Goal: Task Accomplishment & Management: Complete application form

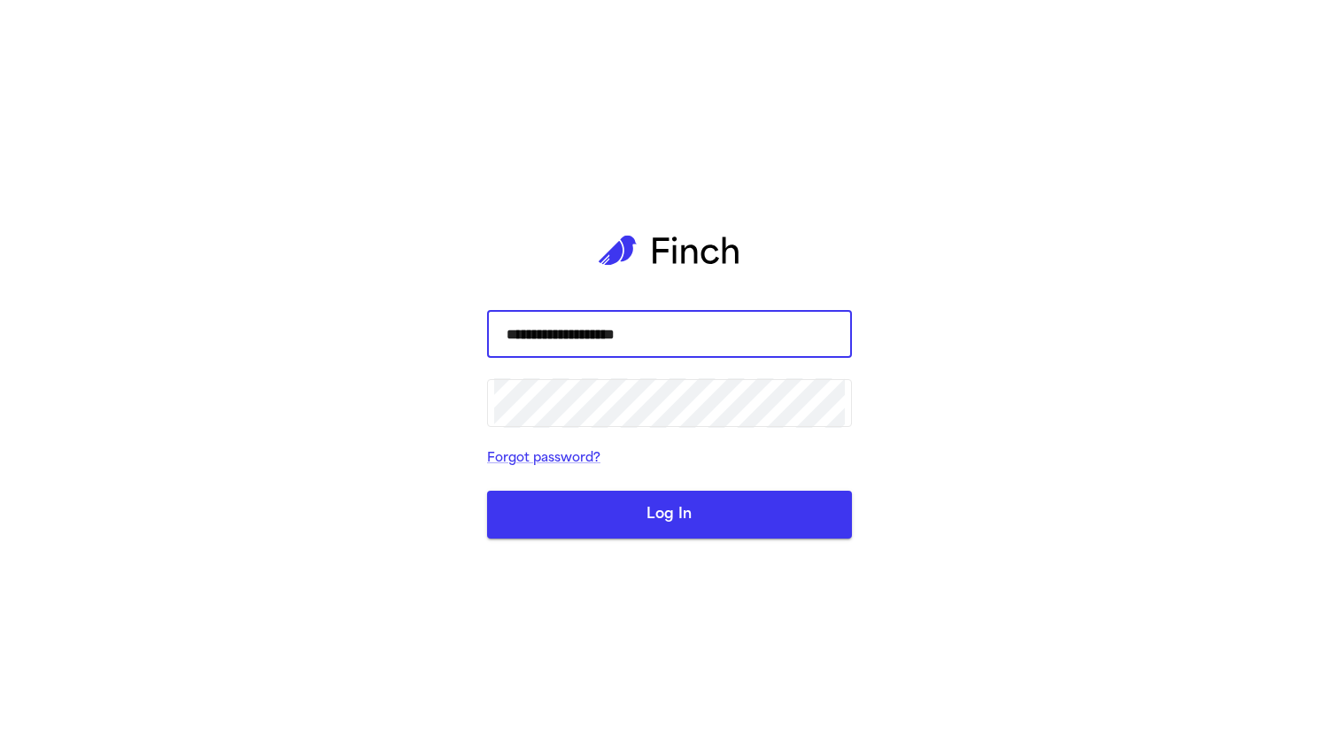
type input "**********"
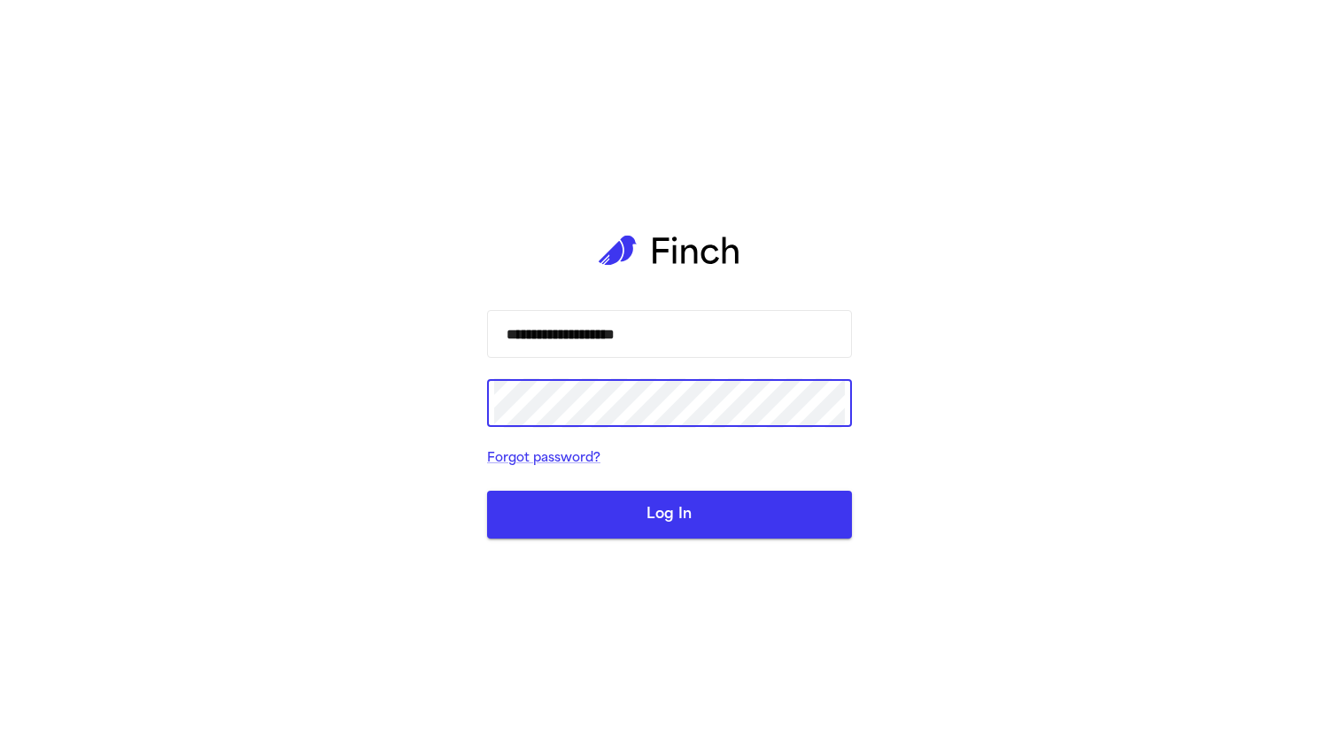
click at [487, 491] on button "Log In" at bounding box center [669, 515] width 365 height 48
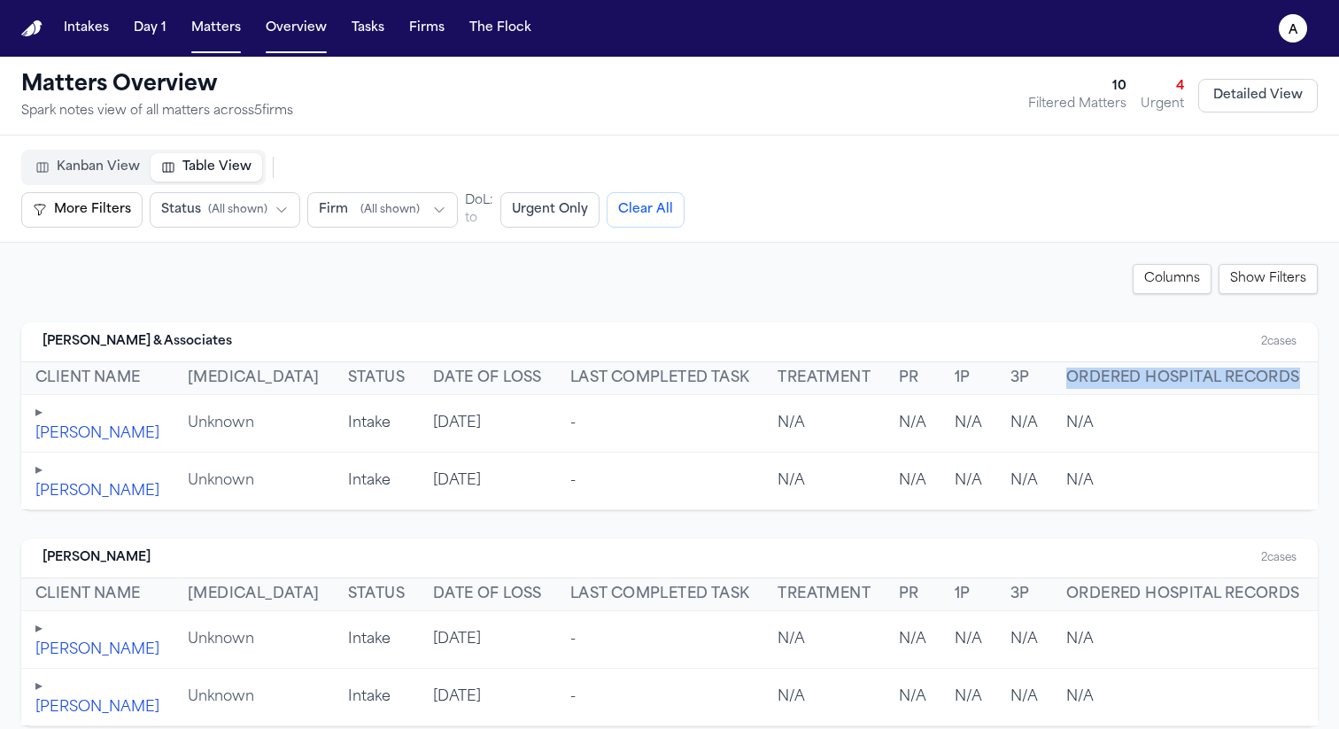
drag, startPoint x: 1240, startPoint y: 376, endPoint x: 968, endPoint y: 374, distance: 272.7
click at [968, 374] on tr "Client Name [MEDICAL_DATA] Status Date of Loss Last Completed Task Treatment PR…" at bounding box center [945, 378] width 1848 height 33
copy tr "Ordered Hospital Records"
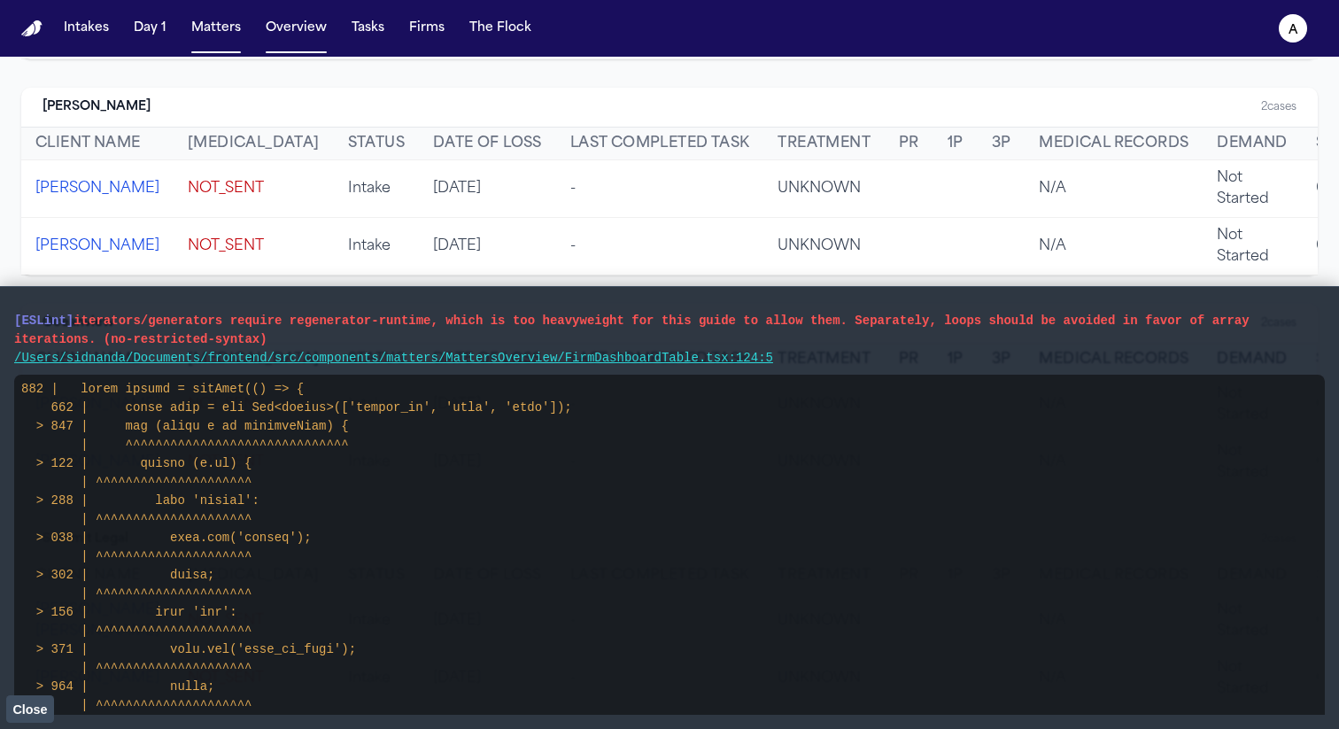
scroll to position [667, 0]
drag, startPoint x: 815, startPoint y: 369, endPoint x: 15, endPoint y: 315, distance: 801.3
select select "**"
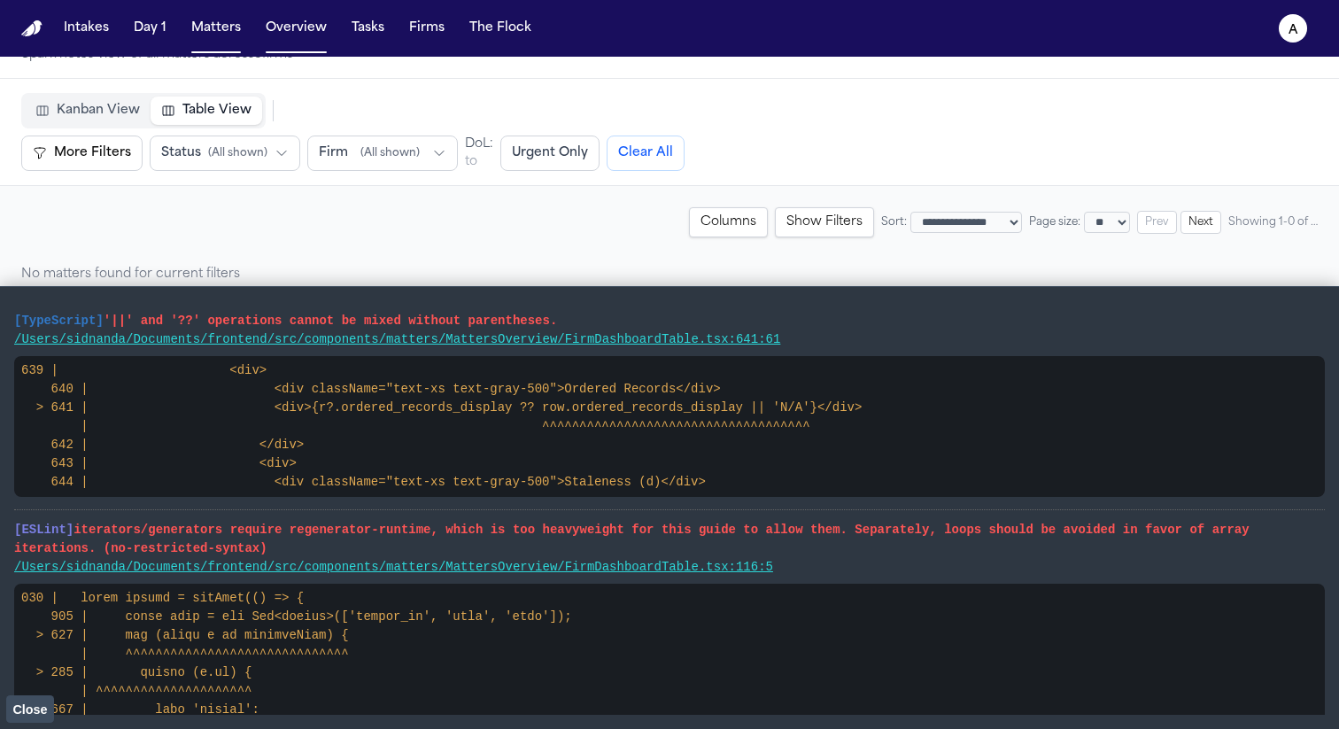
scroll to position [57, 0]
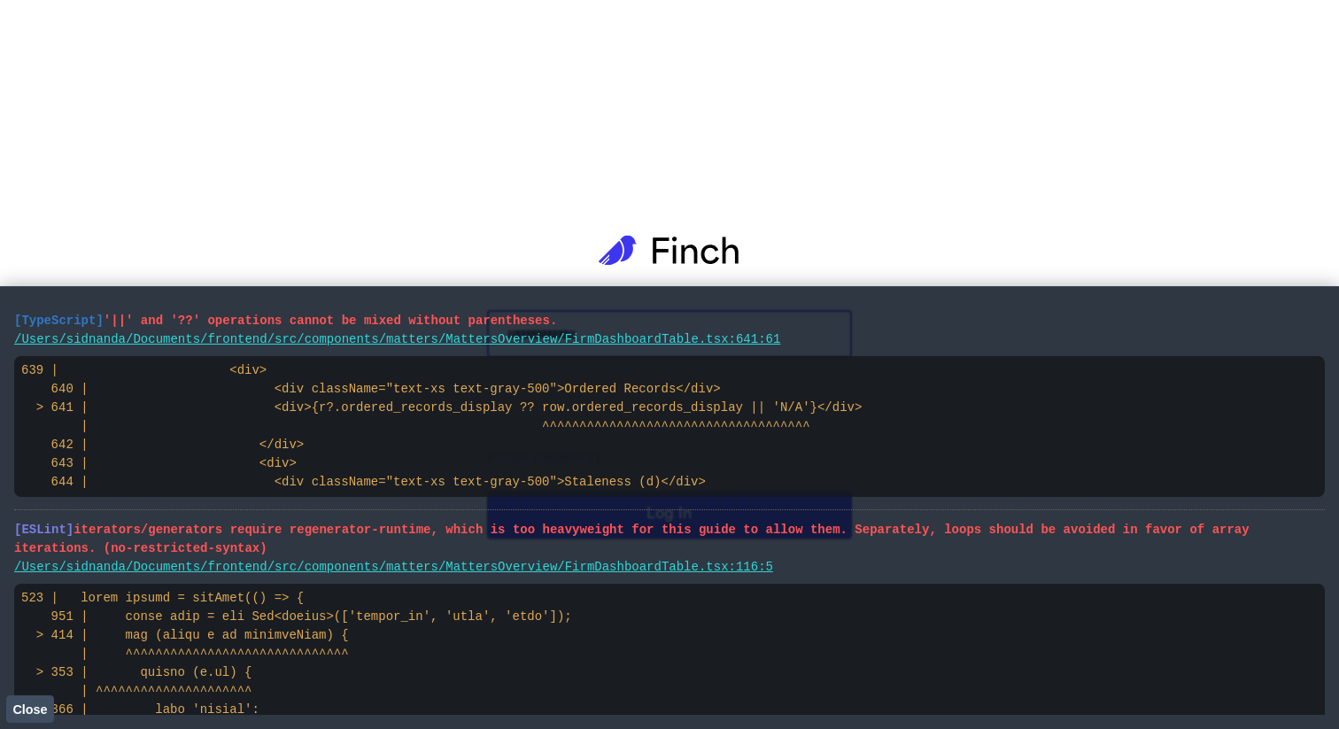
select select "**"
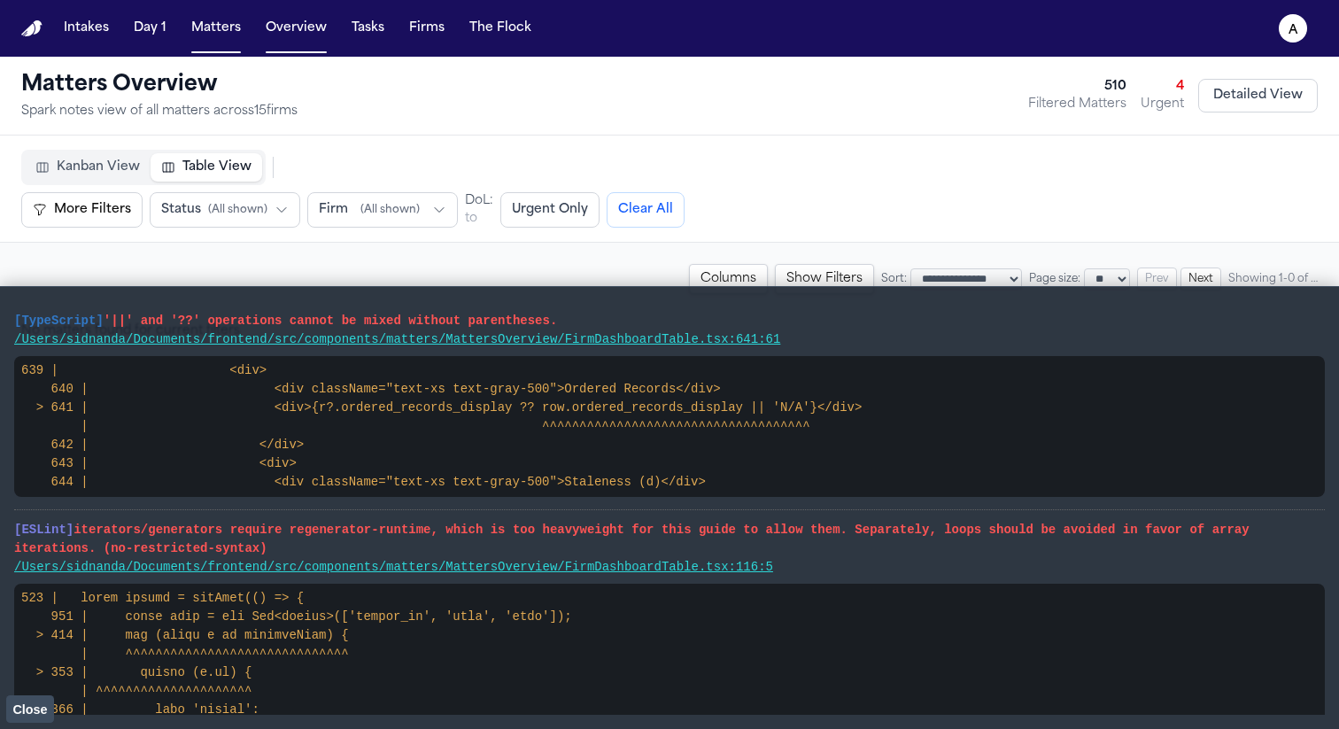
click at [24, 715] on span "Close" at bounding box center [29, 709] width 35 height 14
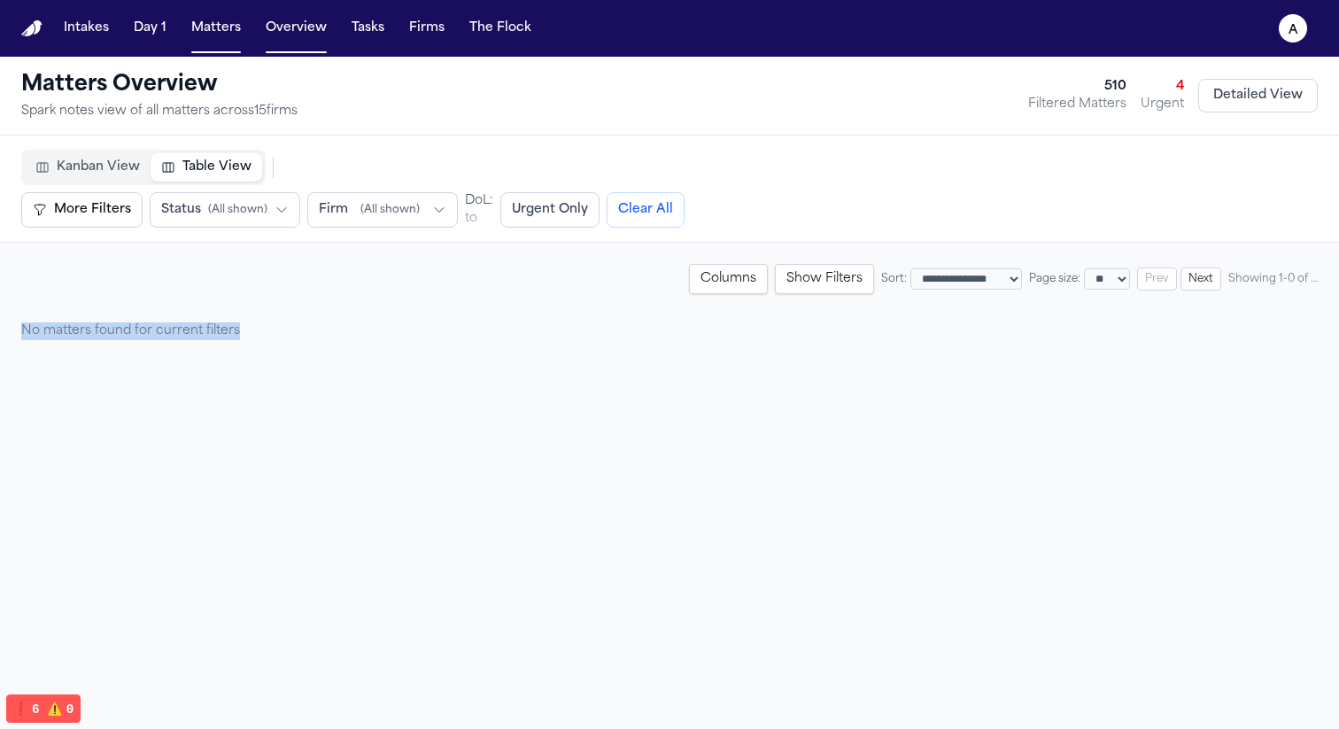
drag, startPoint x: 236, startPoint y: 334, endPoint x: 0, endPoint y: 331, distance: 236.4
click at [1, 331] on div "**********" at bounding box center [669, 302] width 1339 height 119
click at [625, 220] on button "Clear All" at bounding box center [645, 209] width 78 height 35
click at [348, 214] on button "Firm ( All shown )" at bounding box center [382, 209] width 151 height 35
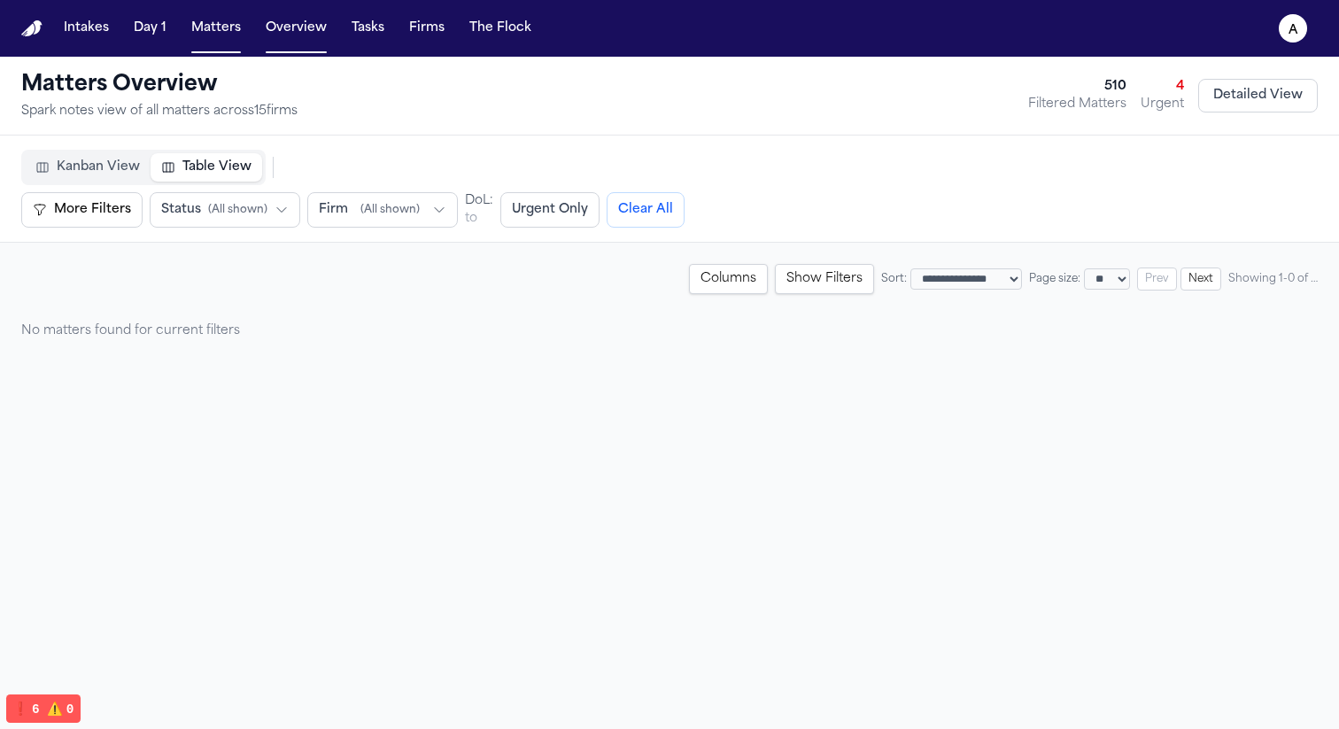
click at [309, 44] on nav "Intakes Day 1 Matters Overview Tasks Firms The Flock a" at bounding box center [669, 28] width 1339 height 57
click at [910, 277] on select "**********" at bounding box center [966, 278] width 112 height 21
click at [910, 268] on select "**********" at bounding box center [966, 278] width 112 height 21
click at [293, 36] on button "Overview" at bounding box center [296, 28] width 75 height 32
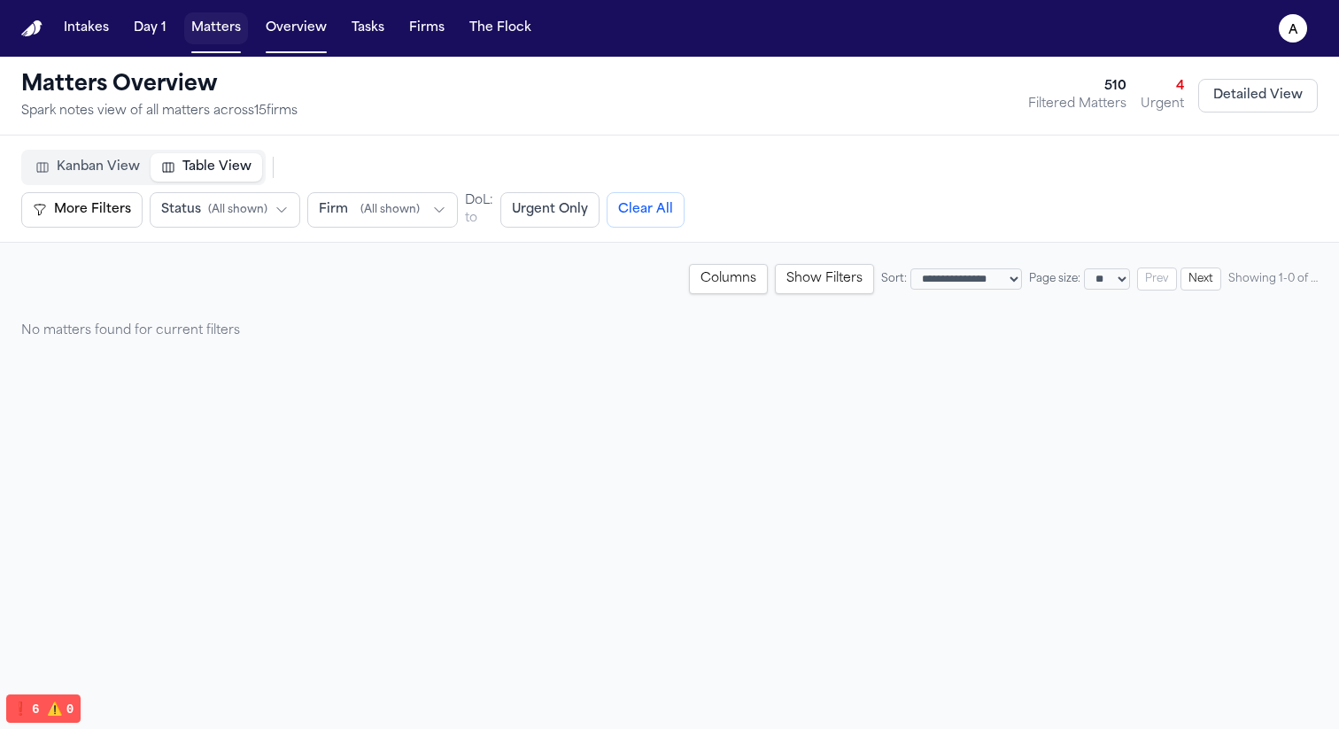
click at [174, 24] on div "Intakes Day 1 Matters Overview Tasks Firms The Flock" at bounding box center [298, 28] width 482 height 32
click at [141, 28] on button "Day 1" at bounding box center [150, 28] width 47 height 32
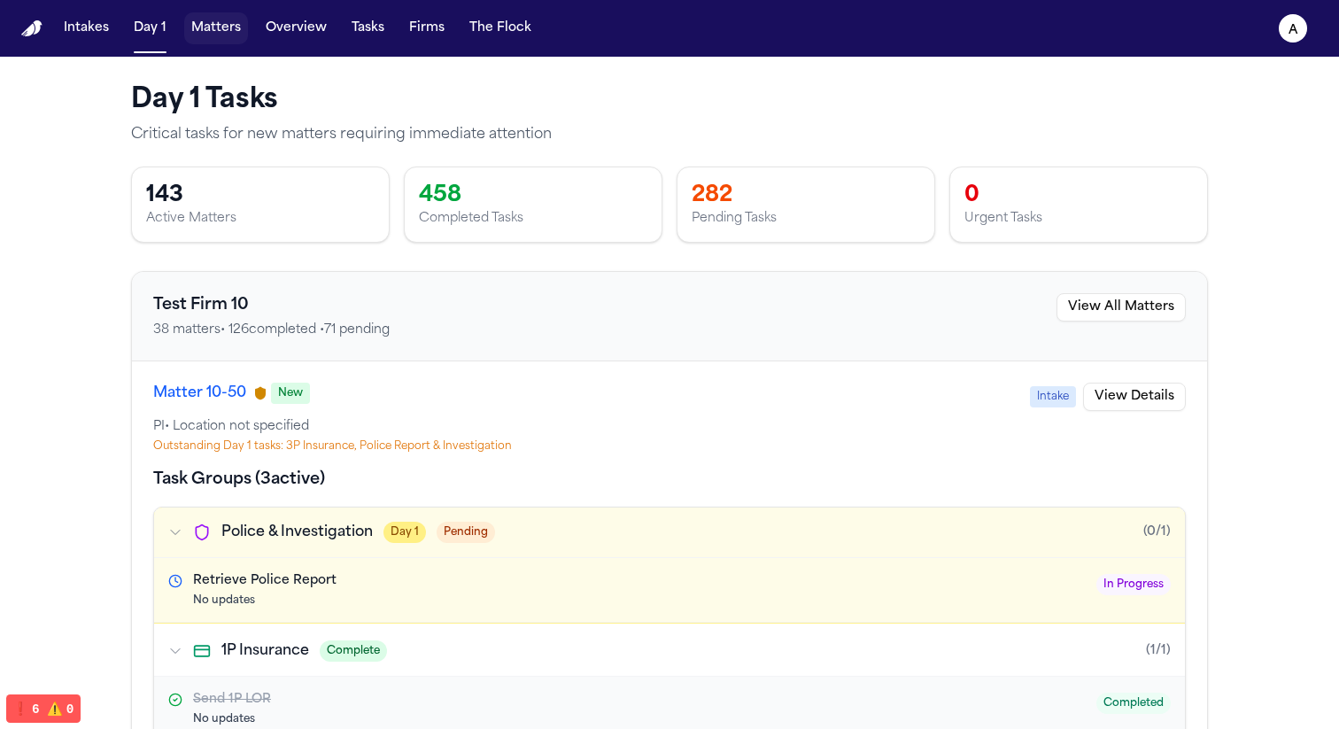
click at [207, 27] on button "Matters" at bounding box center [216, 28] width 64 height 32
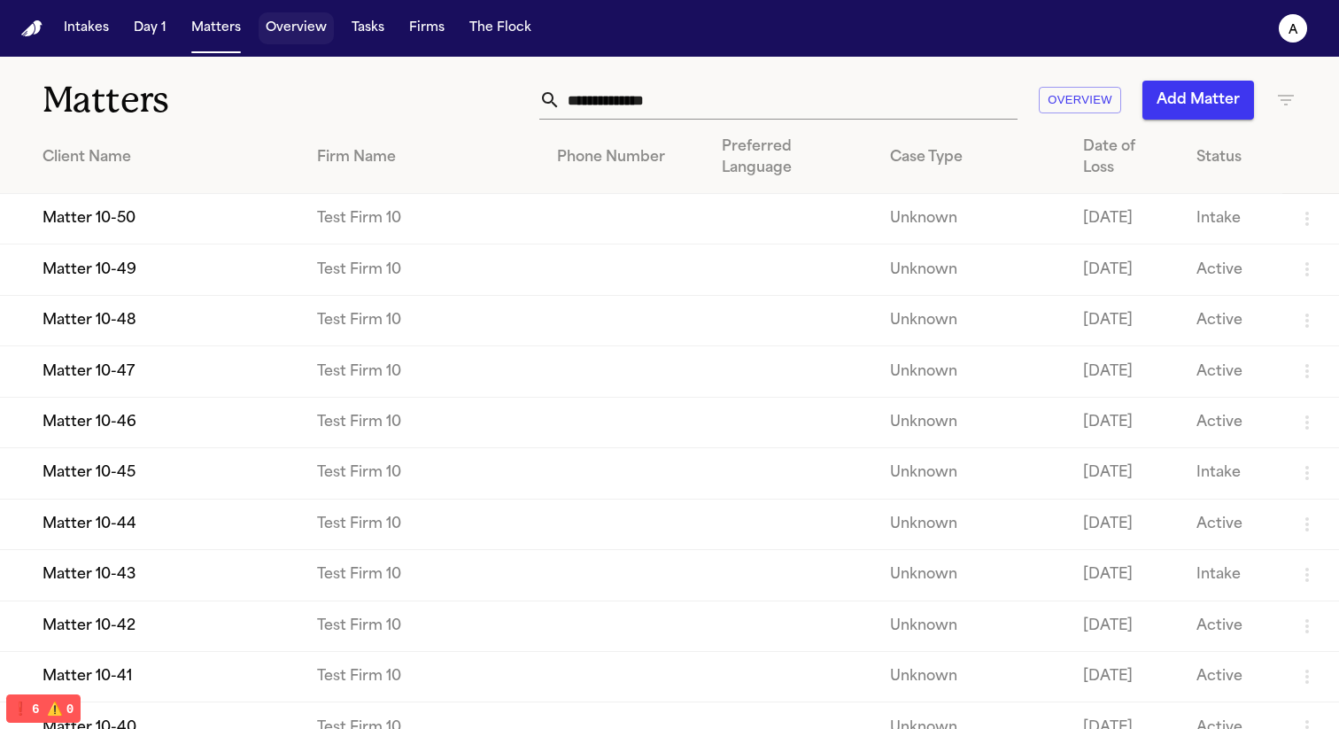
click at [294, 30] on button "Overview" at bounding box center [296, 28] width 75 height 32
select select "**"
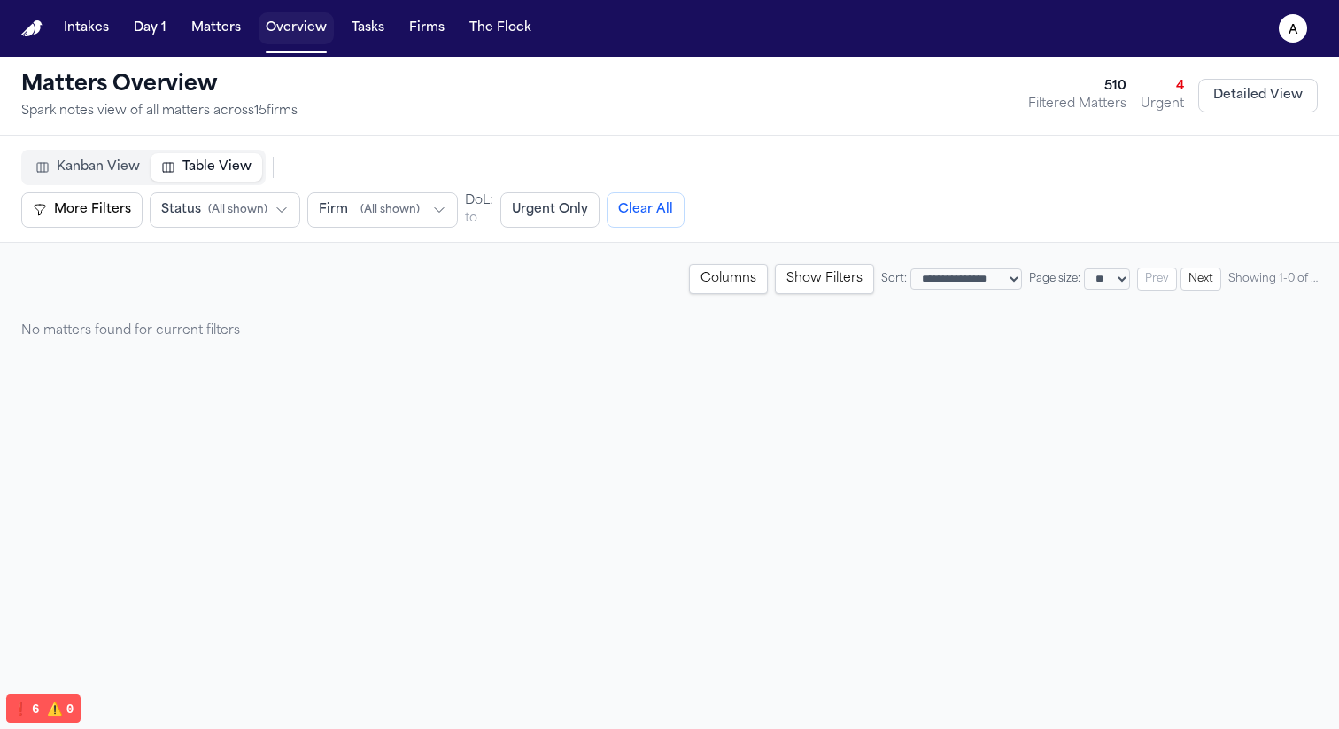
click at [300, 35] on button "Overview" at bounding box center [296, 28] width 75 height 32
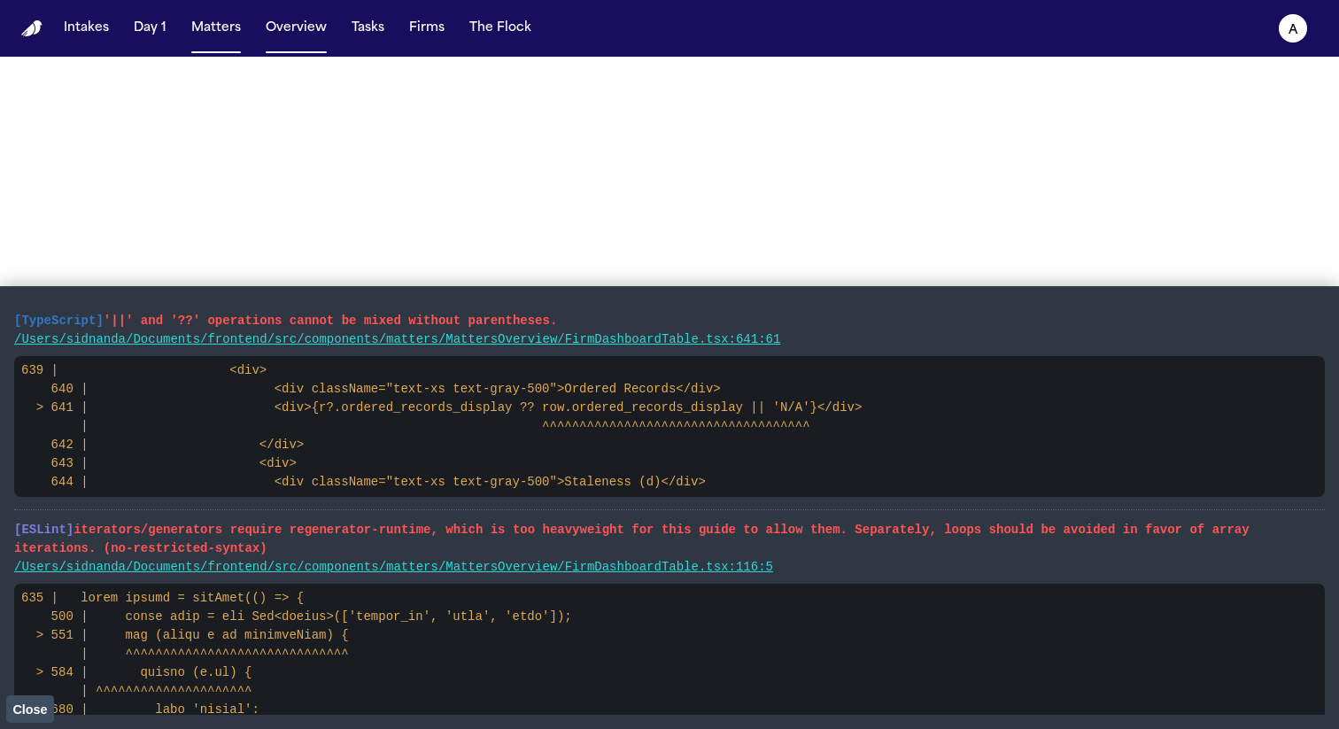
select select "**"
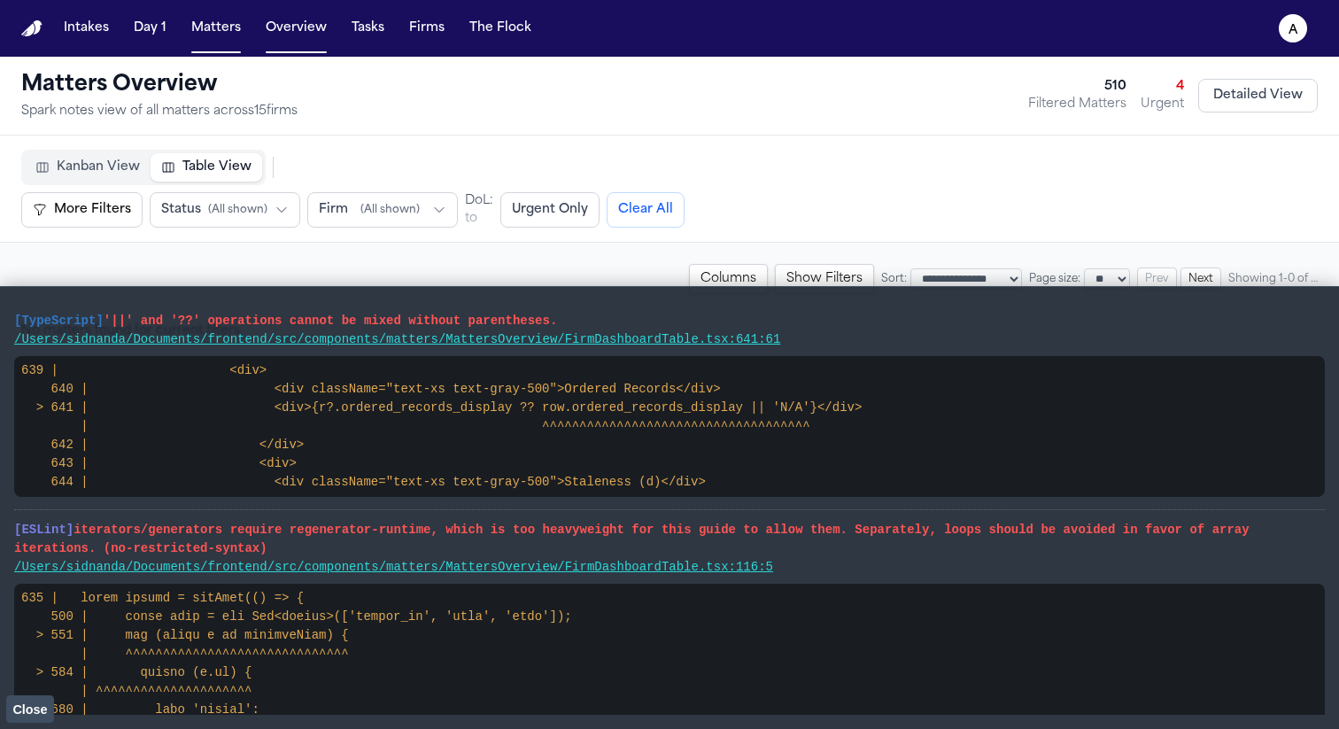
click at [20, 704] on span "Close" at bounding box center [29, 709] width 35 height 14
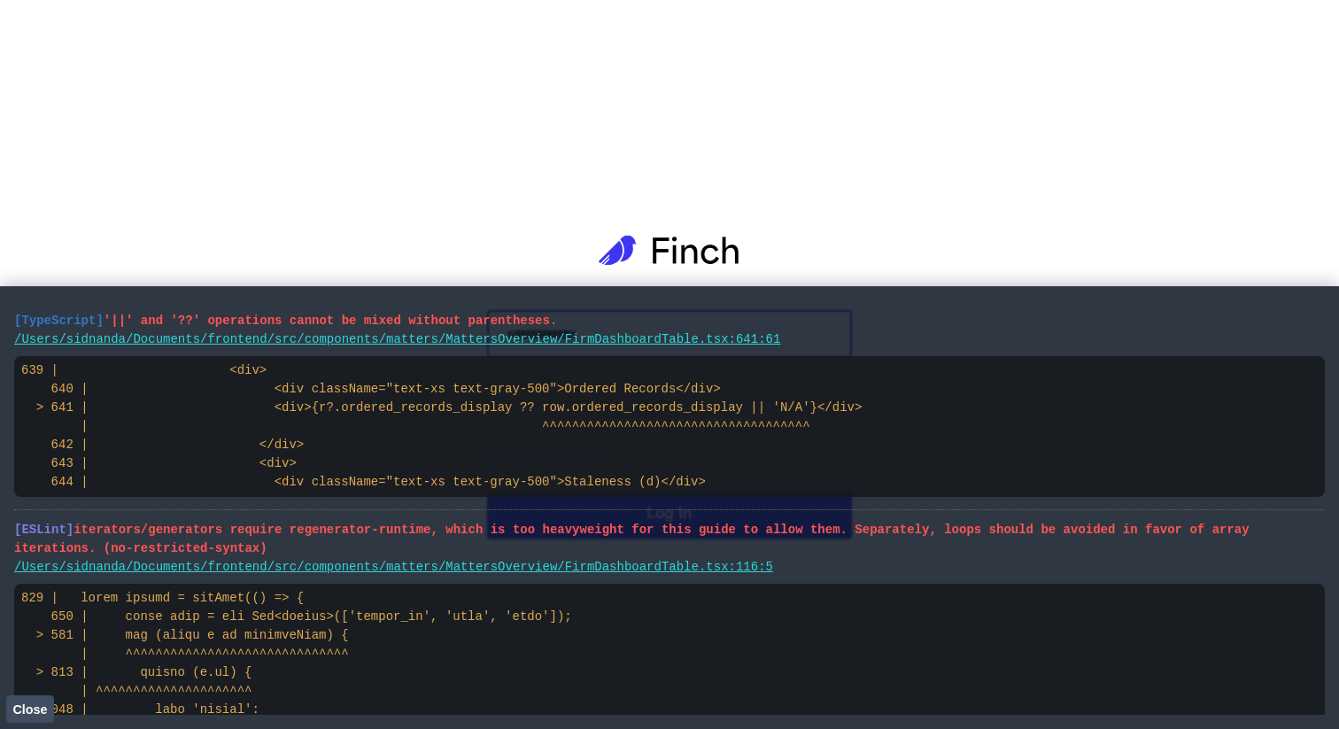
select select "**"
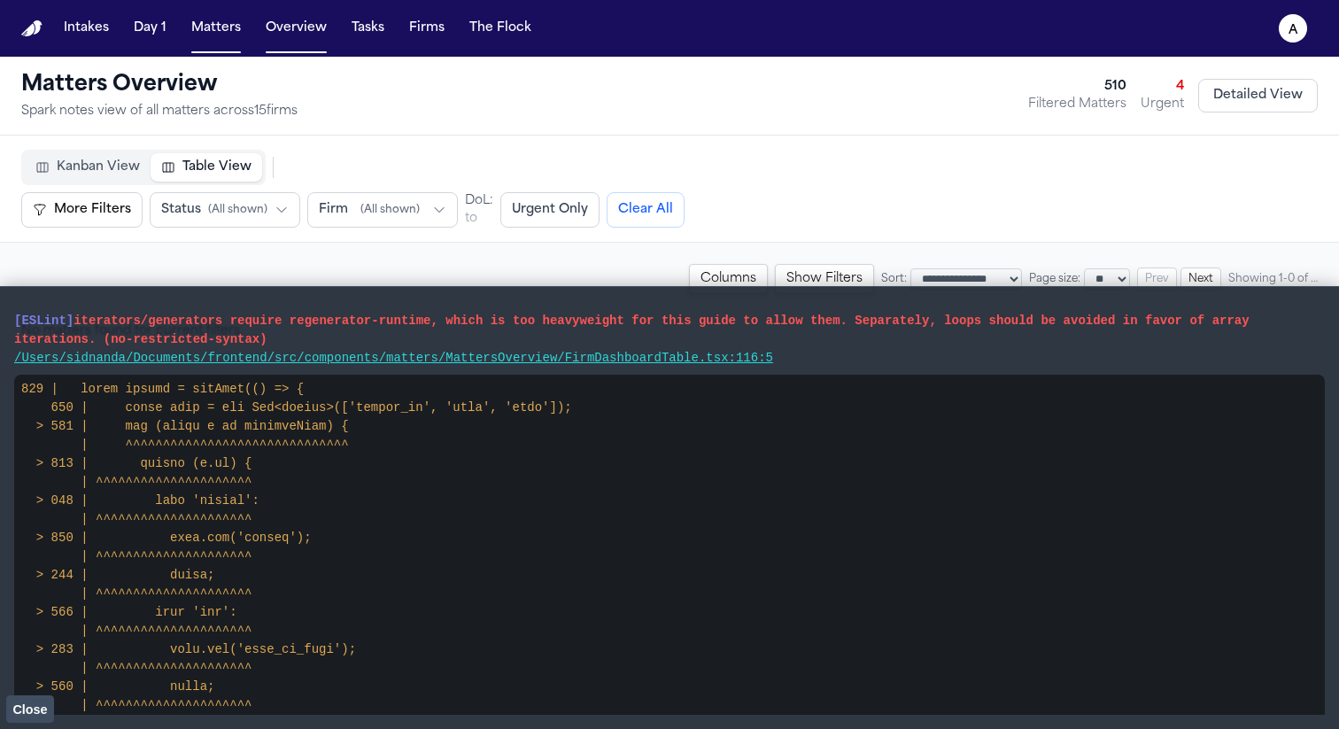
click at [20, 713] on span "Close" at bounding box center [29, 709] width 35 height 14
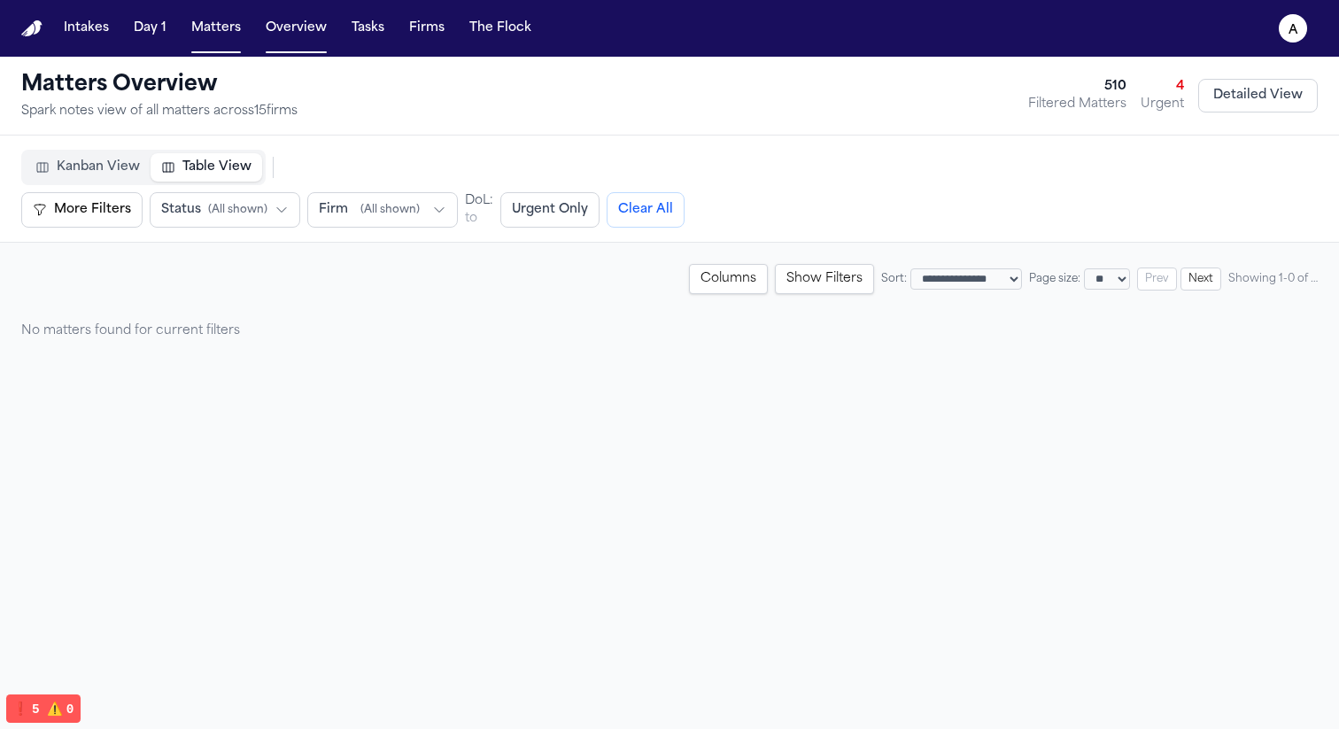
click at [25, 707] on span "❗️" at bounding box center [20, 708] width 16 height 14
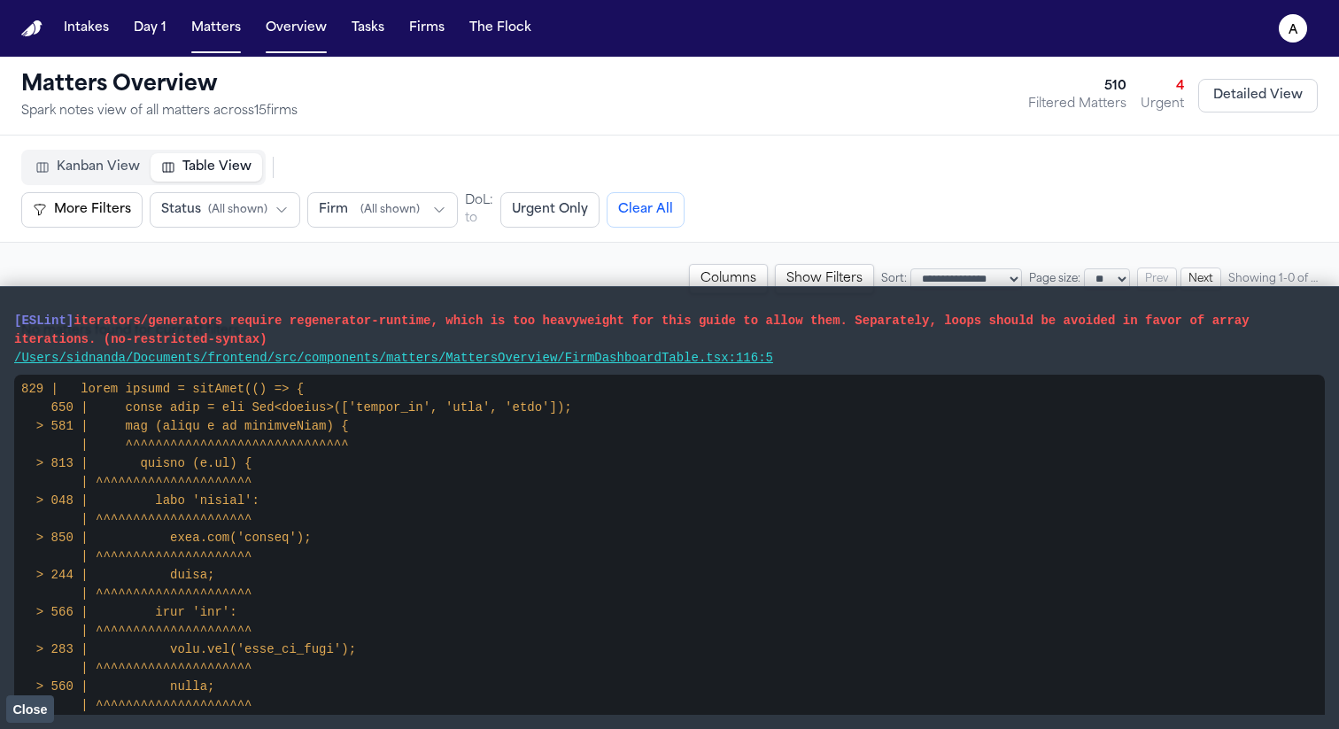
drag, startPoint x: 829, startPoint y: 363, endPoint x: 0, endPoint y: 304, distance: 830.8
click at [0, 304] on main "[ESLint] iterators/generators require regenerator-runtime, which is too heavywe…" at bounding box center [669, 507] width 1339 height 443
click at [31, 702] on span "Close" at bounding box center [29, 709] width 35 height 14
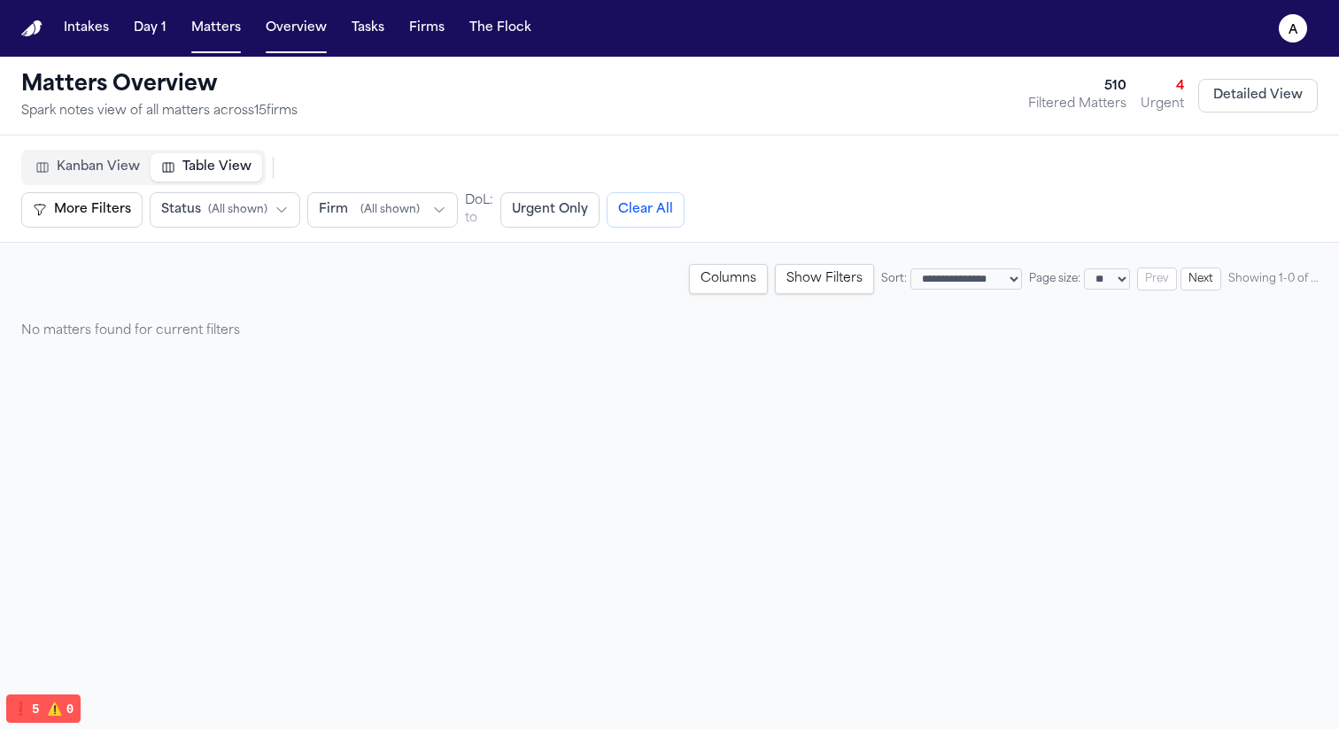
click at [785, 287] on button "Show Filters" at bounding box center [824, 279] width 99 height 30
click at [785, 287] on button "Hide Filters" at bounding box center [828, 279] width 92 height 30
click at [785, 287] on button "Show Filters" at bounding box center [824, 279] width 99 height 30
click at [703, 276] on button "Columns" at bounding box center [735, 279] width 79 height 30
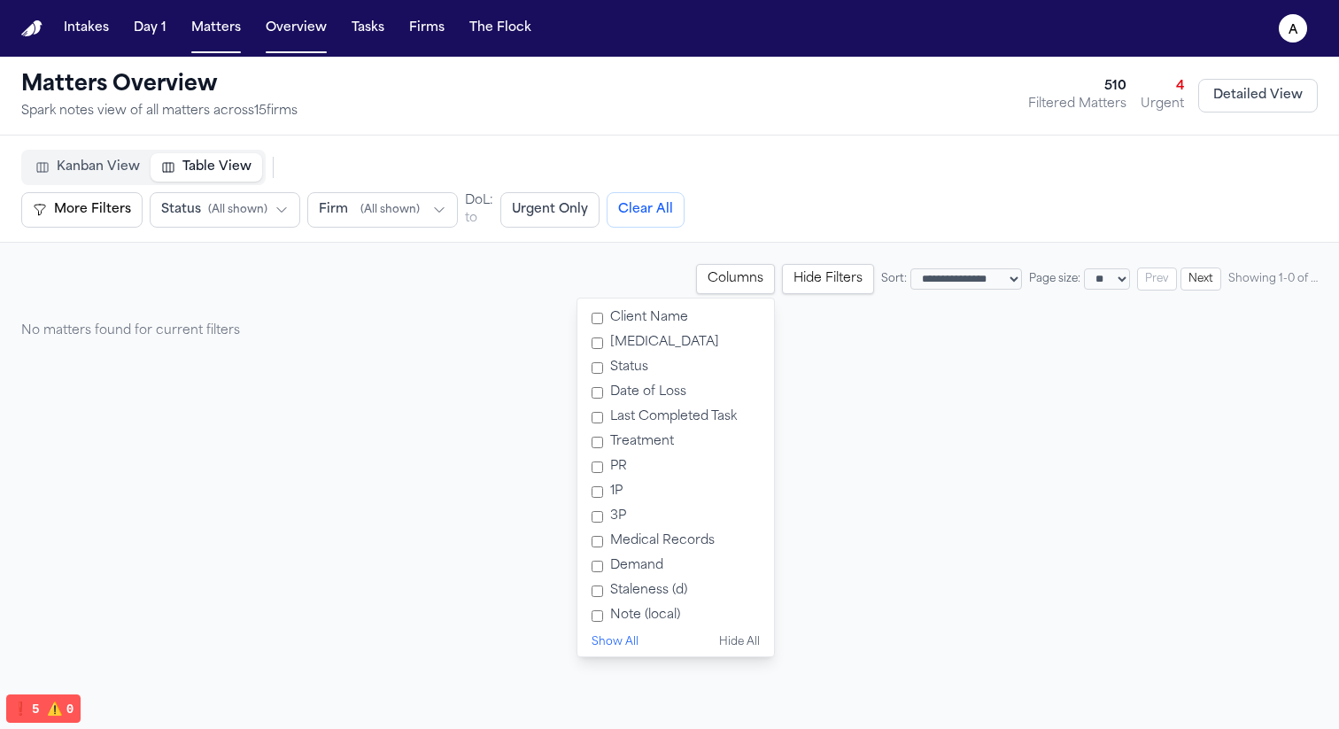
click at [703, 276] on button "Columns" at bounding box center [735, 279] width 79 height 30
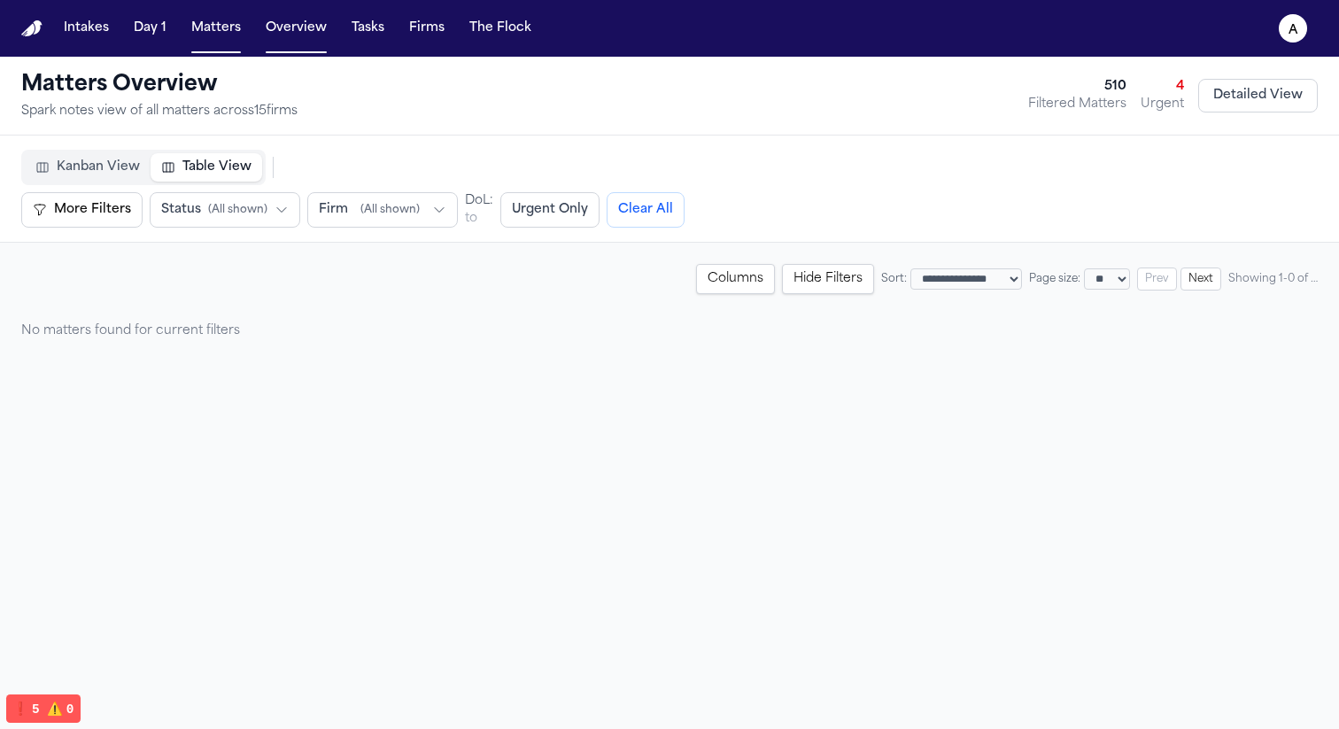
click at [50, 703] on span "⚠️" at bounding box center [55, 708] width 16 height 14
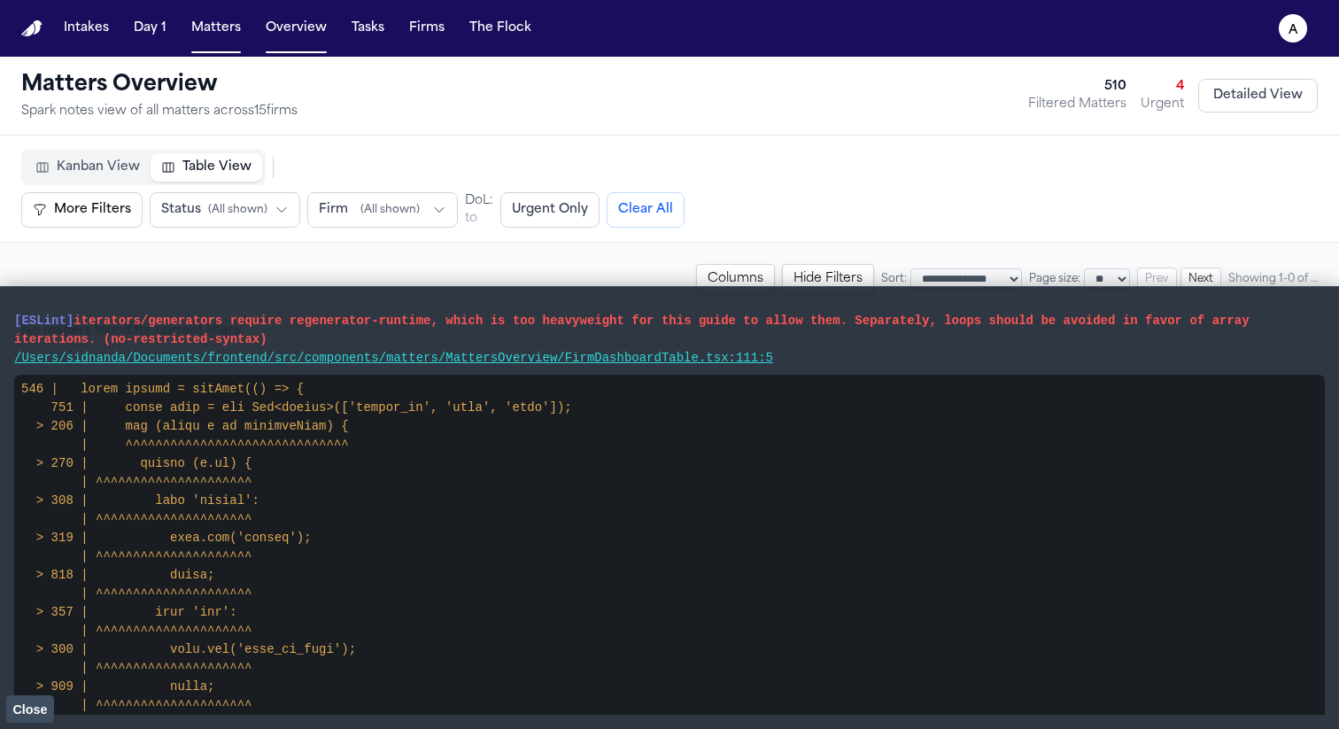
click at [15, 718] on button "Close" at bounding box center [30, 708] width 48 height 27
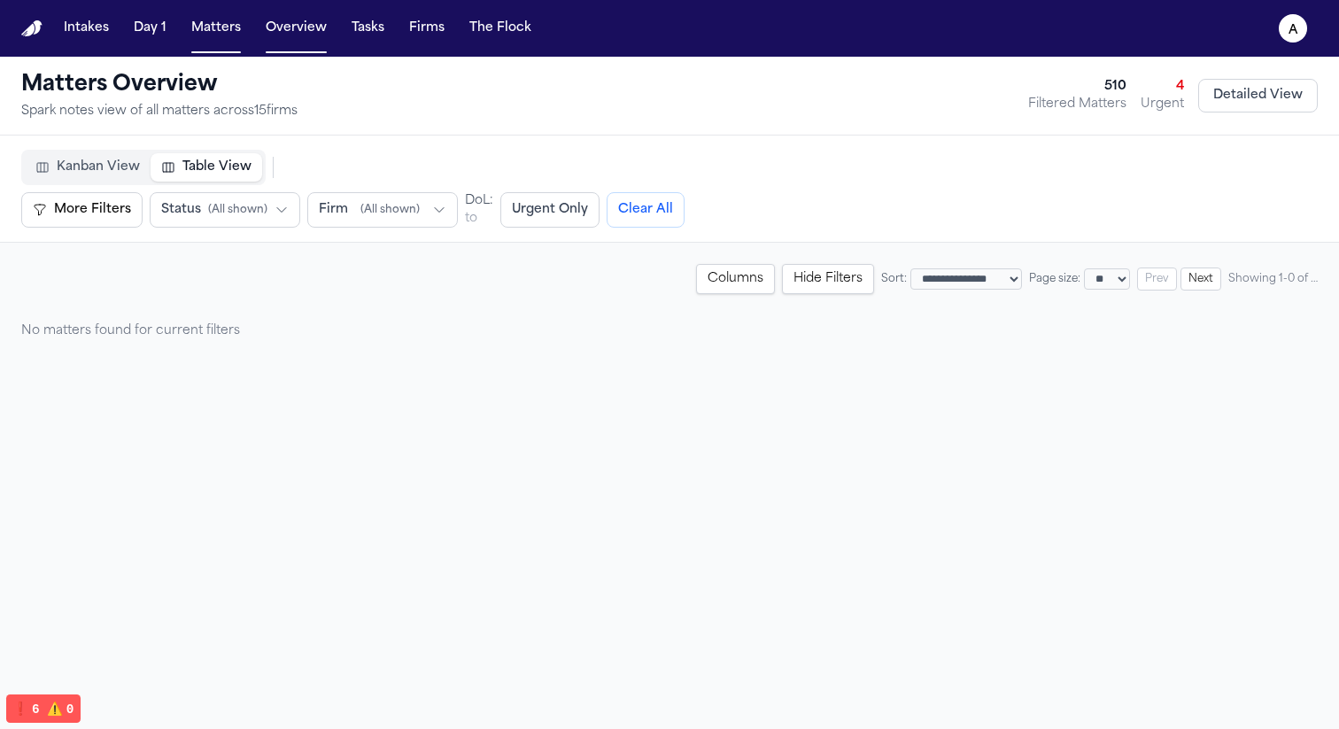
click at [1217, 86] on button "Detailed View" at bounding box center [1258, 96] width 120 height 34
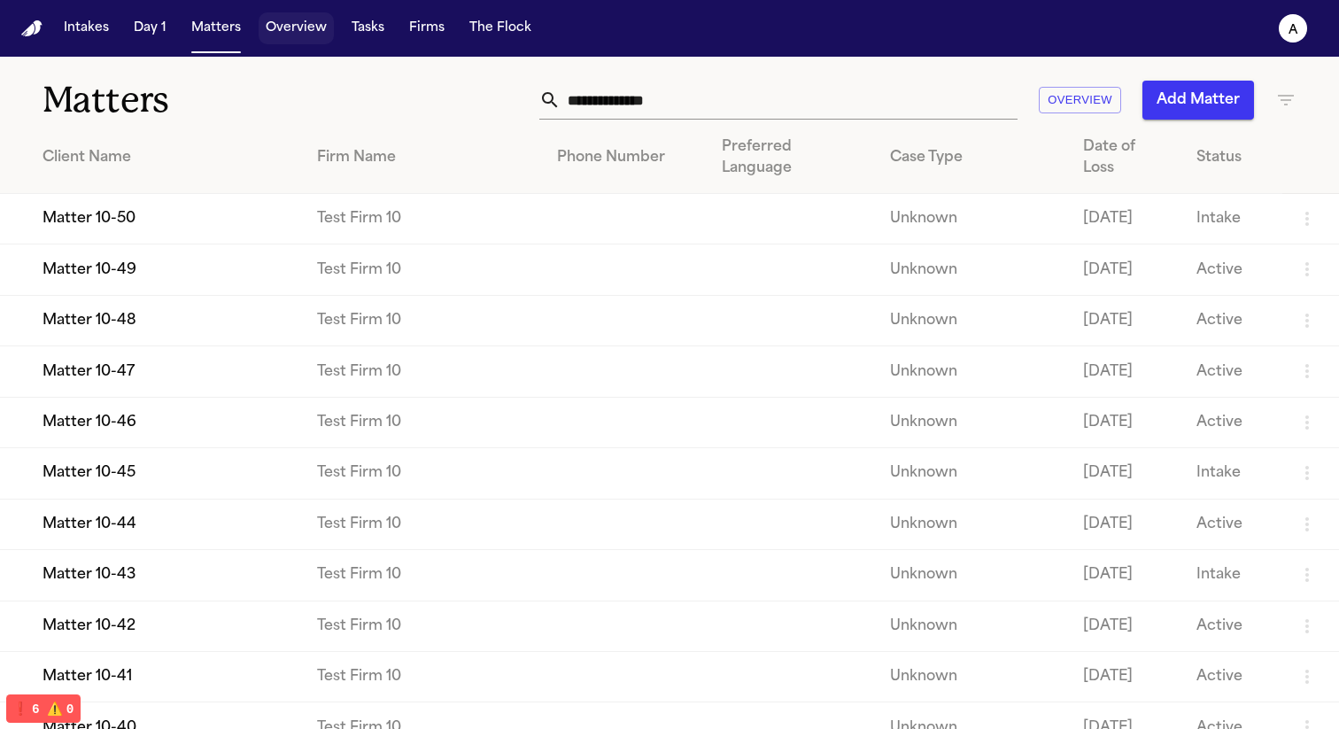
click at [310, 38] on button "Overview" at bounding box center [296, 28] width 75 height 32
select select "**"
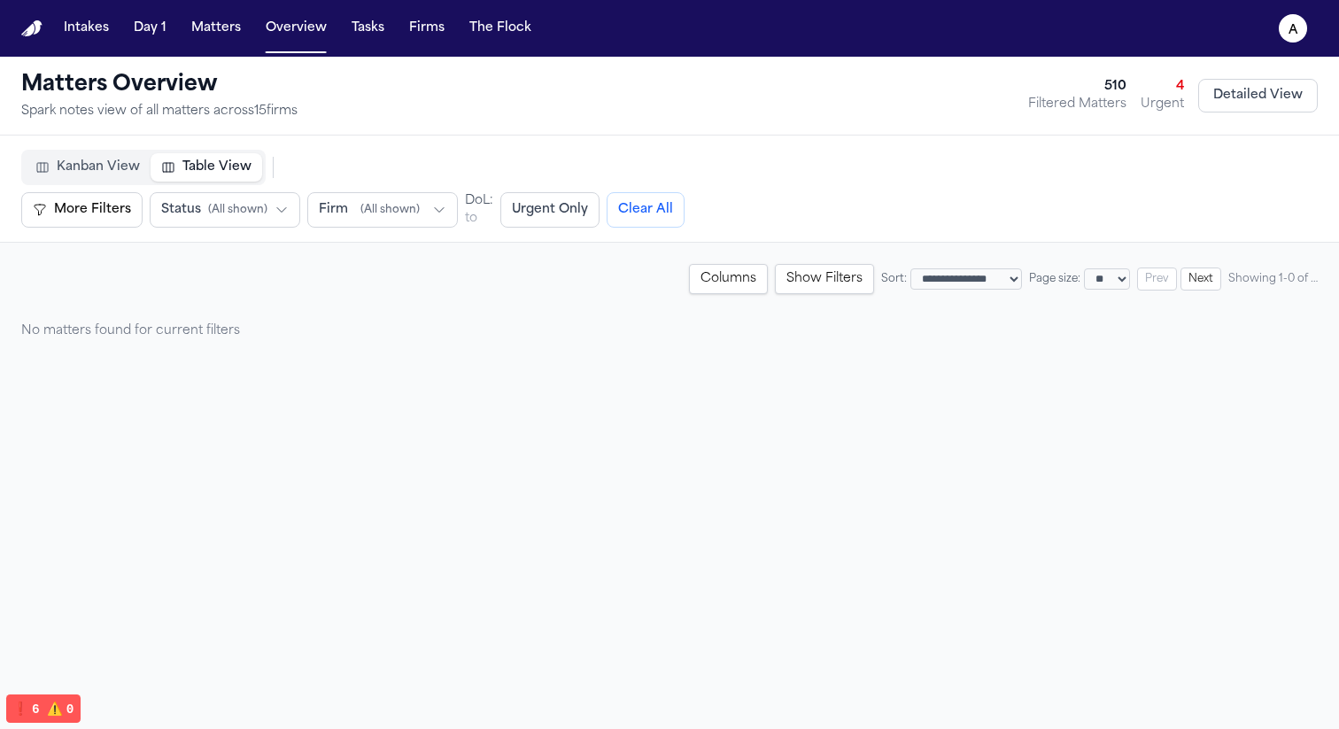
click at [66, 174] on span "Kanban View" at bounding box center [98, 167] width 83 height 18
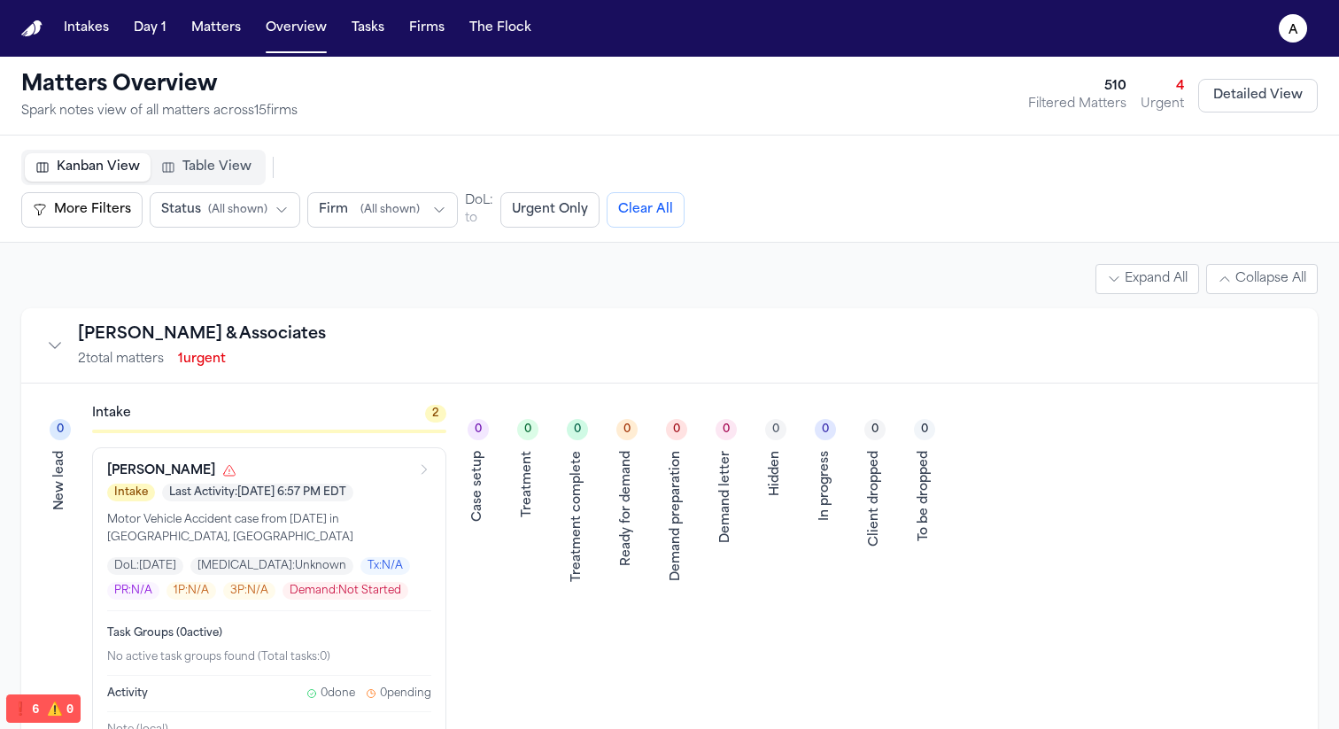
click at [235, 160] on span "Table View" at bounding box center [216, 167] width 69 height 18
select select "**"
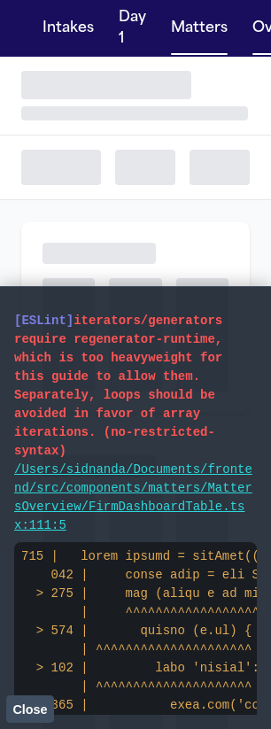
select select "**"
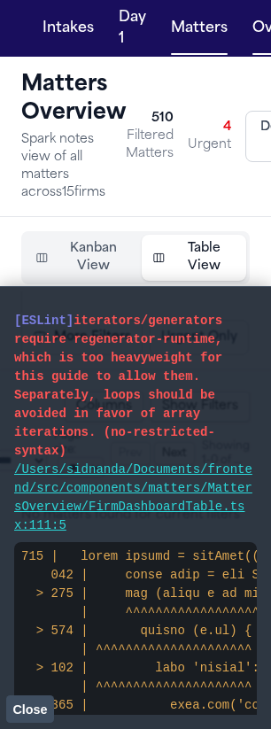
select select "**"
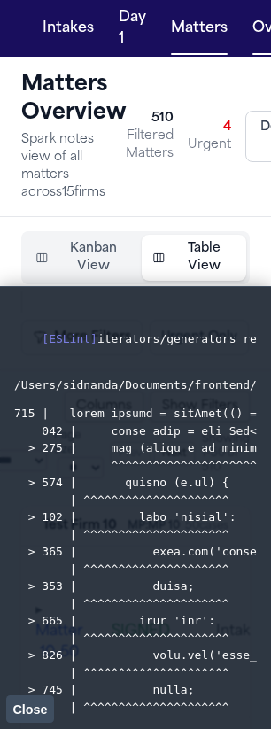
click at [29, 716] on button "Close" at bounding box center [30, 708] width 48 height 27
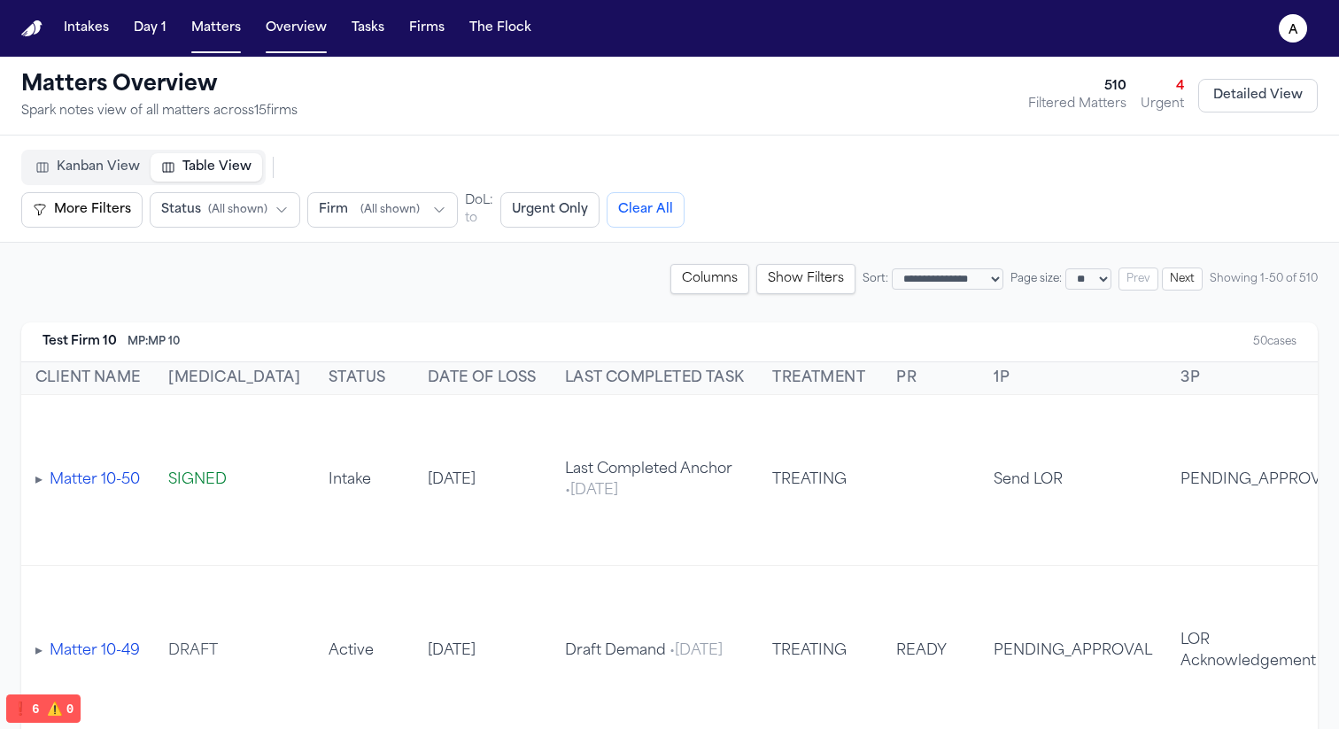
click at [201, 344] on div "Test Firm 10 MP: MP 10 50 cases" at bounding box center [669, 342] width 1296 height 40
click at [270, 340] on div "50 cases" at bounding box center [1274, 342] width 43 height 14
click at [55, 365] on th "Client Name" at bounding box center [87, 378] width 133 height 33
click at [270, 283] on button "Next" at bounding box center [1182, 278] width 41 height 23
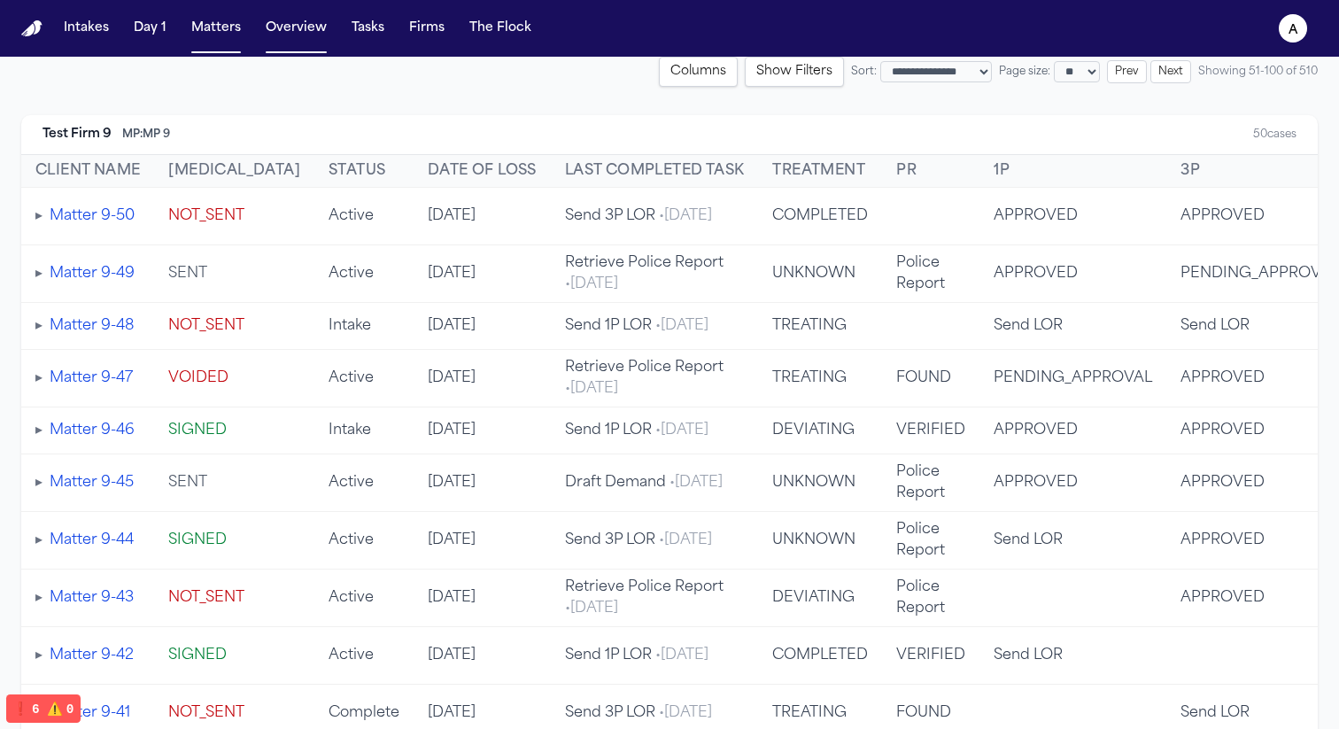
scroll to position [220, 0]
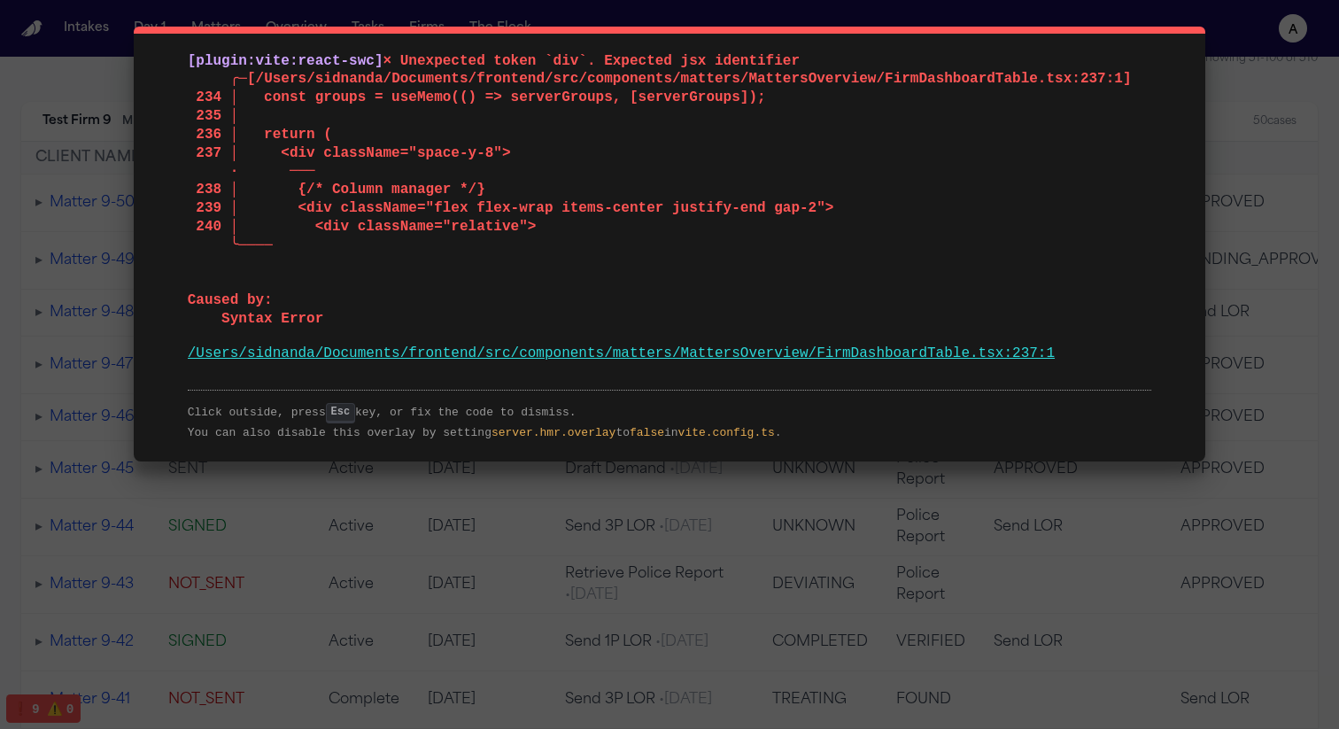
drag, startPoint x: 186, startPoint y: 53, endPoint x: 1109, endPoint y: 371, distance: 976.6
click at [270, 371] on div "[plugin:vite:react-swc] × Unexpected token `div`. Expected jsx identifier ╭─[/U…" at bounding box center [669, 244] width 1071 height 435
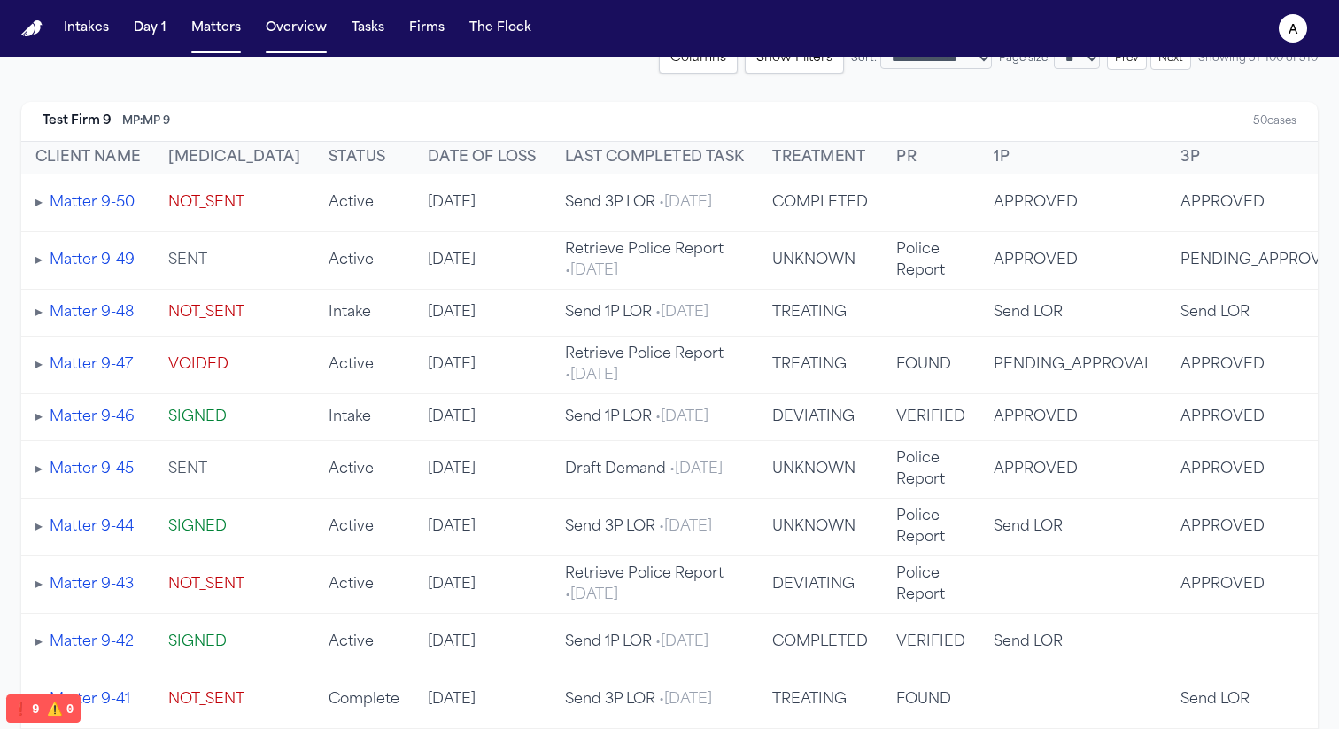
select select "**"
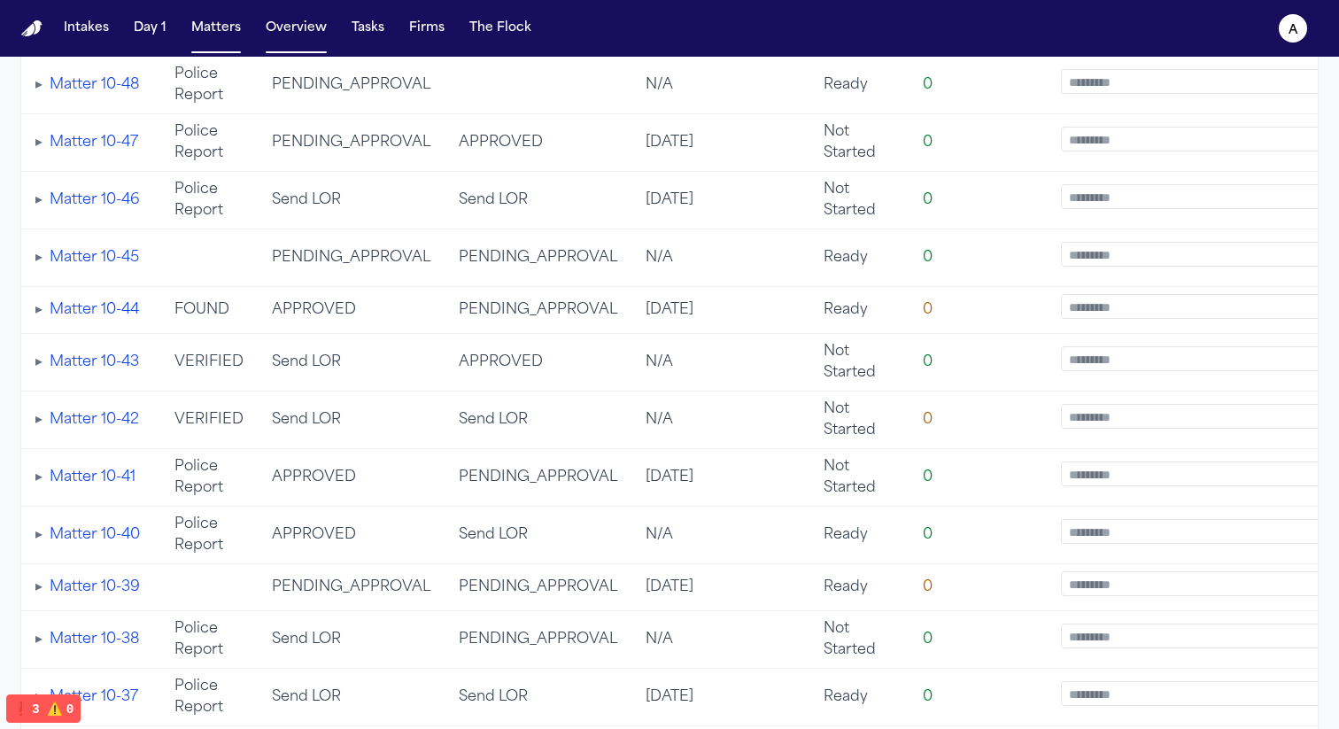
scroll to position [0, 0]
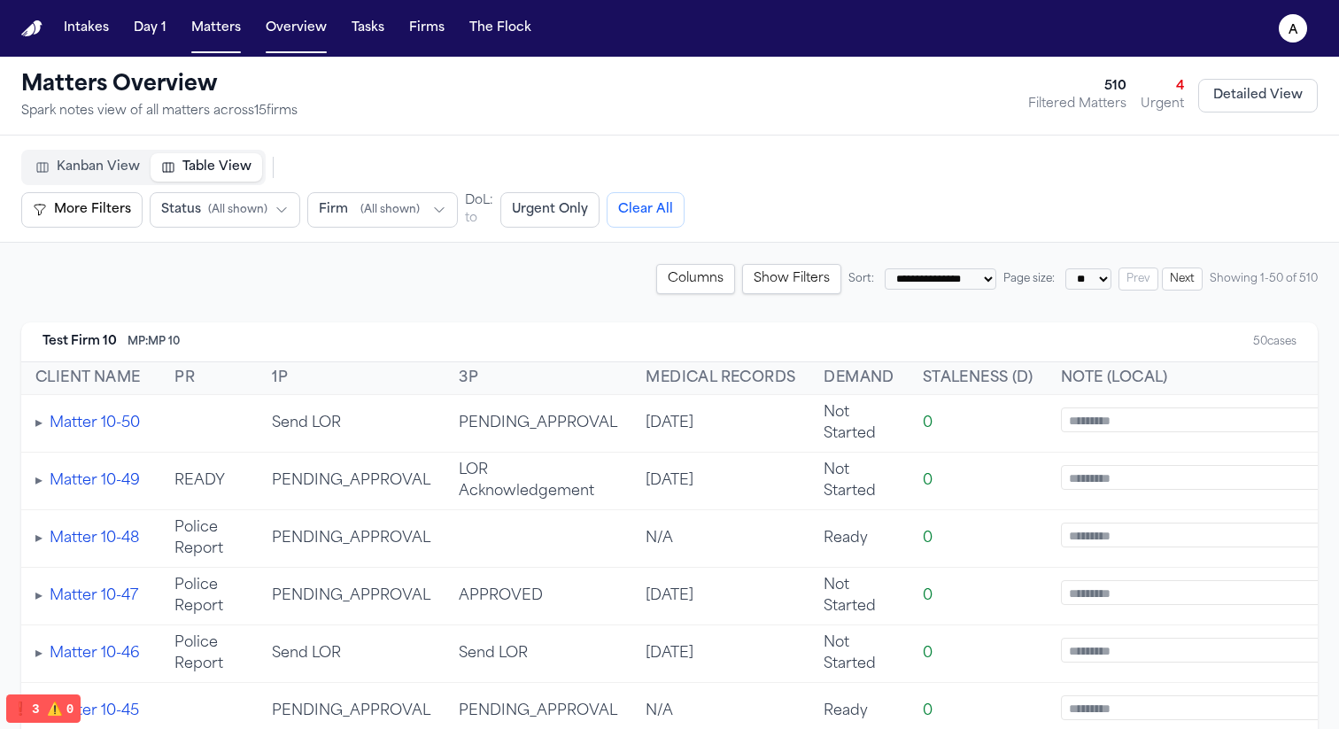
click at [270, 419] on td "0" at bounding box center [977, 424] width 138 height 58
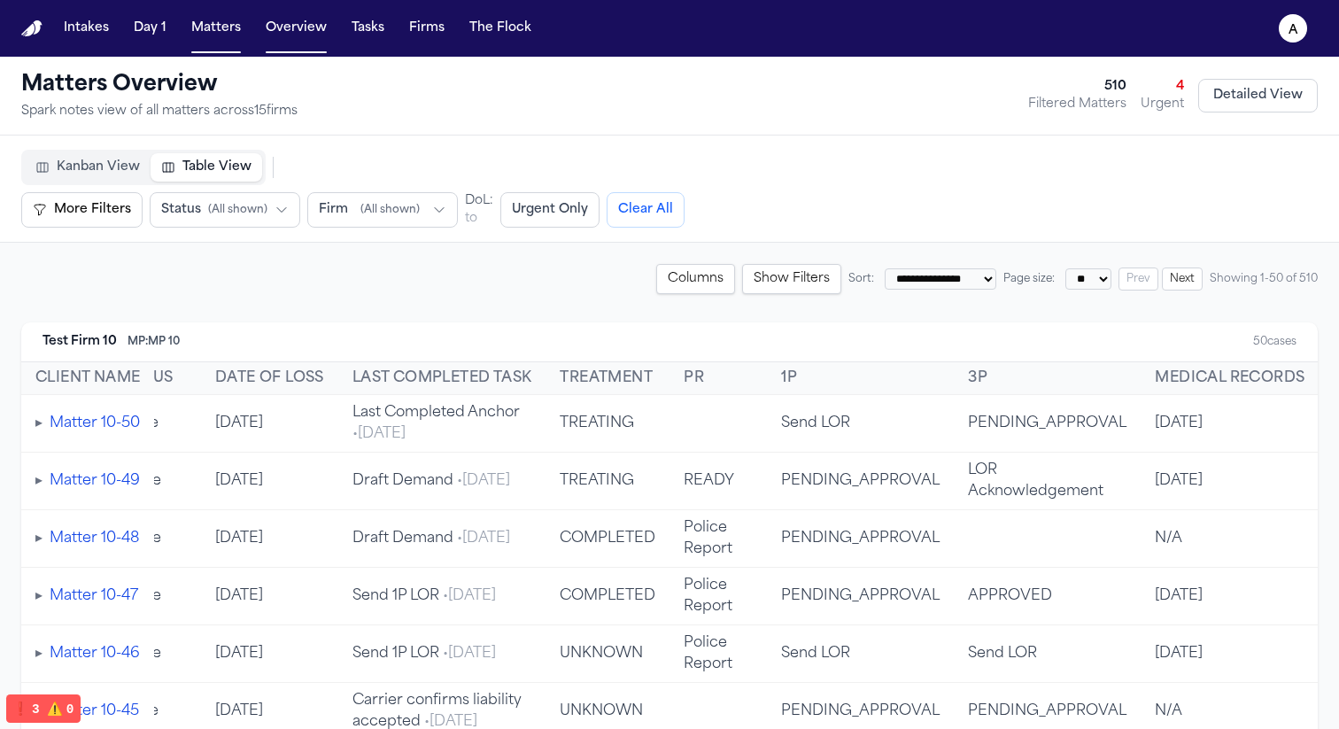
scroll to position [0, 211]
click at [43, 703] on button "❗️ 2 ⚠️ 0" at bounding box center [42, 707] width 73 height 27
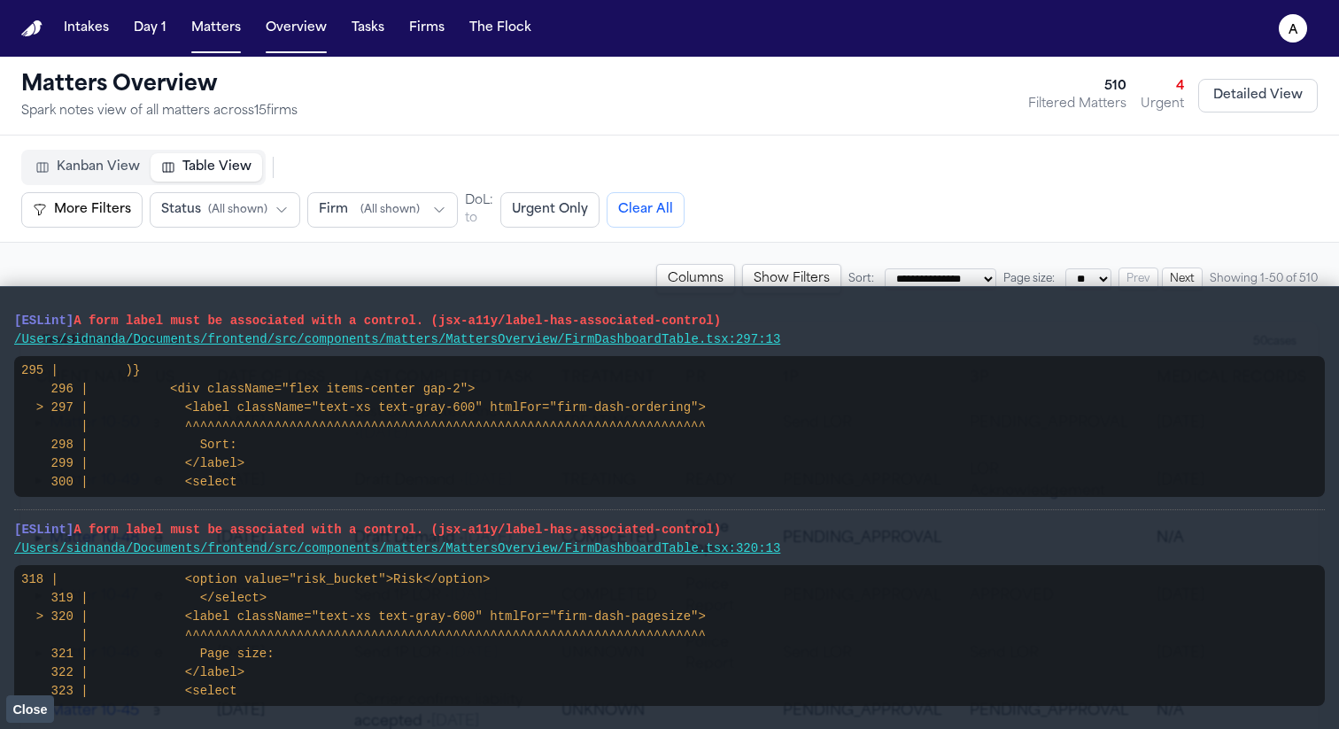
drag, startPoint x: 823, startPoint y: 552, endPoint x: 19, endPoint y: 353, distance: 828.3
click at [2, 317] on main "[ESLint] A form label must be associated with a control. (jsx-a11y/label-has-as…" at bounding box center [669, 507] width 1339 height 443
drag, startPoint x: 270, startPoint y: 699, endPoint x: 3, endPoint y: 313, distance: 469.6
click at [3, 313] on main "[ESLint] A form label must be associated with a control. (jsx-a11y/label-has-as…" at bounding box center [669, 507] width 1339 height 443
select select "**"
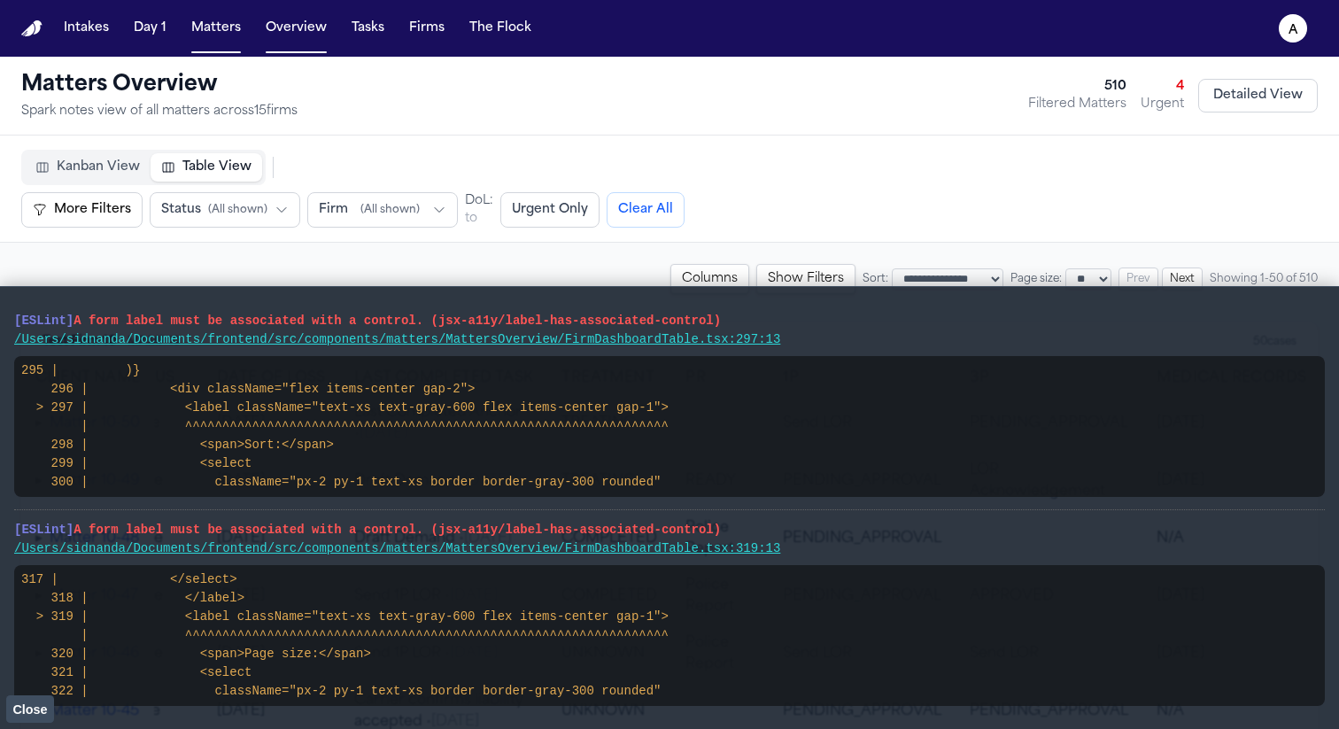
select select "**"
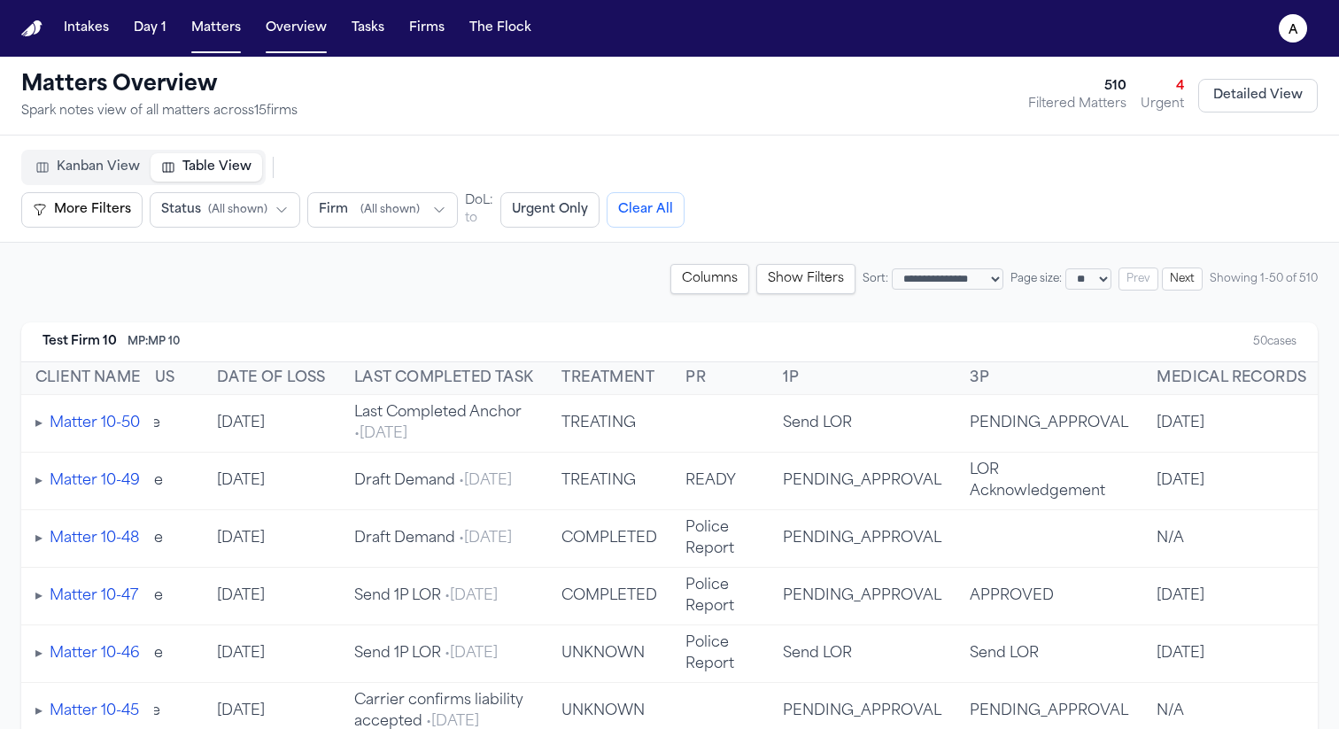
click at [270, 282] on button "Columns" at bounding box center [709, 279] width 79 height 30
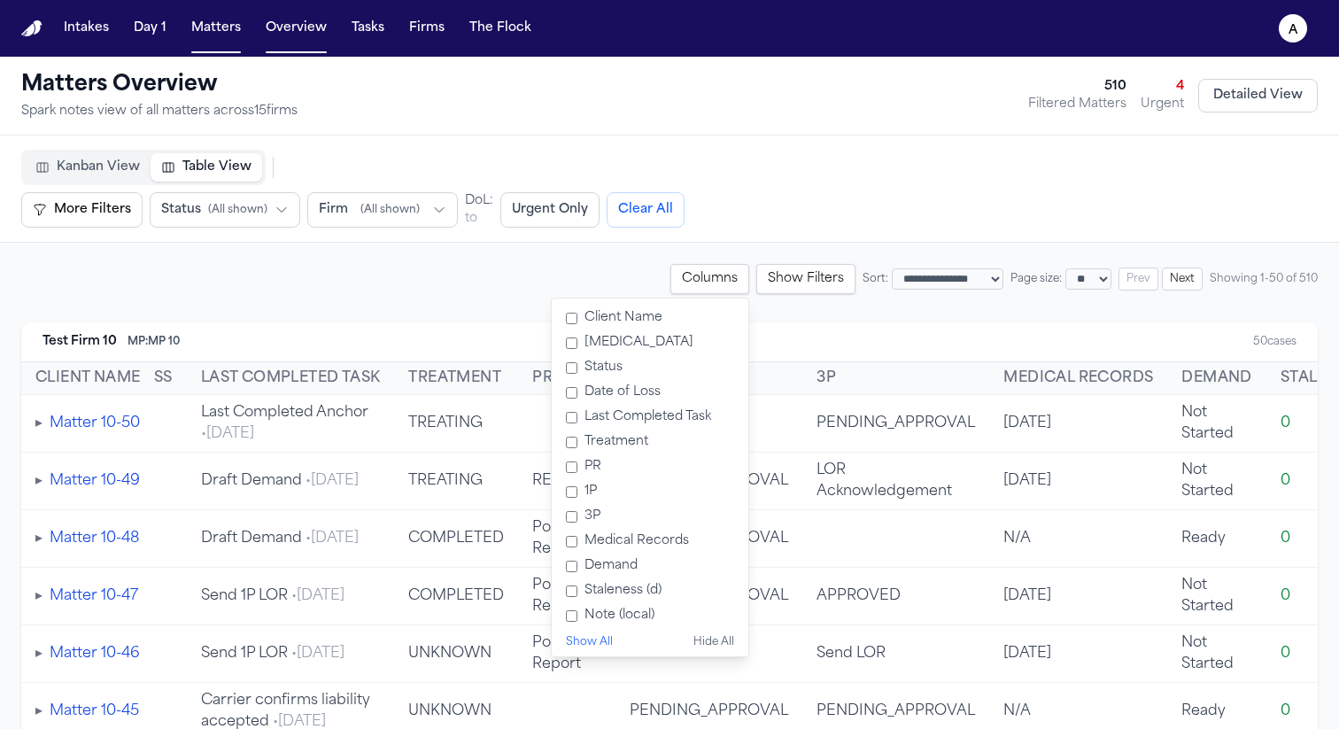
scroll to position [0, 722]
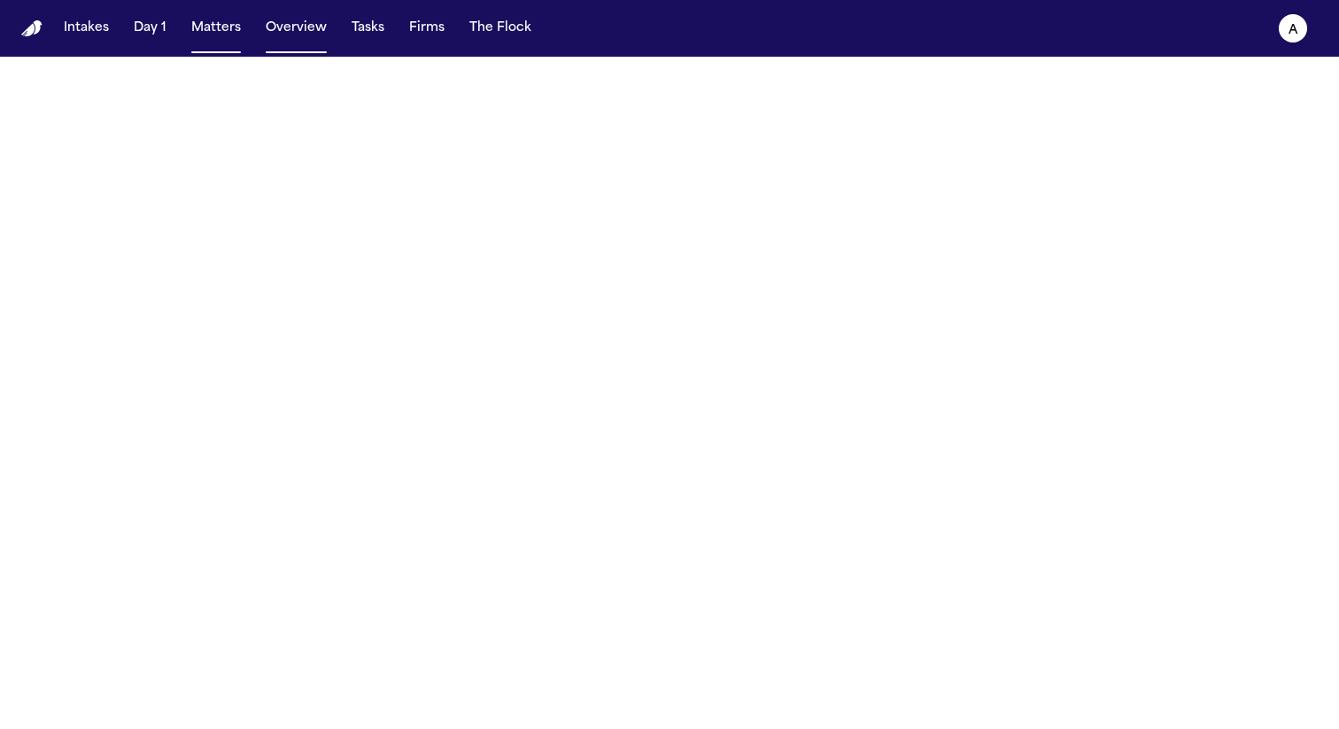
select select "**"
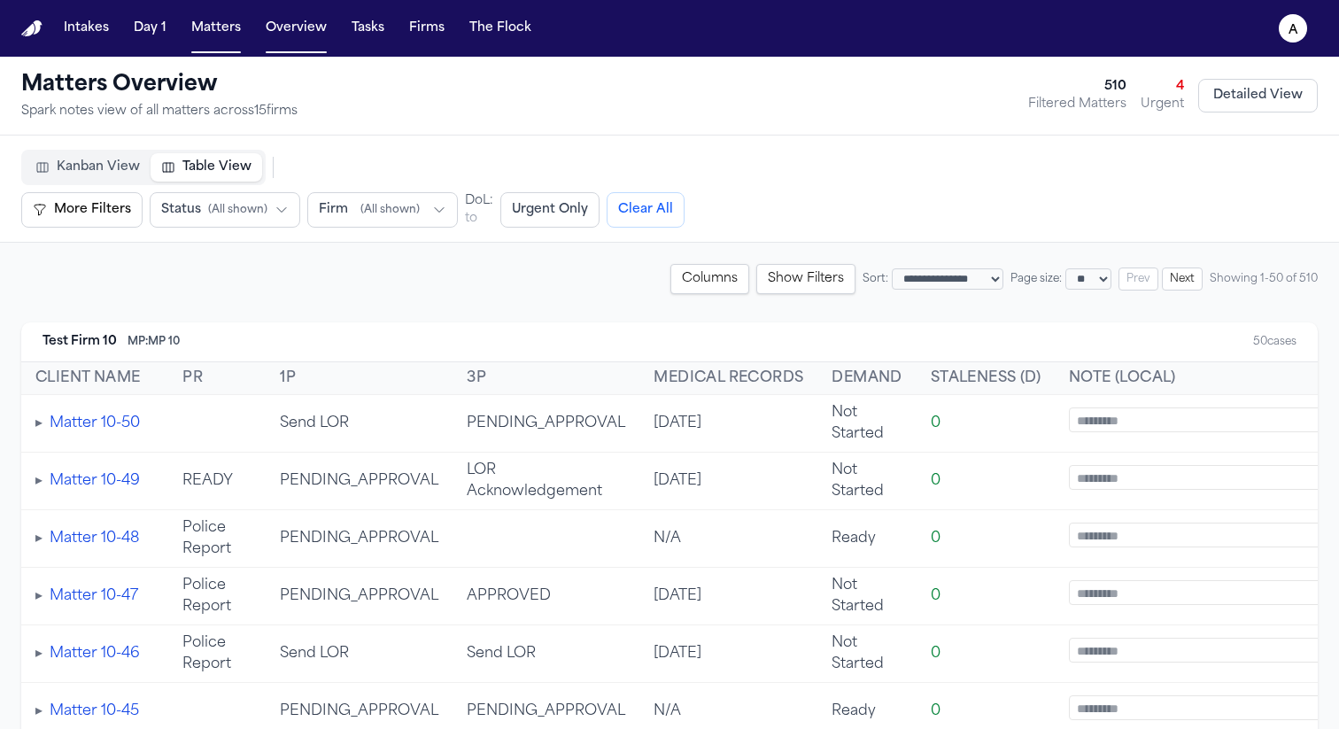
scroll to position [0, 722]
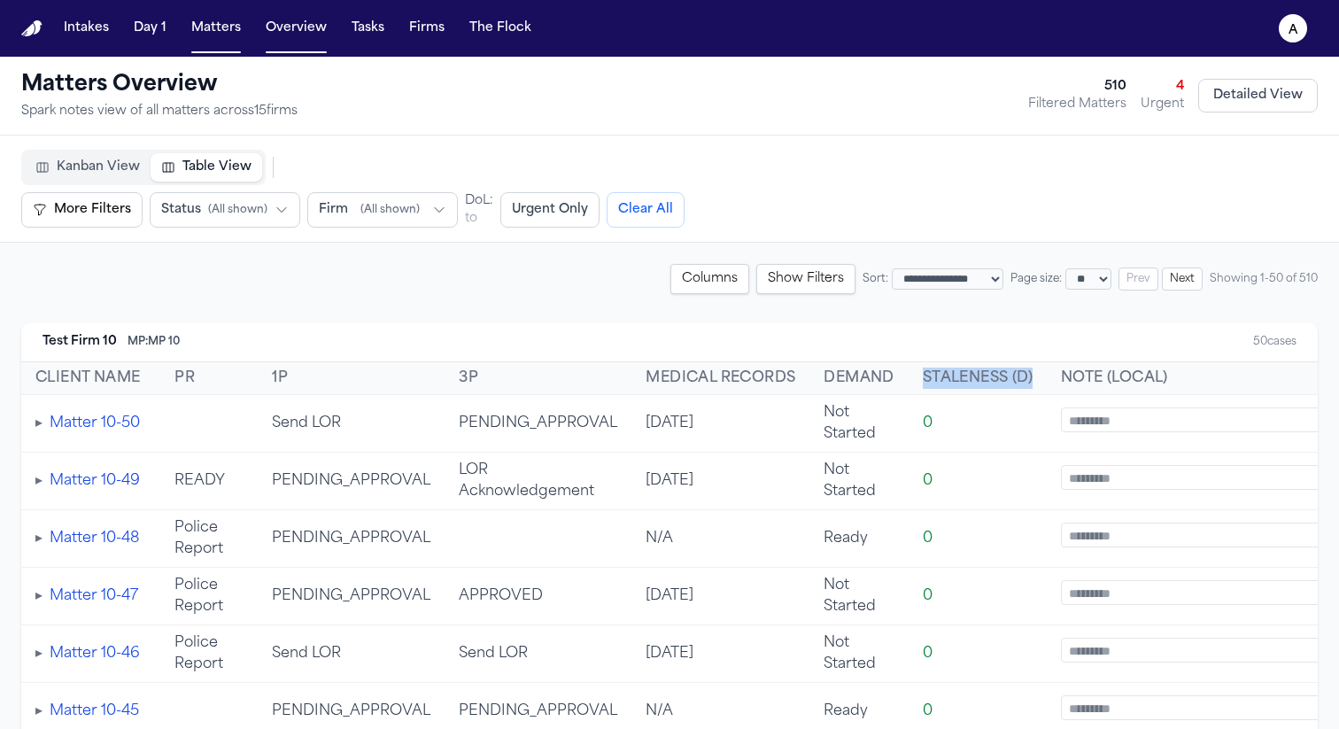
drag, startPoint x: 988, startPoint y: 380, endPoint x: 850, endPoint y: 380, distance: 138.1
click at [850, 380] on tr "Client Name Retainer Status Date of Loss Last Completed Task Treatment PR 1P 3P…" at bounding box center [333, 378] width 2066 height 33
copy tr "Staleness (d)"
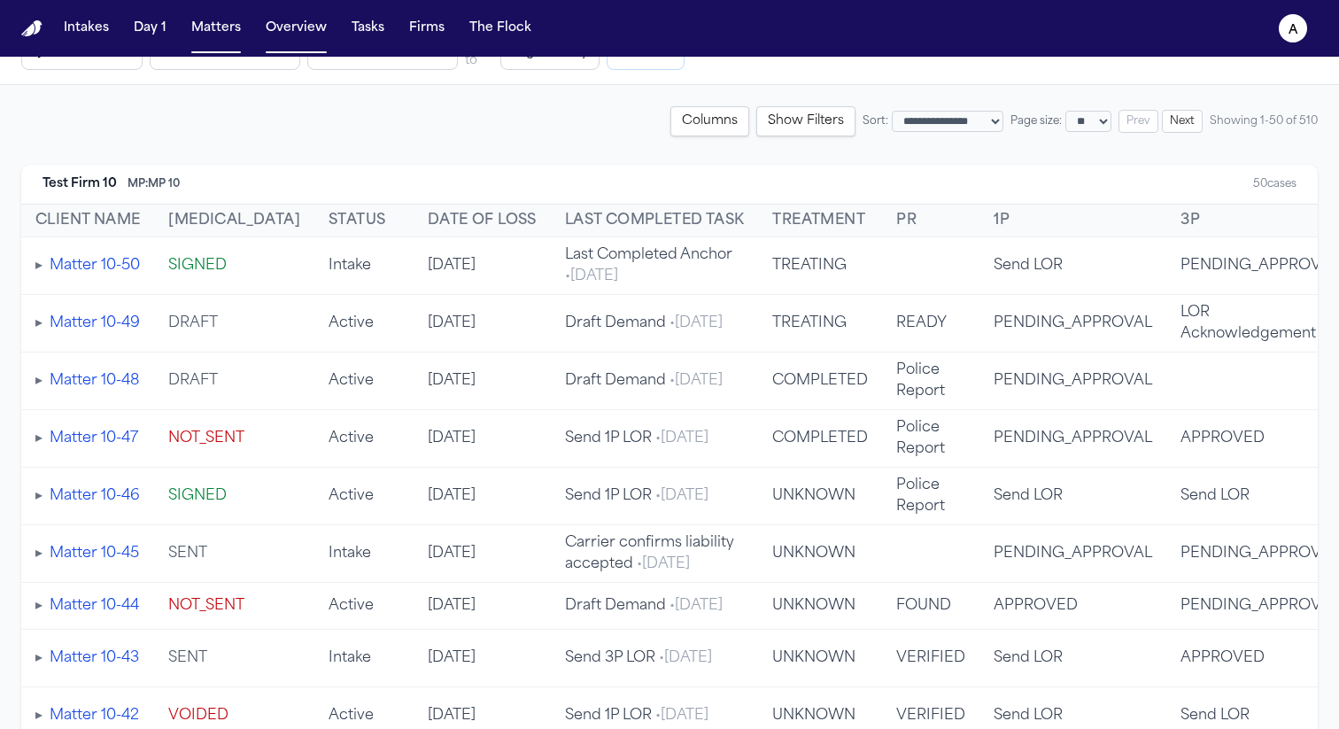
scroll to position [0, 0]
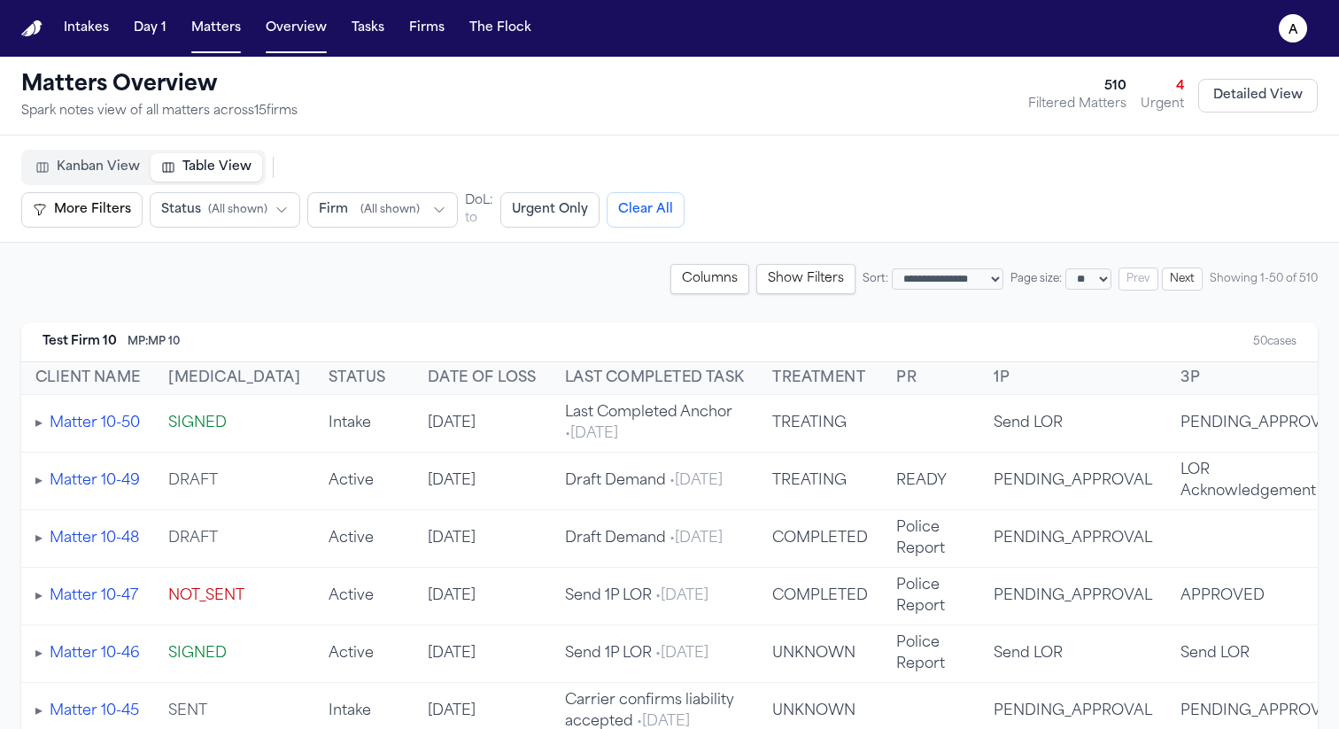
click at [1178, 279] on button "Next" at bounding box center [1182, 278] width 41 height 23
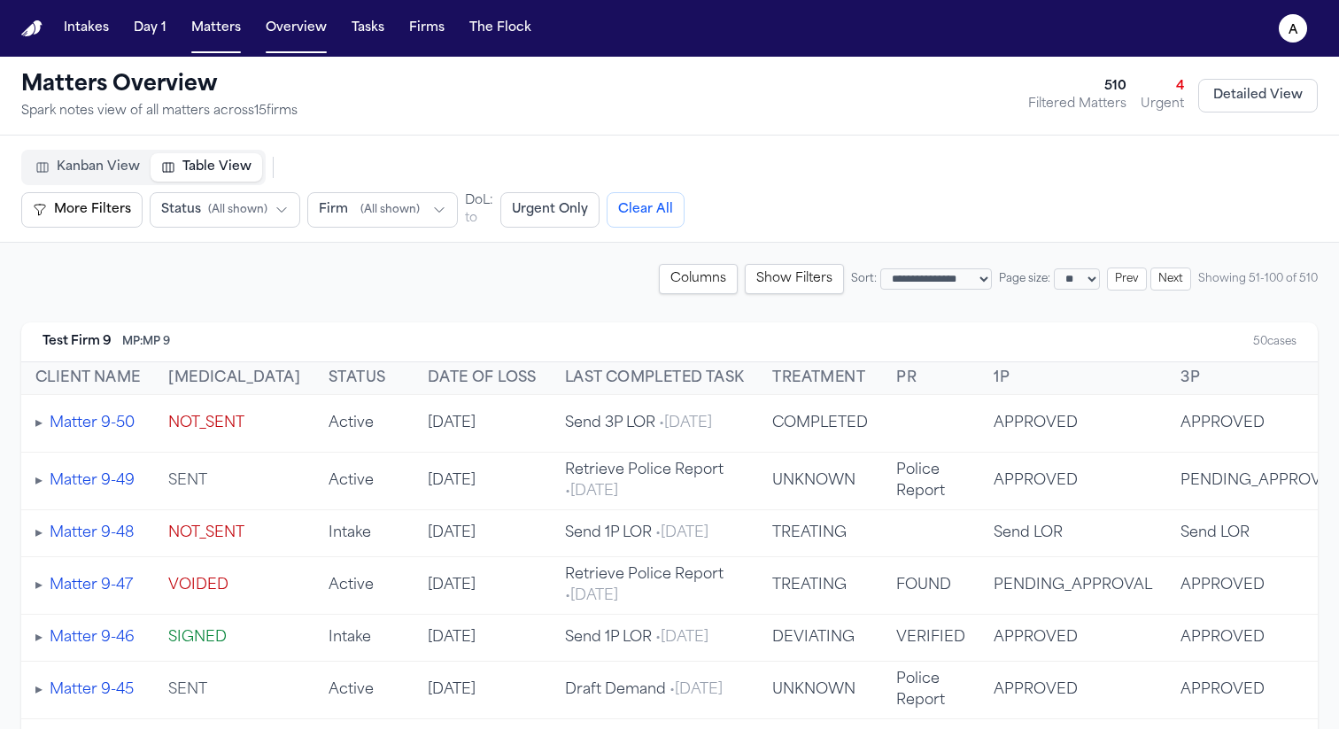
click at [1178, 279] on button "Next" at bounding box center [1170, 278] width 41 height 23
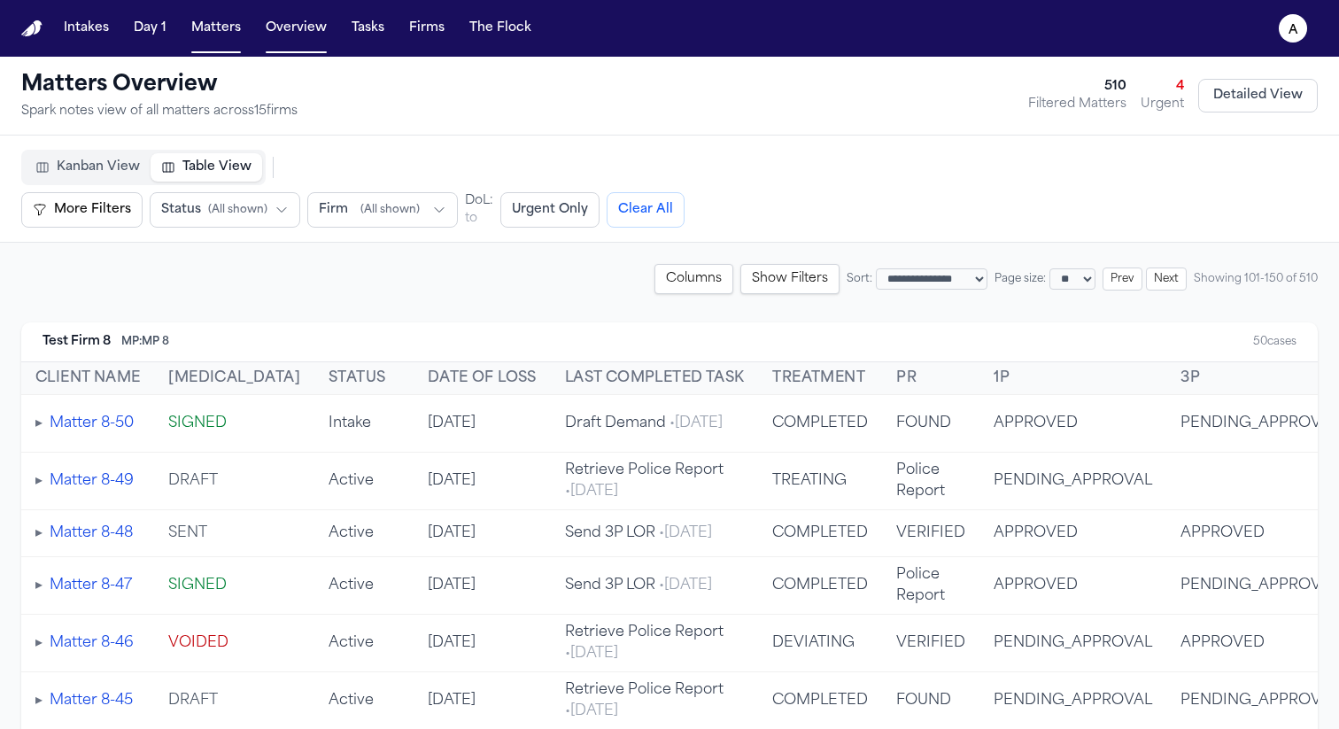
click at [1178, 279] on button "Next" at bounding box center [1166, 278] width 41 height 23
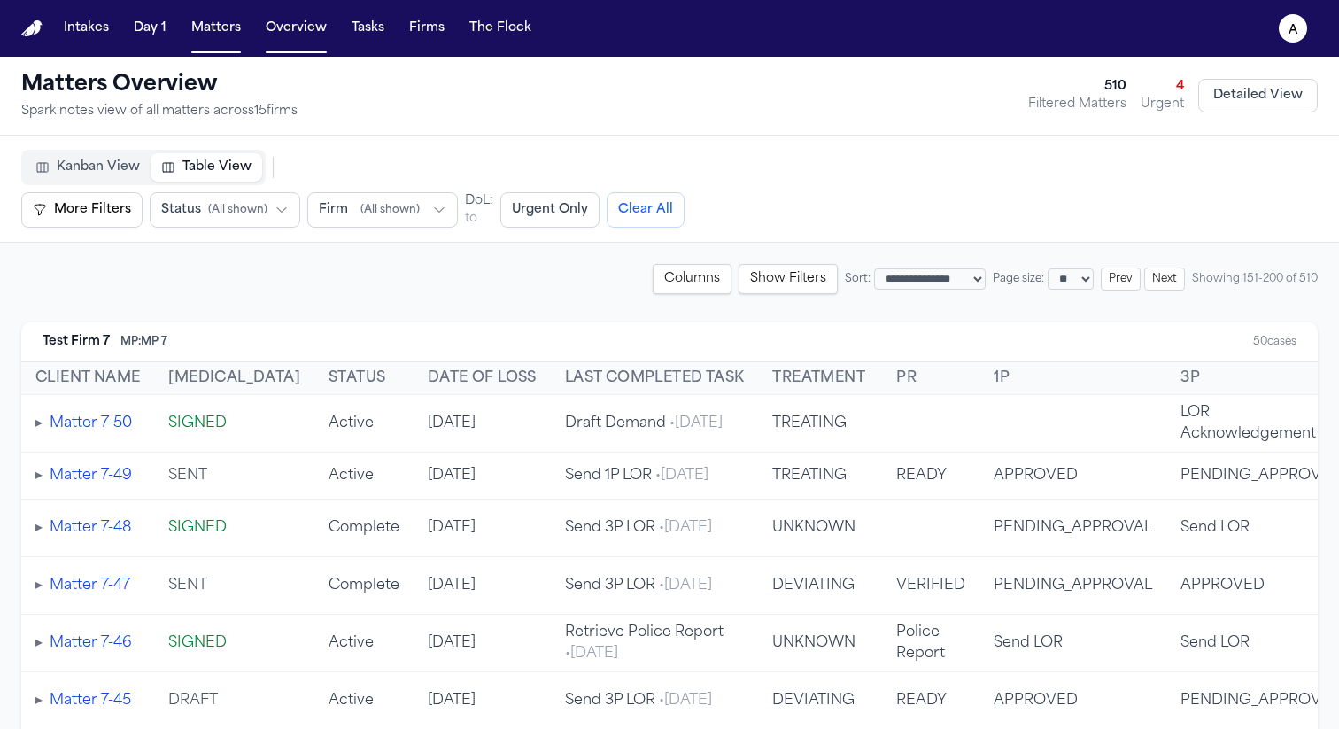
click at [1178, 278] on button "Next" at bounding box center [1164, 278] width 41 height 23
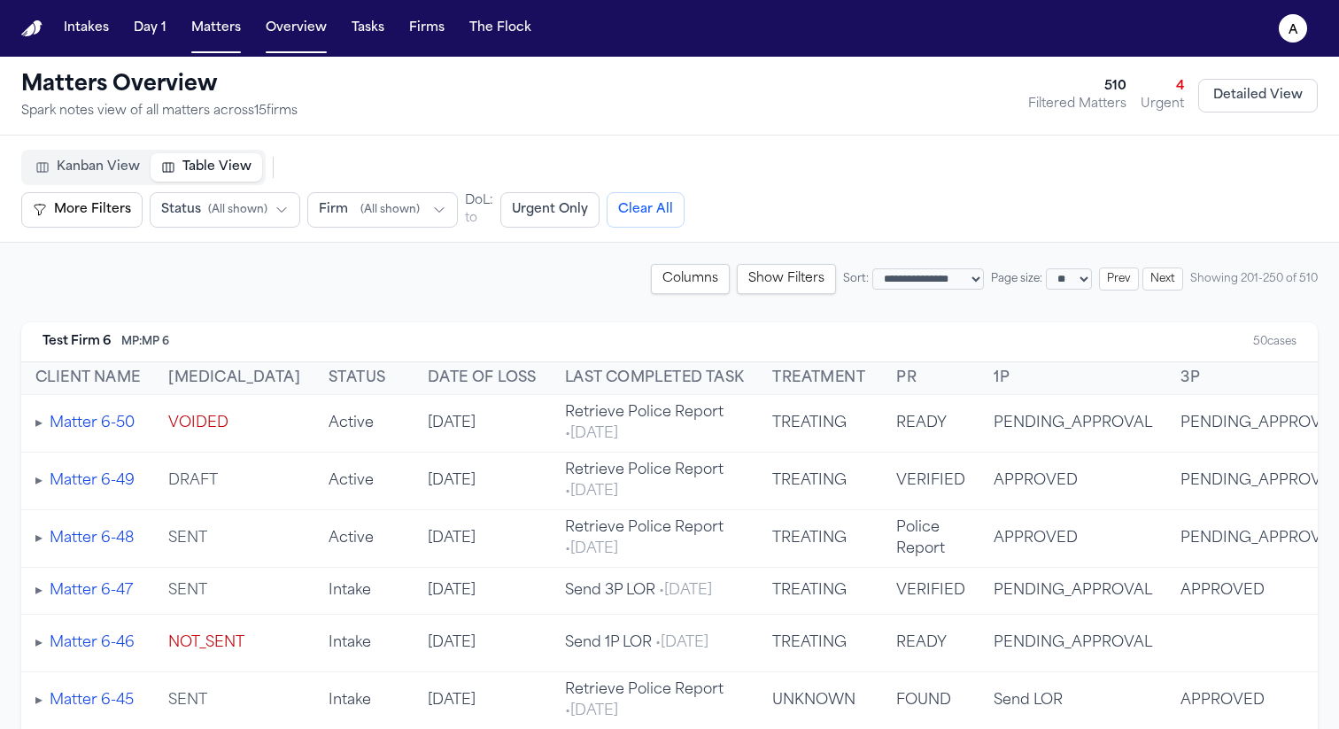
click at [247, 372] on th "[MEDICAL_DATA]" at bounding box center [234, 378] width 160 height 33
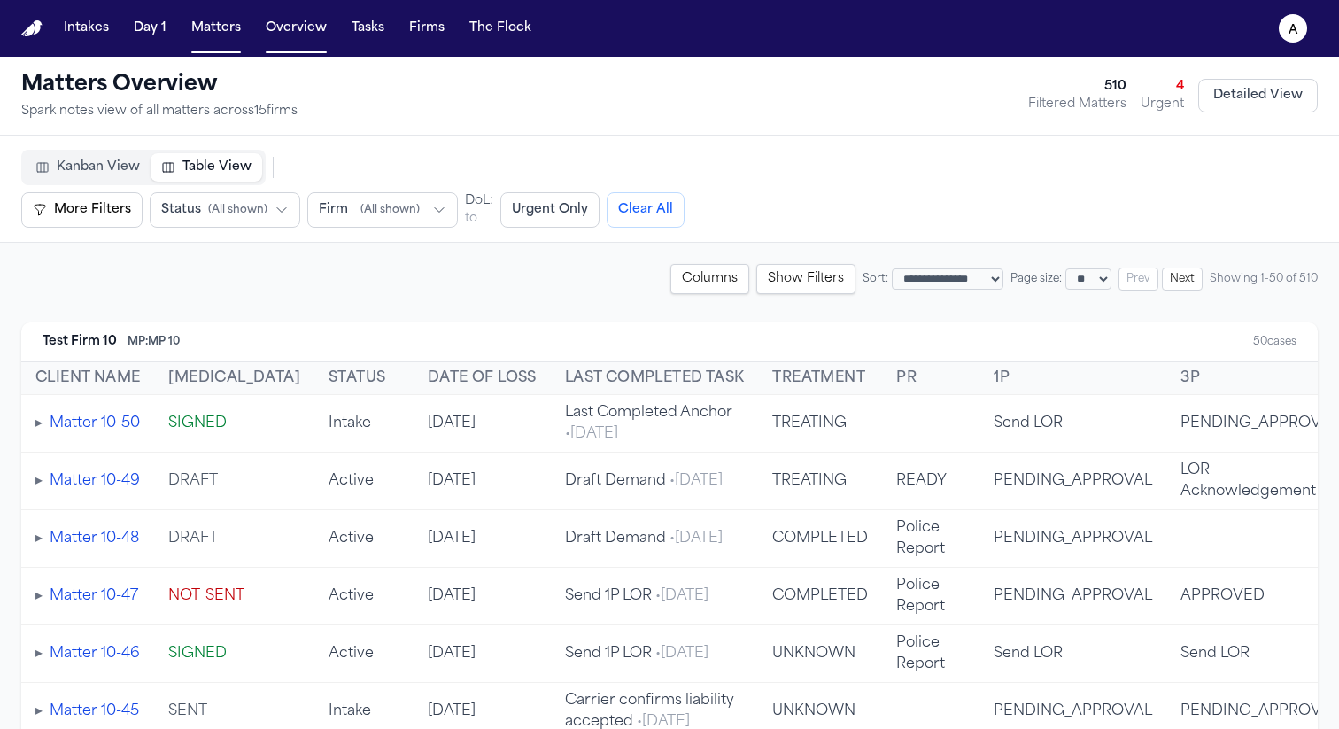
click at [790, 284] on button "Show Filters" at bounding box center [805, 279] width 99 height 30
click at [790, 284] on button "Hide Filters" at bounding box center [809, 279] width 92 height 30
click at [790, 284] on button "Show Filters" at bounding box center [805, 279] width 99 height 30
click at [790, 284] on button "Hide Filters" at bounding box center [809, 279] width 92 height 30
click at [790, 284] on button "Show Filters" at bounding box center [805, 279] width 99 height 30
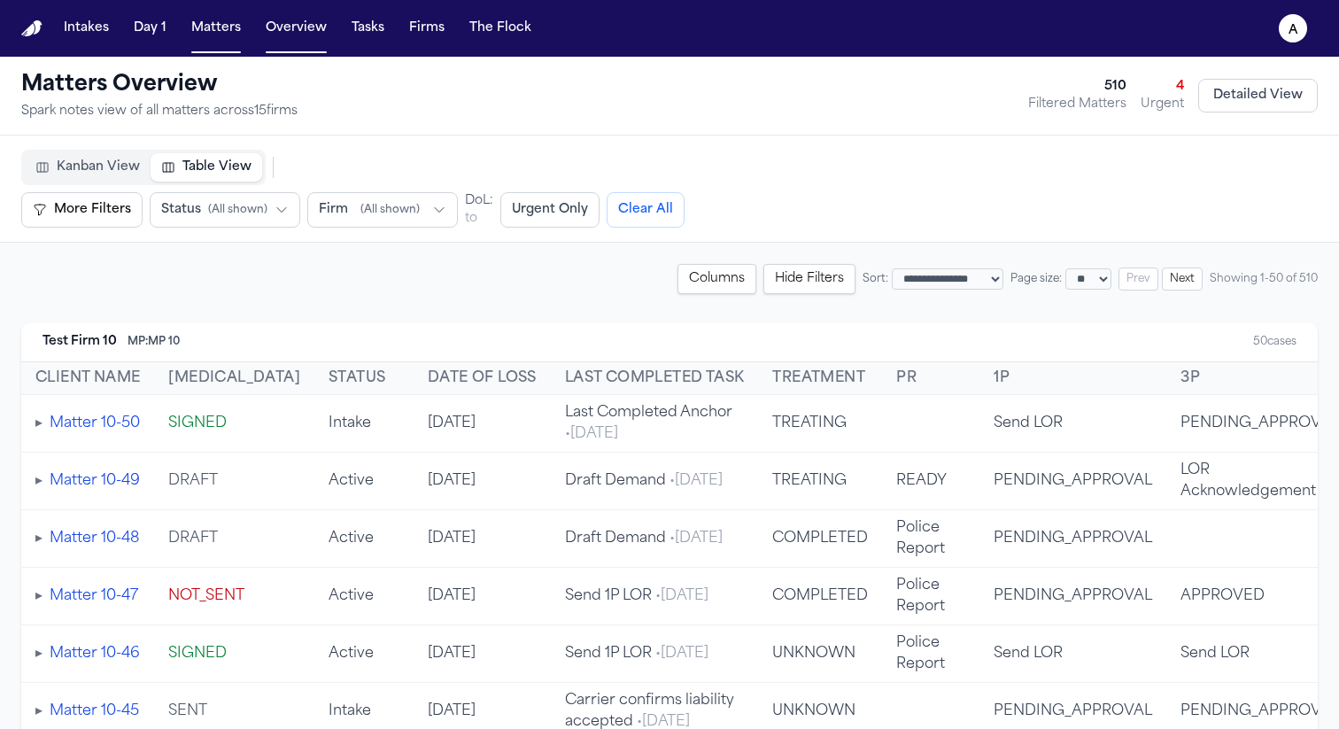
click at [790, 284] on button "Hide Filters" at bounding box center [809, 279] width 92 height 30
click at [790, 284] on button "Show Filters" at bounding box center [805, 279] width 99 height 30
click at [790, 284] on button "Hide Filters" at bounding box center [809, 279] width 92 height 30
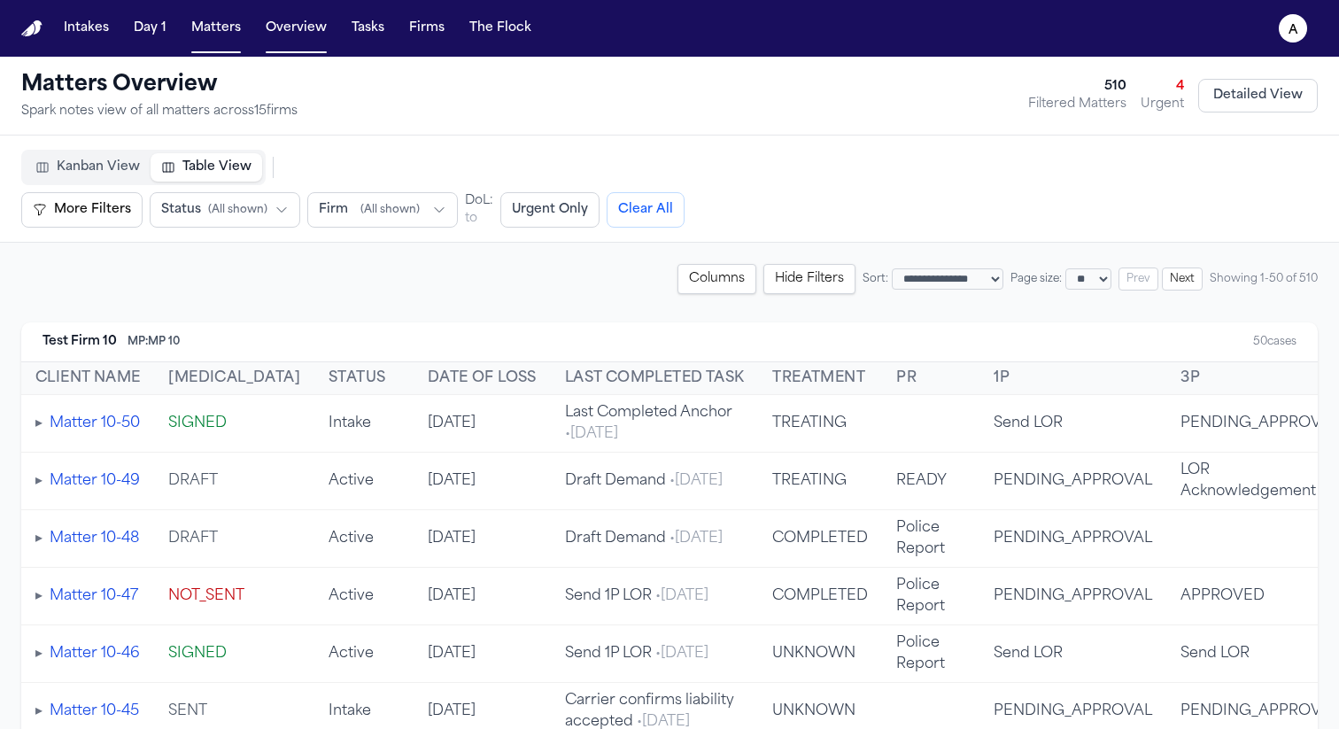
click at [790, 284] on button "Hide Filters" at bounding box center [809, 279] width 92 height 30
click at [790, 284] on button "Show Filters" at bounding box center [805, 279] width 99 height 30
click at [700, 284] on button "Columns" at bounding box center [709, 279] width 79 height 30
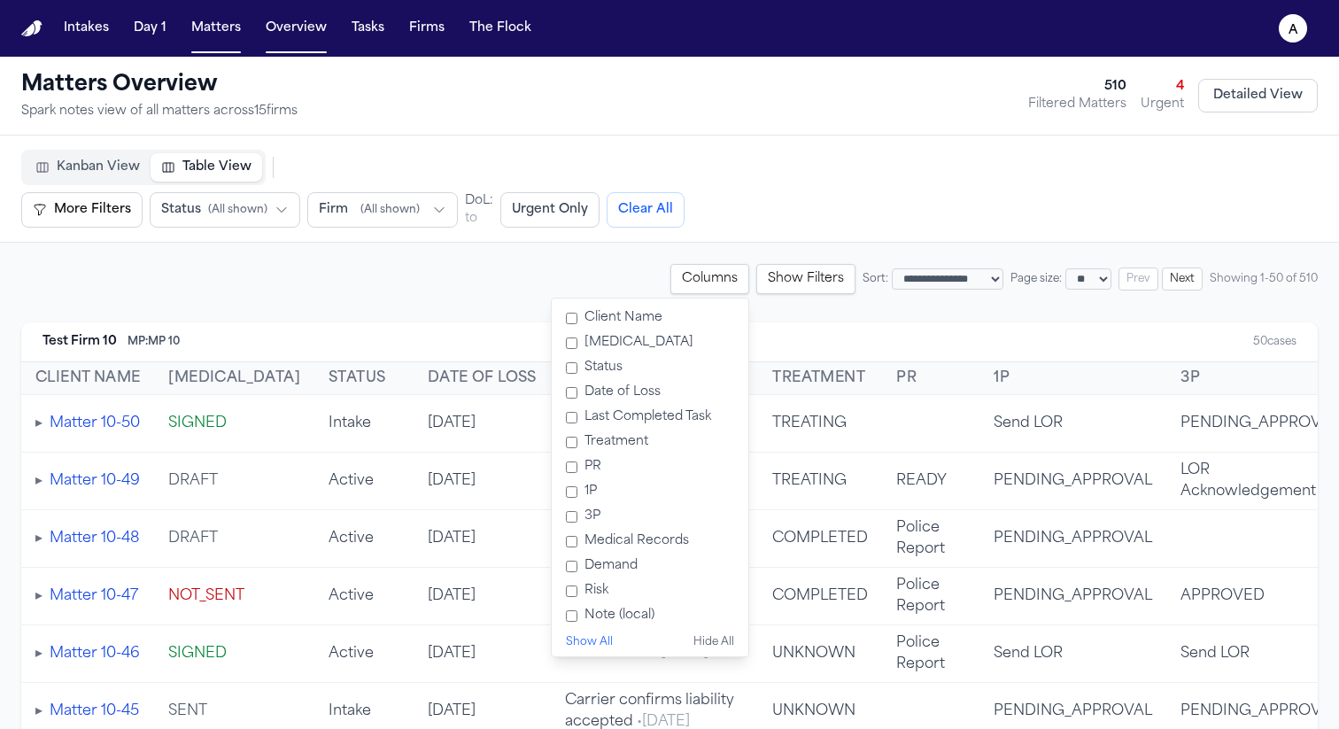
click at [700, 284] on button "Columns" at bounding box center [709, 279] width 79 height 30
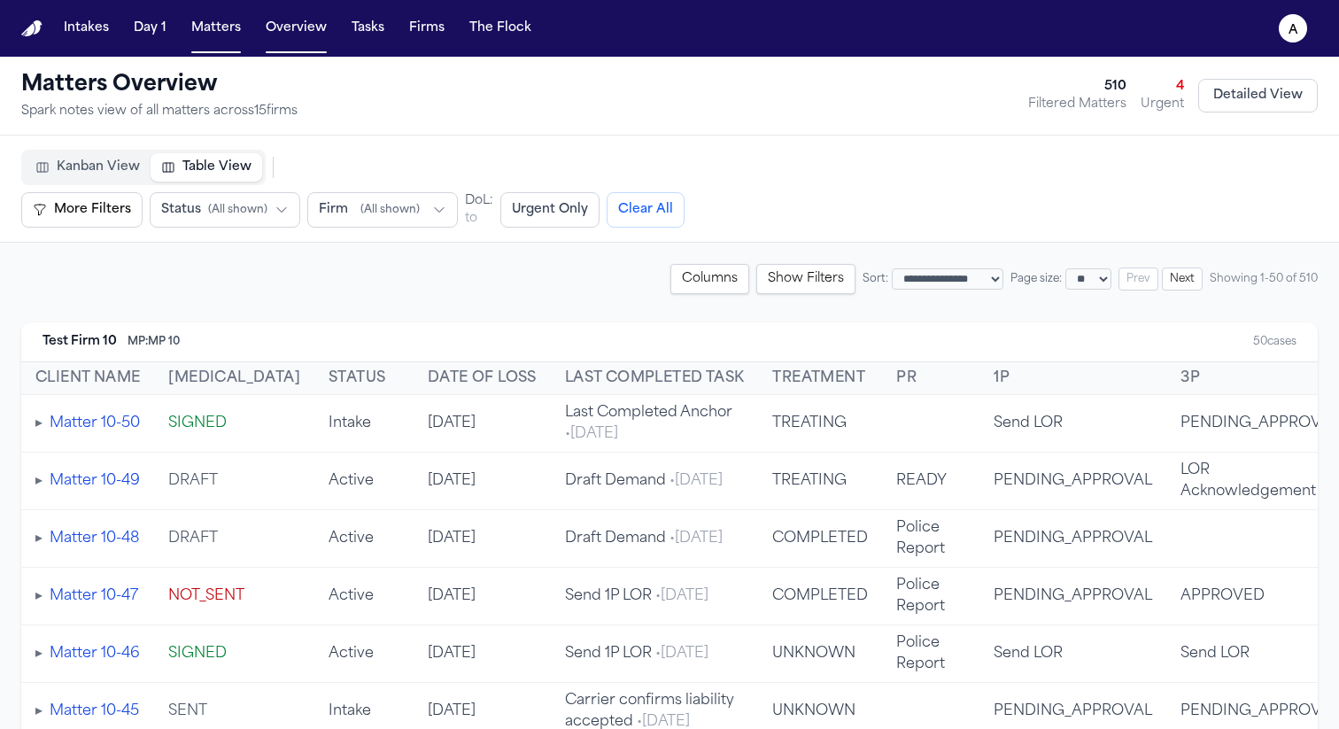
click at [800, 278] on button "Show Filters" at bounding box center [805, 279] width 99 height 30
click at [800, 278] on button "Hide Filters" at bounding box center [809, 279] width 92 height 30
click at [800, 278] on button "Show Filters" at bounding box center [805, 279] width 99 height 30
click at [800, 278] on button "Hide Filters" at bounding box center [809, 279] width 92 height 30
click at [800, 278] on button "Show Filters" at bounding box center [805, 279] width 99 height 30
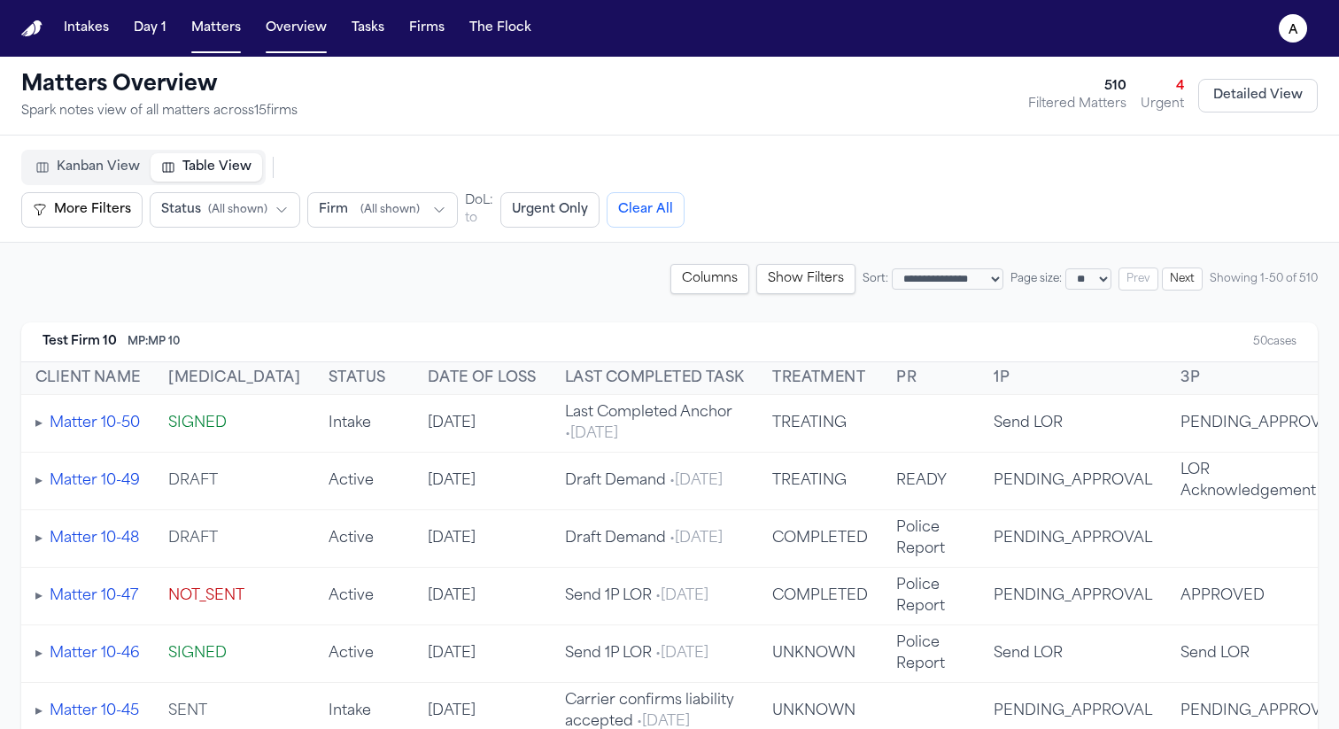
click at [800, 278] on button "Show Filters" at bounding box center [805, 279] width 99 height 30
click at [800, 278] on button "Hide Filters" at bounding box center [809, 279] width 92 height 30
click at [773, 282] on button "Show Filters" at bounding box center [805, 279] width 99 height 30
click at [773, 282] on button "Hide Filters" at bounding box center [809, 279] width 92 height 30
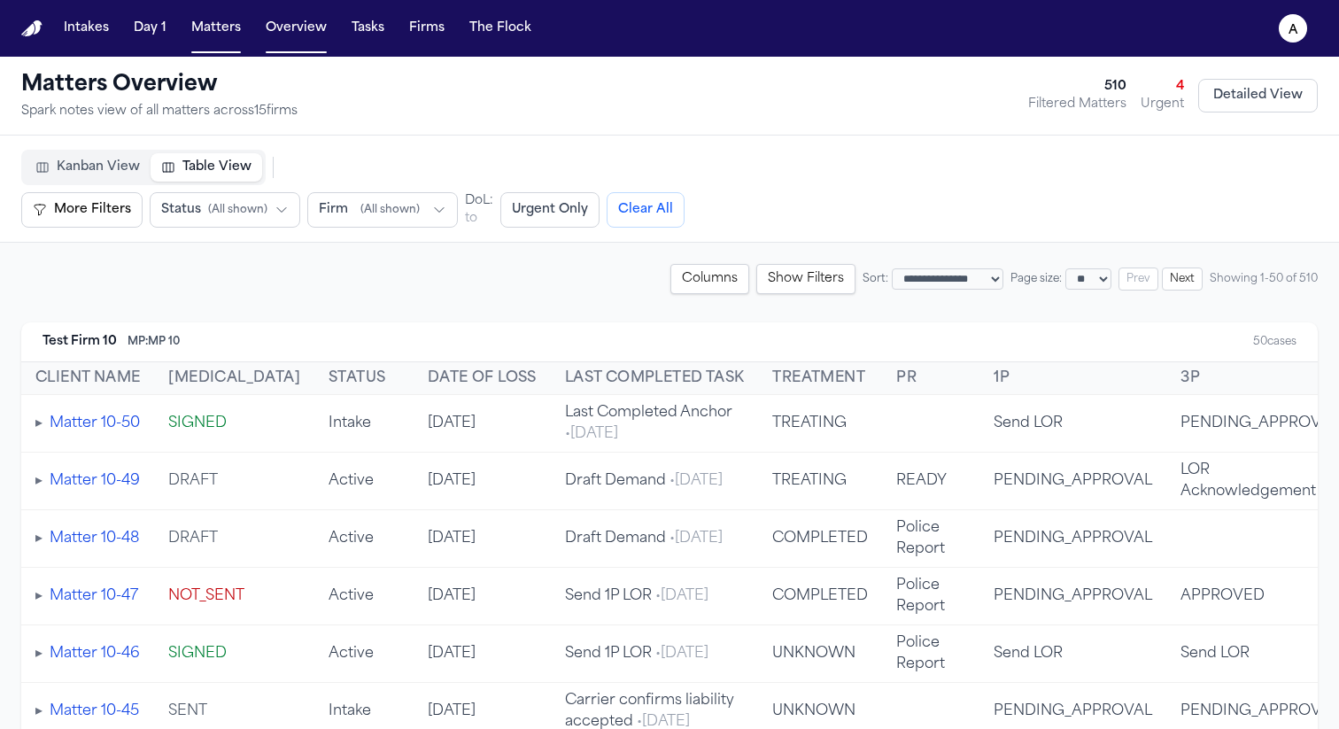
click at [773, 282] on button "Show Filters" at bounding box center [805, 279] width 99 height 30
click at [791, 279] on button "Hide Filters" at bounding box center [809, 279] width 92 height 30
click at [672, 280] on button "Columns" at bounding box center [709, 279] width 79 height 30
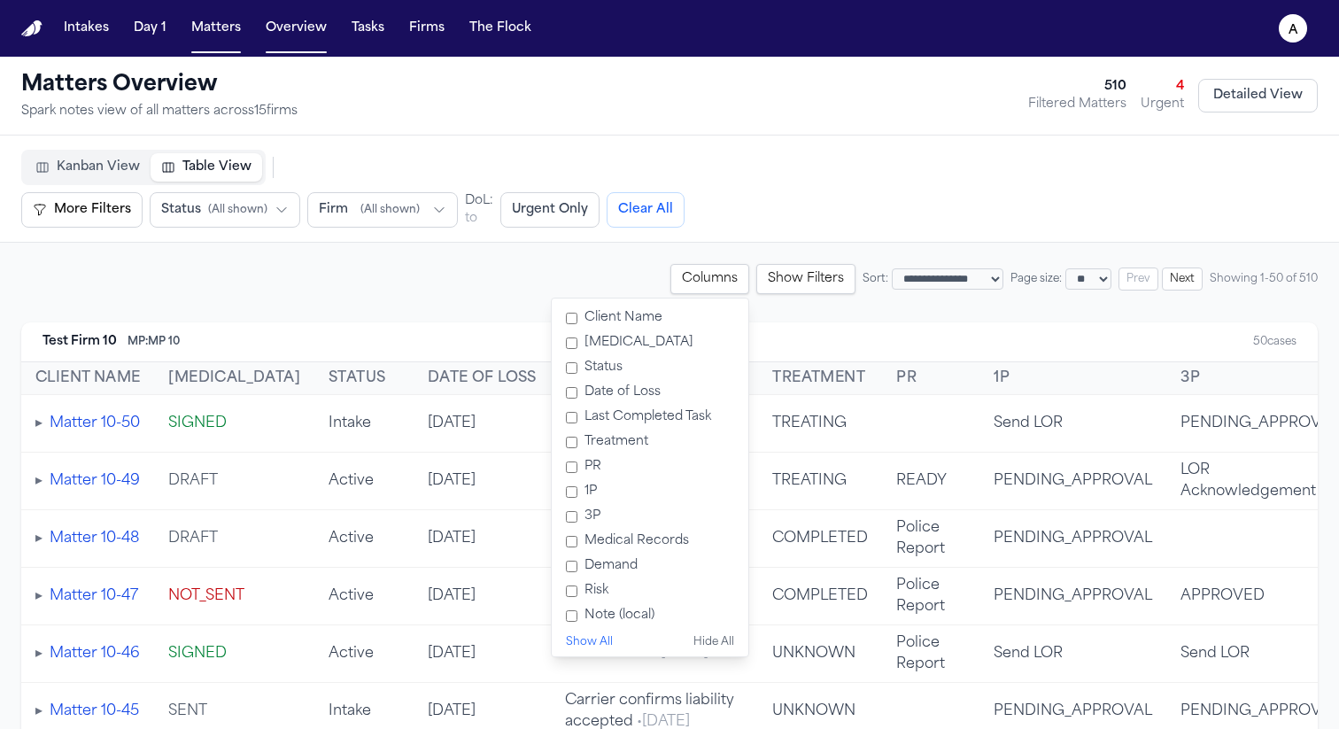
click at [599, 409] on label "Last Completed Task" at bounding box center [650, 417] width 182 height 25
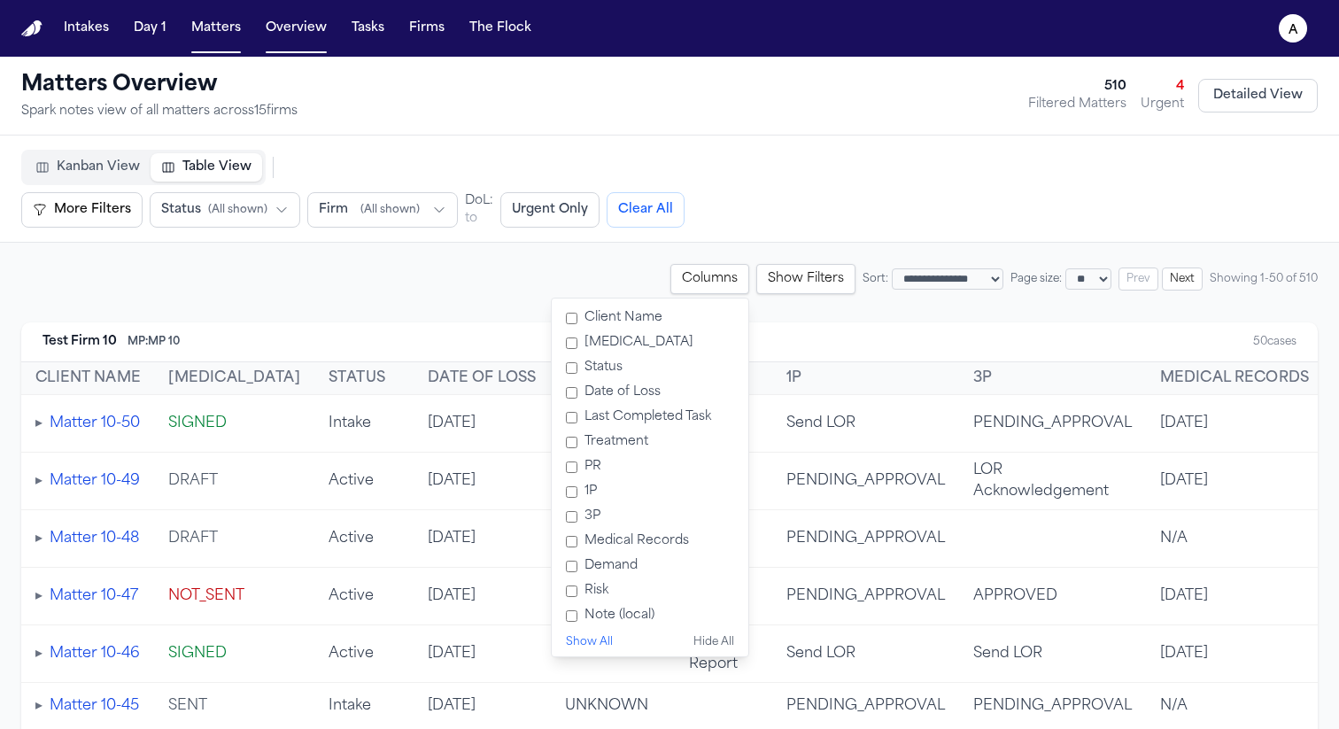
click at [593, 445] on label "Treatment" at bounding box center [650, 441] width 182 height 25
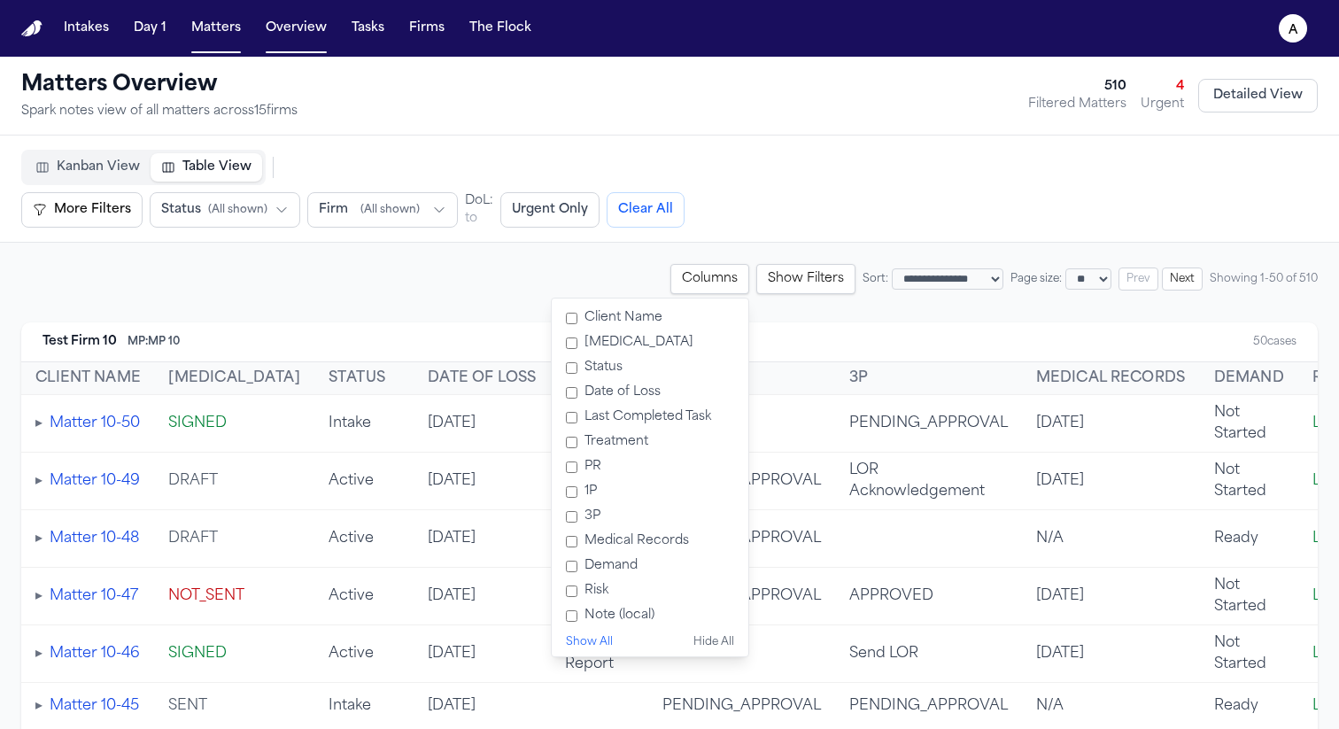
click at [589, 373] on label "Status" at bounding box center [650, 367] width 182 height 25
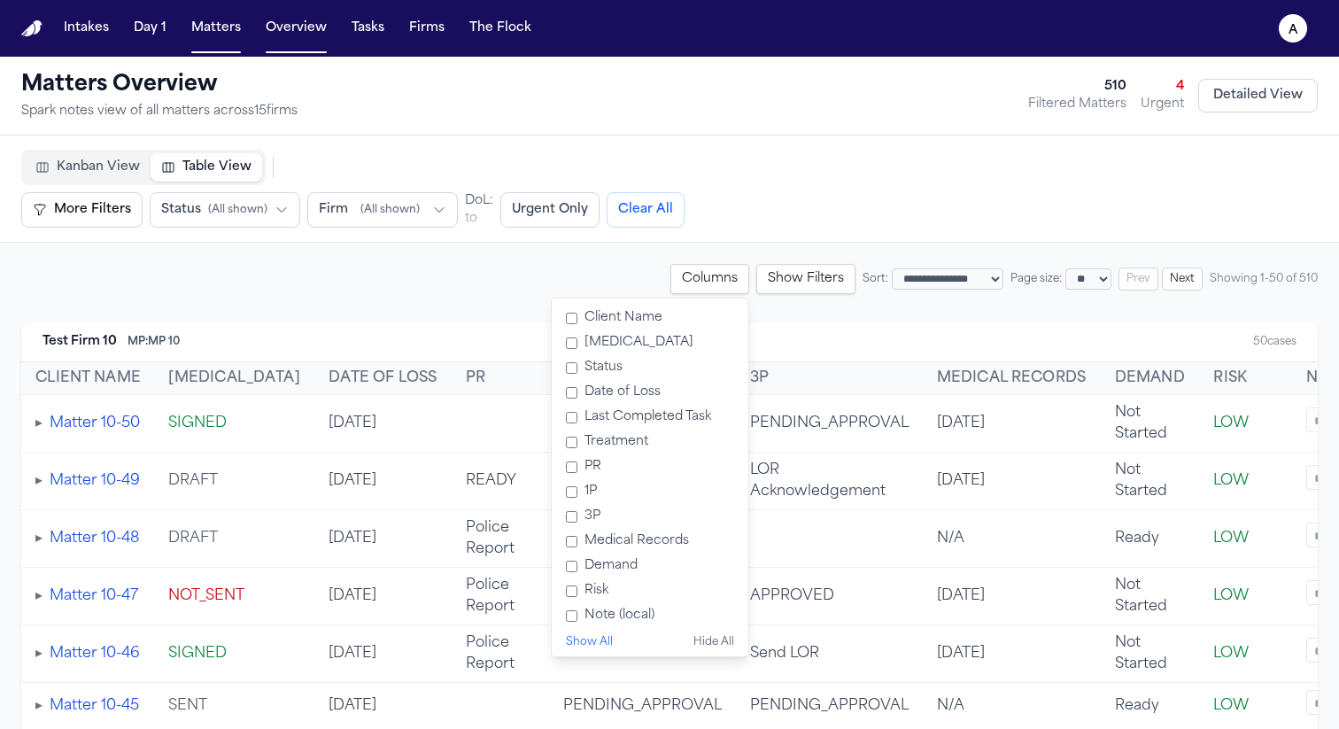
click at [591, 340] on label "Retainer" at bounding box center [650, 342] width 182 height 25
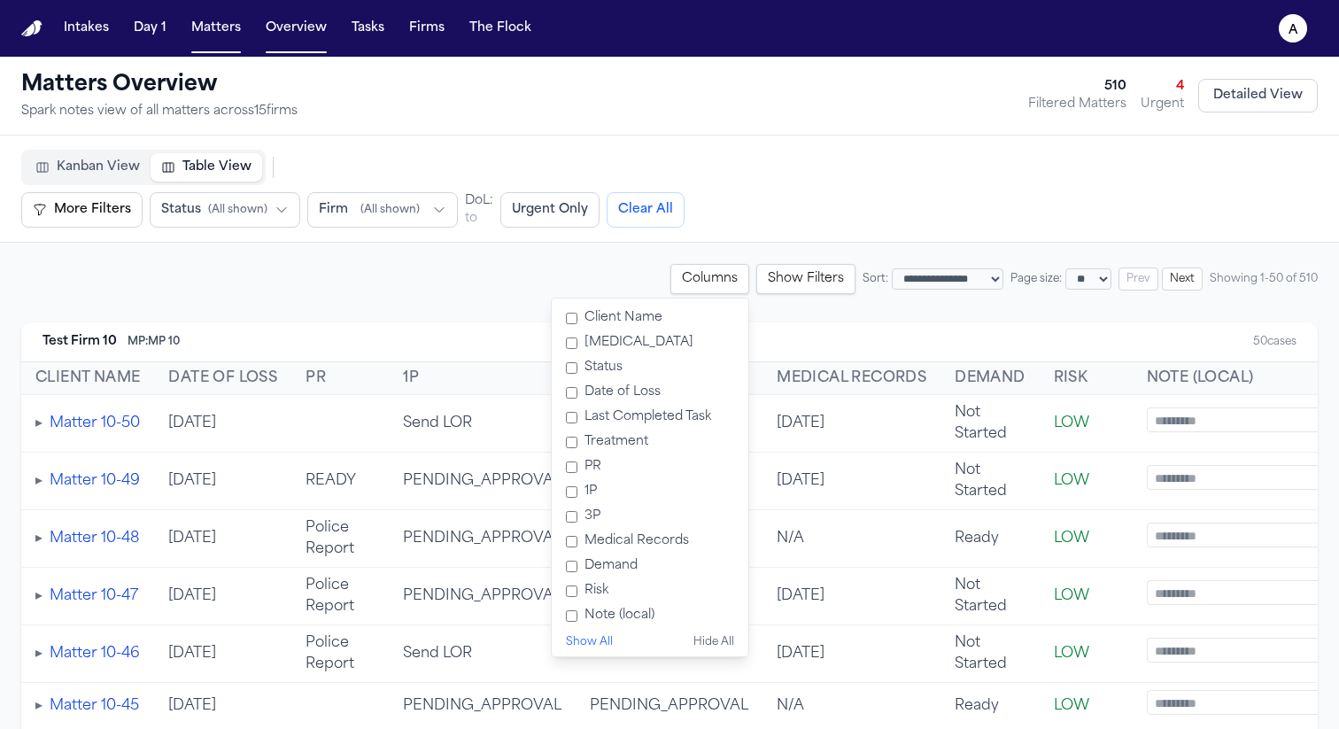
click at [559, 504] on label "3P" at bounding box center [650, 516] width 182 height 25
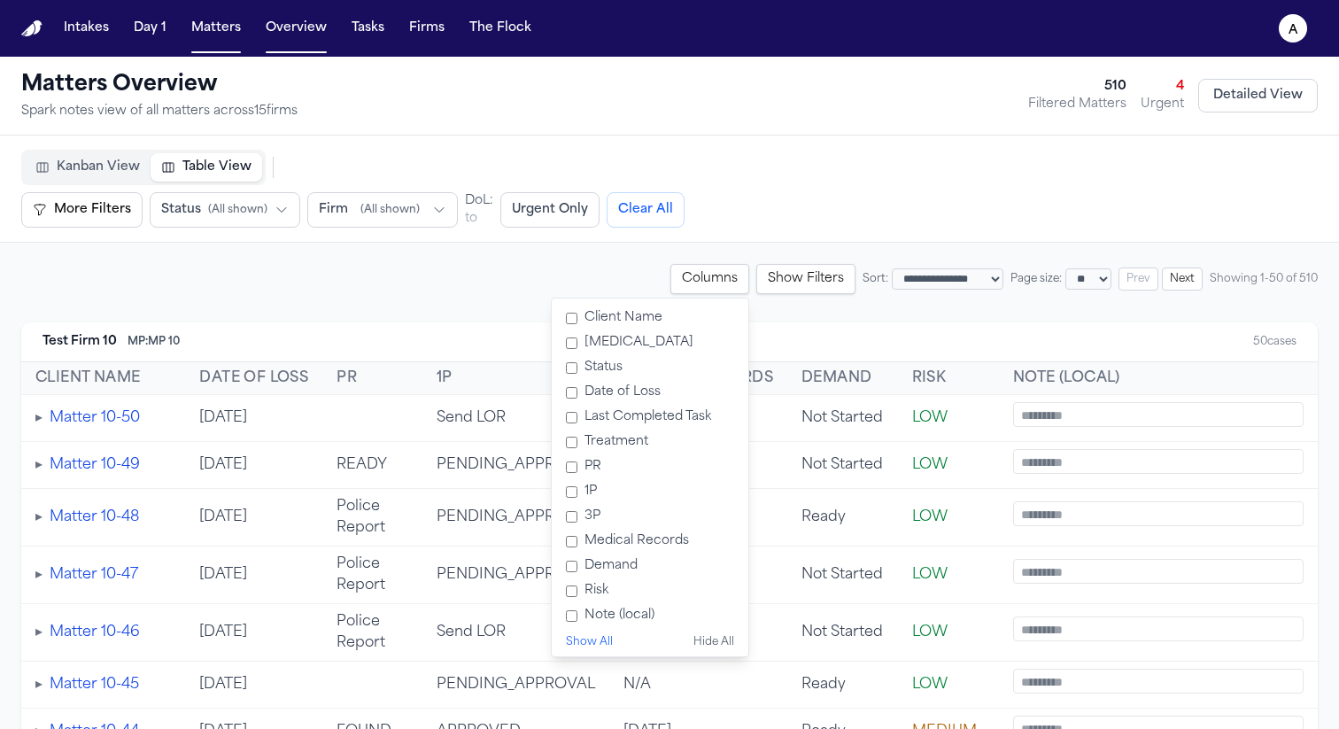
click at [559, 489] on label "1P" at bounding box center [650, 491] width 182 height 25
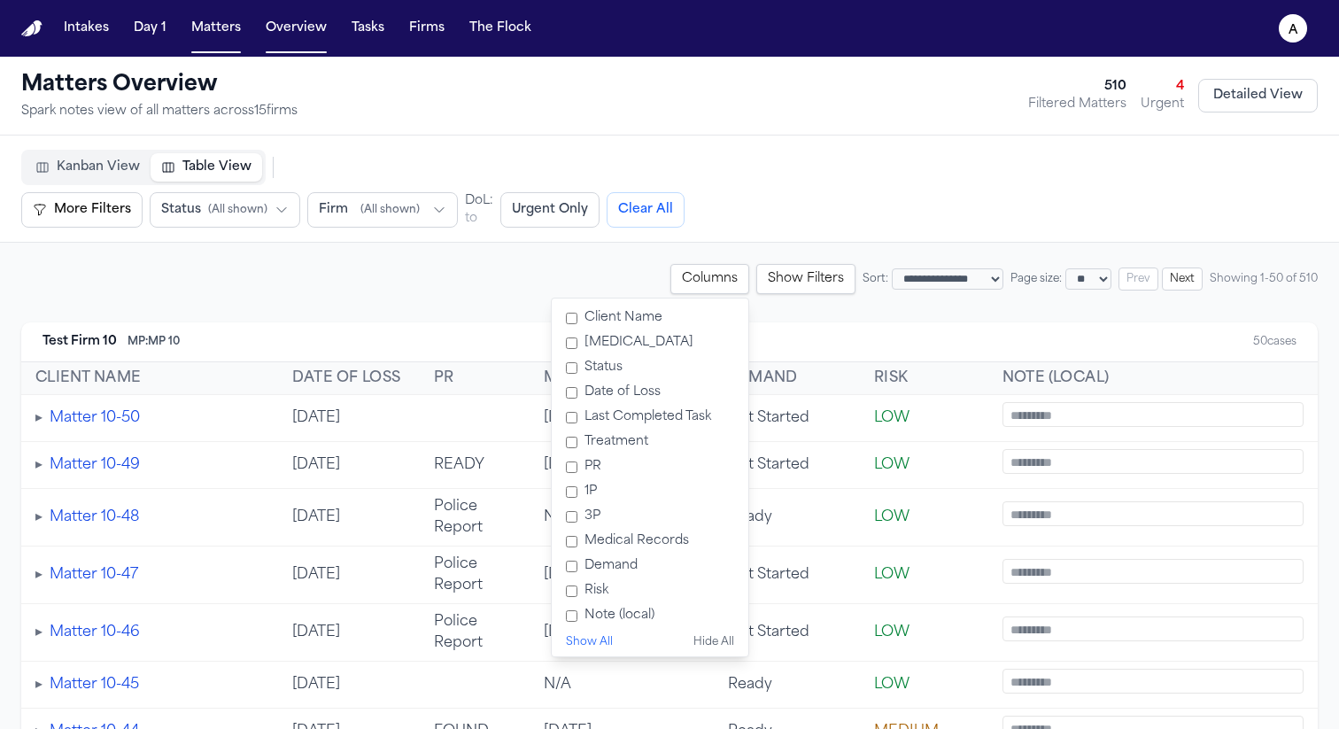
click at [559, 470] on label "PR" at bounding box center [650, 466] width 182 height 25
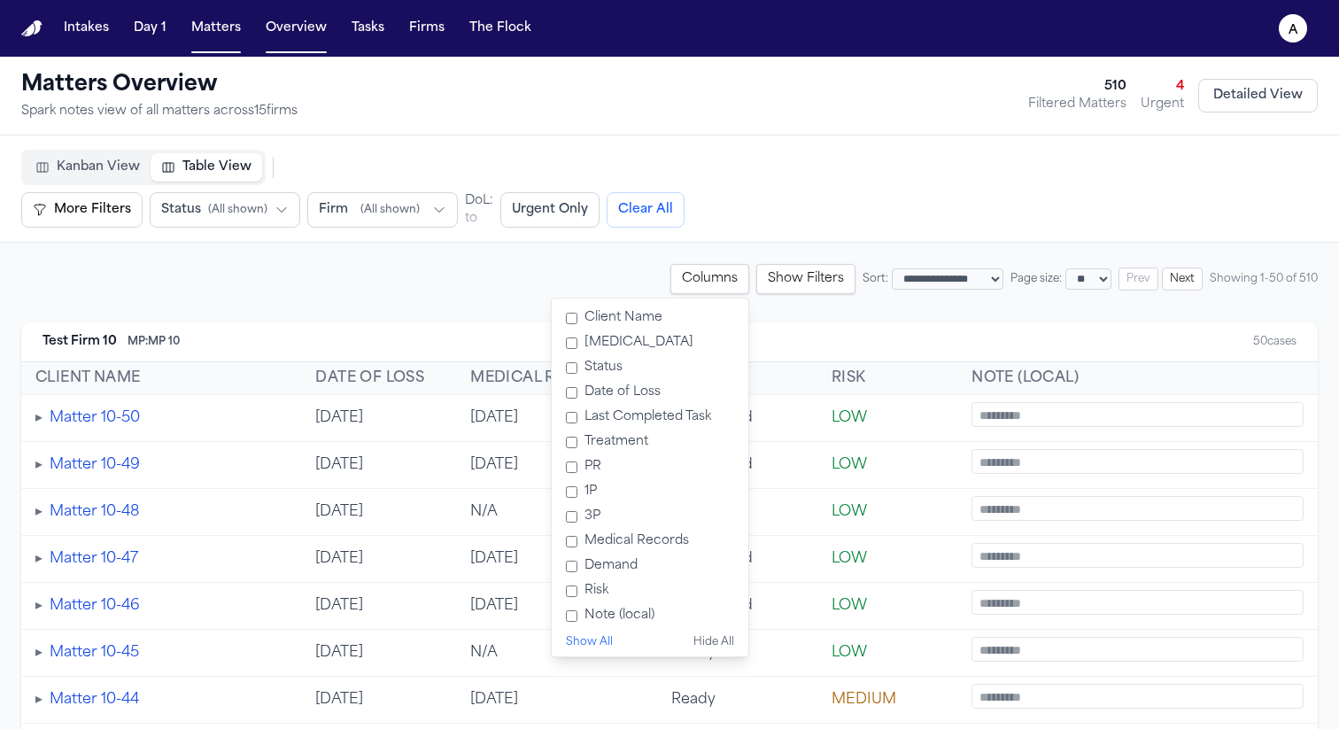
click at [895, 341] on div "Test Firm 10 MP: MP 10 50 cases" at bounding box center [669, 342] width 1296 height 40
click at [895, 378] on th "Risk" at bounding box center [887, 378] width 140 height 33
click at [944, 195] on div "Kanban View Table View More Filters Urgent Only More Filters Status ( All shown…" at bounding box center [669, 189] width 1296 height 78
click at [760, 270] on button "Show Filters" at bounding box center [805, 279] width 99 height 30
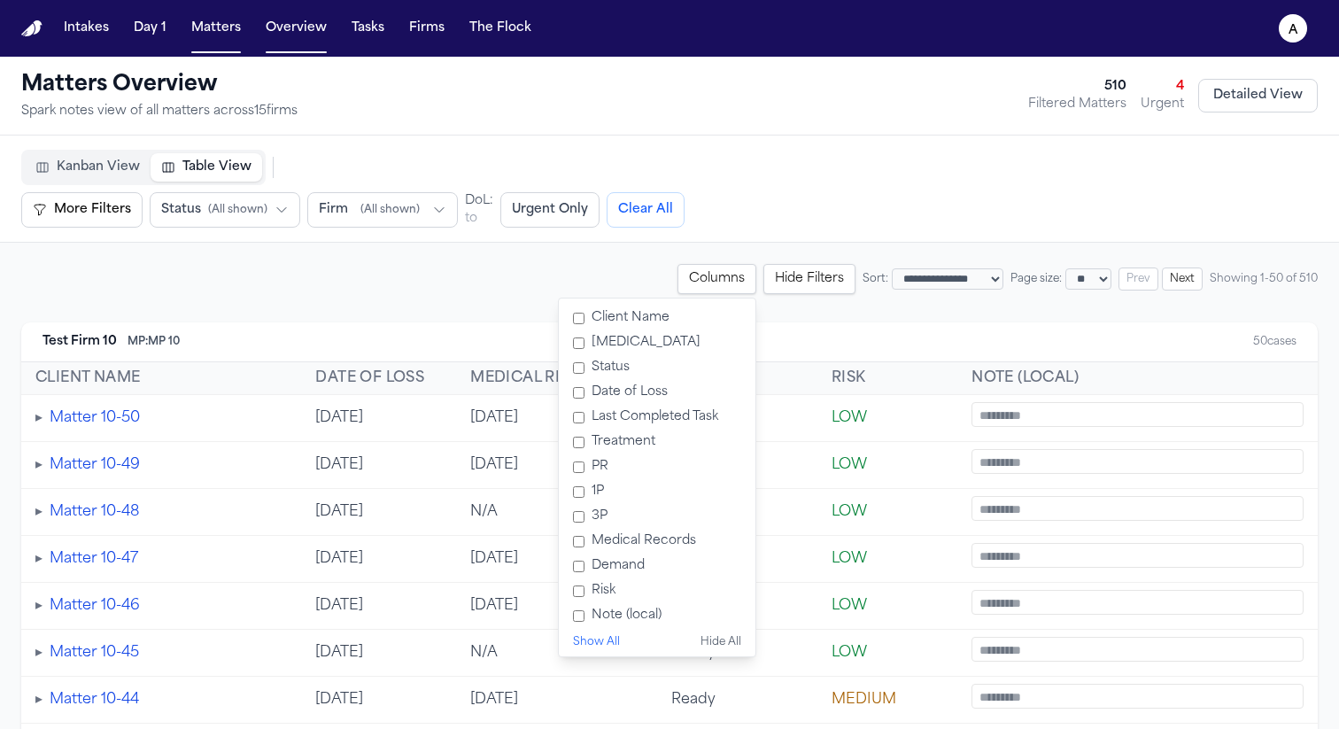
click at [763, 270] on button "Hide Filters" at bounding box center [809, 279] width 92 height 30
click at [730, 127] on div "Matters Overview Spark notes view of all matters across 15 firm s 510 Filtered …" at bounding box center [669, 96] width 1339 height 79
click at [749, 169] on div "Kanban View Table View More Filters Urgent Only More Filters Status ( All shown…" at bounding box center [482, 189] width 923 height 78
click at [1298, 134] on div "Matters Overview Spark notes view of all matters across 15 firm s 510 Filtered …" at bounding box center [669, 96] width 1339 height 79
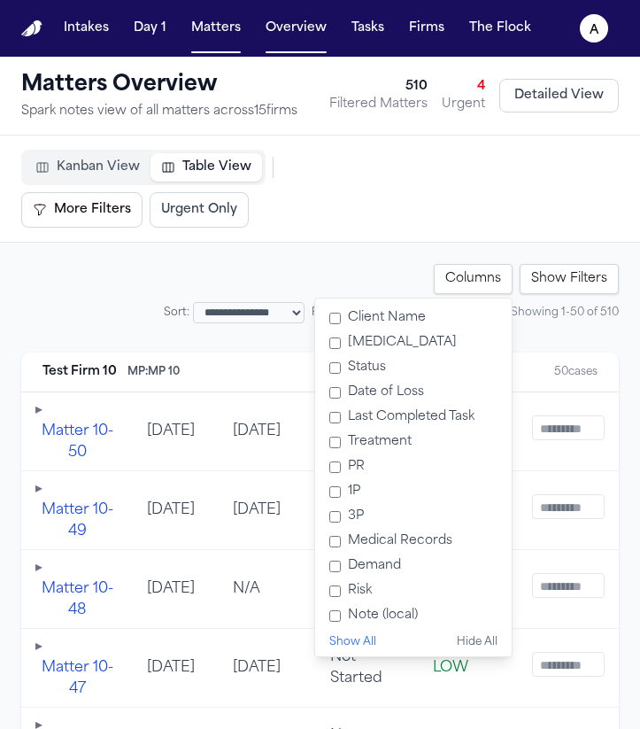
click at [542, 280] on button "Show Filters" at bounding box center [569, 279] width 99 height 30
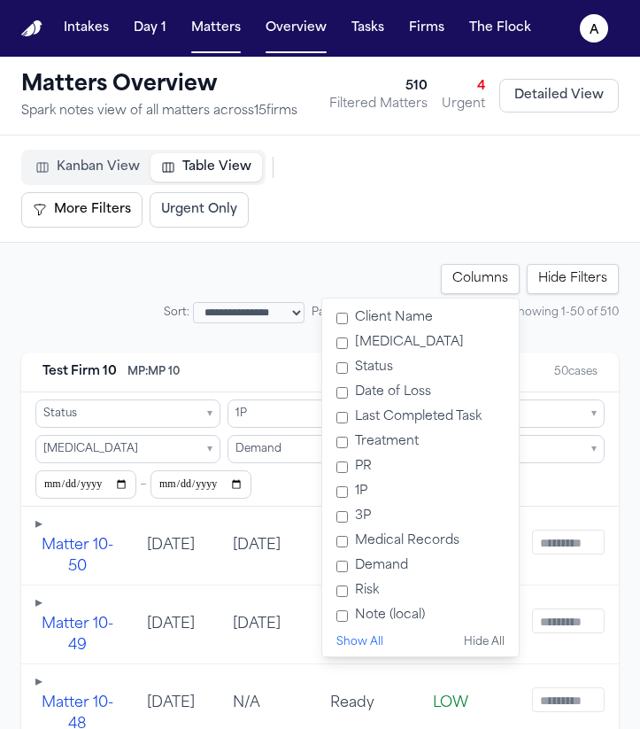
click at [542, 280] on button "Hide Filters" at bounding box center [573, 279] width 92 height 30
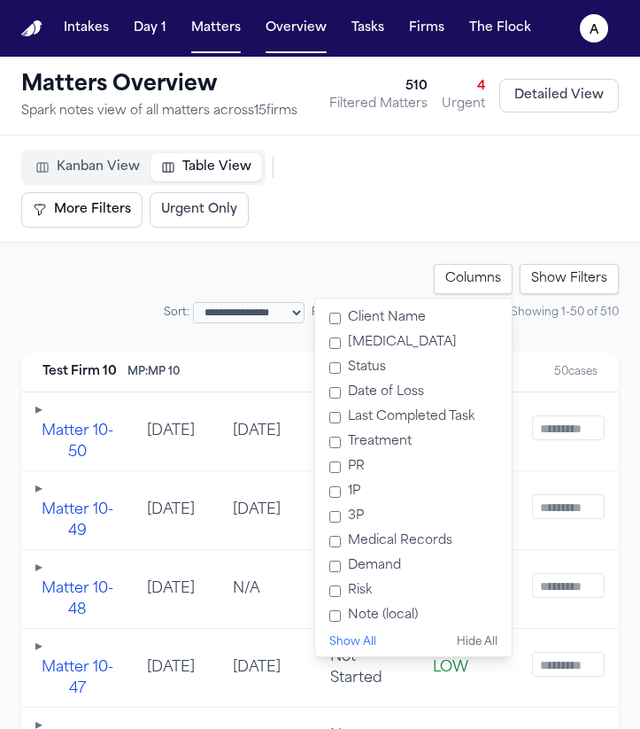
click at [542, 280] on button "Show Filters" at bounding box center [569, 279] width 99 height 30
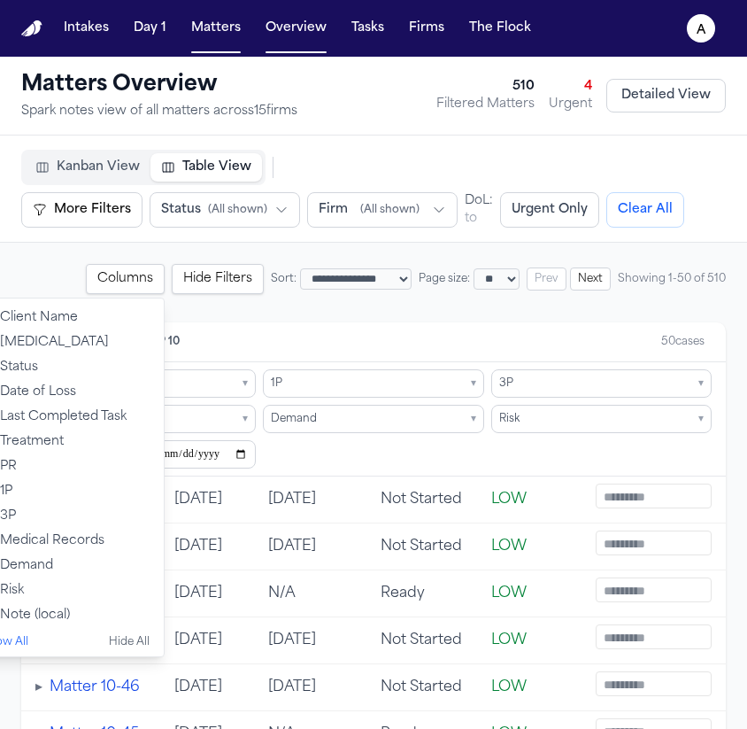
click at [172, 292] on button "Hide Filters" at bounding box center [218, 279] width 92 height 30
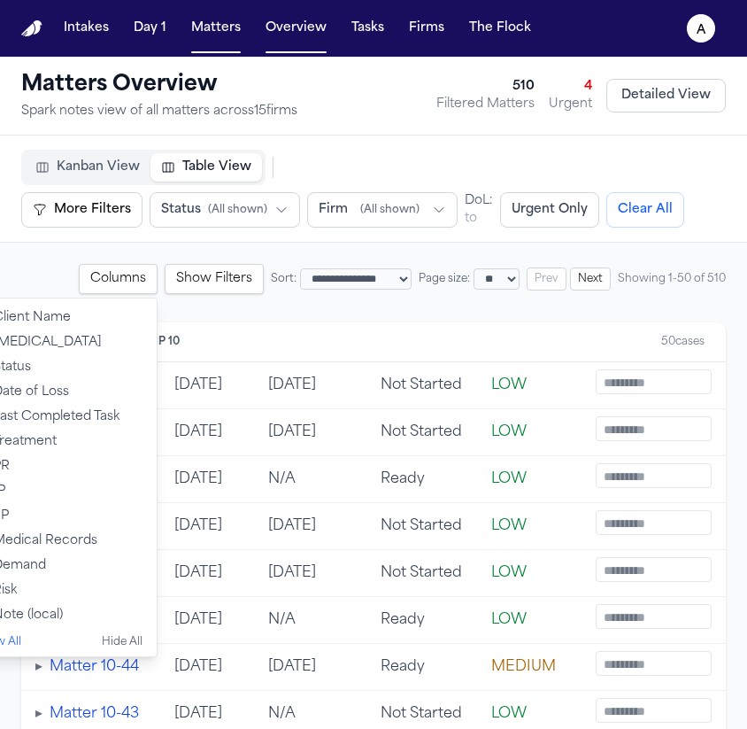
click at [165, 292] on button "Show Filters" at bounding box center [214, 279] width 99 height 30
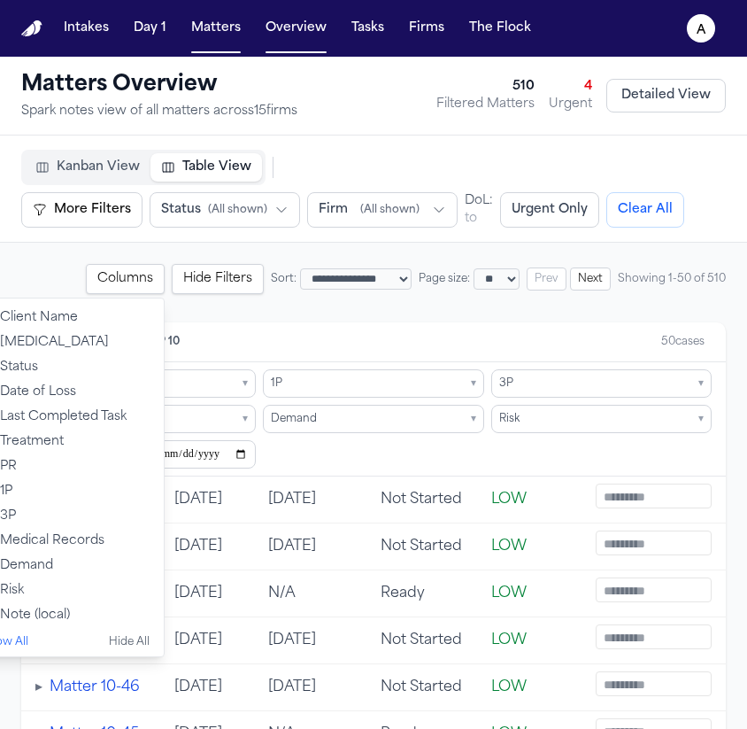
click at [117, 303] on div "Client Name Retainer Status Date of Loss Last Completed Task Treatment PR 1P 3P…" at bounding box center [65, 476] width 198 height 359
click at [103, 275] on button "Columns" at bounding box center [125, 279] width 79 height 30
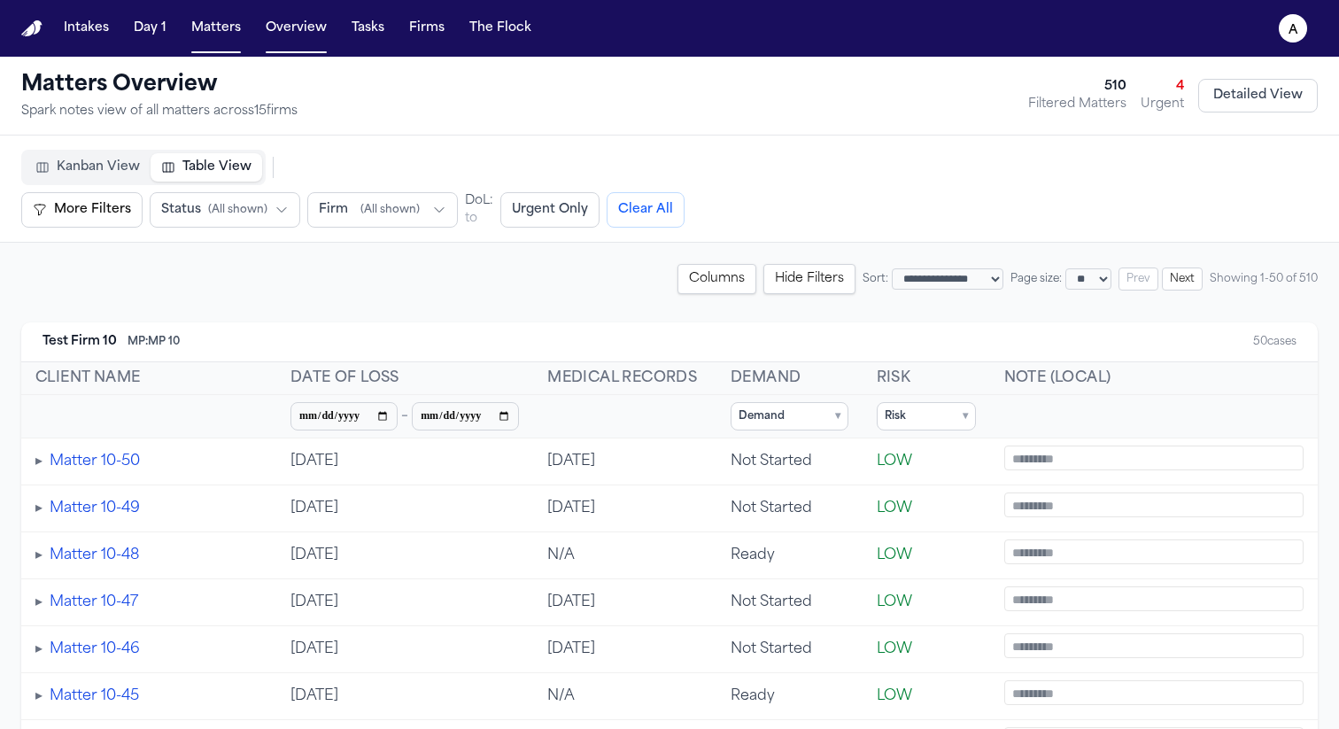
click at [693, 411] on th at bounding box center [624, 416] width 183 height 43
click at [691, 289] on button "Columns" at bounding box center [716, 279] width 79 height 30
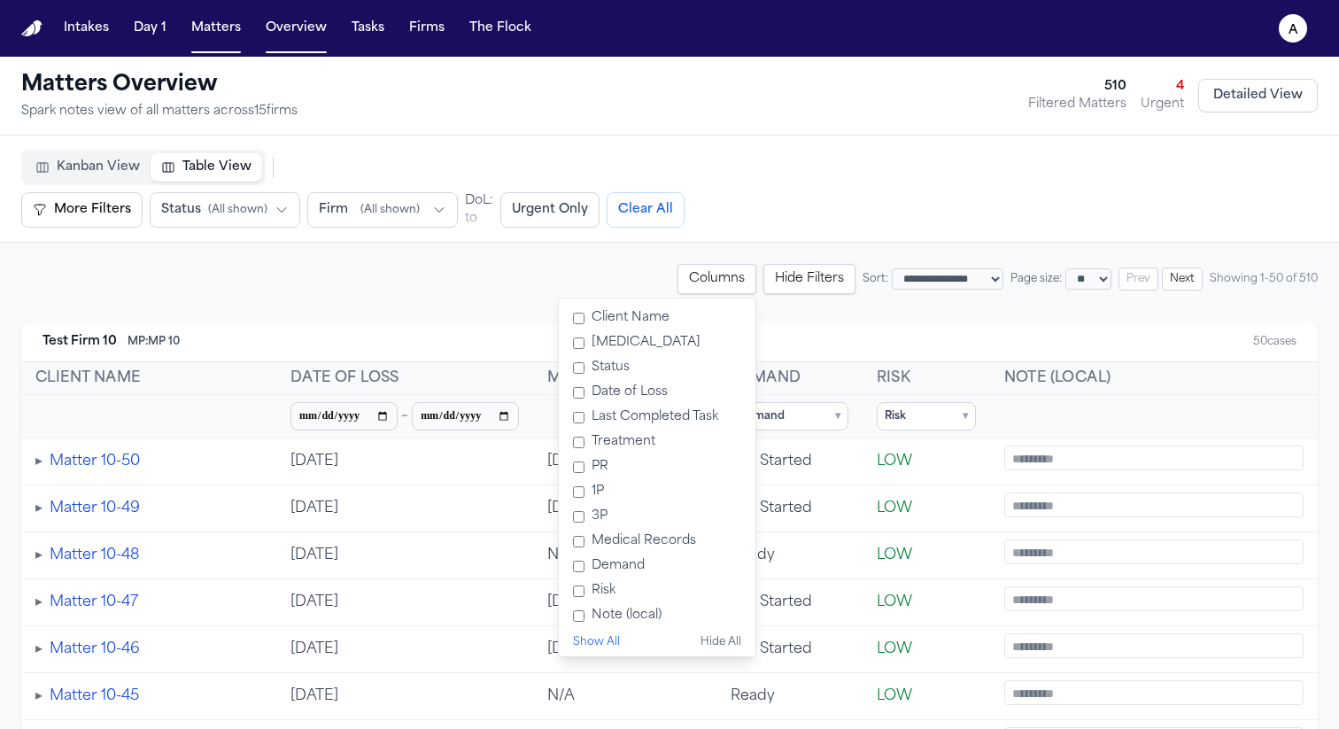
click at [583, 337] on label "Retainer" at bounding box center [657, 342] width 182 height 25
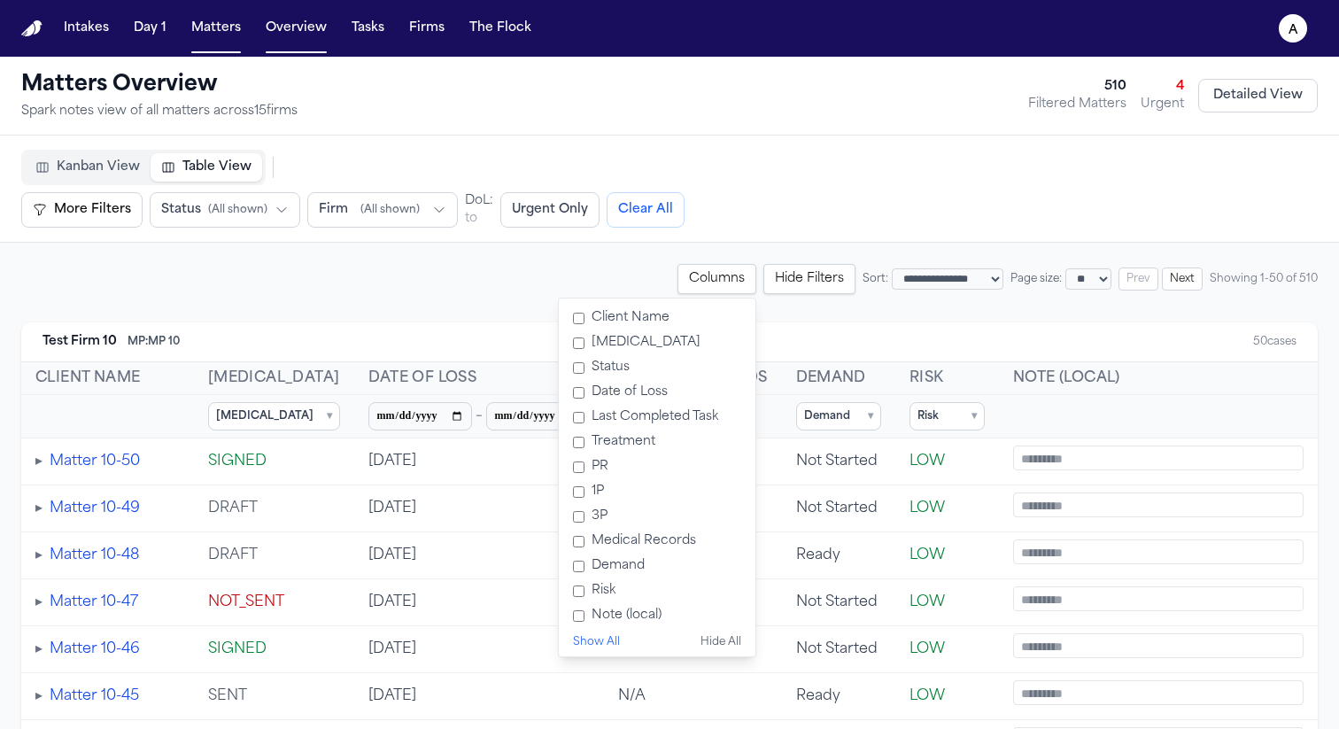
click at [582, 367] on label "Status" at bounding box center [657, 367] width 182 height 25
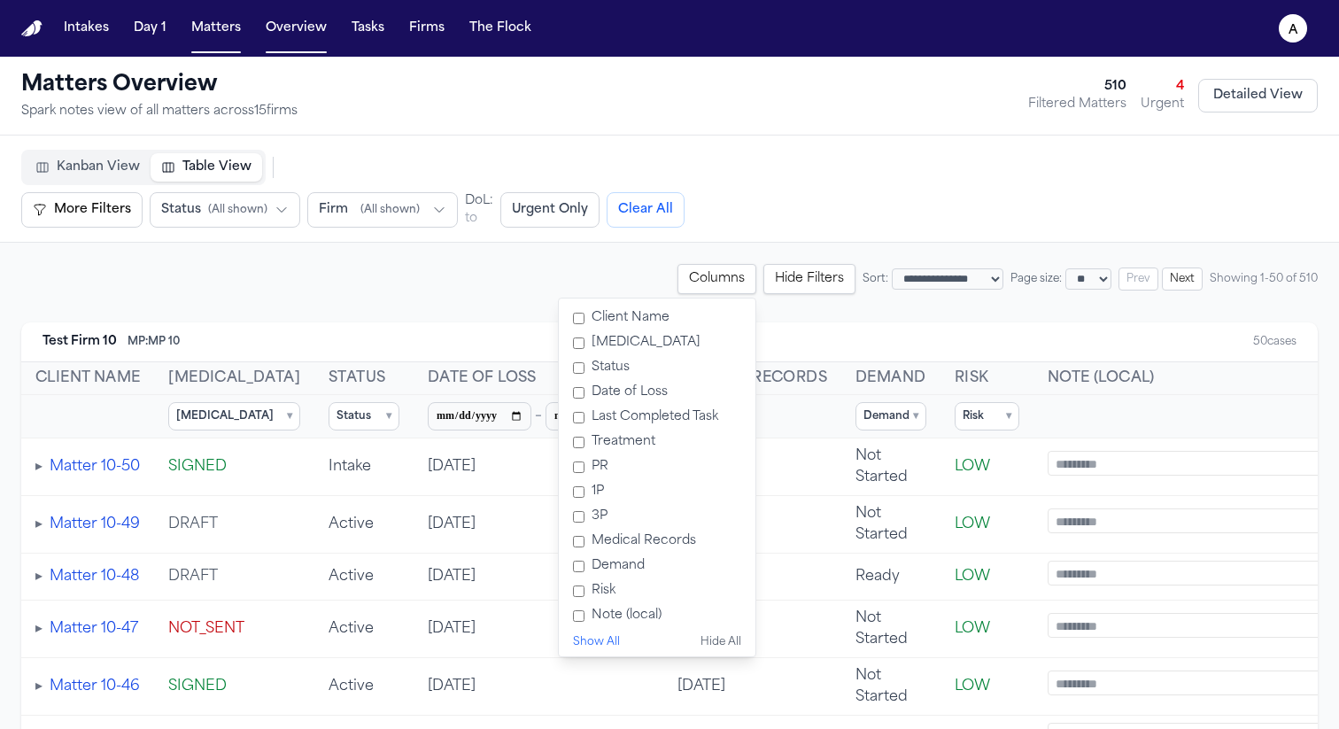
click at [588, 424] on label "Last Completed Task" at bounding box center [657, 417] width 182 height 25
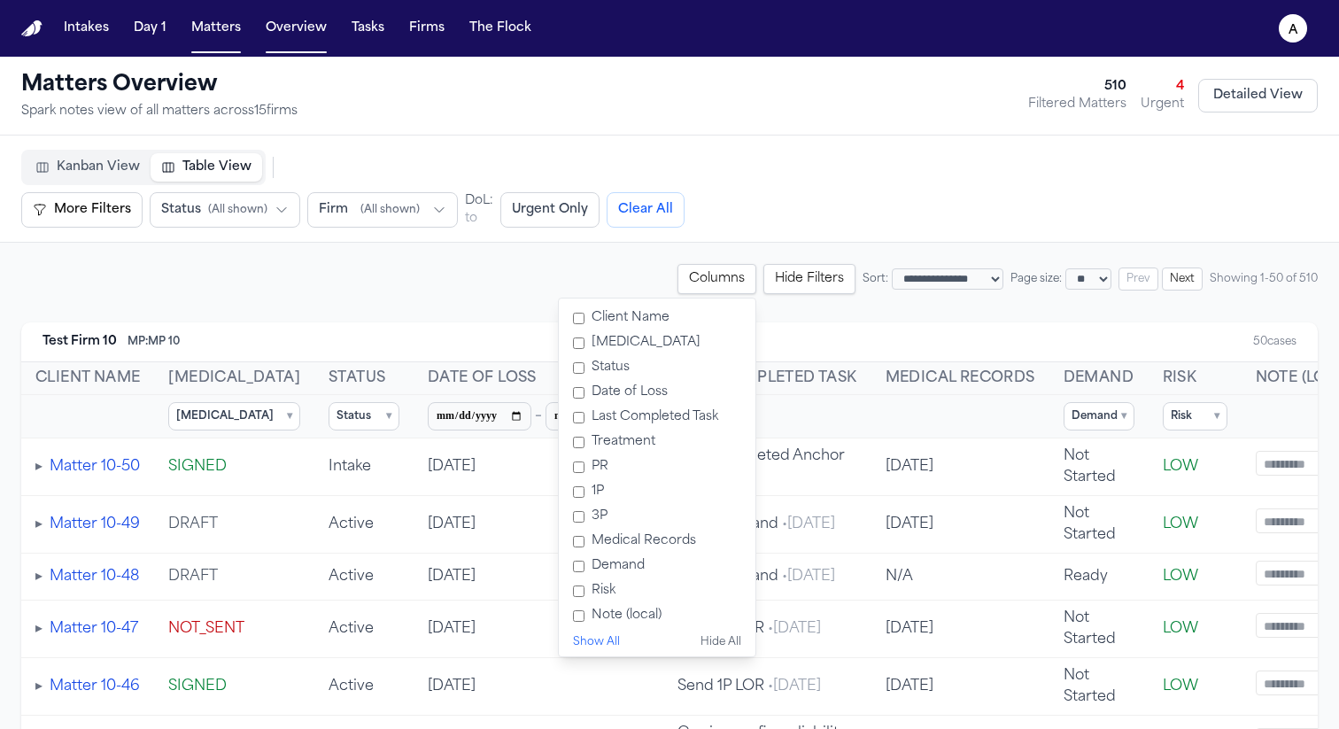
click at [588, 439] on label "Treatment" at bounding box center [657, 441] width 182 height 25
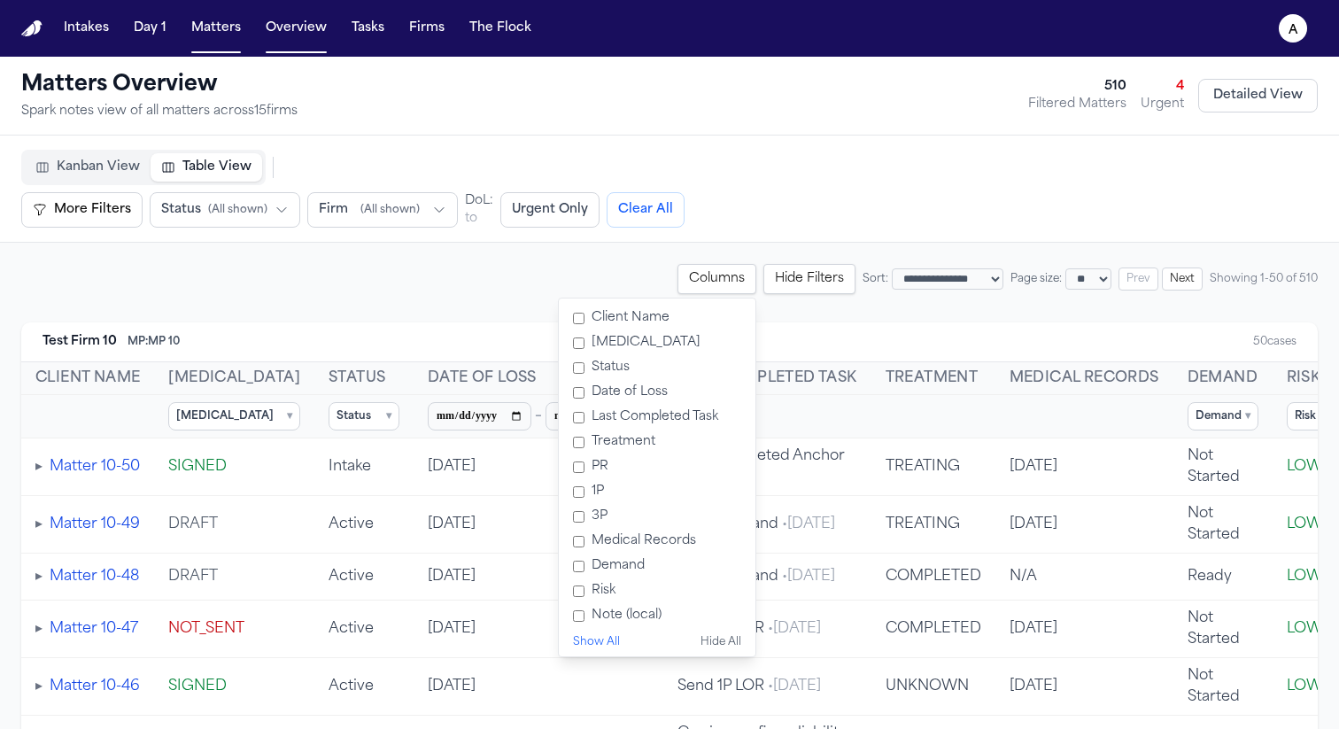
click at [566, 469] on label "PR" at bounding box center [657, 466] width 182 height 25
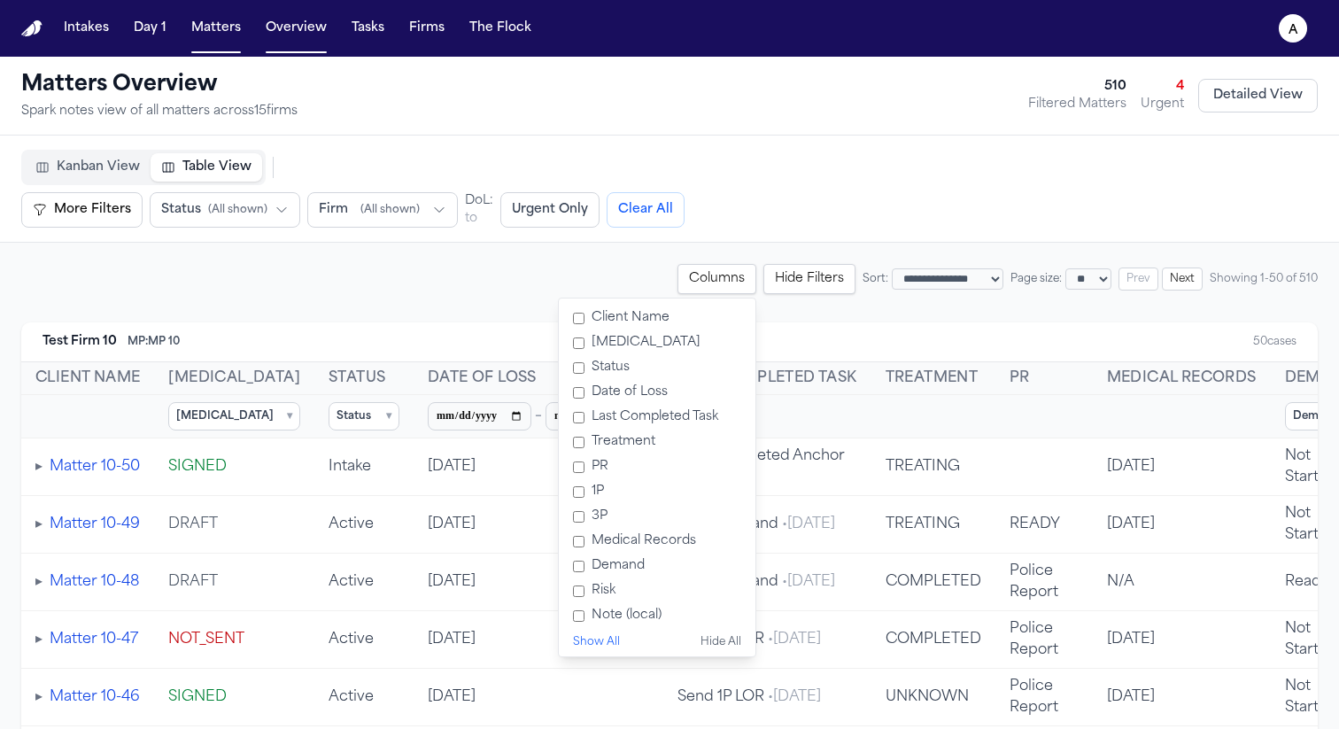
click at [566, 491] on label "1P" at bounding box center [657, 491] width 182 height 25
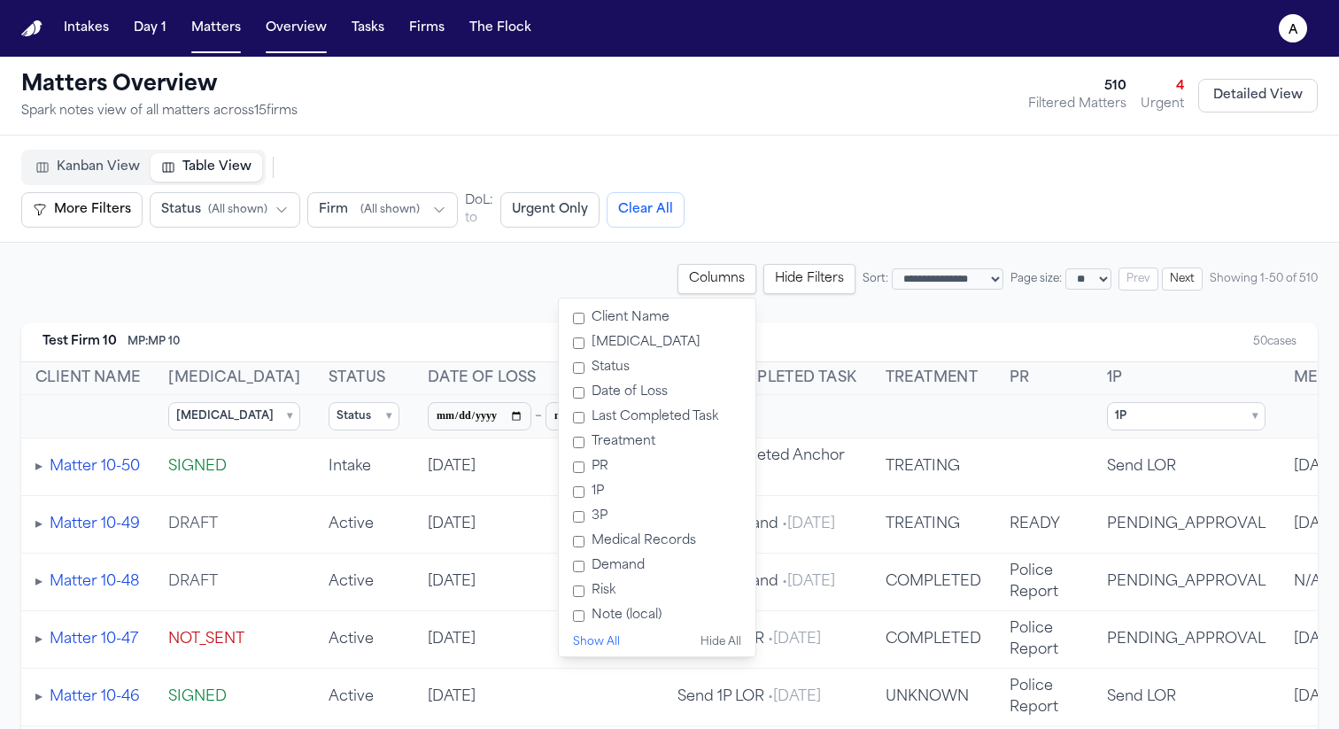
click at [566, 507] on label "3P" at bounding box center [657, 516] width 182 height 25
click at [1004, 336] on div "Test Firm 10 MP: MP 10 50 cases" at bounding box center [669, 342] width 1296 height 40
click at [1143, 415] on summary "1P ▾" at bounding box center [1186, 416] width 158 height 28
click at [1128, 331] on div "Test Firm 10 MP: MP 10 50 cases" at bounding box center [669, 342] width 1296 height 40
click at [686, 267] on button "Columns" at bounding box center [716, 279] width 79 height 30
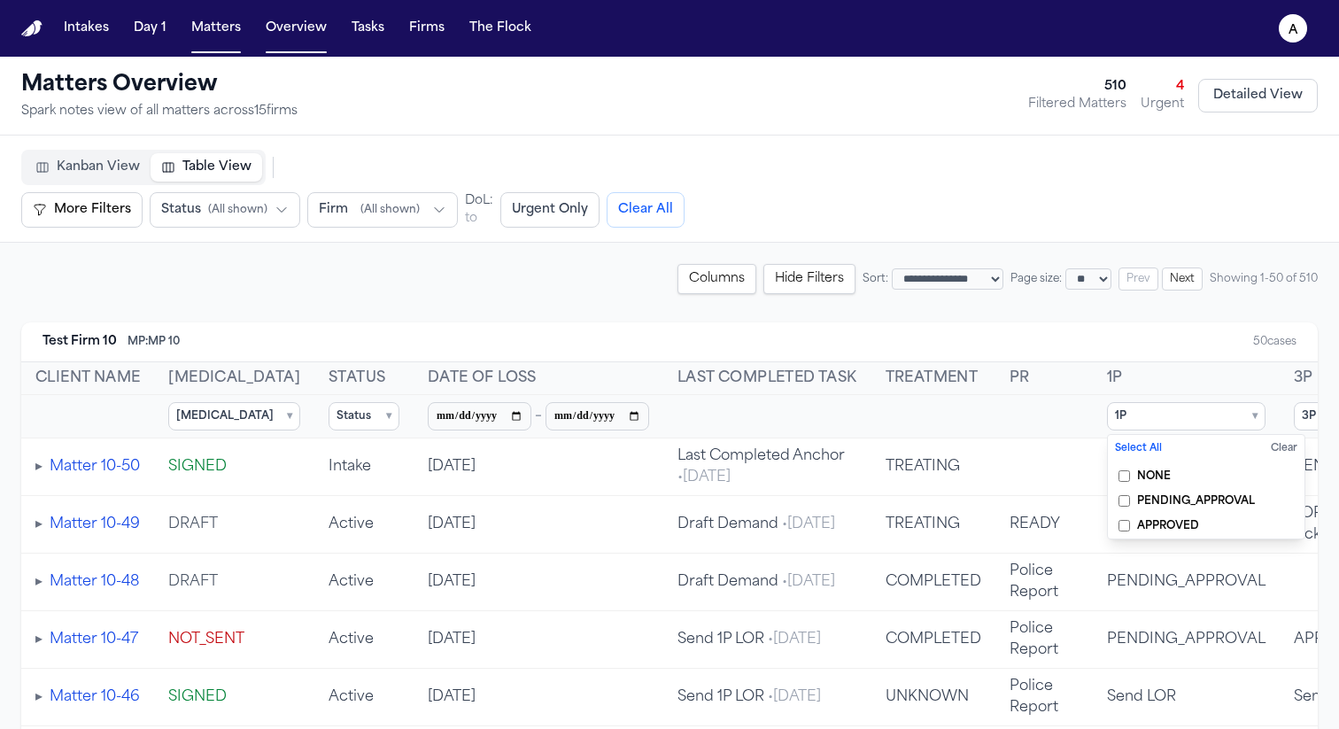
click at [931, 432] on th at bounding box center [933, 416] width 124 height 43
click at [1126, 418] on summary "1P ▾" at bounding box center [1186, 416] width 158 height 28
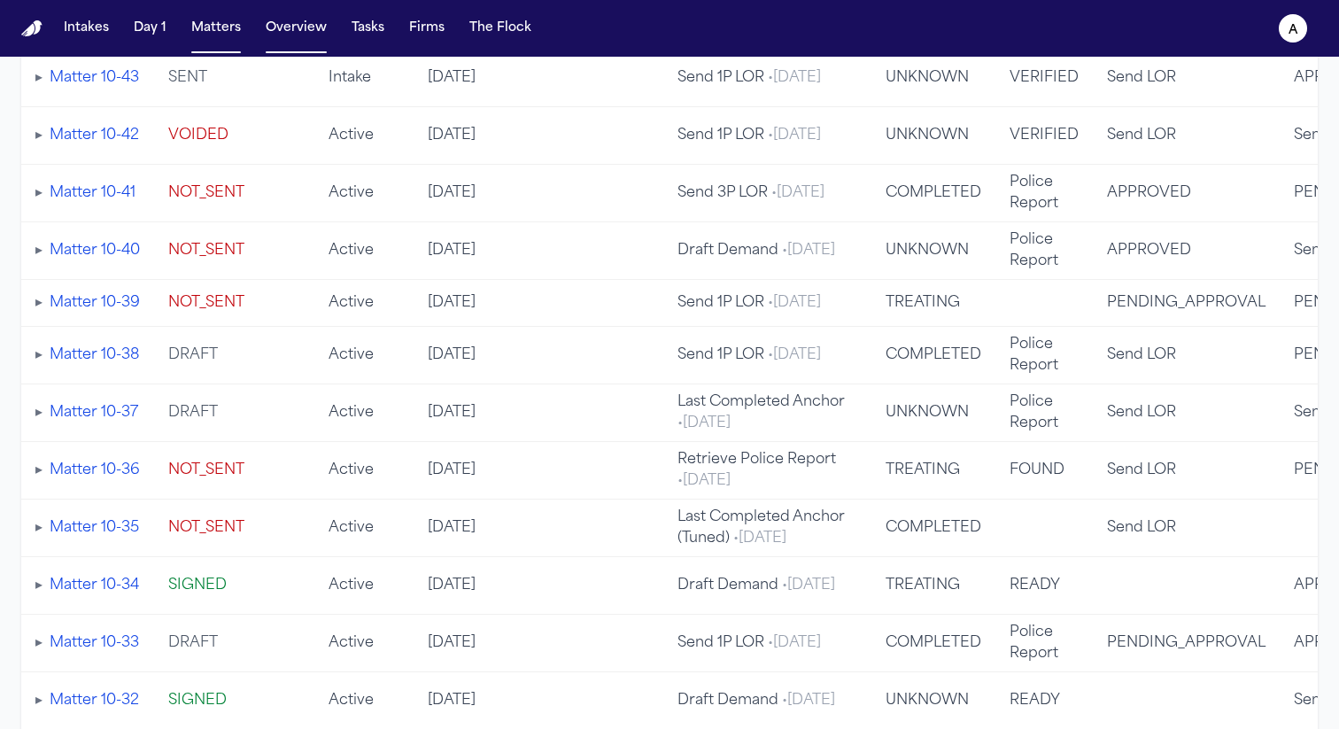
scroll to position [1023, 0]
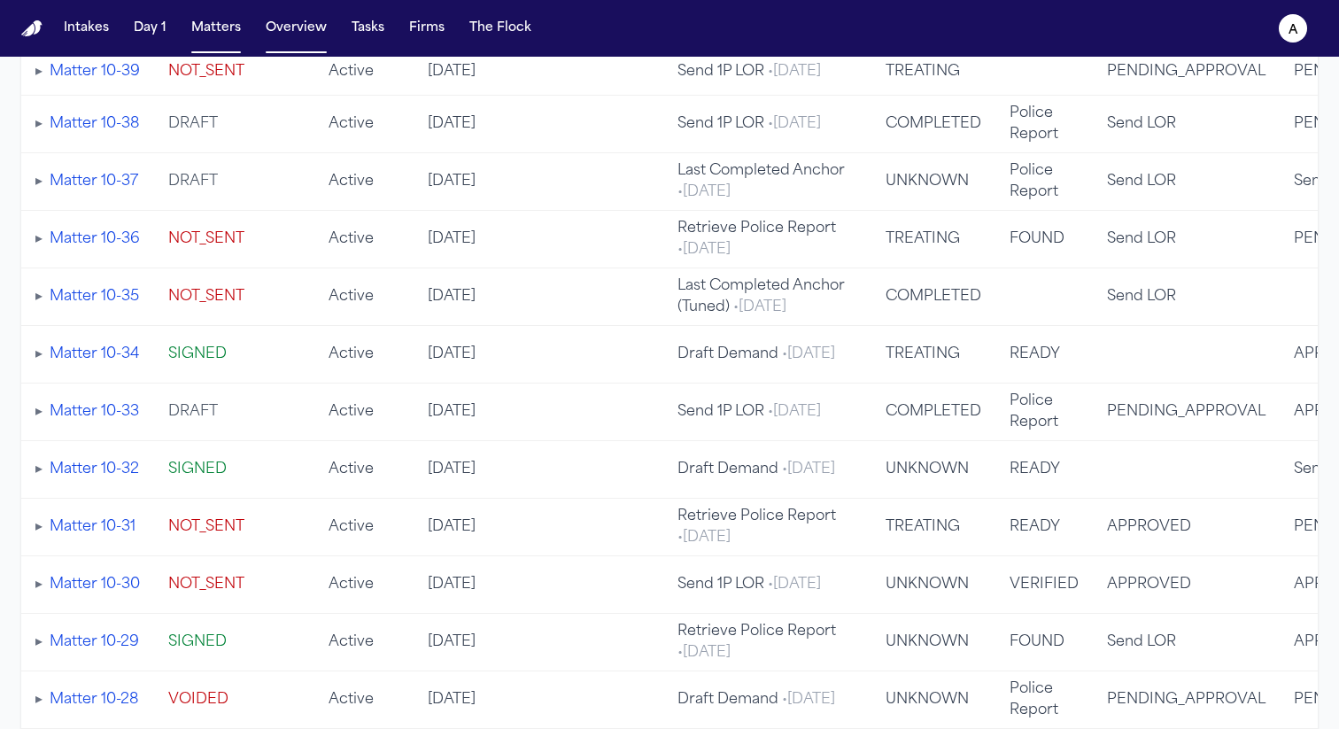
click at [1036, 418] on td "Police Report" at bounding box center [1043, 412] width 97 height 58
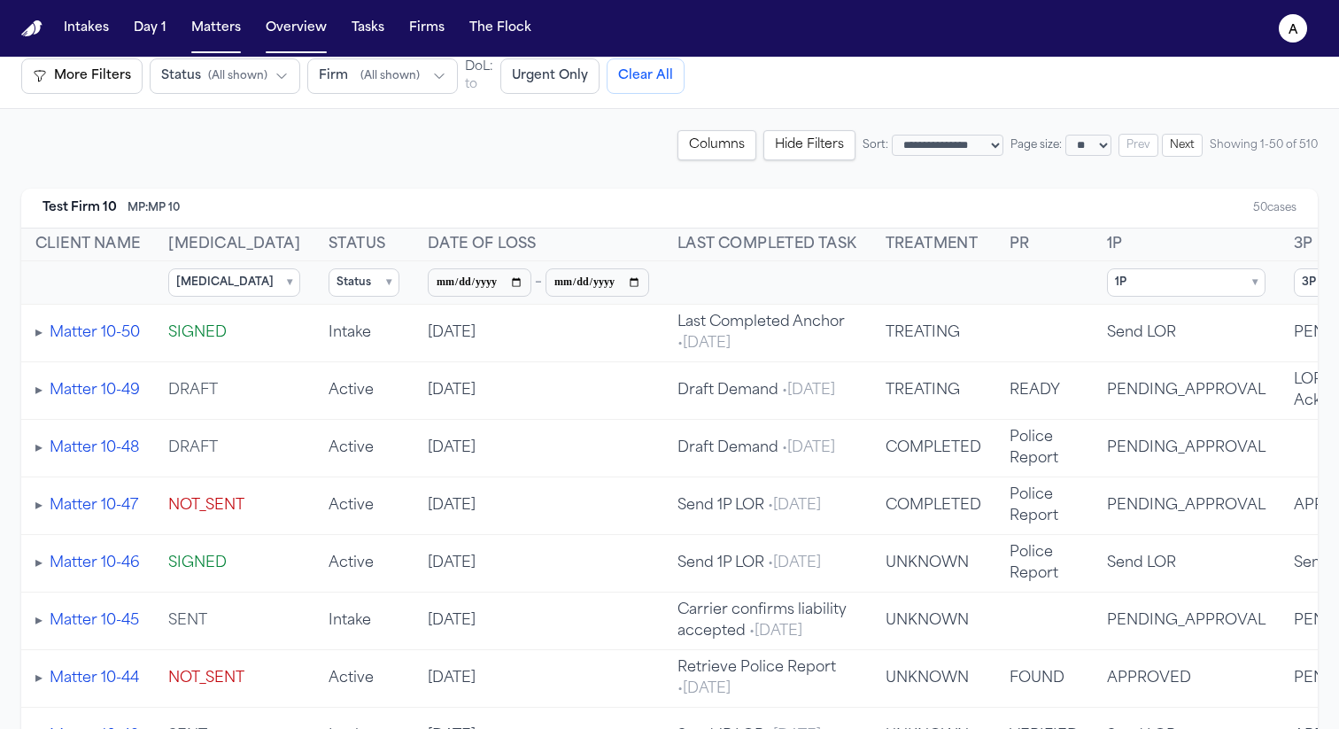
scroll to position [136, 0]
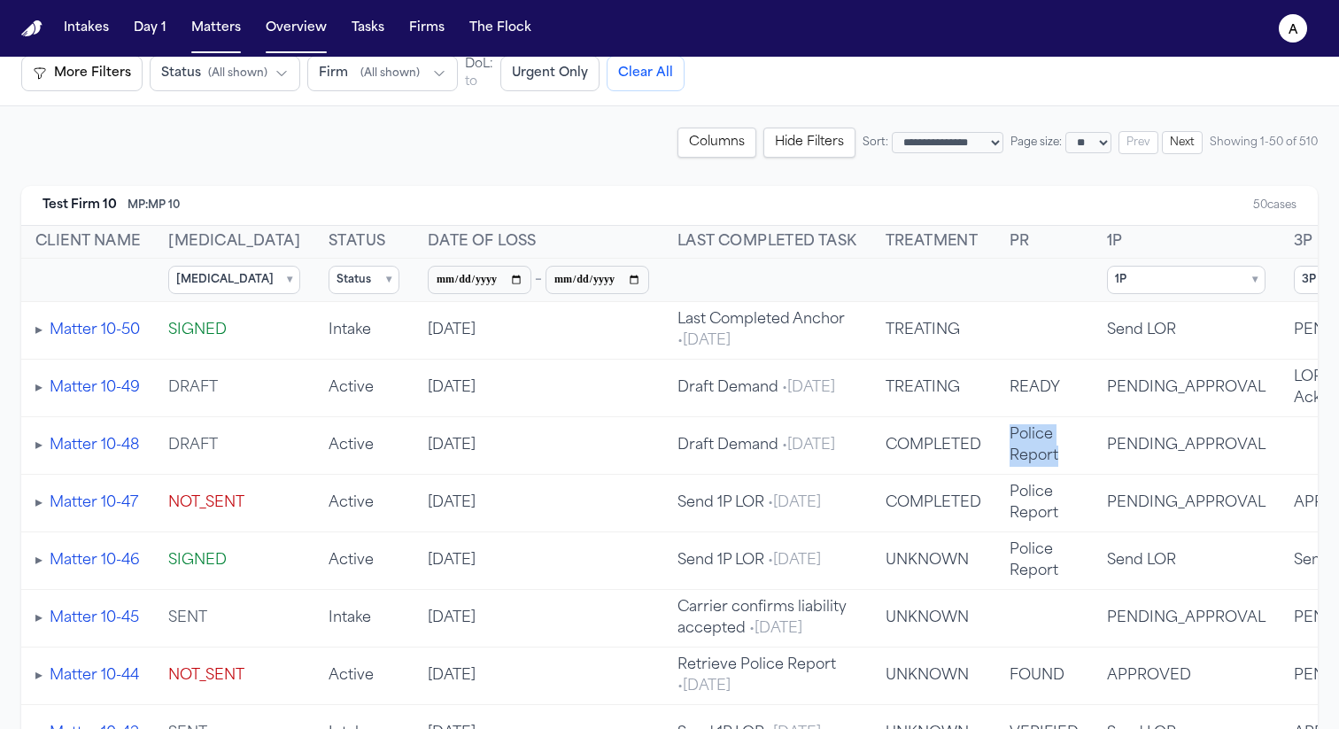
drag, startPoint x: 1044, startPoint y: 460, endPoint x: 992, endPoint y: 425, distance: 62.6
click at [995, 425] on td "Police Report" at bounding box center [1043, 446] width 97 height 58
copy td "Police Report"
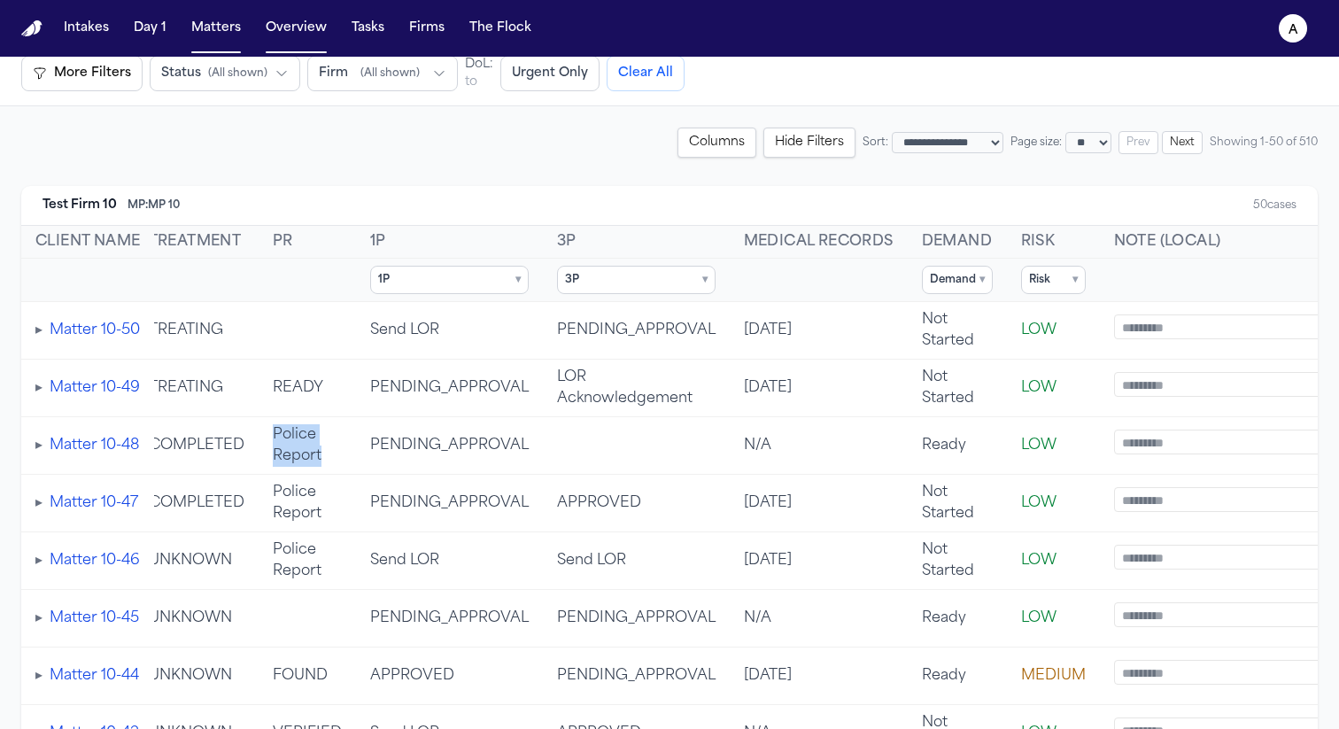
scroll to position [0, 819]
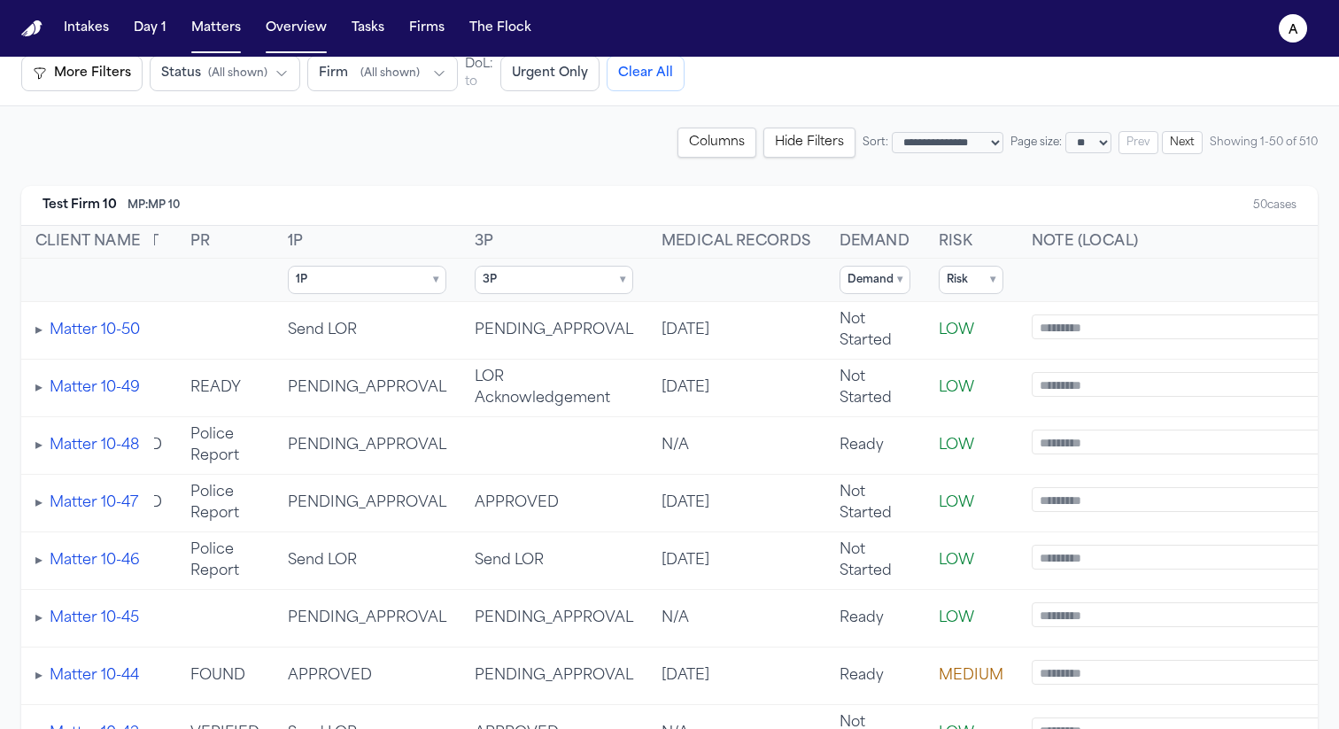
click at [943, 238] on th "Risk" at bounding box center [970, 242] width 93 height 33
click at [943, 283] on summary "Risk ▾" at bounding box center [971, 280] width 65 height 28
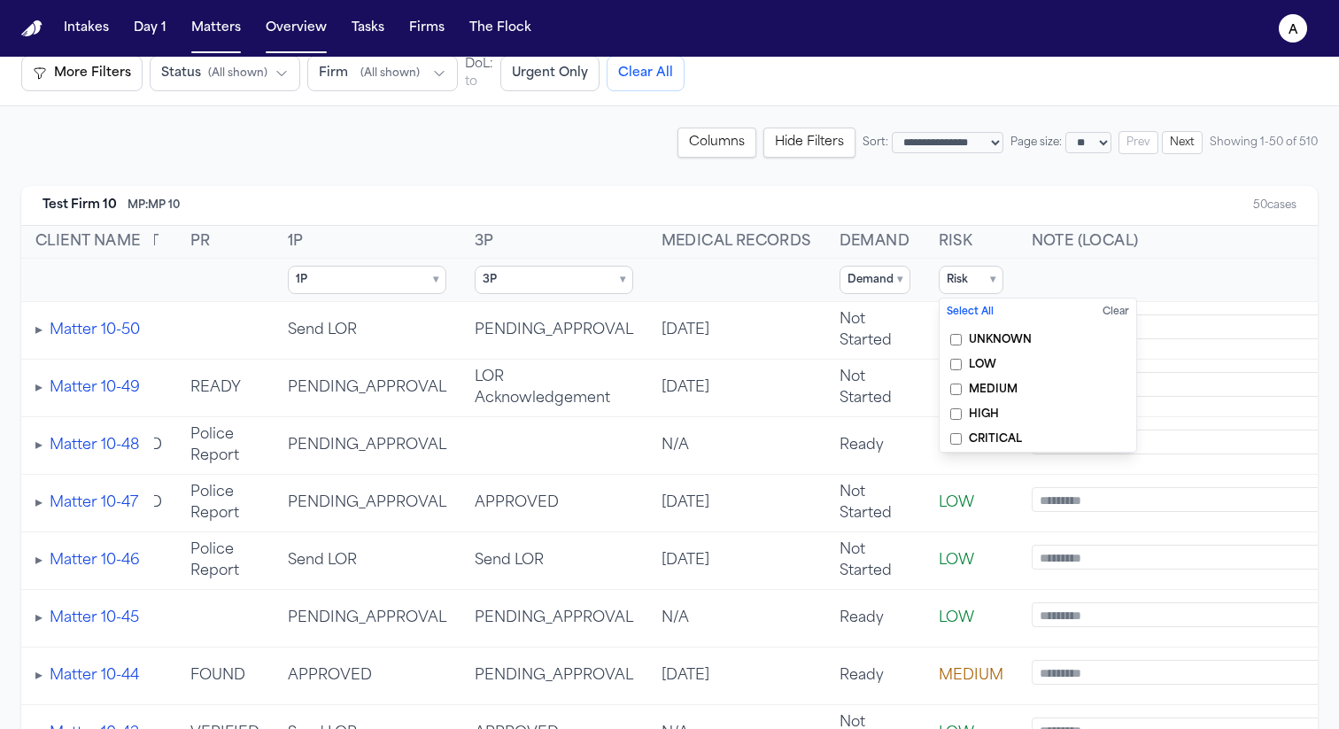
click at [954, 247] on th "Risk" at bounding box center [970, 242] width 93 height 33
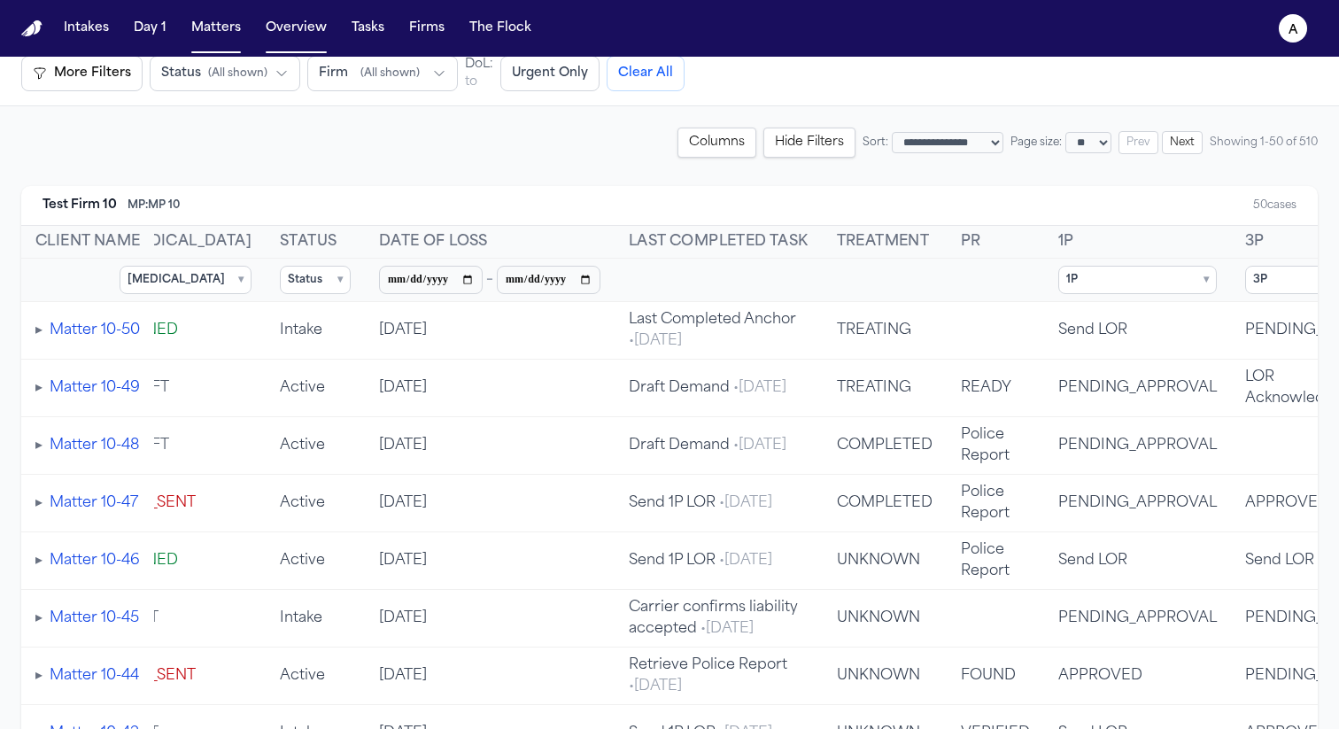
scroll to position [0, 0]
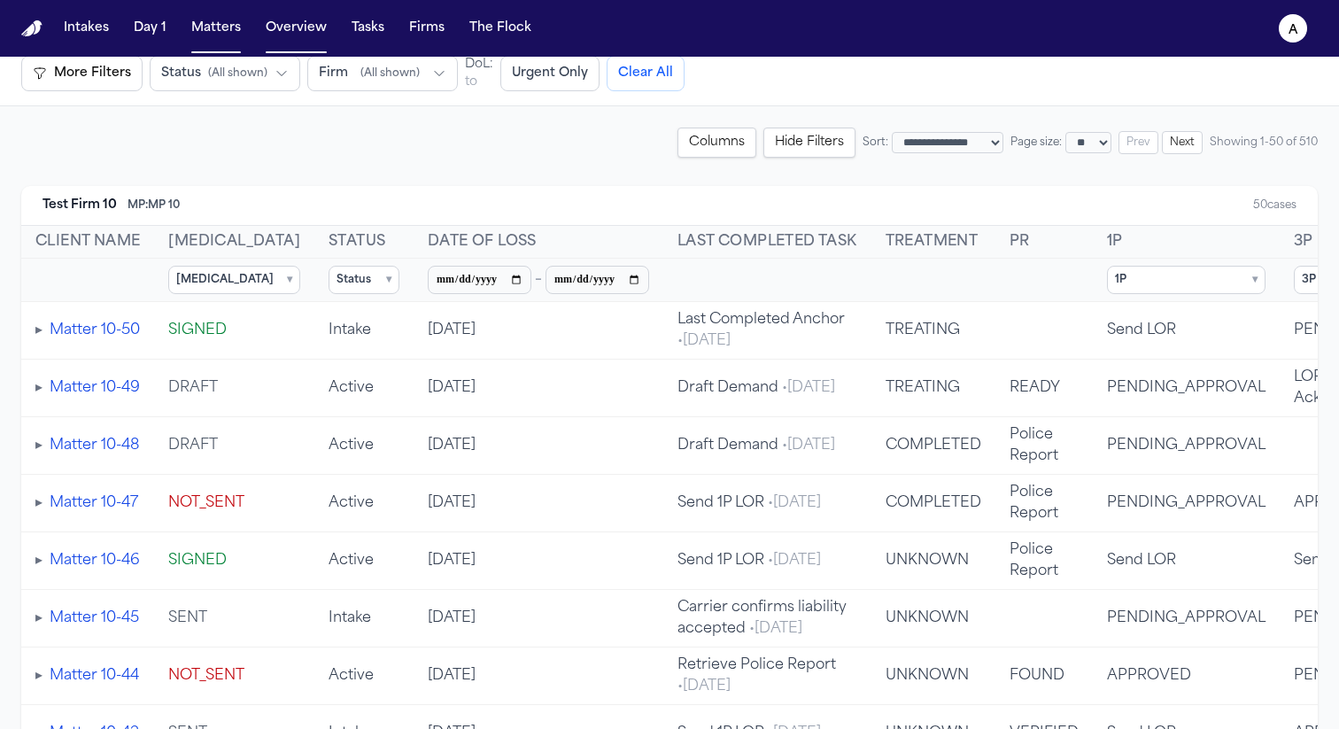
click at [478, 243] on th "Date of Loss" at bounding box center [538, 242] width 250 height 33
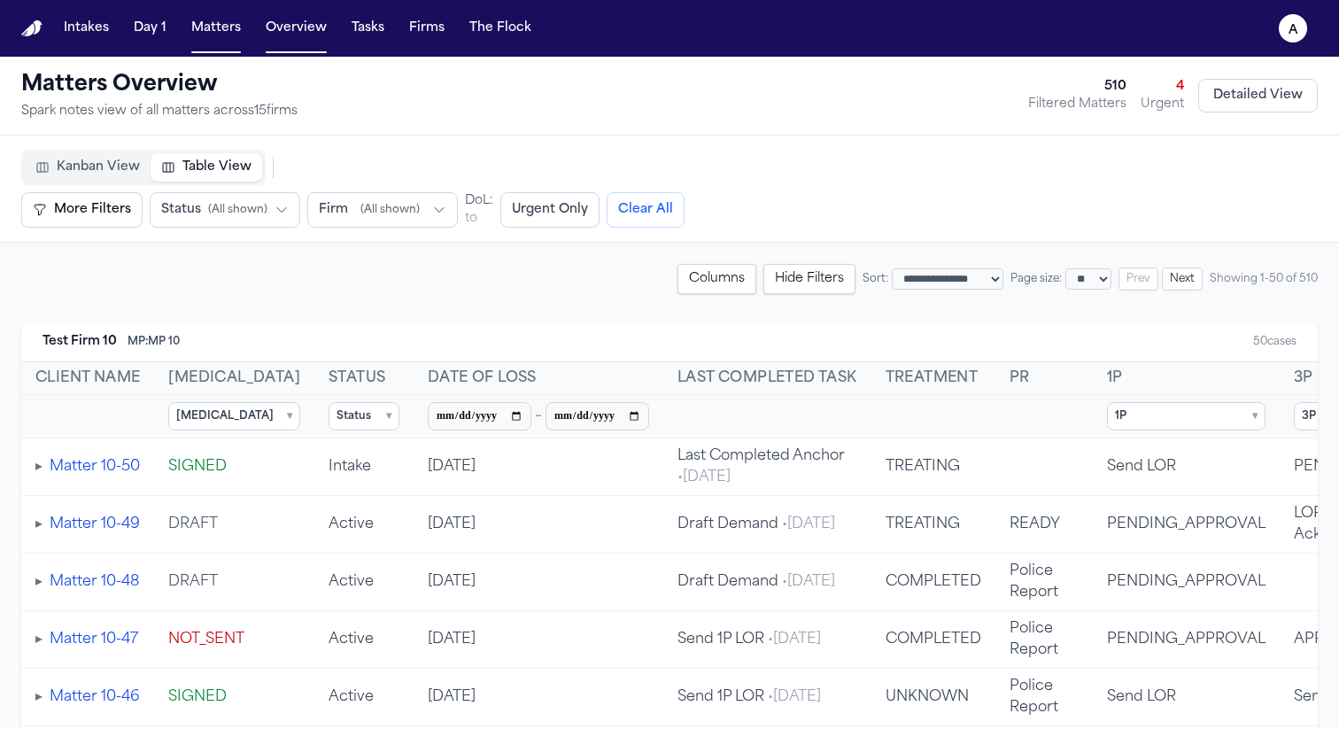
click at [1082, 277] on select "** ** *** *** ***" at bounding box center [1088, 278] width 46 height 21
select select "***"
click at [1065, 268] on select "** ** *** *** ***" at bounding box center [1088, 278] width 46 height 21
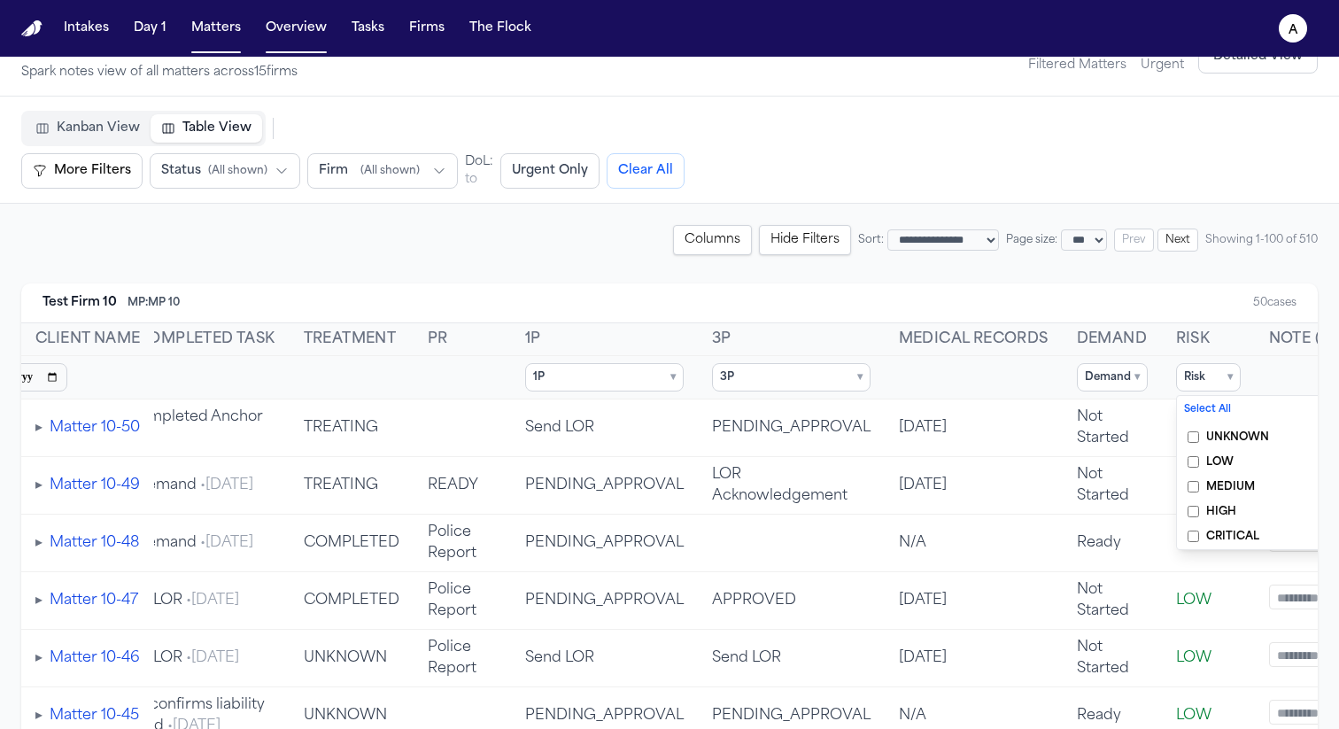
scroll to position [0, 819]
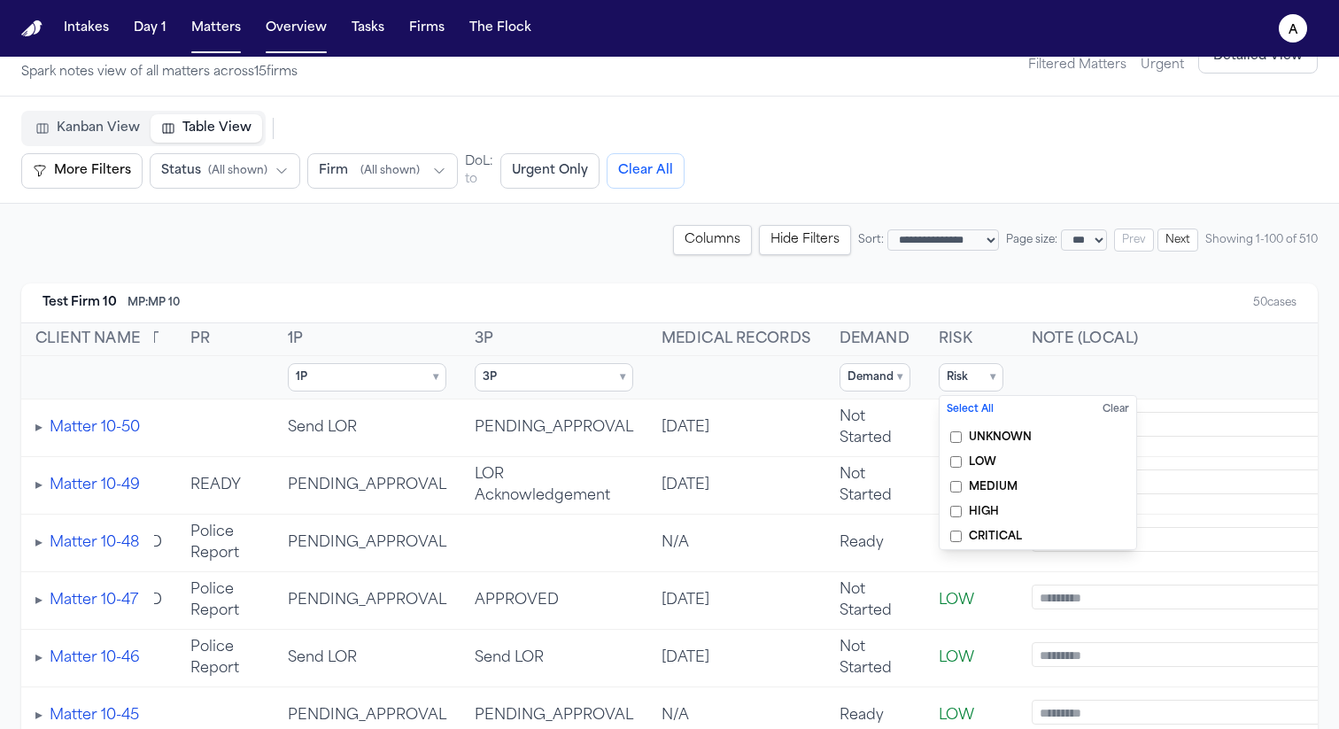
click at [1017, 346] on th "Note (local)" at bounding box center [1176, 339] width 319 height 33
click at [1040, 344] on th "Note (local)" at bounding box center [1176, 339] width 319 height 33
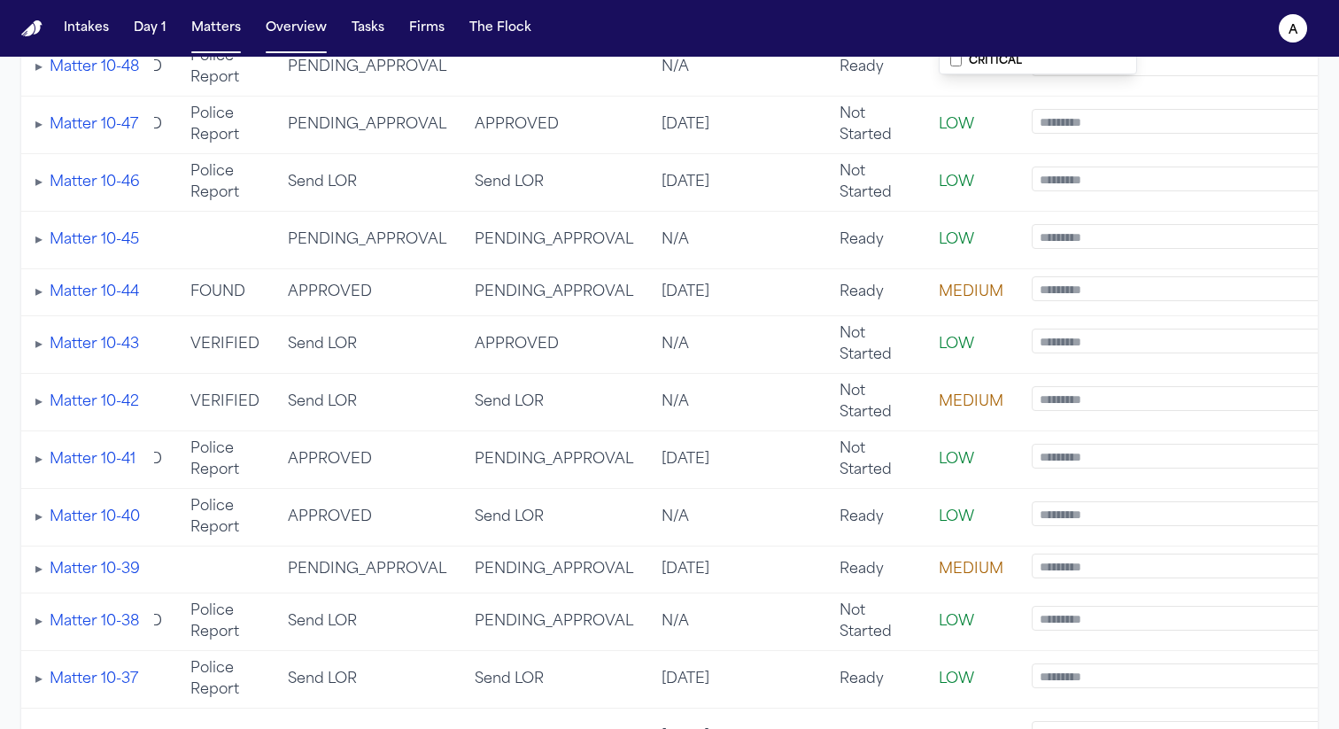
scroll to position [0, 0]
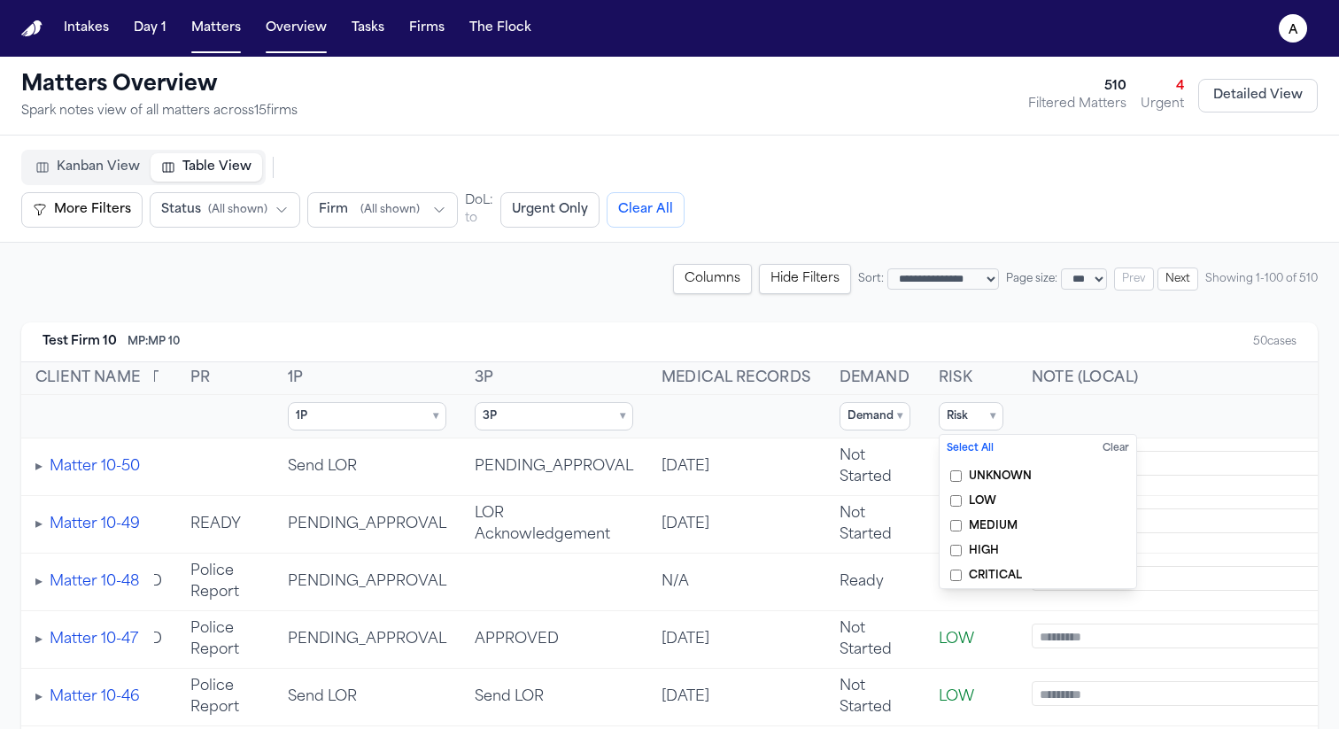
click at [712, 431] on th at bounding box center [736, 416] width 178 height 43
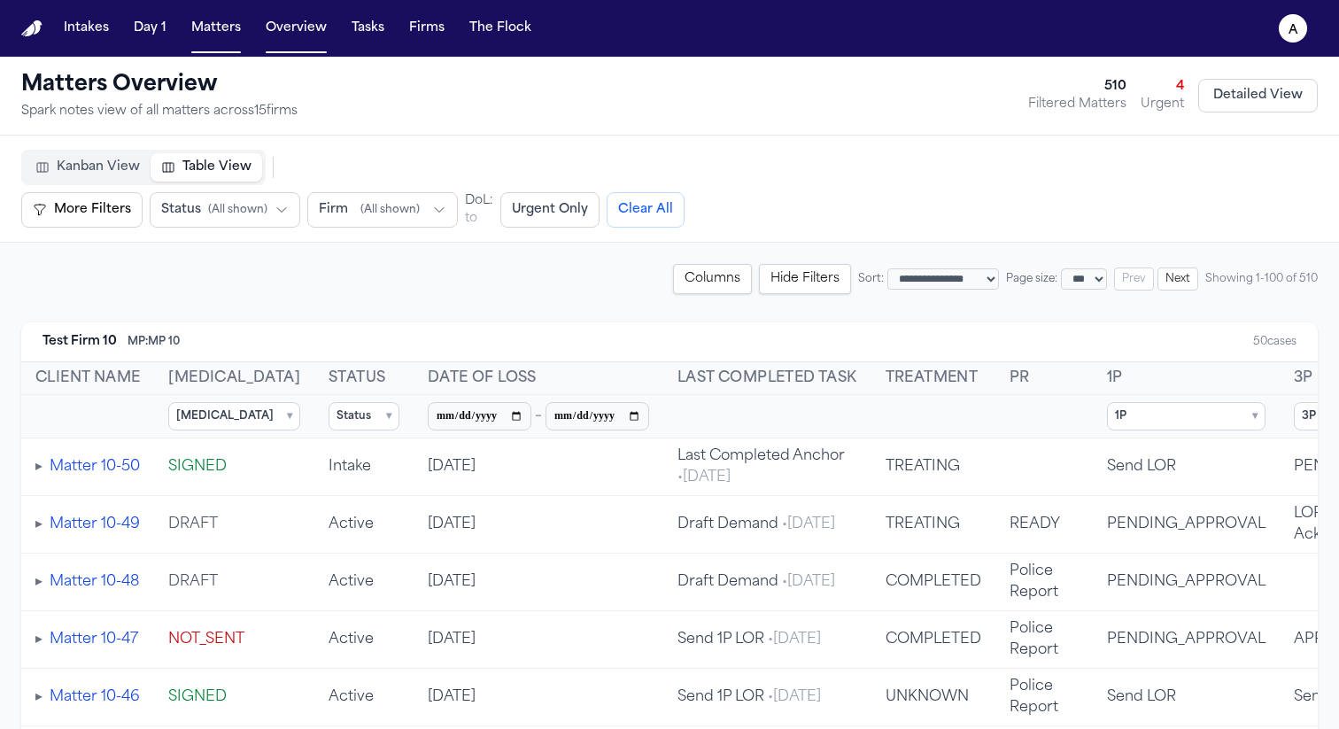
click at [328, 421] on summary "Status ▾" at bounding box center [363, 416] width 71 height 28
click at [332, 509] on label "Complete" at bounding box center [427, 501] width 197 height 25
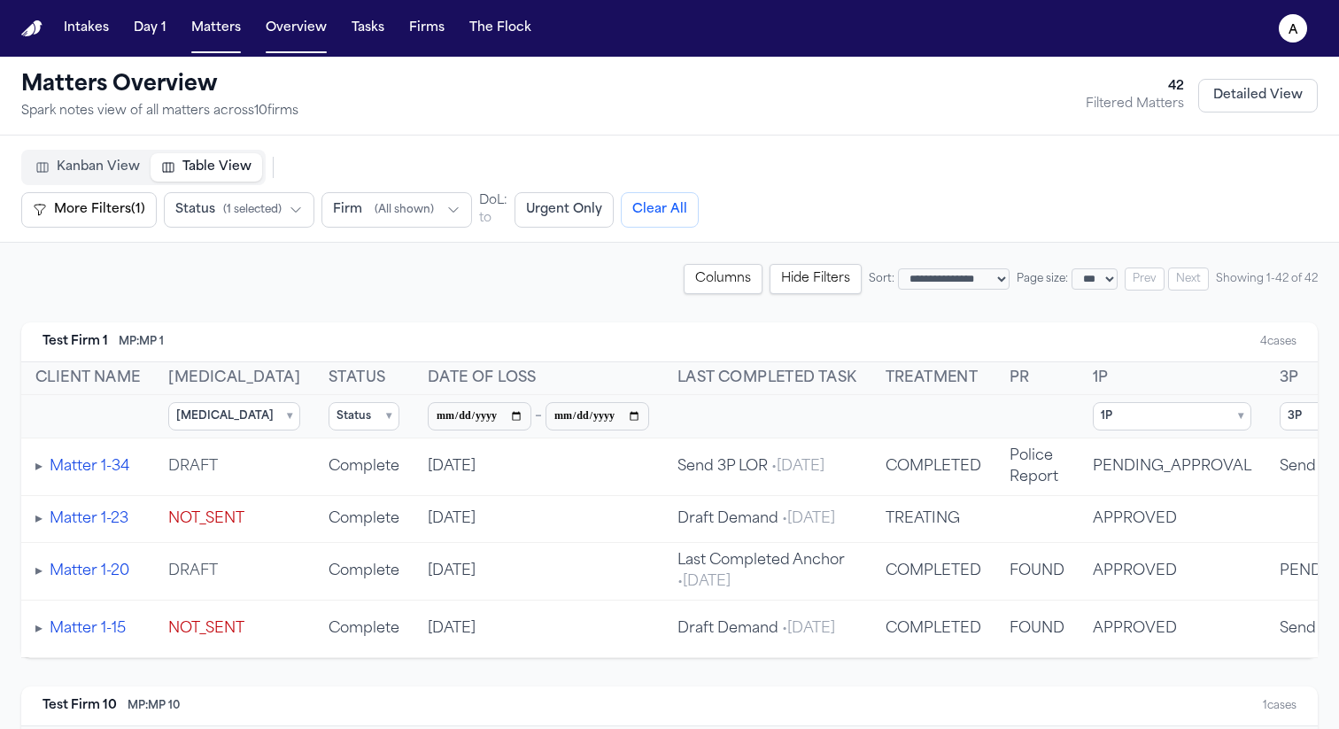
scroll to position [0, 803]
click at [386, 421] on span "▾" at bounding box center [388, 416] width 5 height 14
drag, startPoint x: 345, startPoint y: 501, endPoint x: 346, endPoint y: 390, distance: 111.6
click at [359, 501] on span "Complete" at bounding box center [385, 501] width 53 height 14
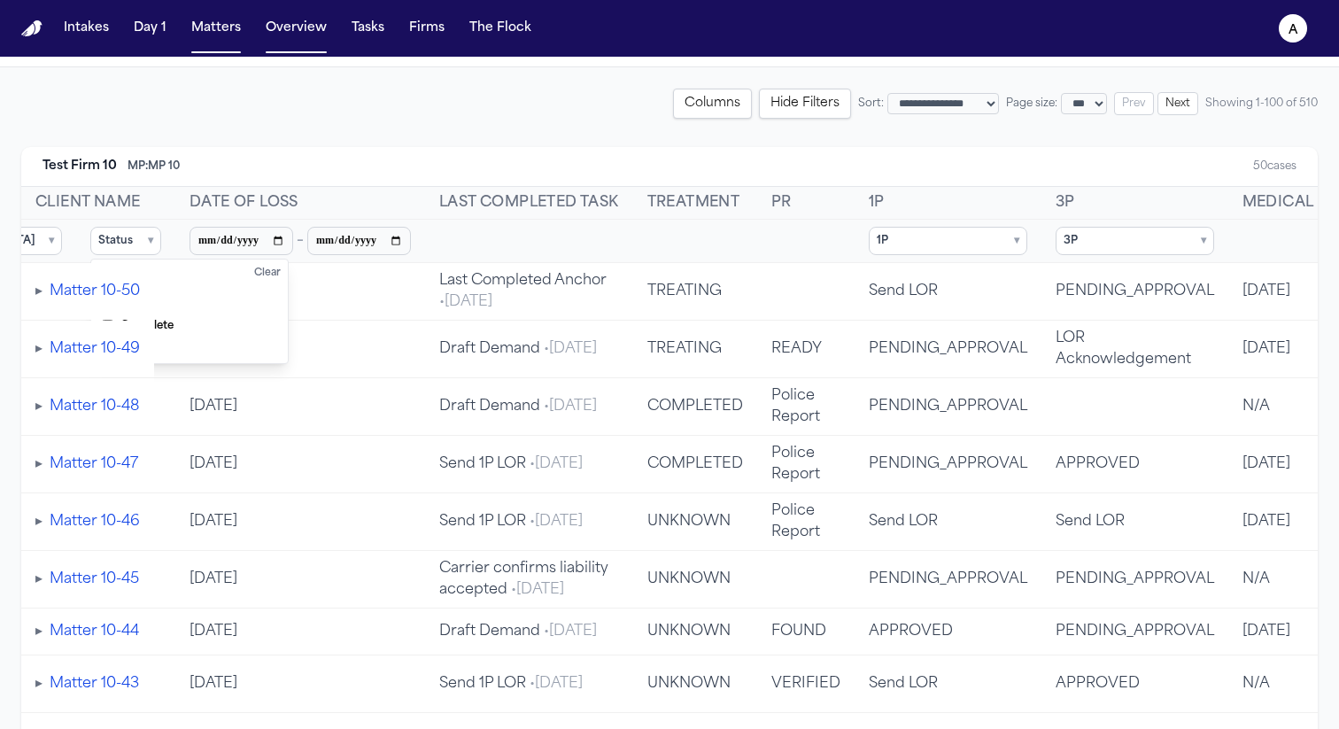
scroll to position [0, 0]
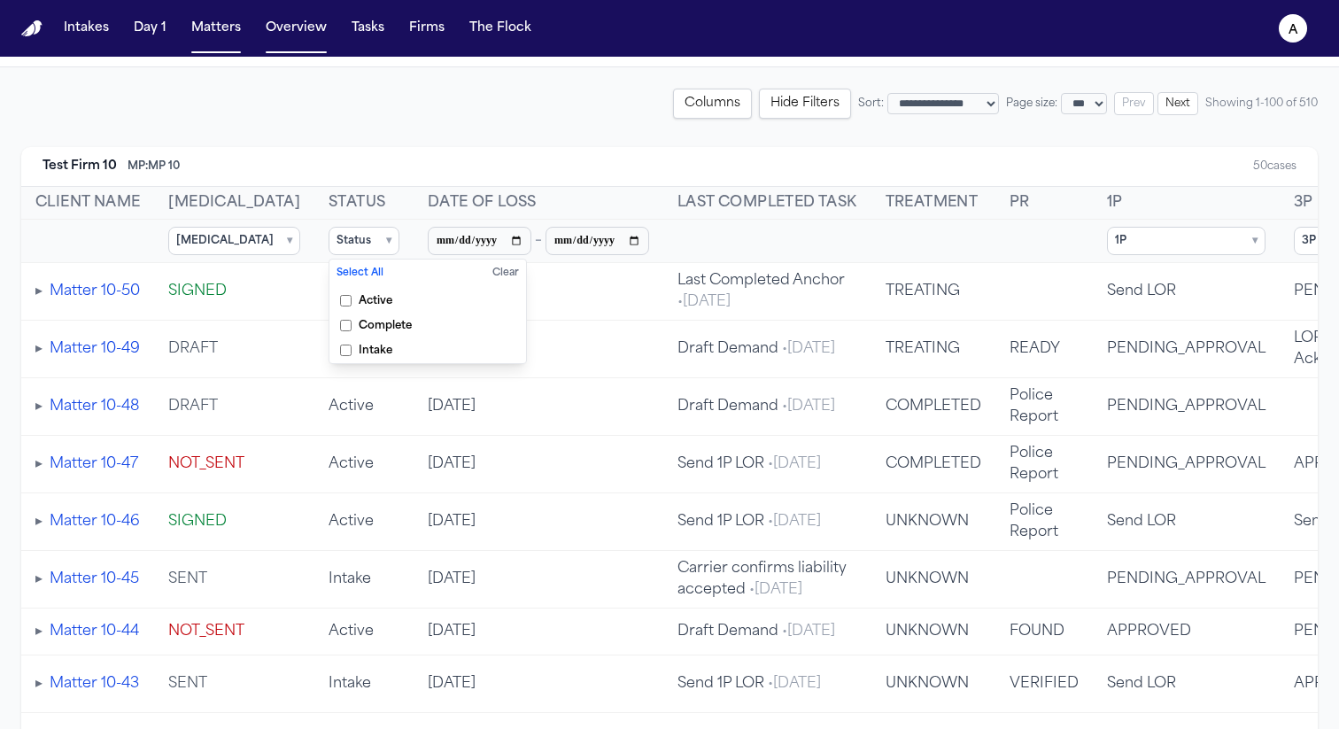
click at [335, 206] on th "Status" at bounding box center [363, 203] width 99 height 33
select select "***"
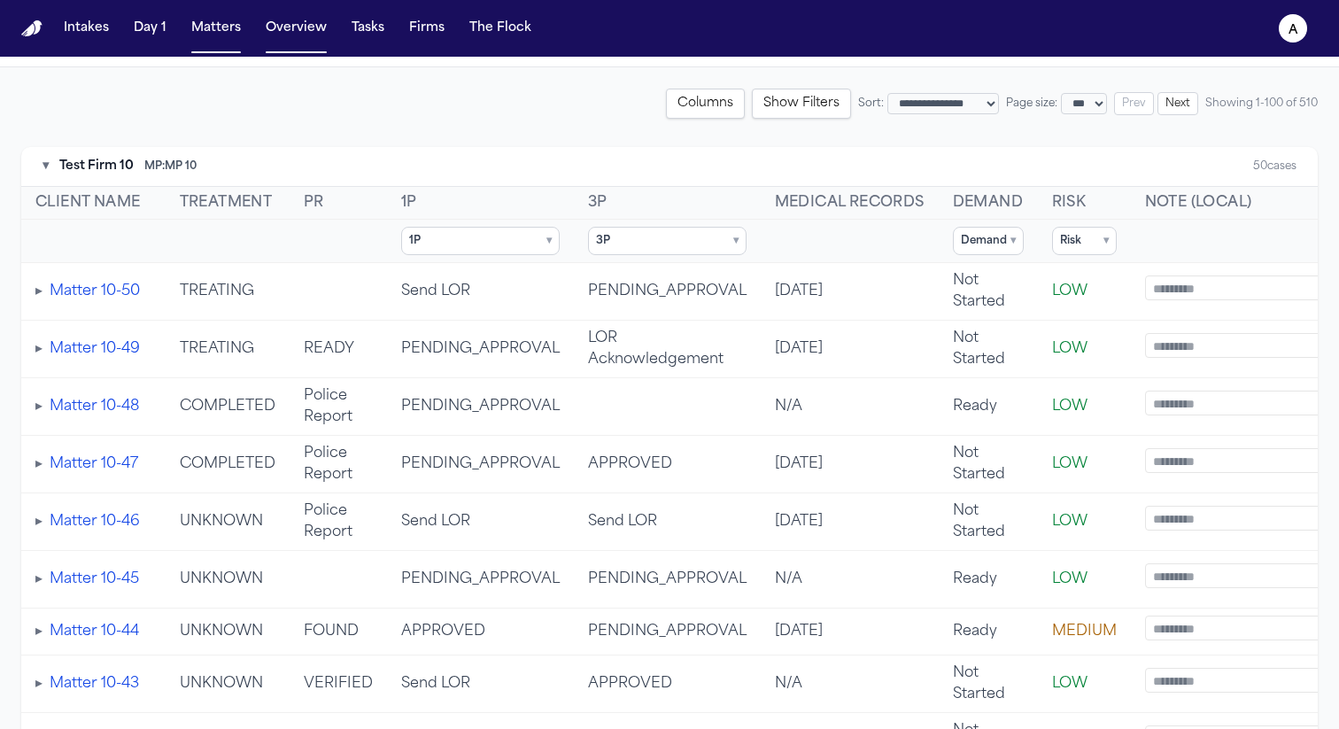
scroll to position [0, 712]
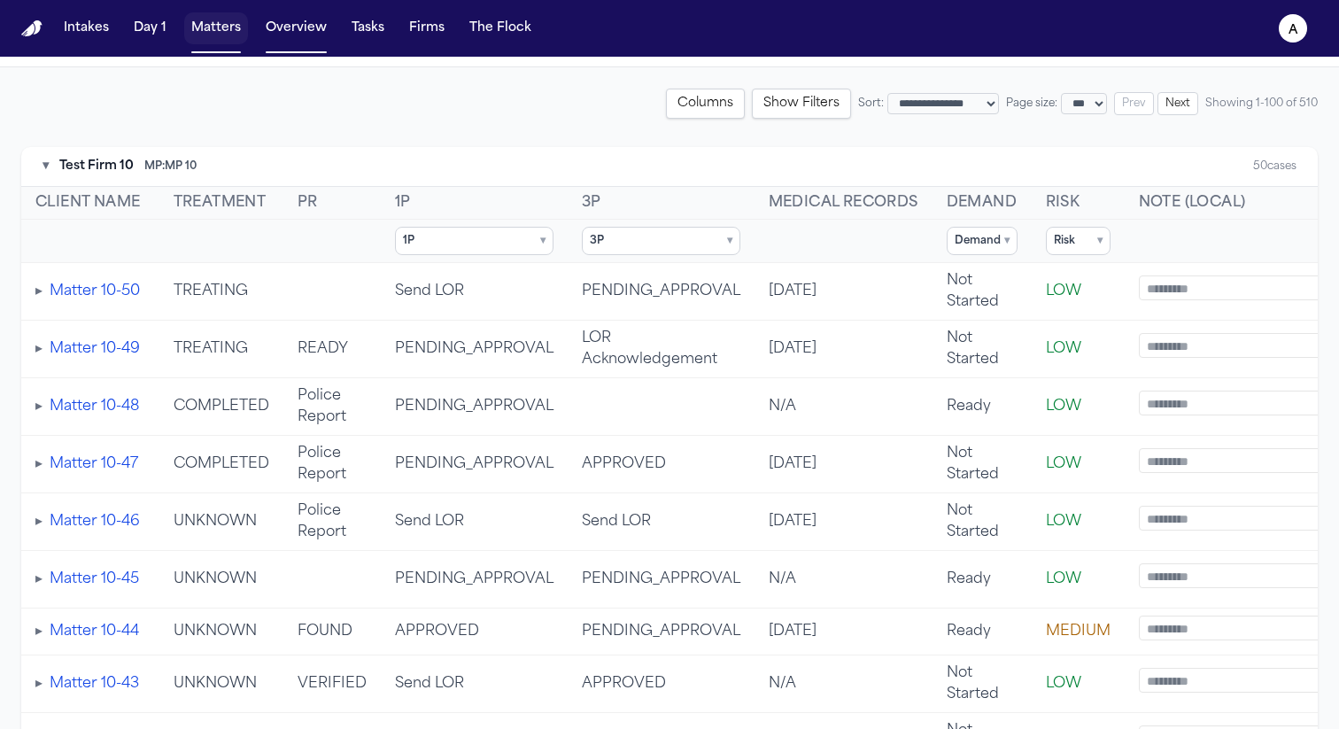
click at [193, 24] on button "Matters" at bounding box center [216, 28] width 64 height 32
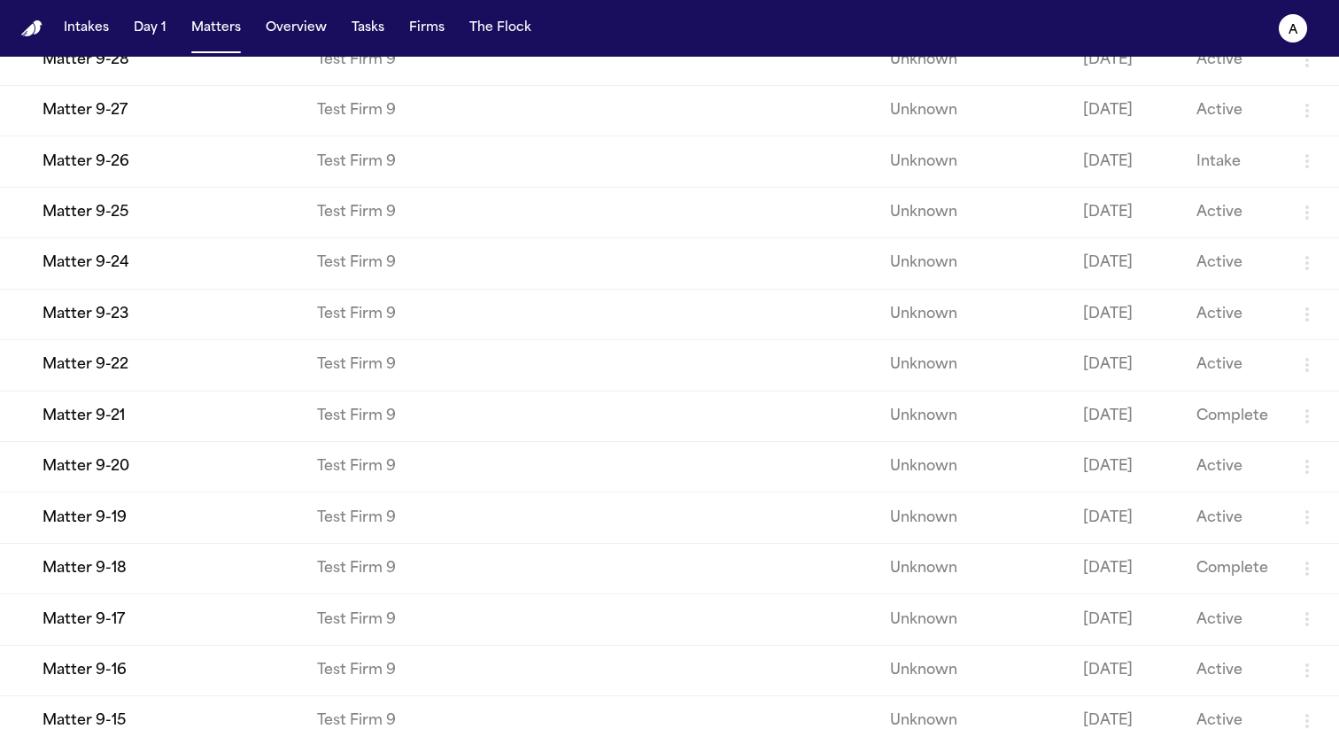
scroll to position [3823, 0]
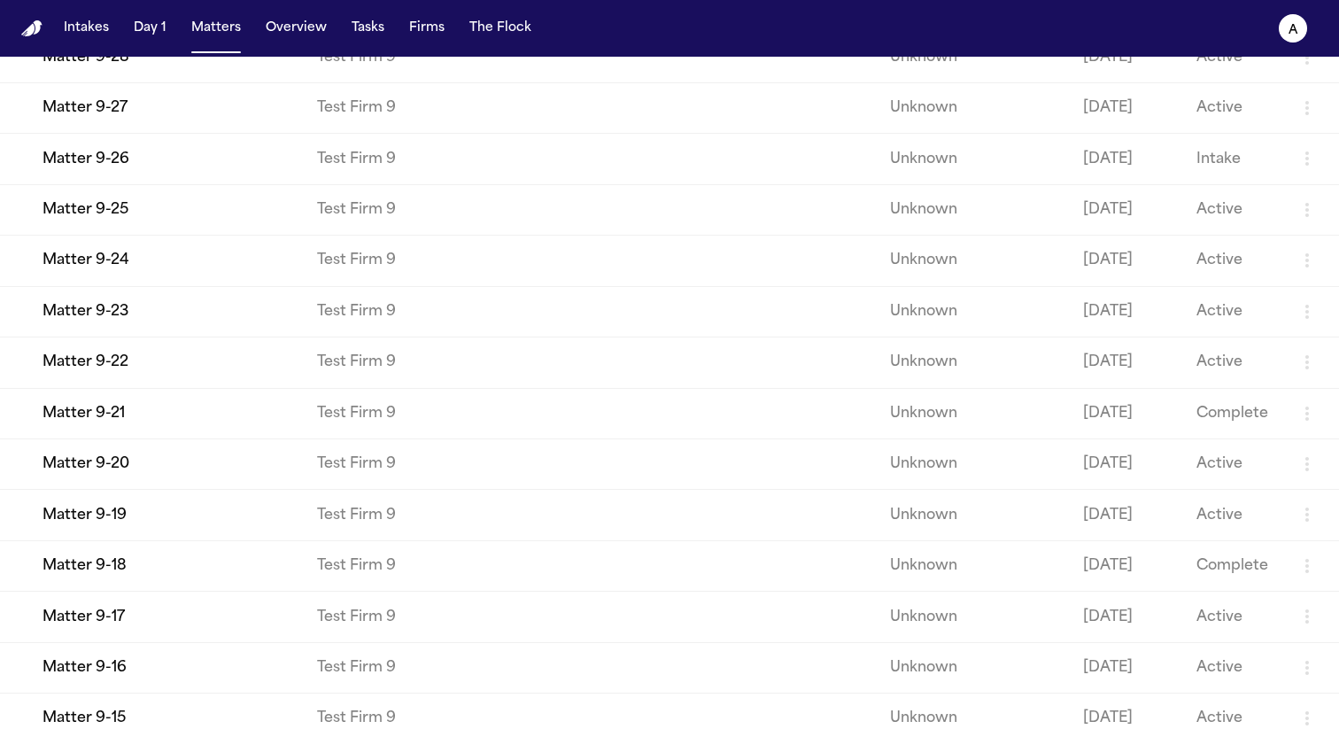
click at [116, 82] on td "Matter 9-28" at bounding box center [151, 57] width 303 height 50
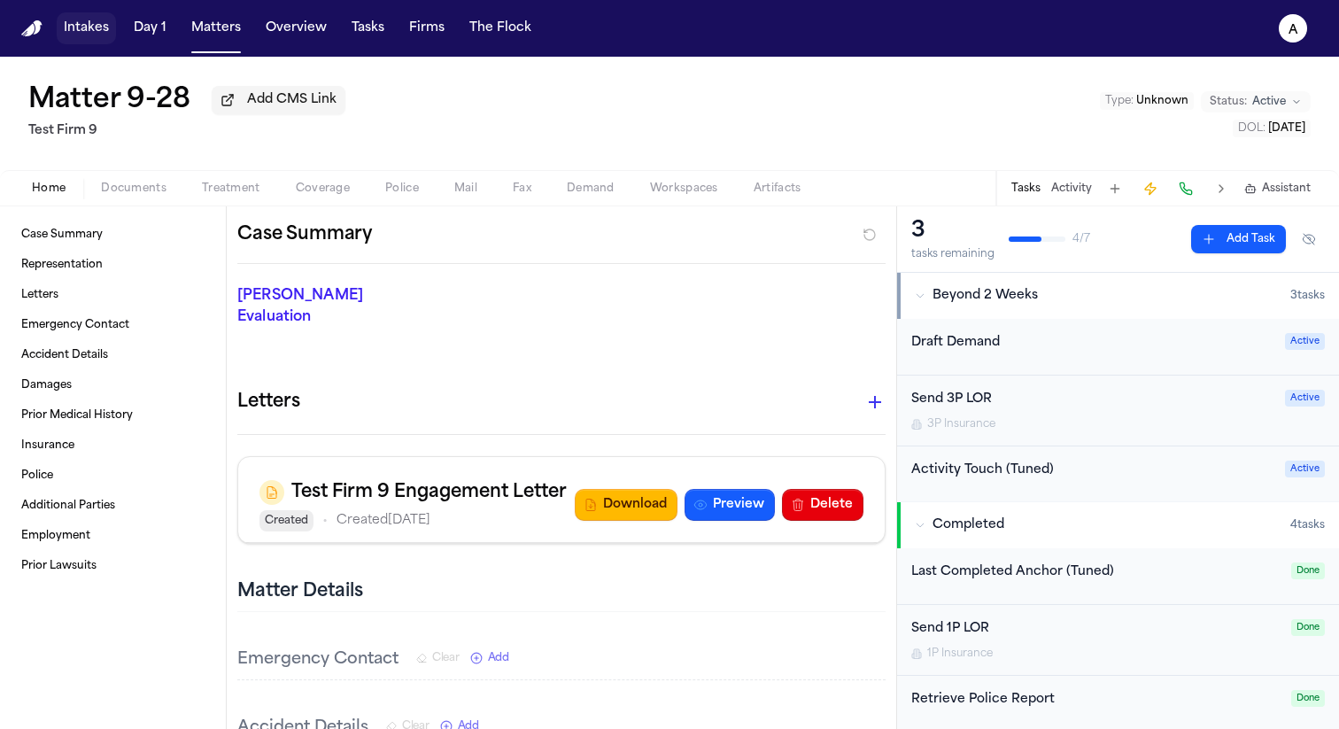
click at [89, 27] on button "Intakes" at bounding box center [86, 28] width 59 height 32
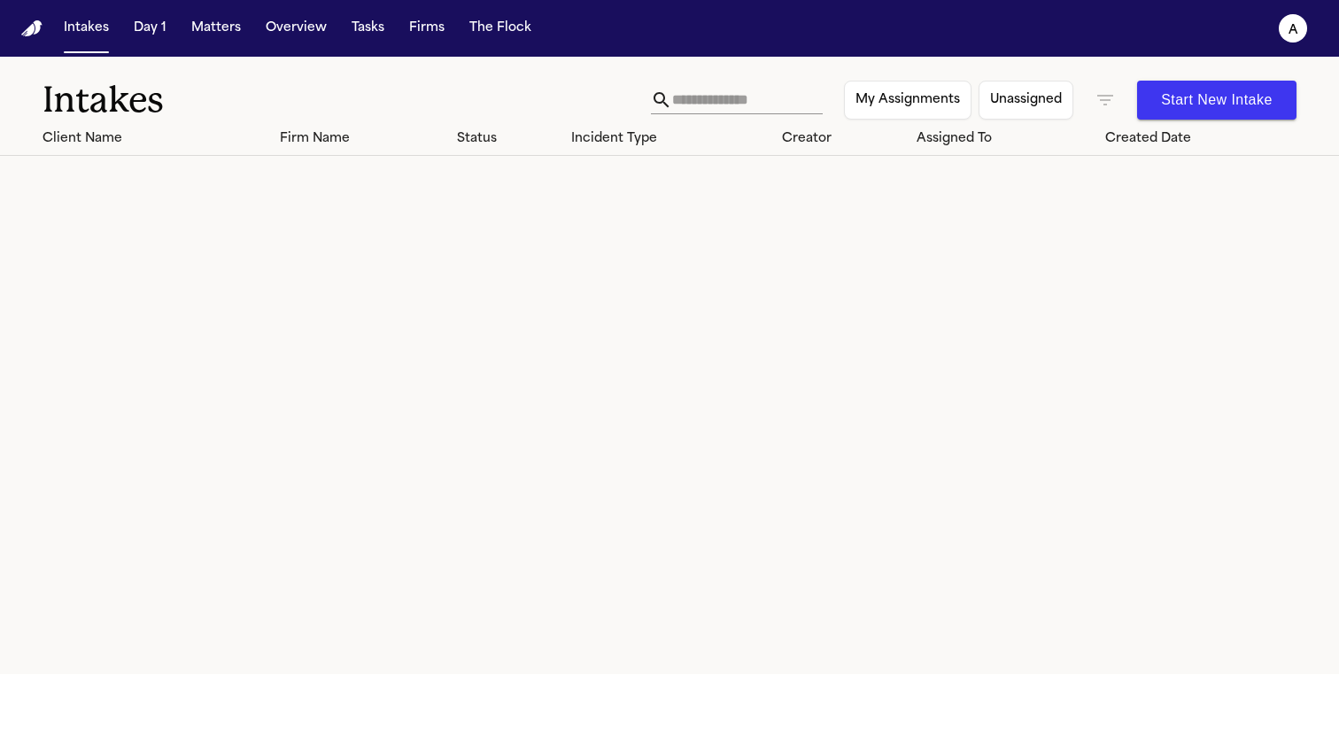
click at [1214, 100] on button "Start New Intake" at bounding box center [1216, 100] width 159 height 39
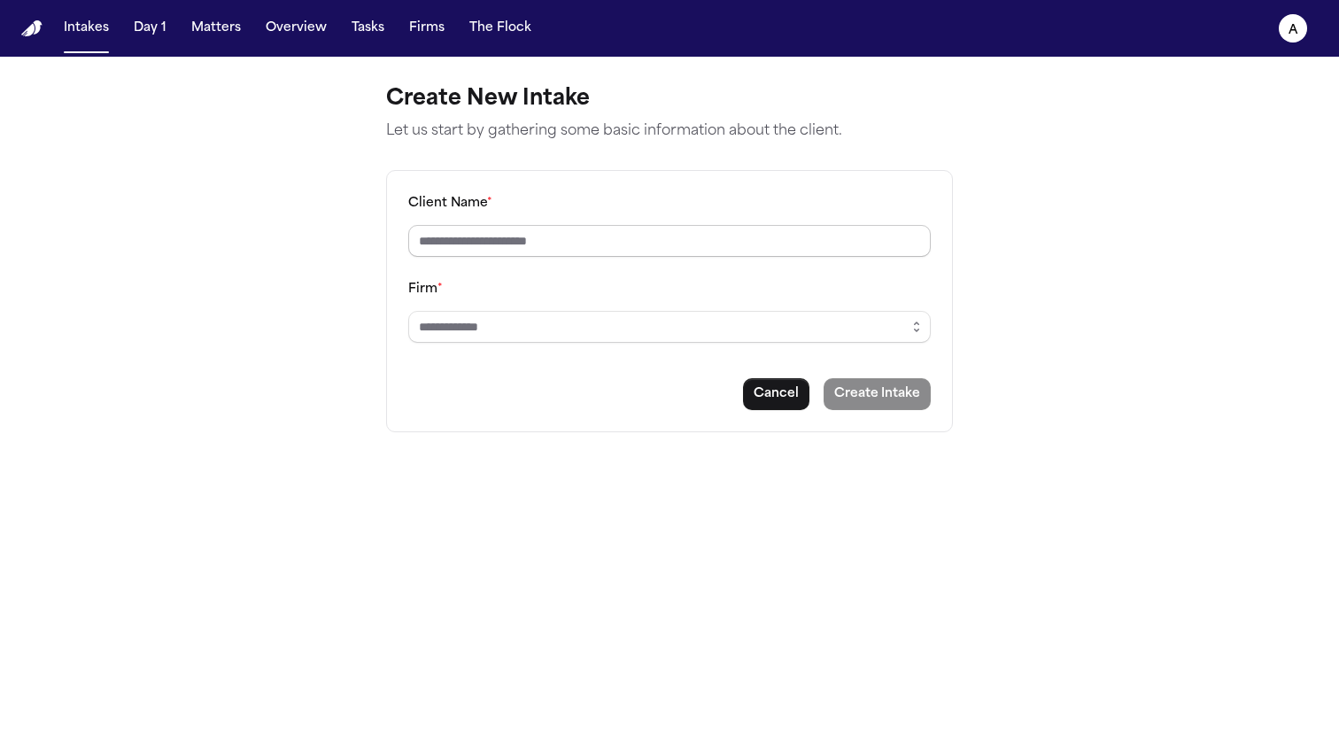
click at [663, 250] on input "Client Name *" at bounding box center [669, 241] width 522 height 32
type input "****"
click at [681, 329] on input "Firm *" at bounding box center [669, 327] width 522 height 32
click at [742, 414] on body "**********" at bounding box center [669, 364] width 1339 height 729
type input "**********"
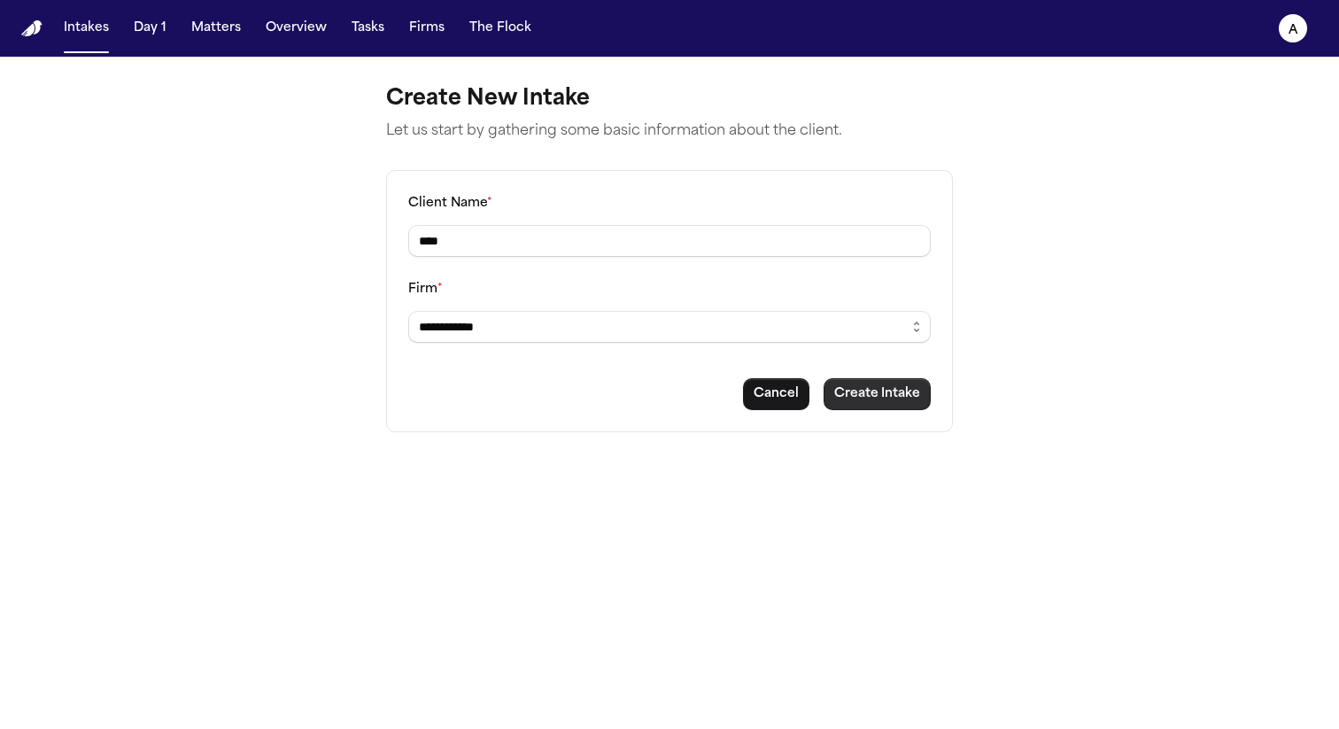
click at [864, 398] on button "Create Intake" at bounding box center [876, 394] width 107 height 32
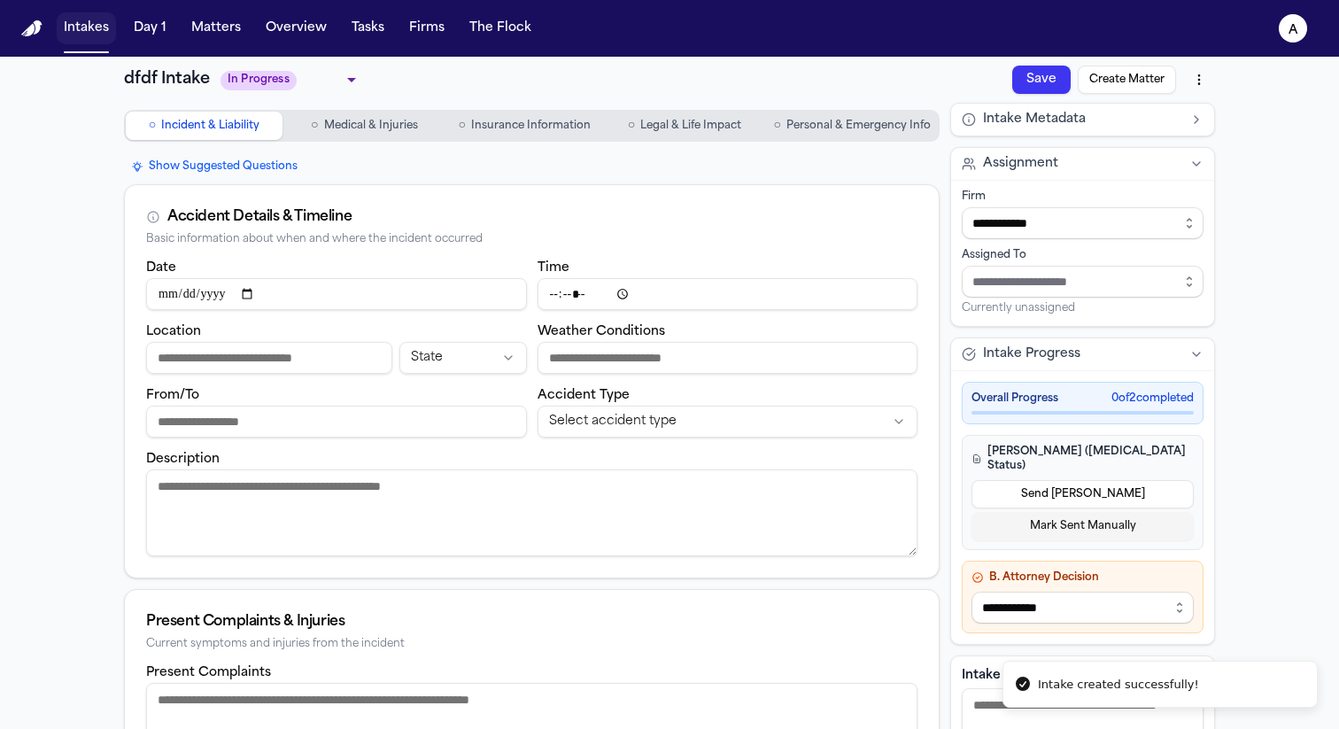
click at [83, 35] on button "Intakes" at bounding box center [86, 28] width 59 height 32
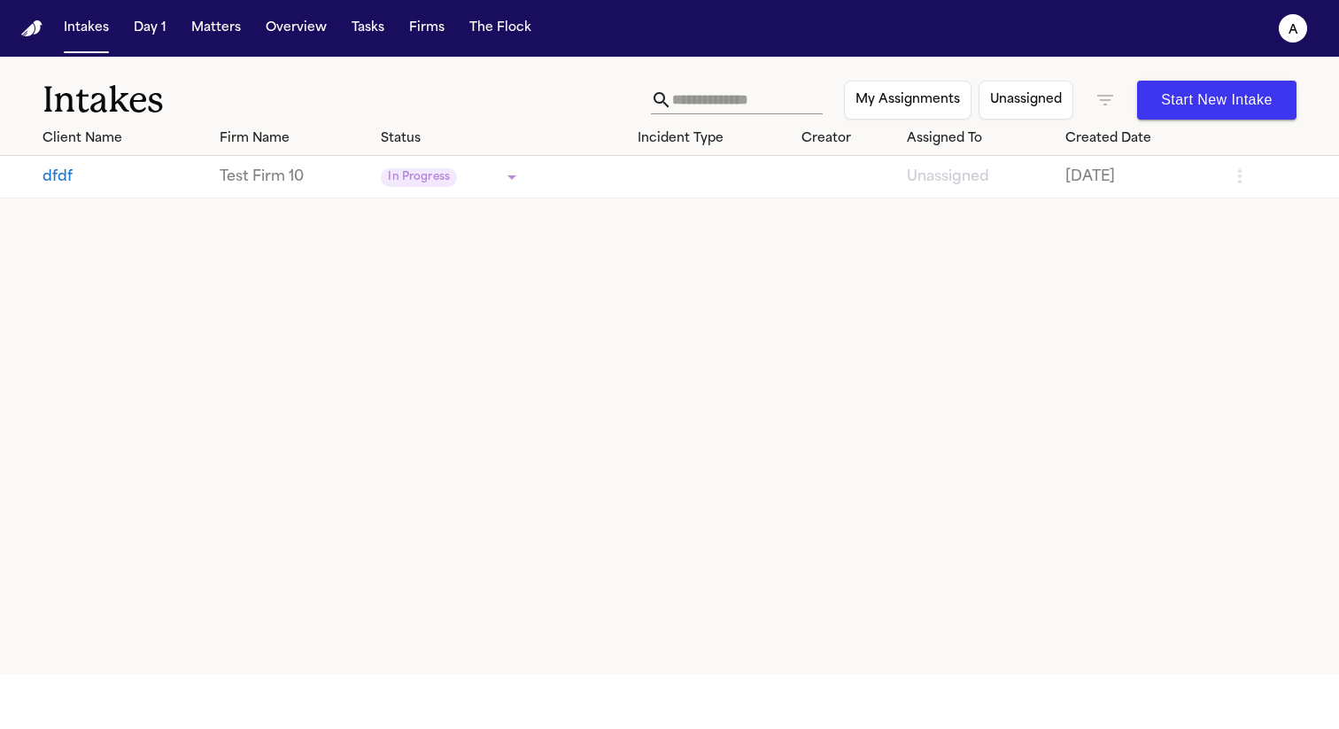
click at [220, 11] on nav "Intakes Day 1 Matters Overview Tasks Firms The Flock a" at bounding box center [669, 28] width 1339 height 57
click at [220, 26] on button "Matters" at bounding box center [216, 28] width 64 height 32
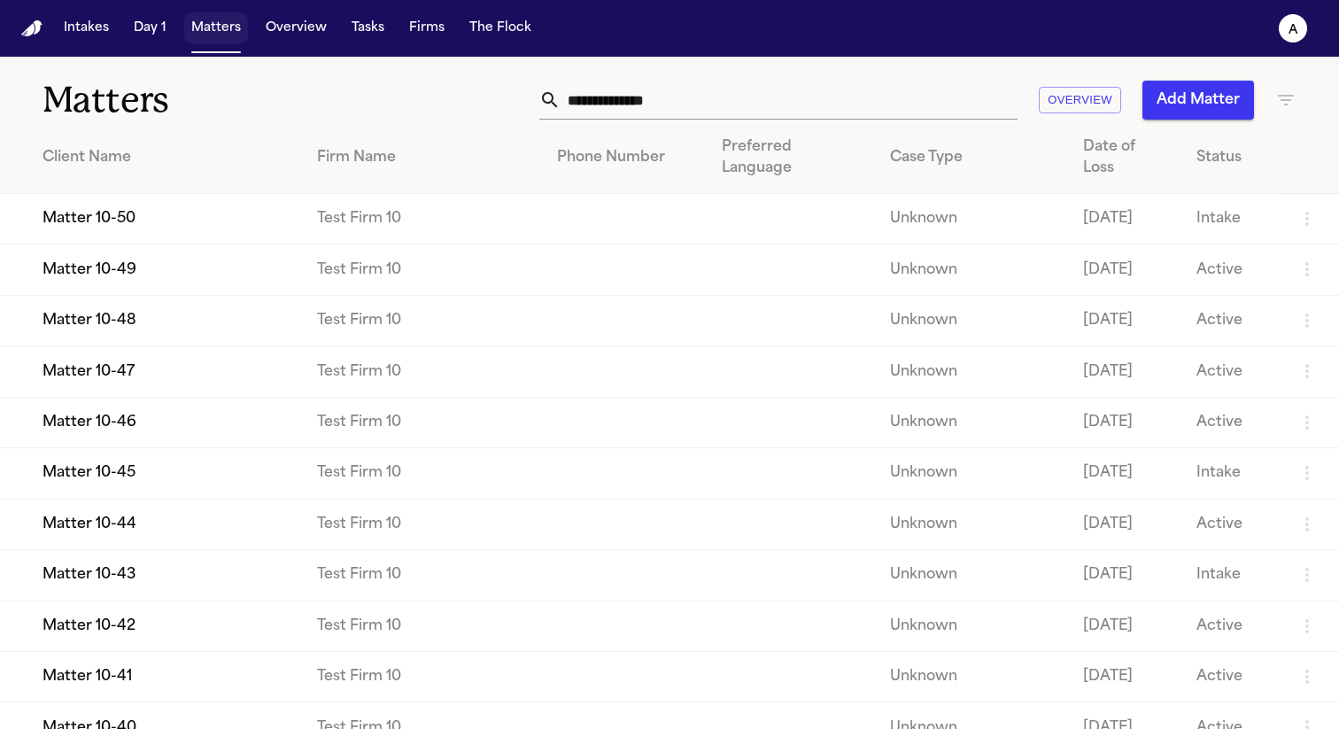
click at [218, 27] on button "Matters" at bounding box center [216, 28] width 64 height 32
click at [274, 34] on button "Overview" at bounding box center [296, 28] width 75 height 32
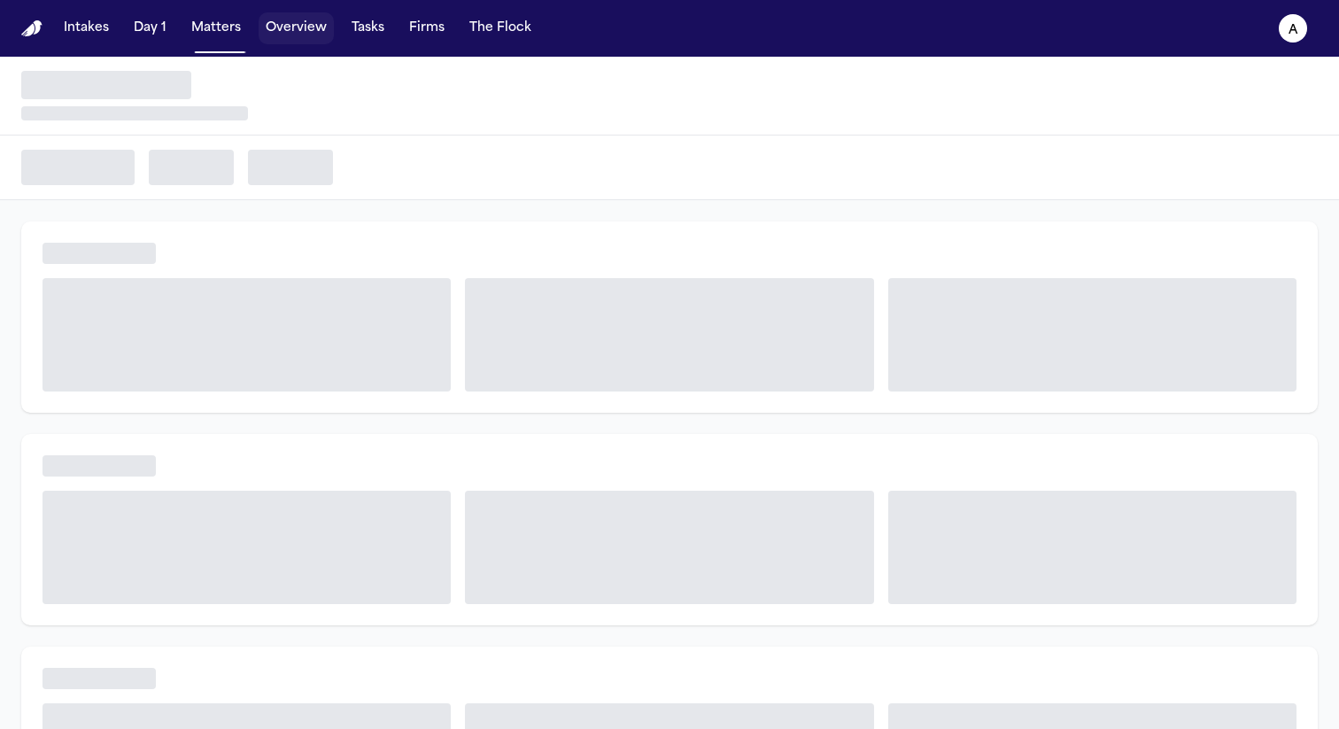
select select "***"
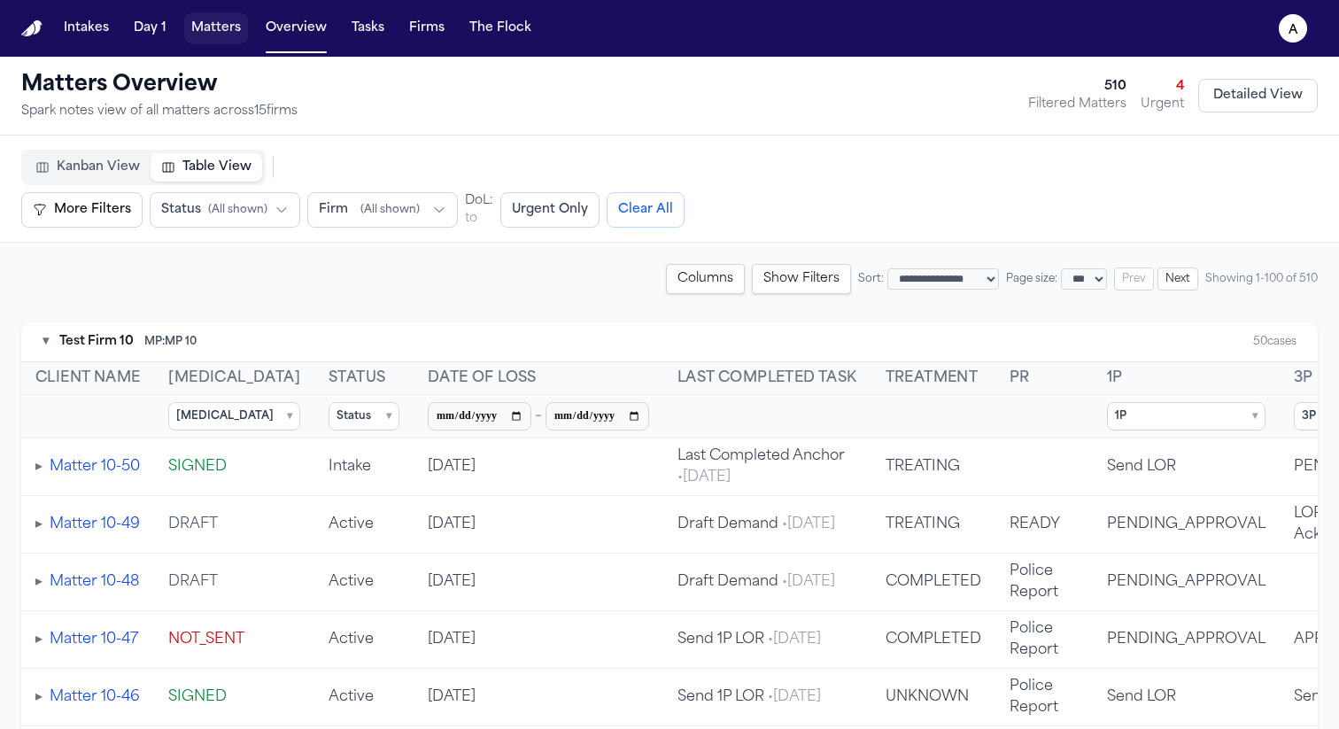
click at [220, 32] on button "Matters" at bounding box center [216, 28] width 64 height 32
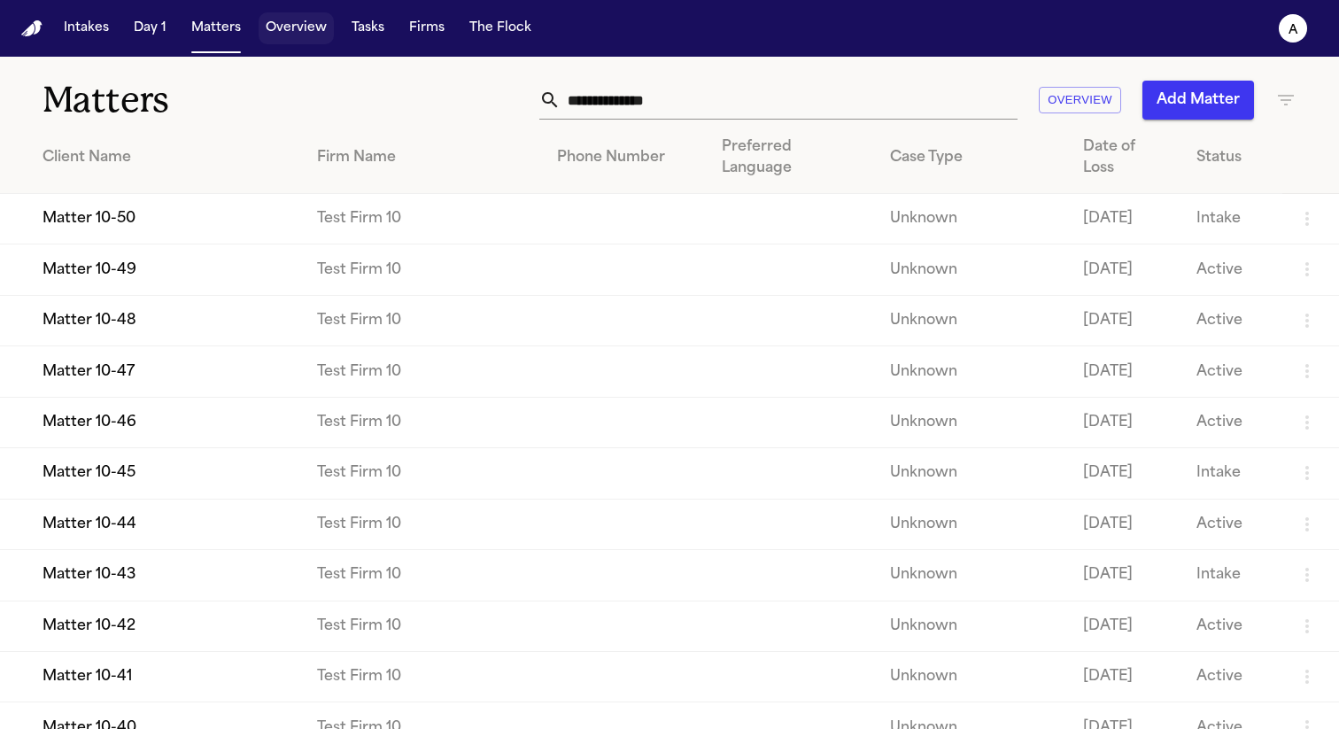
click at [270, 33] on button "Overview" at bounding box center [296, 28] width 75 height 32
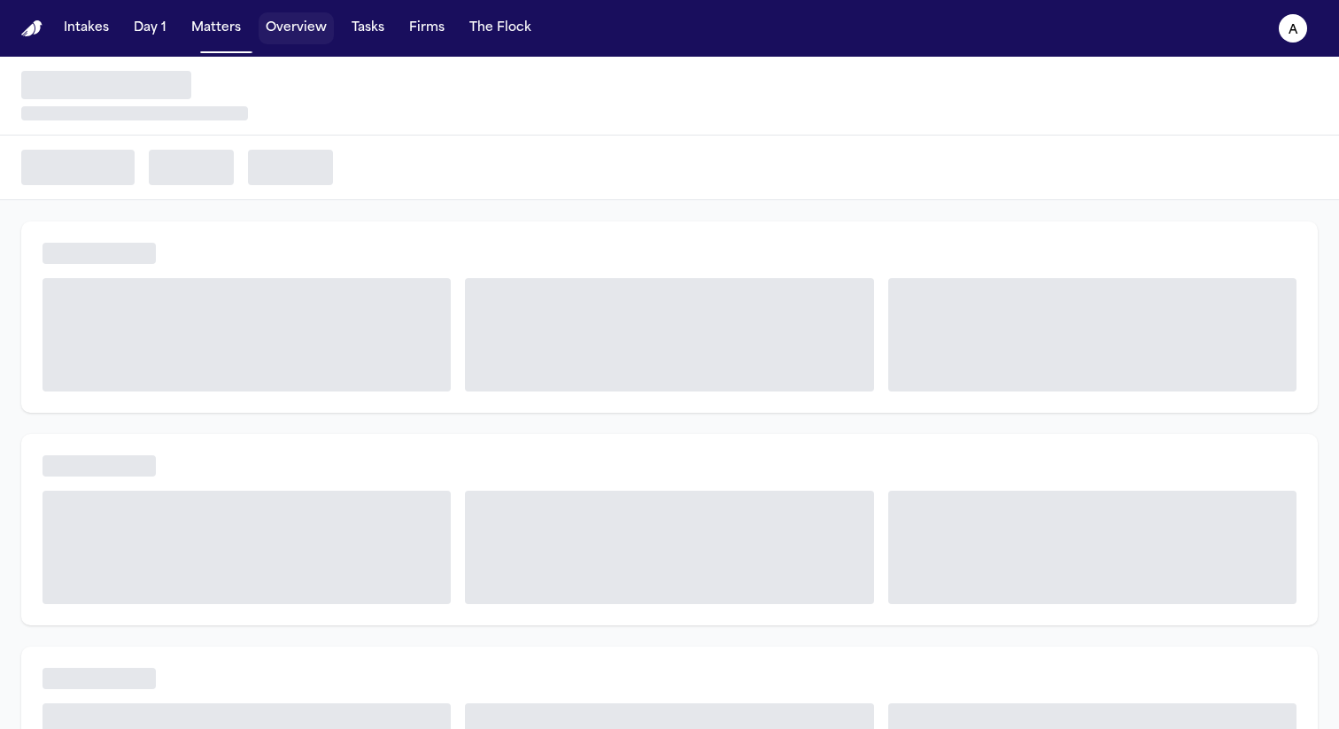
select select "***"
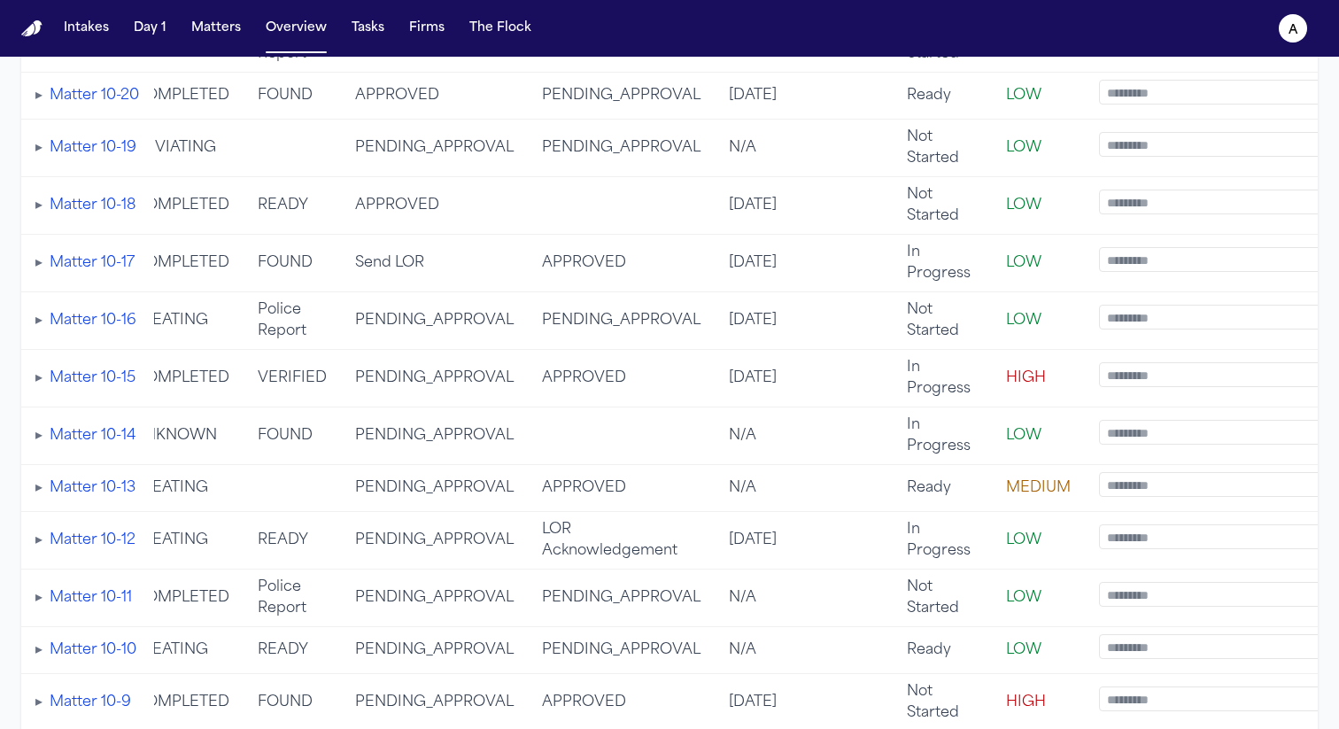
scroll to position [2235, 0]
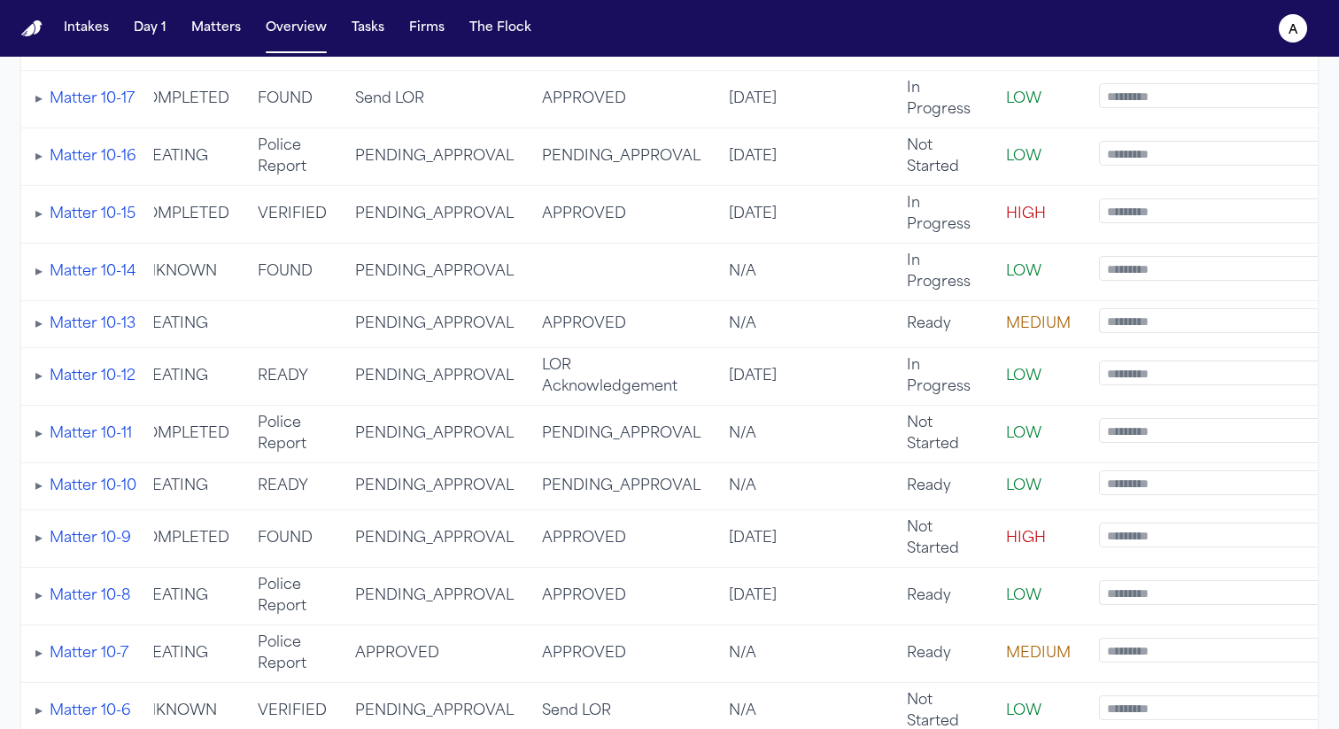
select select "***"
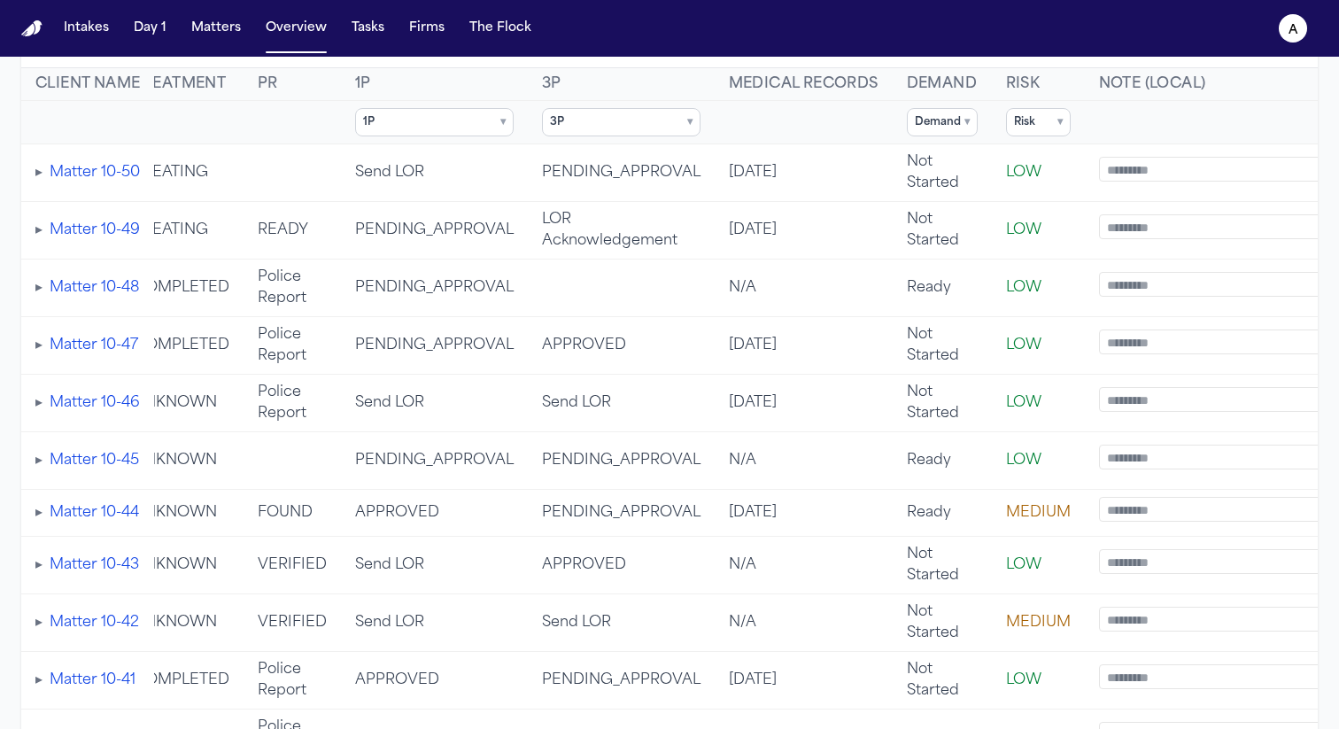
scroll to position [0, 0]
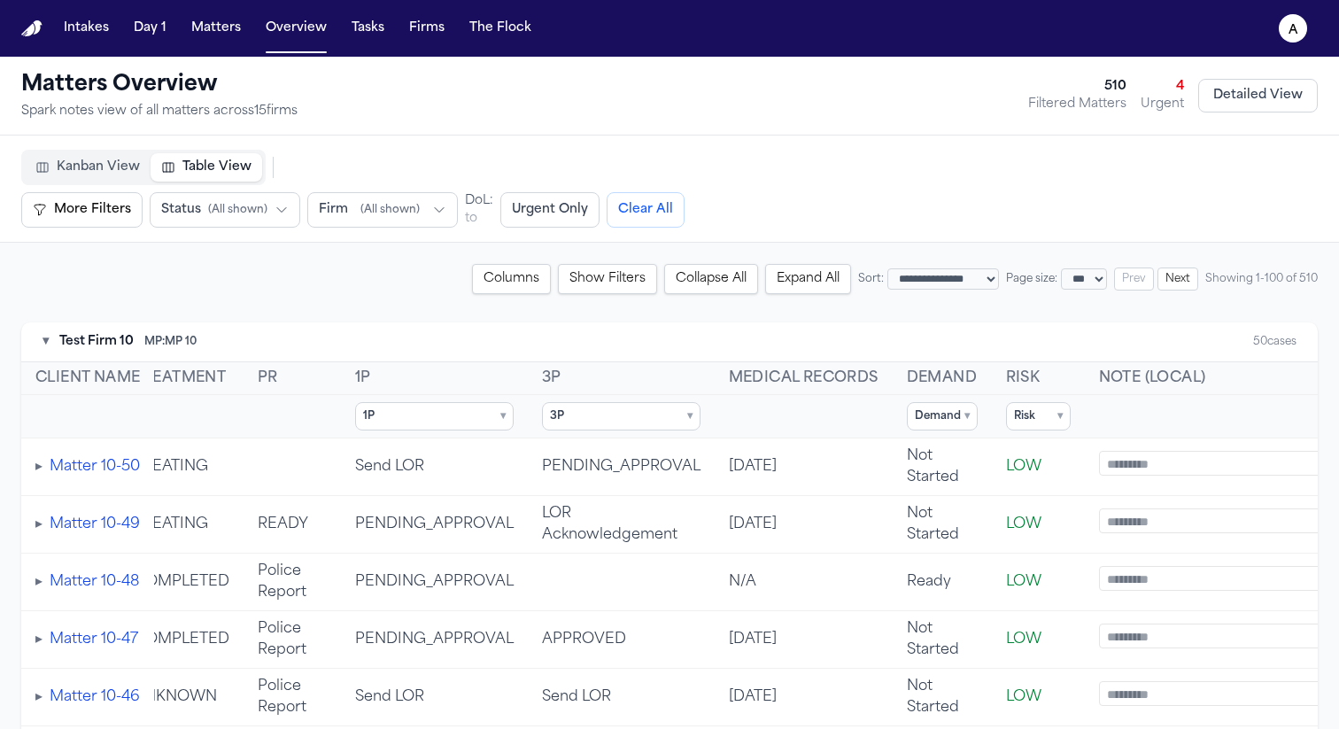
click at [684, 285] on button "Collapse All" at bounding box center [711, 279] width 94 height 30
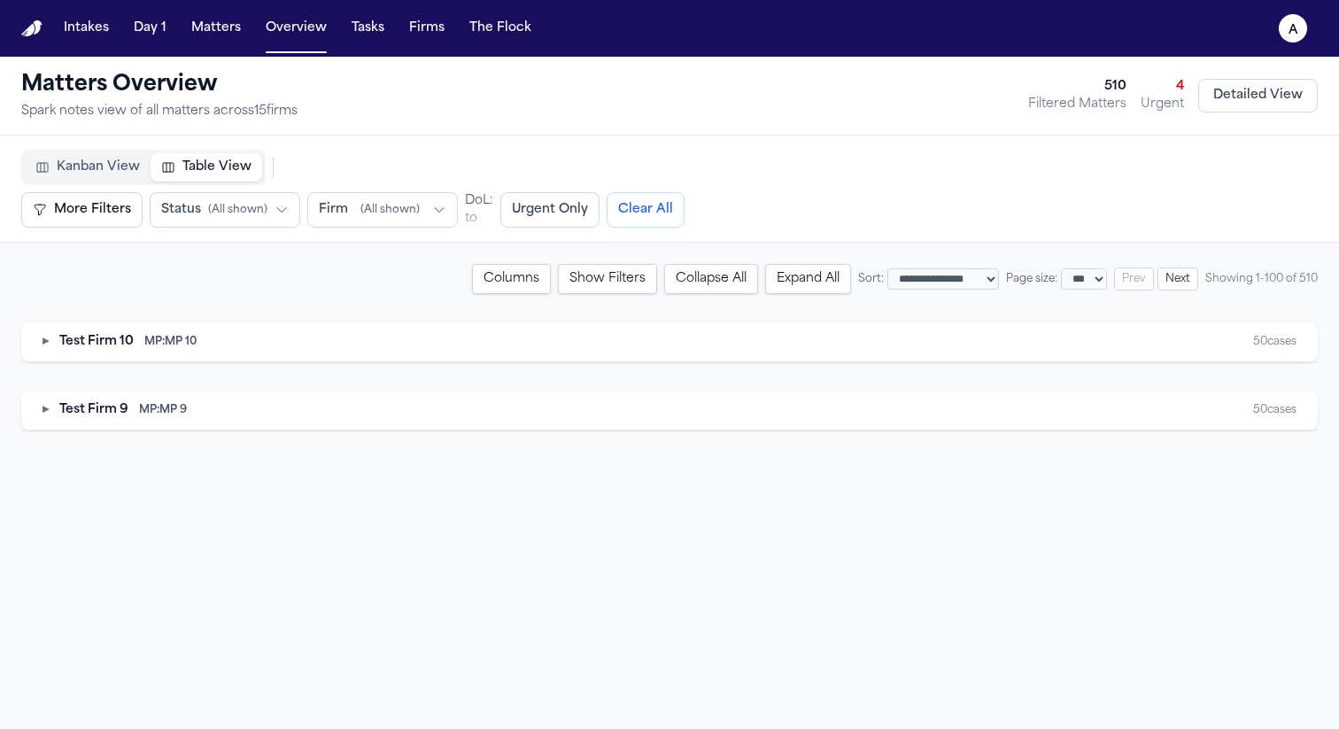
click at [684, 285] on button "Collapse All" at bounding box center [711, 279] width 94 height 30
click at [765, 286] on button "Expand All" at bounding box center [808, 279] width 86 height 30
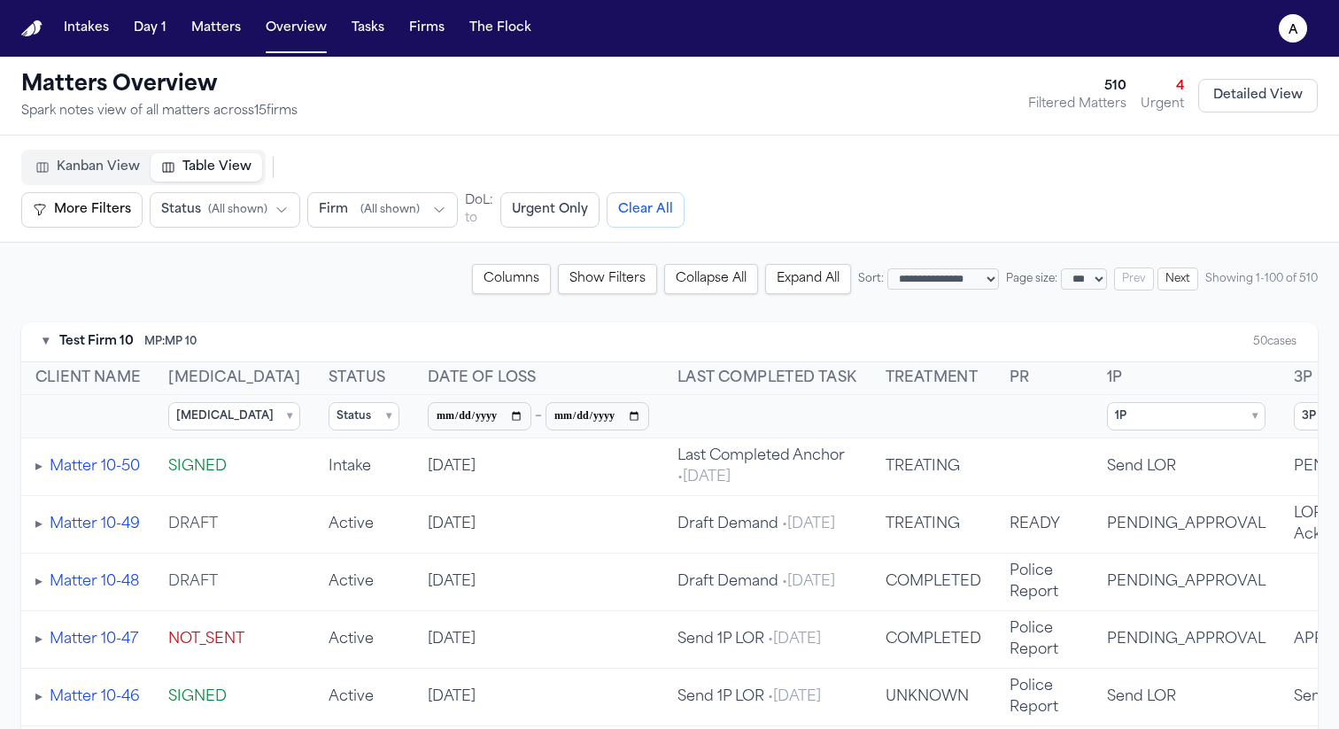
click at [50, 349] on div "▾ Test Firm 10 MP: MP 10" at bounding box center [119, 342] width 154 height 18
click at [50, 341] on div "▾ Test Firm 10 MP: MP 10" at bounding box center [119, 342] width 154 height 18
click at [48, 342] on button "▾" at bounding box center [45, 342] width 6 height 18
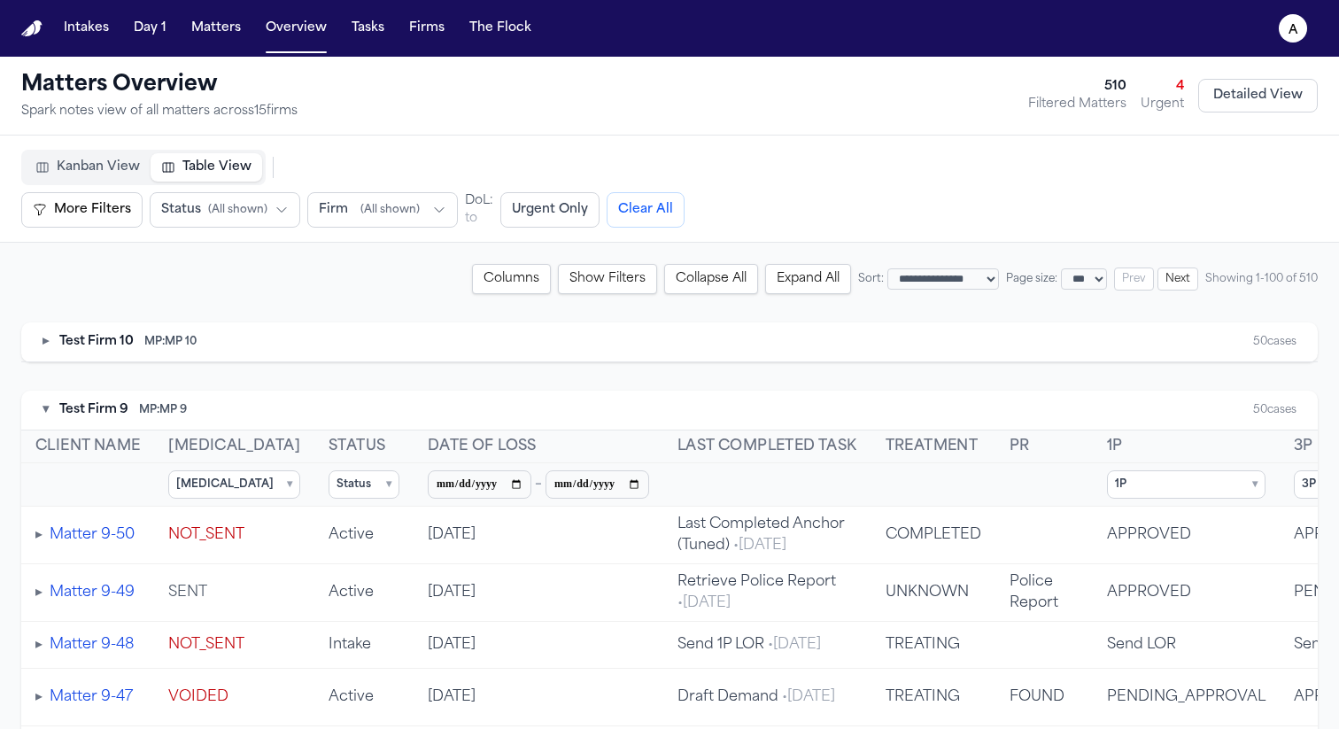
click at [50, 413] on div "▾ Test Firm 9 MP: MP 9" at bounding box center [114, 410] width 144 height 18
click at [42, 410] on button "▾" at bounding box center [45, 410] width 6 height 18
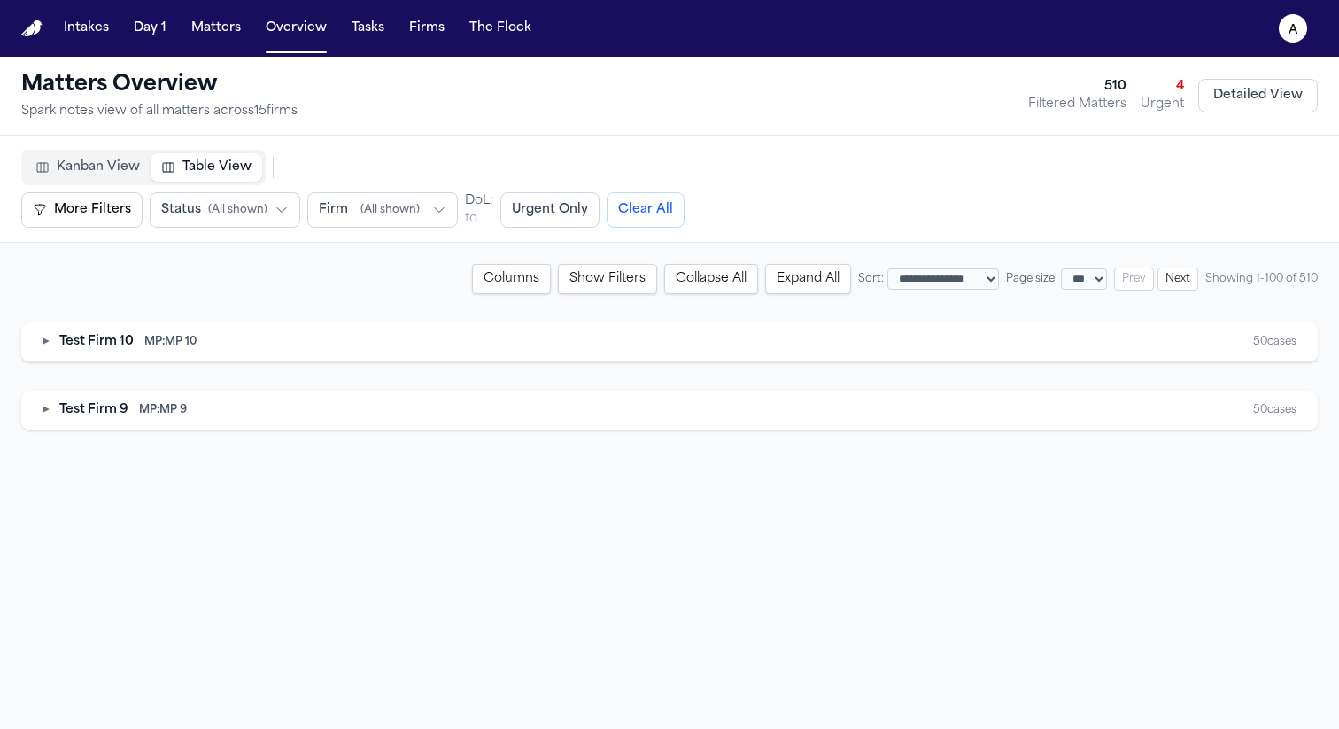
click at [1178, 288] on button "Next" at bounding box center [1177, 278] width 41 height 23
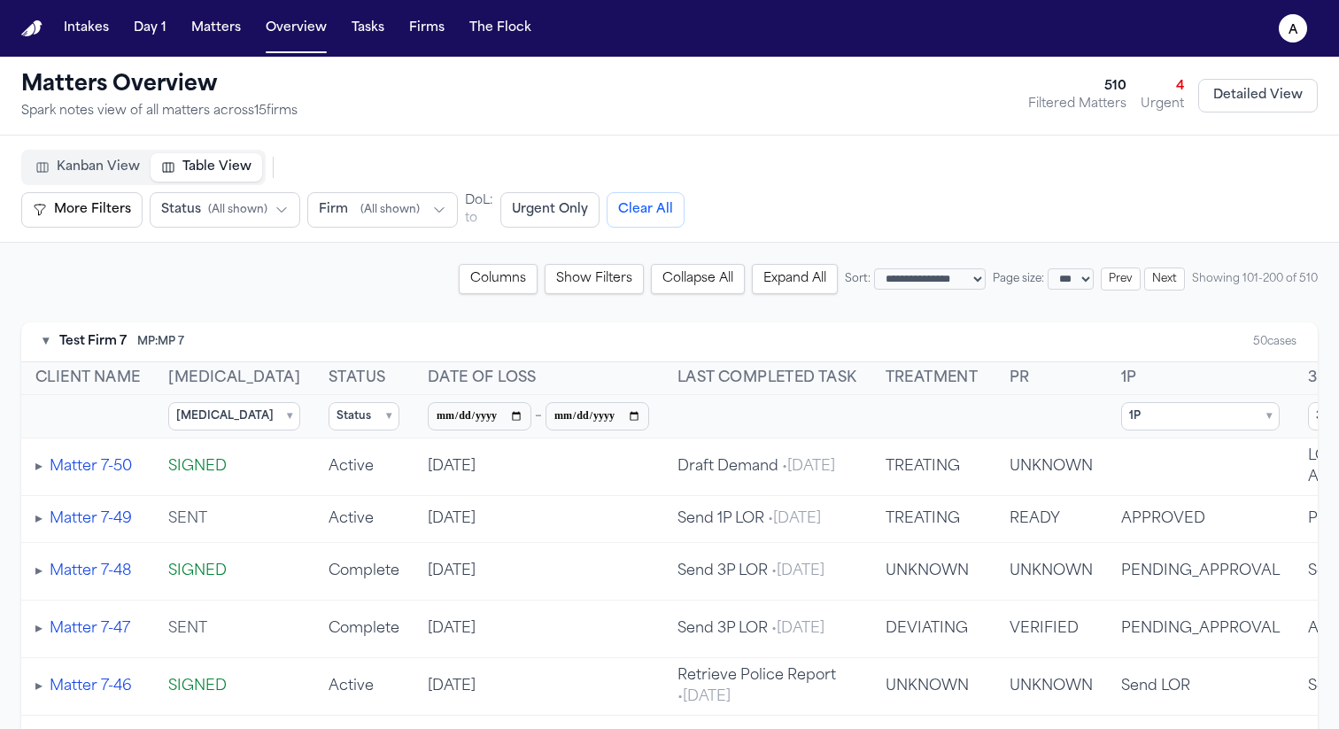
click at [1112, 283] on button "Prev" at bounding box center [1121, 278] width 40 height 23
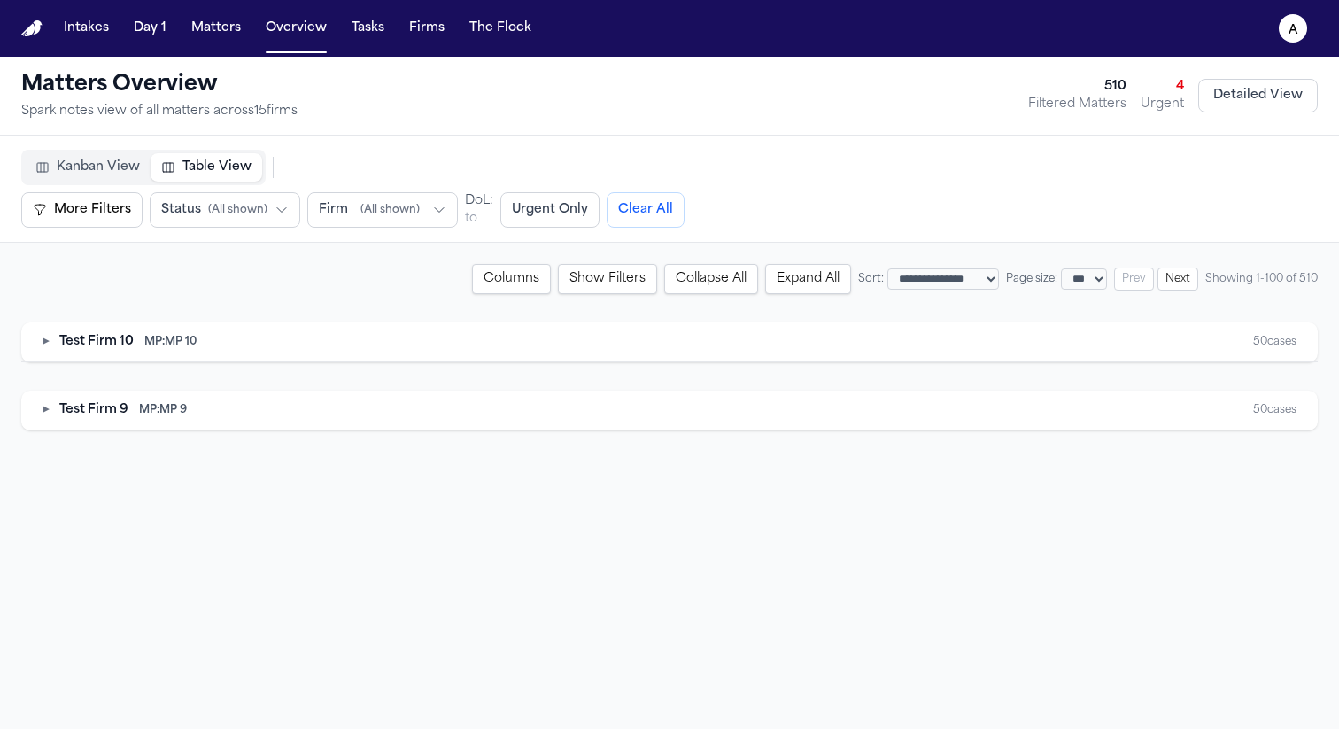
click at [49, 339] on div "▸ Test Firm 10 MP: MP 10" at bounding box center [119, 342] width 154 height 18
click at [45, 343] on button "▸" at bounding box center [45, 342] width 6 height 18
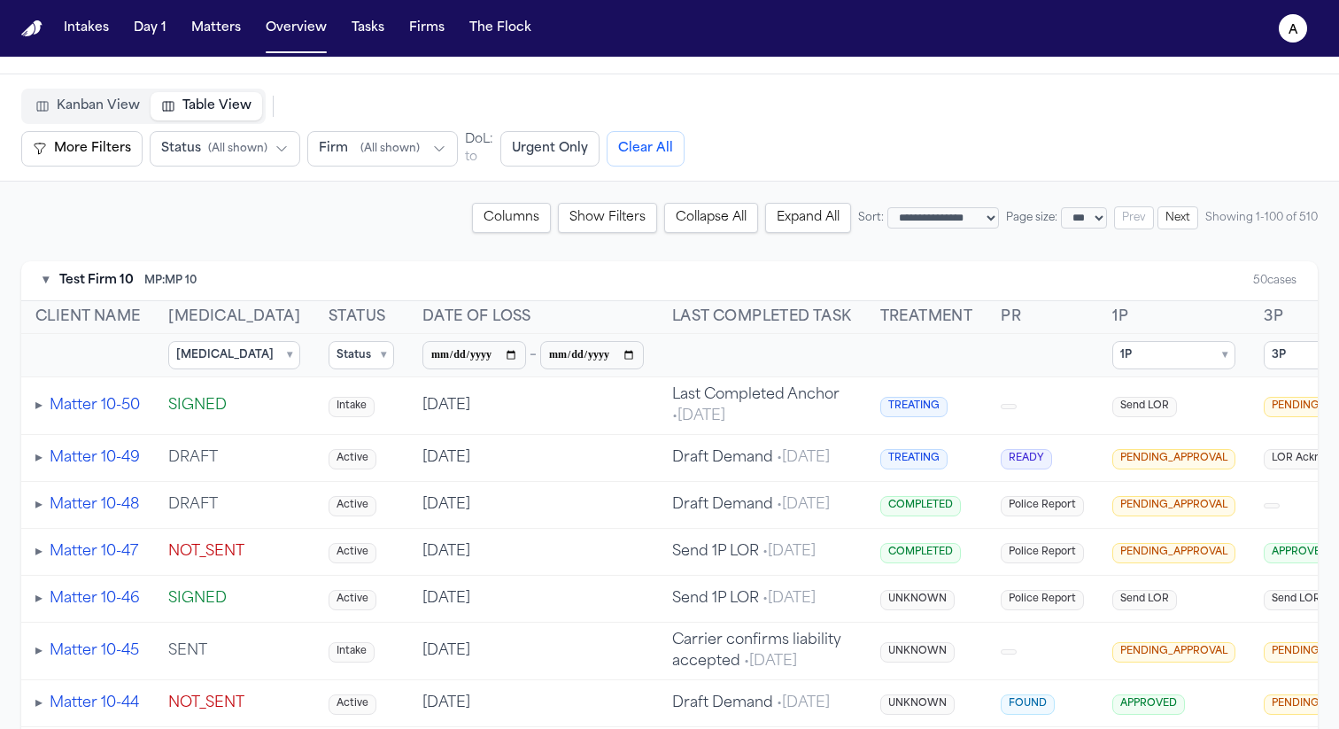
scroll to position [35, 0]
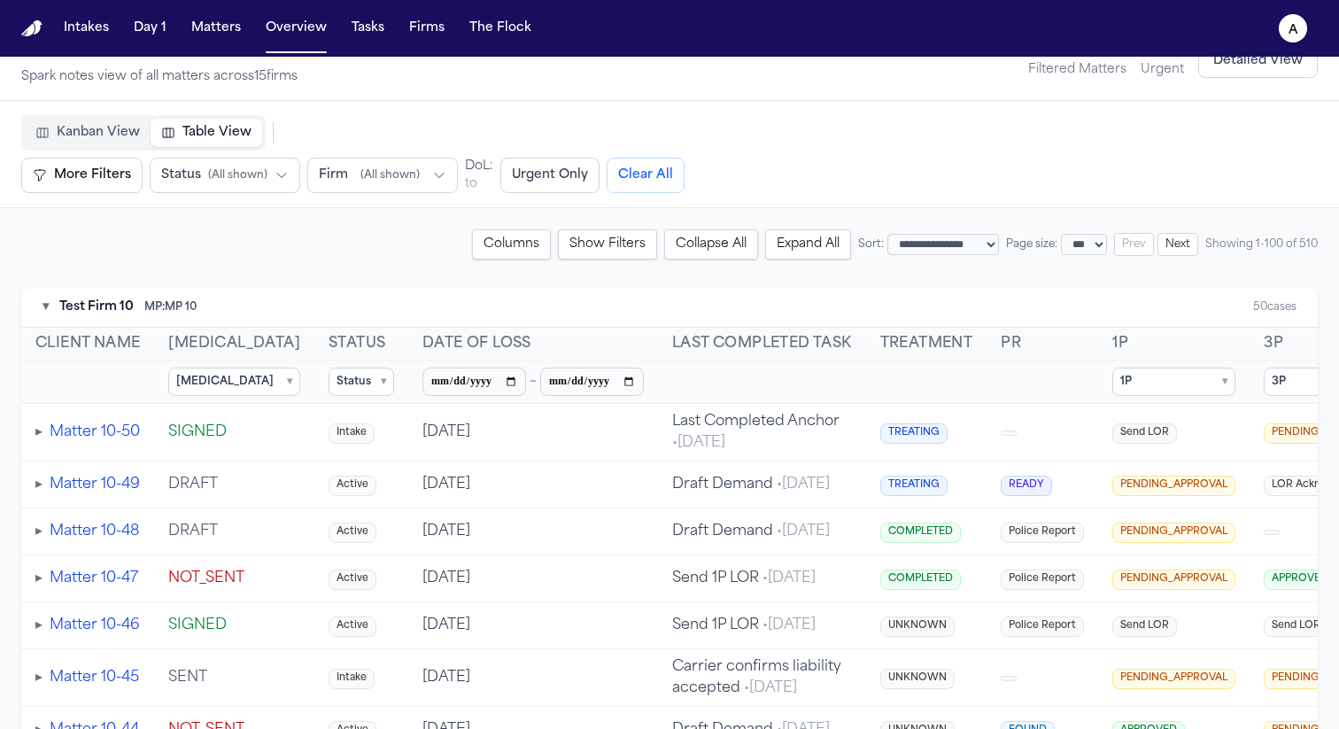
click at [328, 371] on summary "Status ▾" at bounding box center [361, 381] width 66 height 28
click at [328, 376] on summary "Status ▾" at bounding box center [361, 381] width 66 height 28
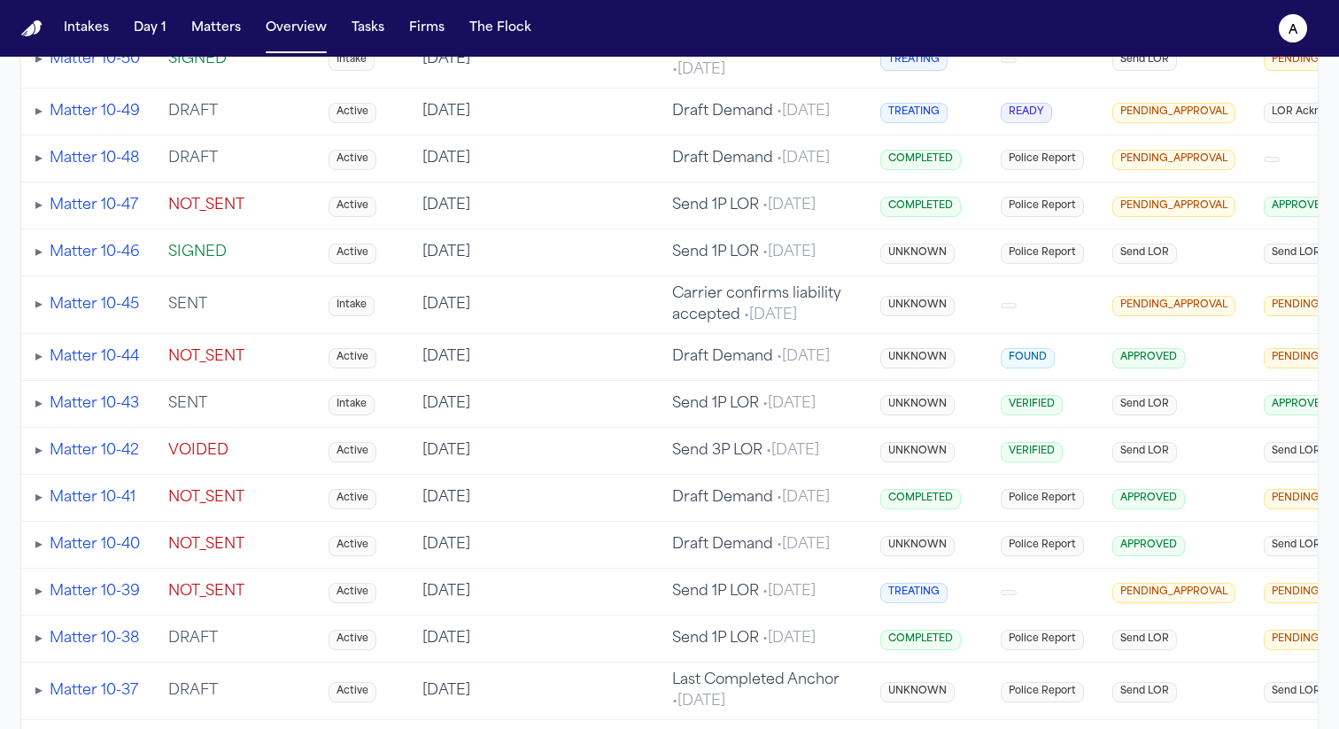
scroll to position [0, 0]
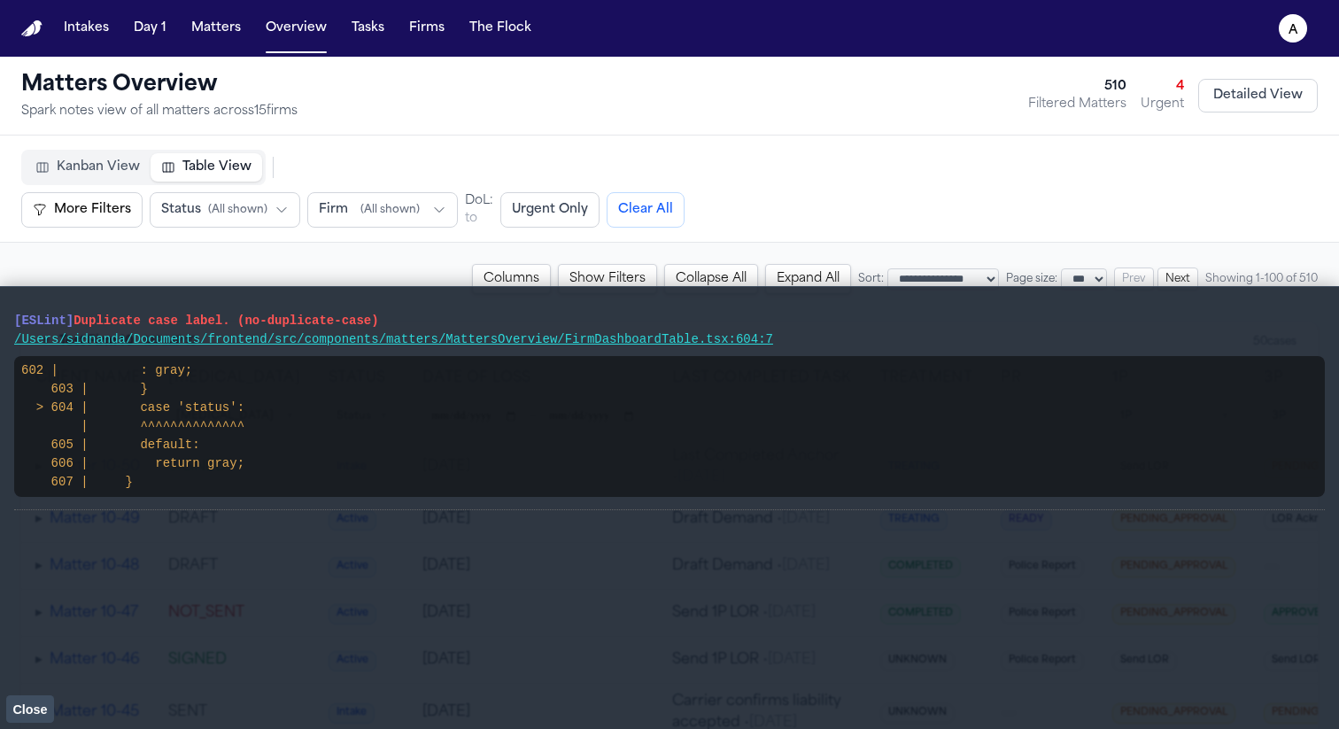
drag, startPoint x: 149, startPoint y: 478, endPoint x: 0, endPoint y: 318, distance: 218.6
click at [0, 320] on main "[ESLint] Duplicate case label. (no-duplicate-case) /Users/sidnanda/Documents/fr…" at bounding box center [669, 507] width 1339 height 443
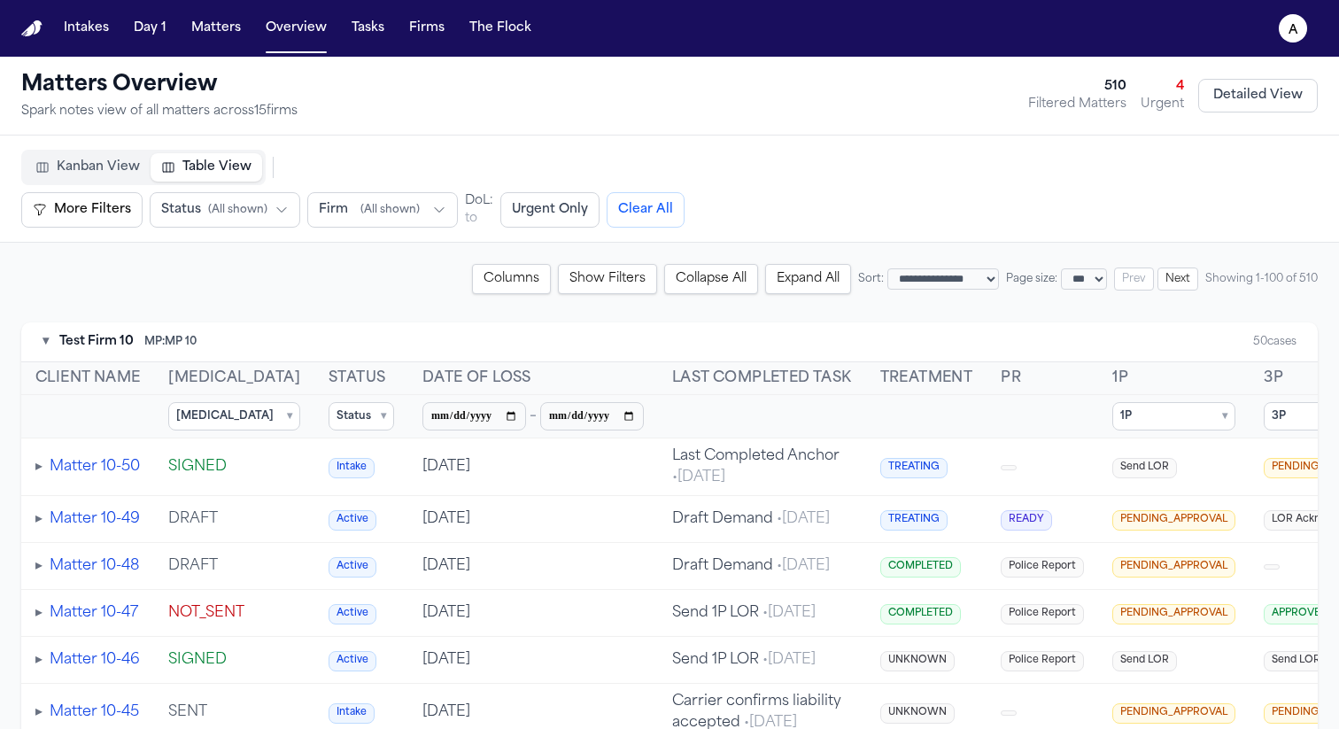
click at [328, 406] on summary "Status ▾" at bounding box center [361, 416] width 66 height 28
click at [328, 415] on summary "Status ▾" at bounding box center [361, 416] width 66 height 28
click at [359, 499] on span "Complete" at bounding box center [385, 501] width 53 height 14
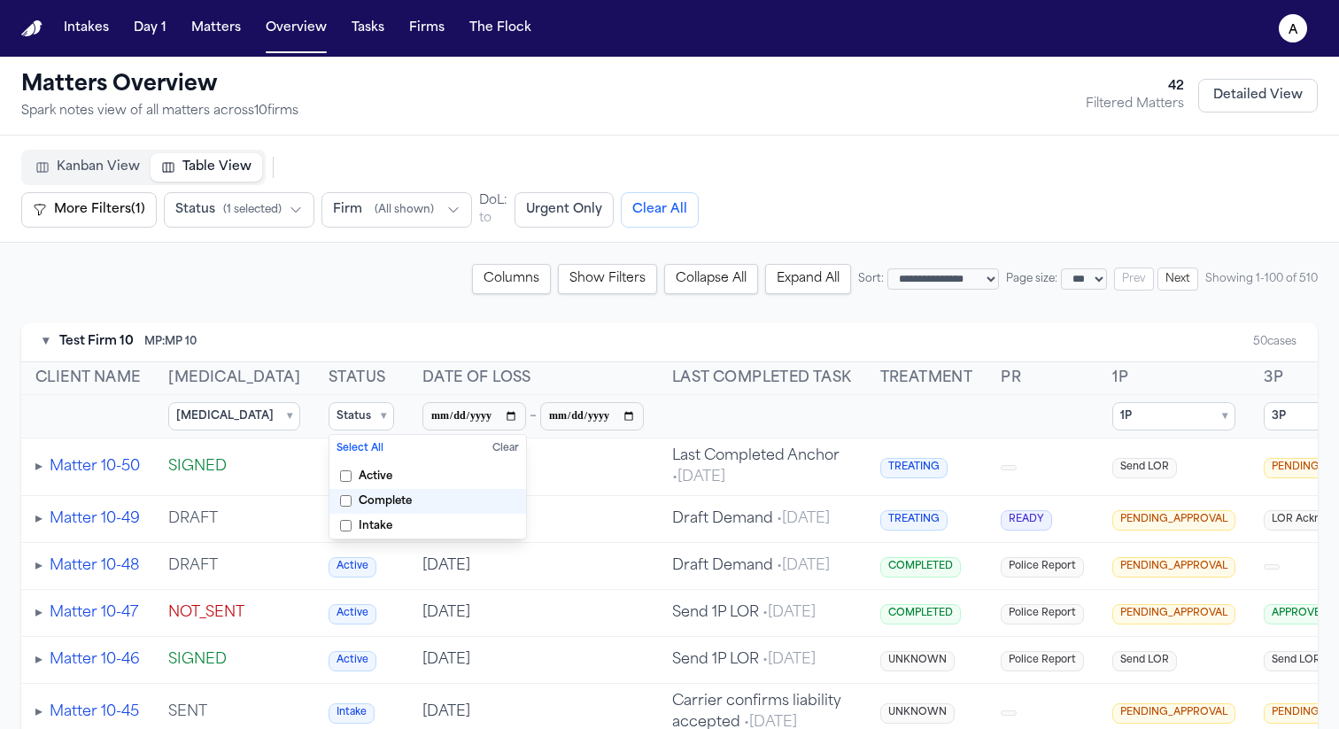
click at [339, 417] on summary "Status ▾" at bounding box center [361, 416] width 66 height 28
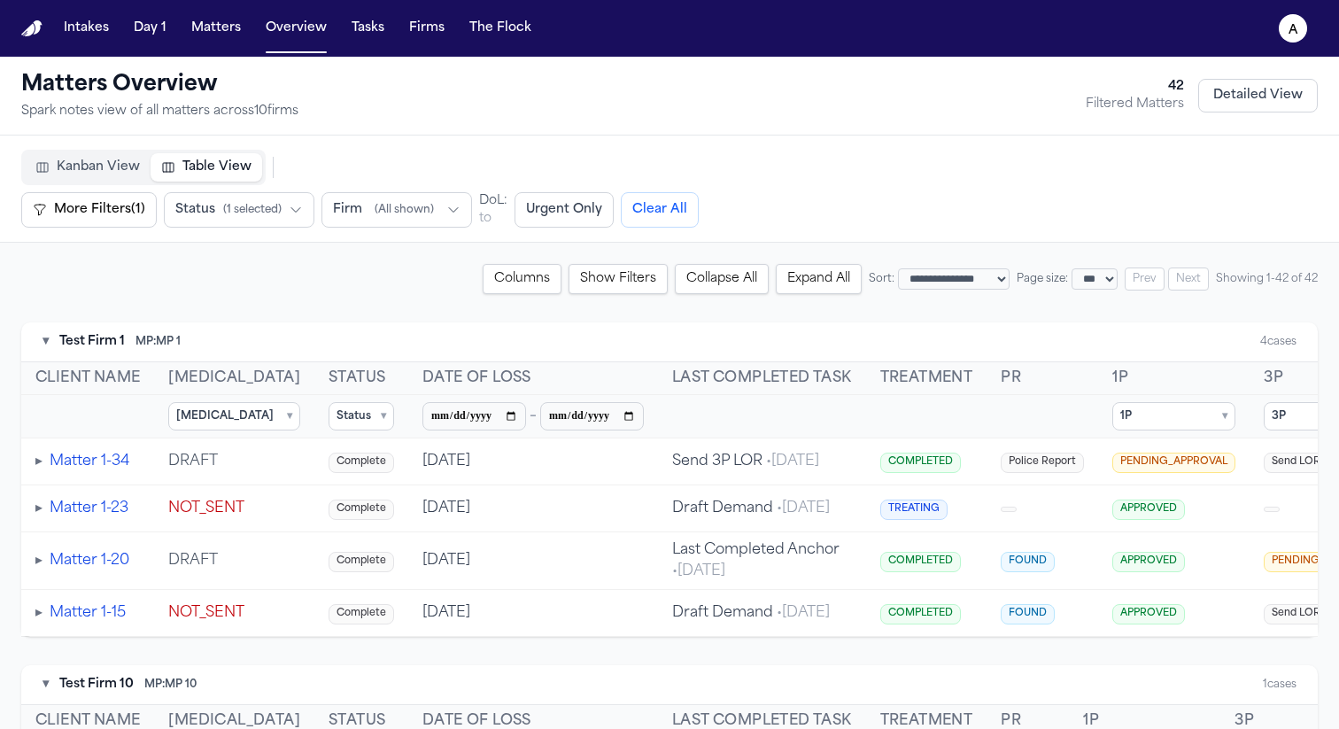
click at [328, 422] on summary "Status ▾" at bounding box center [361, 416] width 66 height 28
click at [359, 469] on span "Active" at bounding box center [376, 476] width 34 height 14
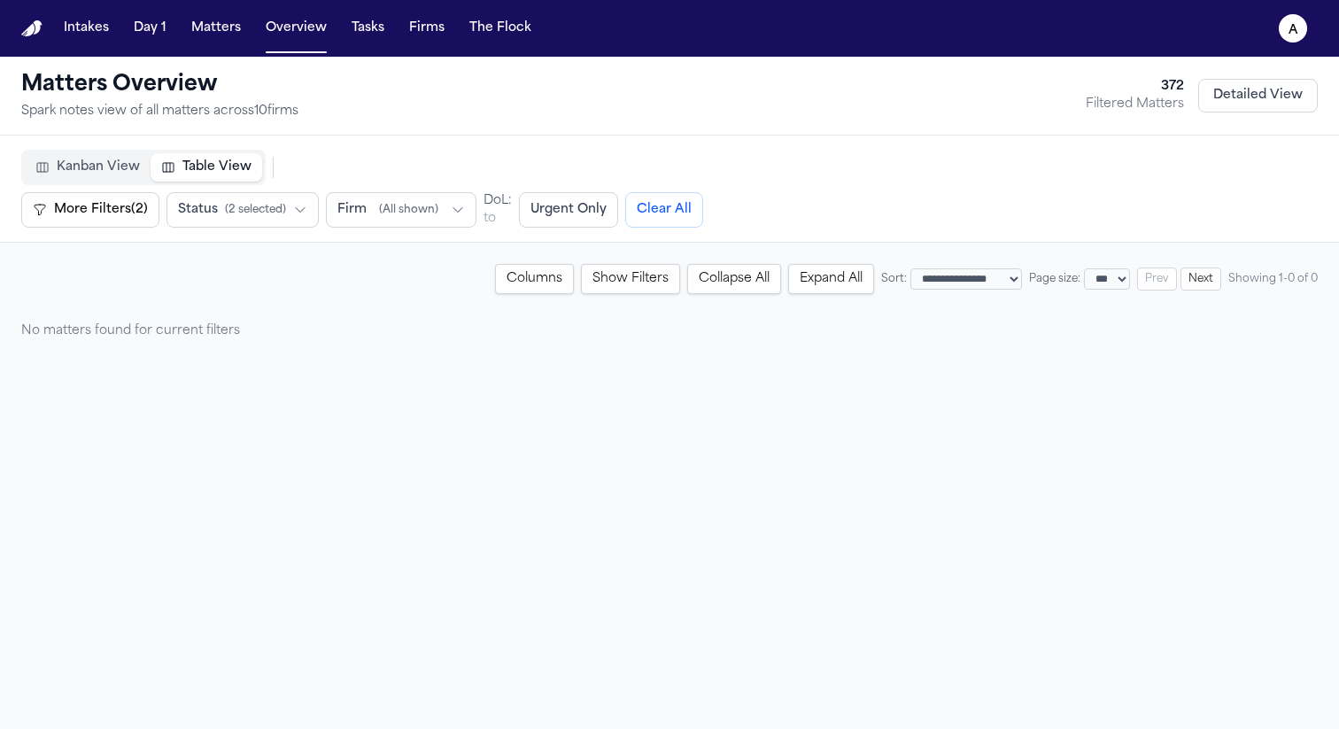
click at [495, 274] on button "Columns" at bounding box center [534, 279] width 79 height 30
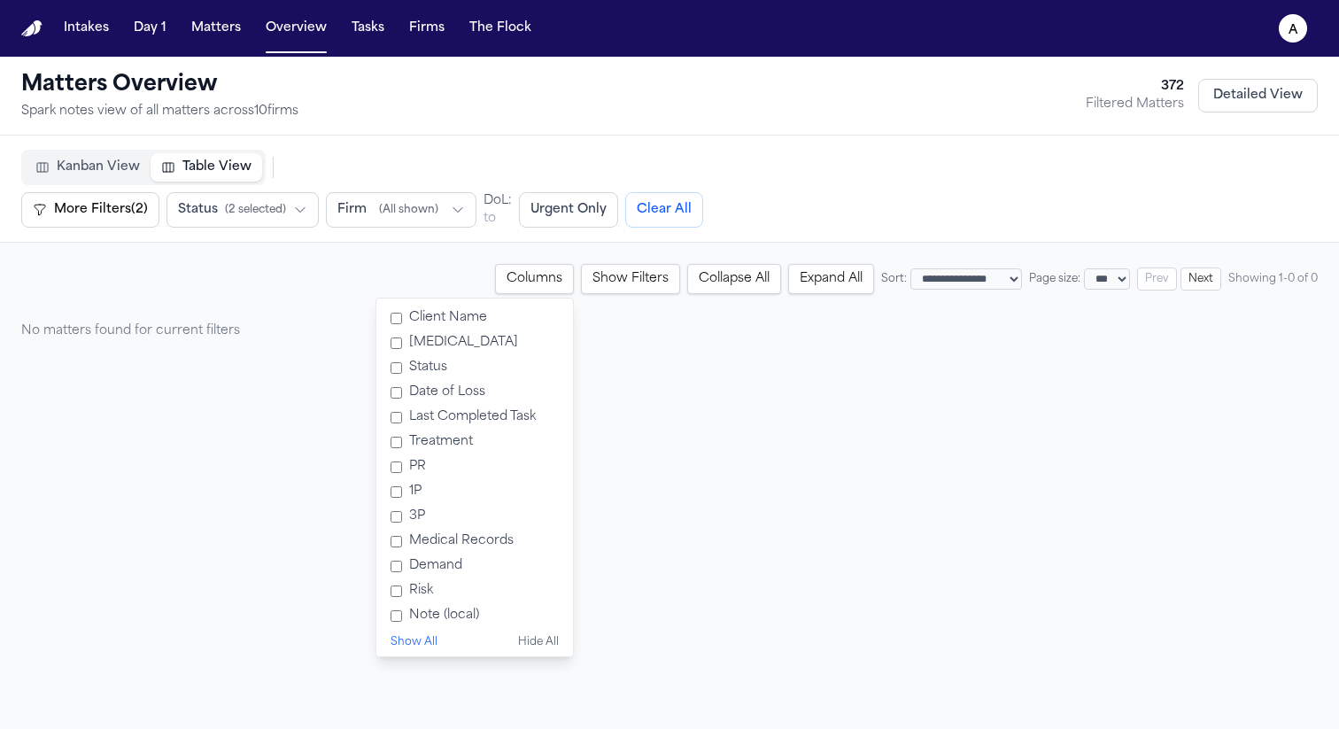
click at [831, 397] on div "**********" at bounding box center [669, 421] width 1339 height 729
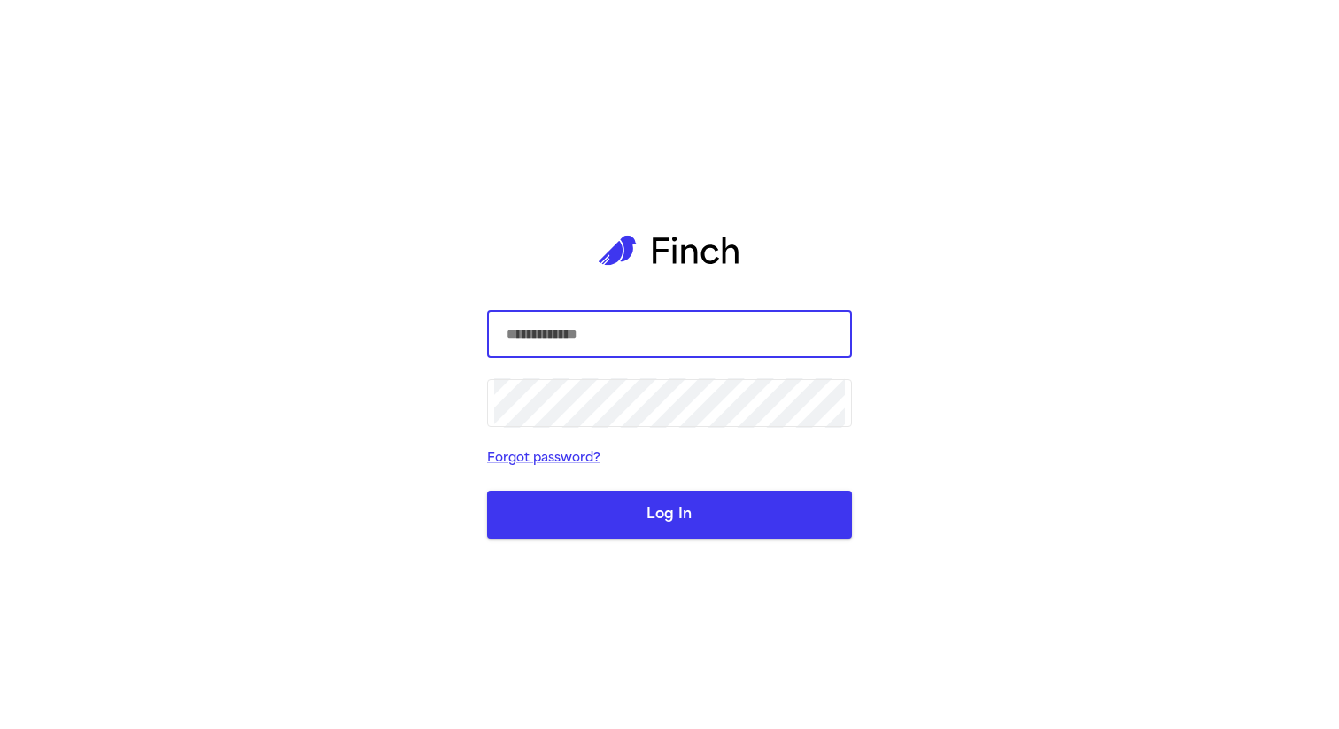
select select "***"
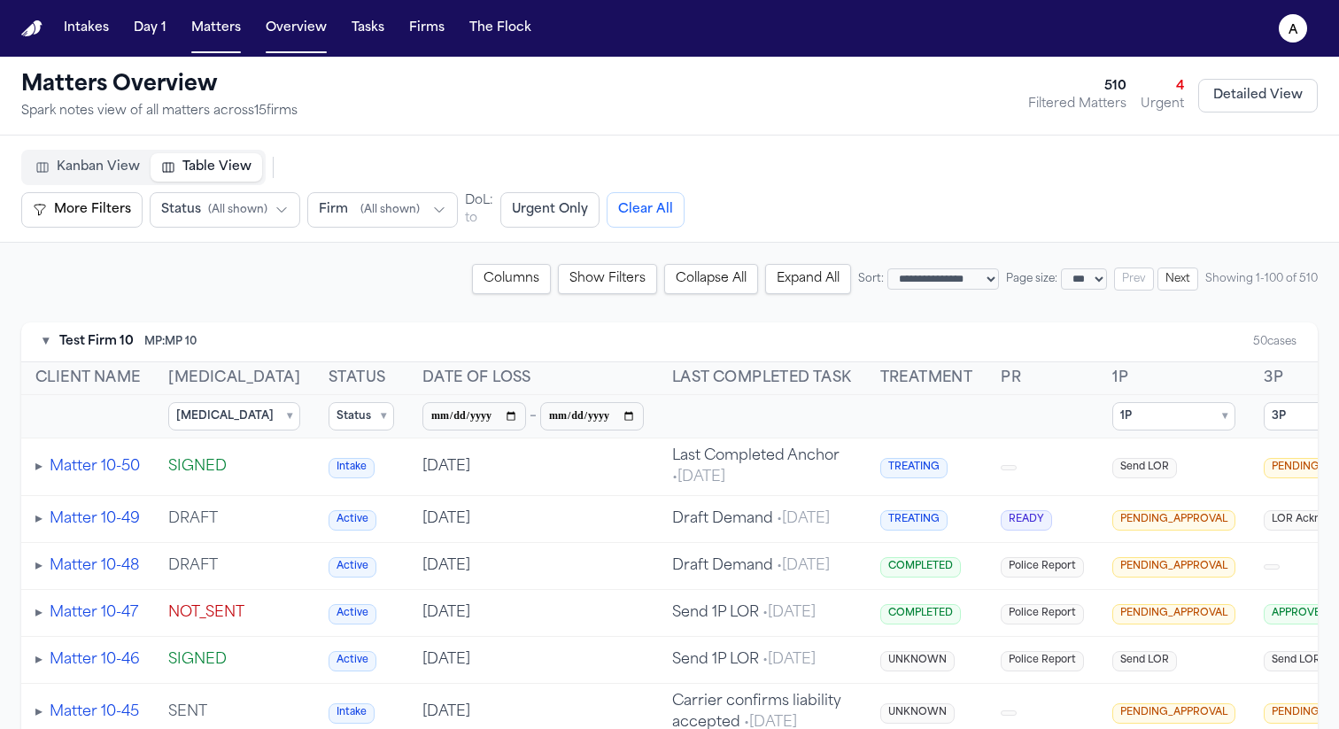
click at [328, 419] on summary "Status ▾" at bounding box center [361, 416] width 66 height 28
click at [287, 332] on div "▾ Test Firm 10 MP: MP 10 50 cases" at bounding box center [669, 342] width 1296 height 40
click at [969, 345] on div "▾ Test Firm 10 MP: MP 10 50 cases" at bounding box center [669, 342] width 1296 height 40
click at [341, 395] on th "Status ▾ Select All Clear Active Complete Intake" at bounding box center [361, 416] width 94 height 43
click at [1025, 406] on th at bounding box center [1042, 416] width 112 height 43
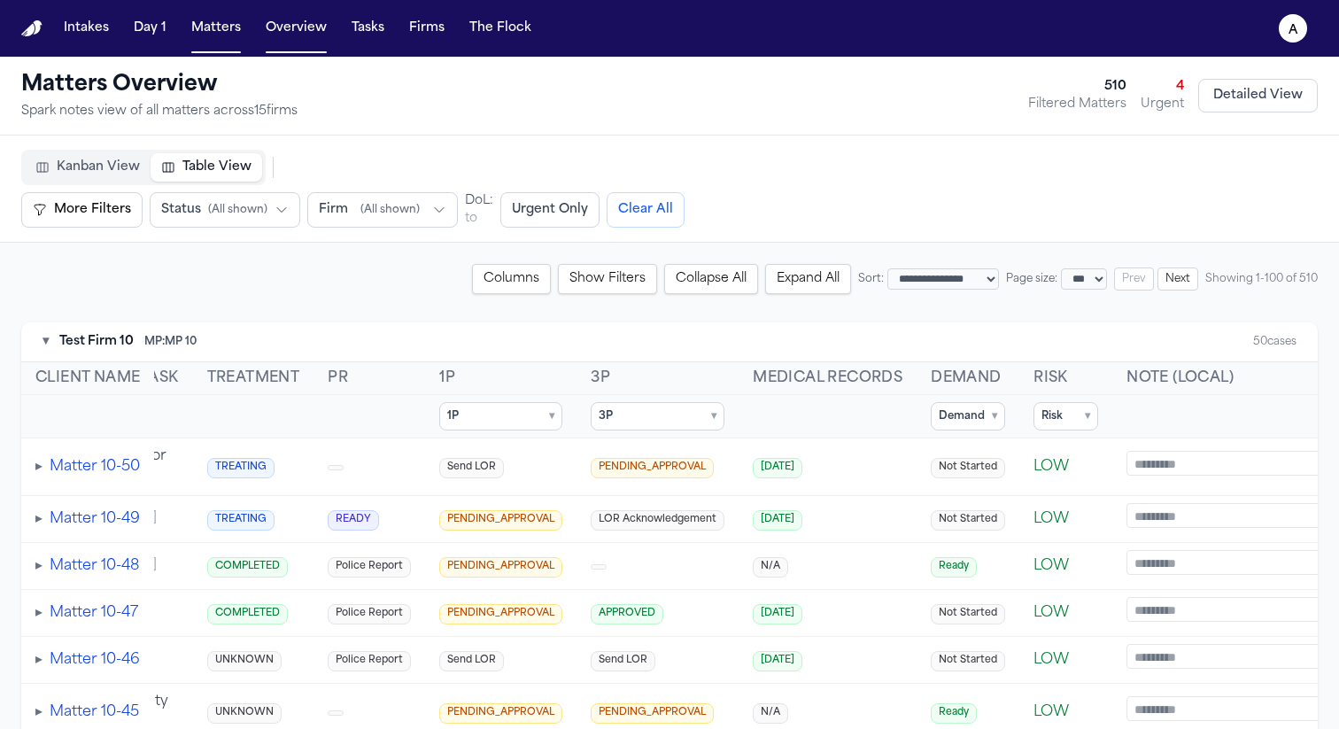
scroll to position [0, 770]
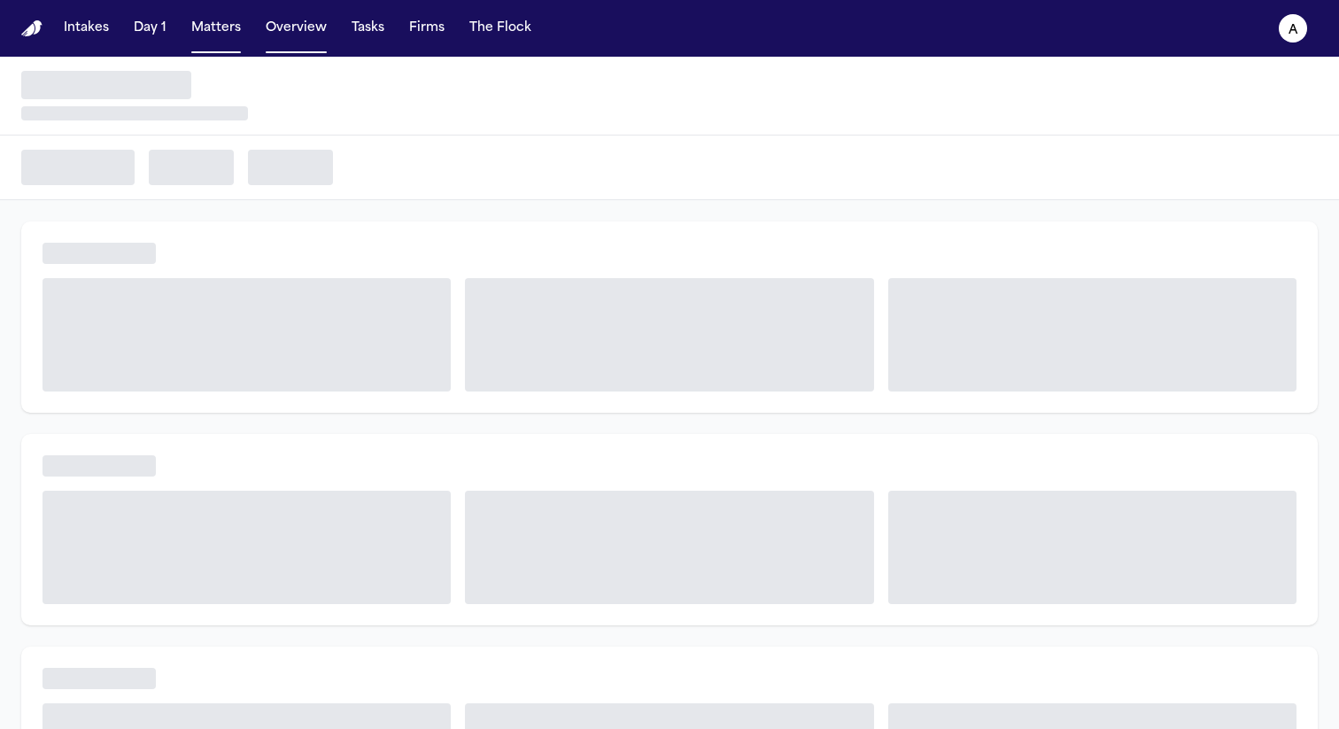
select select "***"
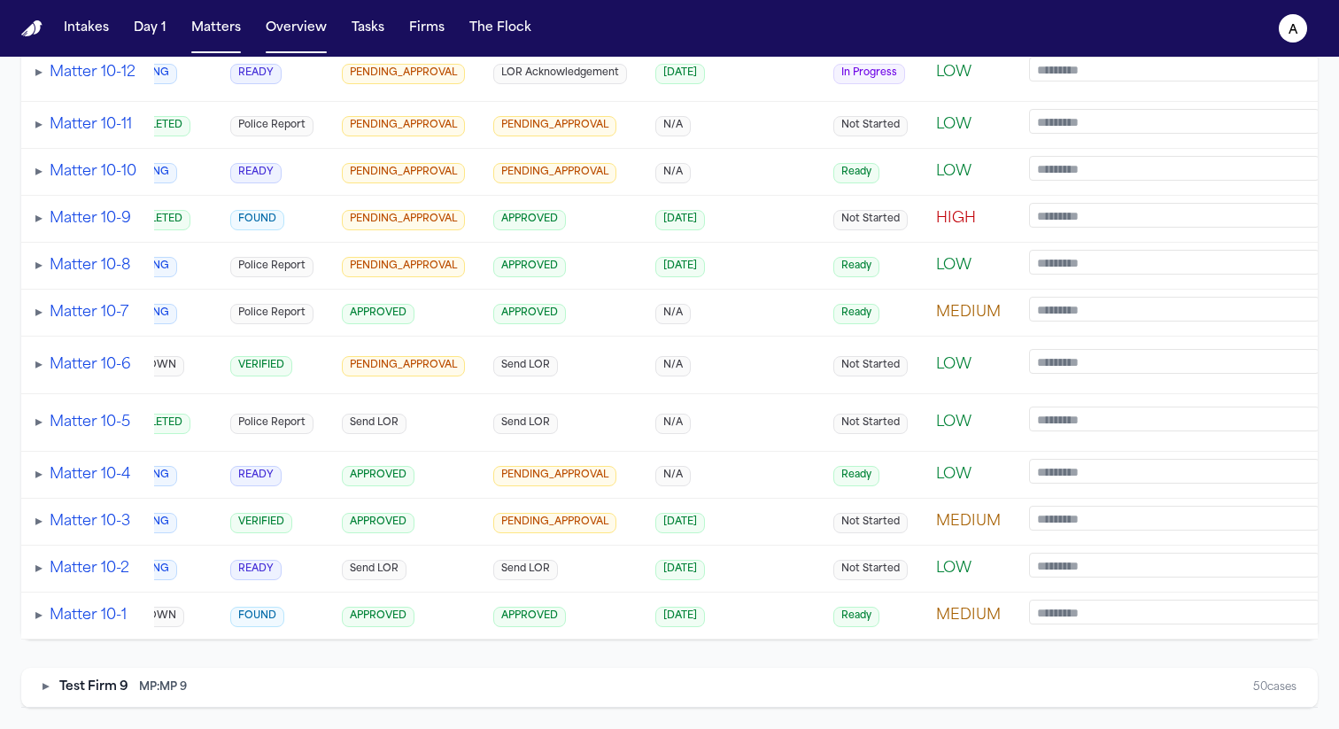
scroll to position [2677, 0]
click at [45, 691] on button "▸" at bounding box center [45, 687] width 6 height 18
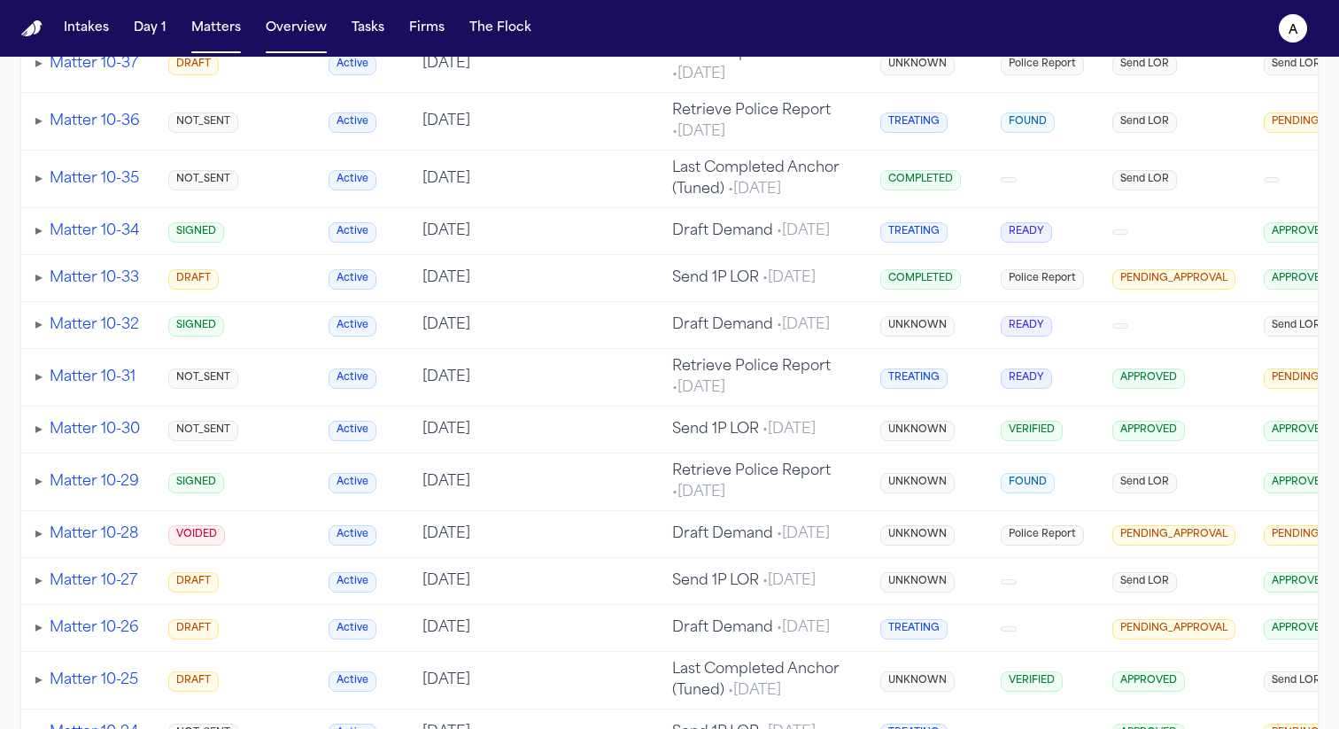
scroll to position [1035, 0]
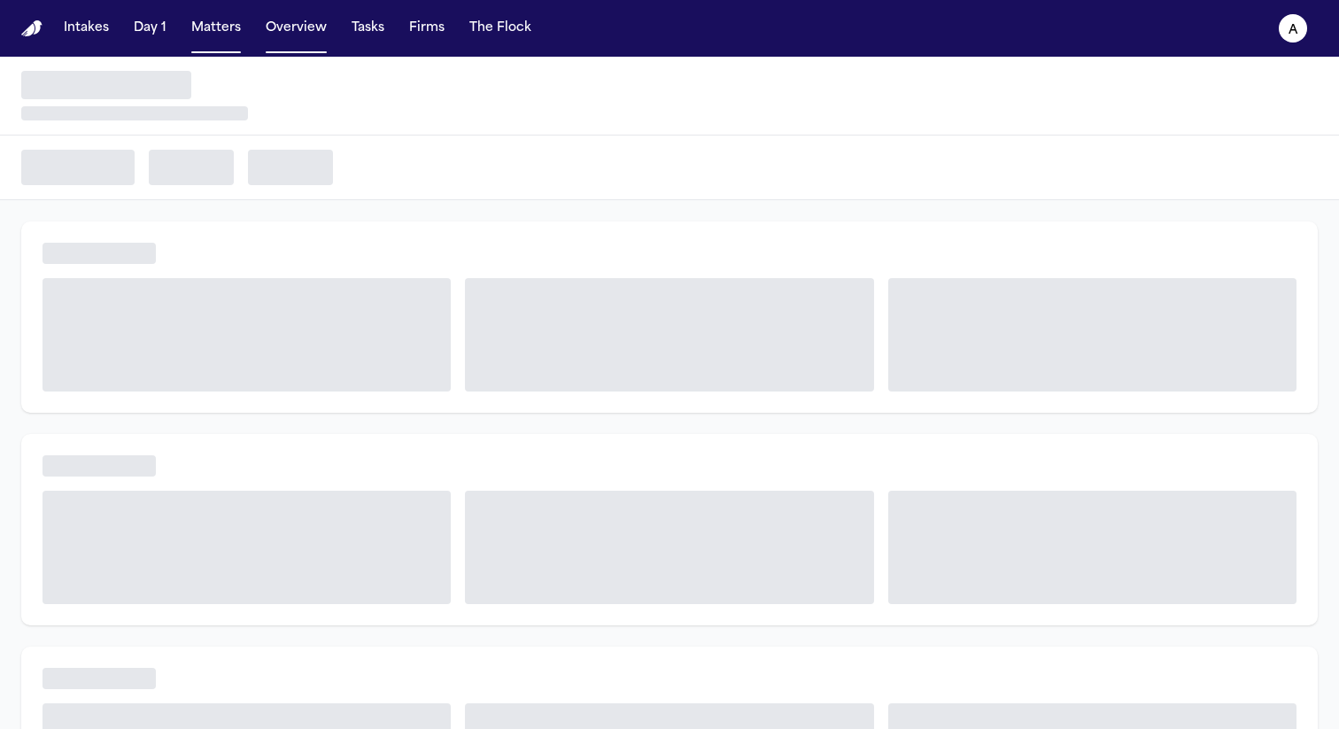
select select "***"
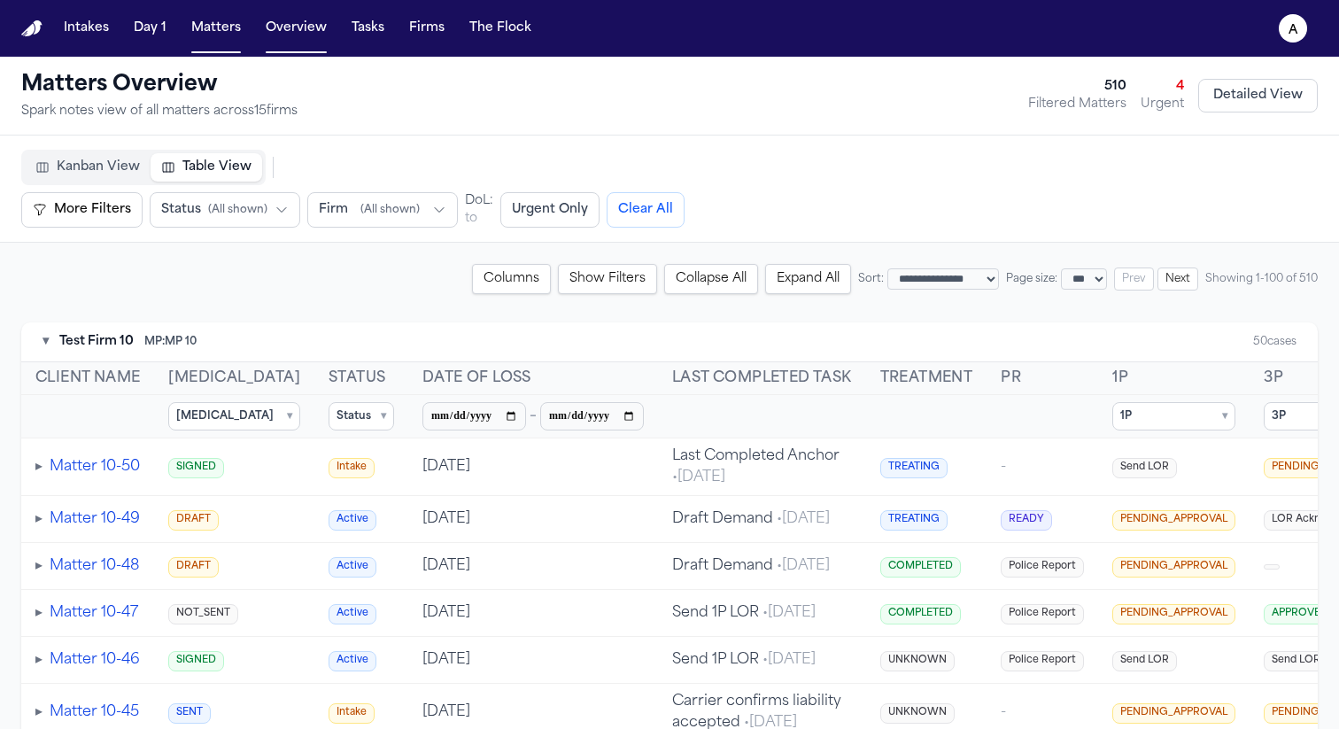
click at [453, 382] on th "Date of Loss" at bounding box center [533, 378] width 250 height 33
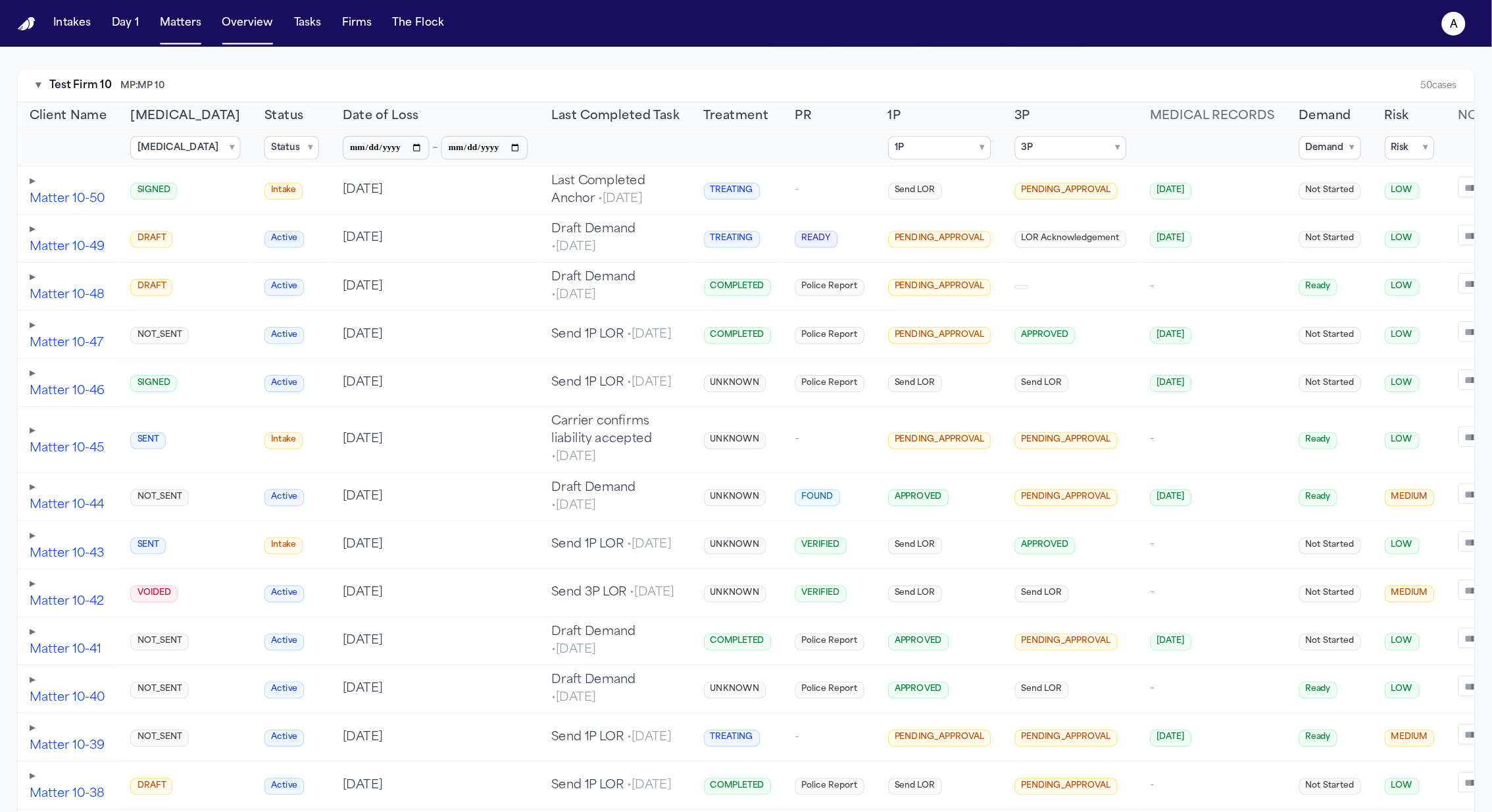
scroll to position [178, 0]
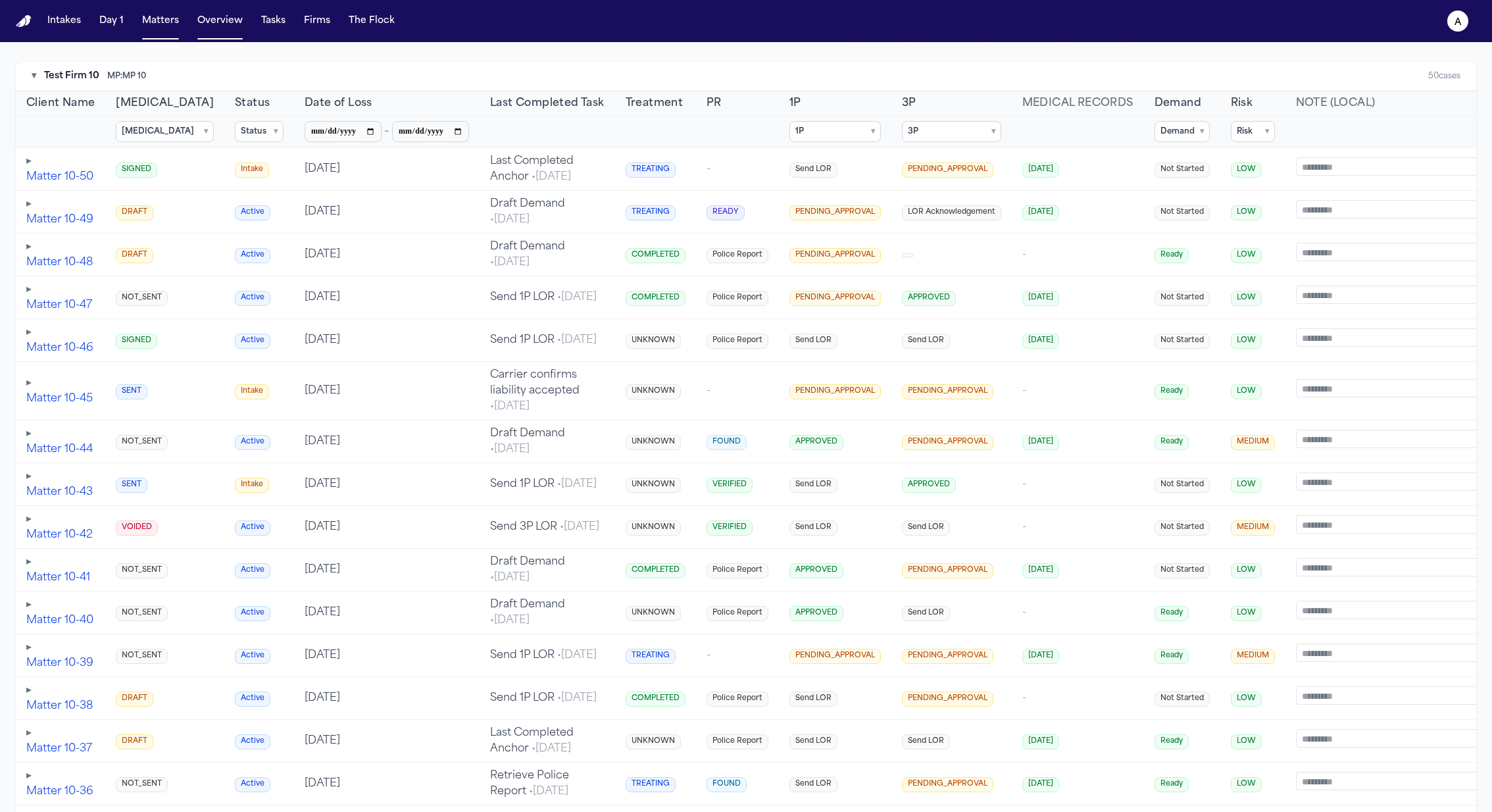
click at [936, 391] on span "PENDING_APPROVAL" at bounding box center [947, 392] width 91 height 15
click at [44, 392] on button "Matter 10-45" at bounding box center [59, 398] width 66 height 16
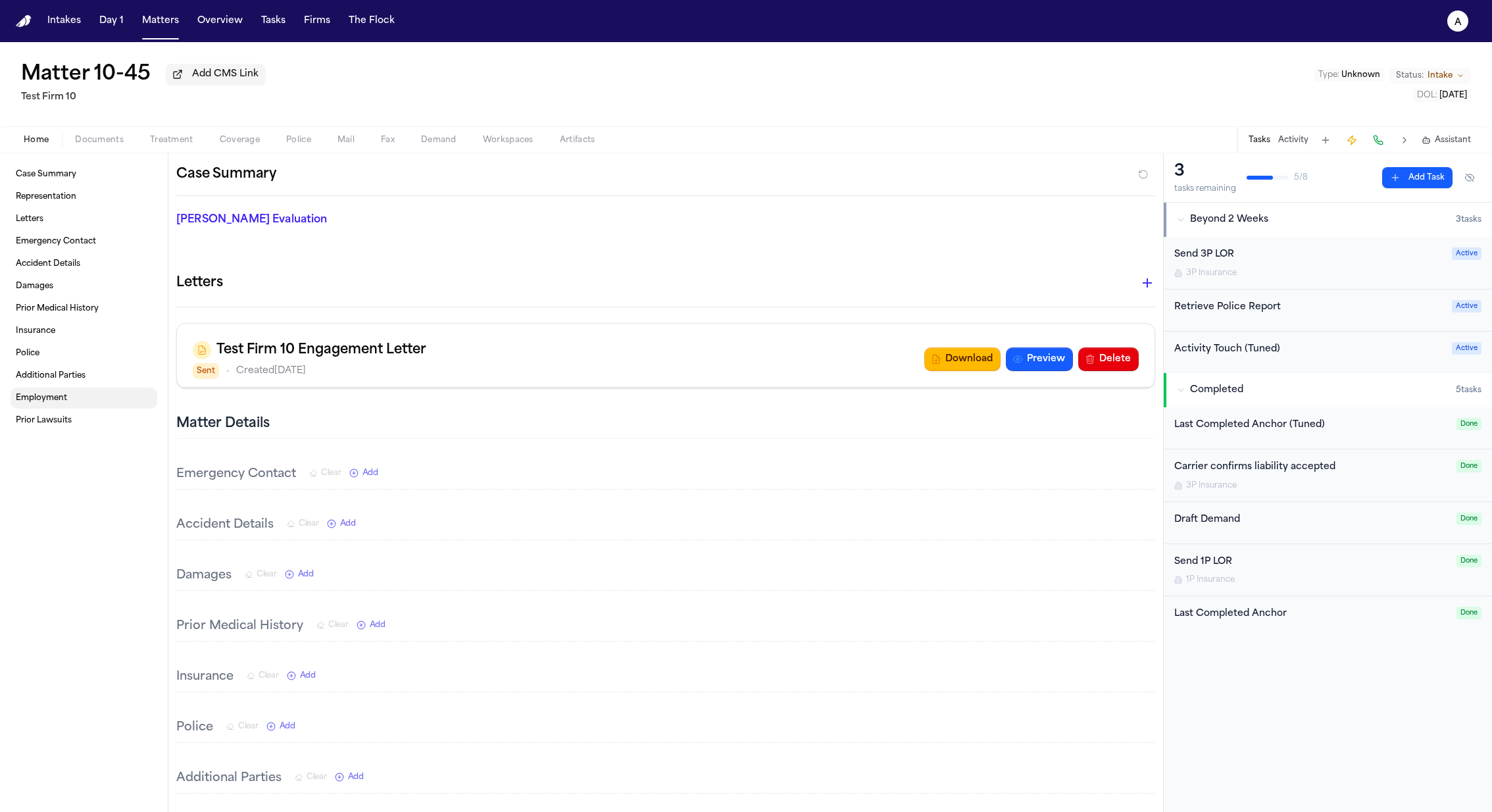
select select "***"
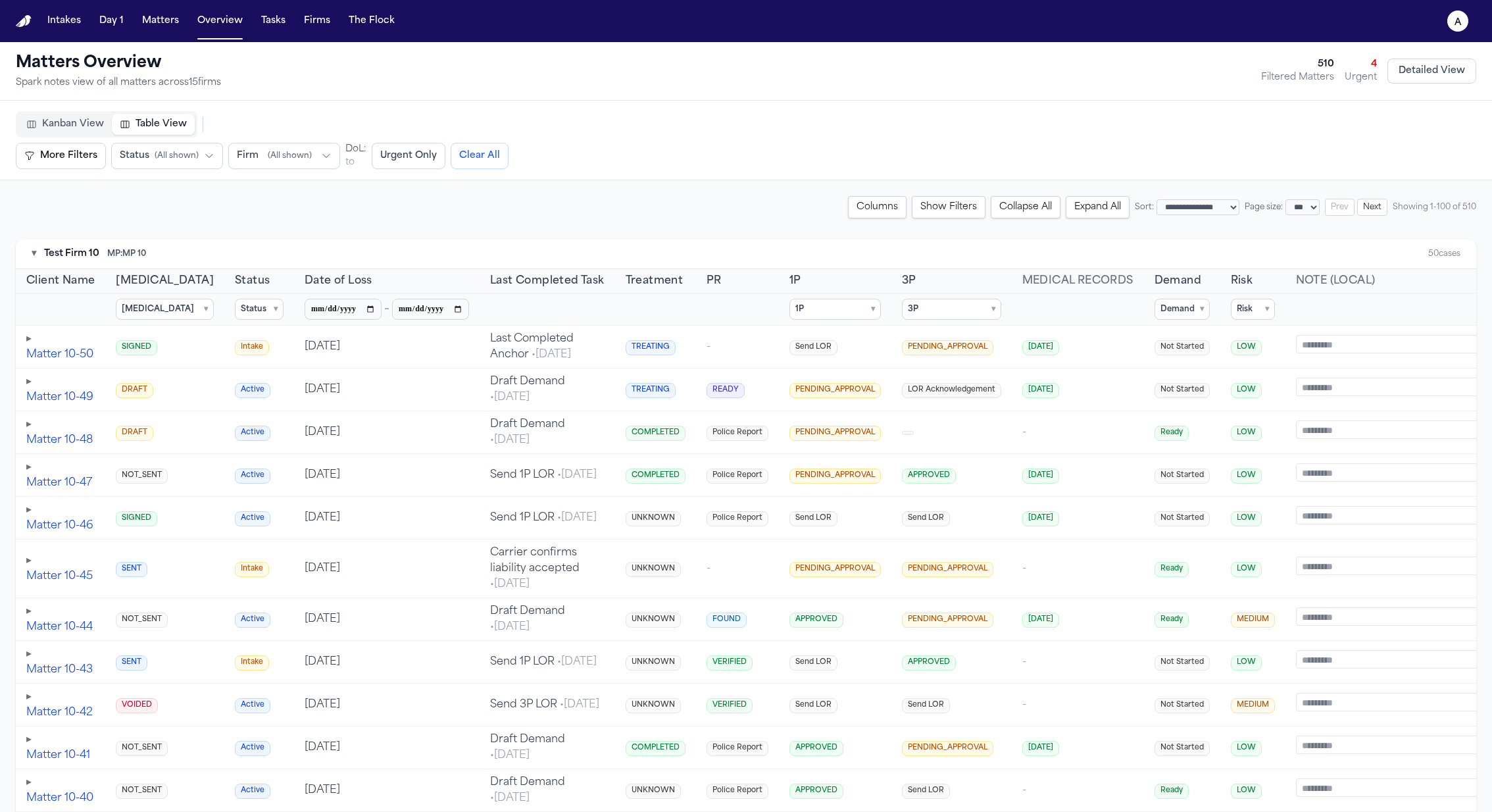
click at [27, 334] on button "▸" at bounding box center [28, 338] width 5 height 16
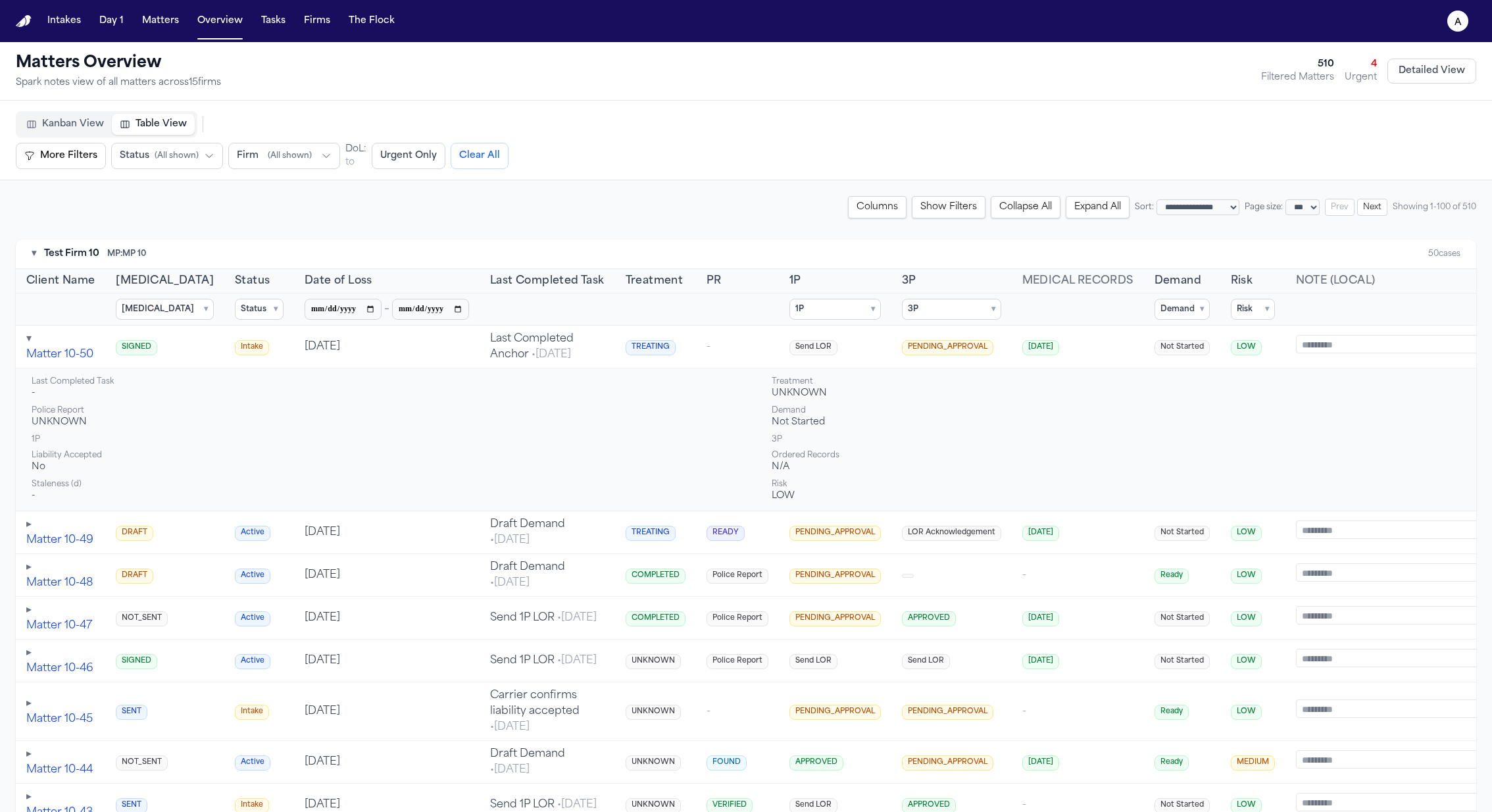
click at [28, 524] on button "▸" at bounding box center [28, 524] width 5 height 16
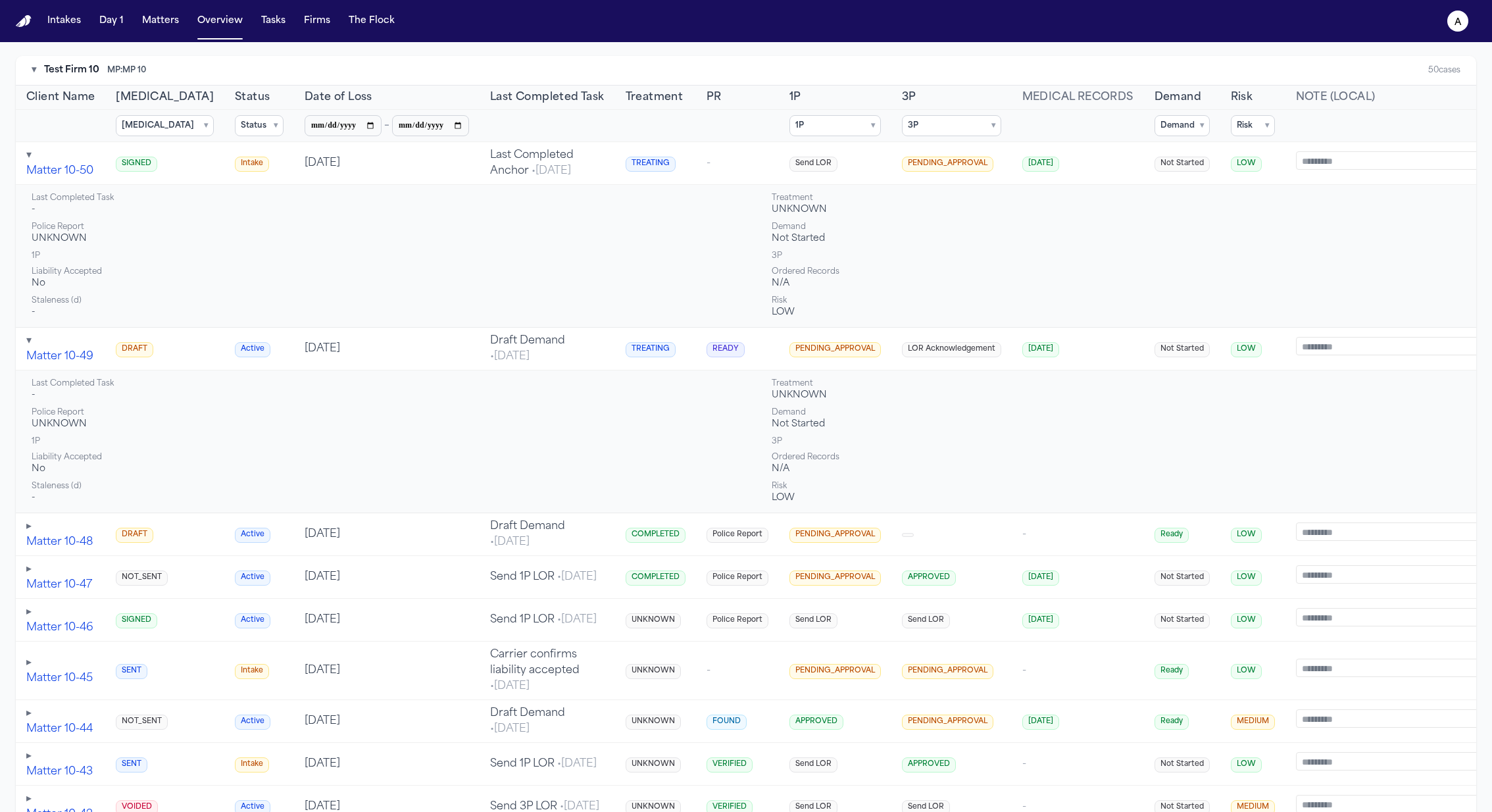
scroll to position [192, 0]
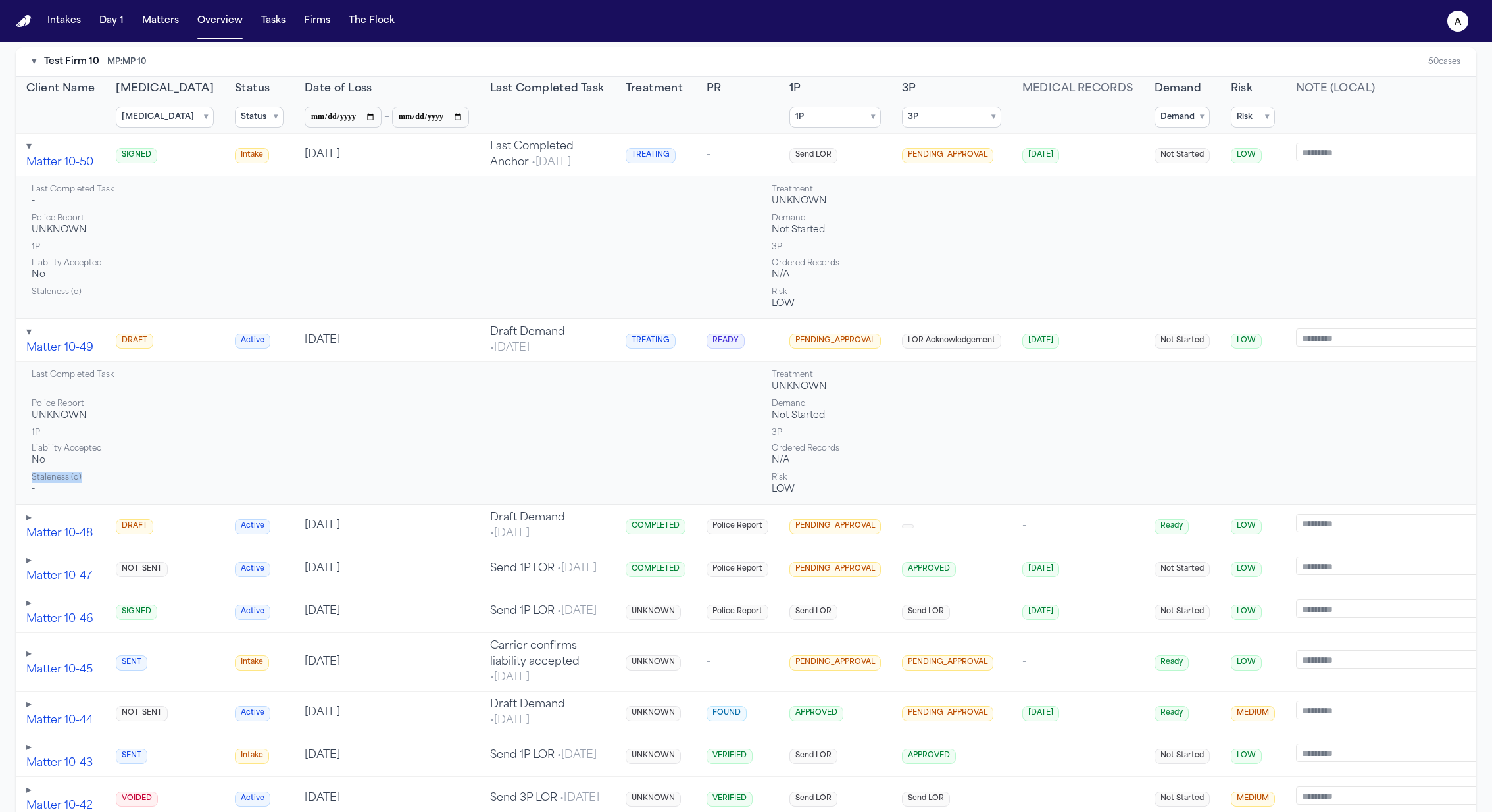
drag, startPoint x: 85, startPoint y: 477, endPoint x: 26, endPoint y: 478, distance: 59.0
click at [27, 478] on td "Last Completed Task - Treatment UNKNOWN Police Report UNKNOWN Demand Not Starte…" at bounding box center [769, 433] width 1507 height 143
copy div "Staleness (d)"
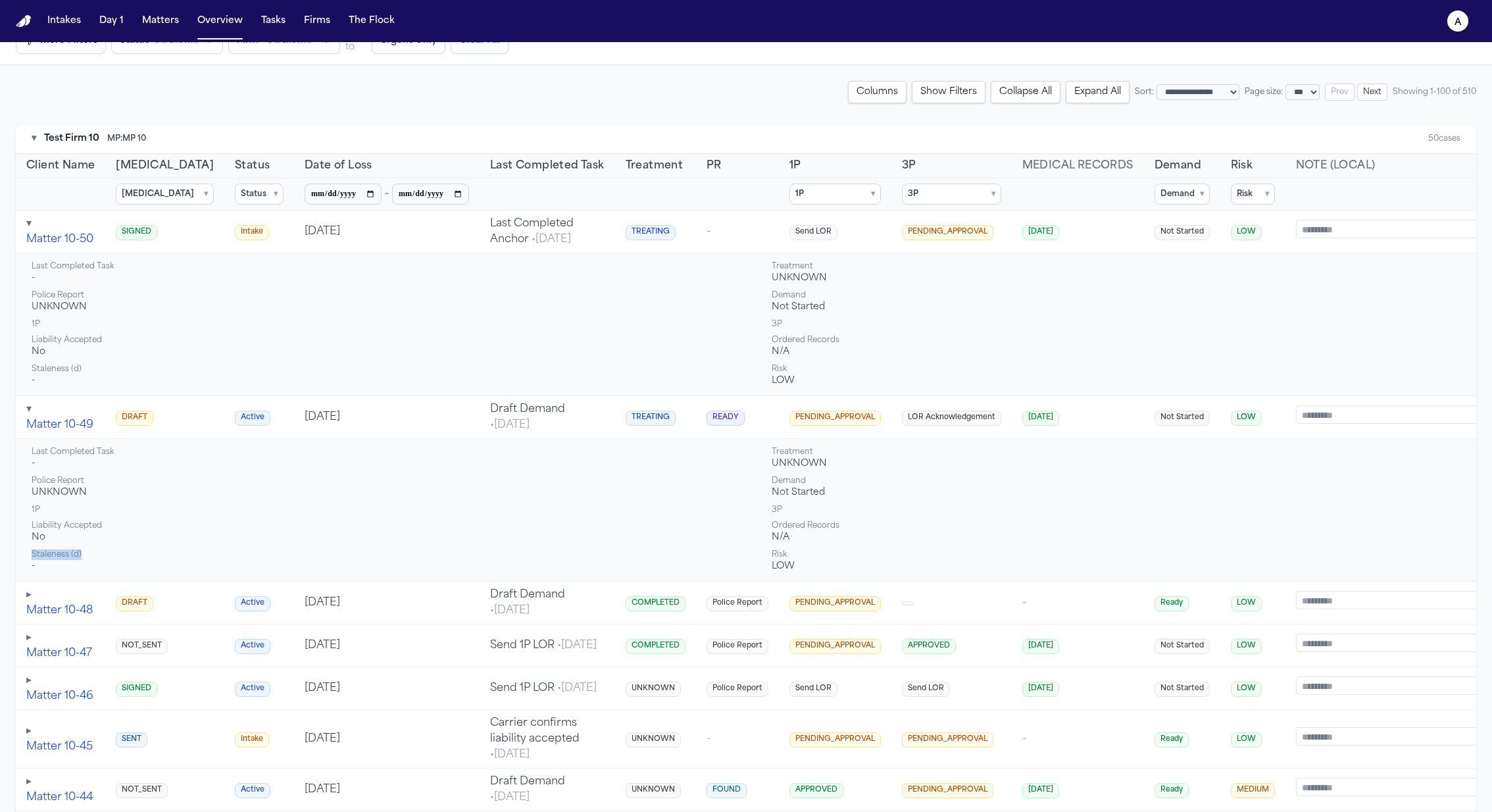
scroll to position [16, 0]
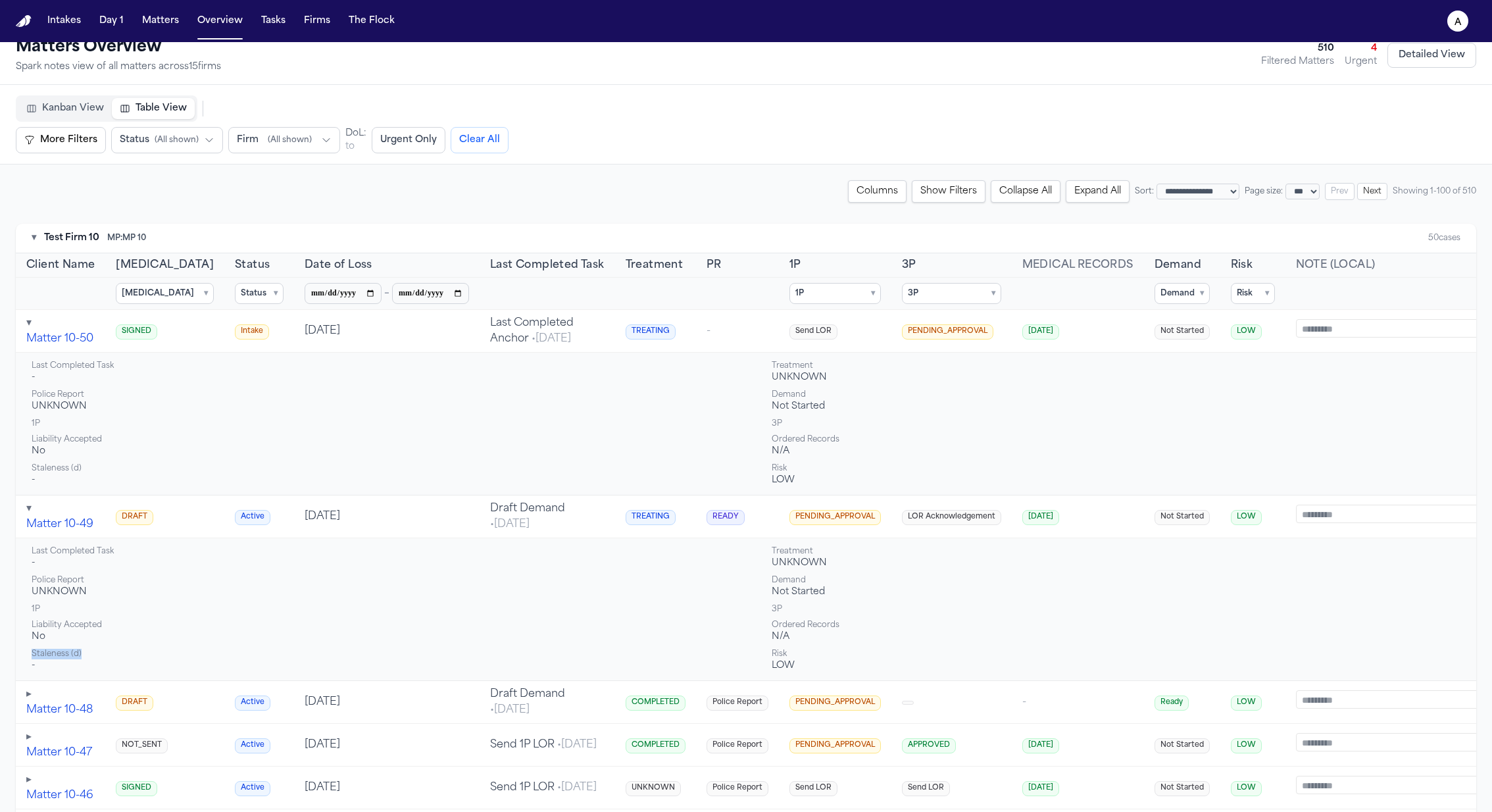
click at [496, 267] on span "Last Completed Task" at bounding box center [548, 264] width 114 height 16
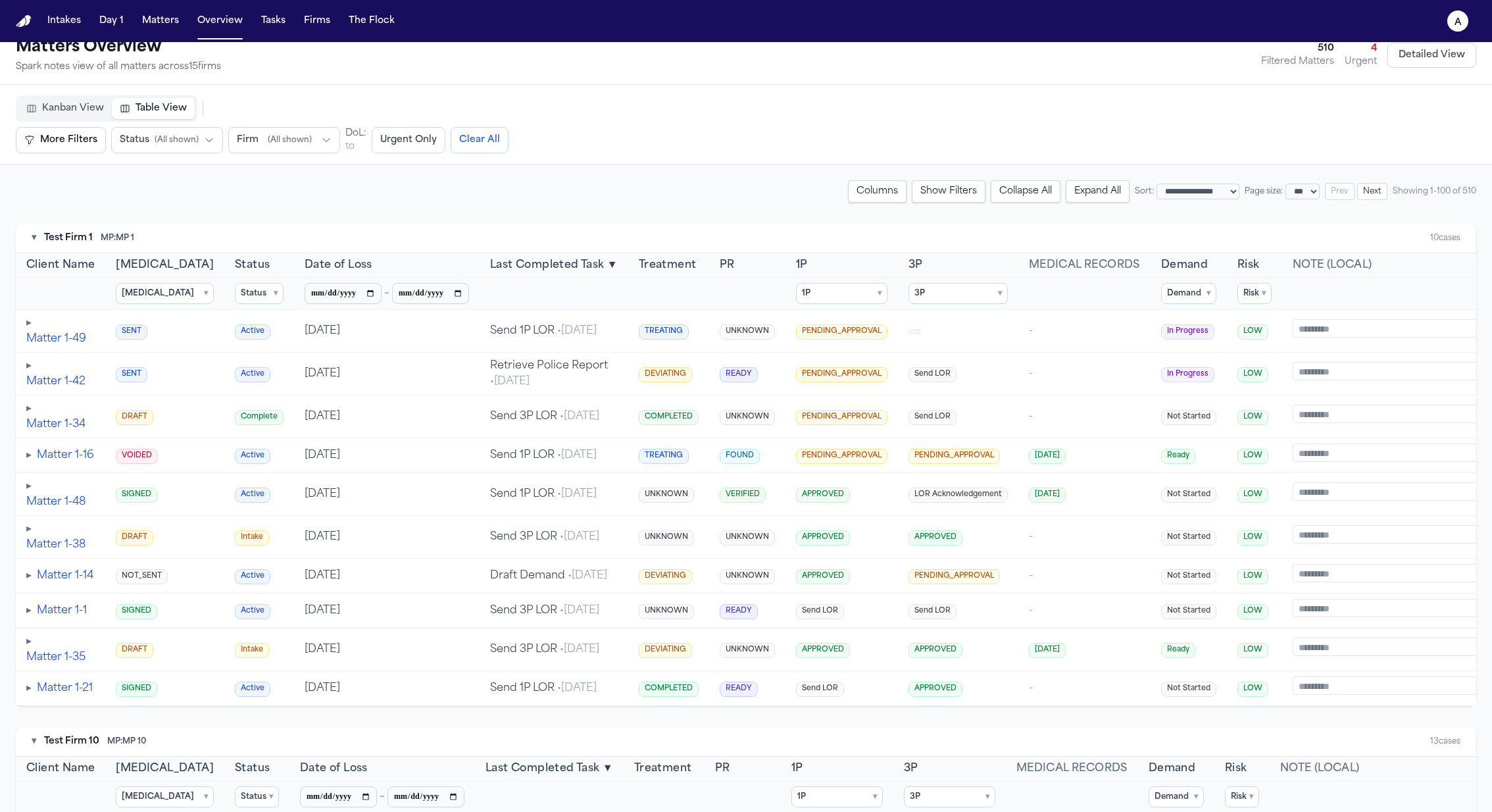
click at [496, 267] on span "Last Completed Task" at bounding box center [548, 264] width 114 height 16
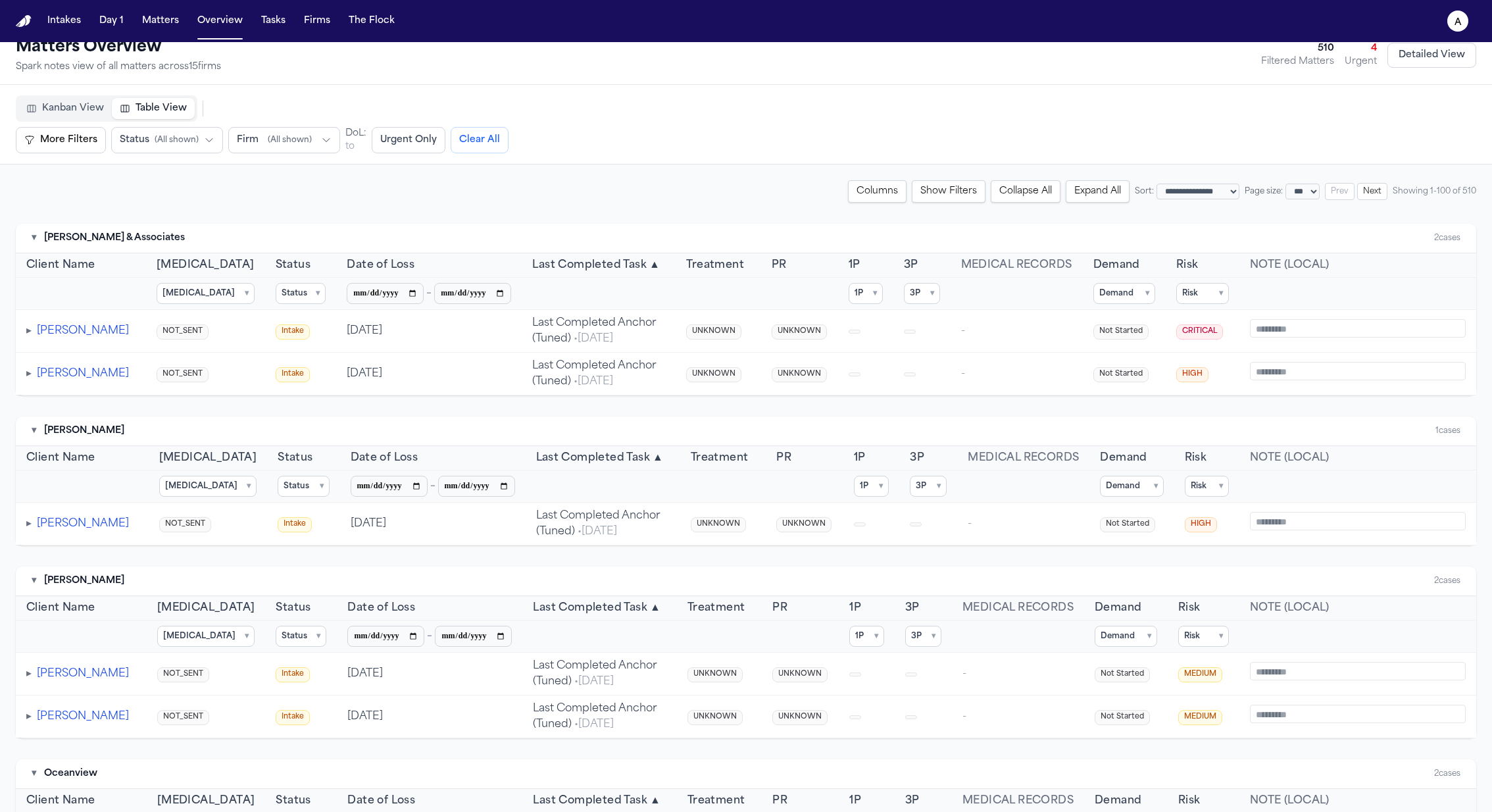
click at [496, 267] on th "Date of Loss" at bounding box center [429, 265] width 186 height 25
click at [710, 265] on span "Treatment" at bounding box center [715, 264] width 58 height 16
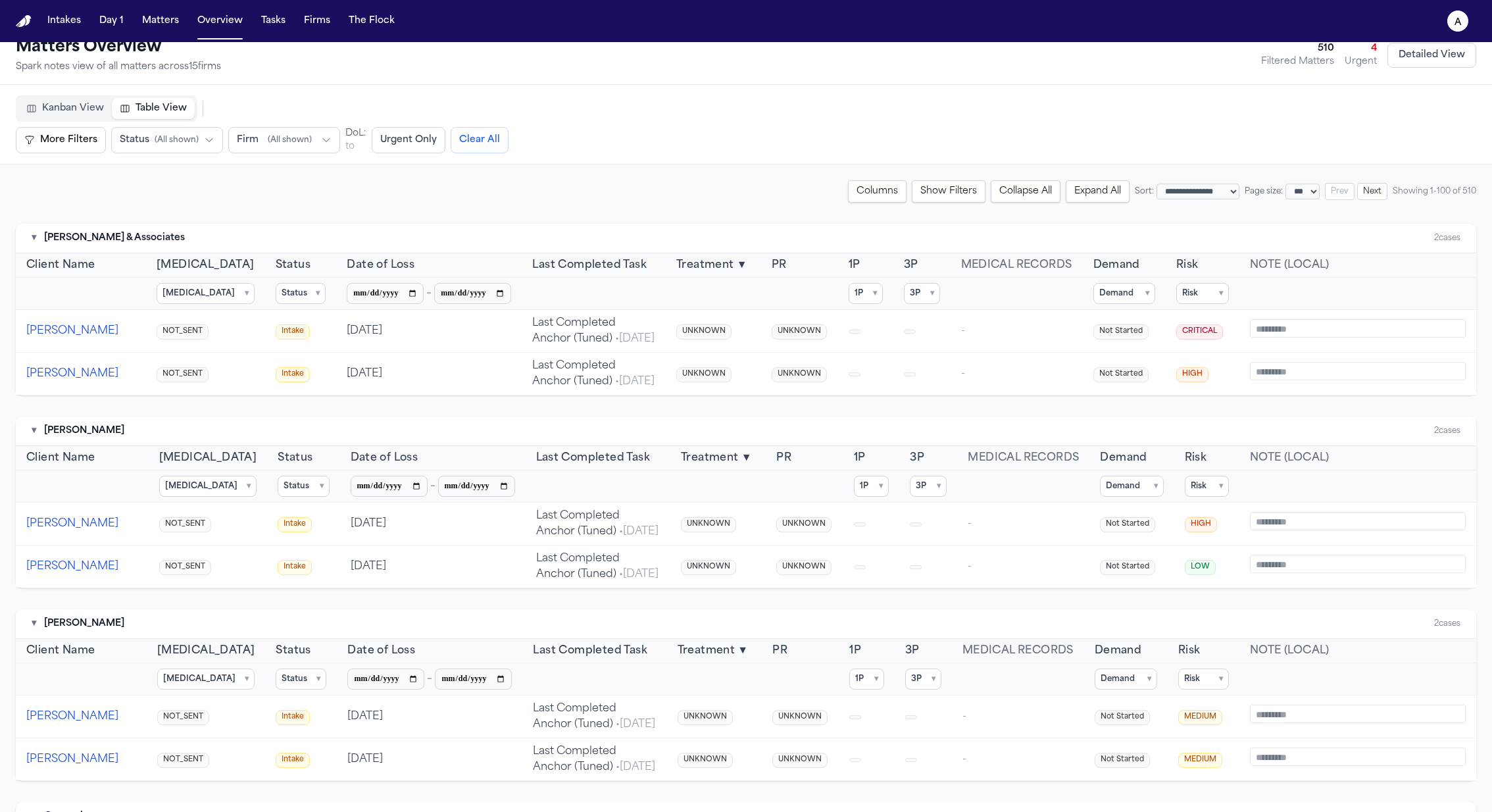
click at [710, 265] on span "Treatment" at bounding box center [705, 264] width 58 height 16
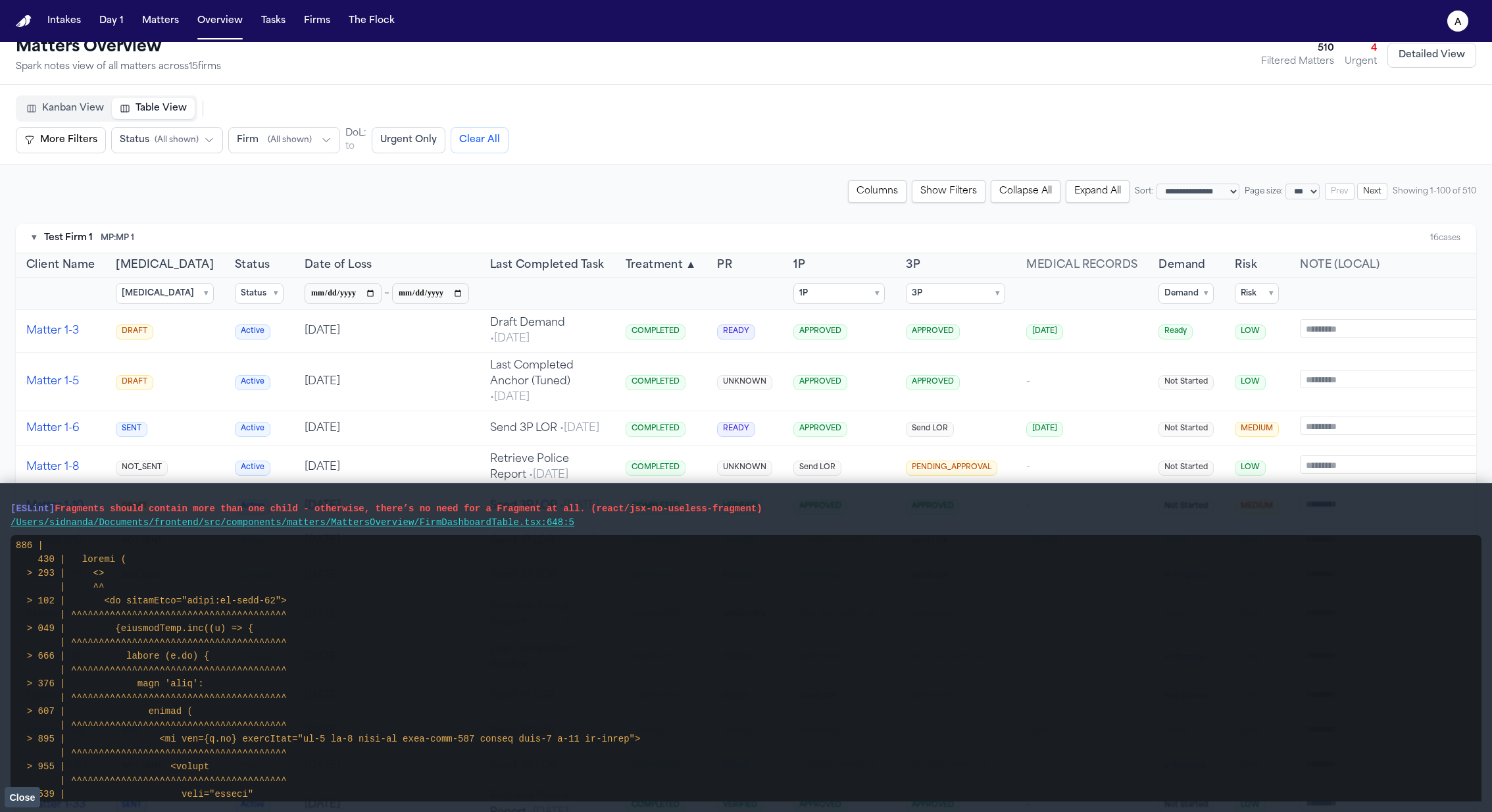
click at [717, 265] on span "PR" at bounding box center [724, 264] width 15 height 16
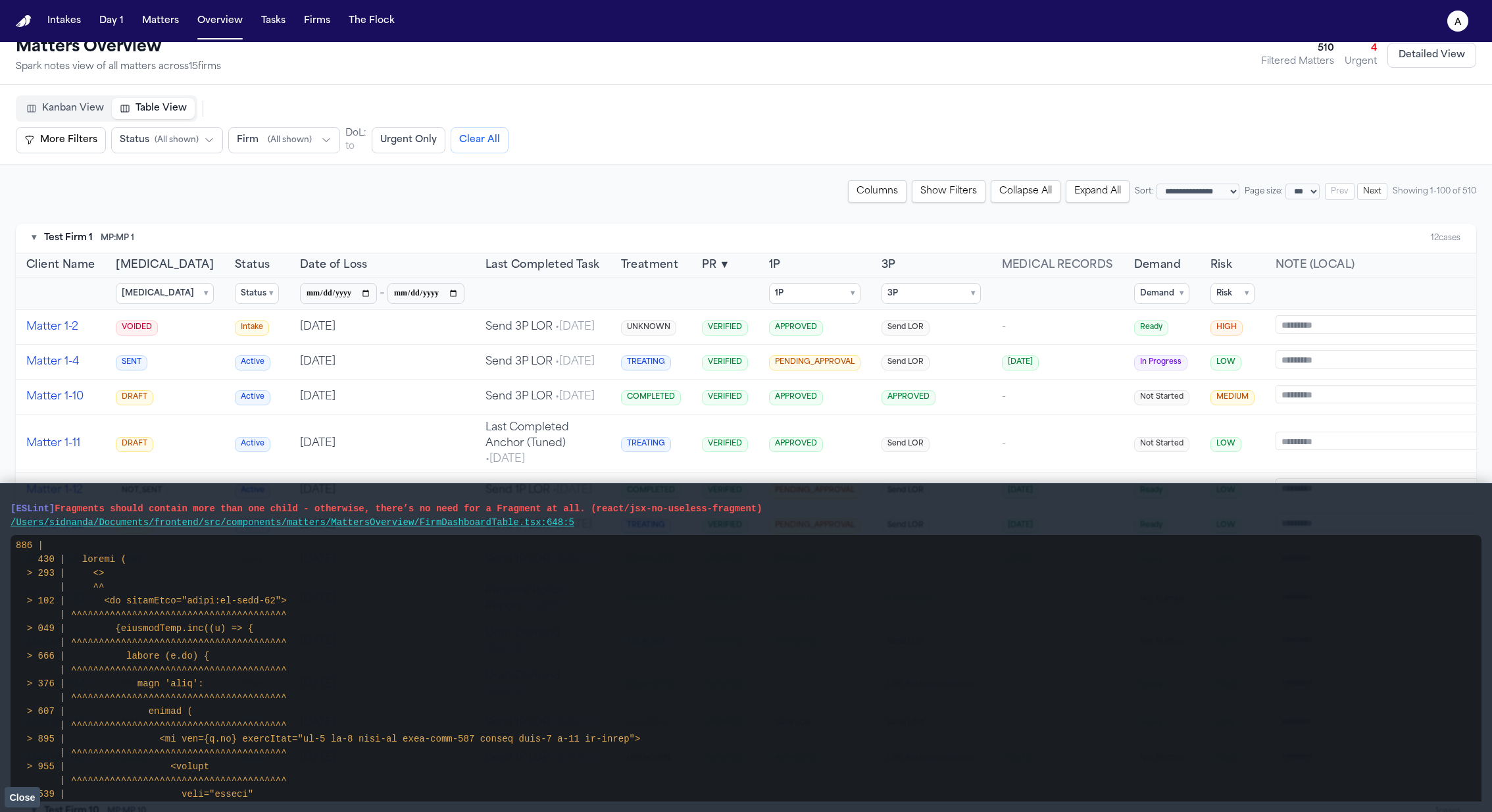
click at [881, 262] on span "3P" at bounding box center [888, 264] width 14 height 16
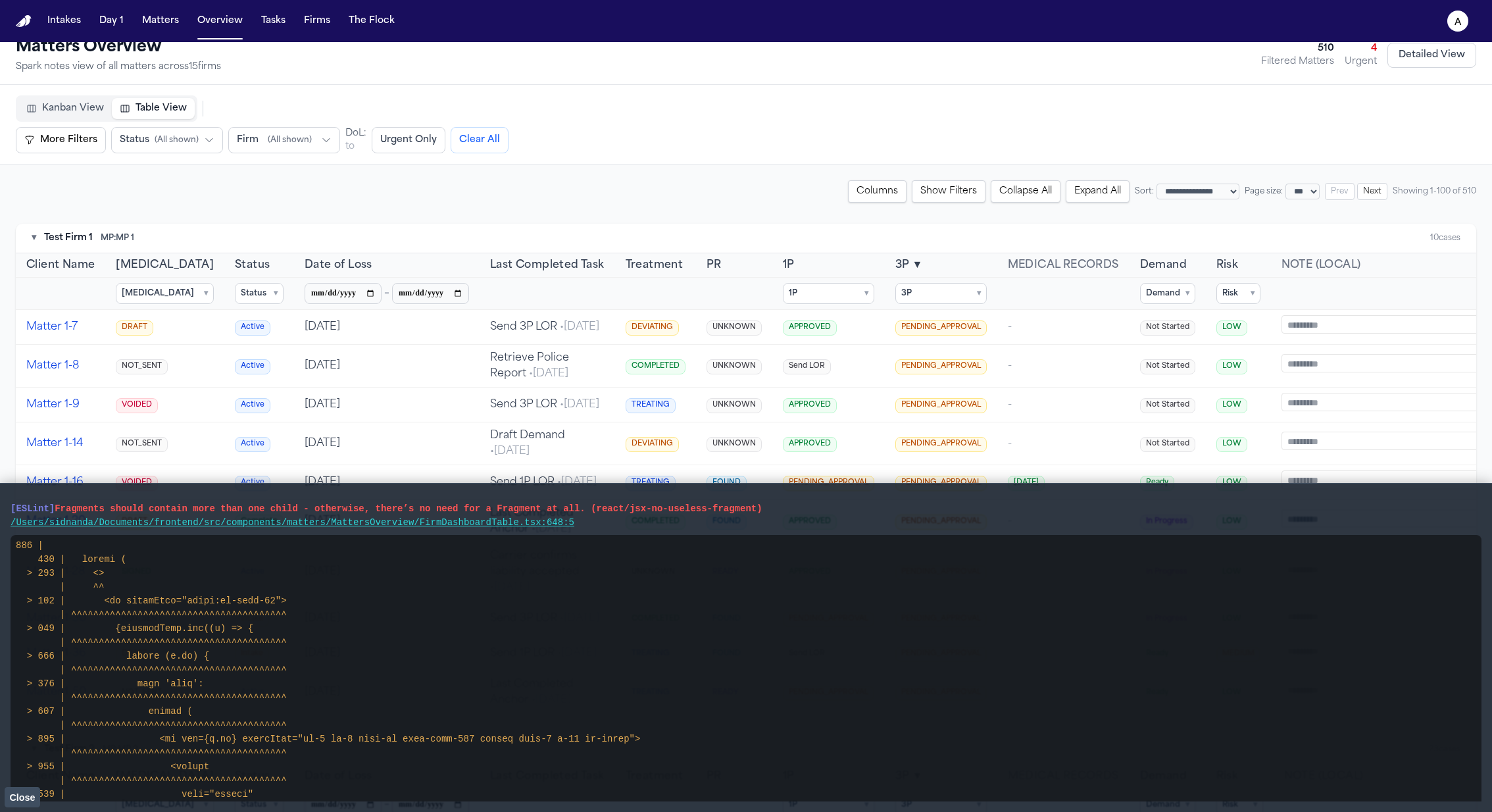
click at [895, 262] on span "3P" at bounding box center [902, 264] width 14 height 16
select select "*********"
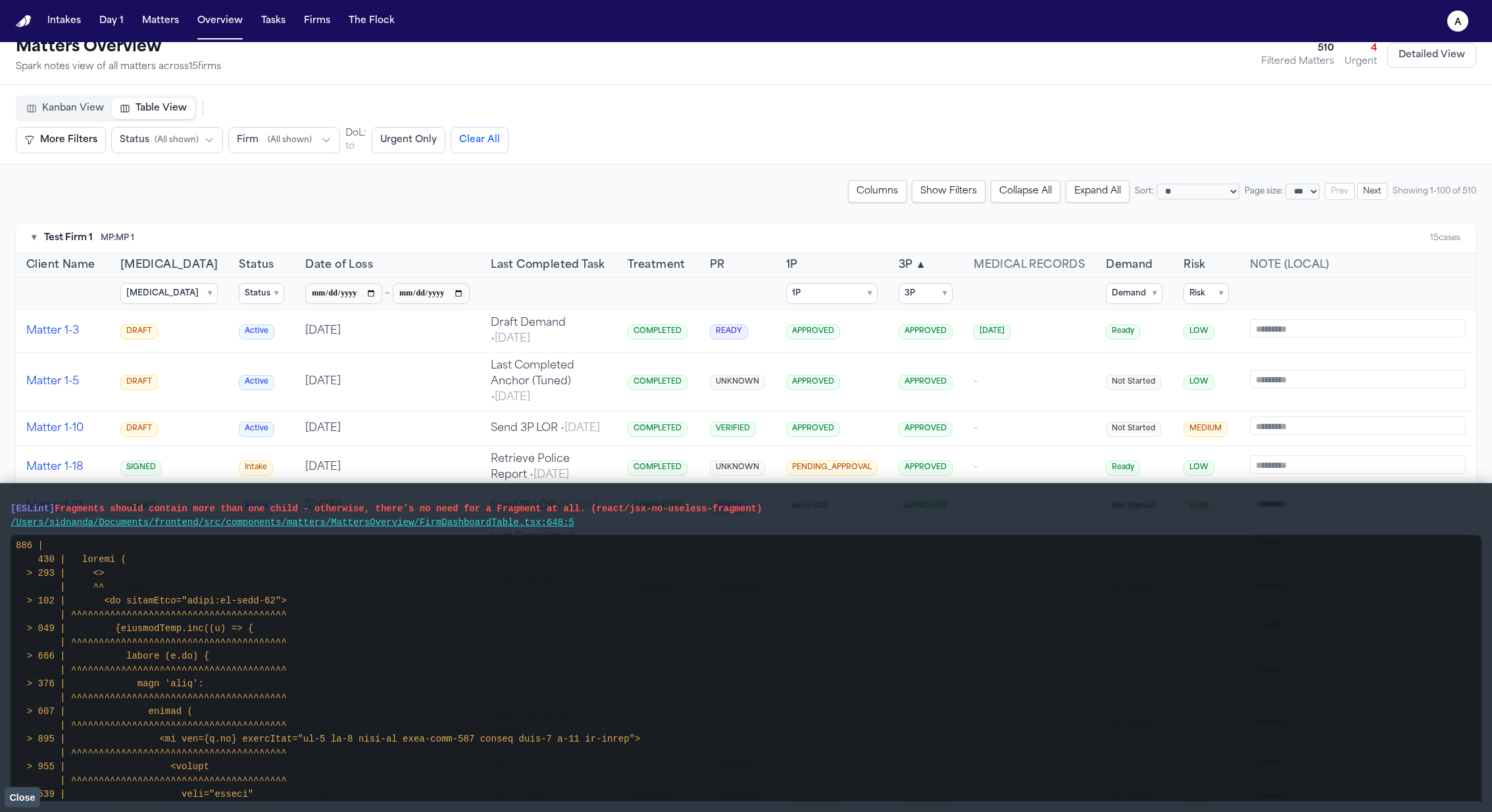
drag, startPoint x: 660, startPoint y: 530, endPoint x: 0, endPoint y: 510, distance: 660.3
click at [0, 510] on main "[ESLint] Fragments should contain more than one child - otherwise, there’s no n…" at bounding box center [746, 647] width 1492 height 329
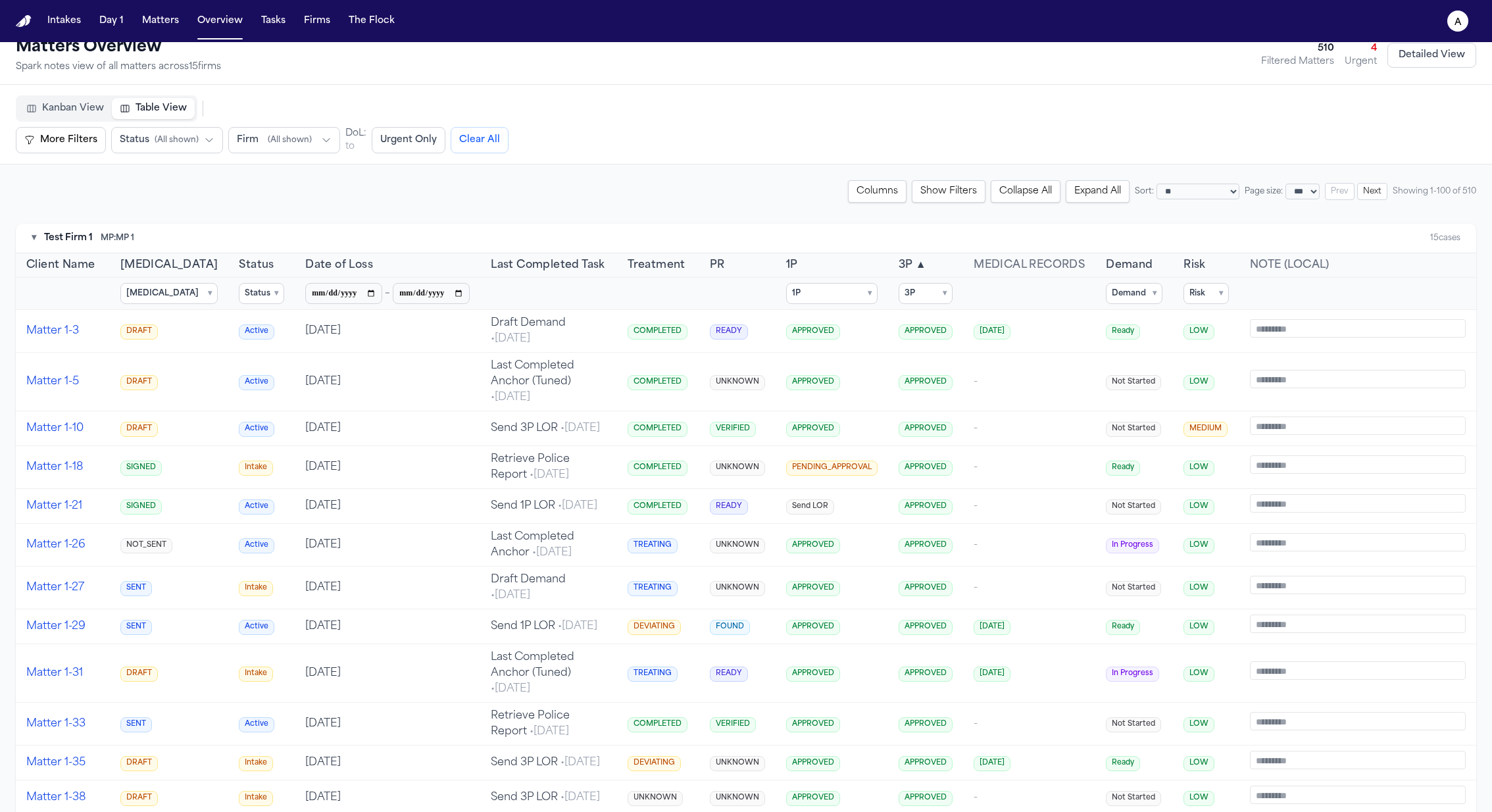
click at [994, 296] on summary "Risk ▾" at bounding box center [1206, 293] width 45 height 21
click at [994, 415] on span "CRITICAL" at bounding box center [1225, 412] width 39 height 10
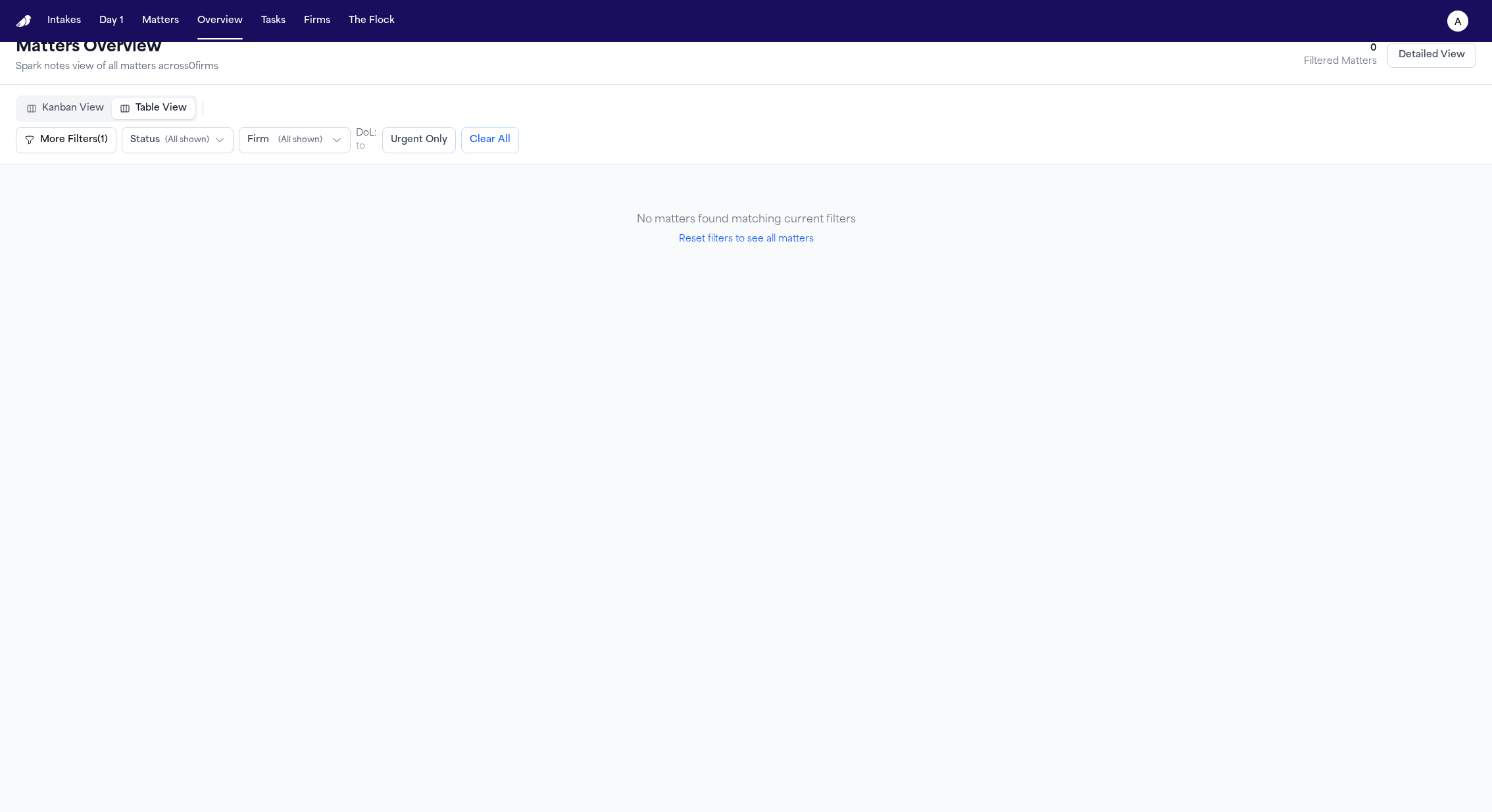
click at [802, 240] on button "Reset filters to see all matters" at bounding box center [747, 239] width 135 height 13
select select "*********"
select select "***"
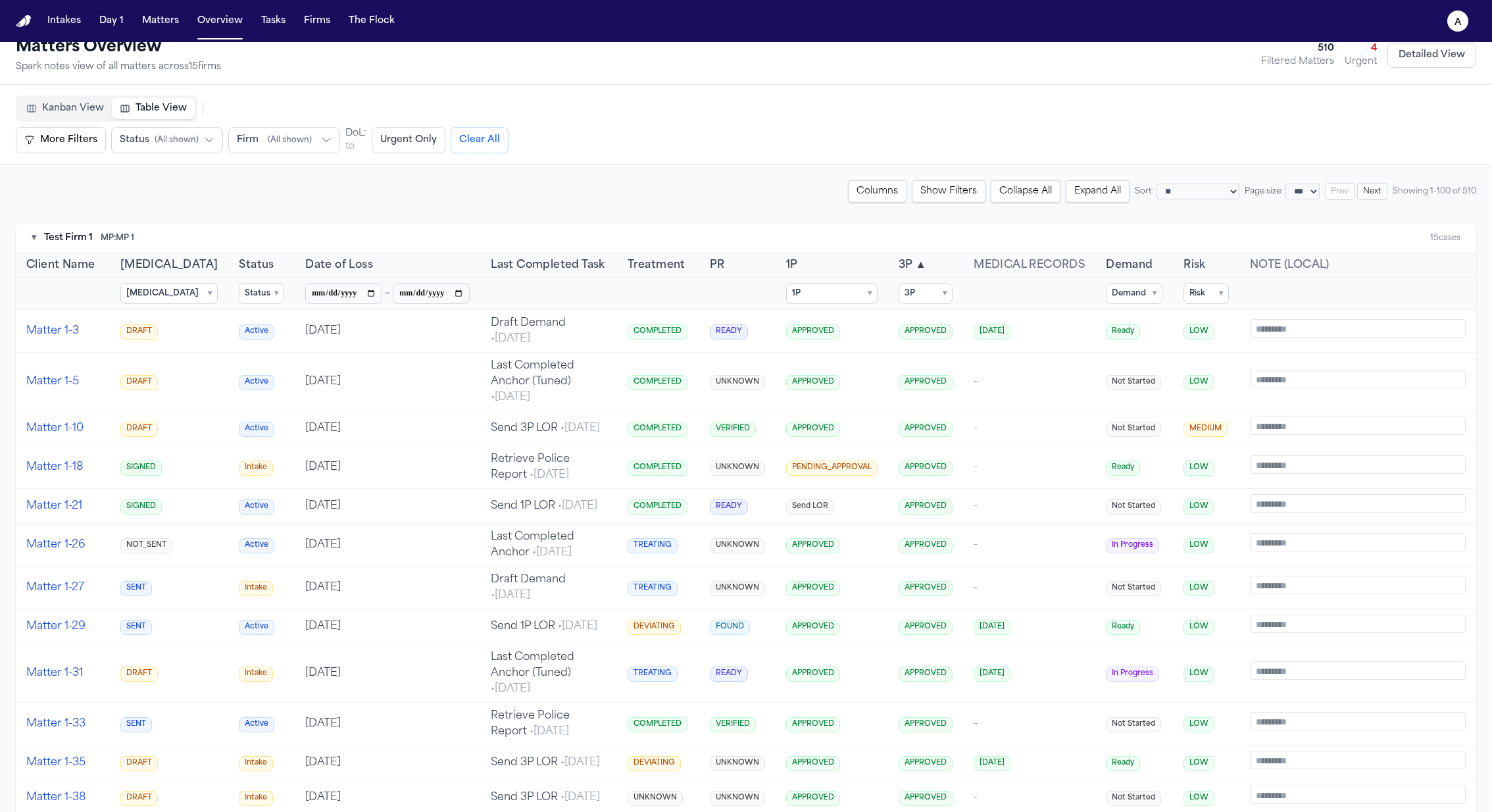
click at [994, 290] on summary "Risk ▾" at bounding box center [1206, 293] width 45 height 21
click at [994, 394] on span "HIGH" at bounding box center [1217, 393] width 22 height 10
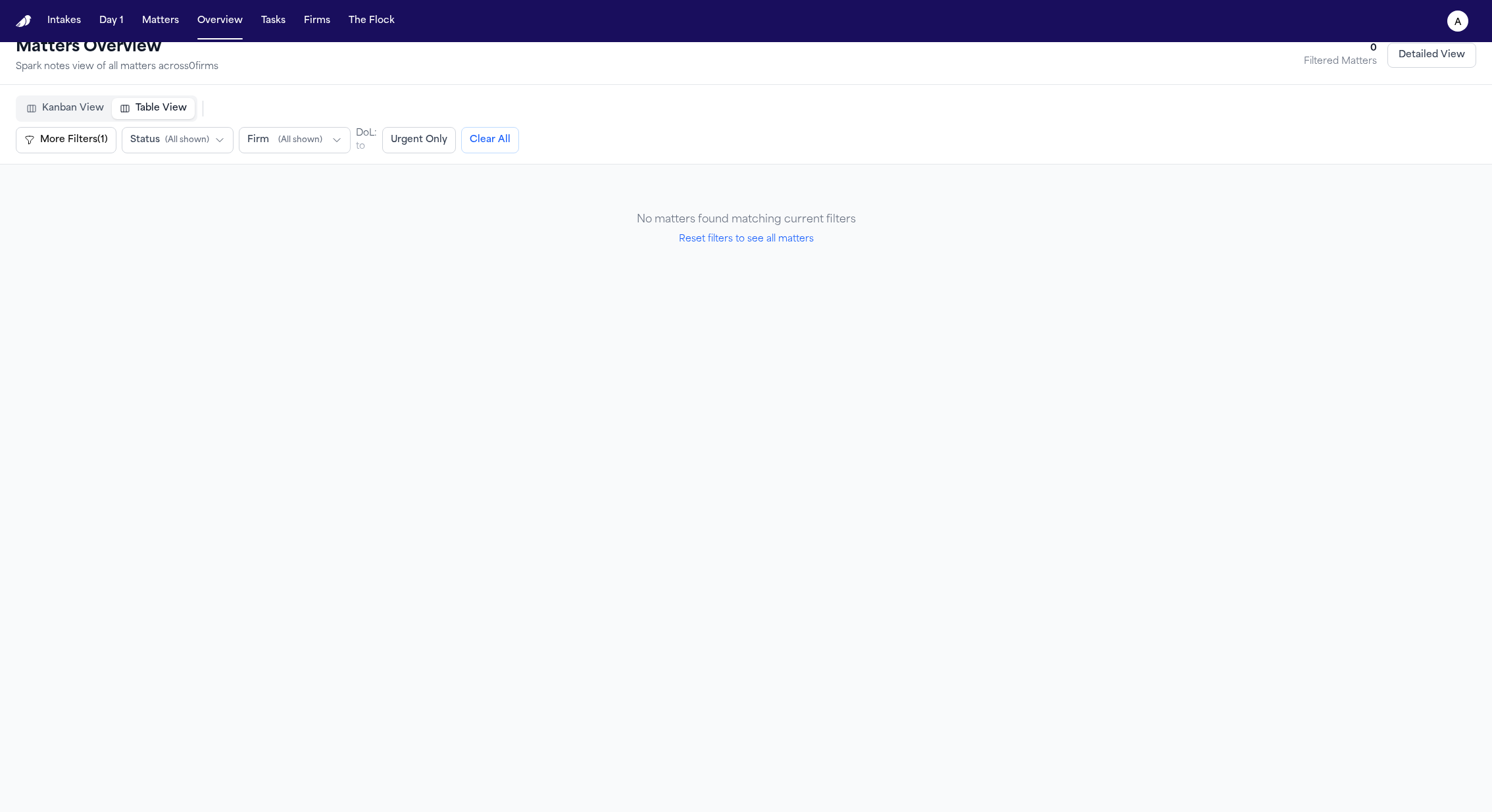
click at [759, 247] on div "No matters found matching current filters Reset filters to see all matters" at bounding box center [746, 230] width 1461 height 98
click at [759, 242] on button "Reset filters to see all matters" at bounding box center [747, 239] width 135 height 13
select select "*********"
select select "***"
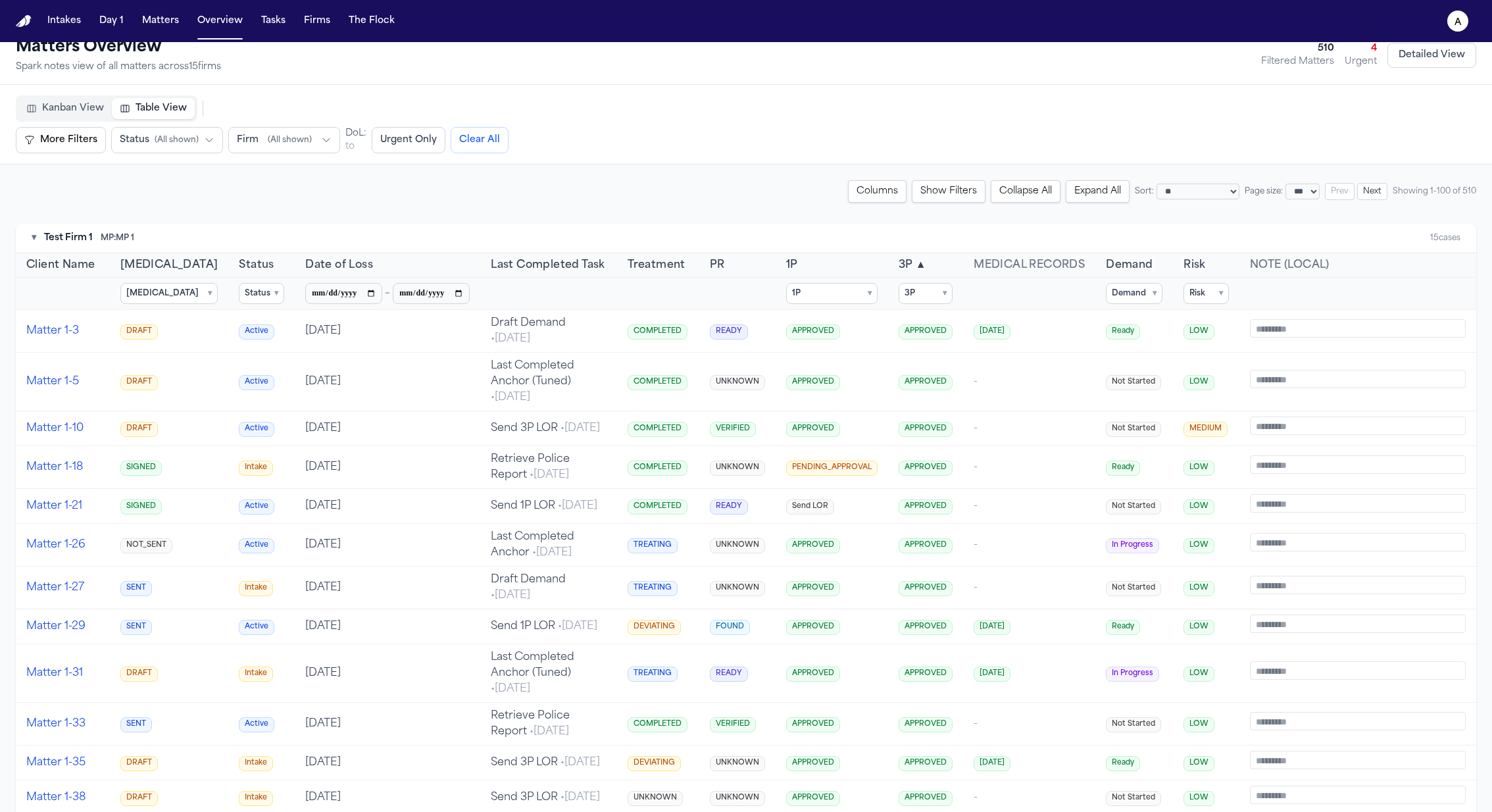
click at [994, 296] on summary "Risk ▾" at bounding box center [1206, 293] width 45 height 21
click at [994, 366] on label "MEDIUM" at bounding box center [1257, 374] width 146 height 19
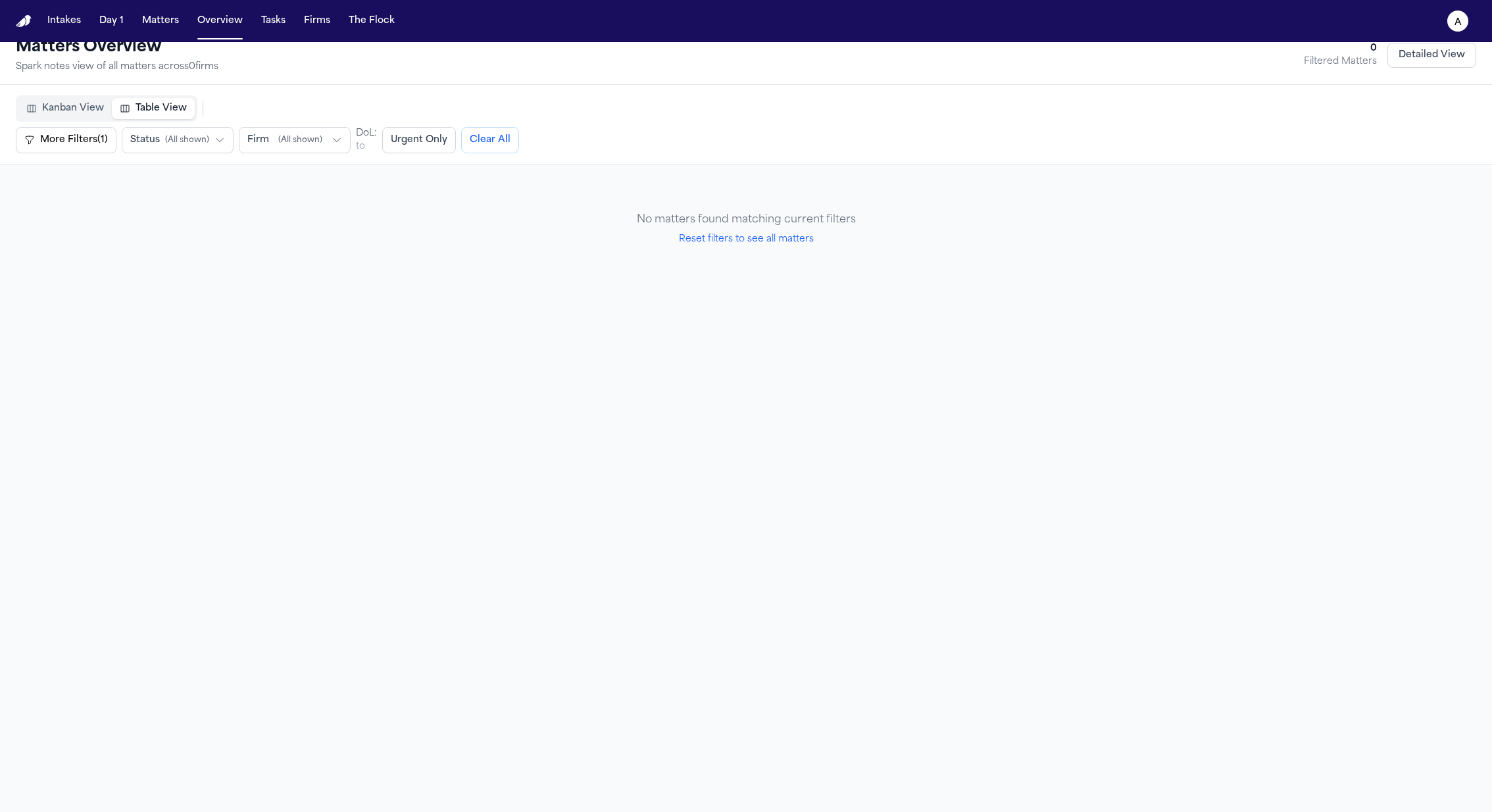
click at [795, 238] on button "Reset filters to see all matters" at bounding box center [747, 239] width 135 height 13
select select "*********"
select select "***"
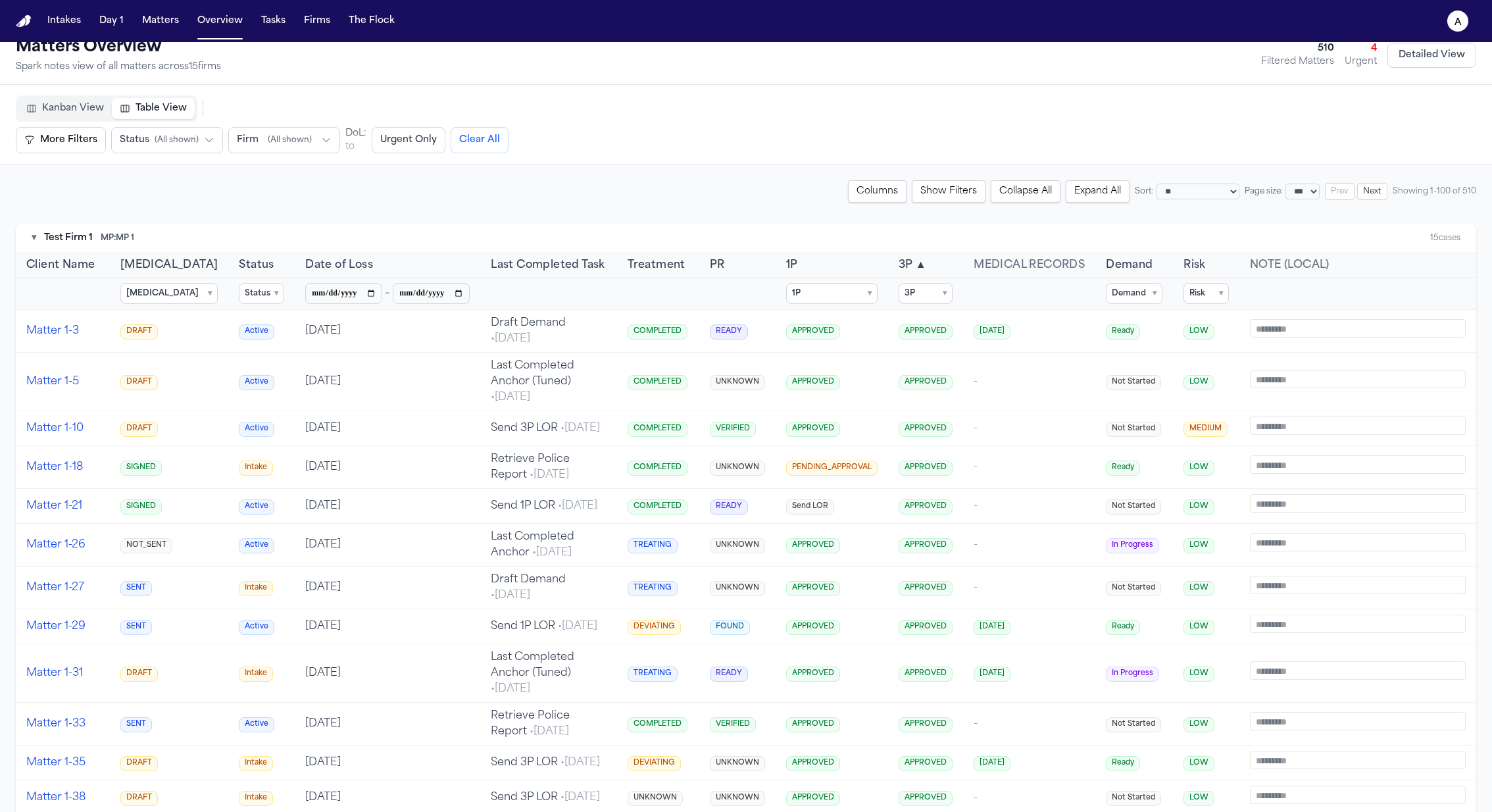
click at [994, 294] on summary "Risk ▾" at bounding box center [1206, 293] width 45 height 21
click at [994, 358] on label "LOW" at bounding box center [1257, 356] width 146 height 19
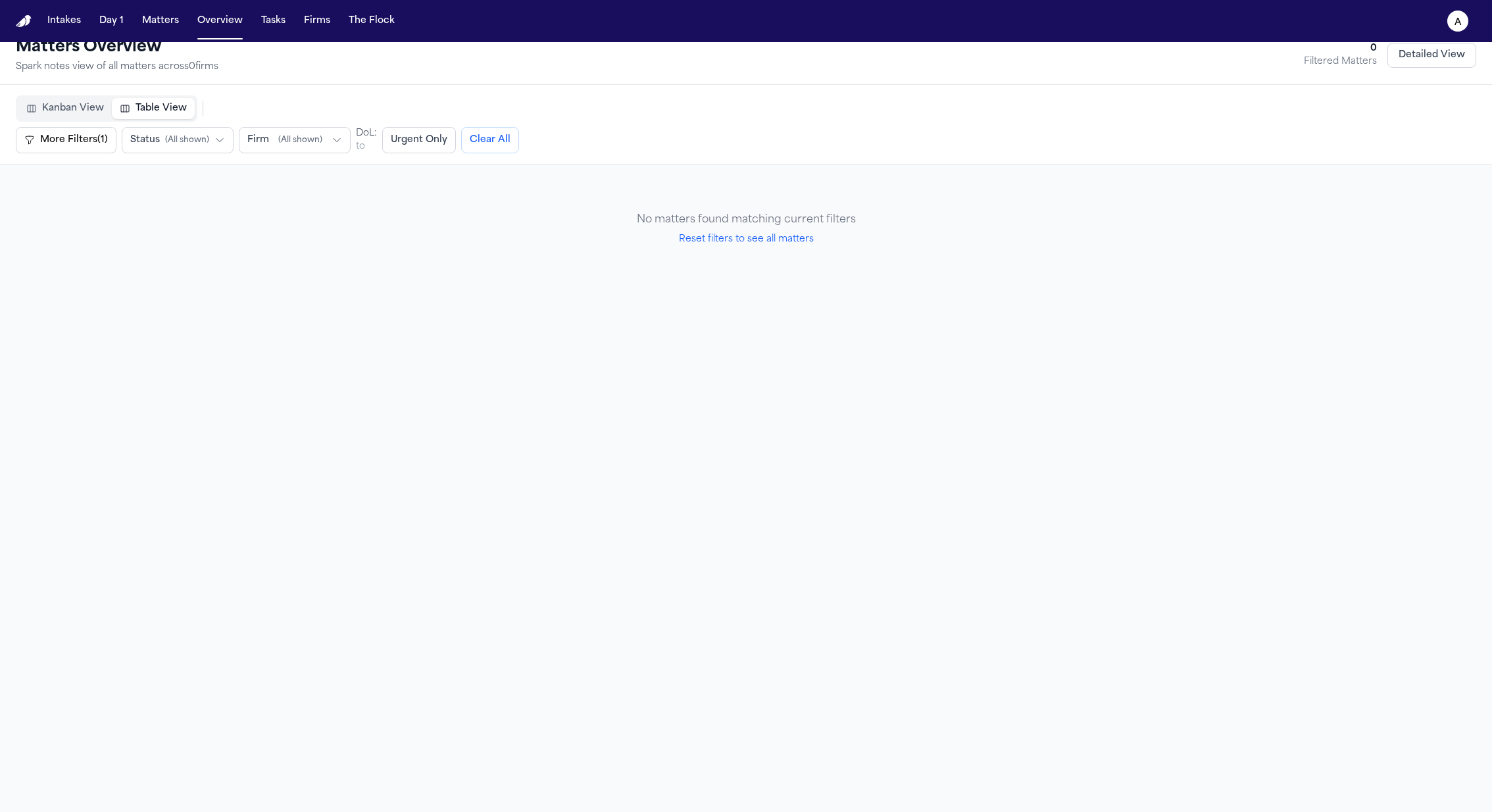
click at [756, 234] on button "Reset filters to see all matters" at bounding box center [747, 239] width 135 height 13
select select "*********"
select select "***"
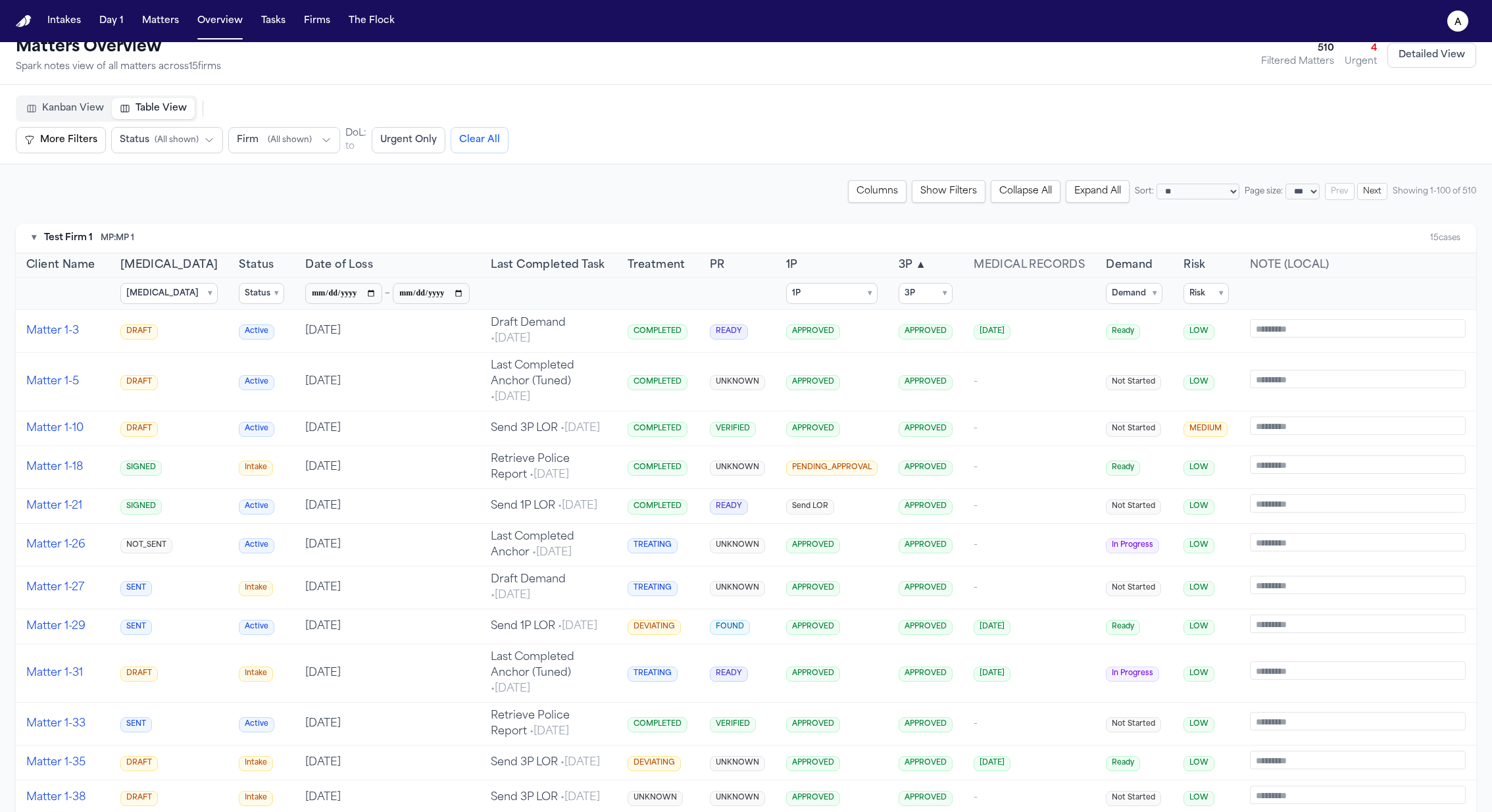
click at [994, 291] on summary "Risk ▾" at bounding box center [1206, 293] width 45 height 21
click at [994, 351] on span "LOW" at bounding box center [1216, 357] width 20 height 10
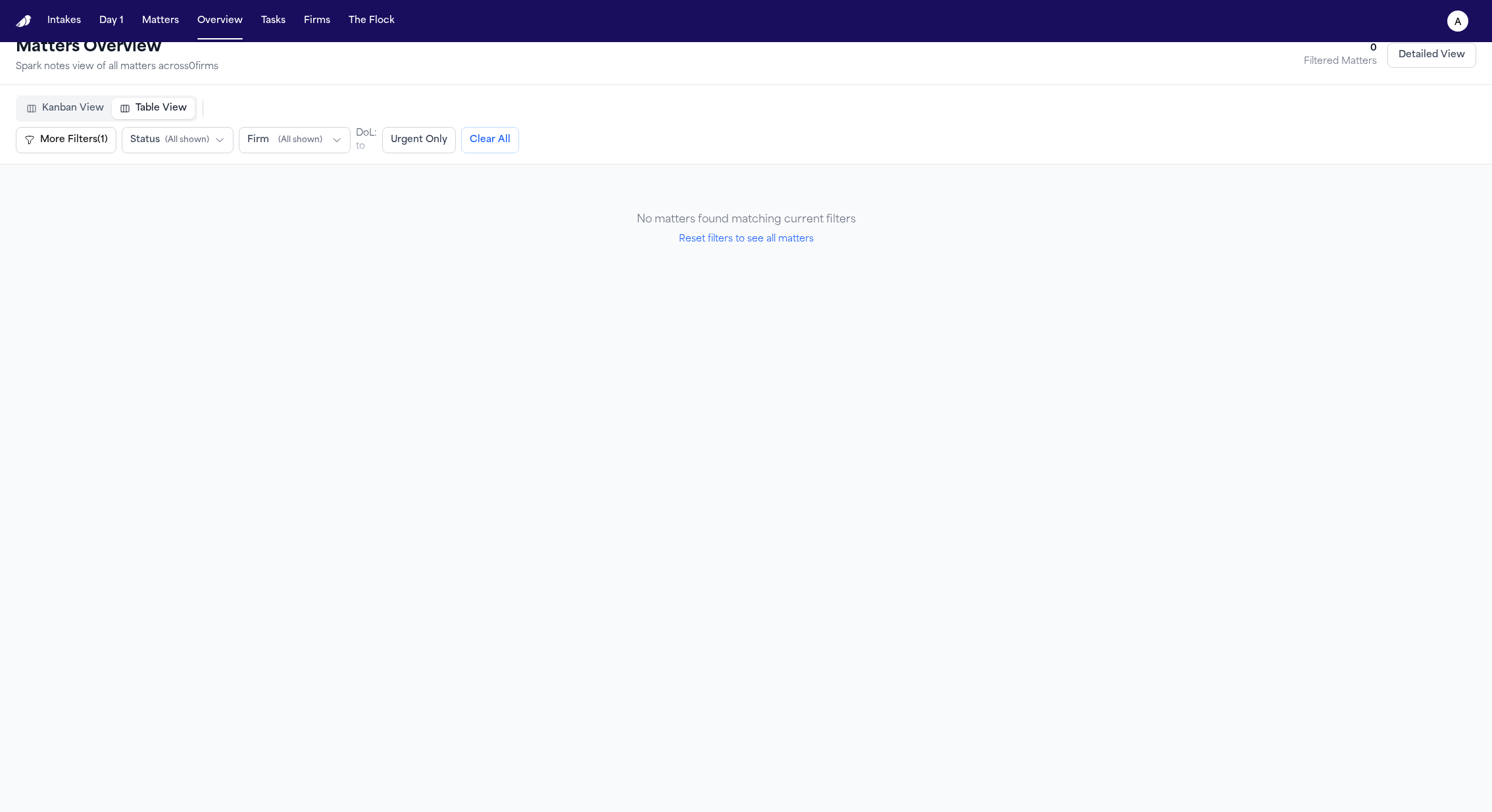
click at [752, 242] on button "Reset filters to see all matters" at bounding box center [747, 239] width 135 height 13
select select "*********"
select select "***"
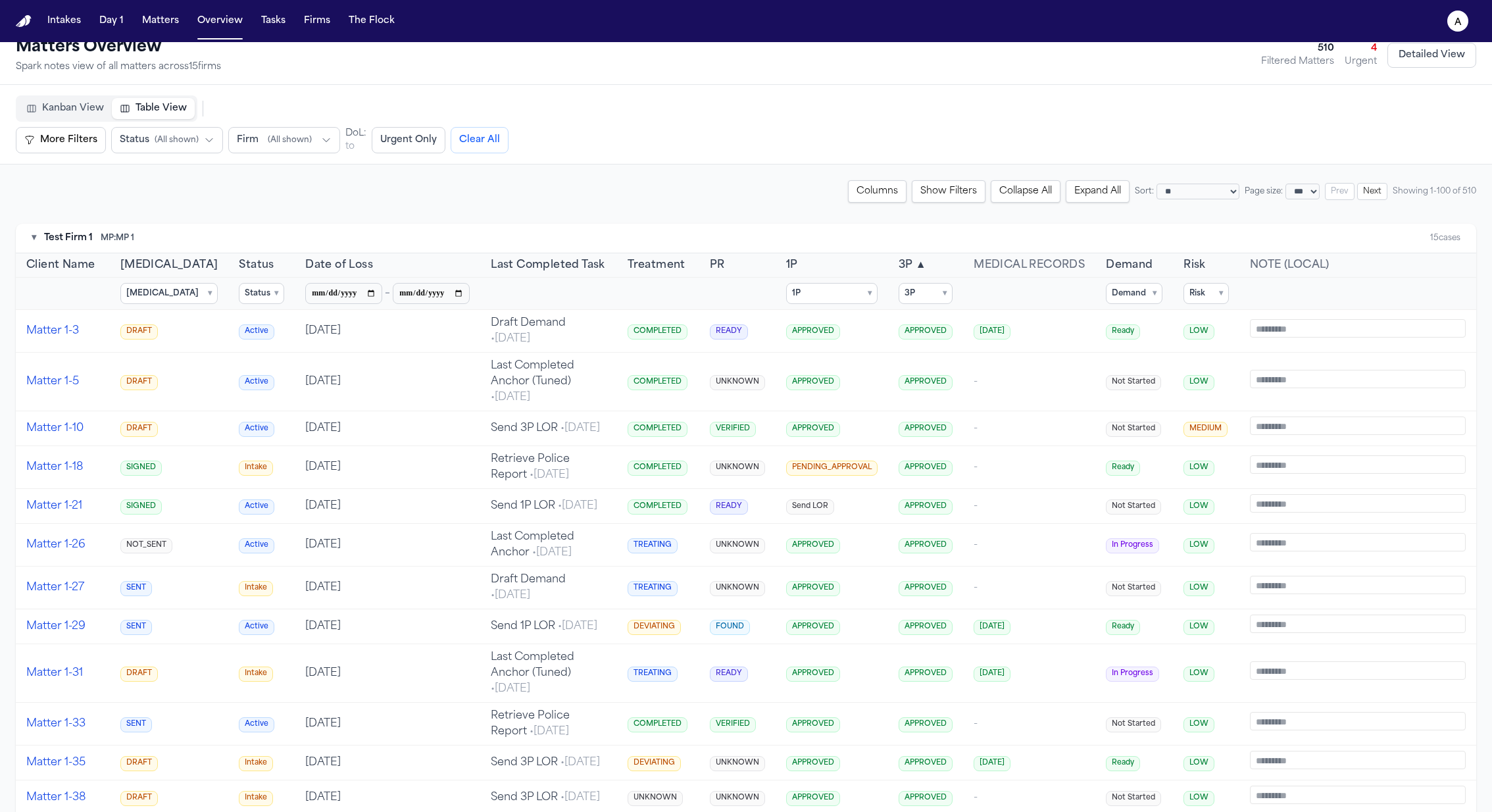
click at [994, 267] on span "Risk" at bounding box center [1195, 264] width 22 height 16
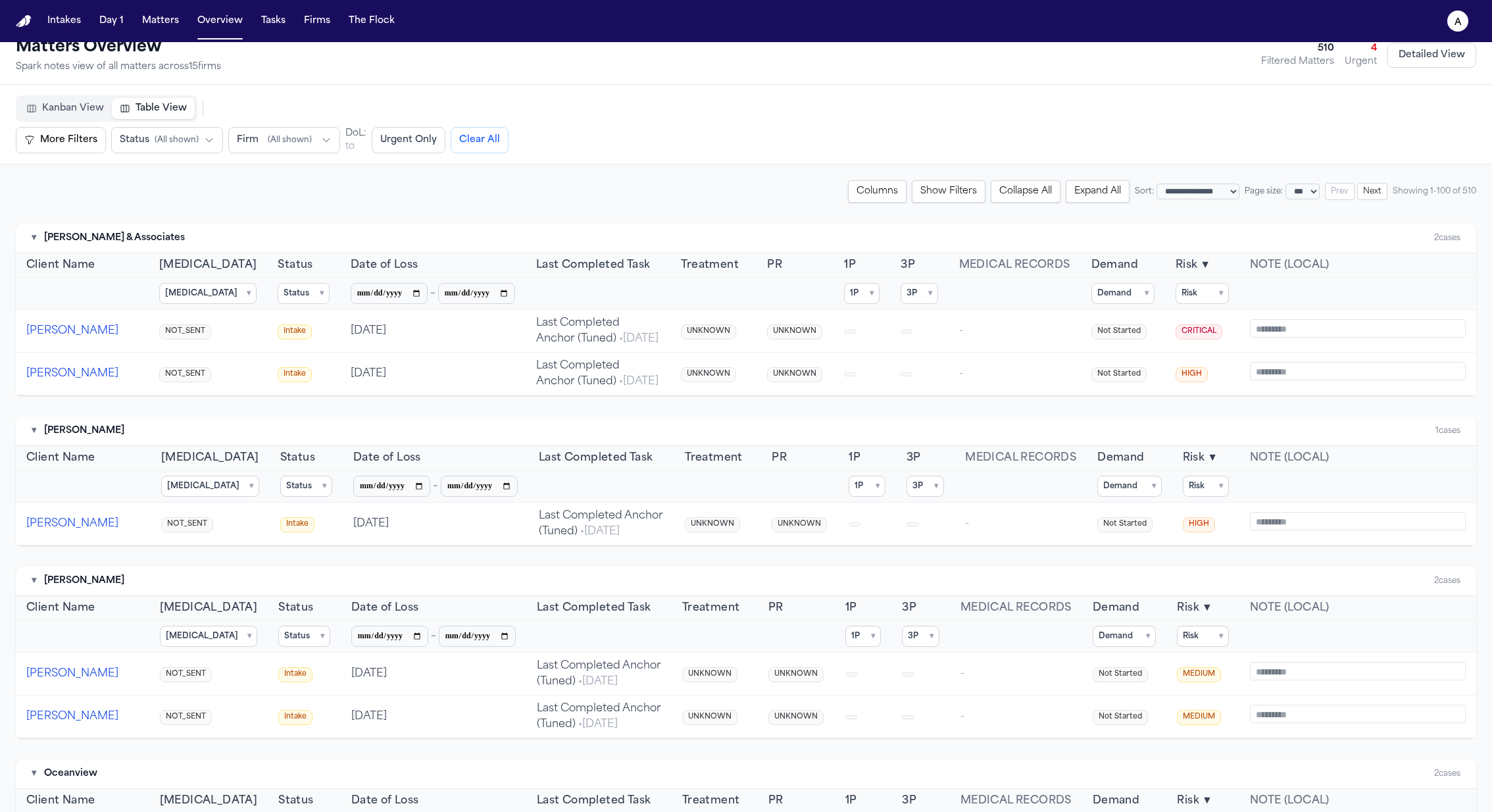
click at [994, 267] on span "▼" at bounding box center [1205, 264] width 10 height 16
select select "**********"
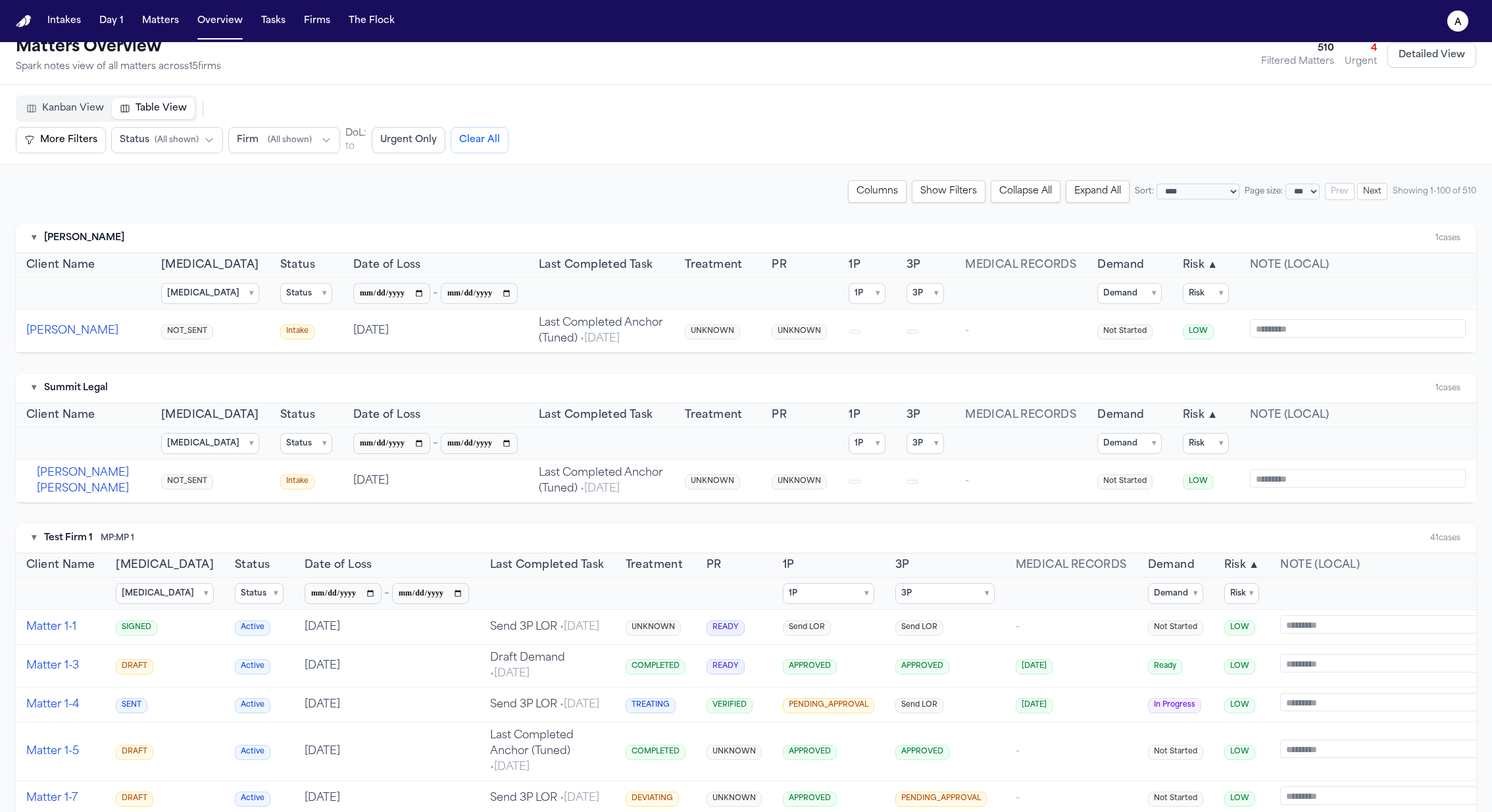
click at [994, 300] on summary "Demand ▾" at bounding box center [1129, 293] width 64 height 21
click at [994, 337] on span "Not Started" at bounding box center [1143, 338] width 47 height 10
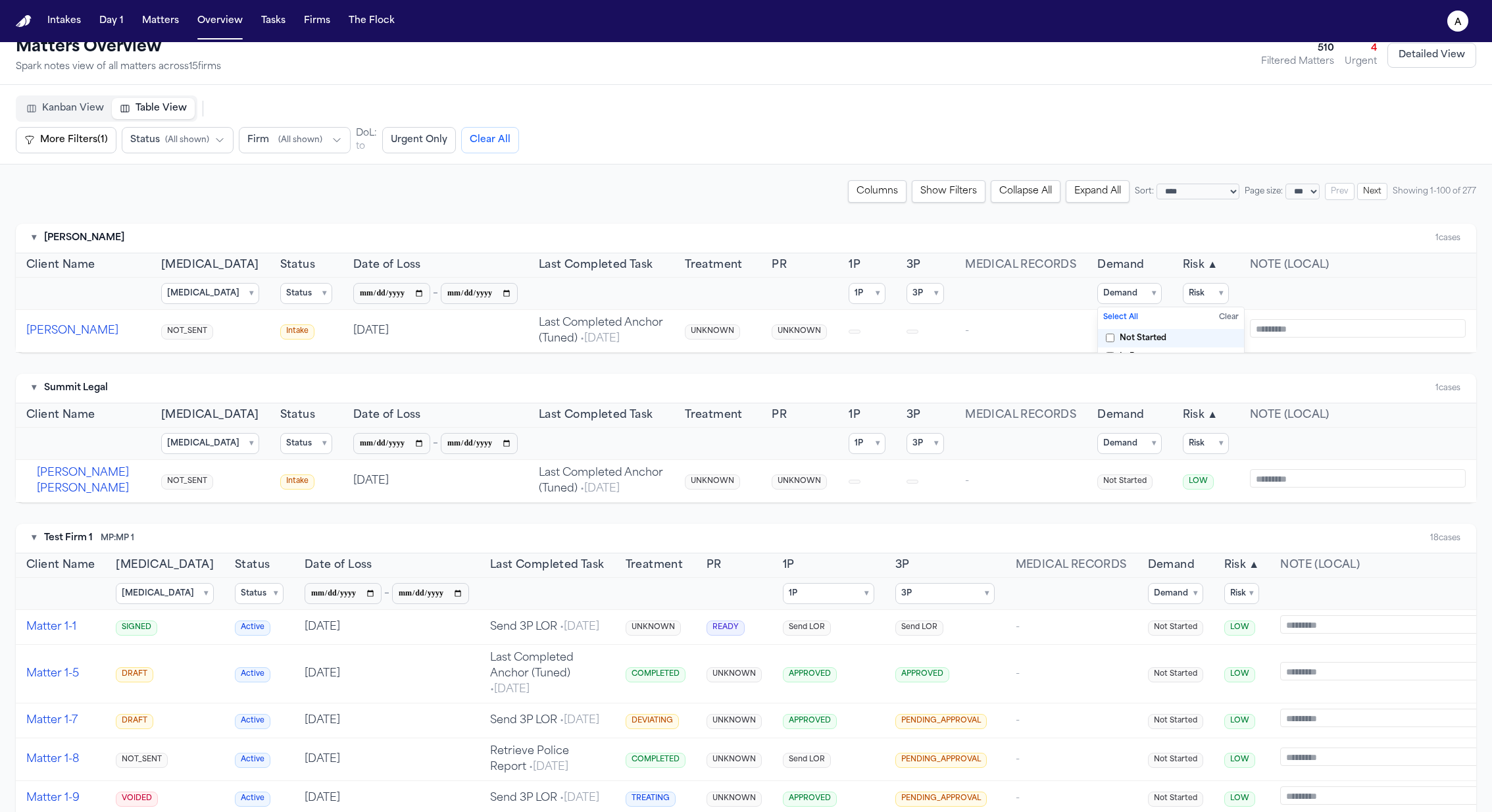
click at [994, 290] on span "▾" at bounding box center [1221, 293] width 4 height 10
click at [994, 336] on span "UNKNOWN" at bounding box center [1227, 338] width 47 height 10
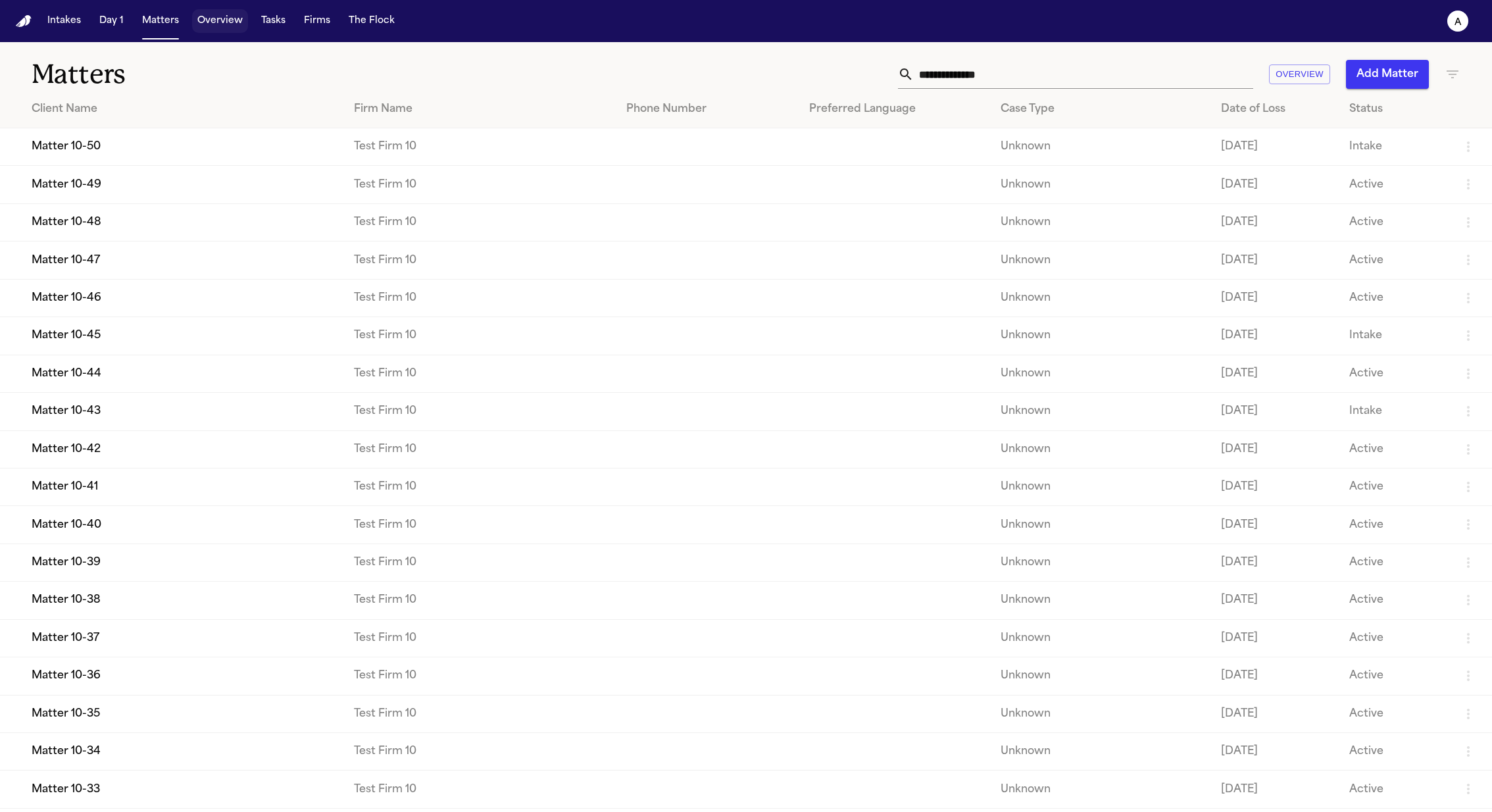
click at [210, 23] on button "Overview" at bounding box center [220, 21] width 56 height 24
select select "**********"
select select "***"
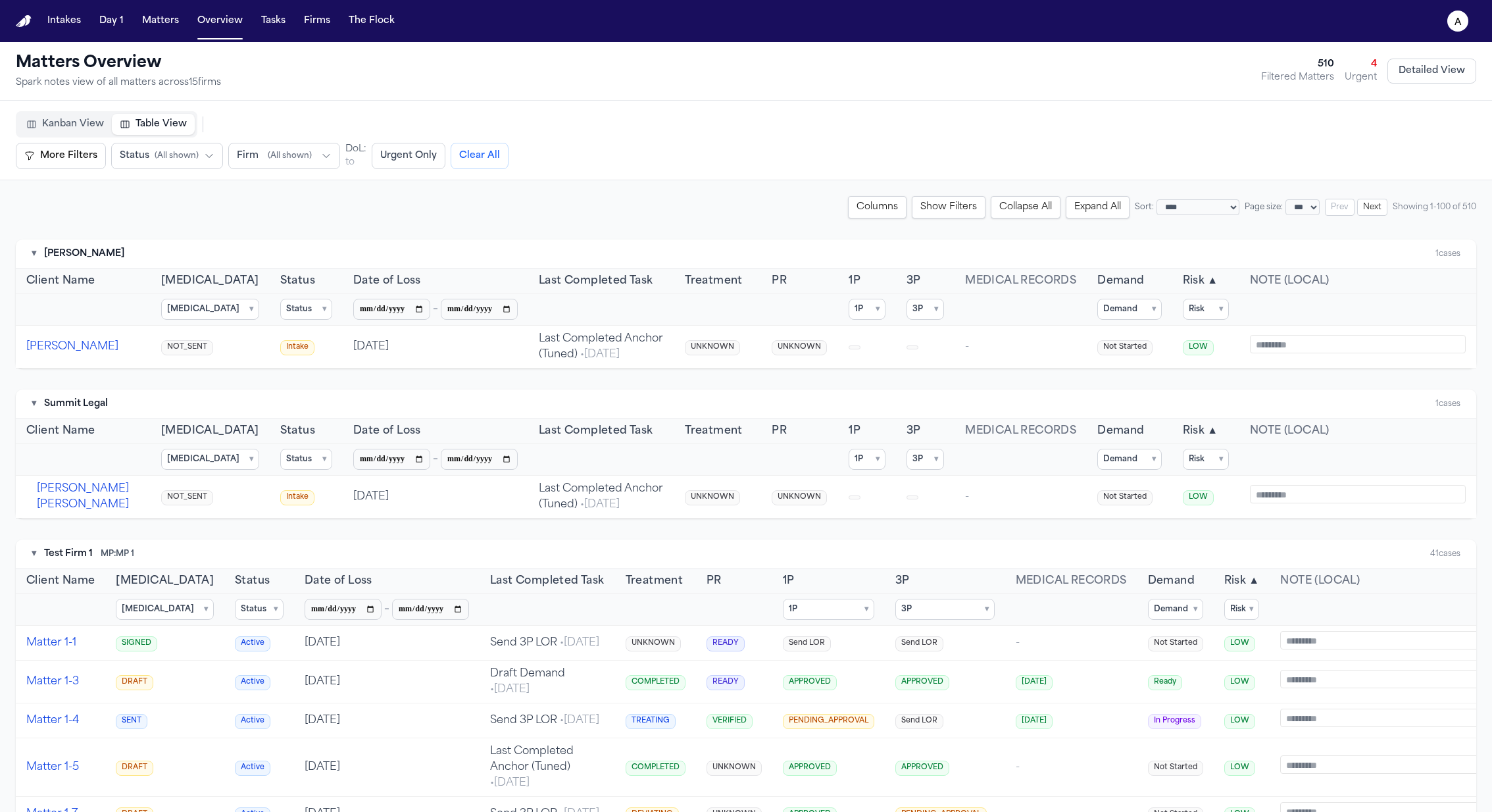
click at [994, 276] on button "Risk ▲" at bounding box center [1201, 280] width 36 height 16
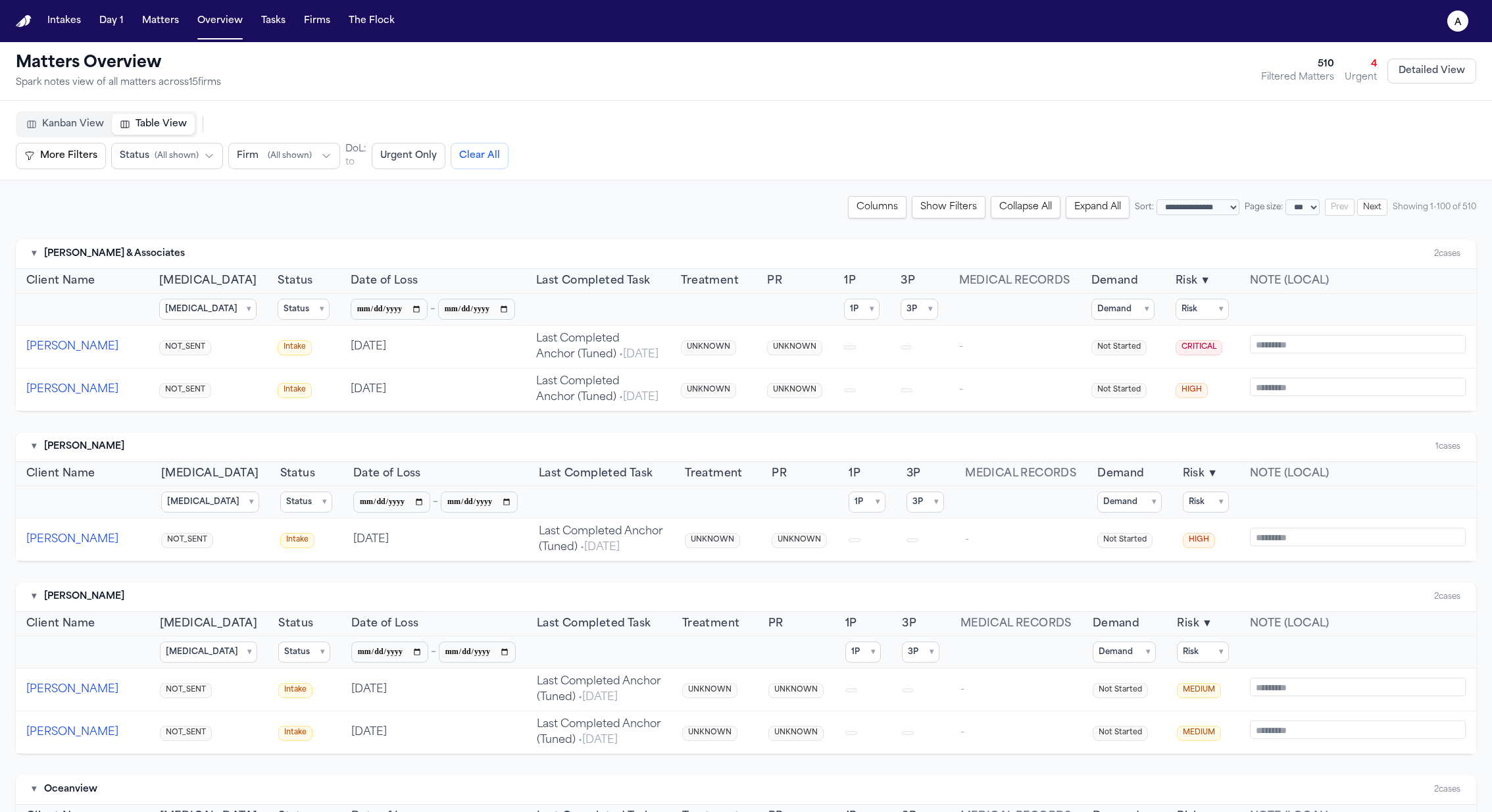
click at [994, 276] on span "▼" at bounding box center [1205, 280] width 10 height 16
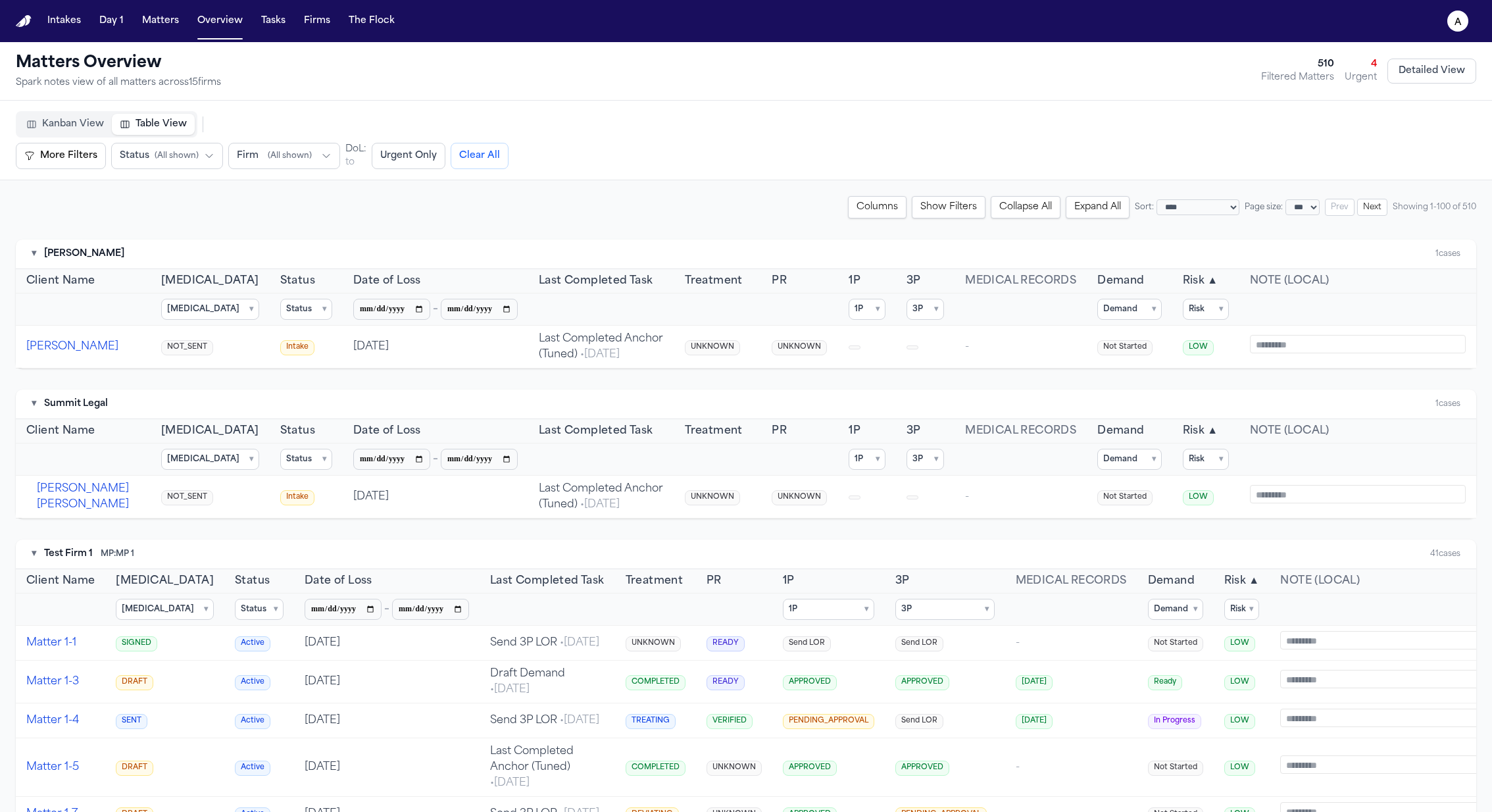
click at [994, 282] on span "Risk" at bounding box center [1194, 280] width 22 height 16
select select "**********"
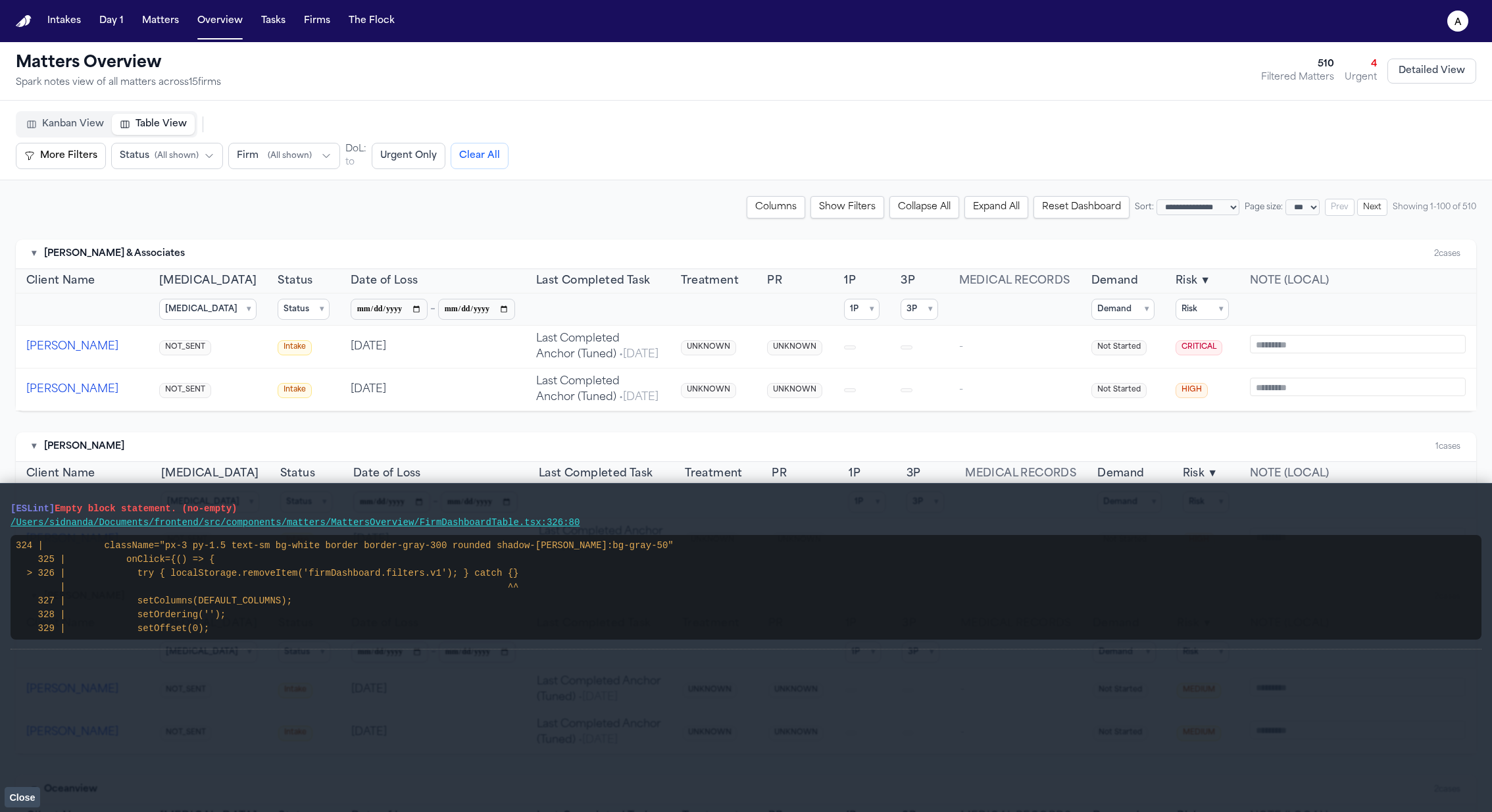
drag, startPoint x: 225, startPoint y: 629, endPoint x: 4, endPoint y: 501, distance: 255.4
click at [4, 501] on main "[ESLint] Empty block statement. (no-empty) /Users/sidnanda/Documents/frontend/s…" at bounding box center [746, 647] width 1492 height 329
click at [994, 207] on button "Reset Dashboard" at bounding box center [1081, 207] width 96 height 22
select select "**"
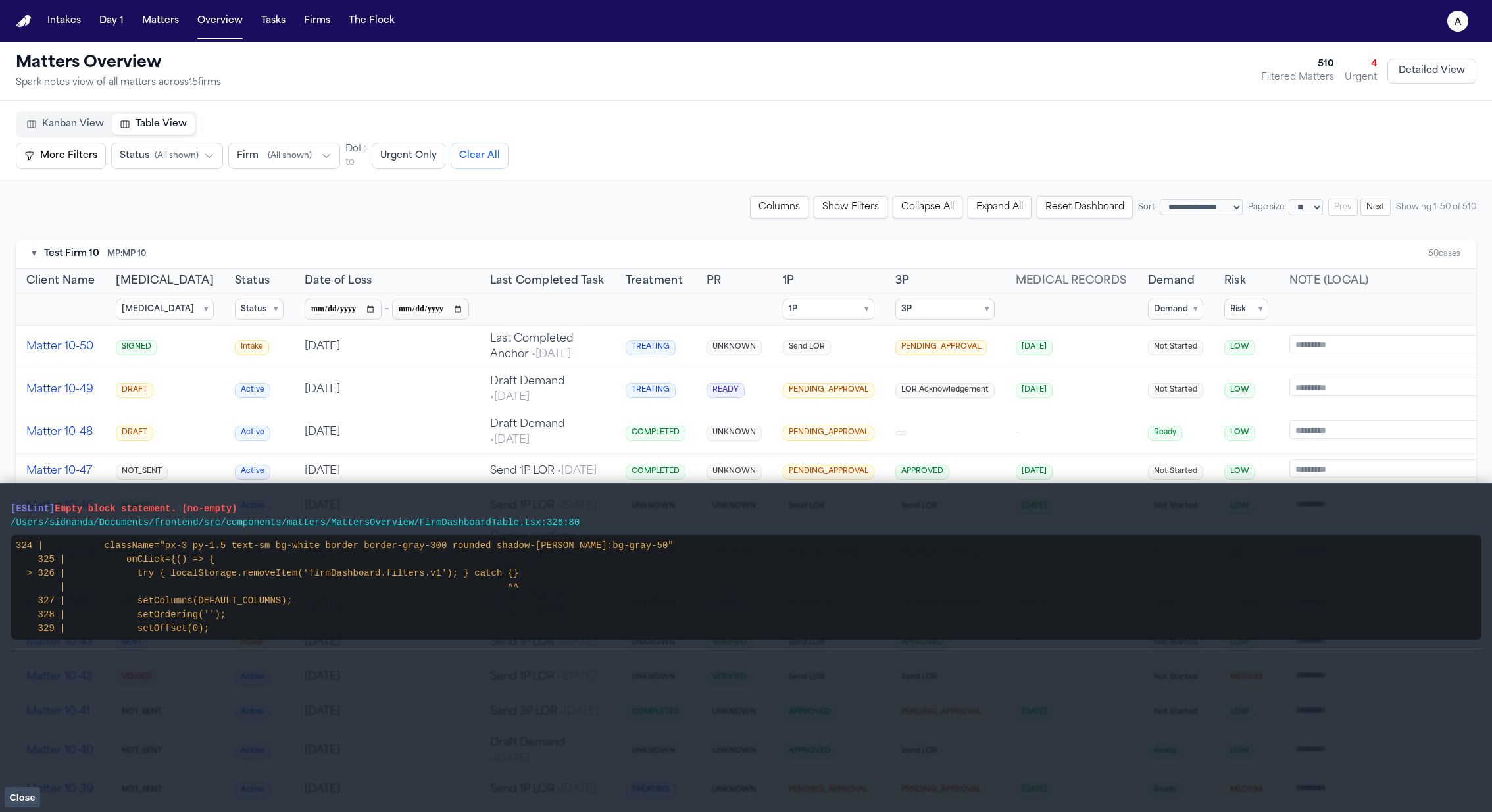
click at [994, 343] on textarea at bounding box center [1397, 344] width 215 height 19
type textarea "**********"
click at [994, 201] on button "Reset Dashboard" at bounding box center [1084, 207] width 96 height 22
click at [994, 215] on button "Reset Dashboard" at bounding box center [1084, 207] width 96 height 22
click at [994, 302] on summary "Demand ▾" at bounding box center [1175, 309] width 55 height 21
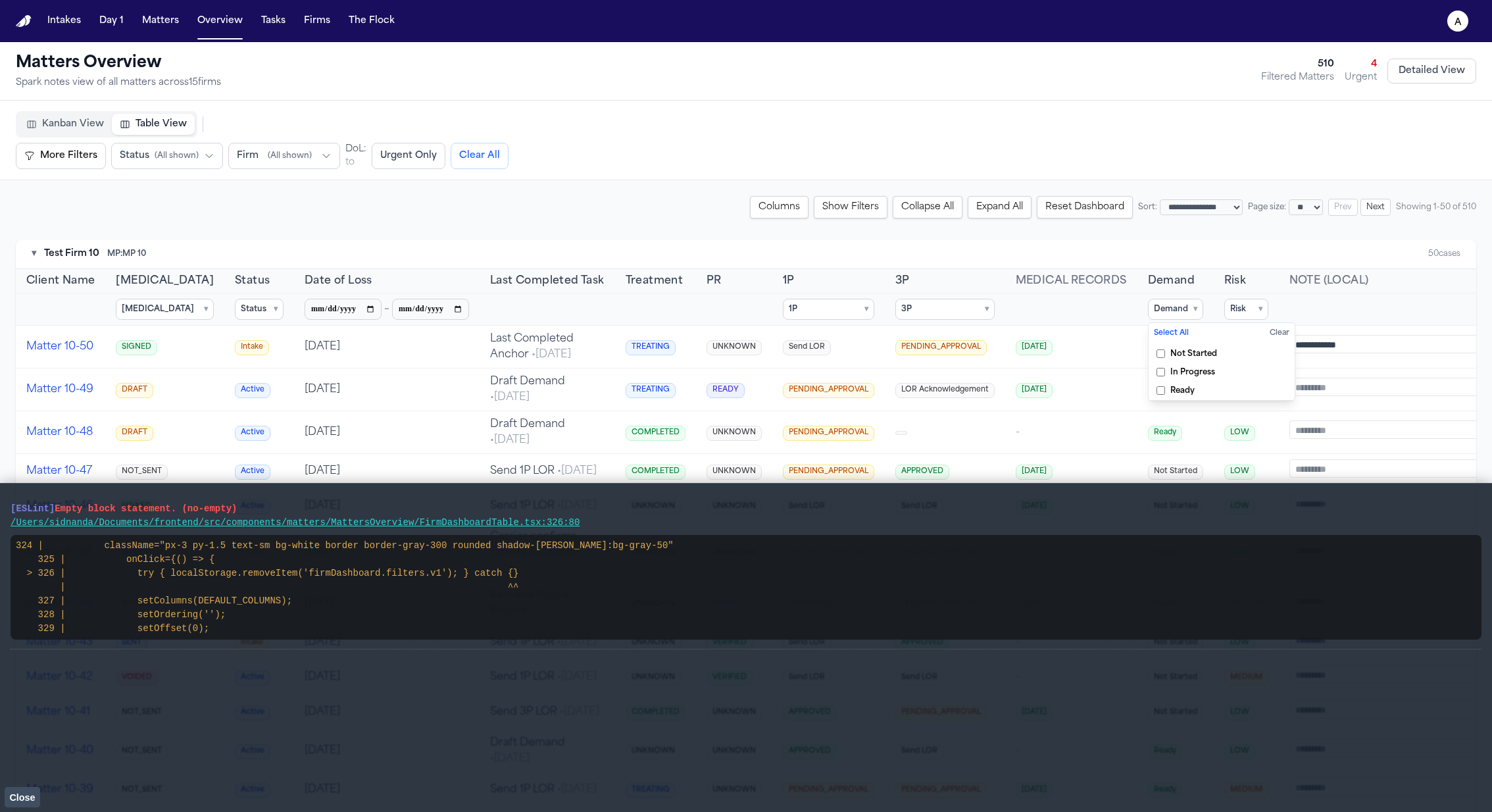
click at [994, 359] on label "Not Started" at bounding box center [1222, 354] width 146 height 19
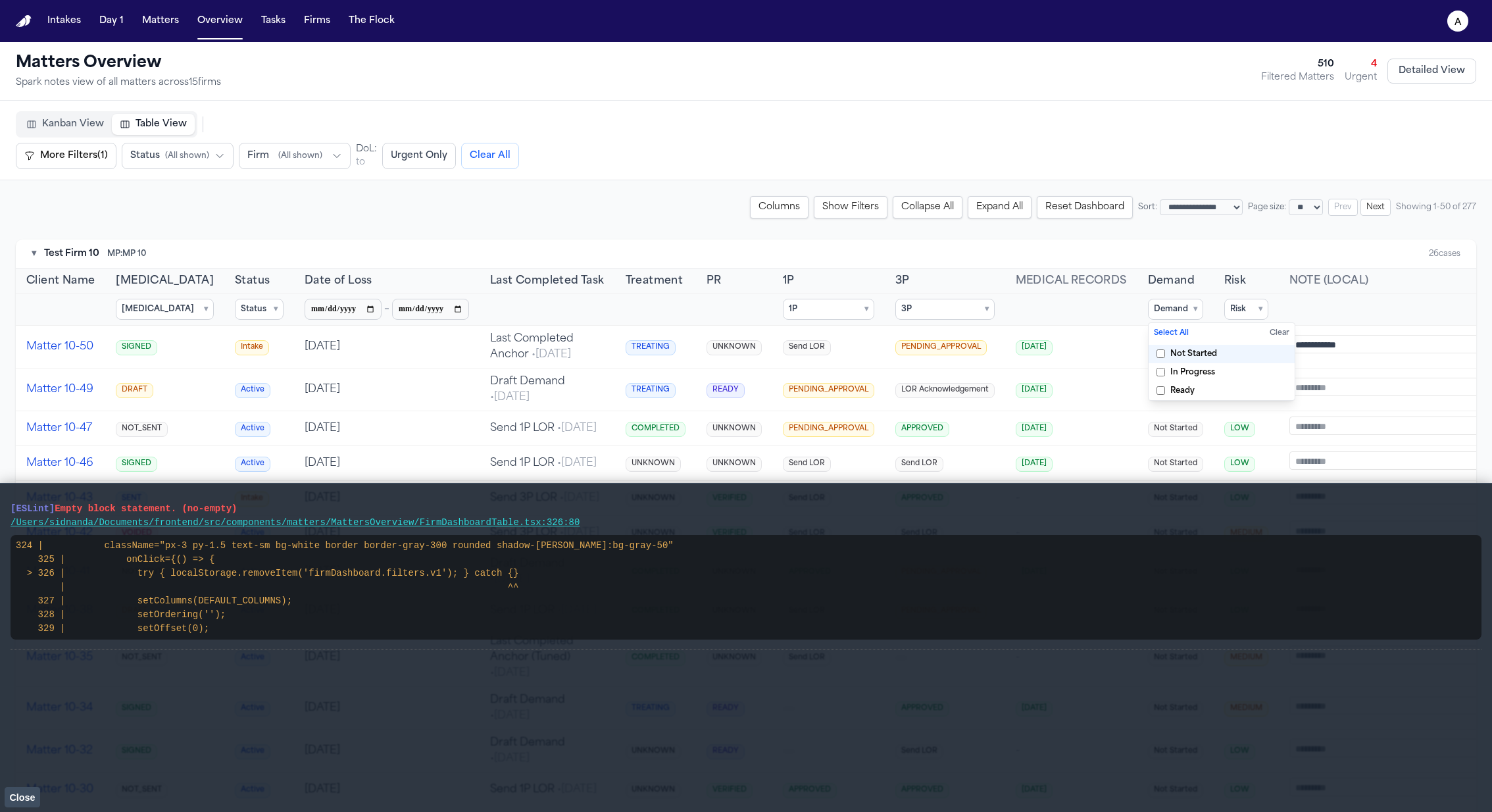
click at [994, 372] on span "In Progress" at bounding box center [1193, 372] width 45 height 10
click at [904, 302] on summary "3P ▾" at bounding box center [945, 309] width 100 height 21
click at [918, 352] on span "NONE" at bounding box center [930, 354] width 25 height 10
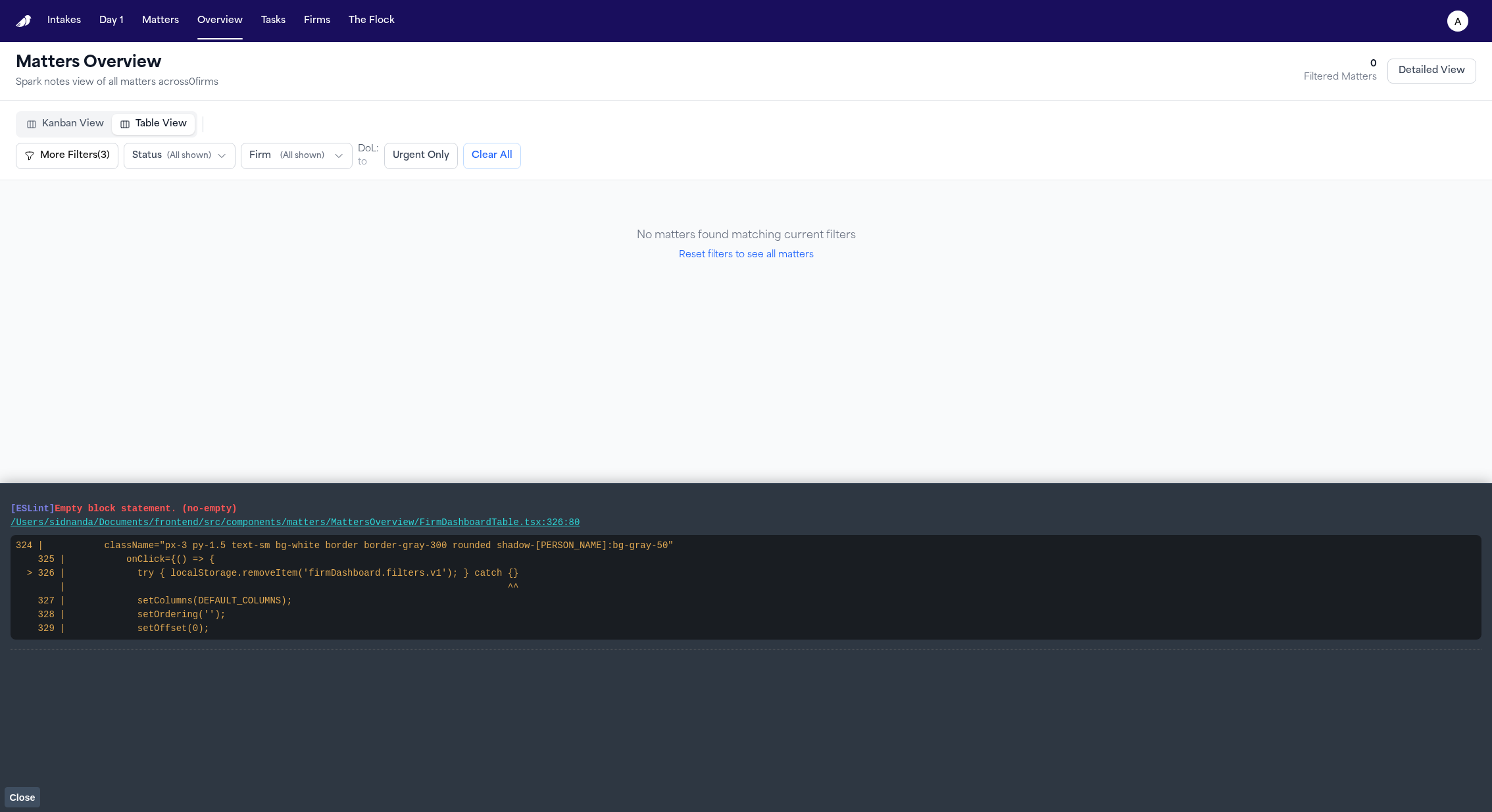
click at [798, 254] on button "Reset filters to see all matters" at bounding box center [747, 256] width 135 height 13
select select "**"
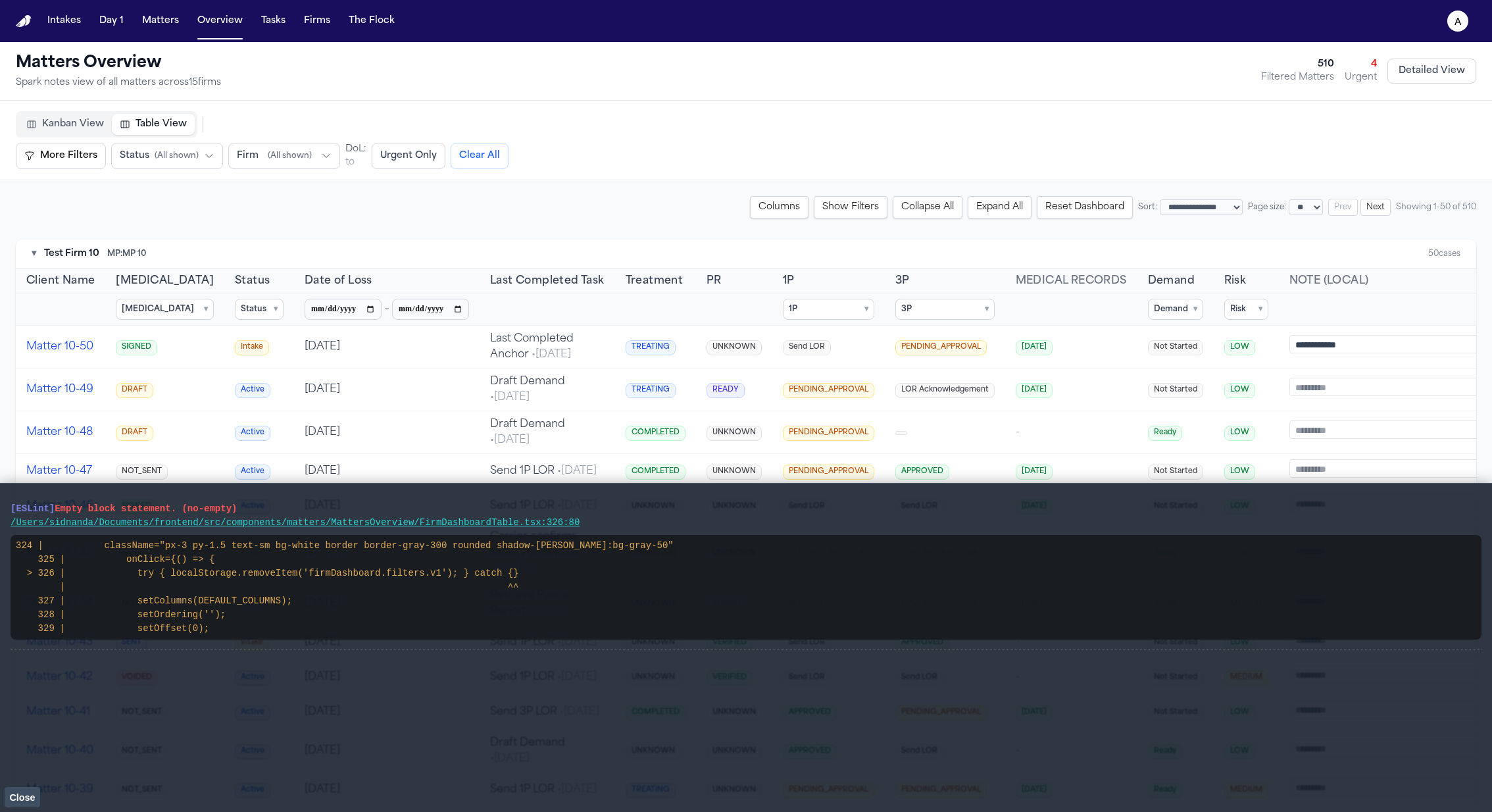
click at [954, 304] on summary "3P ▾" at bounding box center [945, 309] width 100 height 21
click at [940, 369] on span "PENDING_APPROVAL" at bounding box center [961, 372] width 88 height 10
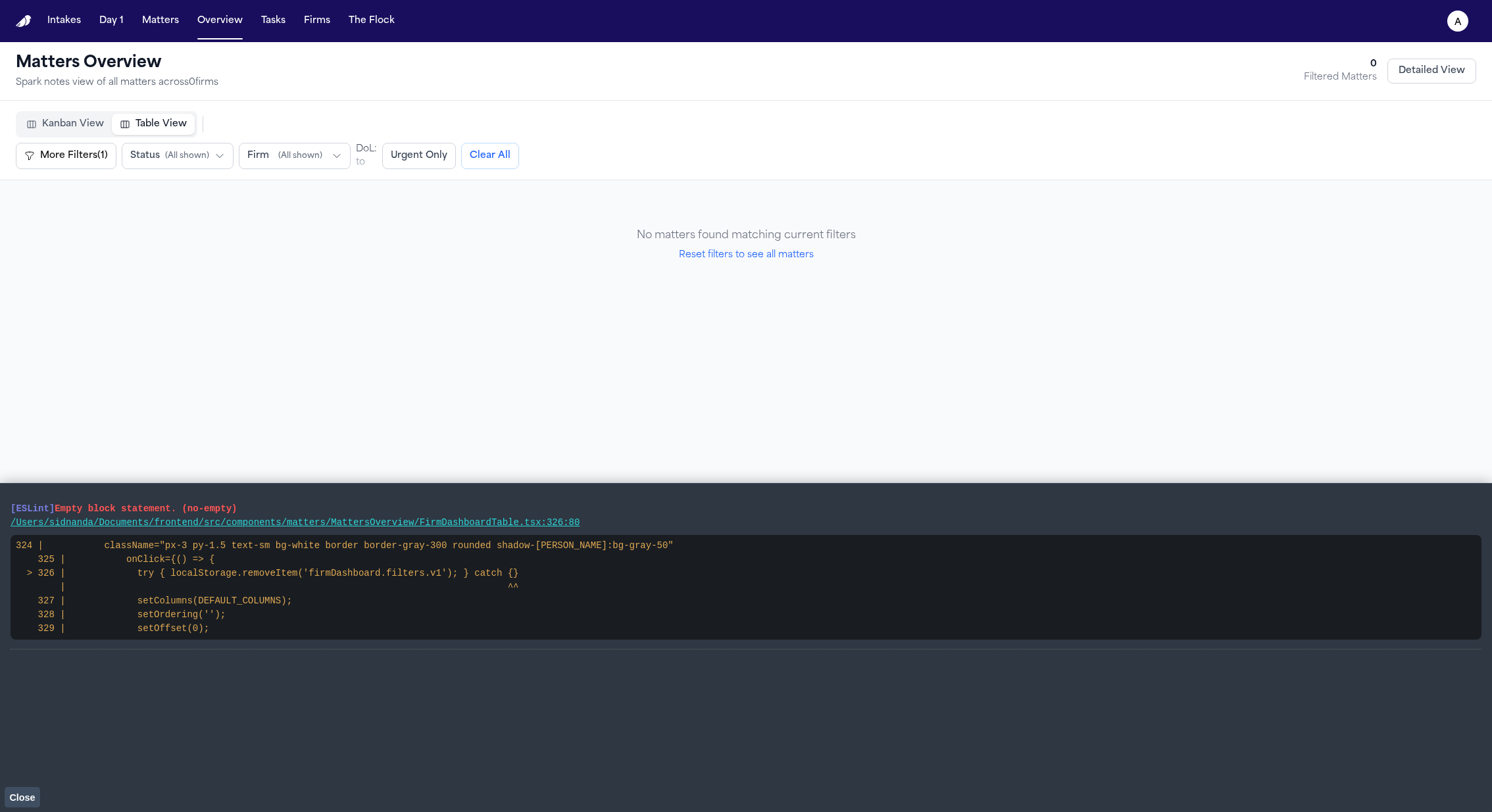
click at [794, 262] on div "No matters found matching current filters Reset filters to see all matters" at bounding box center [746, 245] width 1461 height 98
click at [791, 256] on button "Reset filters to see all matters" at bounding box center [747, 256] width 135 height 13
select select "**"
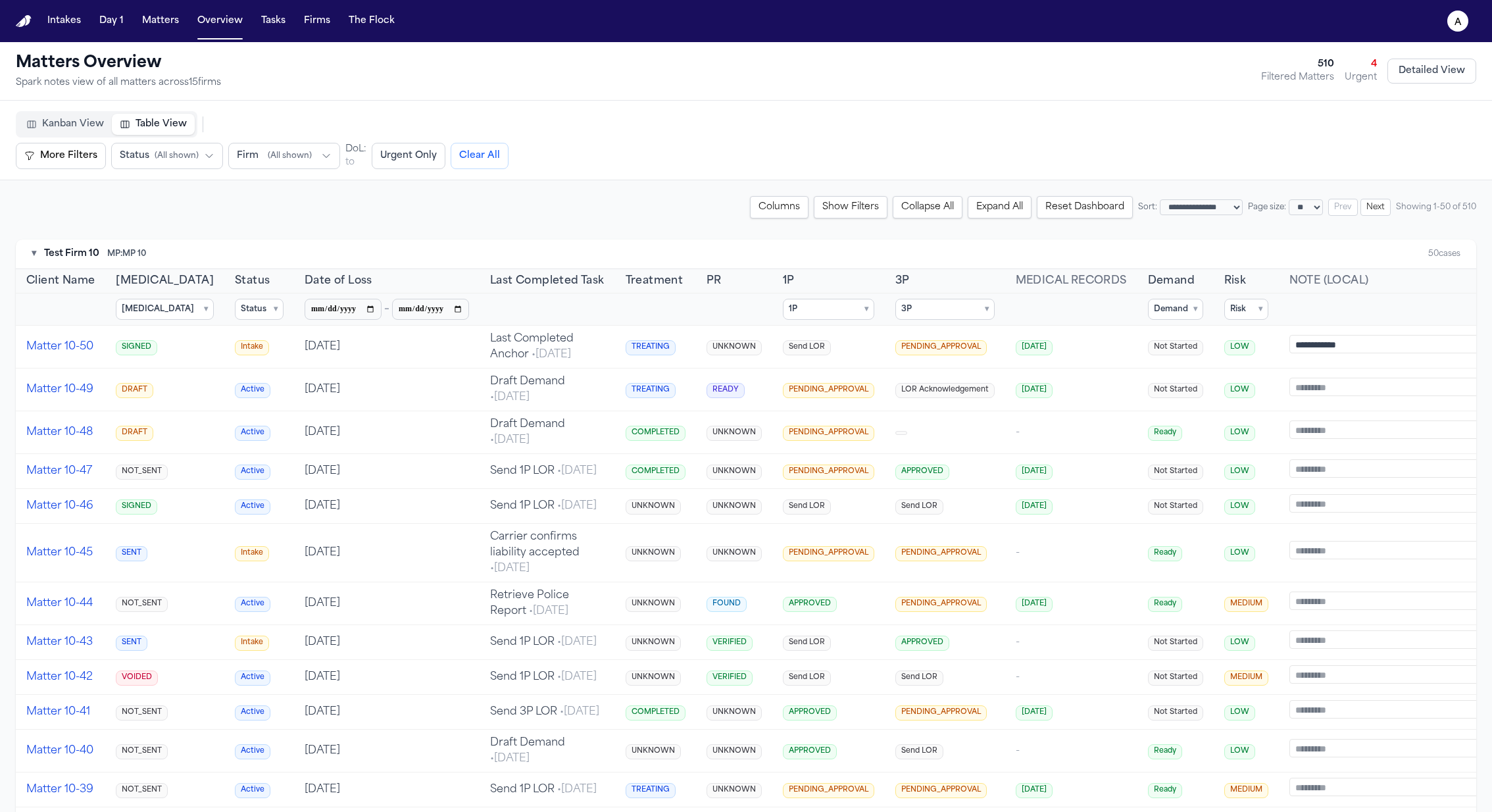
click at [994, 317] on summary "Risk ▾" at bounding box center [1246, 309] width 44 height 21
click at [994, 389] on span "MEDIUM" at bounding box center [1265, 391] width 36 height 10
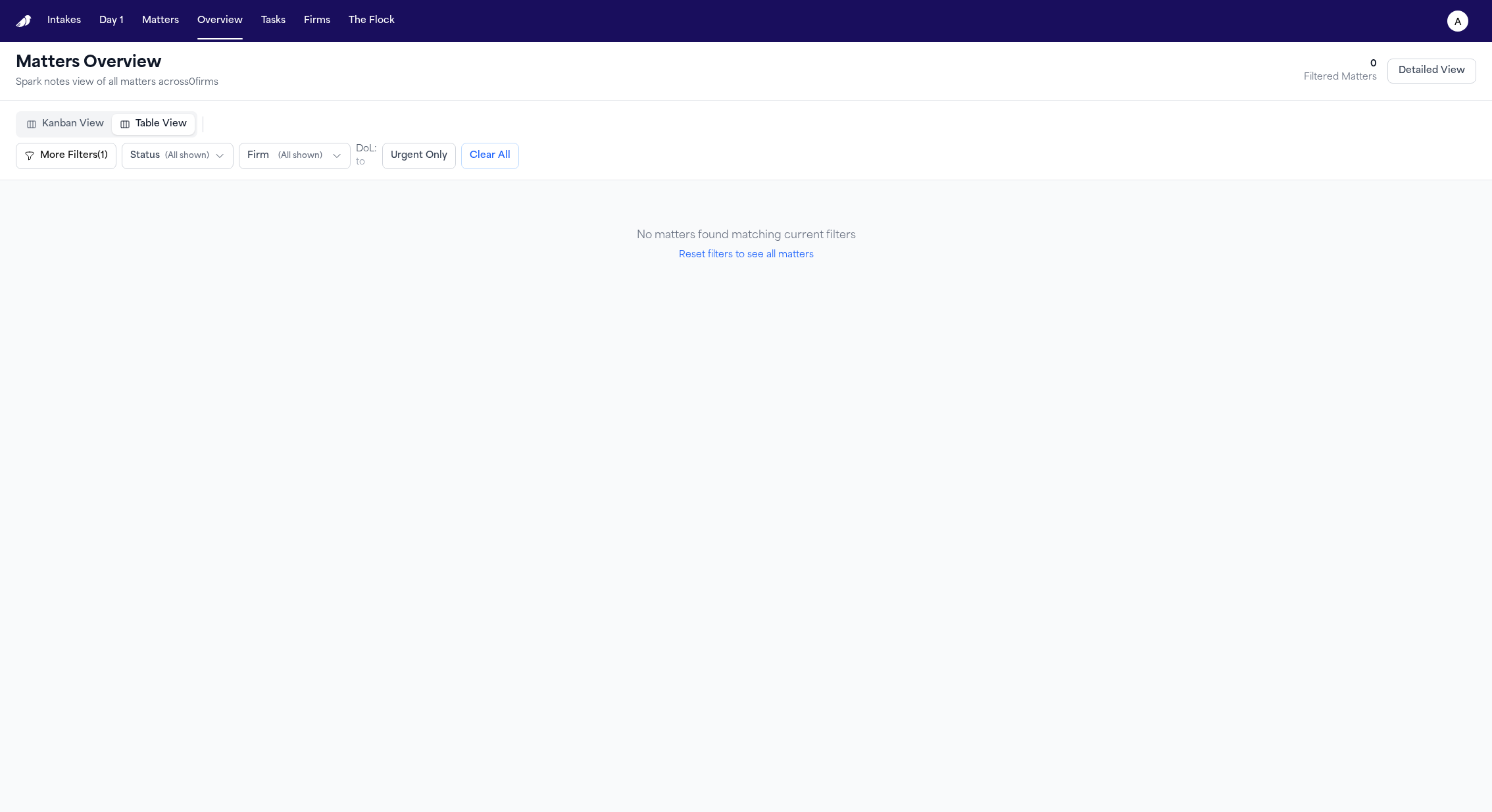
click at [746, 249] on button "Reset filters to see all matters" at bounding box center [747, 256] width 135 height 13
select select "**"
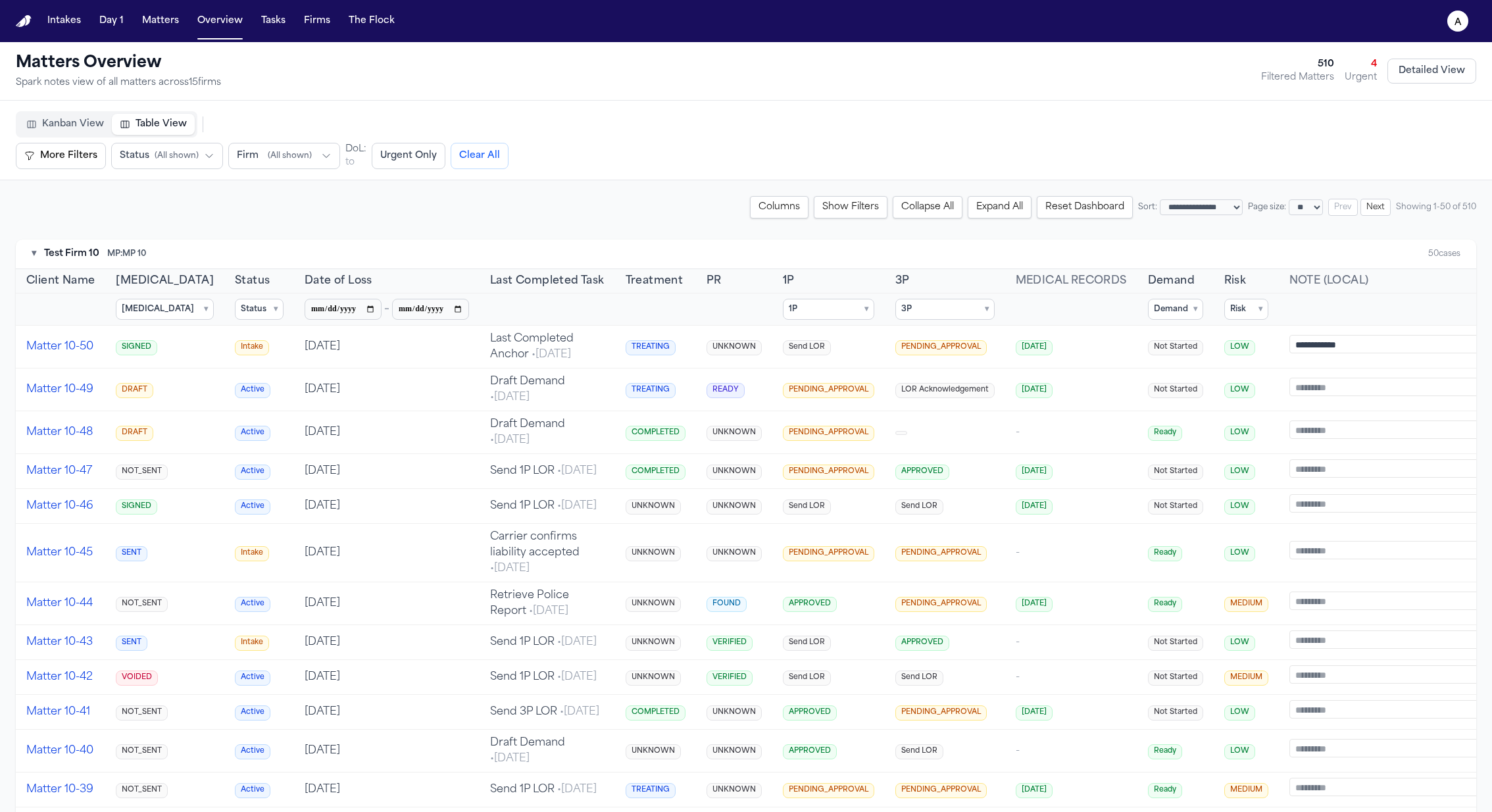
click at [994, 314] on summary "Risk ▾" at bounding box center [1246, 309] width 44 height 21
click at [994, 407] on span "HIGH" at bounding box center [1258, 409] width 22 height 10
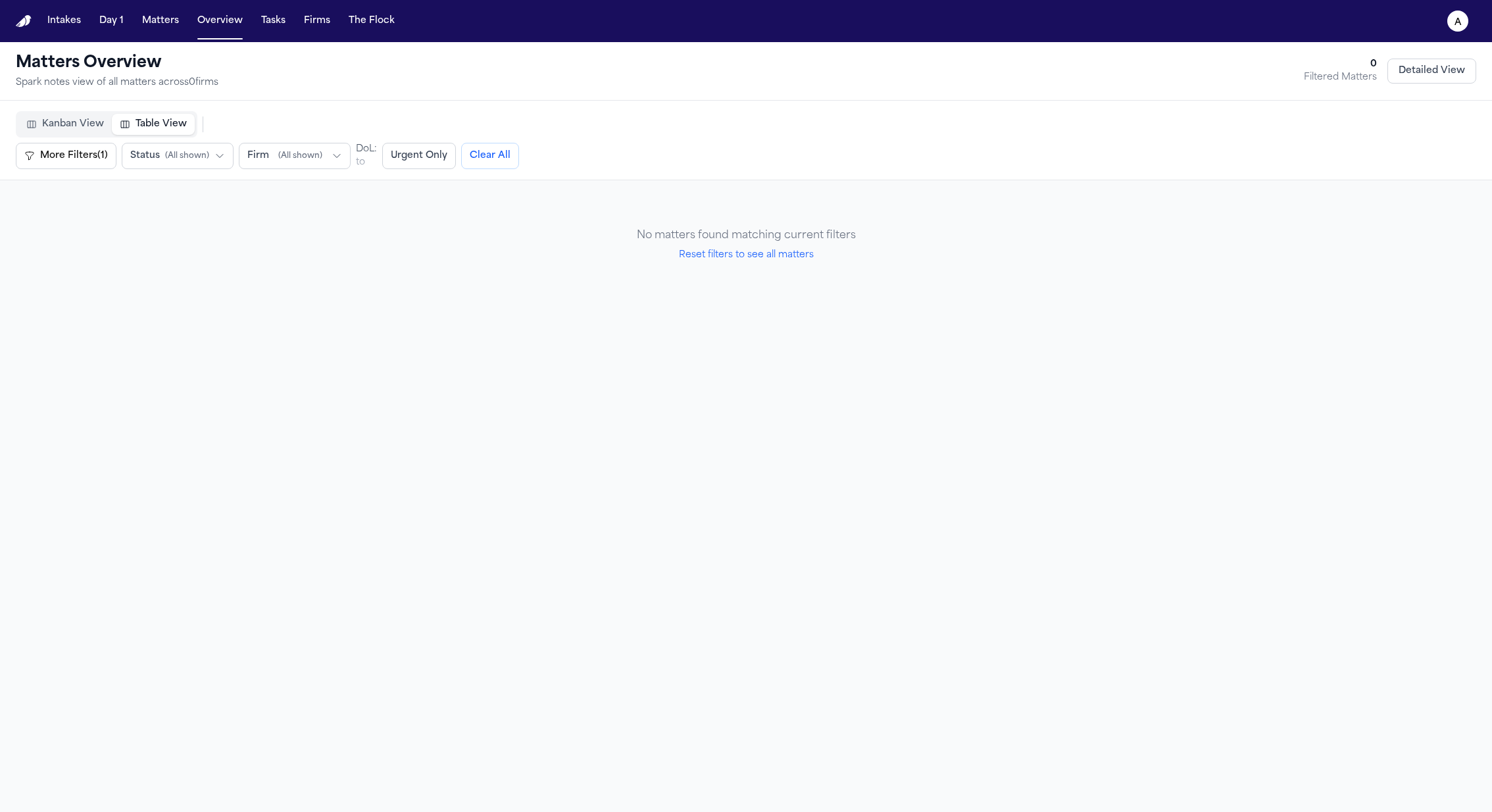
click at [805, 264] on div "No matters found matching current filters Reset filters to see all matters" at bounding box center [746, 245] width 1461 height 98
click at [802, 259] on button "Reset filters to see all matters" at bounding box center [747, 256] width 135 height 13
select select "**"
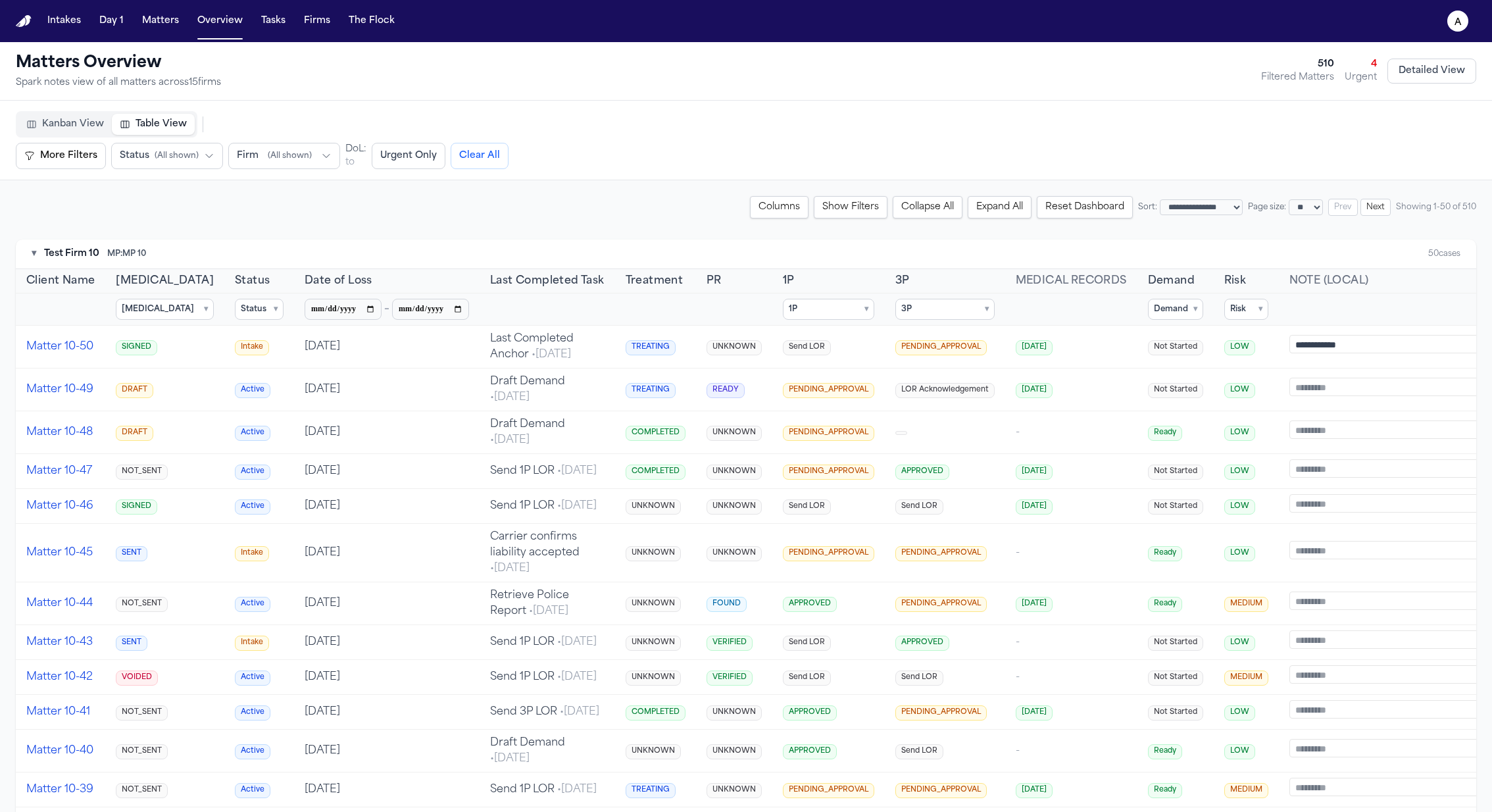
click at [224, 319] on th "Status ▾ Select All Clear Active Complete Intake" at bounding box center [259, 309] width 70 height 32
click at [235, 307] on summary "Status ▾" at bounding box center [259, 309] width 49 height 21
click at [236, 360] on label "Active" at bounding box center [308, 354] width 146 height 19
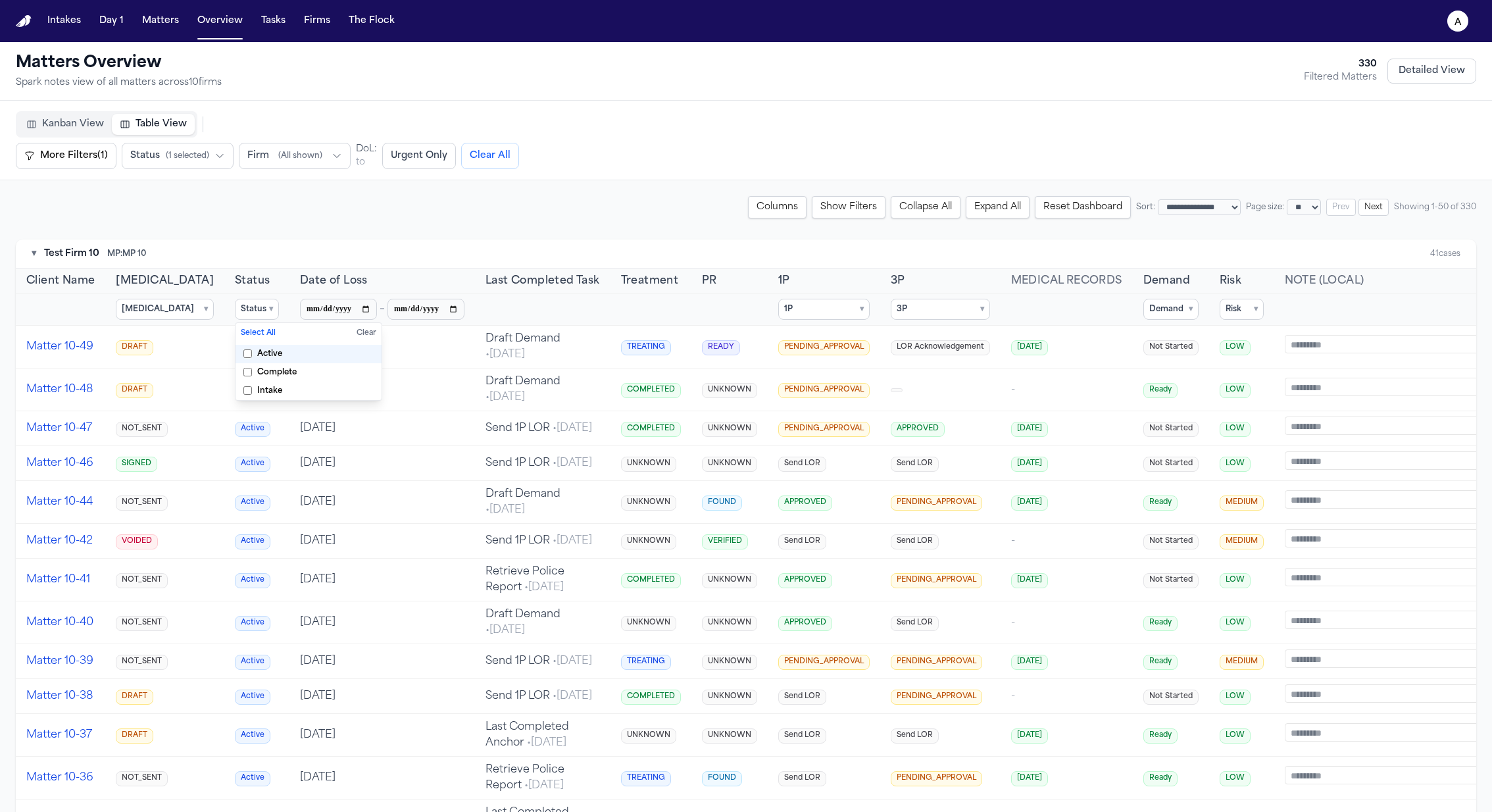
click at [236, 345] on label "Active" at bounding box center [308, 354] width 146 height 19
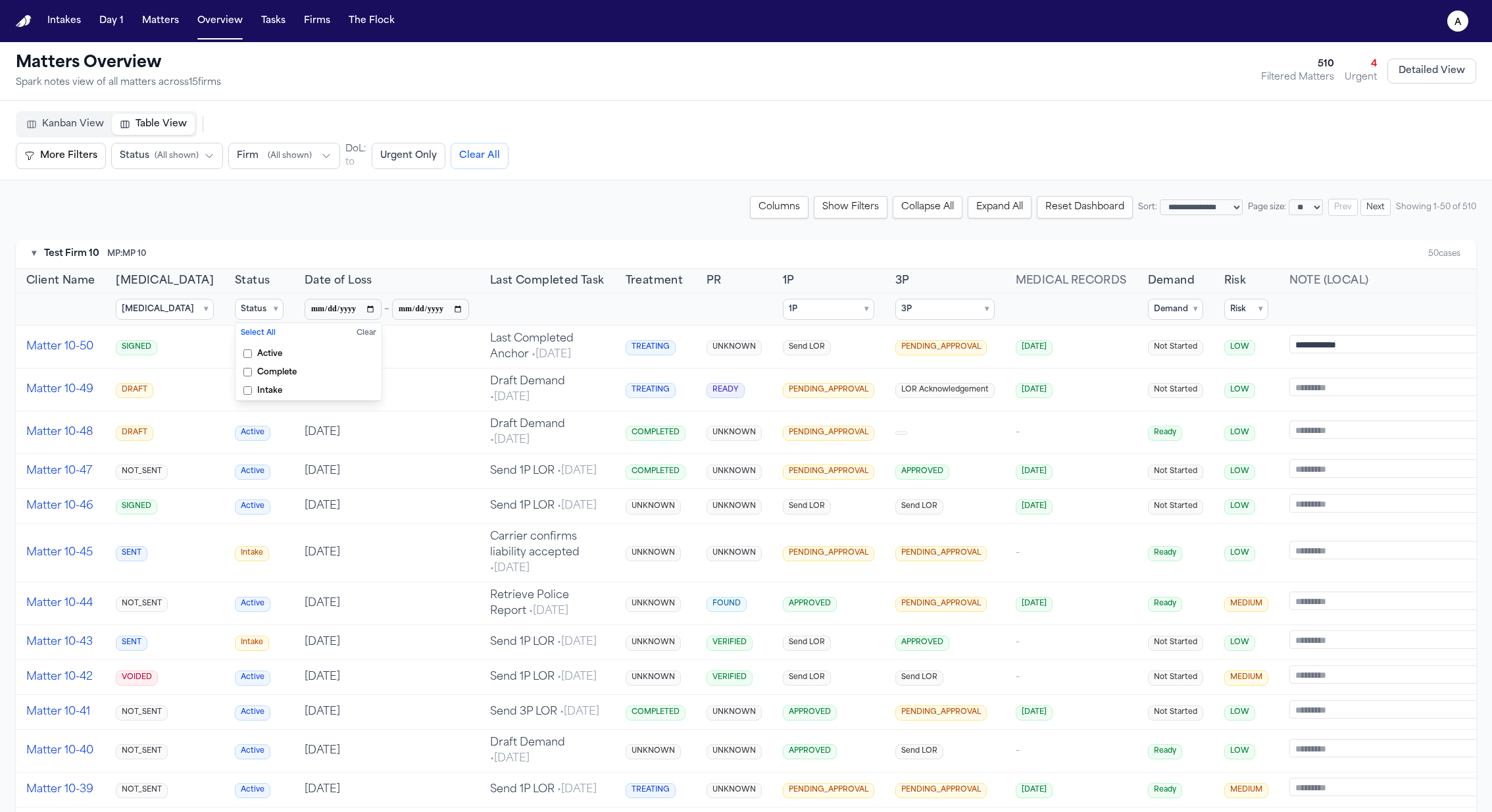
click at [386, 143] on button "Urgent Only" at bounding box center [408, 155] width 74 height 26
click at [75, 155] on button "More Filters (1)" at bounding box center [65, 155] width 100 height 26
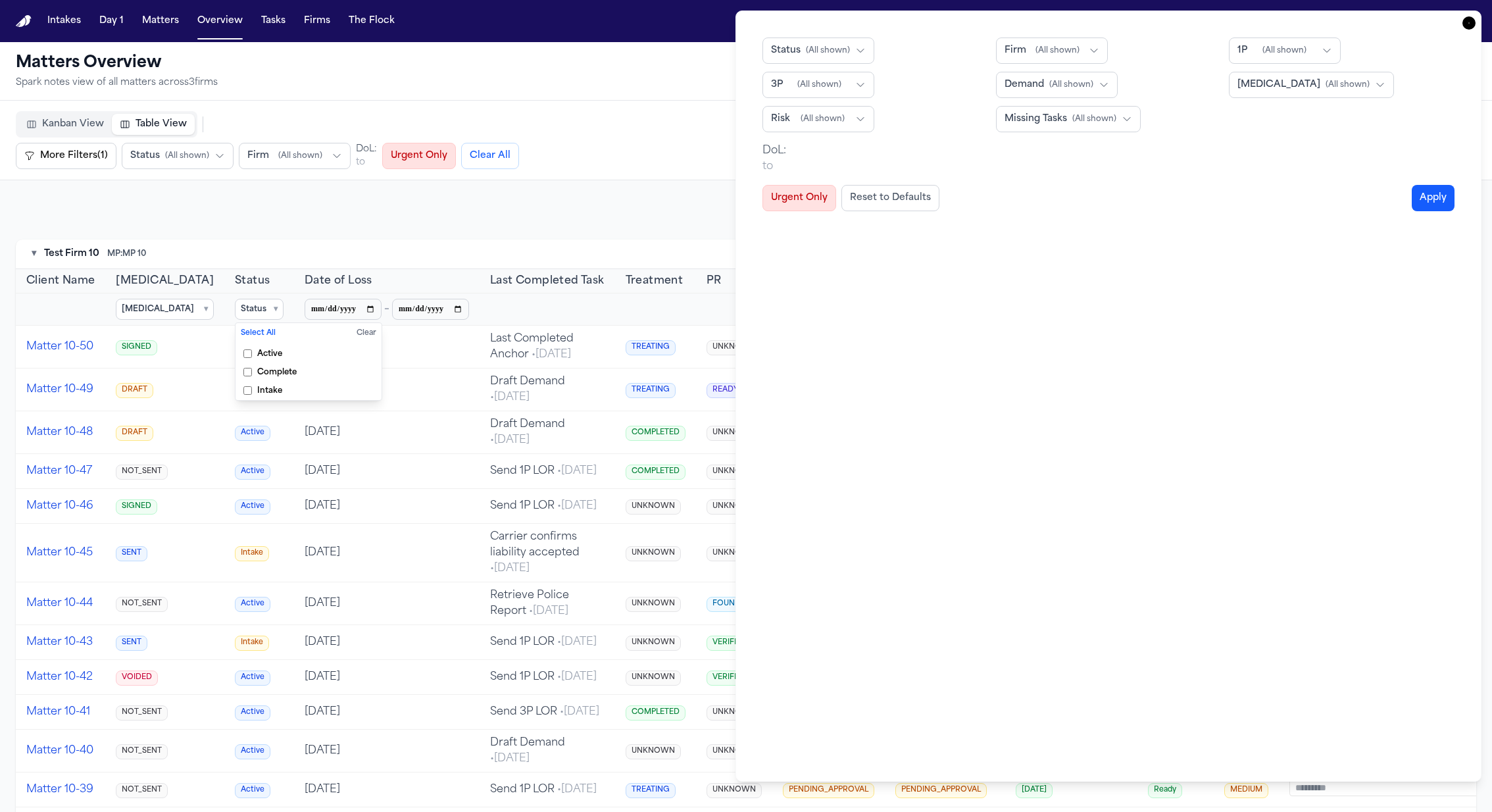
click at [834, 108] on button "Risk ( All shown )" at bounding box center [818, 119] width 112 height 26
click at [846, 217] on button "MEDIUM" at bounding box center [846, 216] width 167 height 24
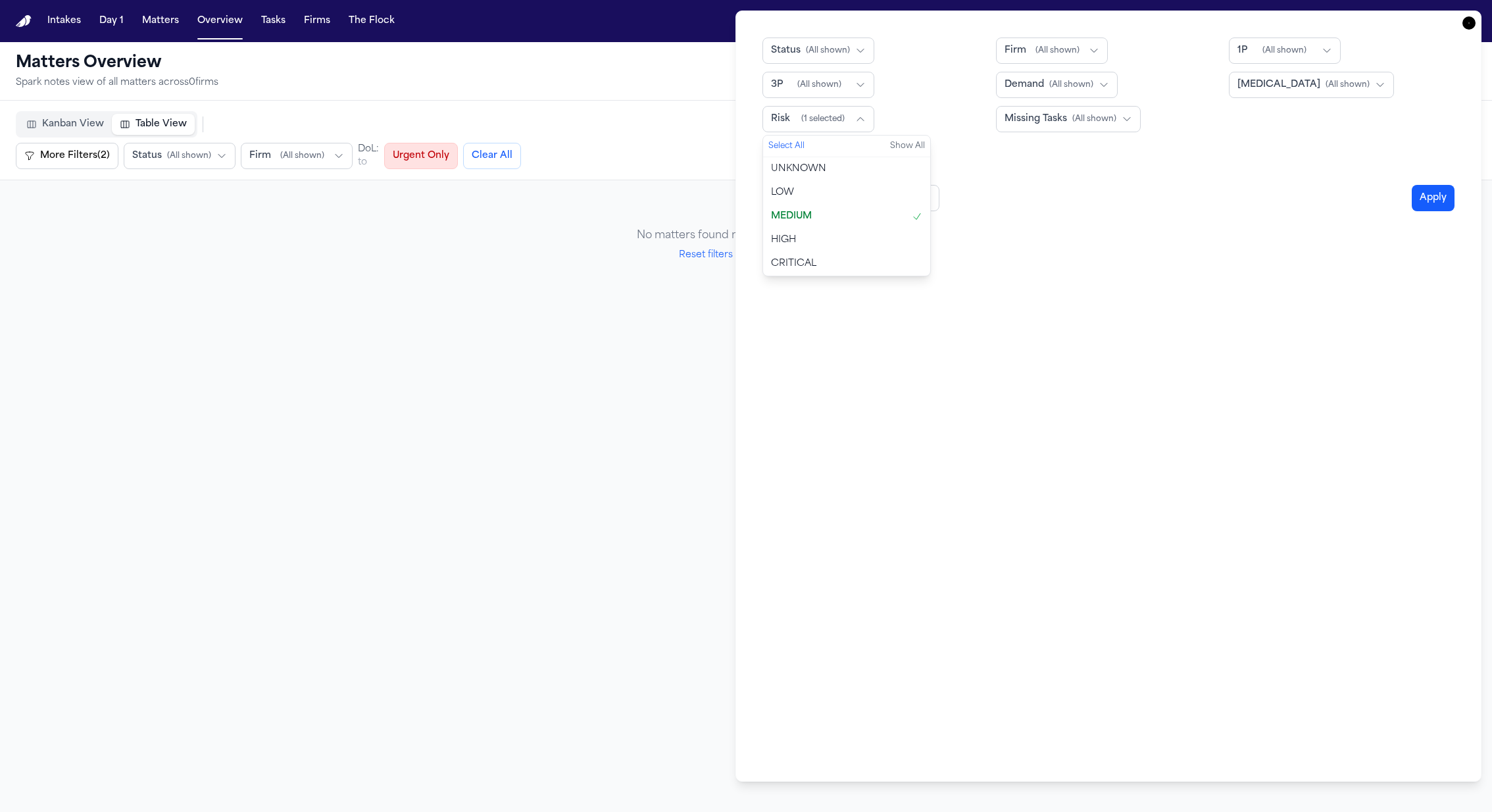
click at [846, 217] on button "MEDIUM" at bounding box center [846, 216] width 167 height 24
select select "**"
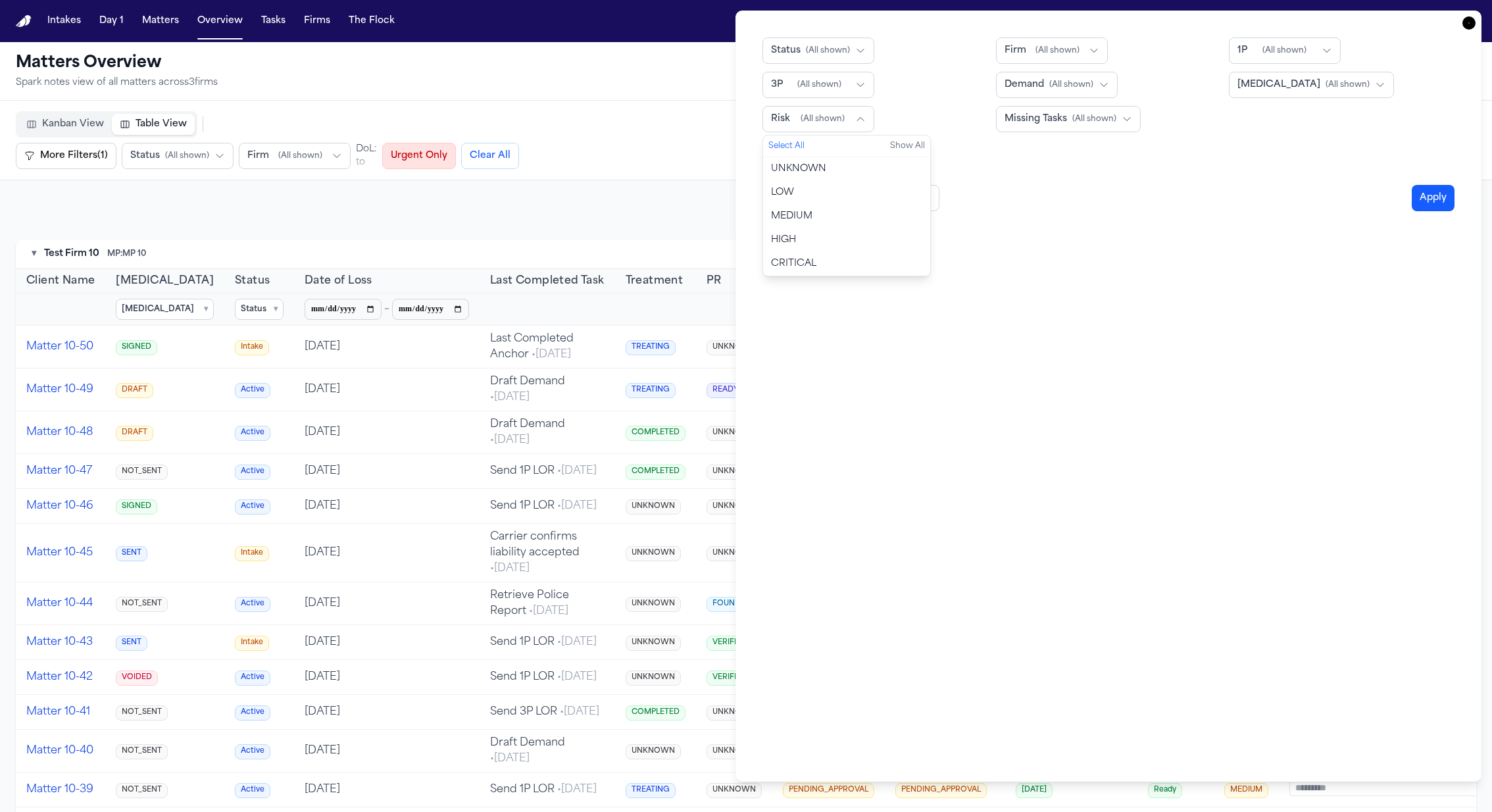
click at [846, 217] on button "MEDIUM" at bounding box center [846, 216] width 167 height 24
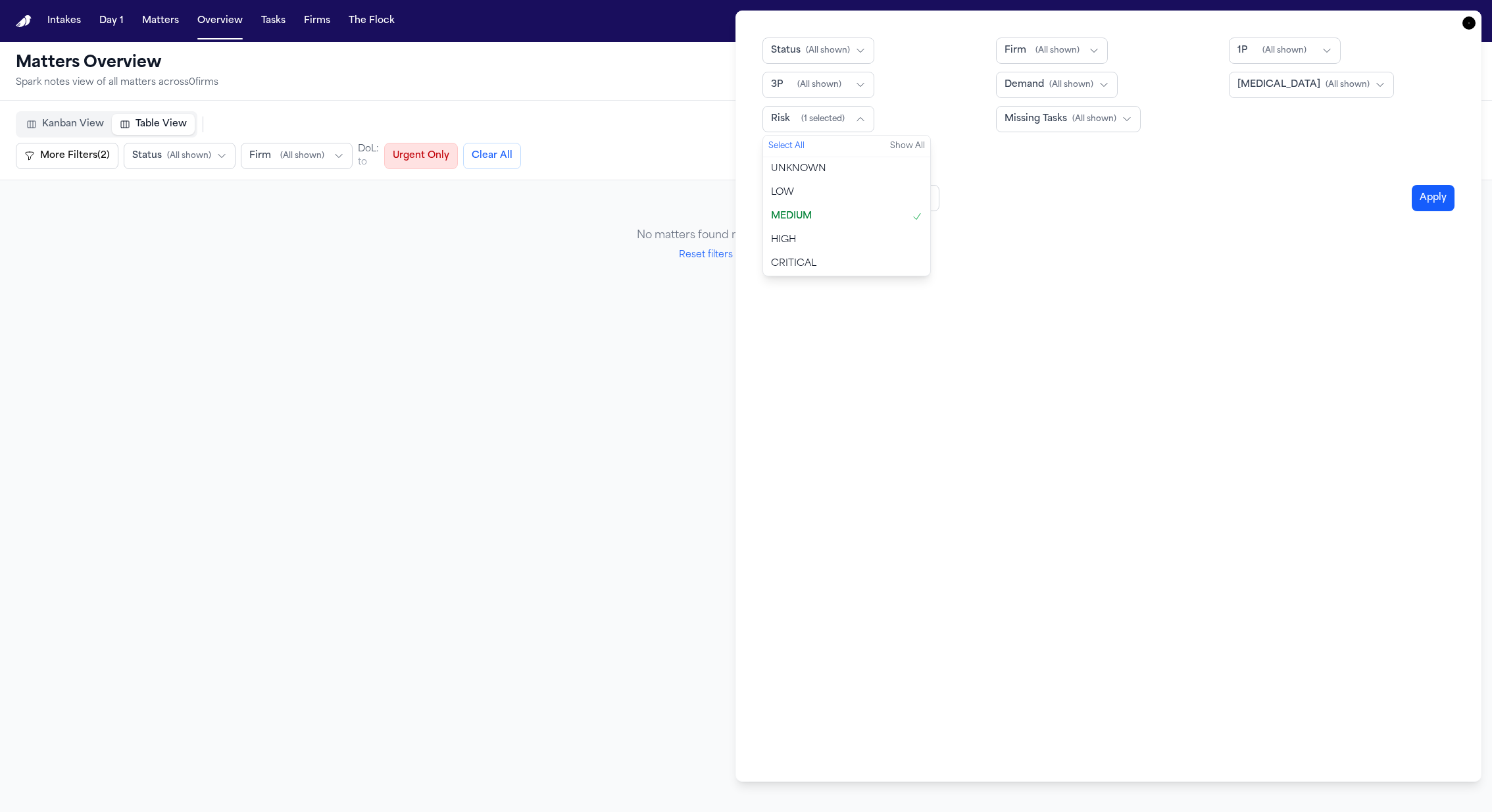
click at [846, 217] on button "MEDIUM" at bounding box center [846, 216] width 167 height 24
select select "**"
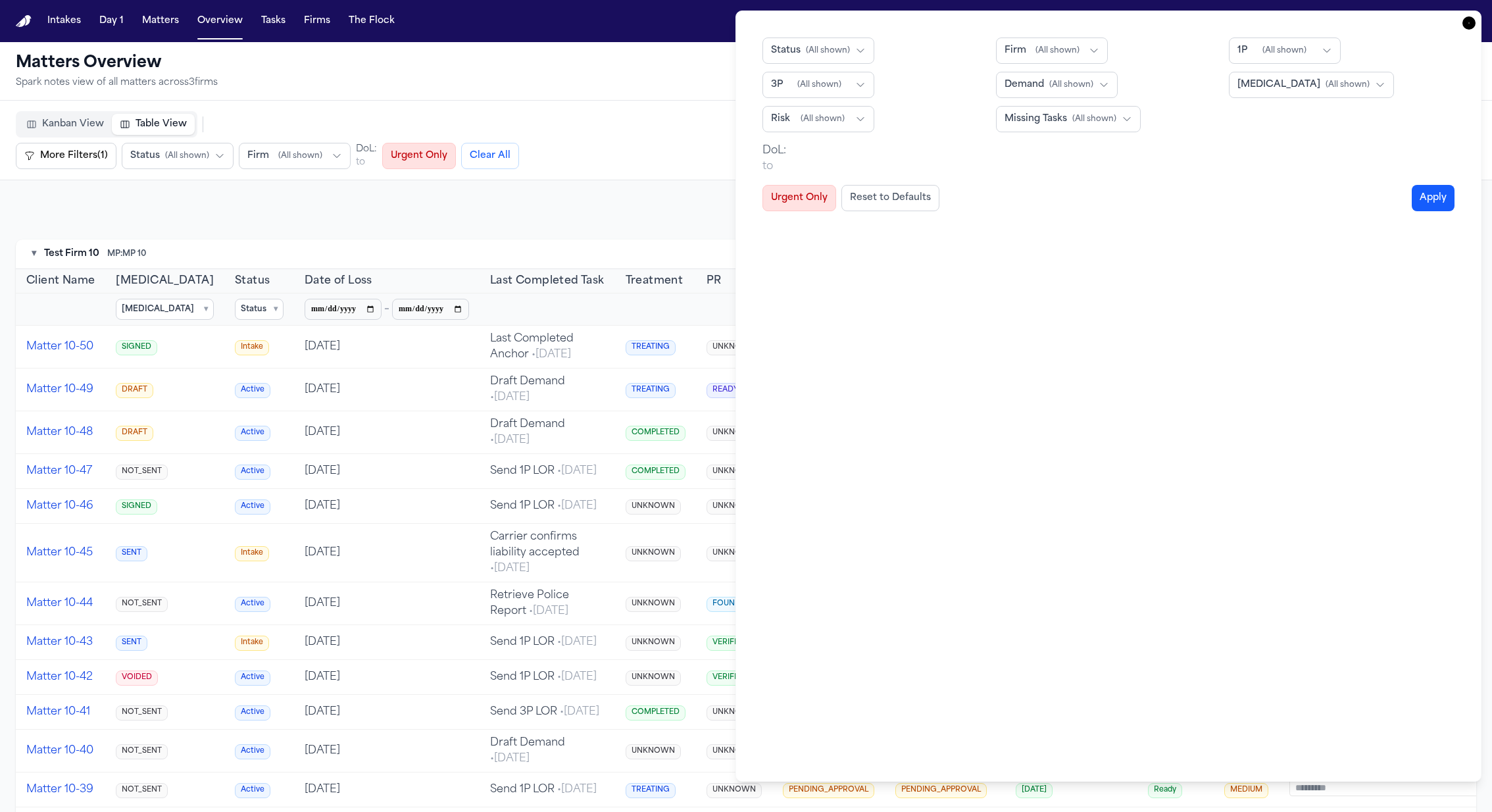
click at [994, 27] on icon "button" at bounding box center [1469, 23] width 13 height 13
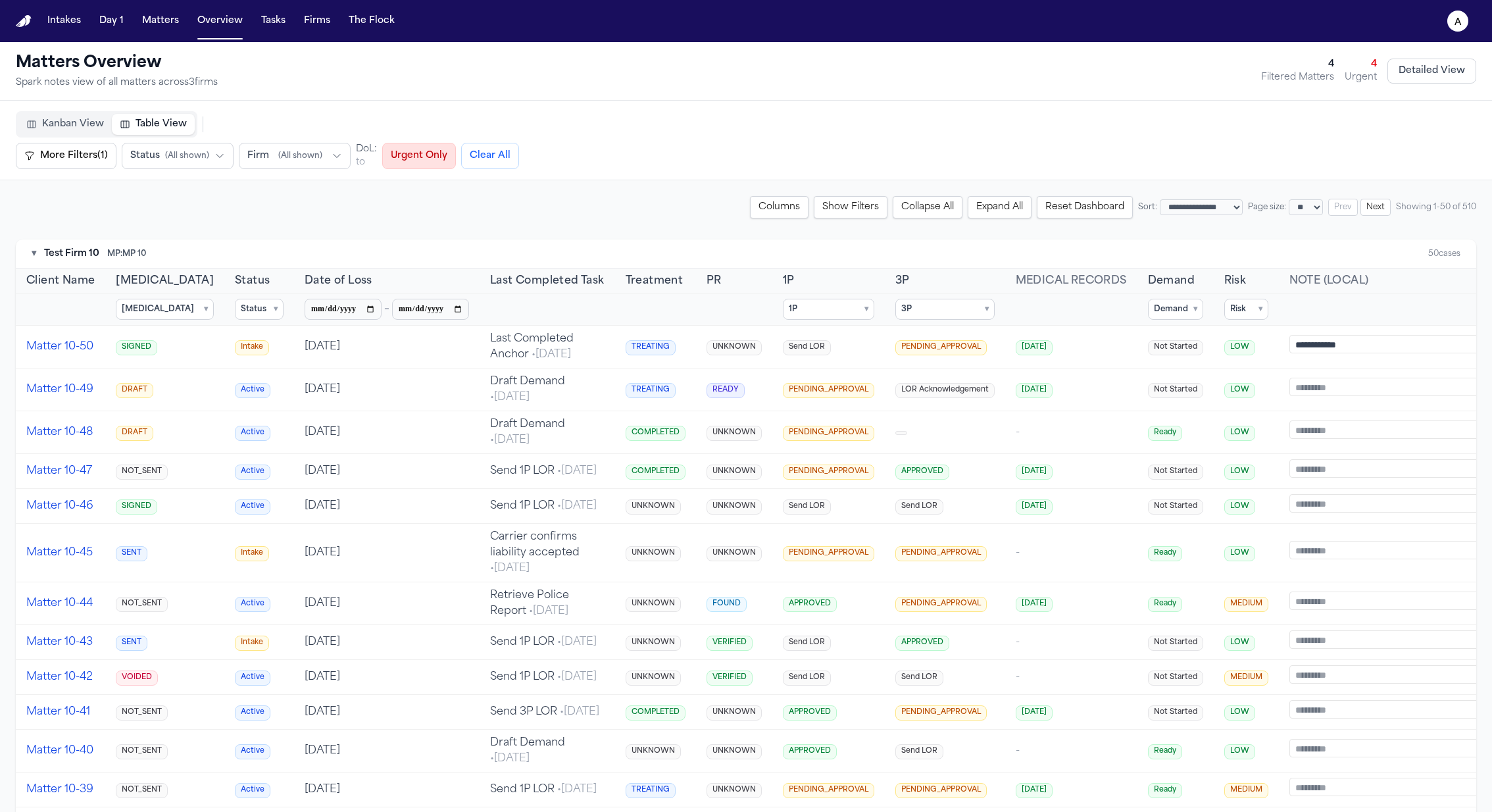
click at [994, 214] on button "Reset Dashboard" at bounding box center [1084, 207] width 96 height 22
click at [815, 299] on summary "1P ▾" at bounding box center [828, 309] width 91 height 21
click at [829, 368] on span "PENDING_APPROVAL" at bounding box center [849, 372] width 88 height 10
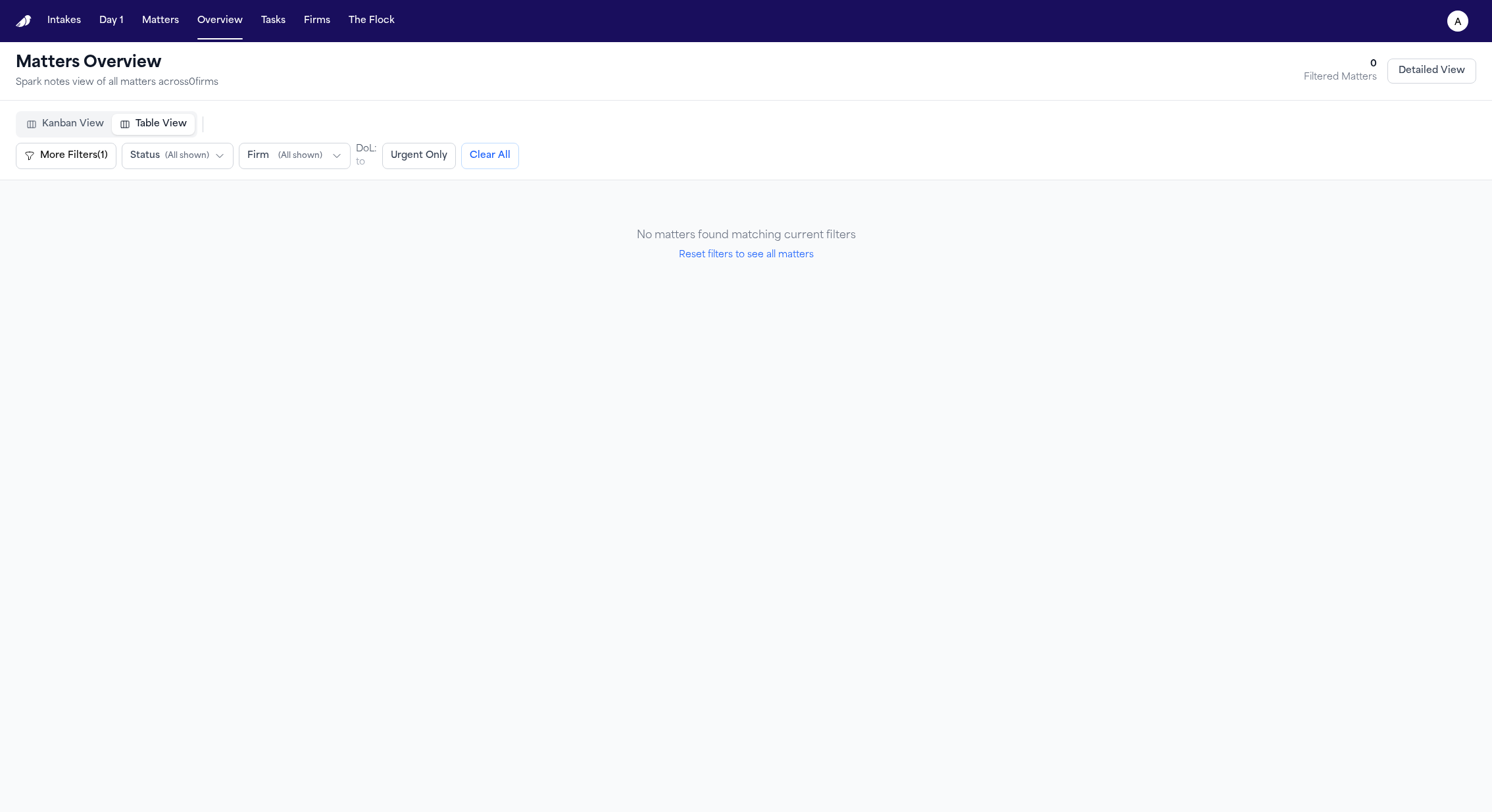
click at [773, 238] on div "No matters found matching current filters" at bounding box center [746, 235] width 1461 height 16
click at [767, 245] on div "No matters found matching current filters Reset filters to see all matters" at bounding box center [746, 245] width 1461 height 98
click at [759, 250] on button "Reset filters to see all matters" at bounding box center [747, 256] width 135 height 13
select select "**"
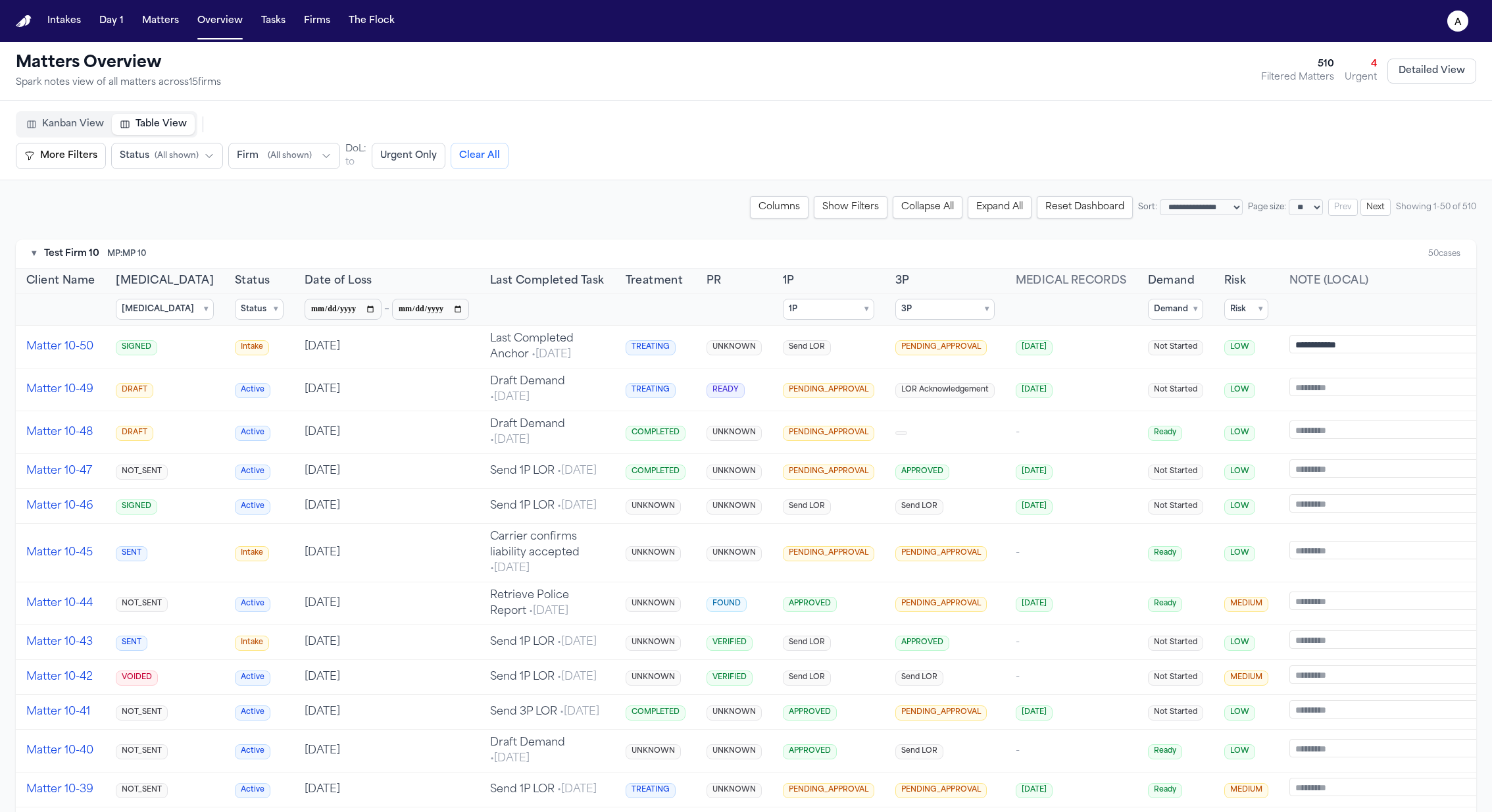
click at [235, 309] on summary "Status ▾" at bounding box center [259, 309] width 49 height 21
click at [257, 354] on span "Active" at bounding box center [270, 354] width 25 height 10
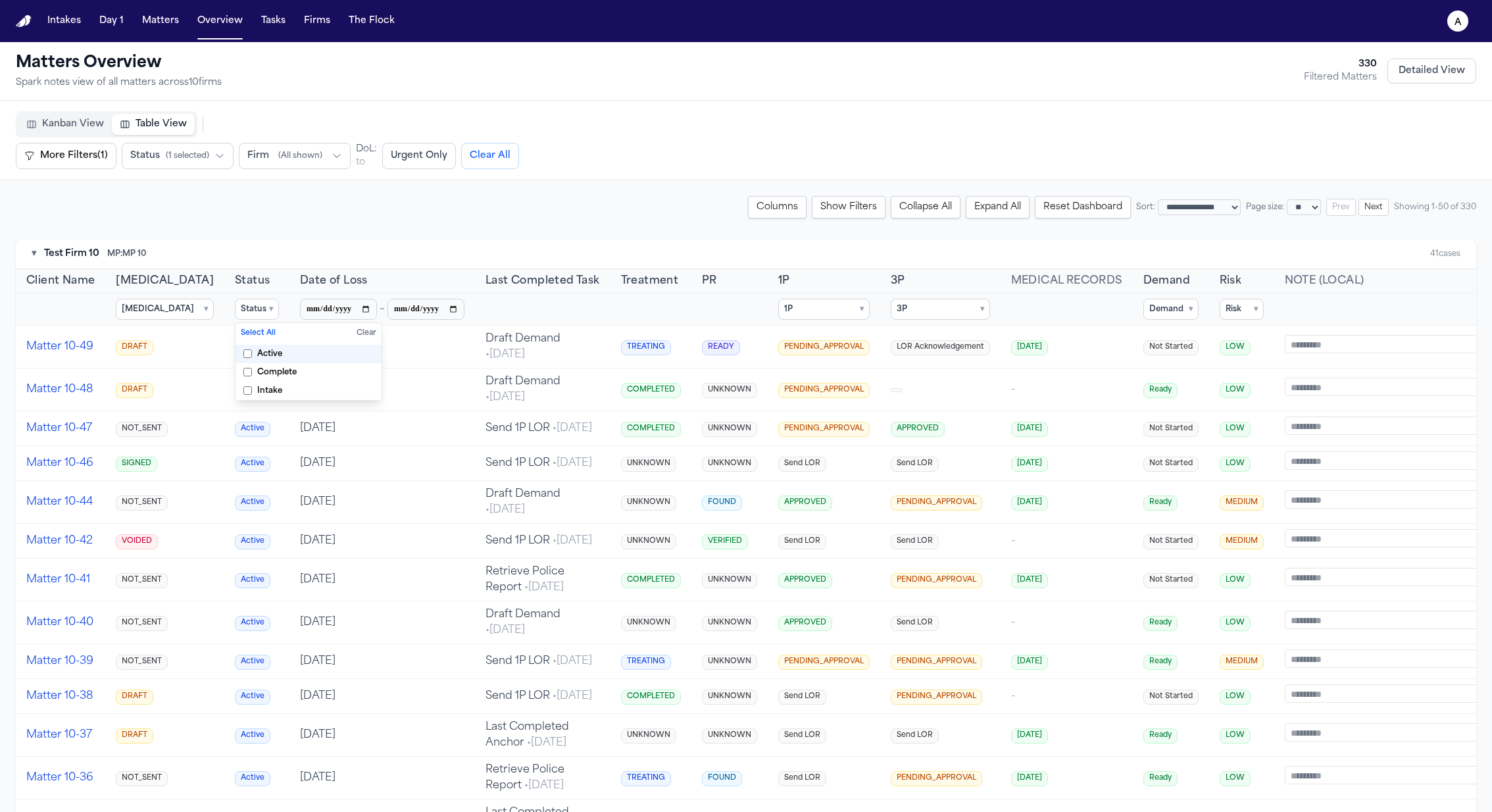
click at [257, 373] on span "Complete" at bounding box center [276, 372] width 39 height 10
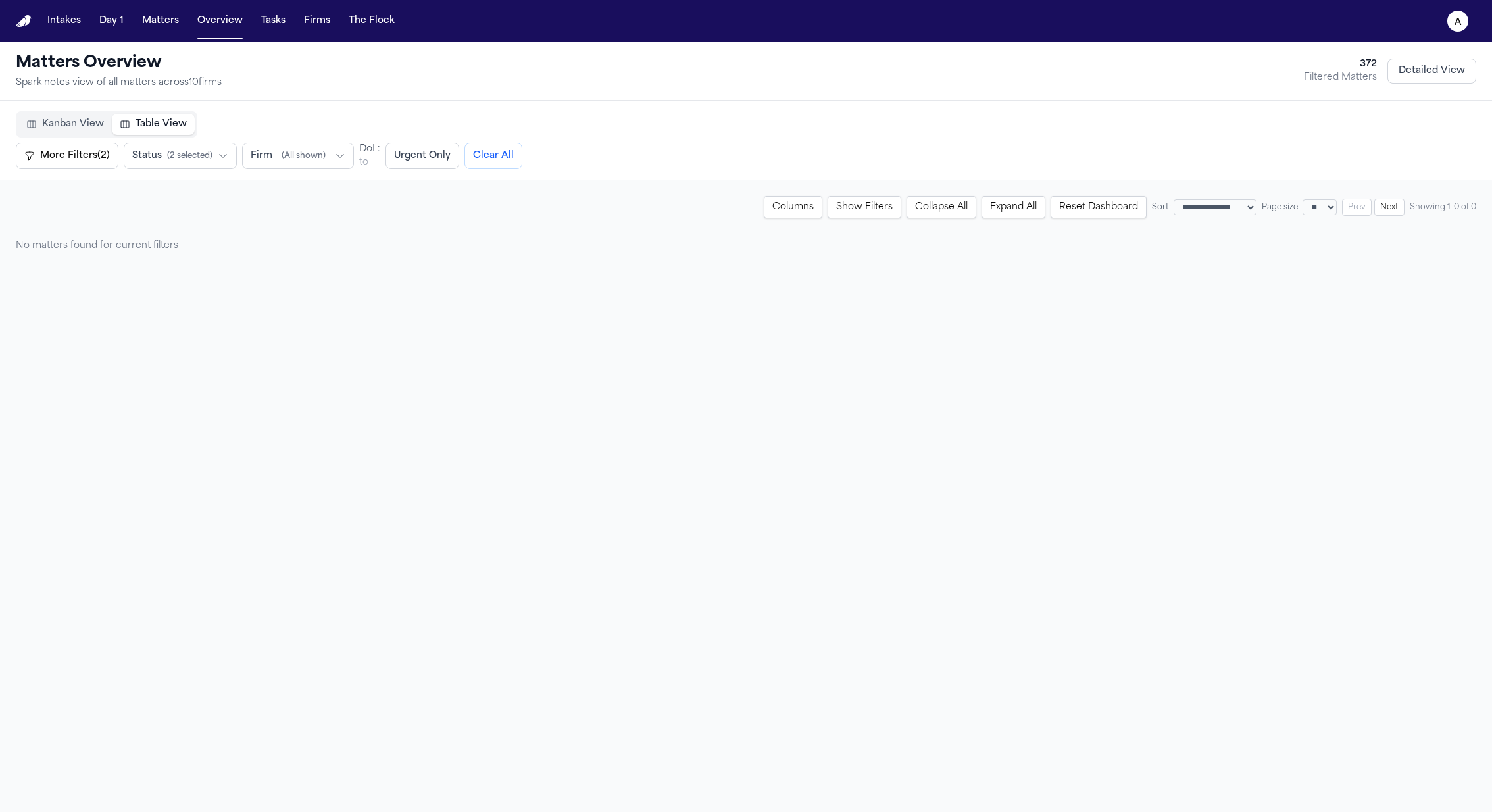
click at [994, 204] on button "Reset Dashboard" at bounding box center [1098, 207] width 96 height 22
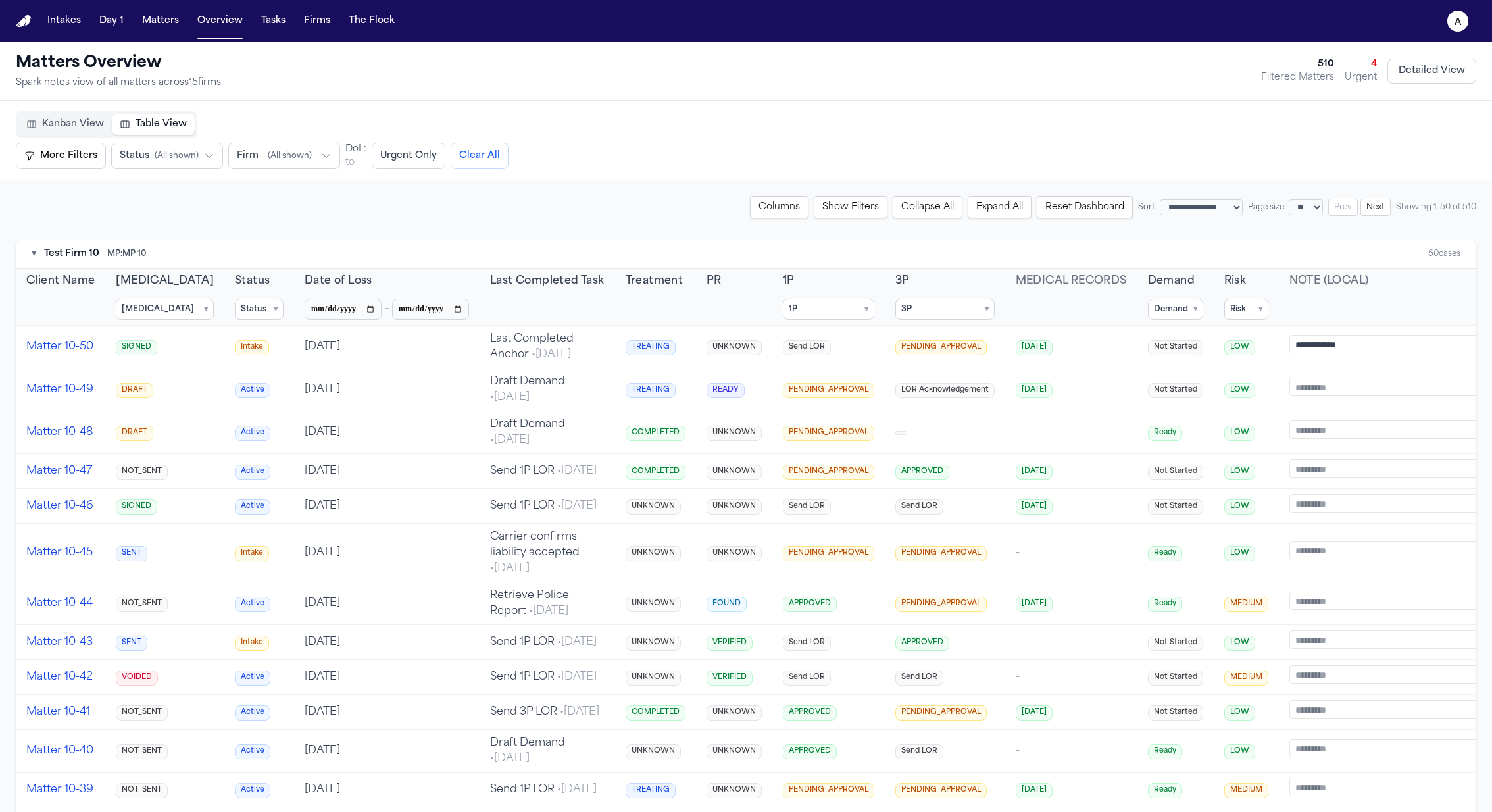
click at [235, 302] on summary "Status ▾" at bounding box center [259, 309] width 49 height 21
click at [257, 372] on span "Complete" at bounding box center [276, 372] width 39 height 10
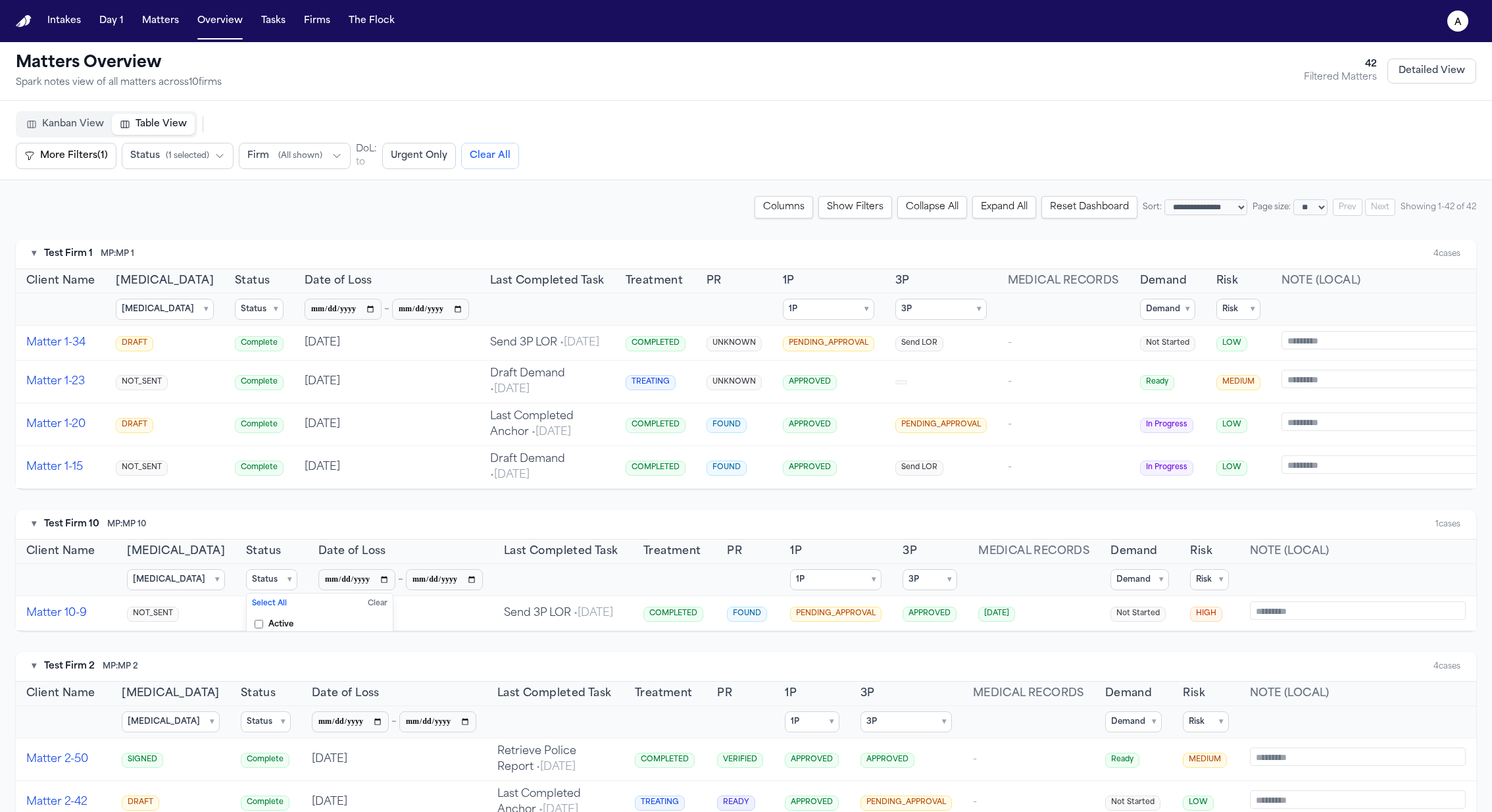
click at [235, 305] on summary "Status ▾" at bounding box center [259, 309] width 49 height 21
click at [257, 367] on span "Complete" at bounding box center [276, 372] width 39 height 10
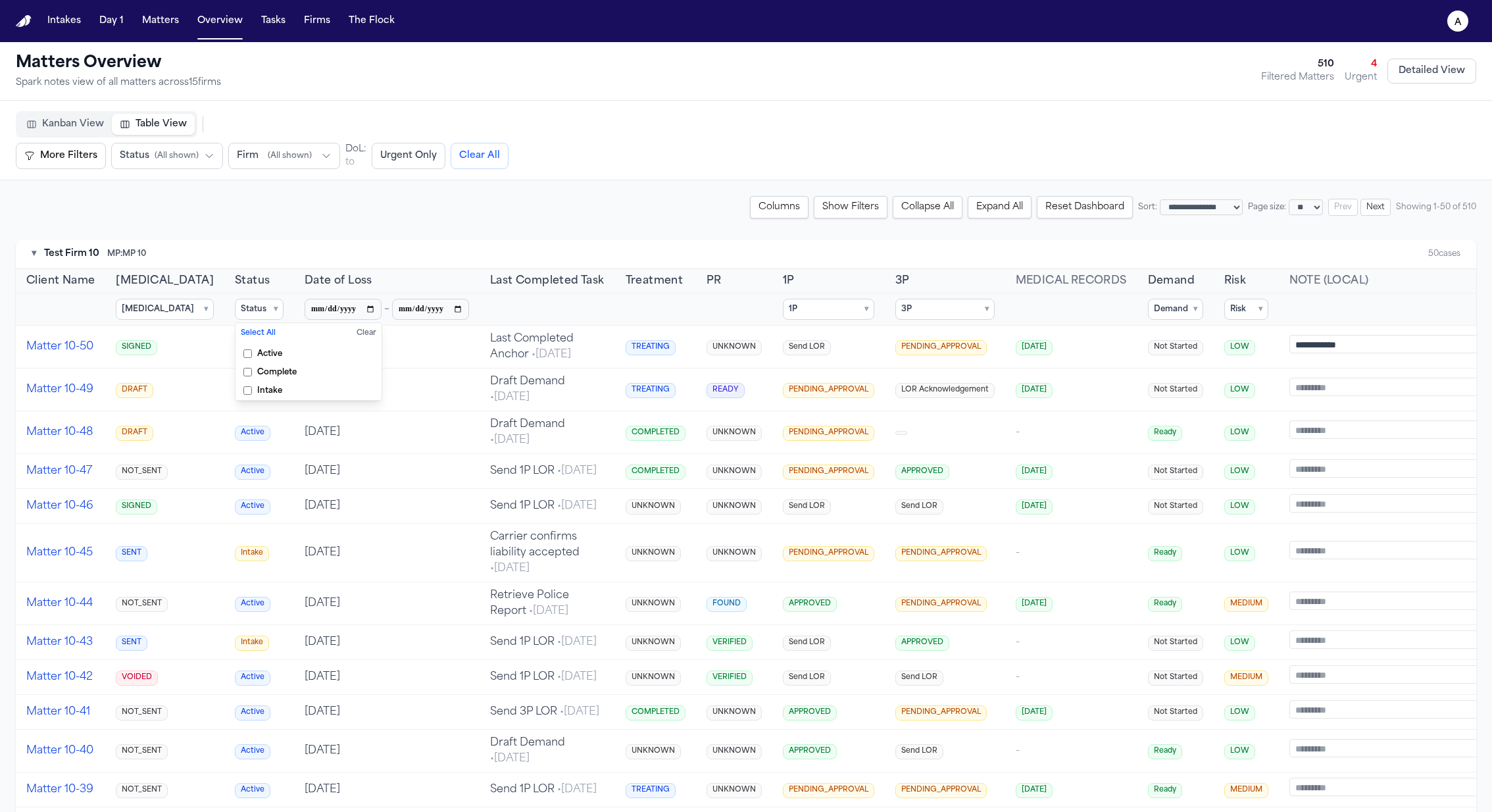
click at [143, 307] on summary "[MEDICAL_DATA] ▾" at bounding box center [165, 309] width 98 height 21
click at [159, 373] on span "DRAFT" at bounding box center [152, 372] width 27 height 10
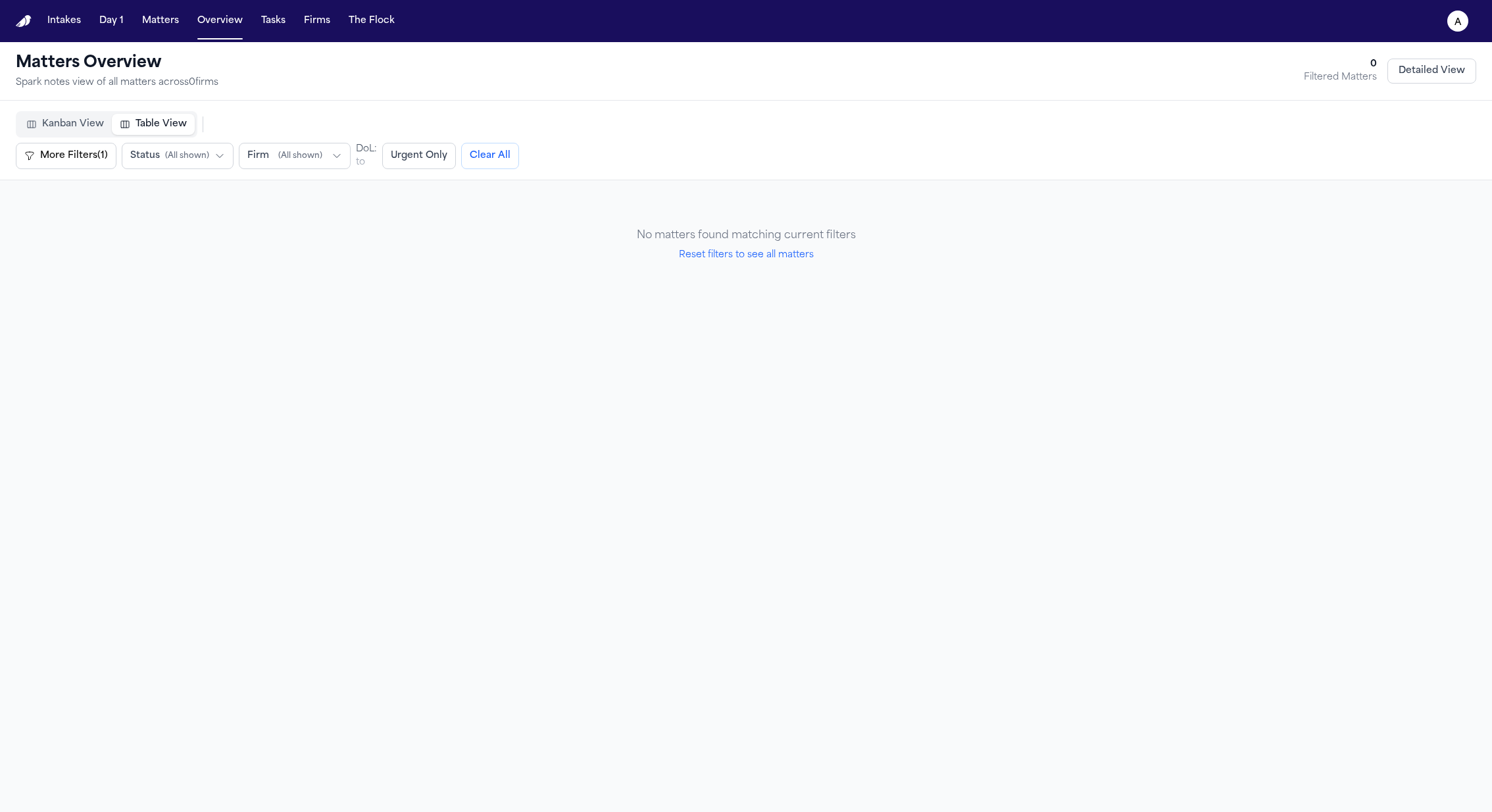
click at [749, 252] on button "Reset filters to see all matters" at bounding box center [747, 256] width 135 height 13
select select "**"
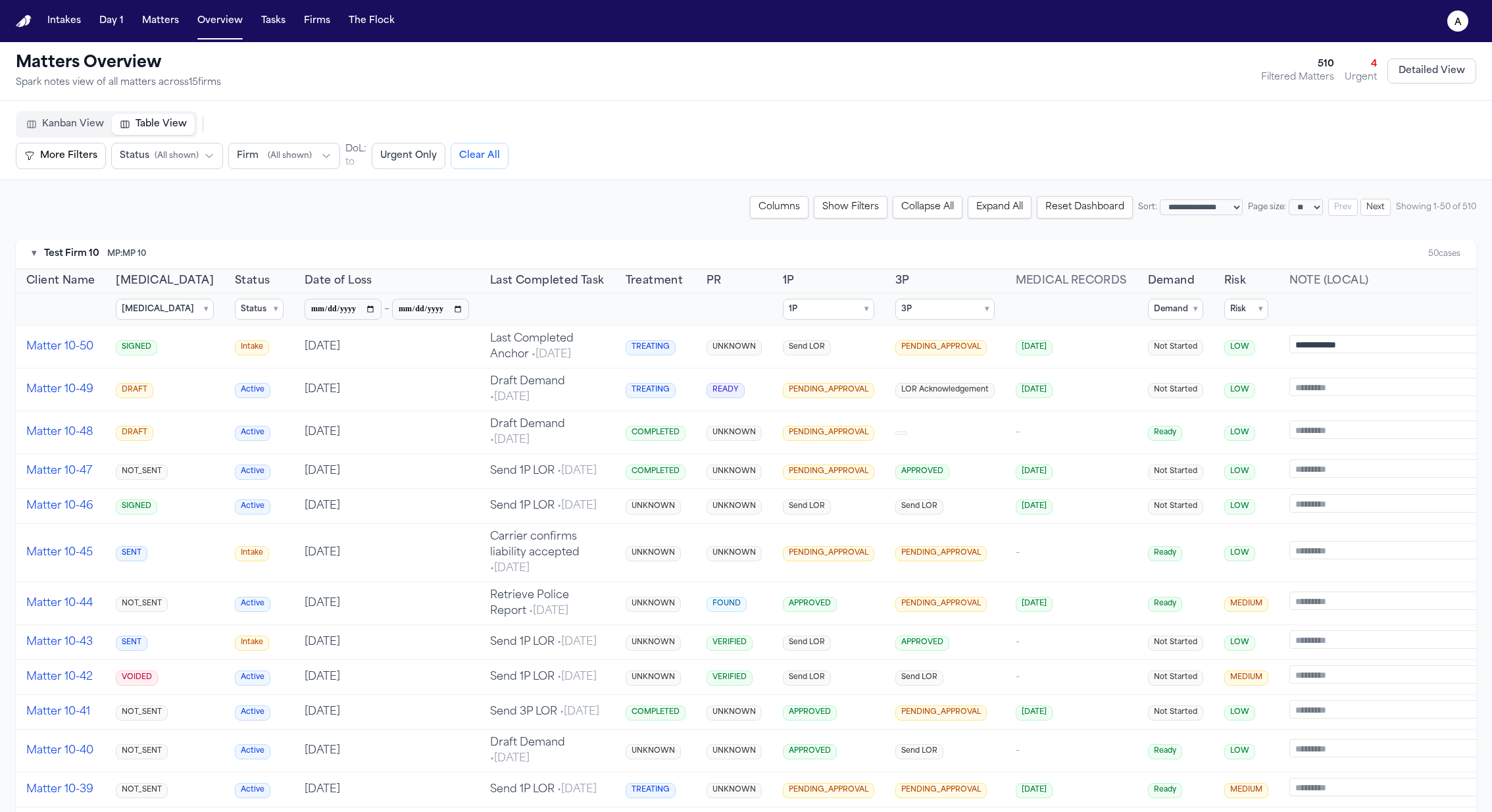
click at [148, 313] on summary "[MEDICAL_DATA] ▾" at bounding box center [165, 309] width 98 height 21
click at [152, 389] on span "SENT" at bounding box center [149, 391] width 22 height 10
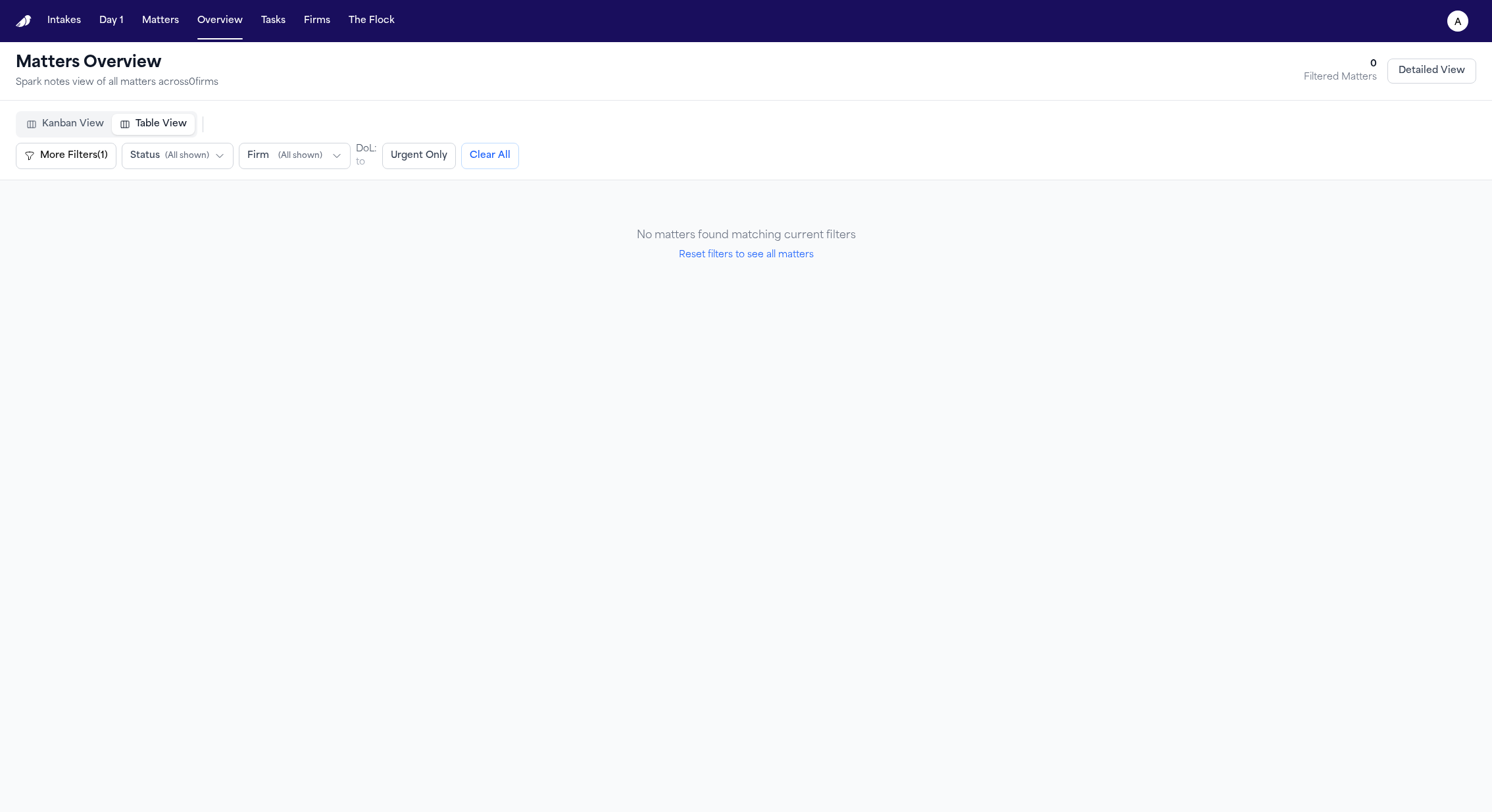
click at [690, 255] on button "Reset filters to see all matters" at bounding box center [747, 256] width 135 height 13
select select "**"
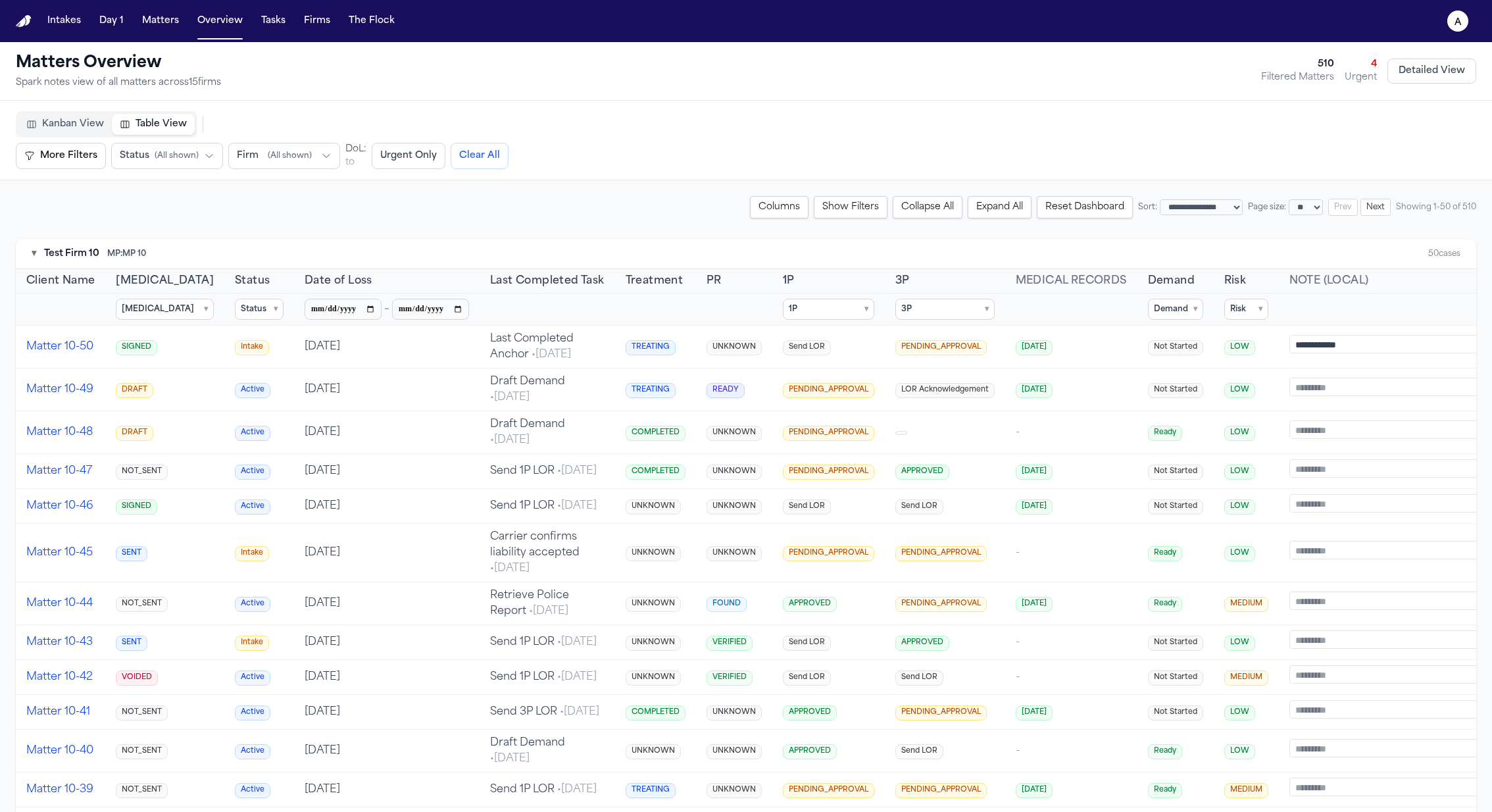
click at [204, 305] on span "▾" at bounding box center [205, 309] width 4 height 10
click at [159, 404] on span "SIGNED" at bounding box center [155, 409] width 33 height 10
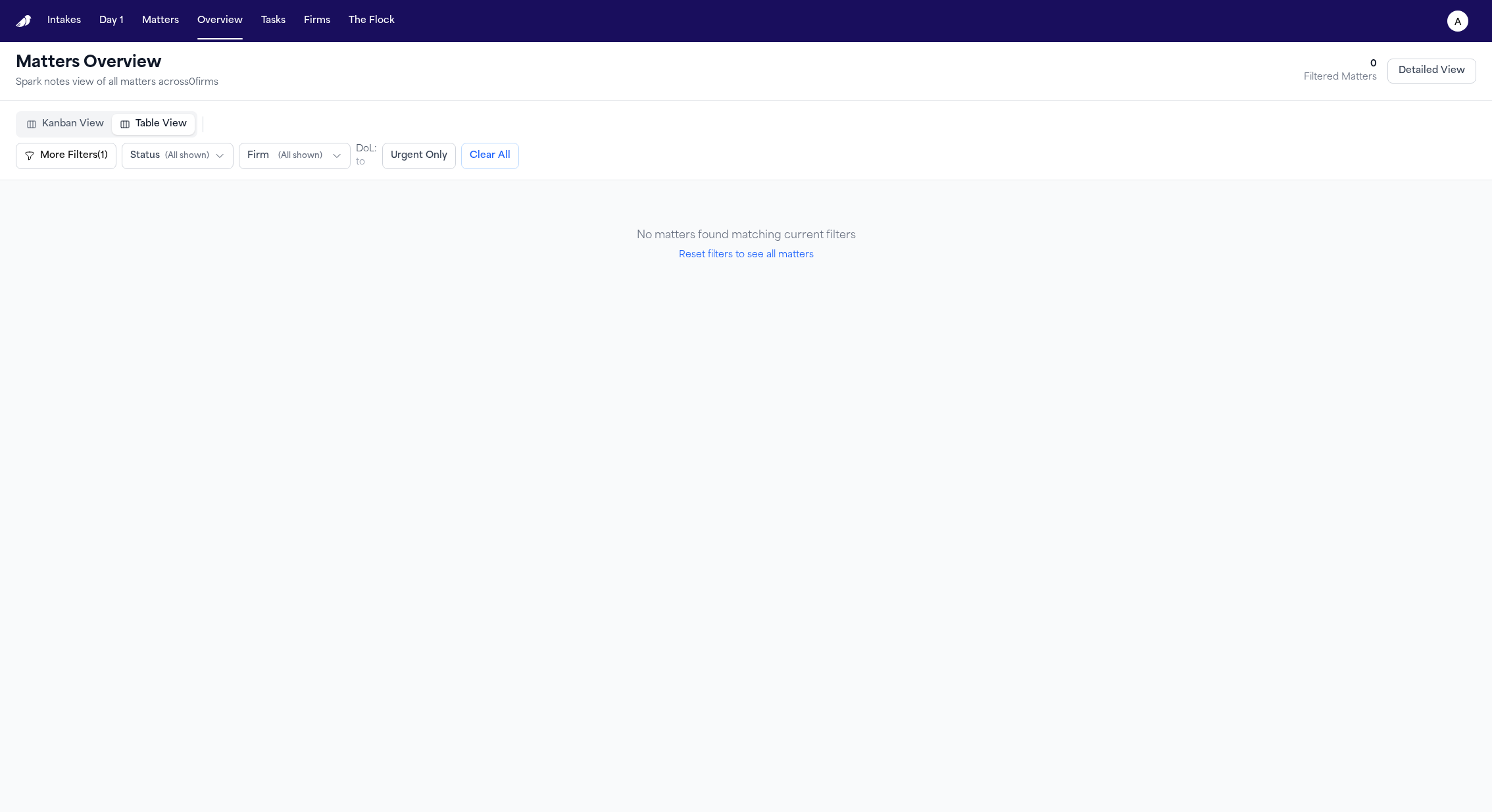
click at [707, 259] on button "Reset filters to see all matters" at bounding box center [747, 256] width 135 height 13
select select "**"
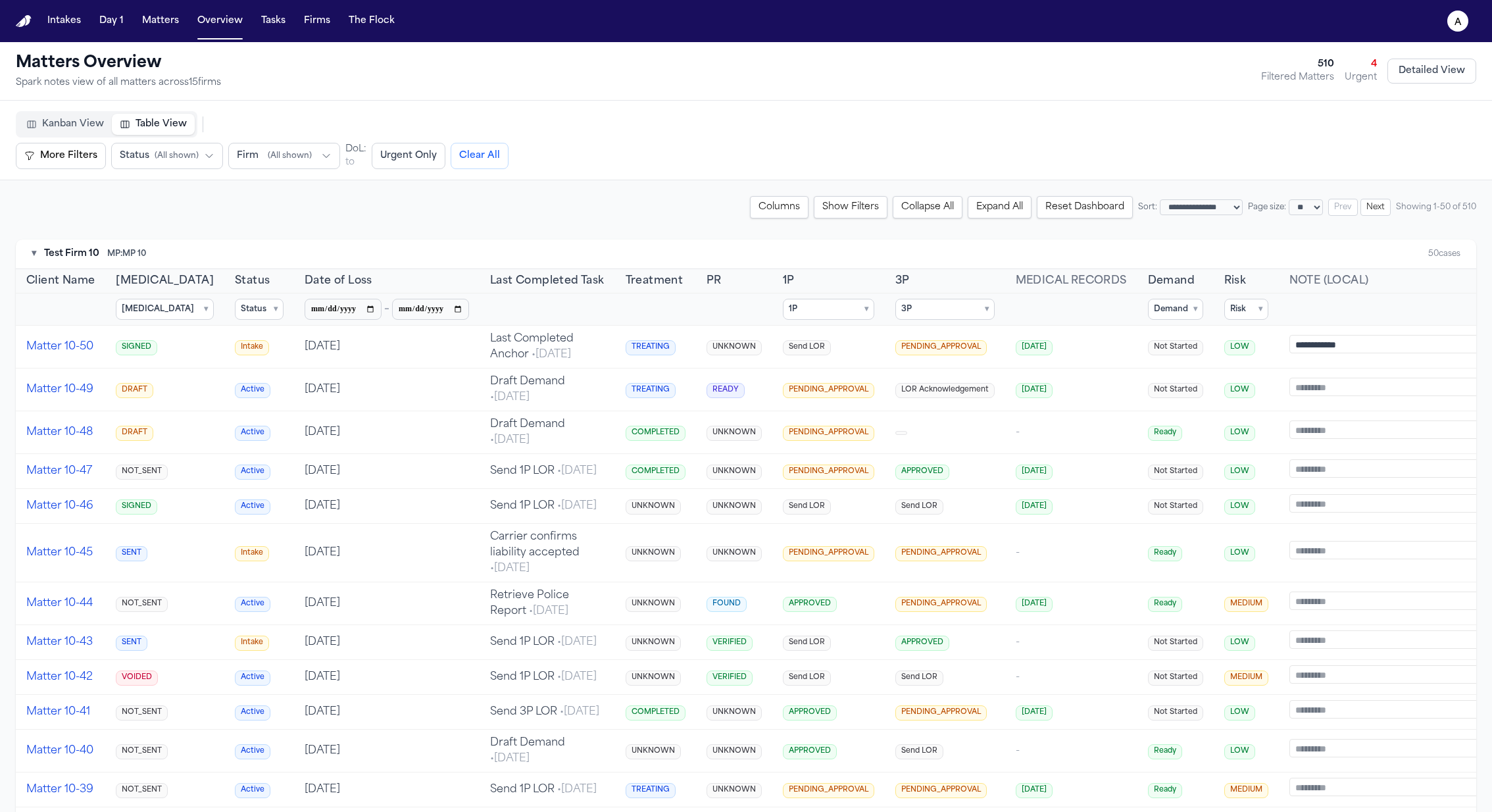
click at [149, 299] on summary "[MEDICAL_DATA] ▾" at bounding box center [165, 309] width 98 height 21
click at [158, 404] on span "SIGNED" at bounding box center [155, 409] width 33 height 10
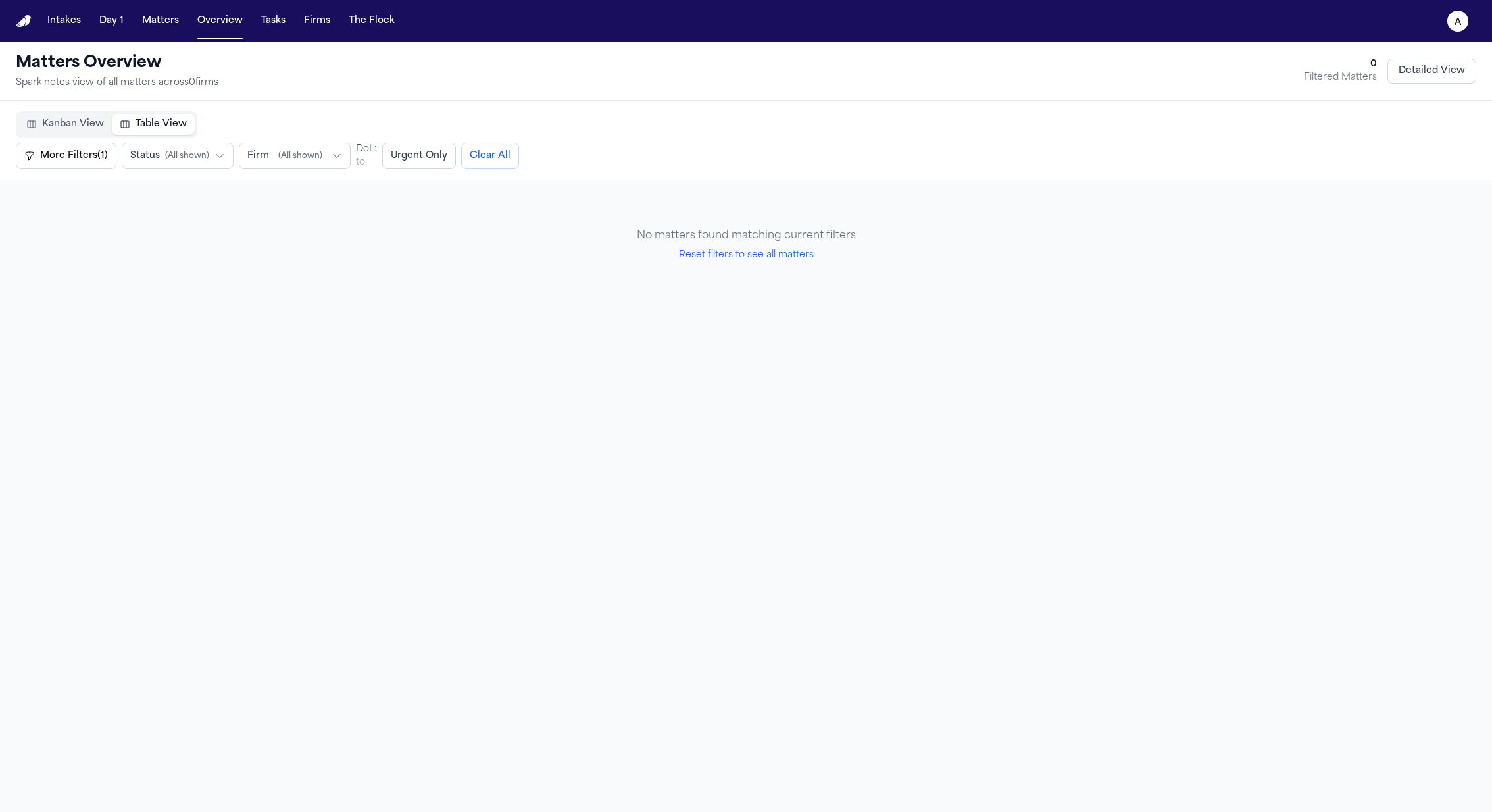
click at [791, 253] on button "Reset filters to see all matters" at bounding box center [747, 256] width 135 height 13
select select "**"
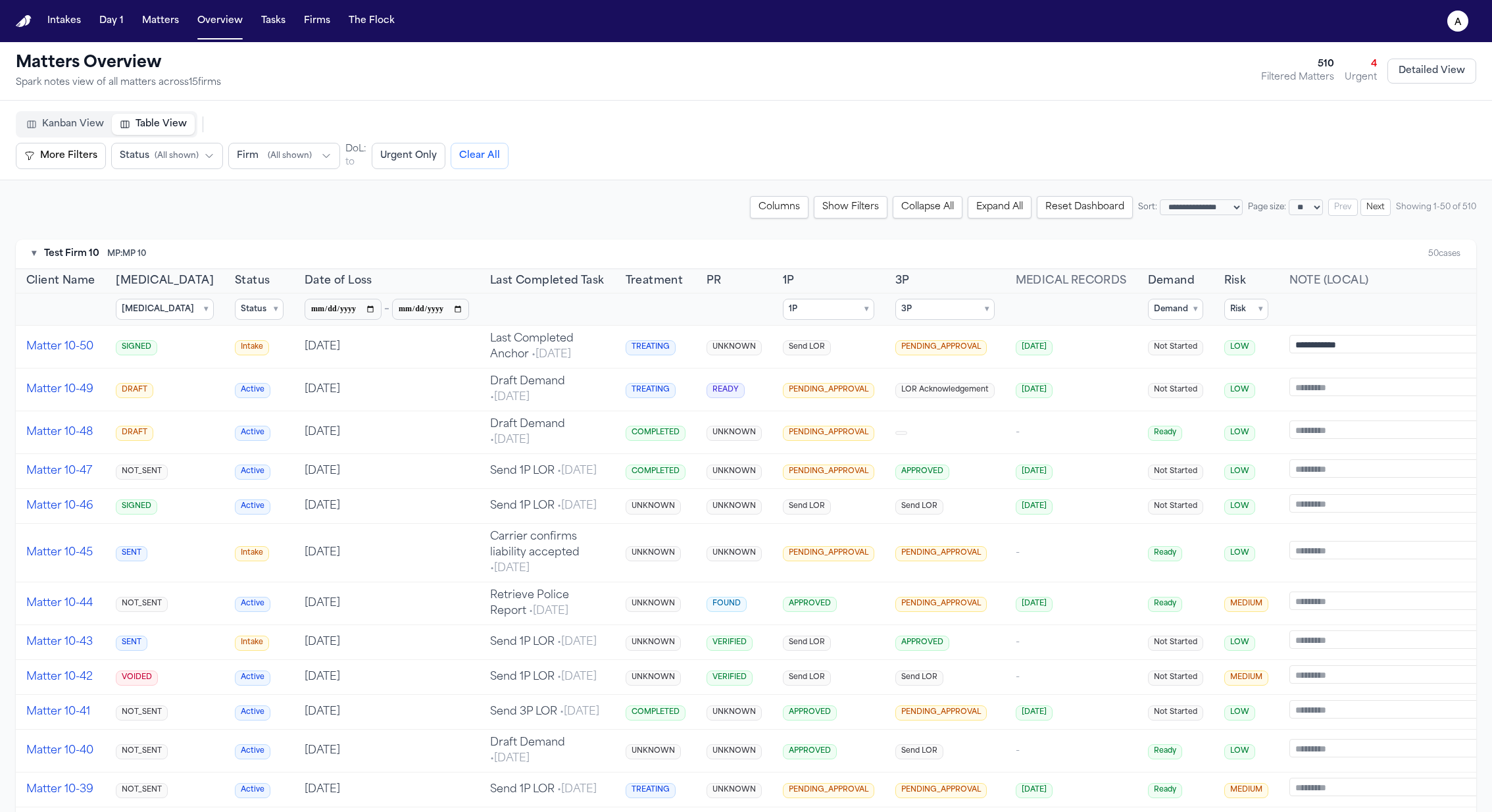
click at [139, 308] on summary "[MEDICAL_DATA] ▾" at bounding box center [165, 309] width 98 height 21
click at [172, 395] on label "SENT" at bounding box center [189, 391] width 146 height 19
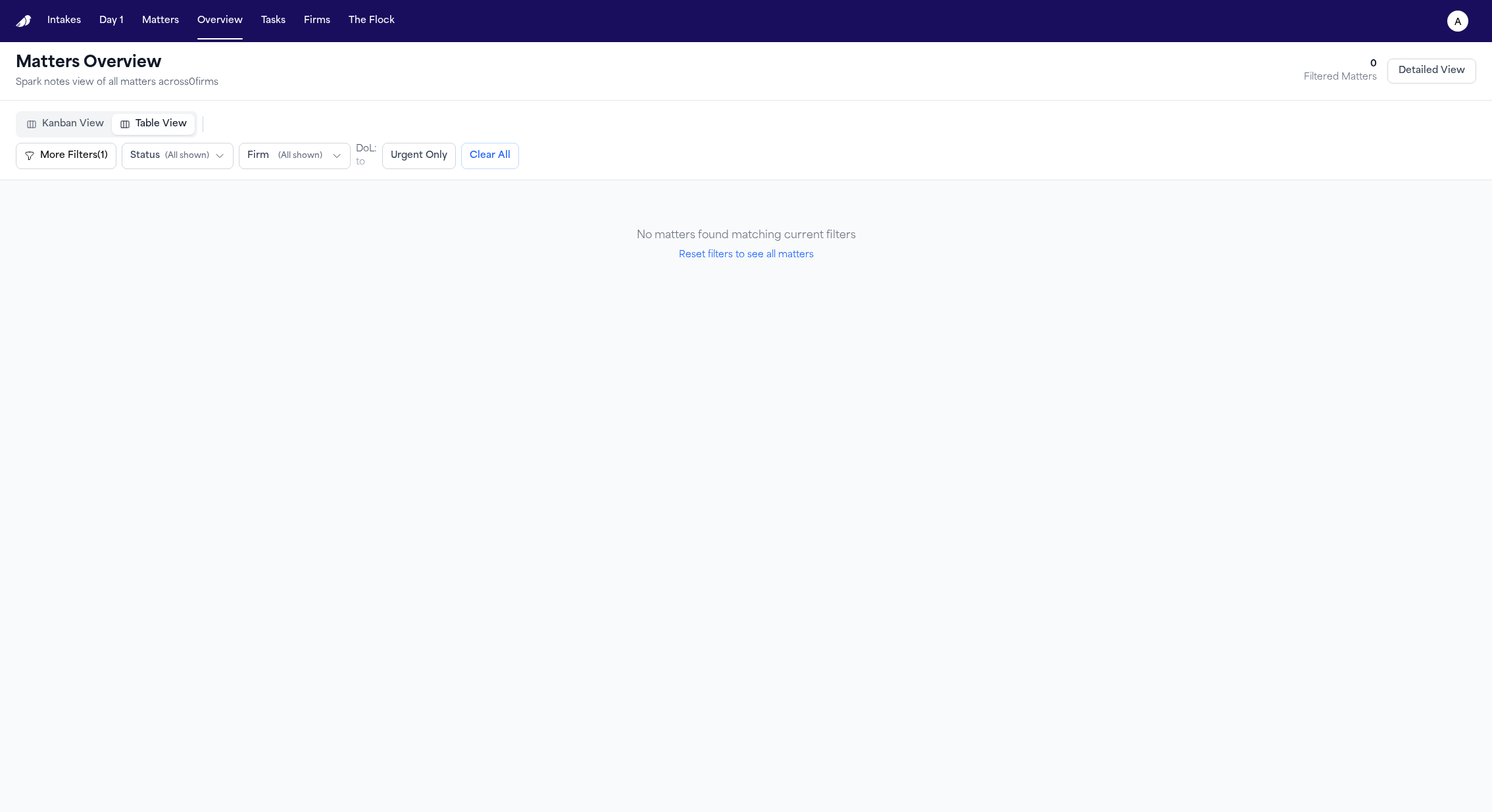
click at [753, 260] on button "Reset filters to see all matters" at bounding box center [747, 256] width 135 height 13
select select "**"
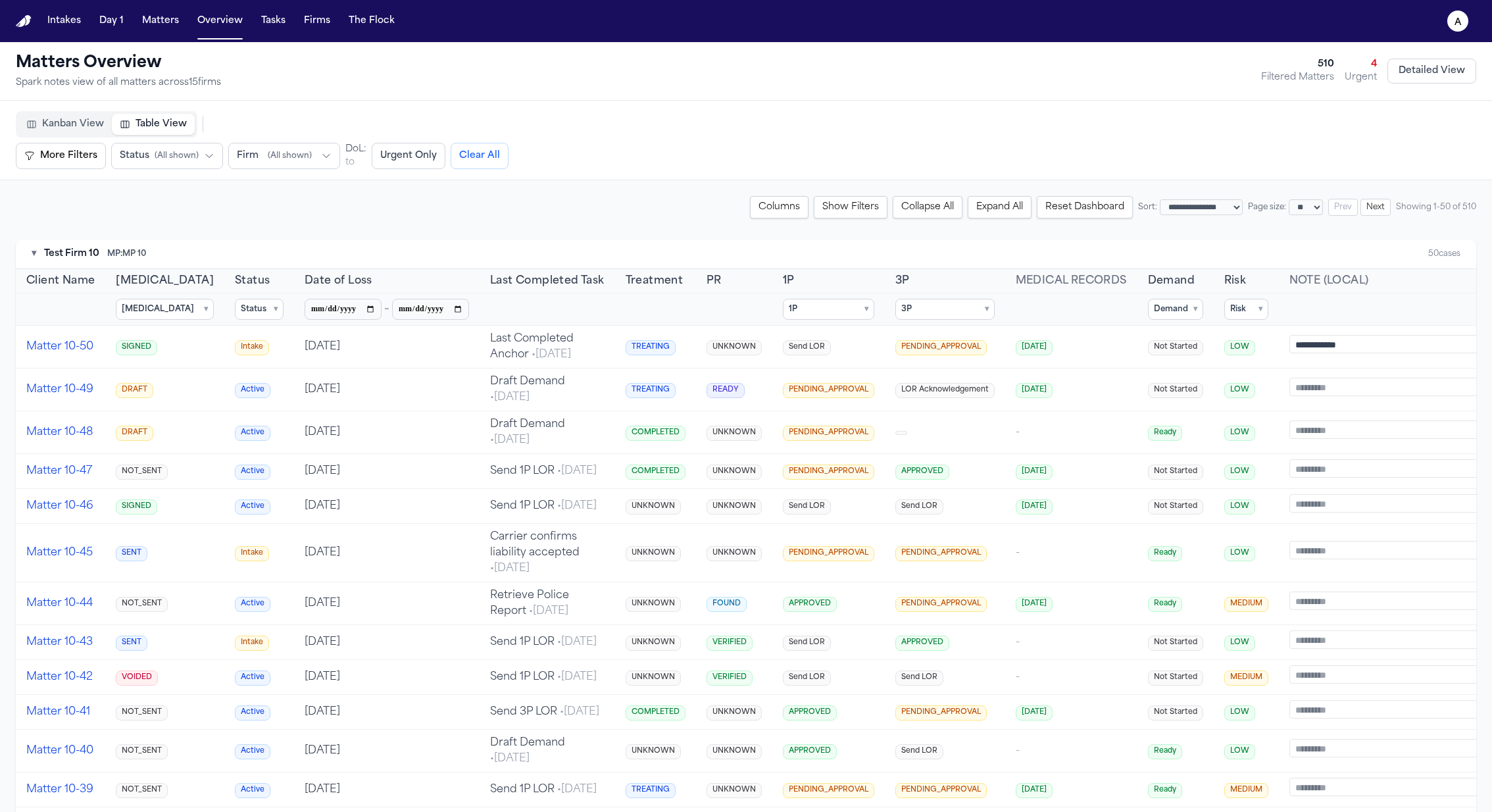
click at [140, 299] on summary "[MEDICAL_DATA] ▾" at bounding box center [165, 309] width 98 height 21
click at [157, 412] on span "SIGNED" at bounding box center [155, 409] width 33 height 10
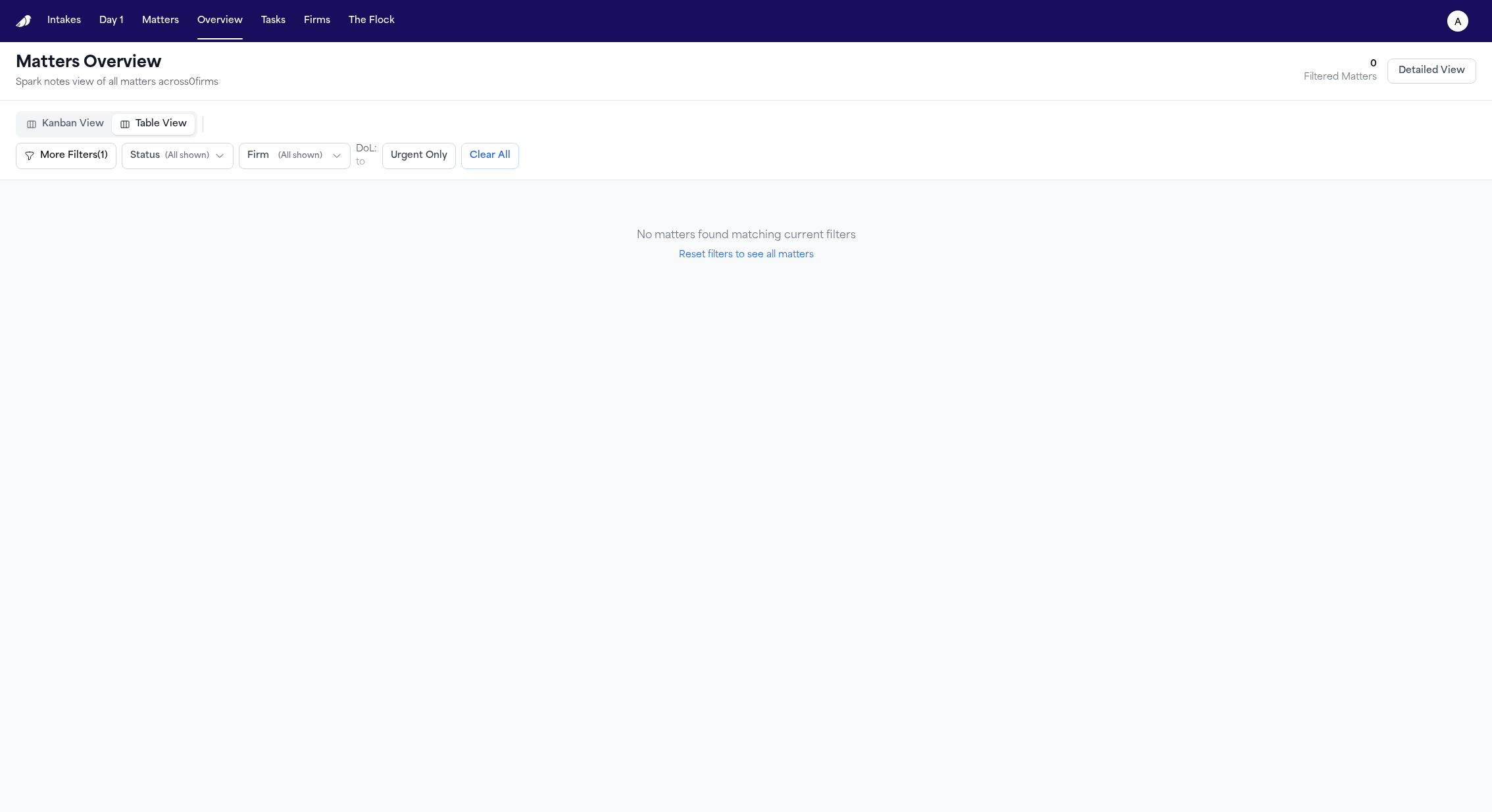
click at [774, 260] on button "Reset filters to see all matters" at bounding box center [747, 256] width 135 height 13
select select "**"
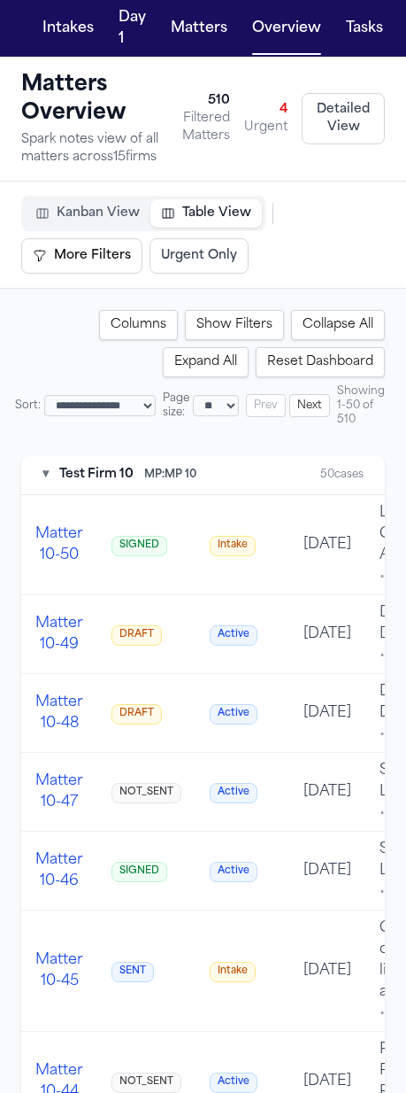
click at [246, 326] on button "Show Filters" at bounding box center [234, 325] width 99 height 30
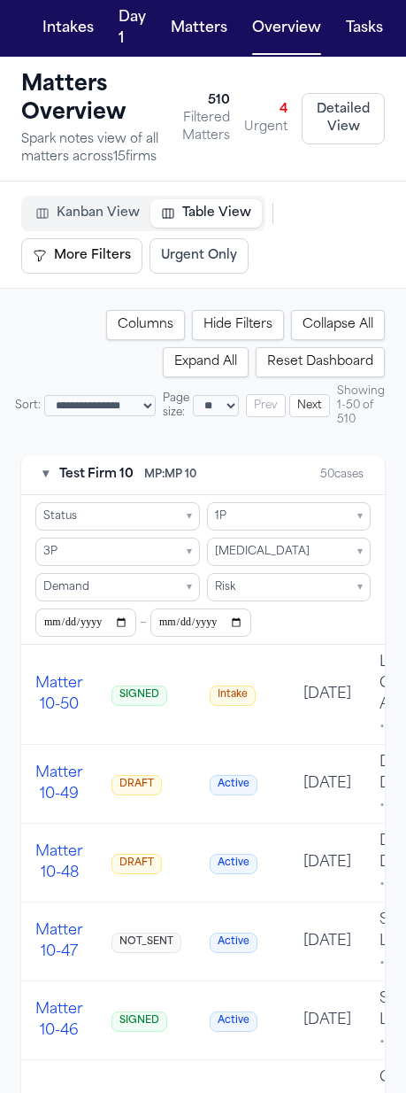
click at [136, 517] on summary "Status ▾" at bounding box center [117, 516] width 165 height 28
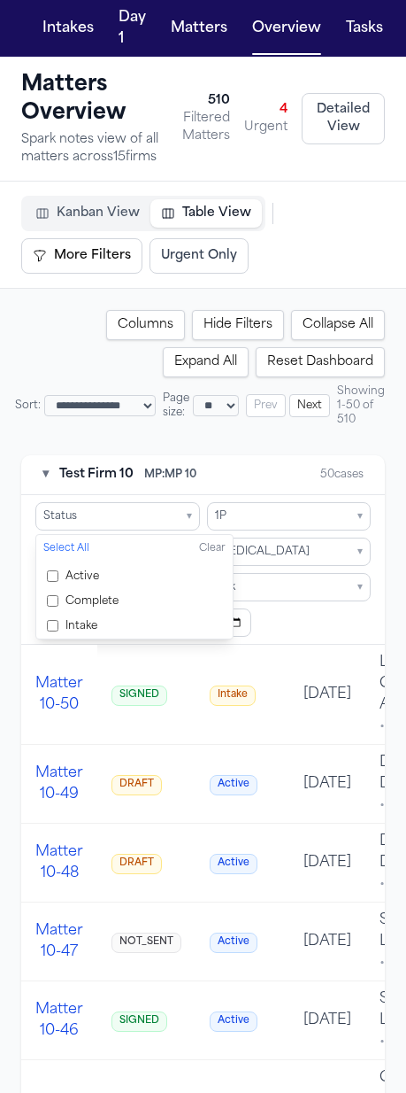
click at [94, 619] on span "Intake" at bounding box center [82, 626] width 32 height 14
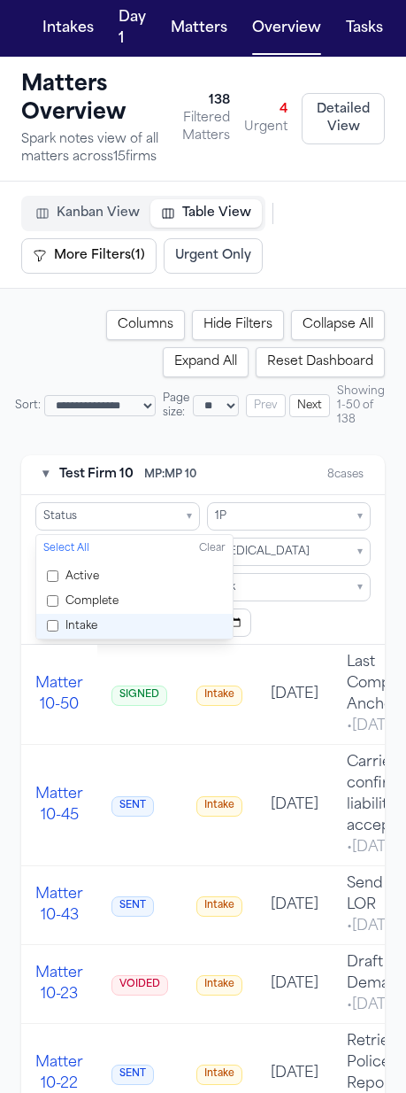
click at [94, 619] on span "Intake" at bounding box center [82, 626] width 32 height 14
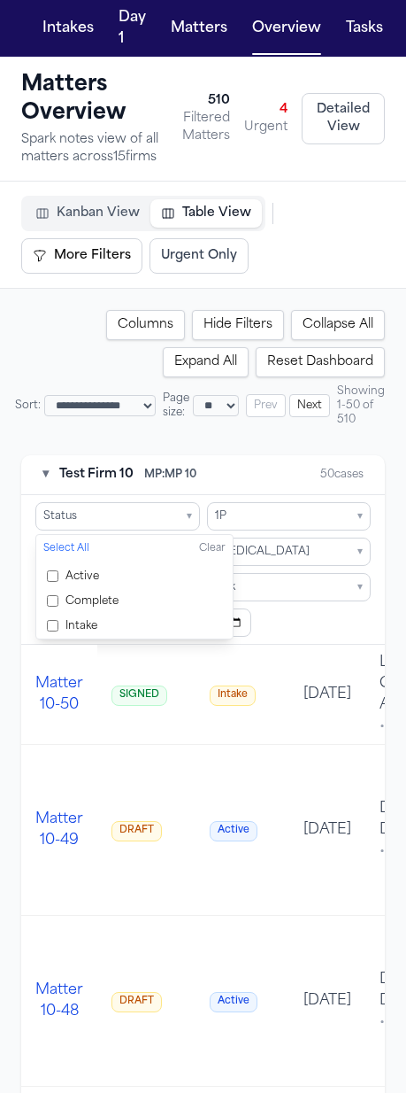
click at [94, 619] on span "Intake" at bounding box center [82, 626] width 32 height 14
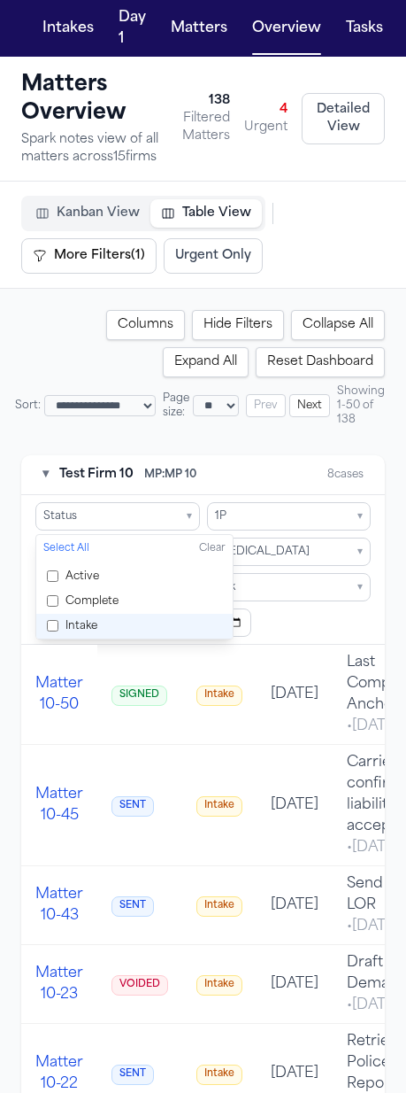
click at [94, 619] on span "Intake" at bounding box center [82, 626] width 32 height 14
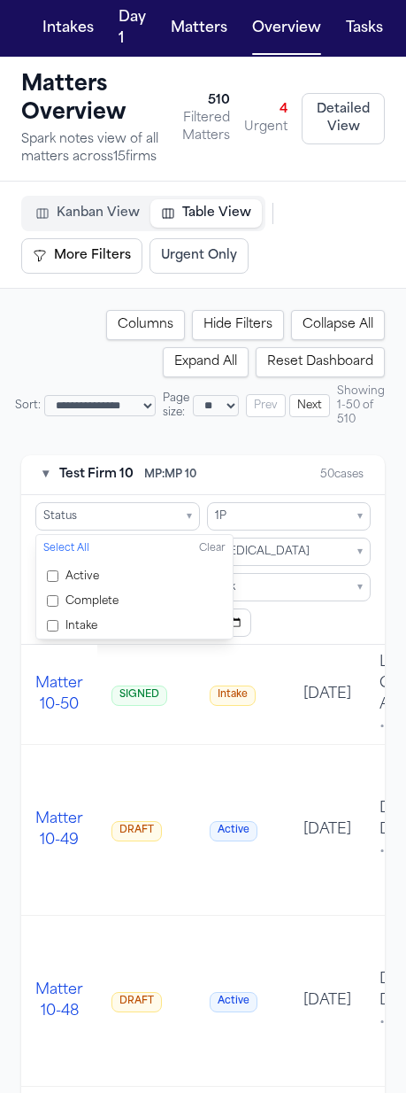
click at [245, 461] on div "▾ Test Firm 10 MP: MP 10 50 cases" at bounding box center [203, 475] width 364 height 40
click at [251, 506] on summary "1P ▾" at bounding box center [289, 516] width 165 height 28
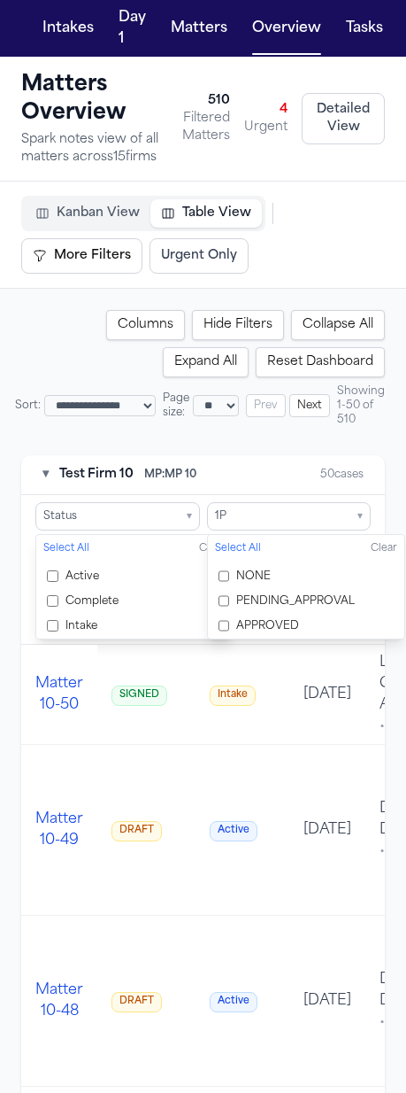
click at [288, 602] on span "PENDING_APPROVAL" at bounding box center [295, 601] width 119 height 14
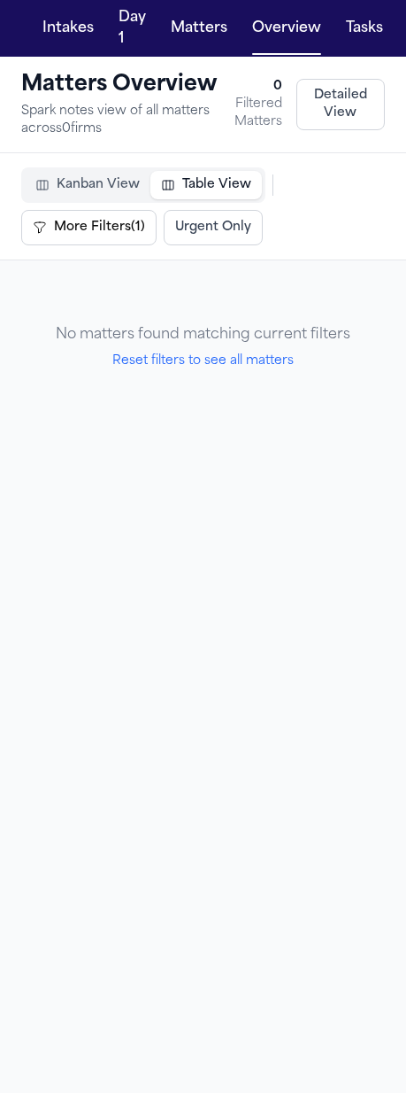
click at [259, 357] on button "Reset filters to see all matters" at bounding box center [203, 361] width 182 height 18
select select "**"
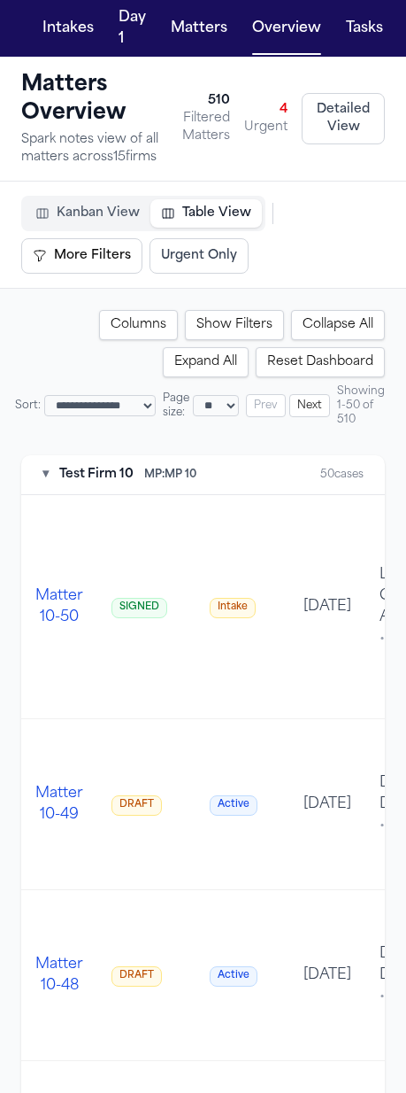
click at [260, 324] on button "Show Filters" at bounding box center [234, 325] width 99 height 30
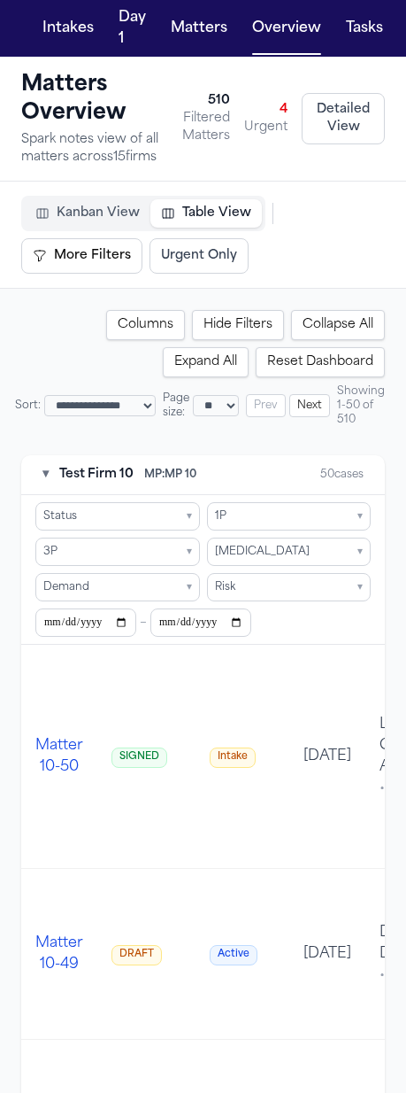
click at [261, 559] on summary "Retainer ▾" at bounding box center [289, 551] width 165 height 28
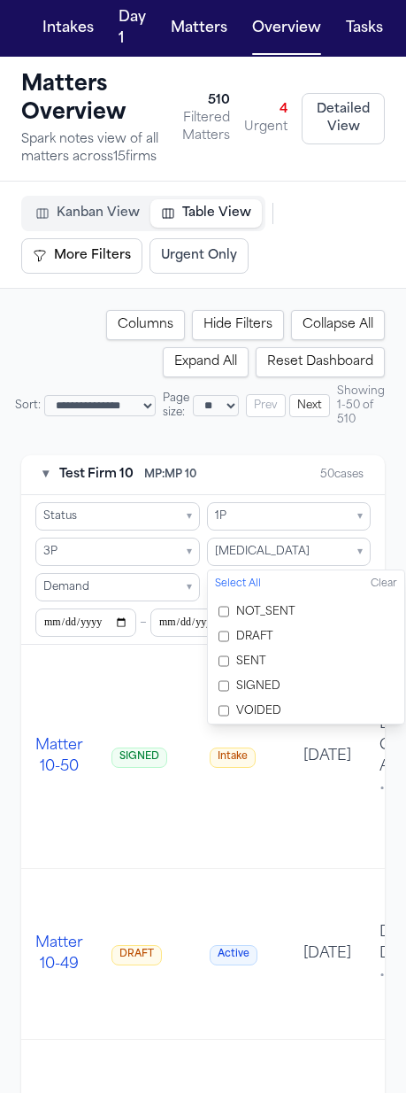
click at [259, 683] on span "SIGNED" at bounding box center [258, 686] width 44 height 14
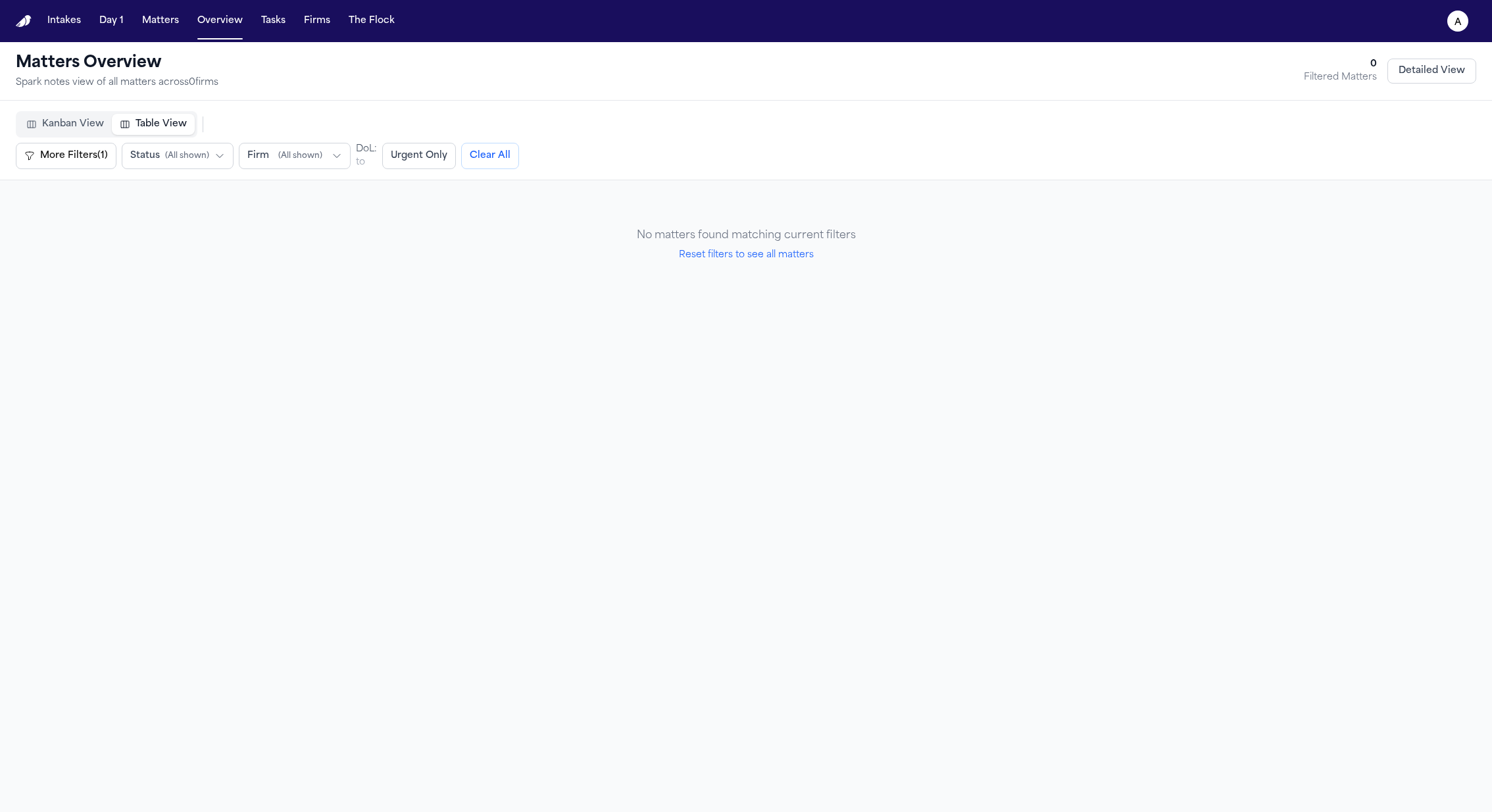
click at [779, 262] on div "No matters found matching current filters Reset filters to see all matters" at bounding box center [746, 245] width 1461 height 98
click at [780, 258] on button "Reset filters to see all matters" at bounding box center [747, 256] width 135 height 13
select select "**"
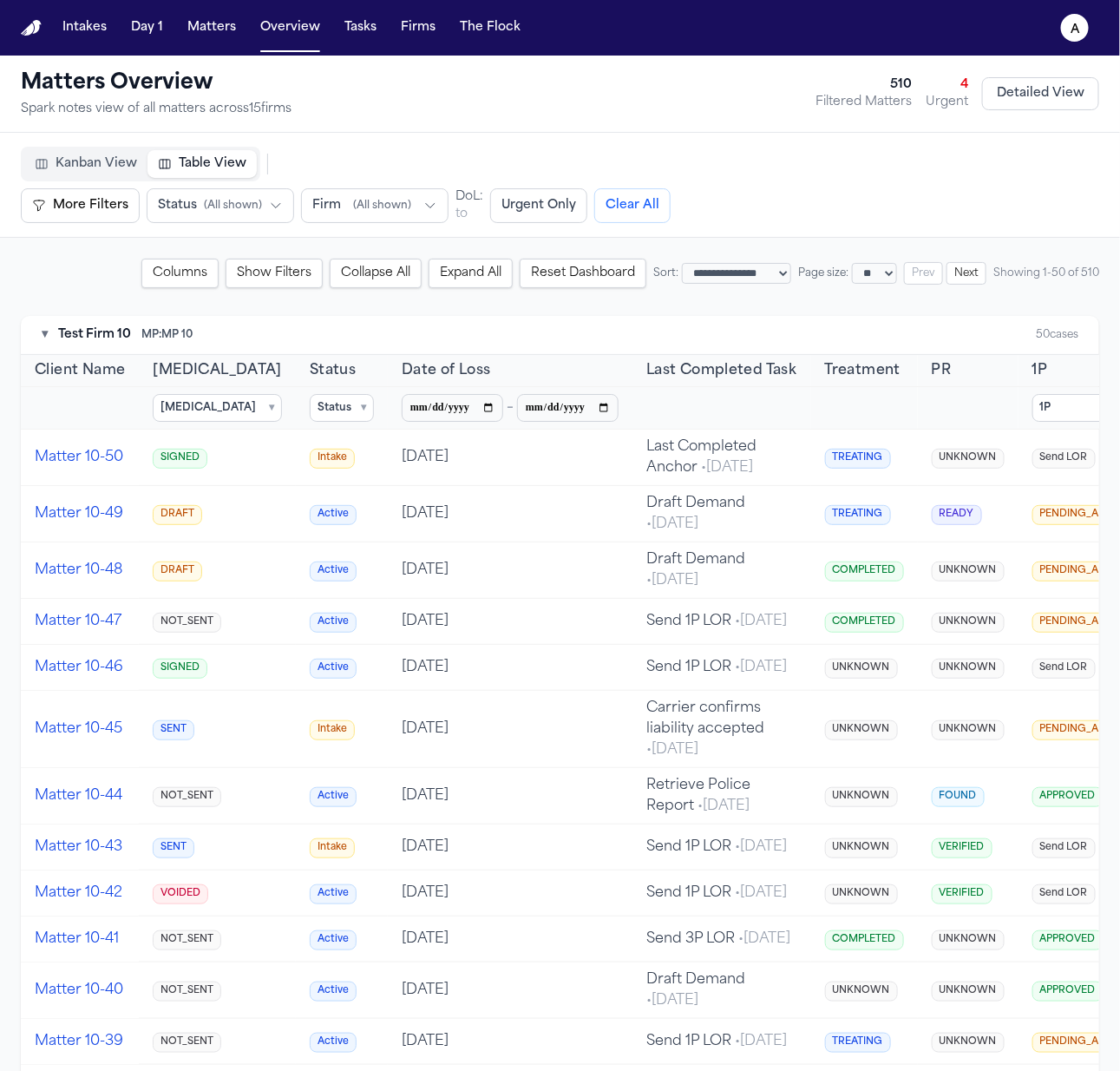
click at [310, 411] on summary "Status ▾" at bounding box center [342, 408] width 65 height 27
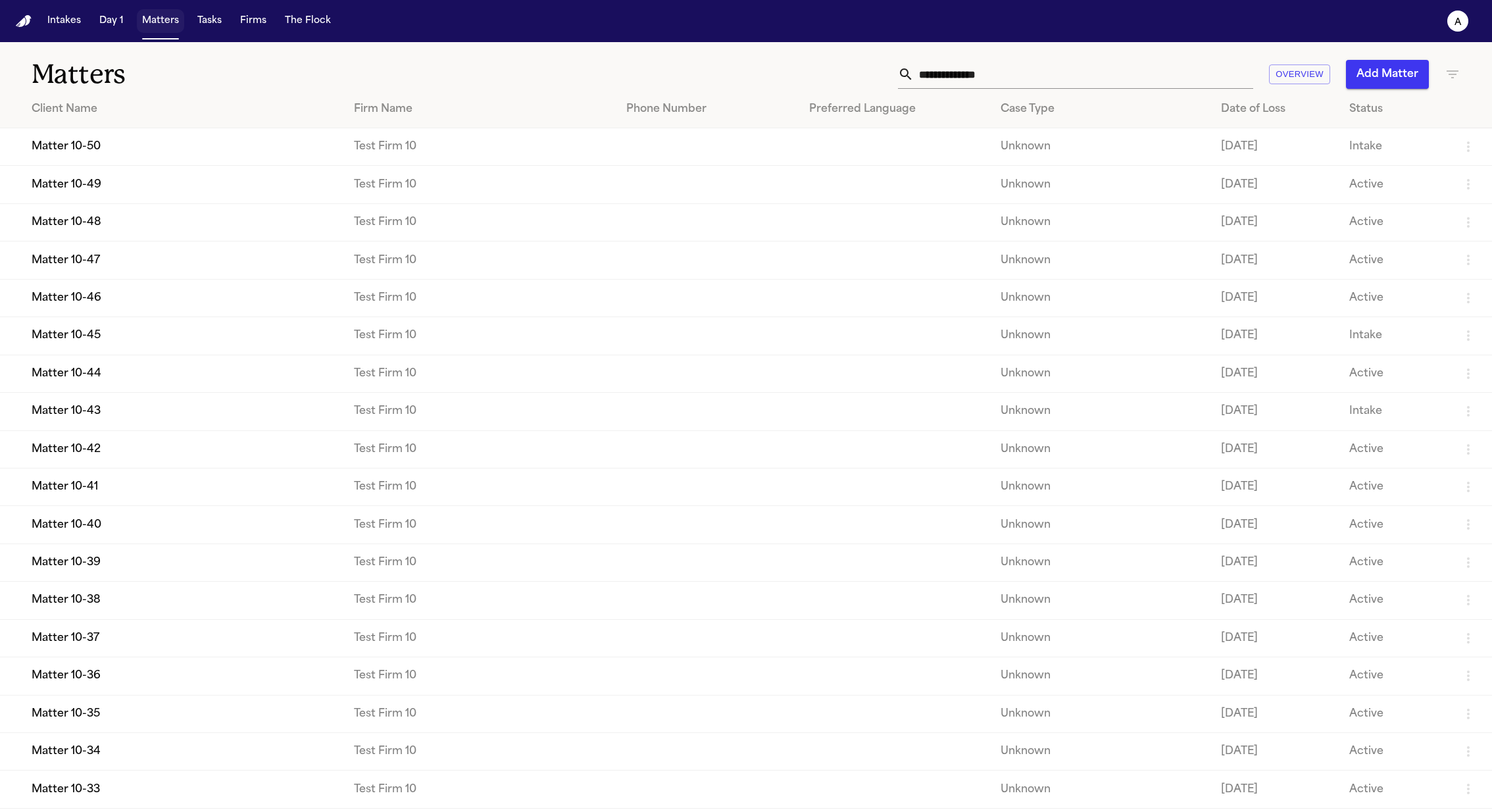
click at [147, 23] on button "Matters" at bounding box center [160, 21] width 48 height 24
click at [147, 25] on button "Tasks" at bounding box center [210, 21] width 35 height 24
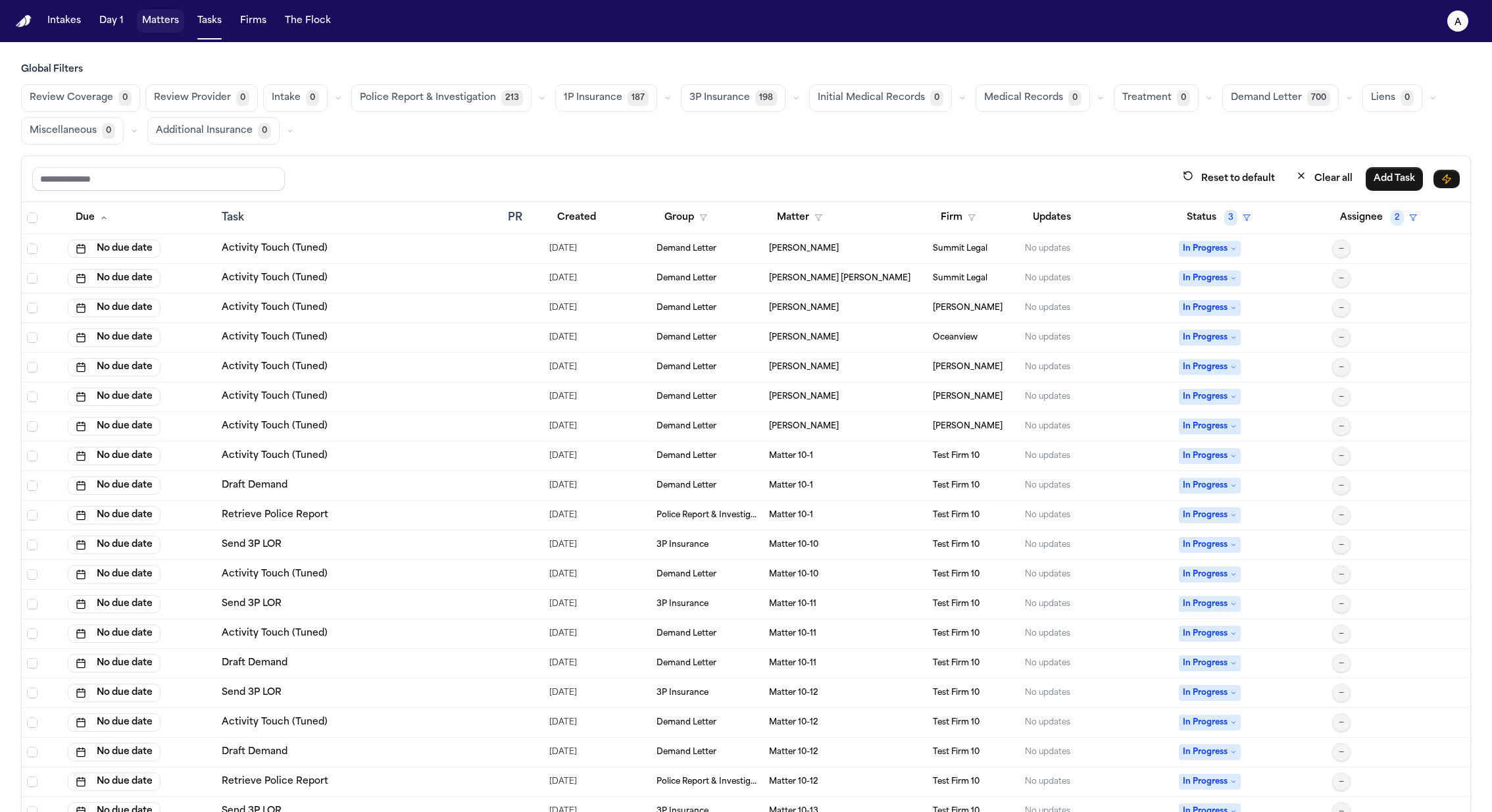
click at [147, 16] on button "Matters" at bounding box center [160, 21] width 48 height 24
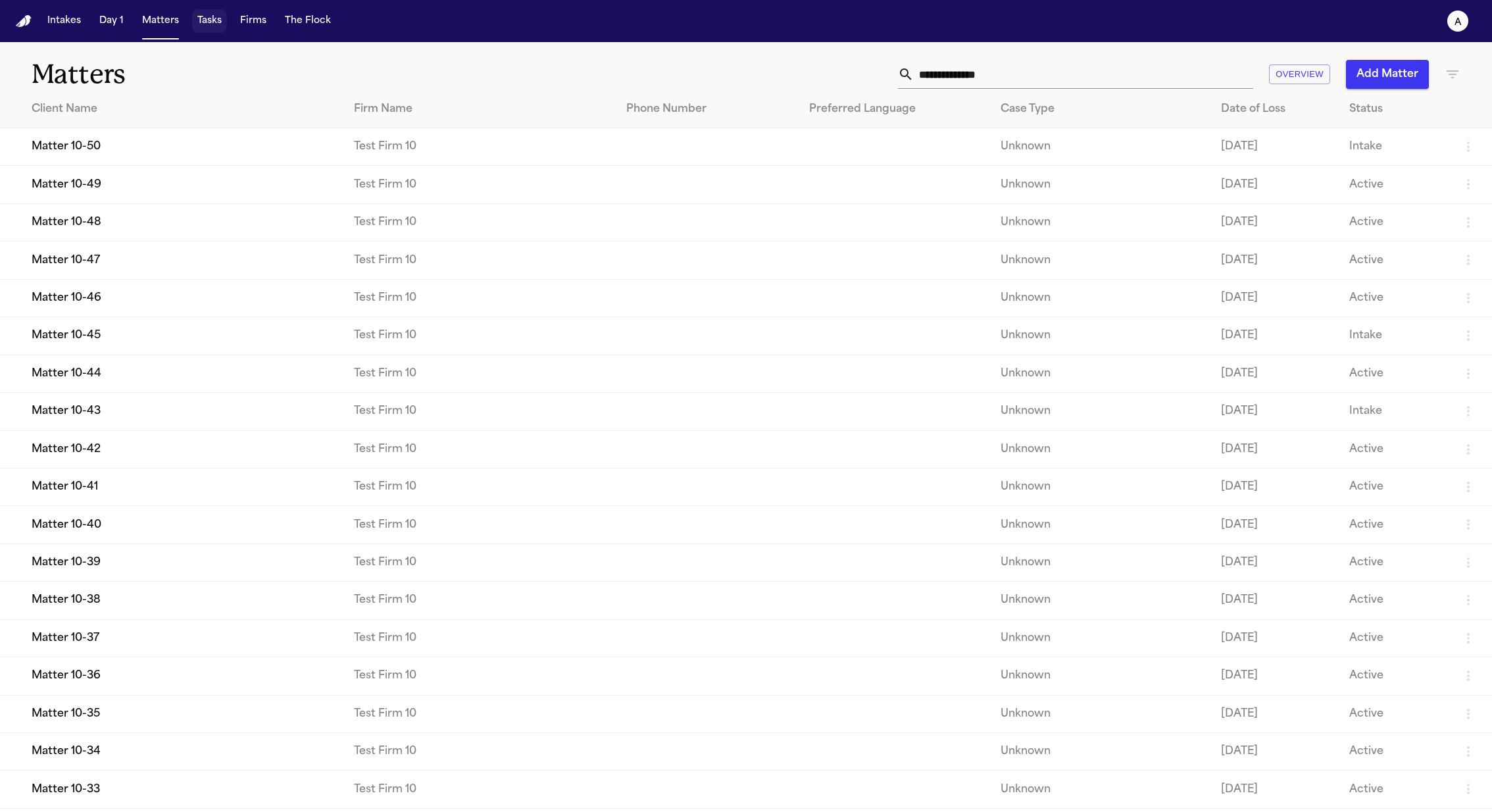
click at [147, 26] on button "Tasks" at bounding box center [210, 21] width 35 height 24
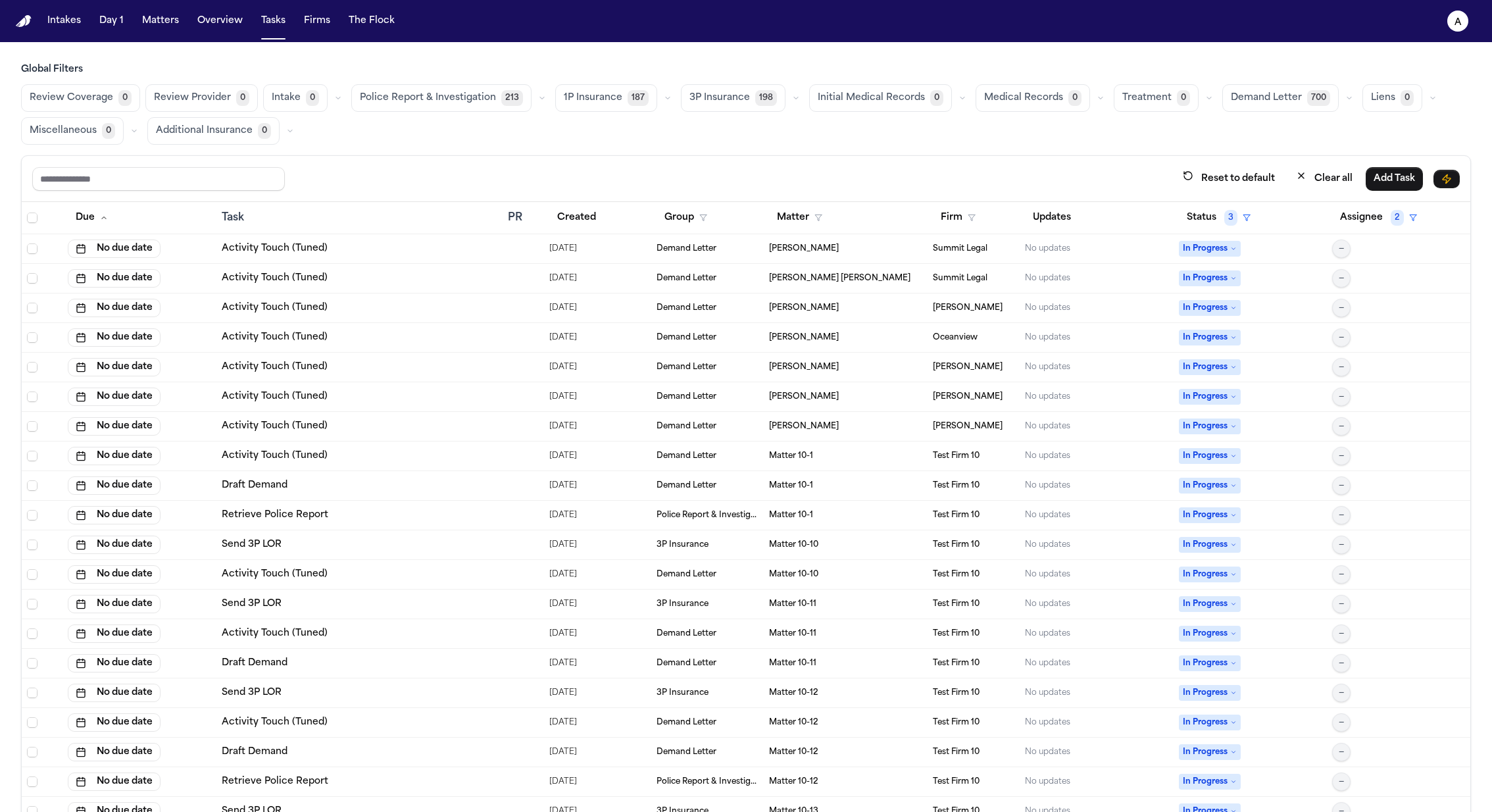
click at [233, 25] on button "Overview" at bounding box center [220, 21] width 56 height 24
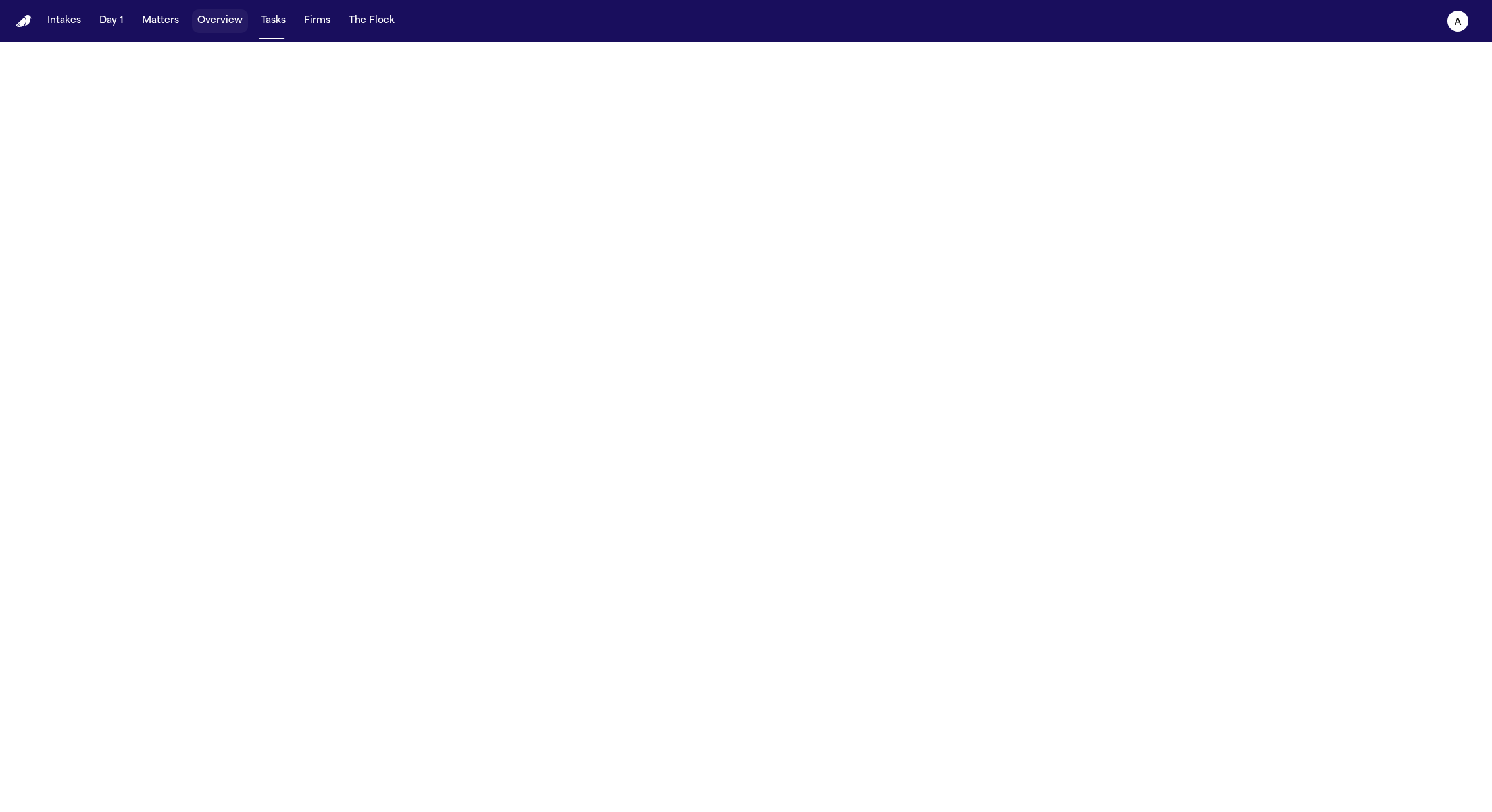
select select "**"
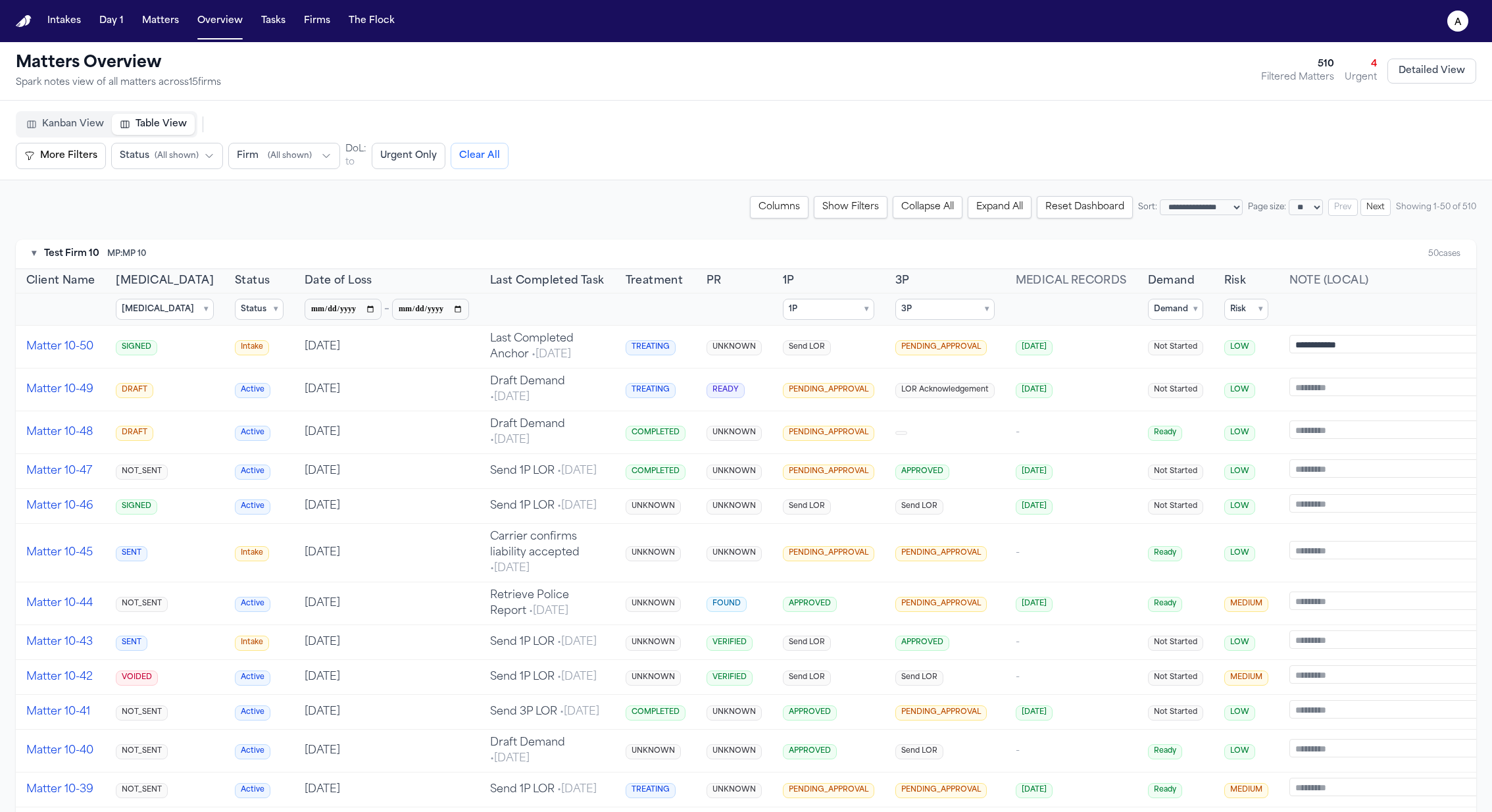
click at [235, 309] on summary "Status ▾" at bounding box center [259, 309] width 49 height 21
click at [257, 368] on span "Complete" at bounding box center [276, 372] width 39 height 10
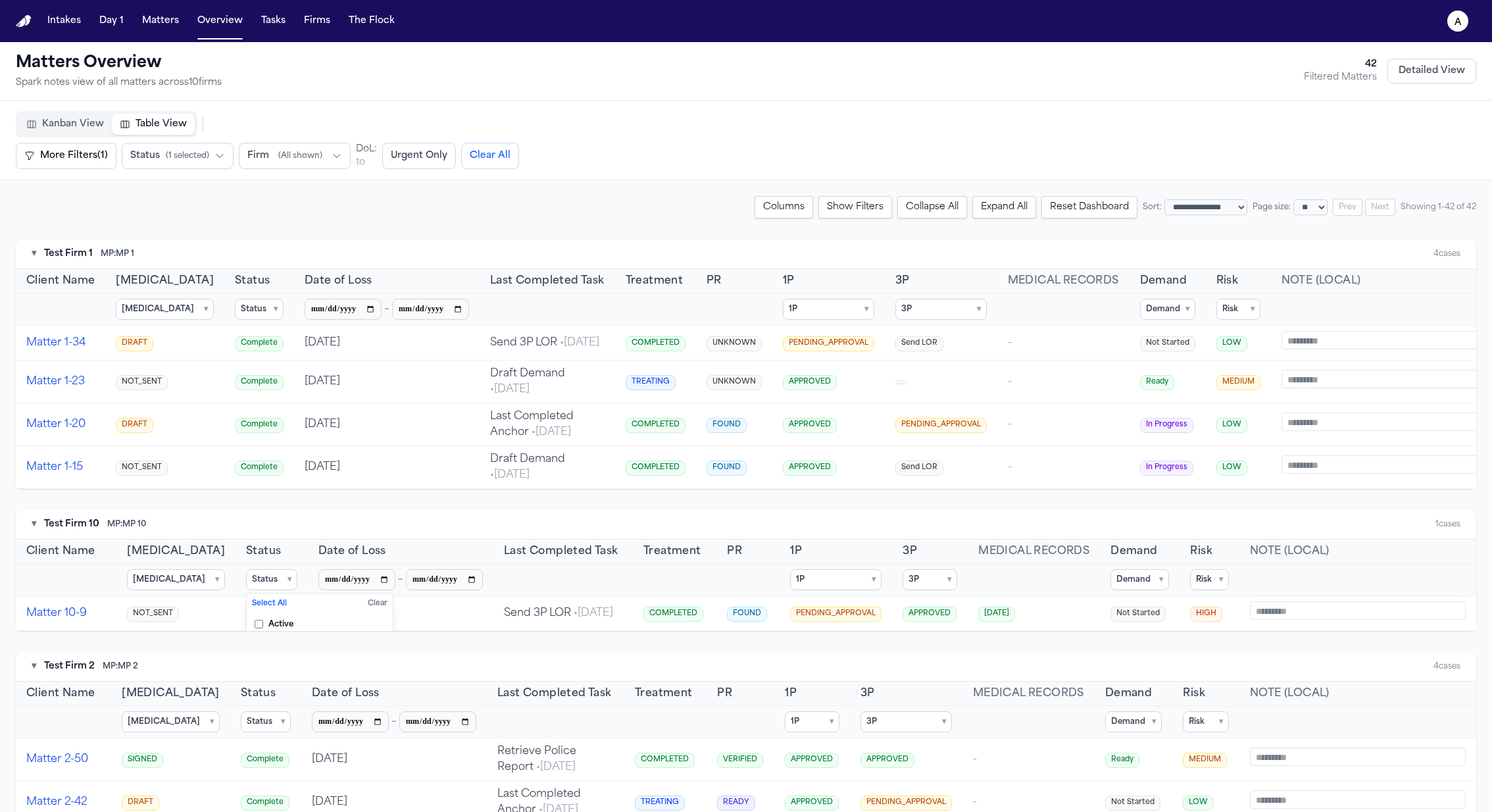
click at [235, 300] on summary "Status ▾" at bounding box center [259, 309] width 49 height 21
click at [257, 351] on span "Active" at bounding box center [270, 354] width 25 height 10
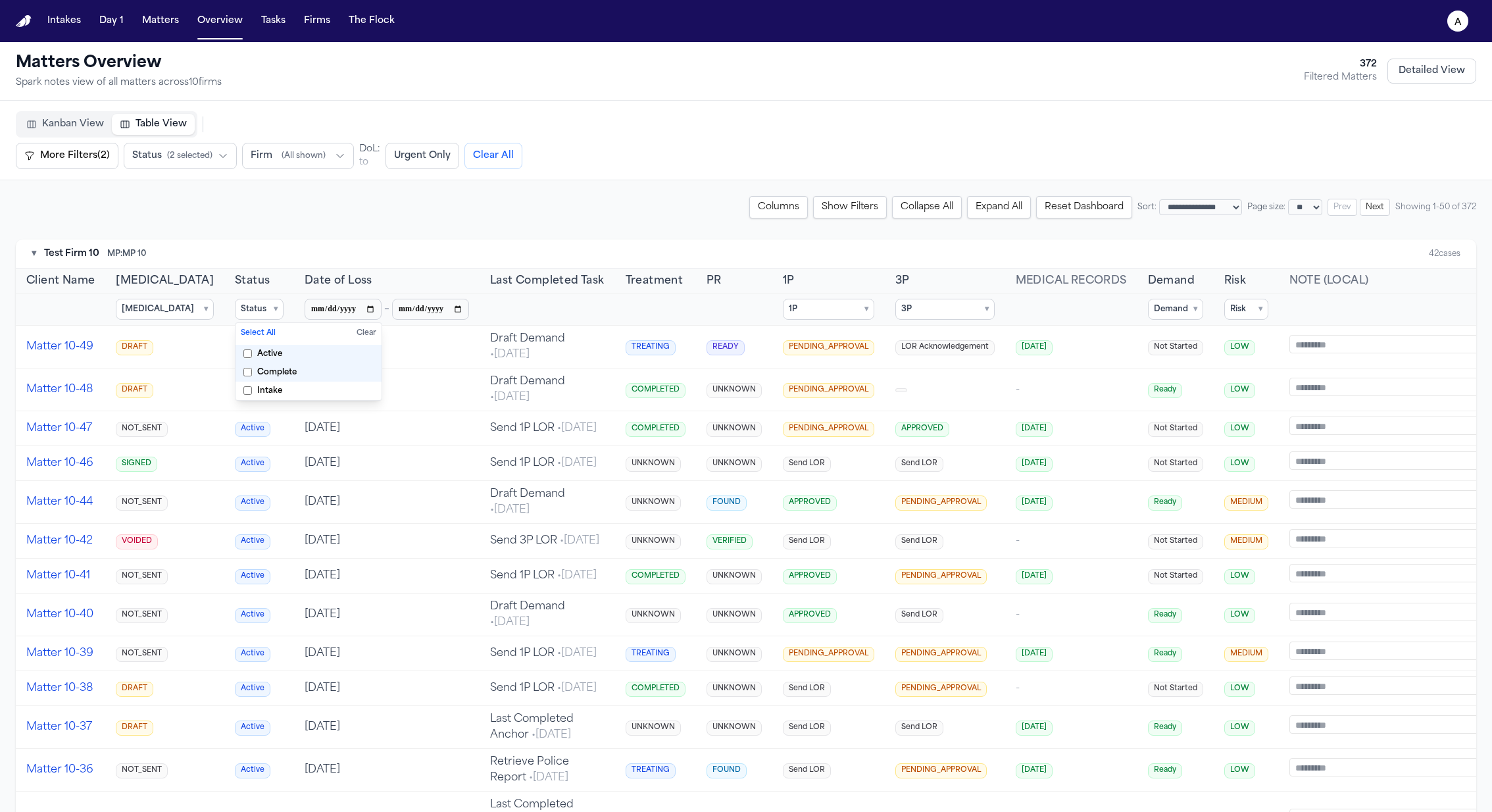
click at [942, 294] on th "3P ▾ Select All Clear NONE PENDING_APPROVAL APPROVED" at bounding box center [945, 309] width 120 height 32
click at [938, 303] on summary "3P ▾" at bounding box center [945, 309] width 100 height 21
click at [941, 368] on span "PENDING_APPROVAL" at bounding box center [961, 372] width 88 height 10
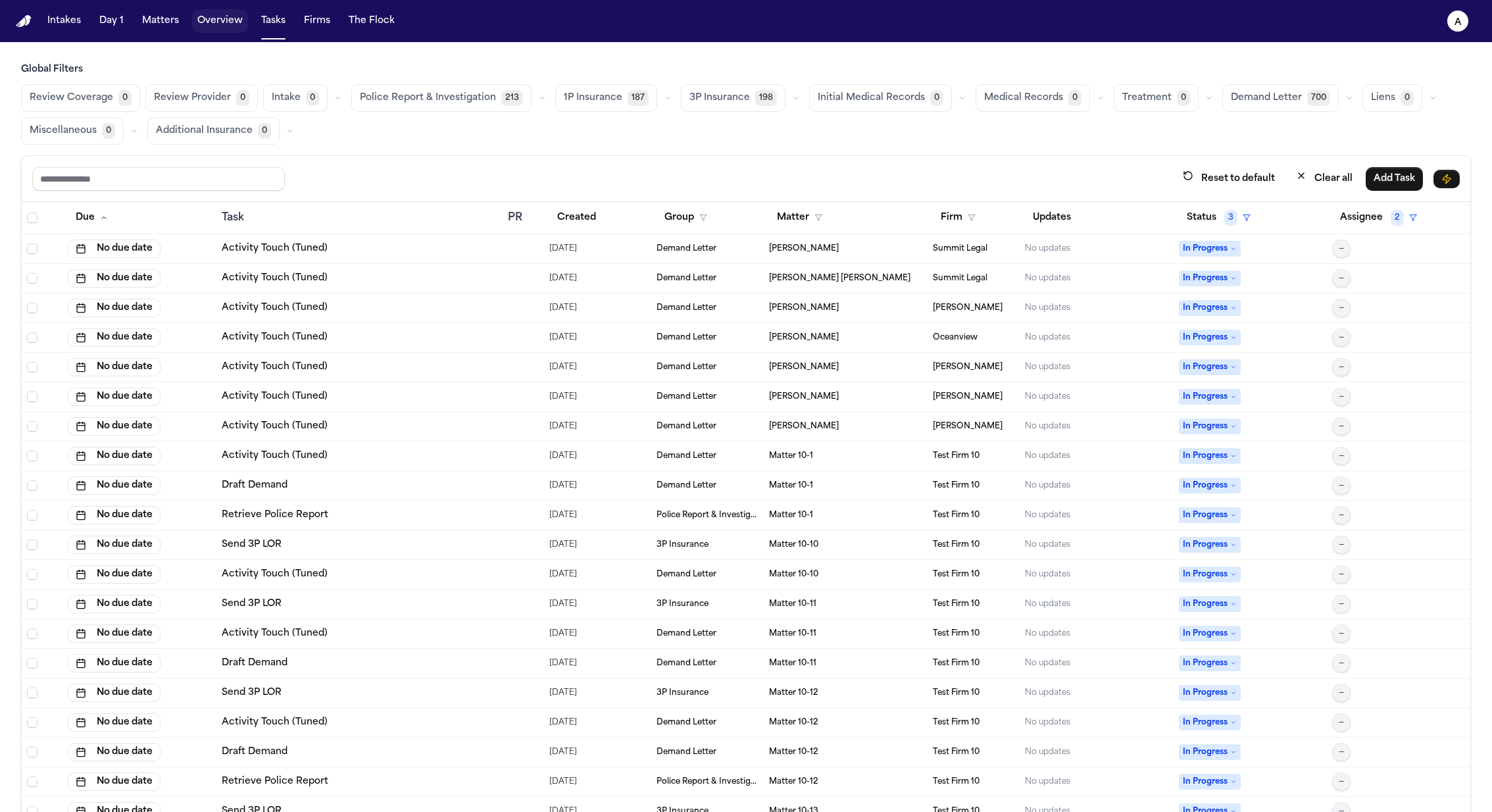
click at [221, 19] on button "Overview" at bounding box center [220, 21] width 56 height 24
select select "**"
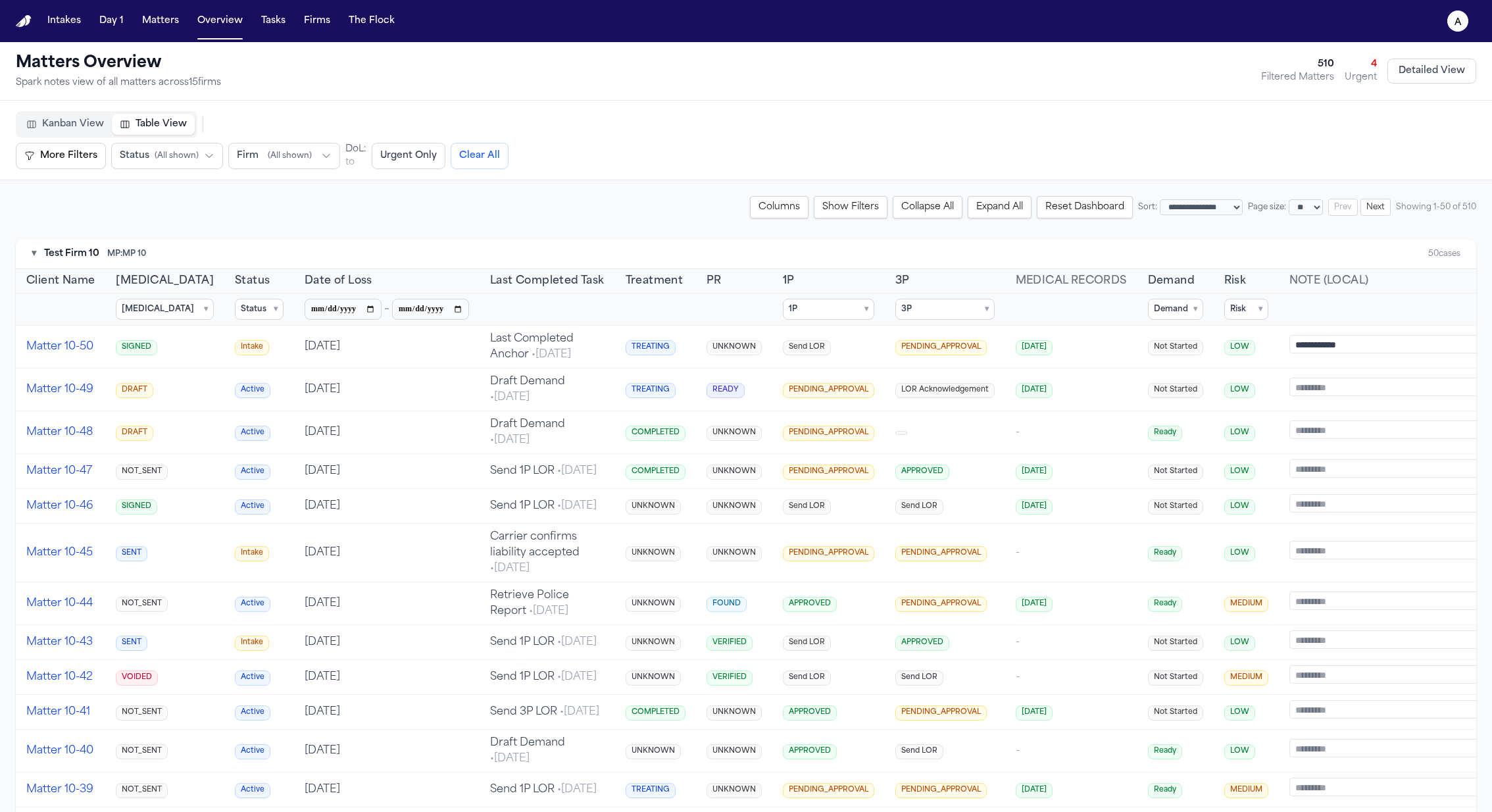
click at [826, 299] on summary "1P ▾" at bounding box center [828, 309] width 91 height 21
click at [833, 367] on span "PENDING_APPROVAL" at bounding box center [849, 372] width 88 height 10
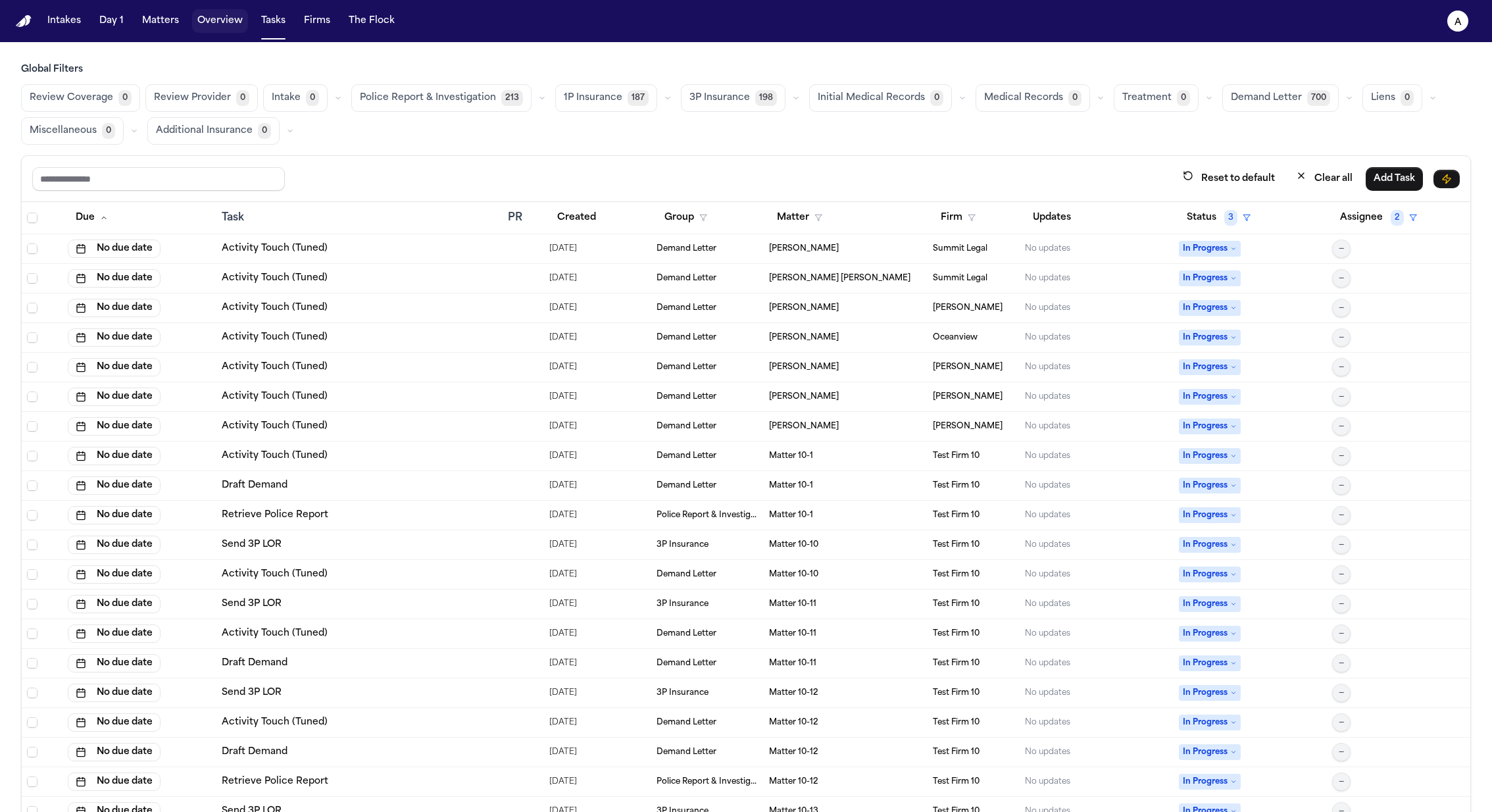
click at [226, 30] on button "Overview" at bounding box center [220, 21] width 56 height 24
select select "**"
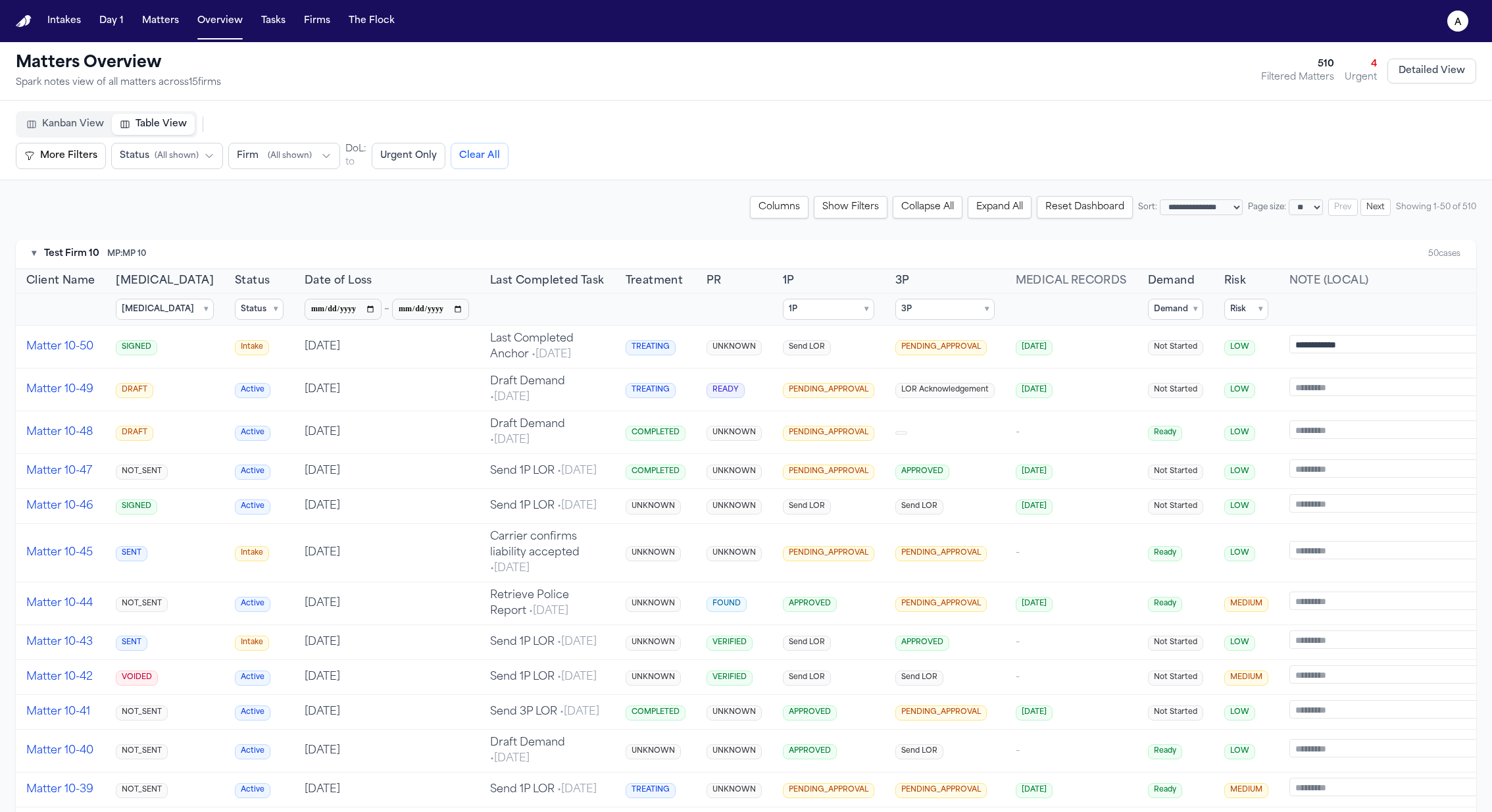
click at [1163, 317] on summary "Demand ▾" at bounding box center [1175, 309] width 55 height 21
click at [1170, 369] on span "In Progress" at bounding box center [1193, 372] width 45 height 10
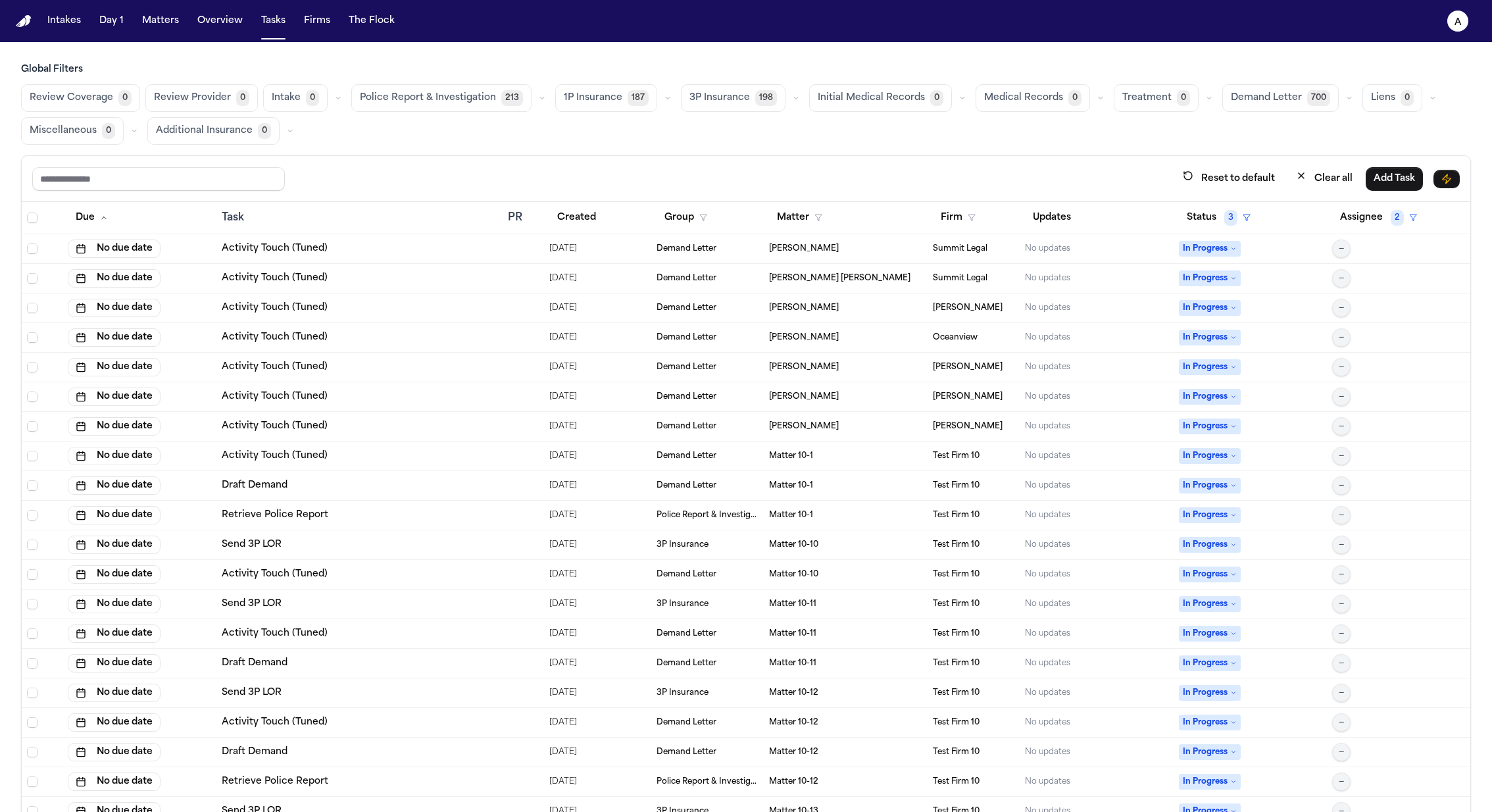
select select "**"
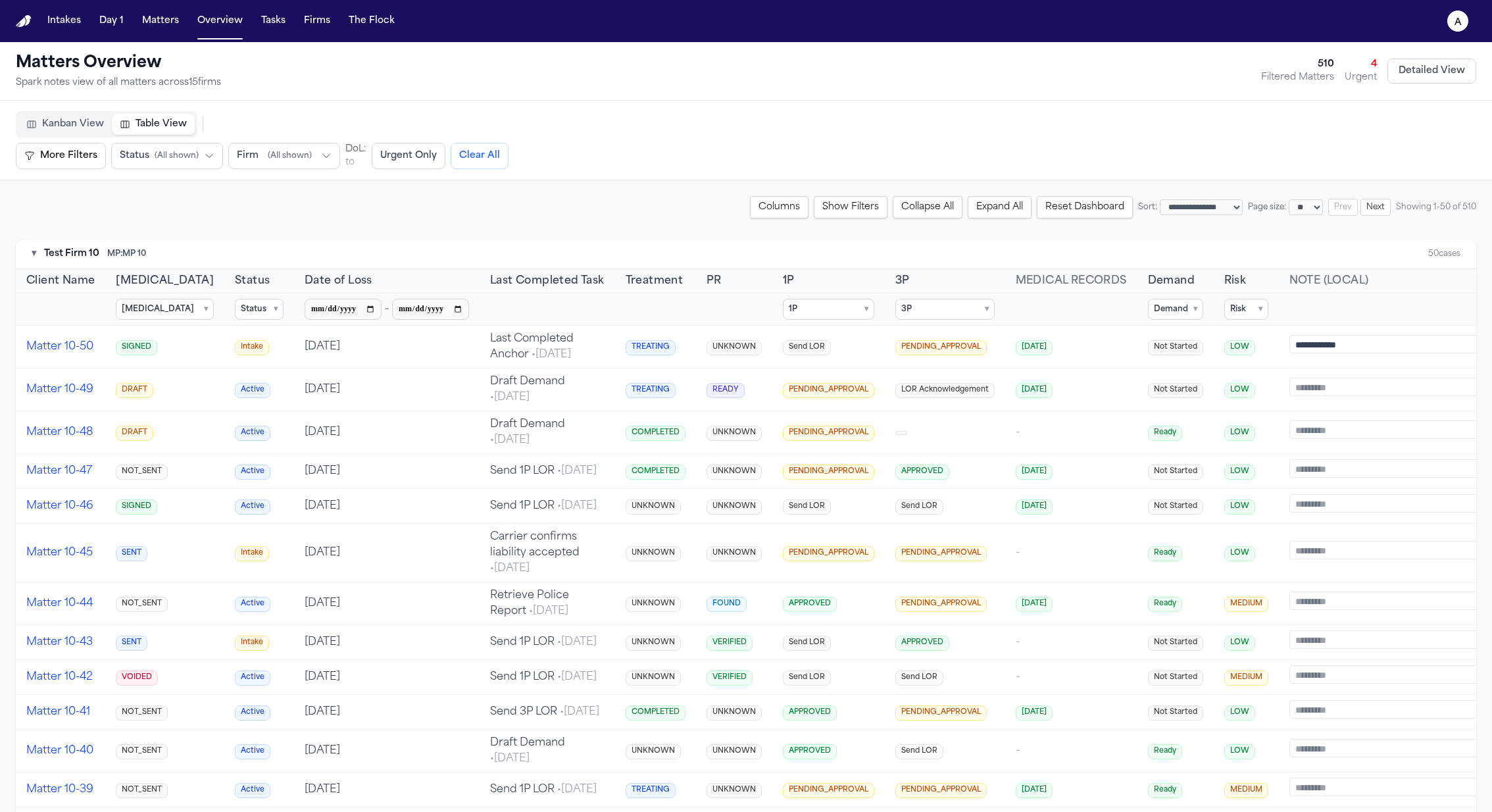
click at [1227, 302] on summary "Risk ▾" at bounding box center [1246, 309] width 44 height 21
click at [1239, 382] on label "MEDIUM" at bounding box center [1298, 391] width 146 height 19
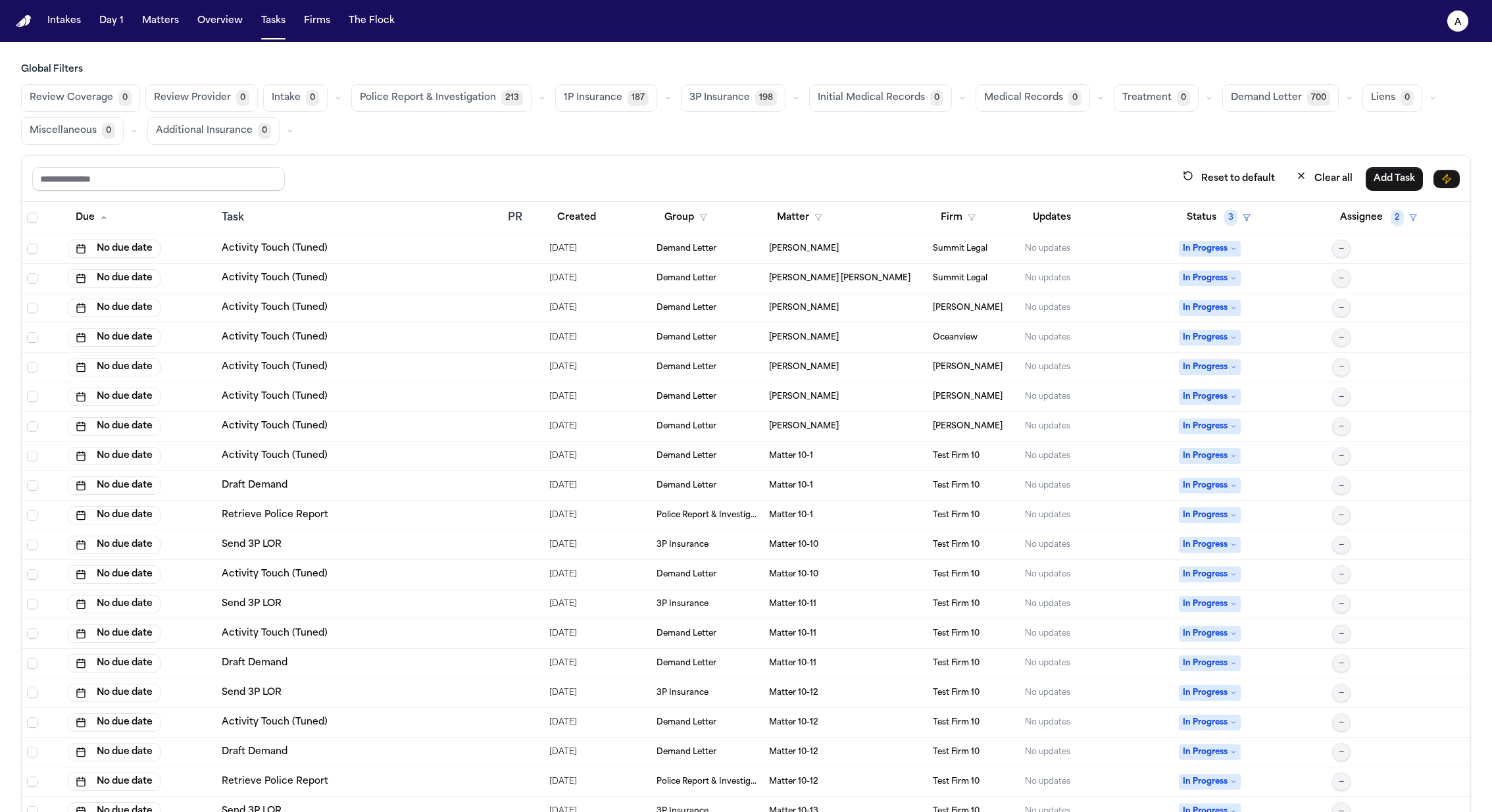
click at [216, 20] on button "Overview" at bounding box center [220, 21] width 56 height 24
select select "**"
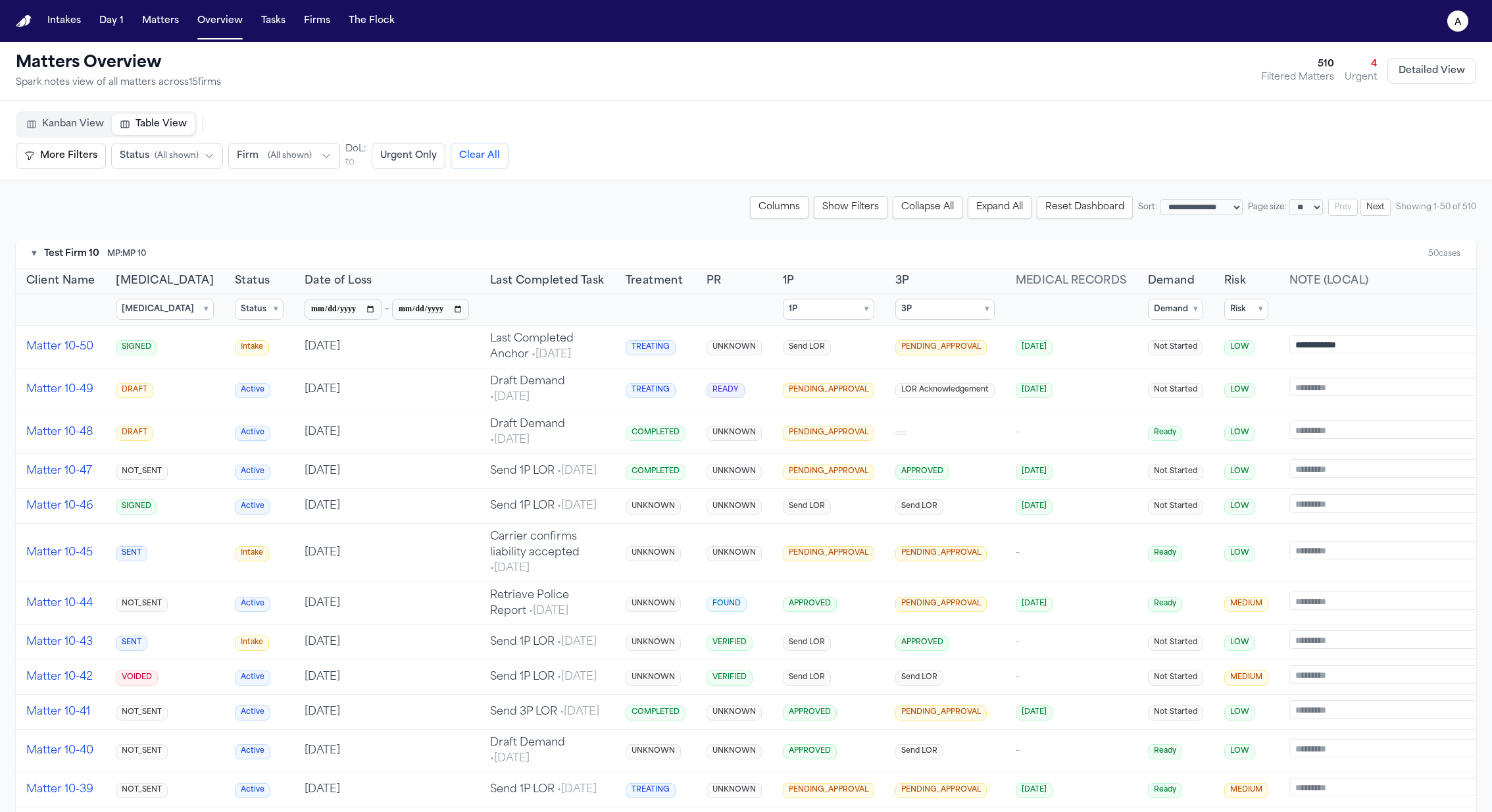
click at [1230, 309] on summary "Risk ▾" at bounding box center [1246, 309] width 44 height 21
click at [1247, 367] on span "LOW" at bounding box center [1256, 372] width 20 height 10
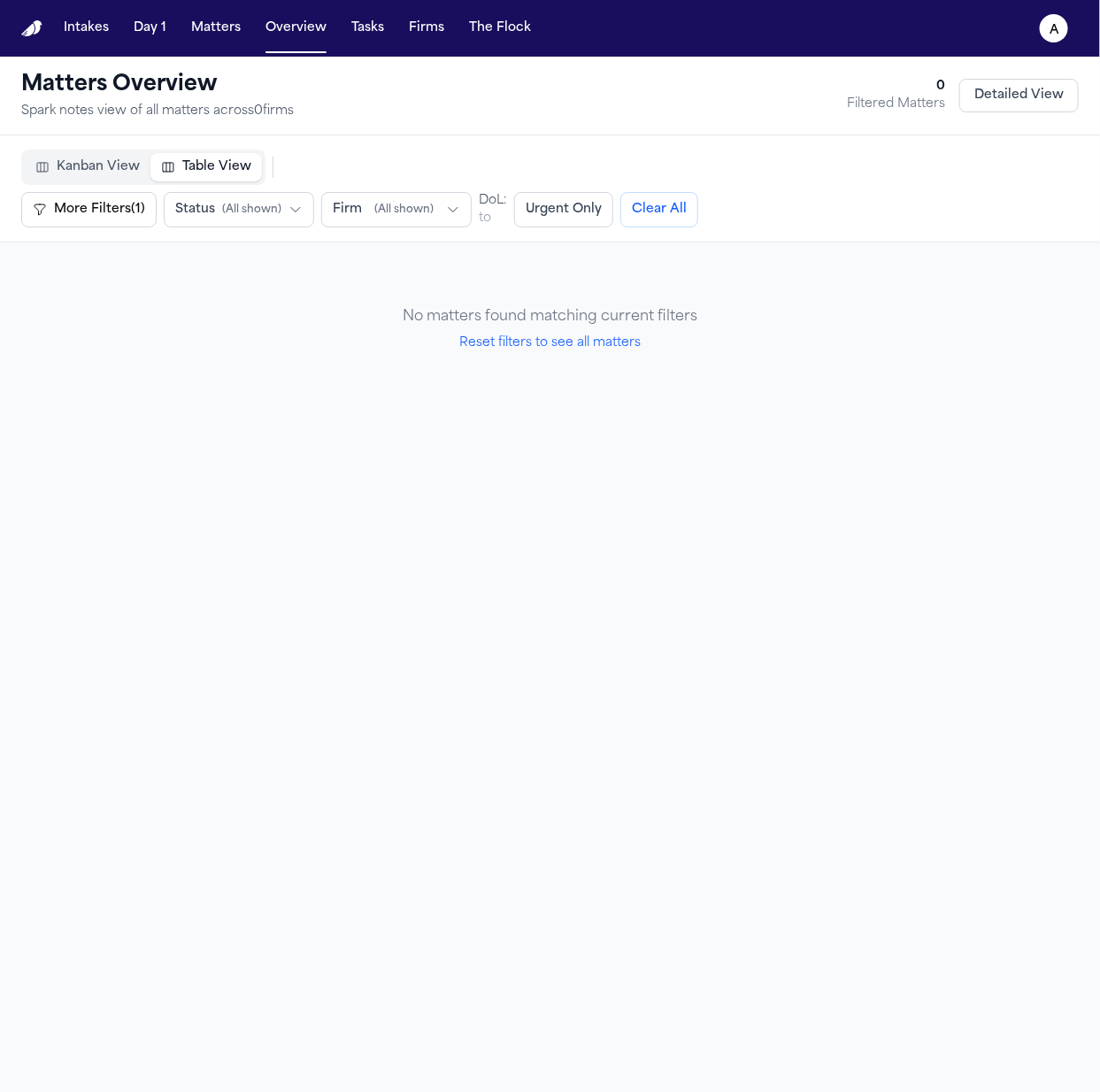
click at [560, 351] on button "Reset filters to see all matters" at bounding box center [550, 344] width 182 height 18
select select "**"
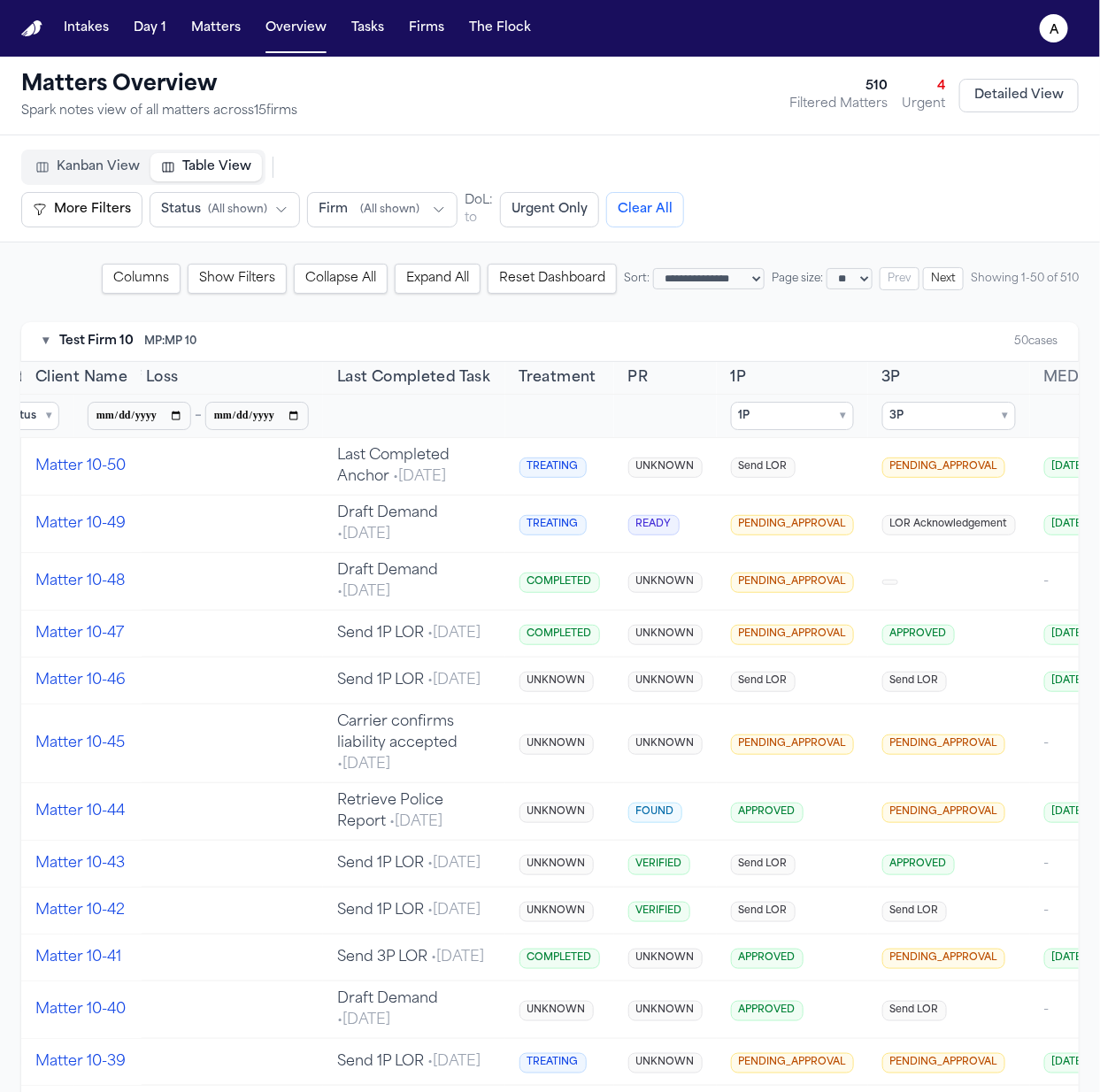
scroll to position [0, 594]
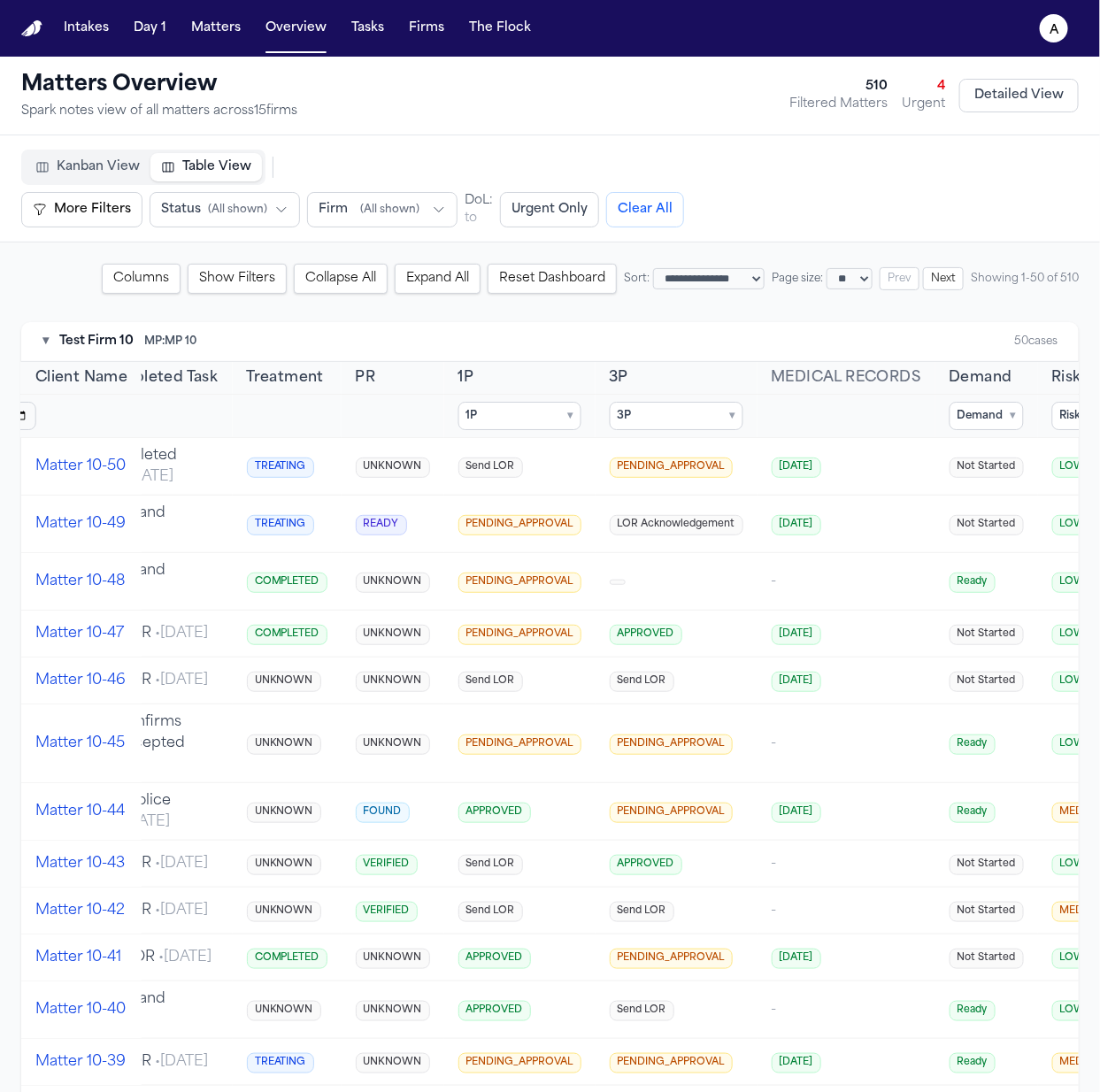
click at [619, 410] on summary "3P ▾" at bounding box center [676, 416] width 134 height 28
click at [664, 521] on span "APPROVED" at bounding box center [670, 526] width 62 height 14
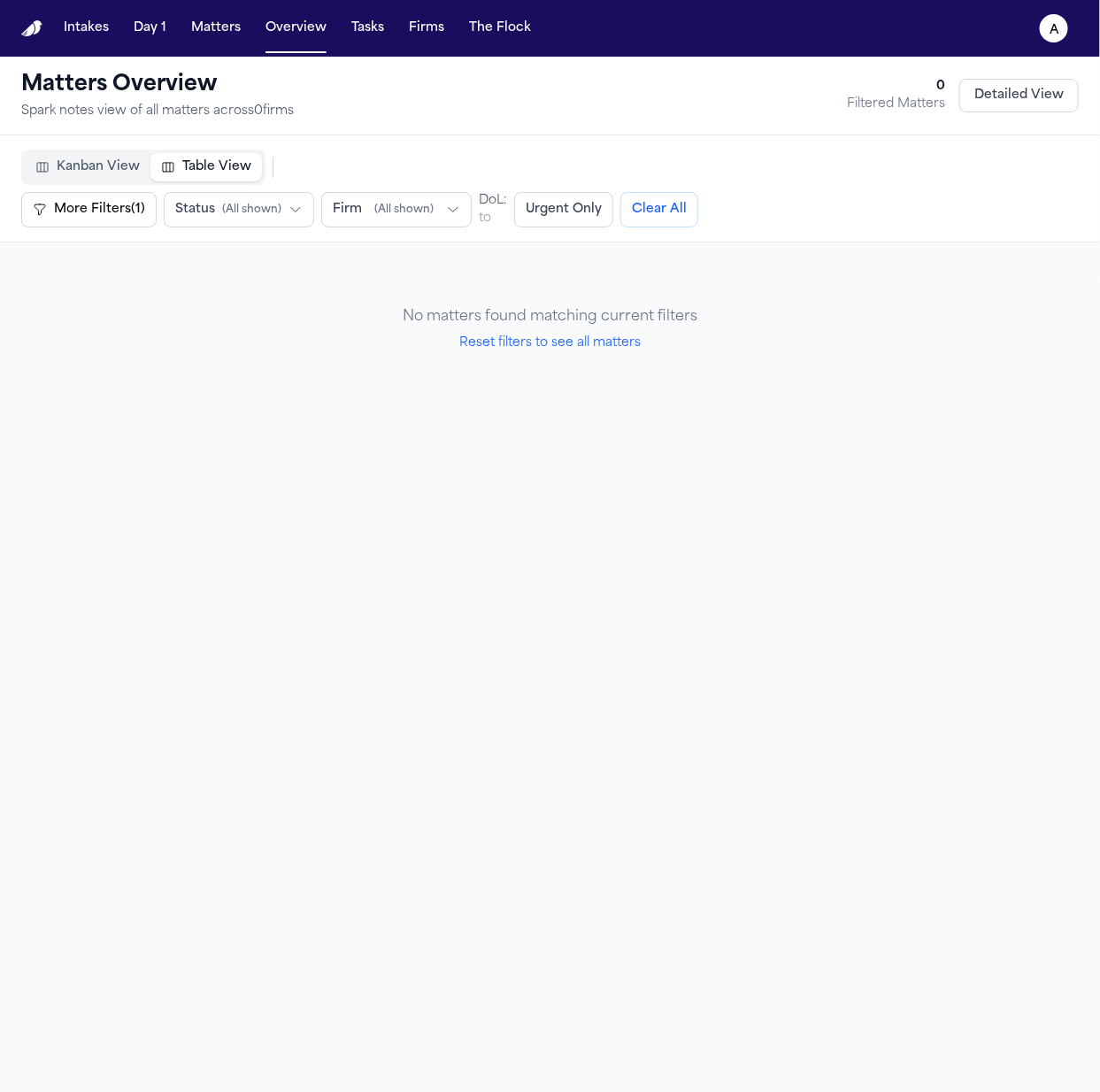
click at [598, 350] on button "Reset filters to see all matters" at bounding box center [550, 344] width 182 height 18
select select "**"
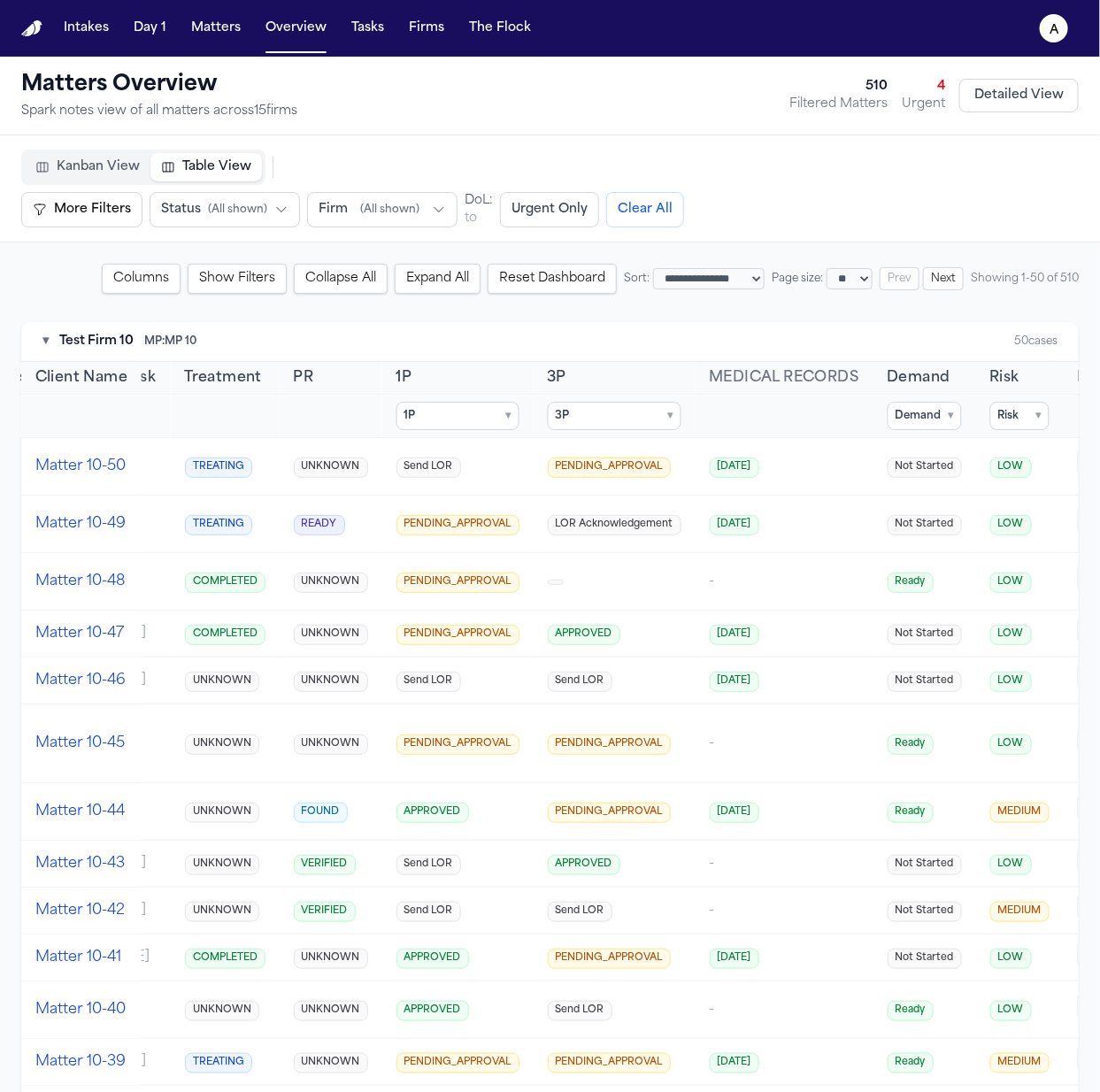
scroll to position [0, 830]
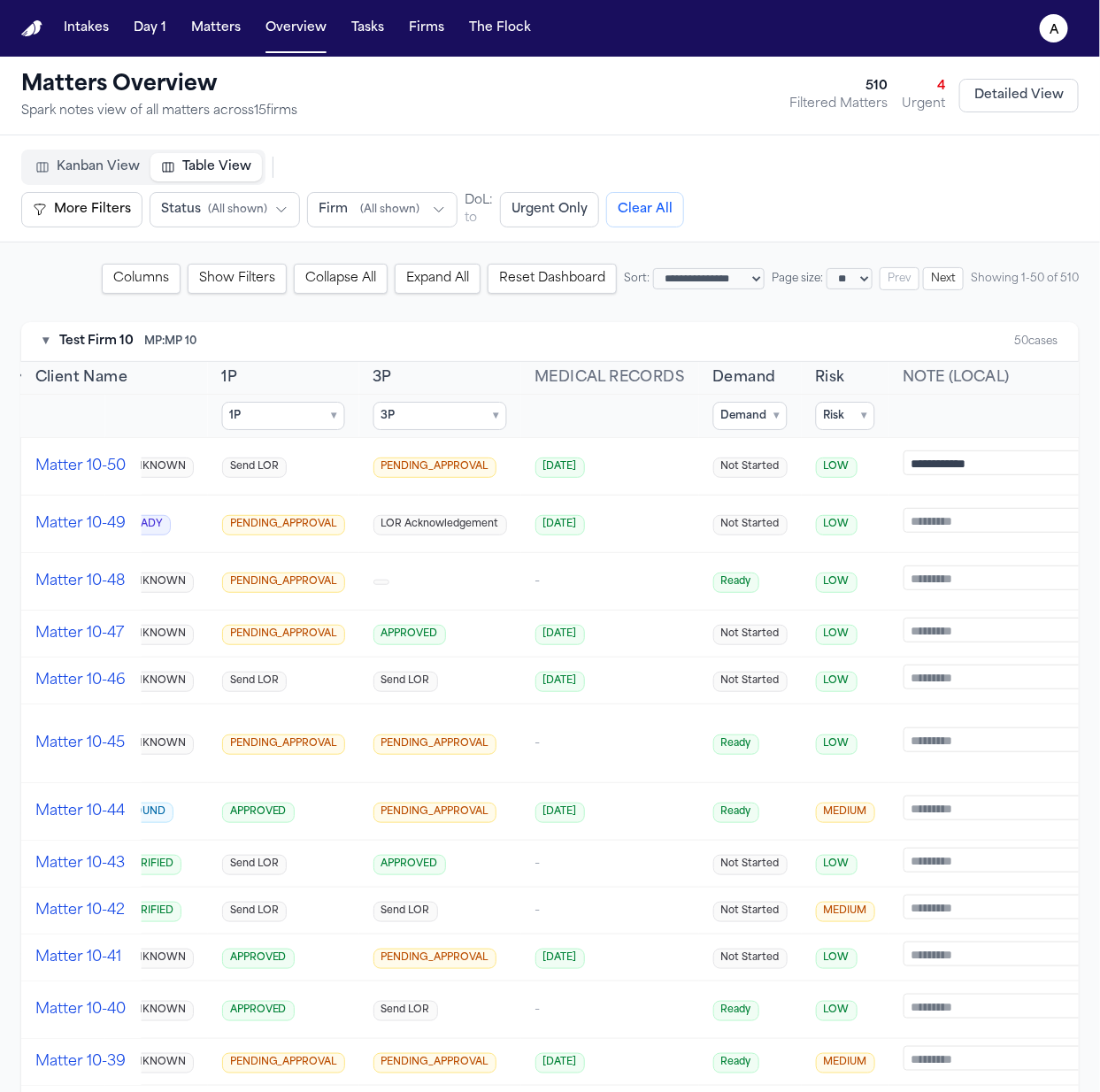
click at [822, 419] on summary "Risk ▾" at bounding box center [844, 416] width 59 height 28
click at [845, 521] on span "MEDIUM" at bounding box center [869, 526] width 49 height 14
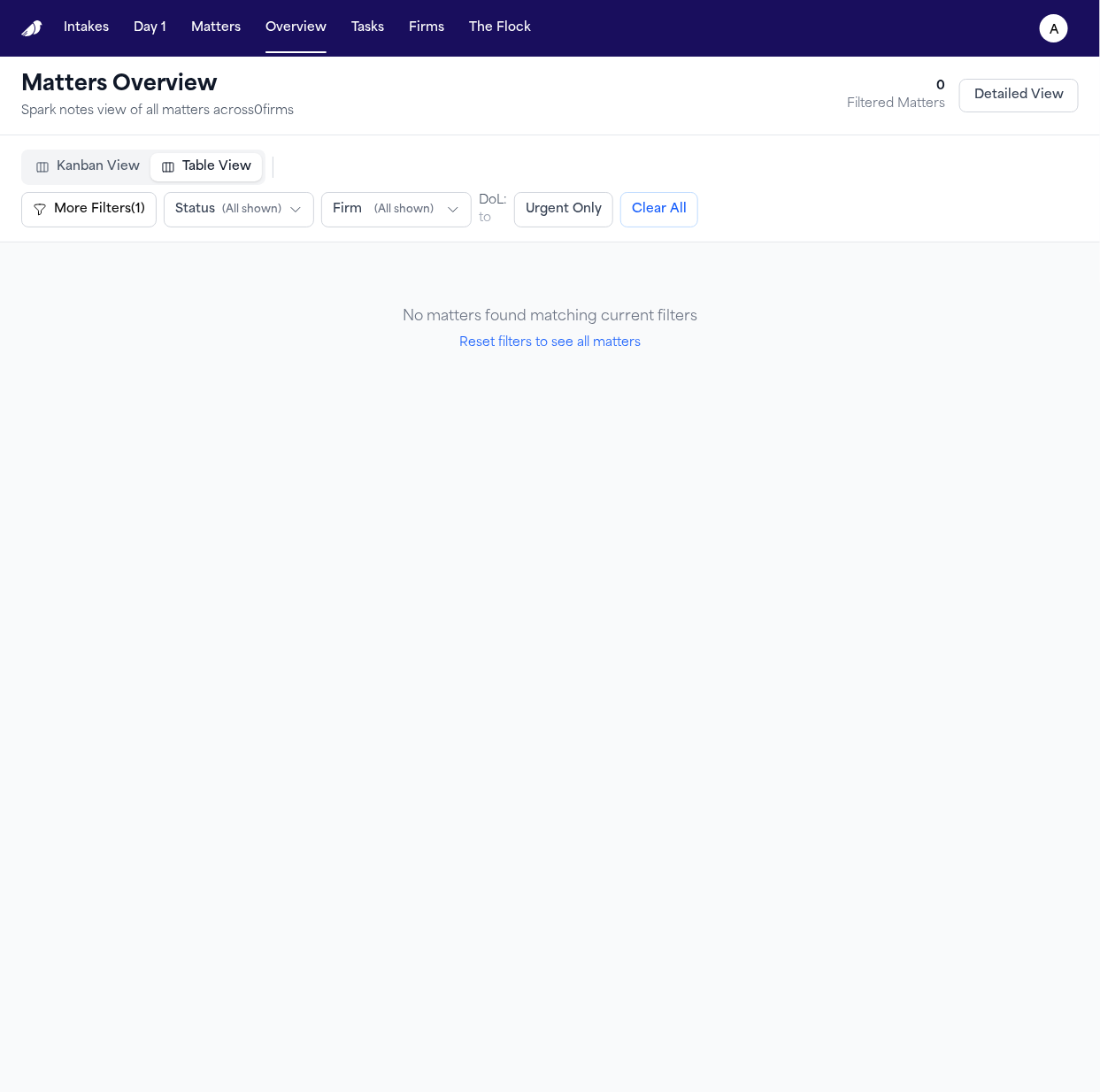
click at [597, 356] on div "No matters found matching current filters Reset filters to see all matters" at bounding box center [550, 330] width 1057 height 132
click at [594, 352] on div "No matters found matching current filters Reset filters to see all matters" at bounding box center [550, 330] width 1057 height 132
click at [587, 349] on button "Reset filters to see all matters" at bounding box center [550, 344] width 182 height 18
select select "**"
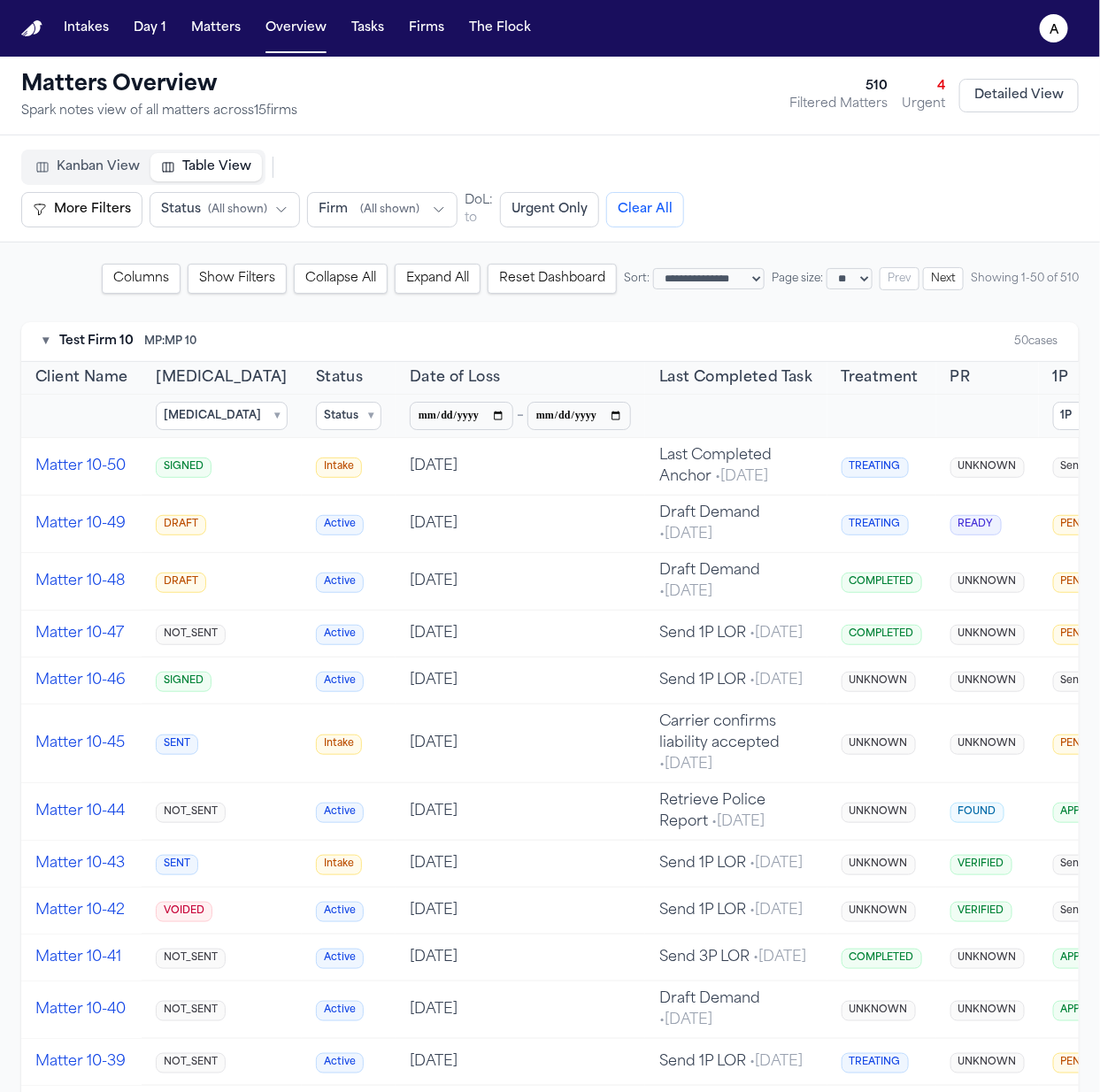
click at [1069, 427] on summary "1P ▾" at bounding box center [1114, 416] width 123 height 28
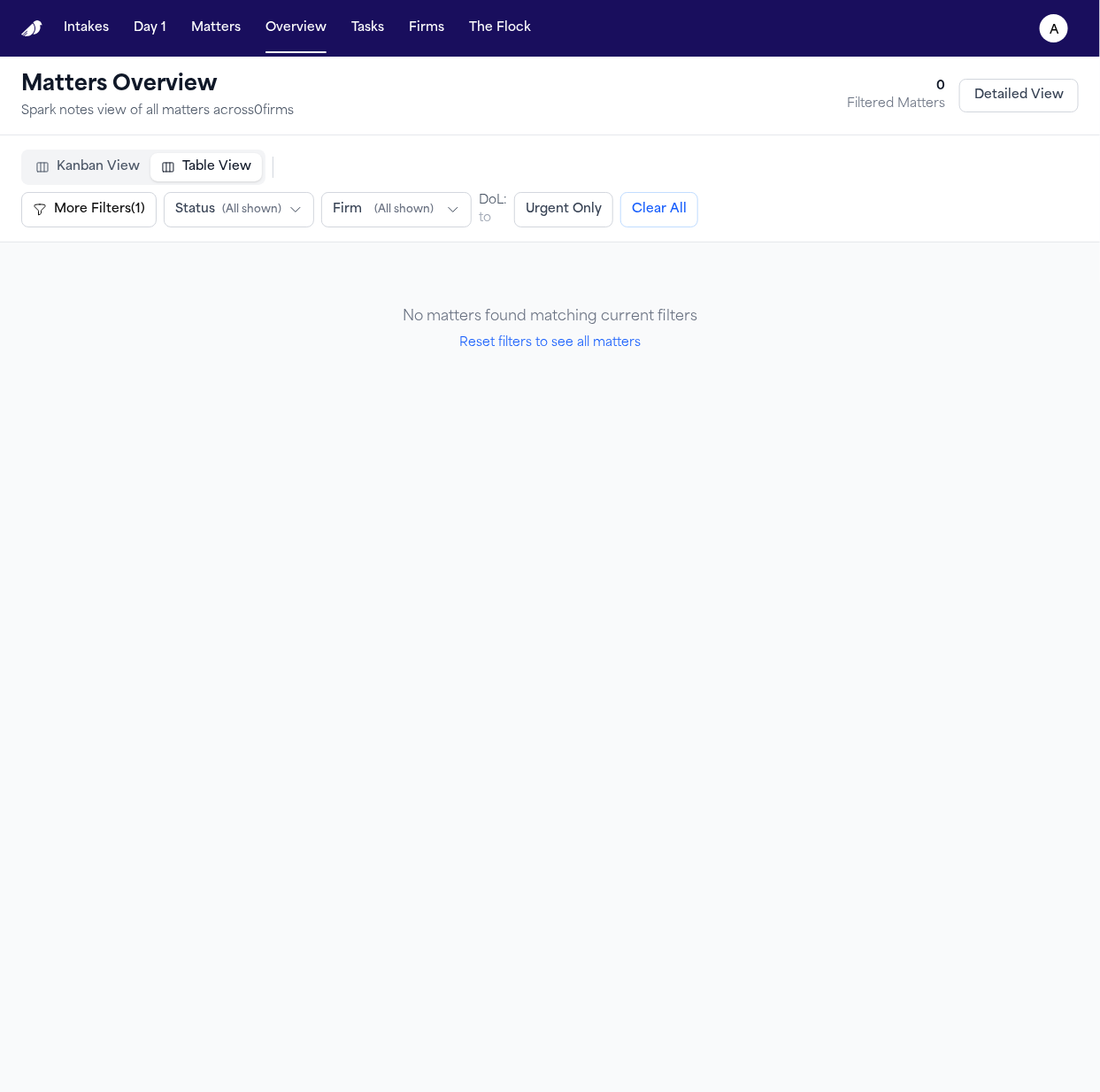
click at [570, 347] on button "Reset filters to see all matters" at bounding box center [550, 344] width 182 height 18
select select "**"
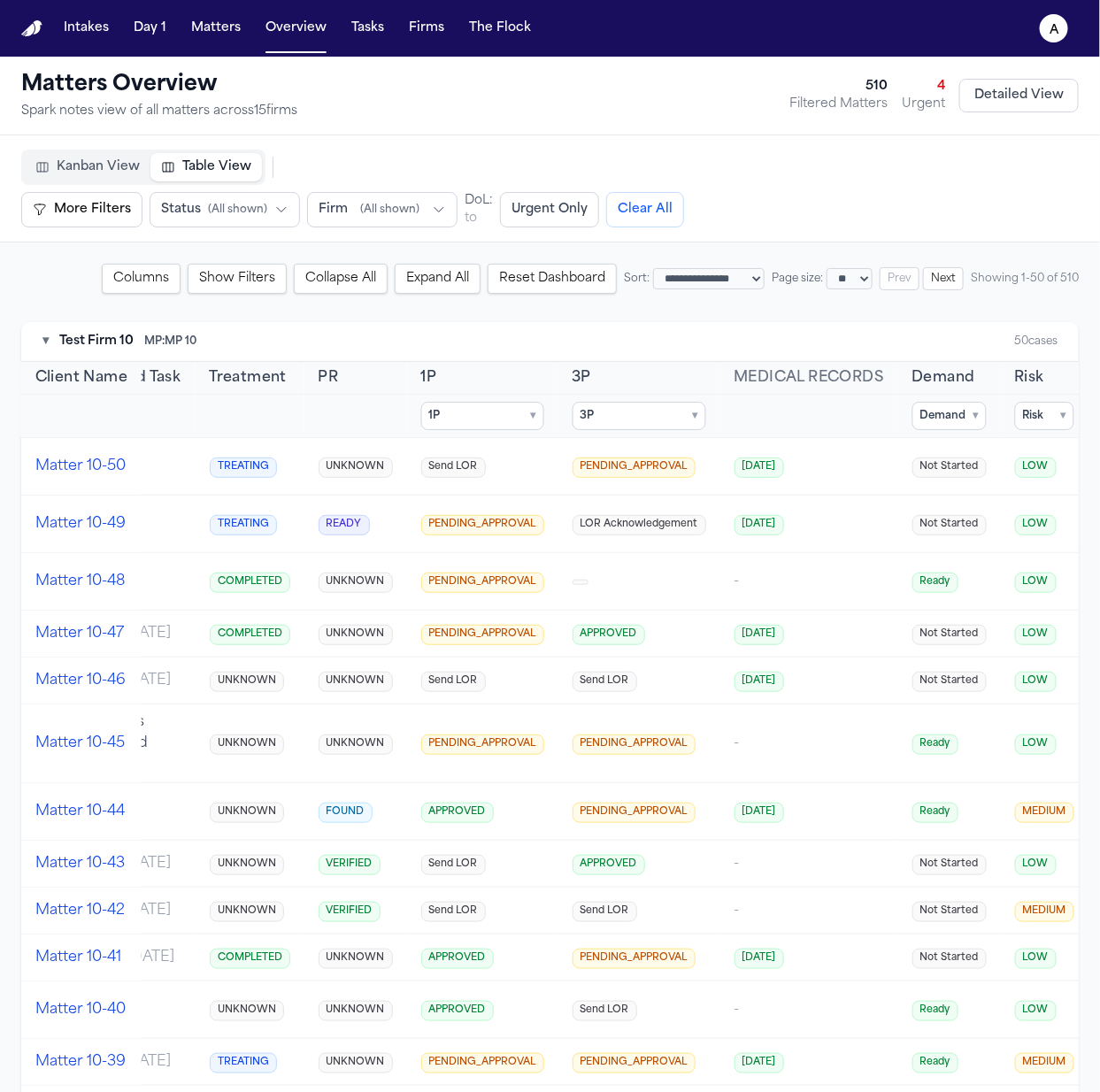
scroll to position [0, 760]
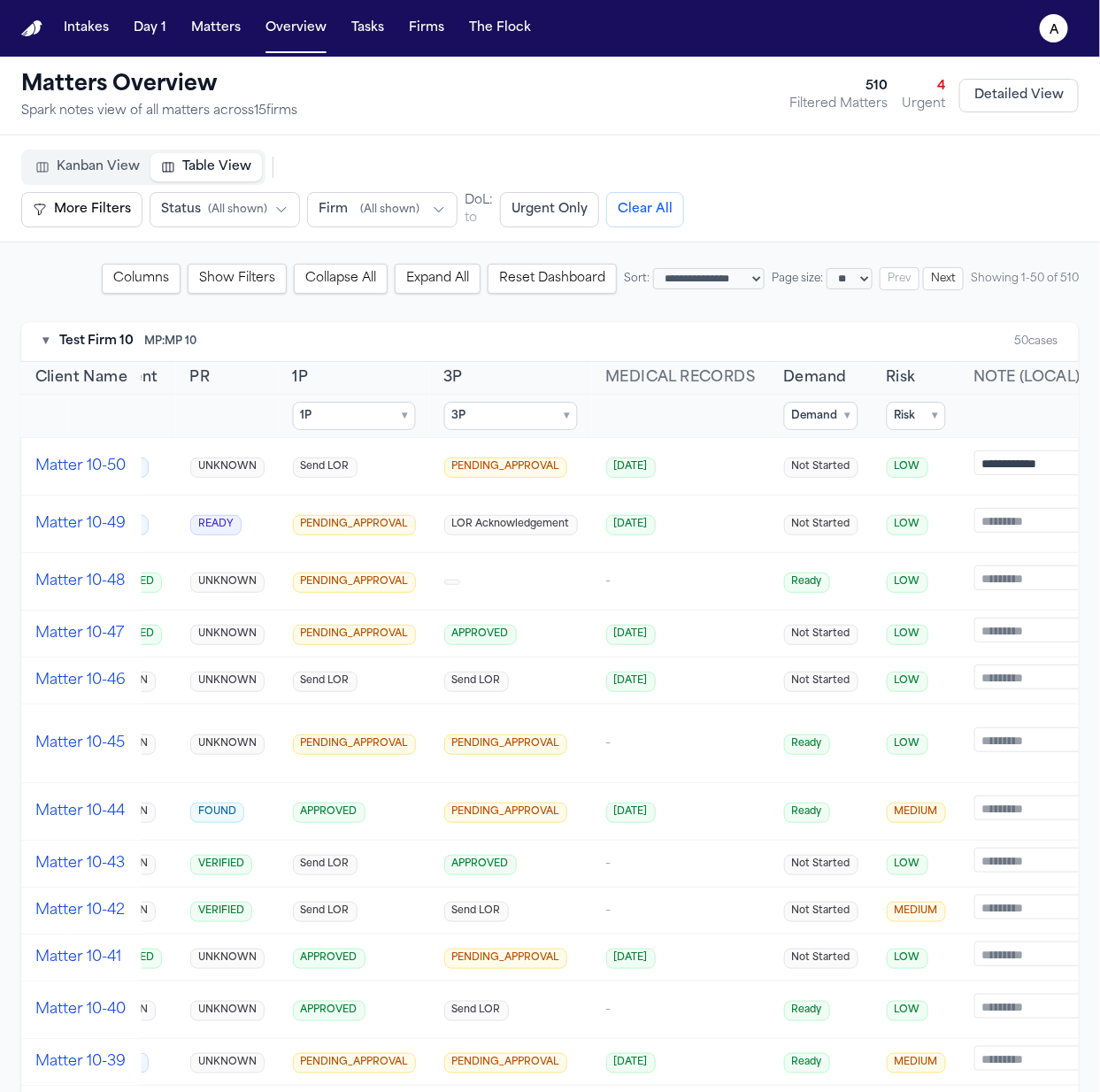
click at [799, 427] on summary "Demand ▾" at bounding box center [820, 416] width 74 height 28
click at [814, 471] on span "Not Started" at bounding box center [845, 476] width 63 height 14
click at [818, 501] on span "In Progress" at bounding box center [844, 501] width 60 height 14
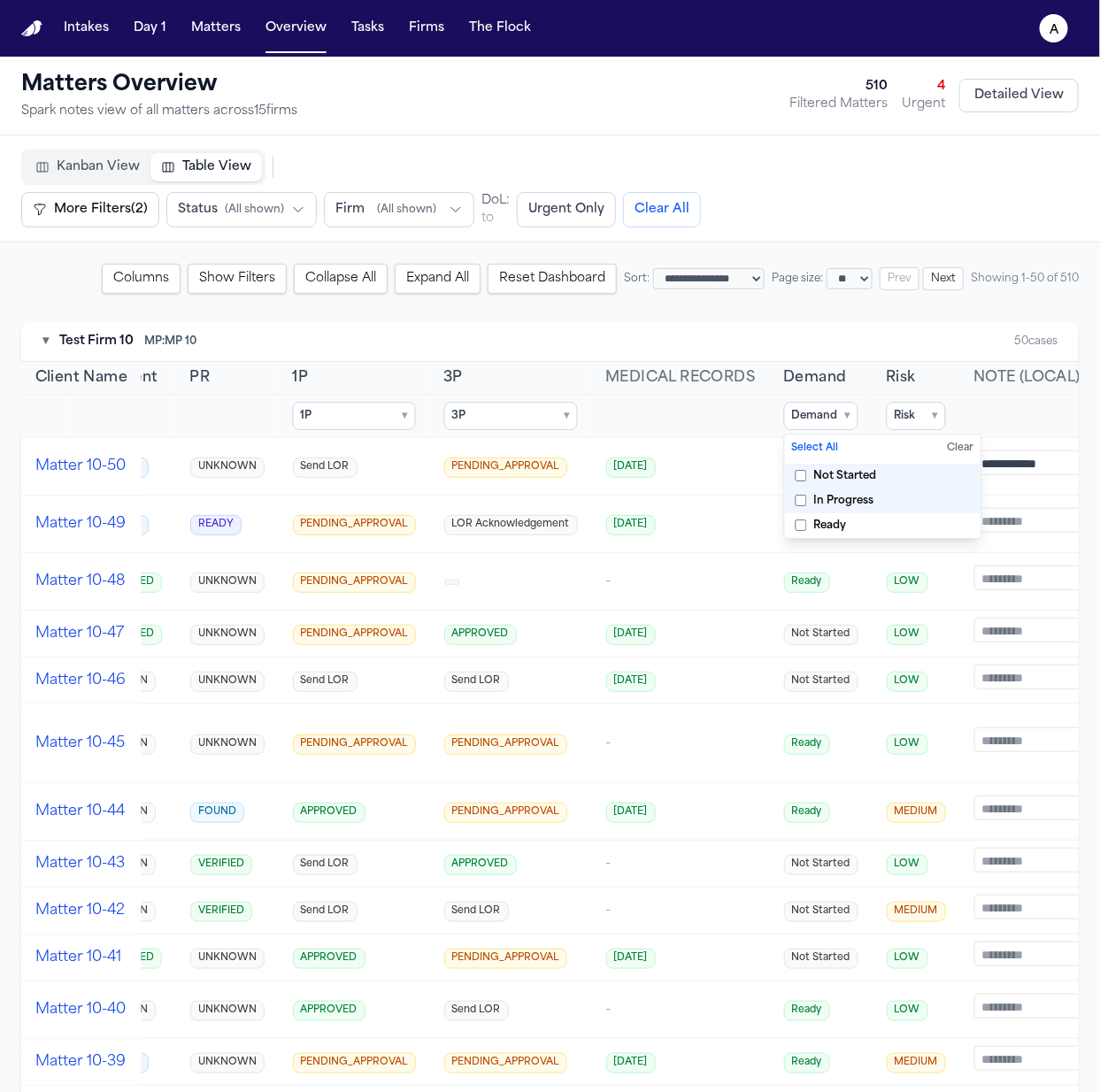
click at [818, 500] on span "In Progress" at bounding box center [844, 501] width 60 height 14
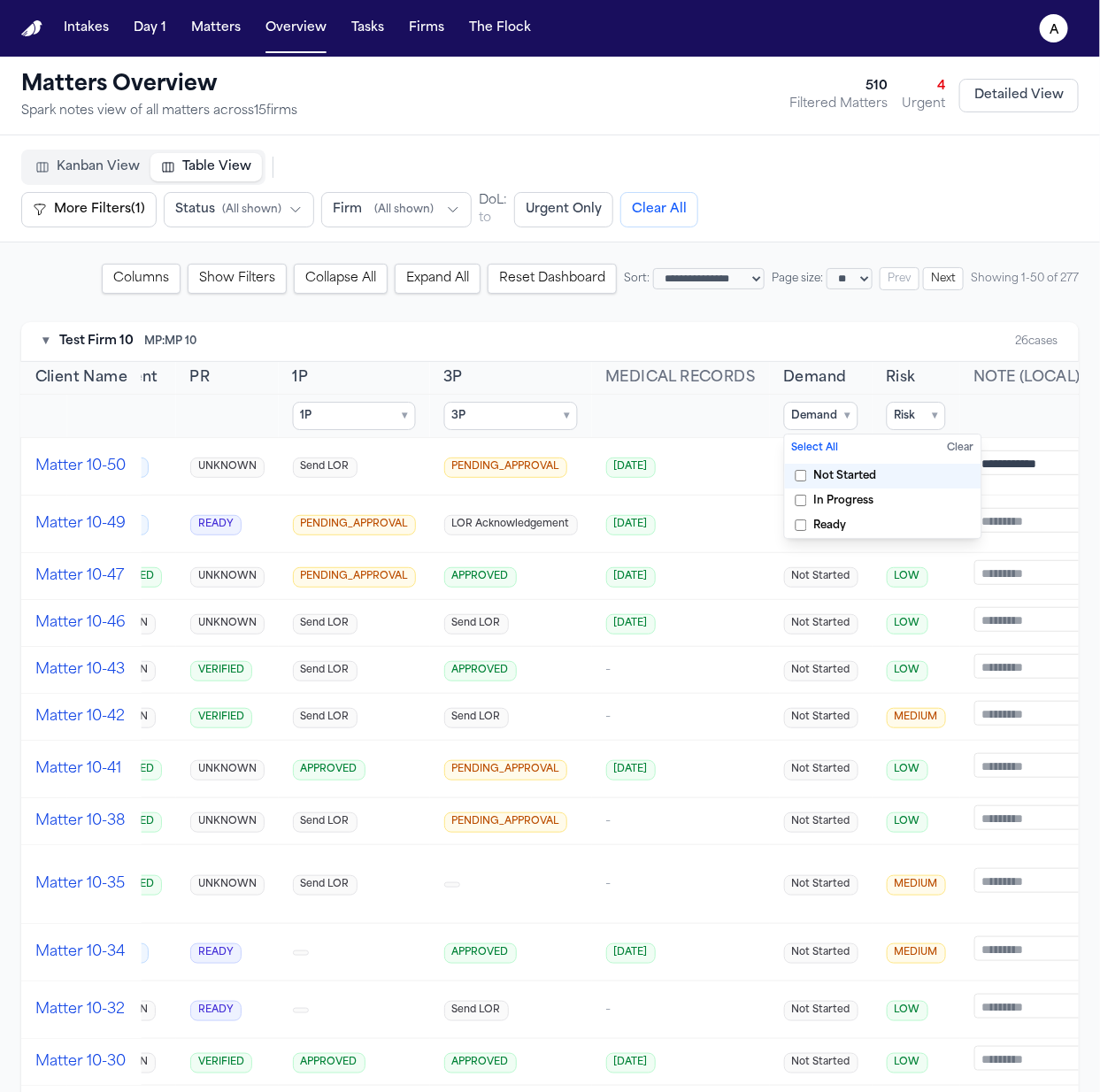
click at [818, 489] on label "In Progress" at bounding box center [882, 501] width 197 height 25
click at [822, 504] on span "In Progress" at bounding box center [844, 501] width 60 height 14
click at [819, 479] on span "Not Started" at bounding box center [845, 476] width 63 height 14
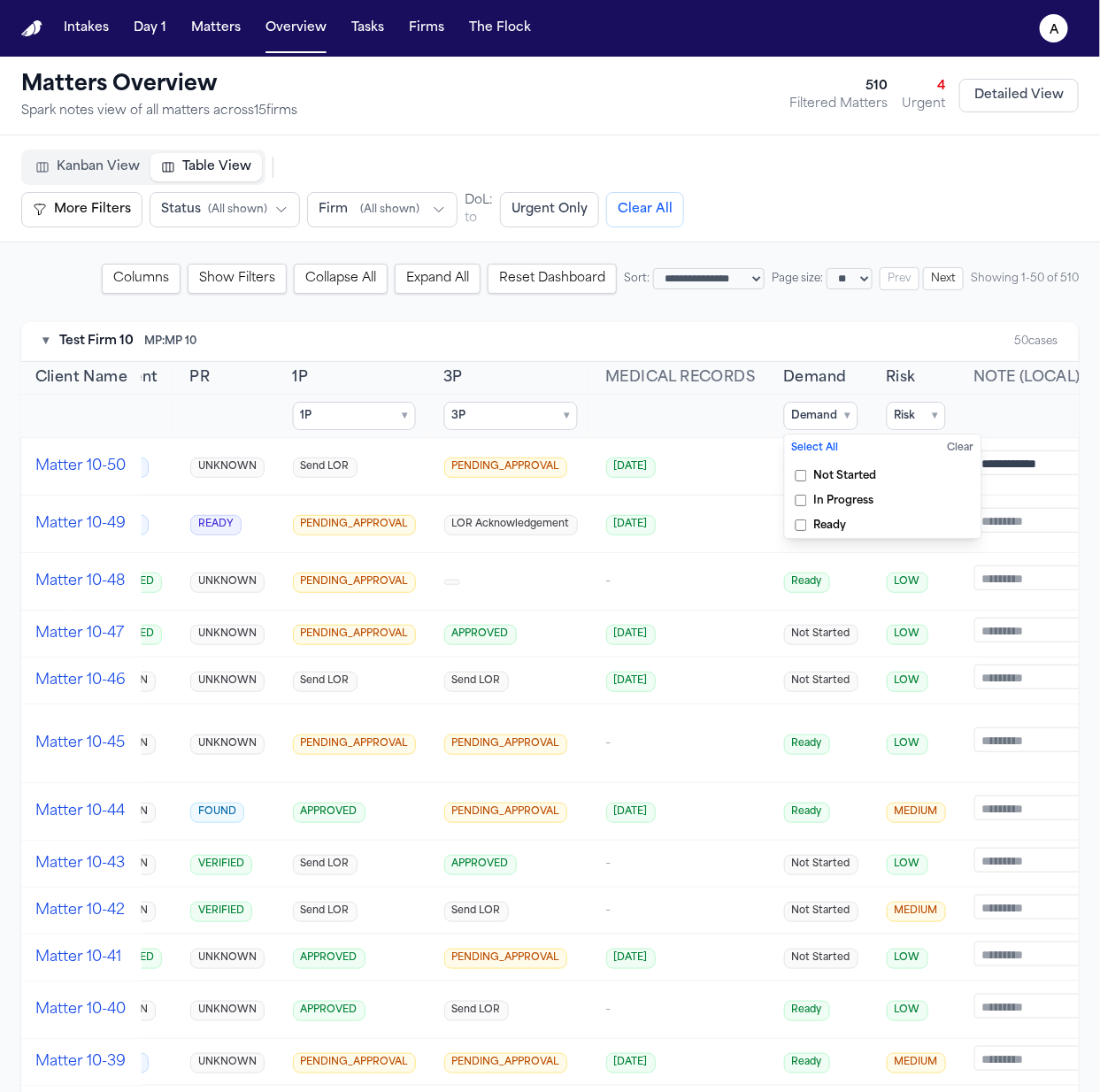
click at [815, 519] on span "Ready" at bounding box center [830, 526] width 33 height 14
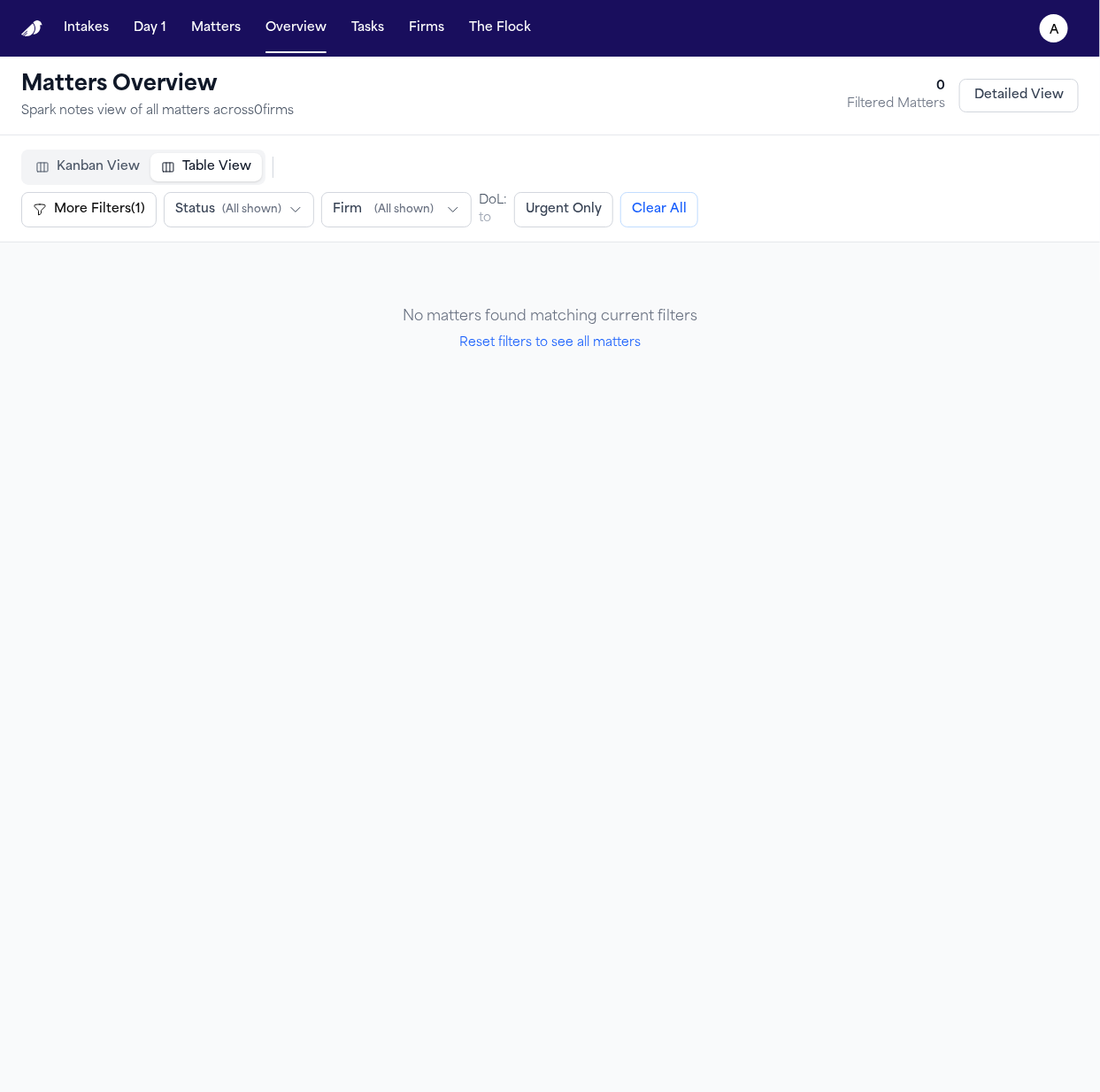
click at [607, 346] on button "Reset filters to see all matters" at bounding box center [550, 344] width 182 height 18
select select "**"
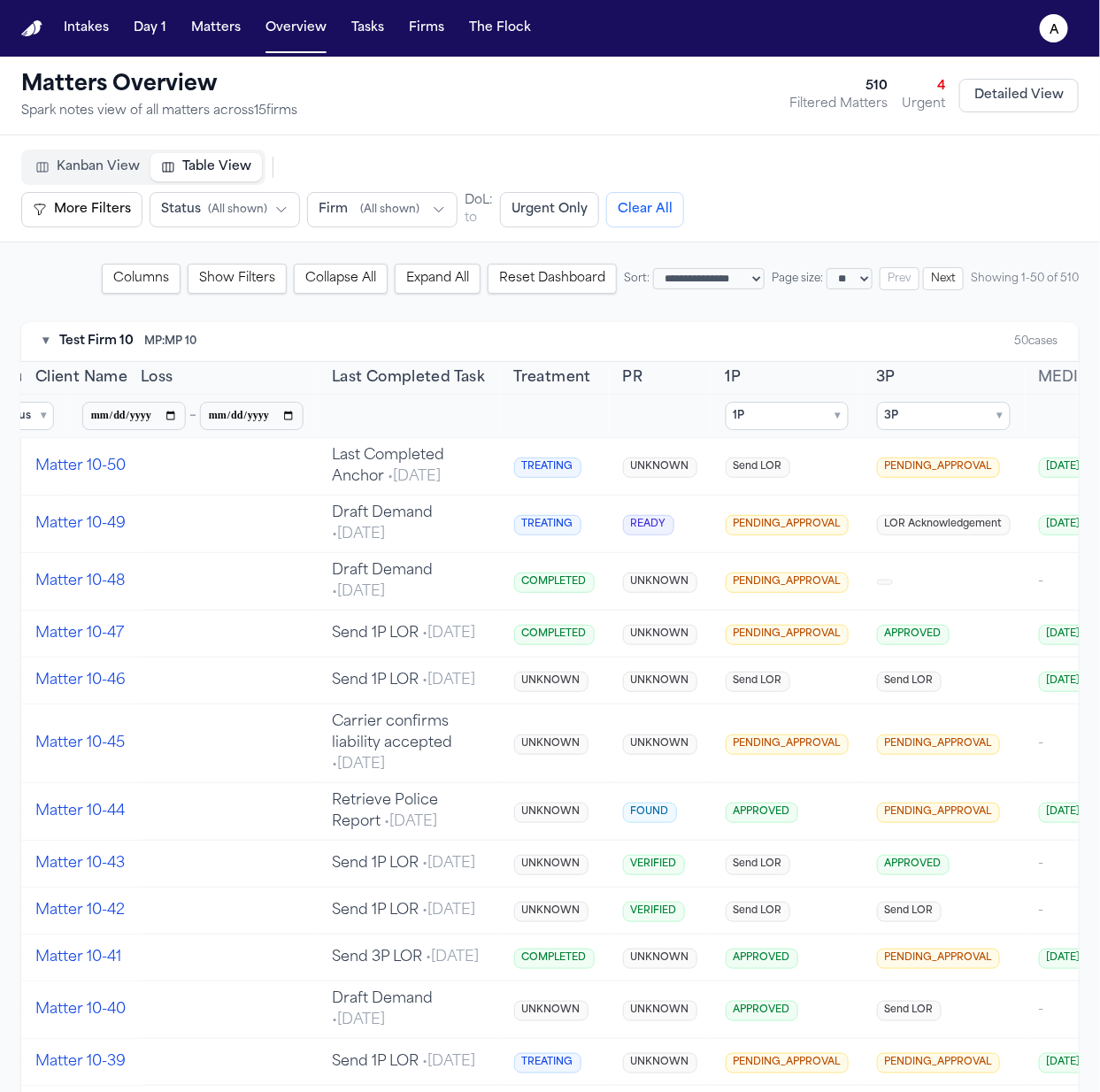
scroll to position [0, 499]
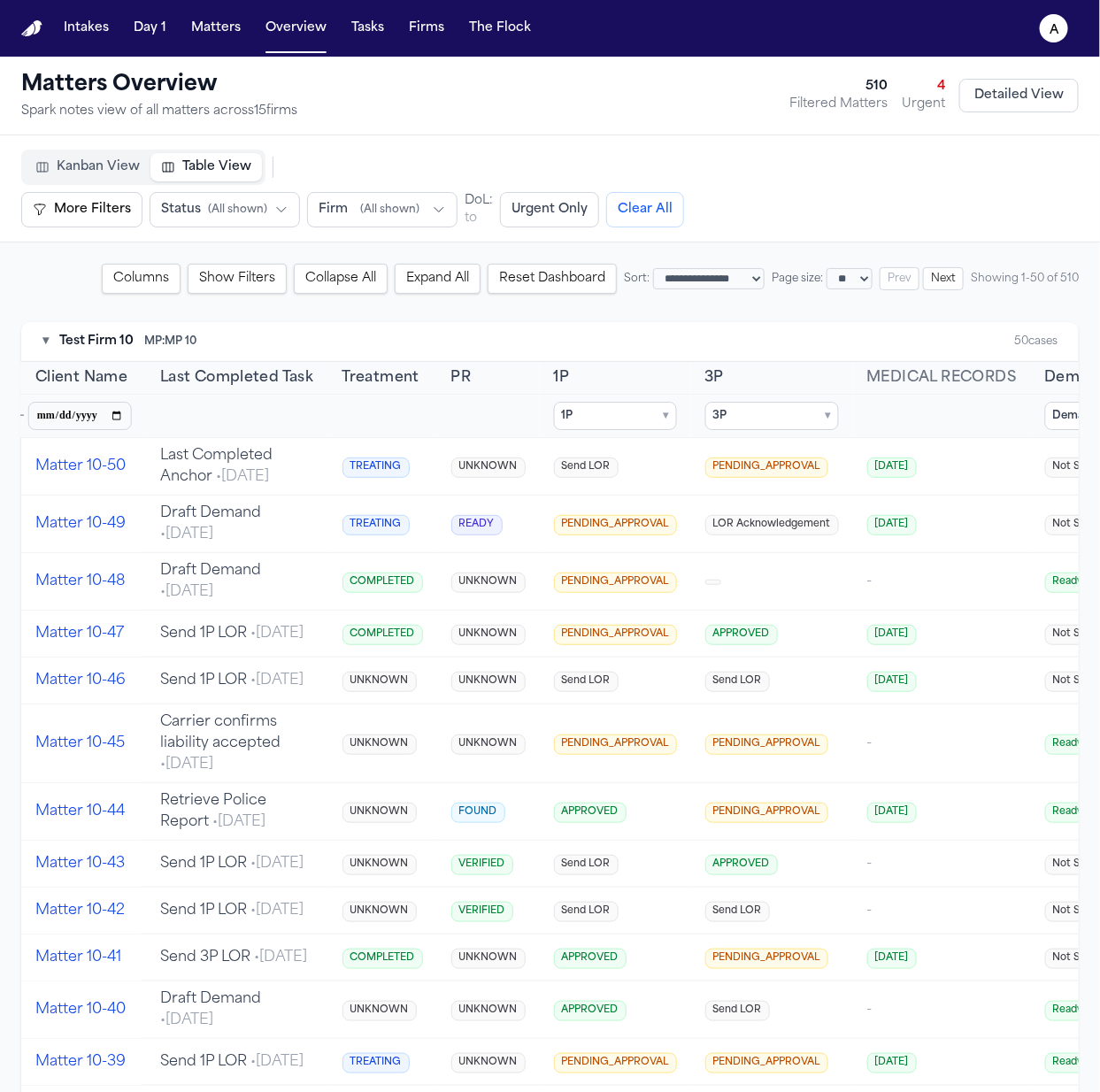
click at [705, 421] on summary "3P ▾" at bounding box center [772, 416] width 134 height 28
click at [735, 500] on span "PENDING_APPROVAL" at bounding box center [794, 501] width 118 height 14
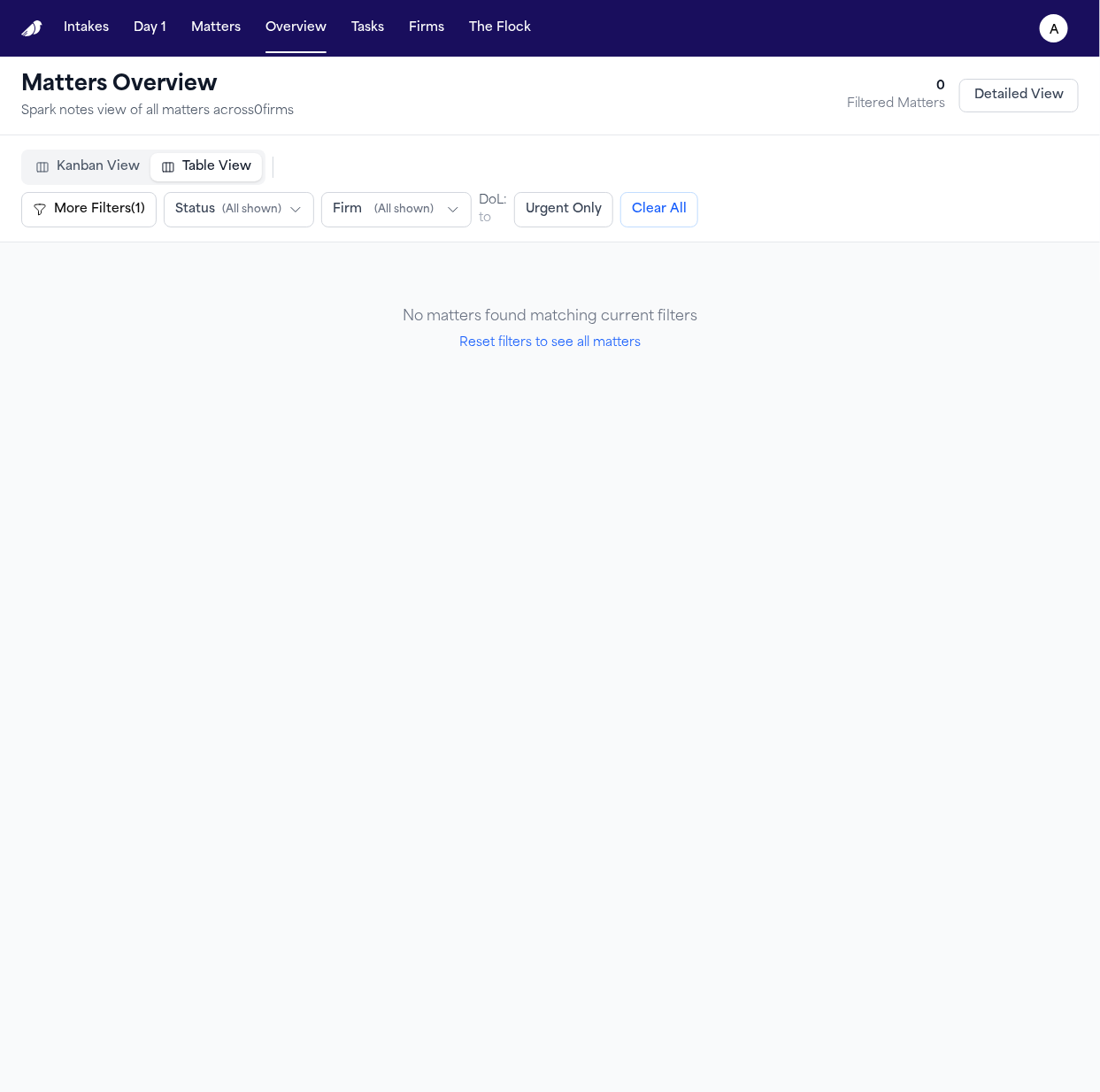
click at [613, 344] on button "Reset filters to see all matters" at bounding box center [550, 344] width 182 height 18
select select "**"
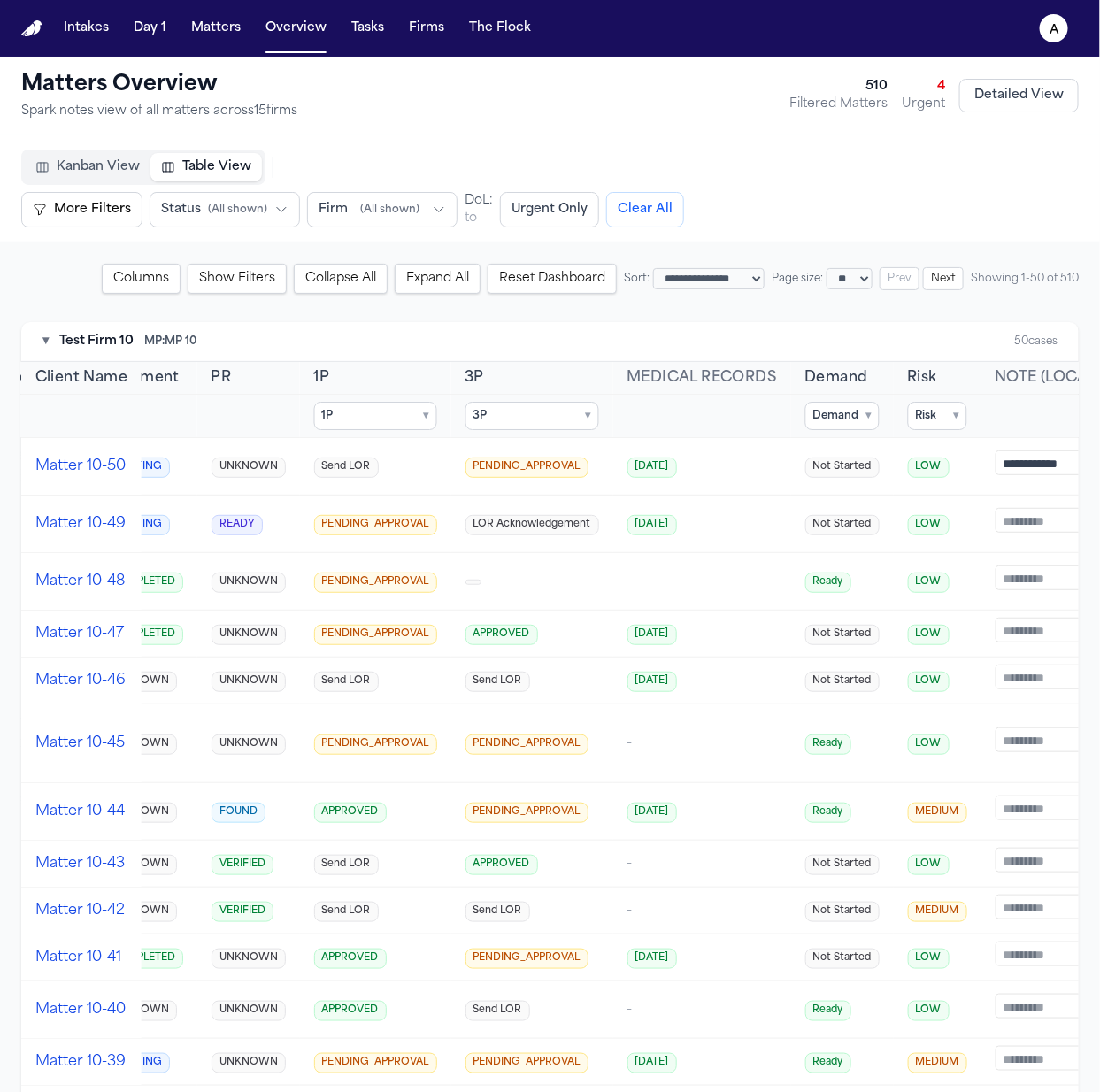
scroll to position [0, 853]
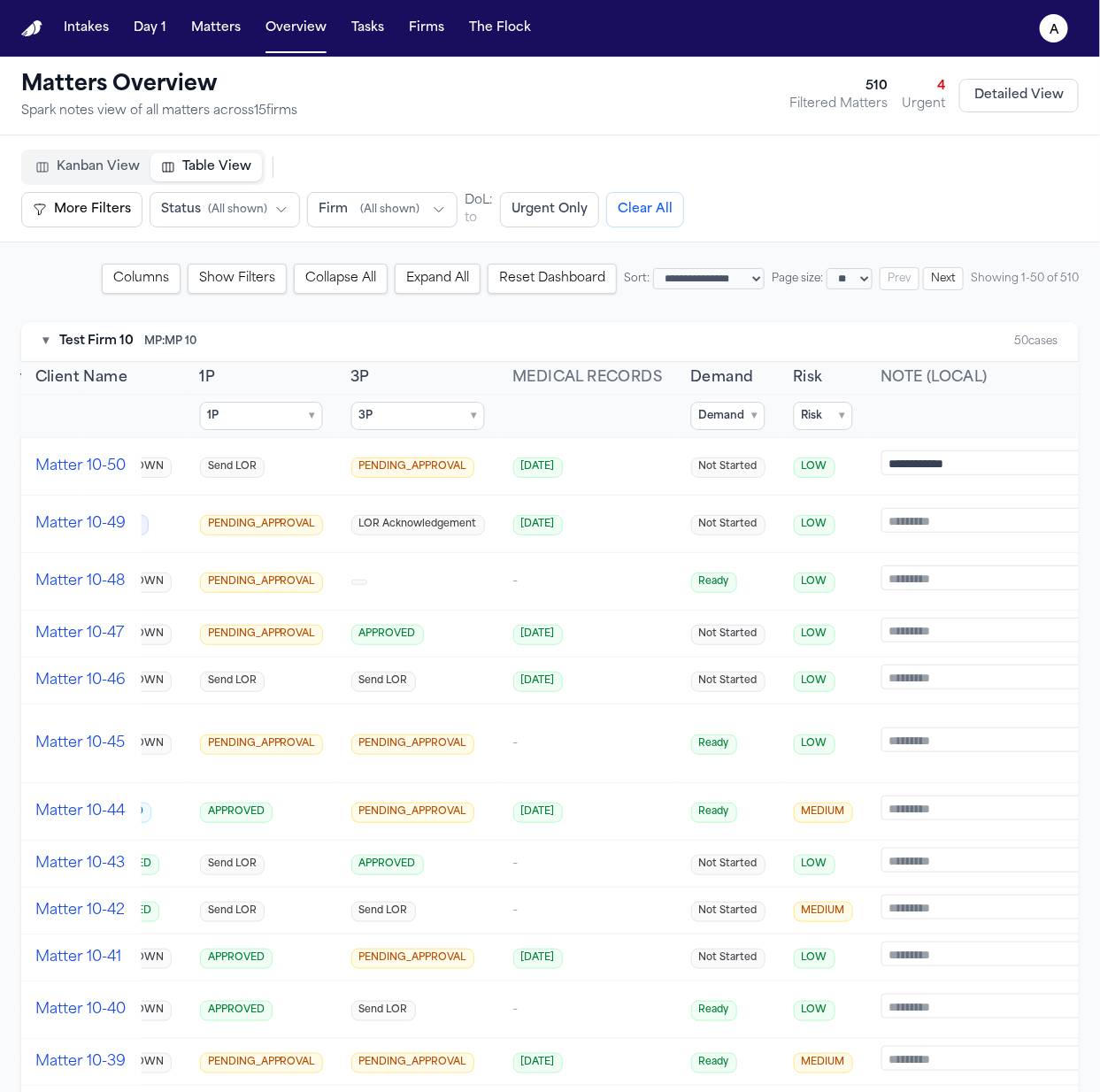
click at [703, 421] on summary "Demand ▾" at bounding box center [727, 416] width 74 height 28
click at [793, 402] on summary "Risk ▾" at bounding box center [822, 416] width 59 height 28
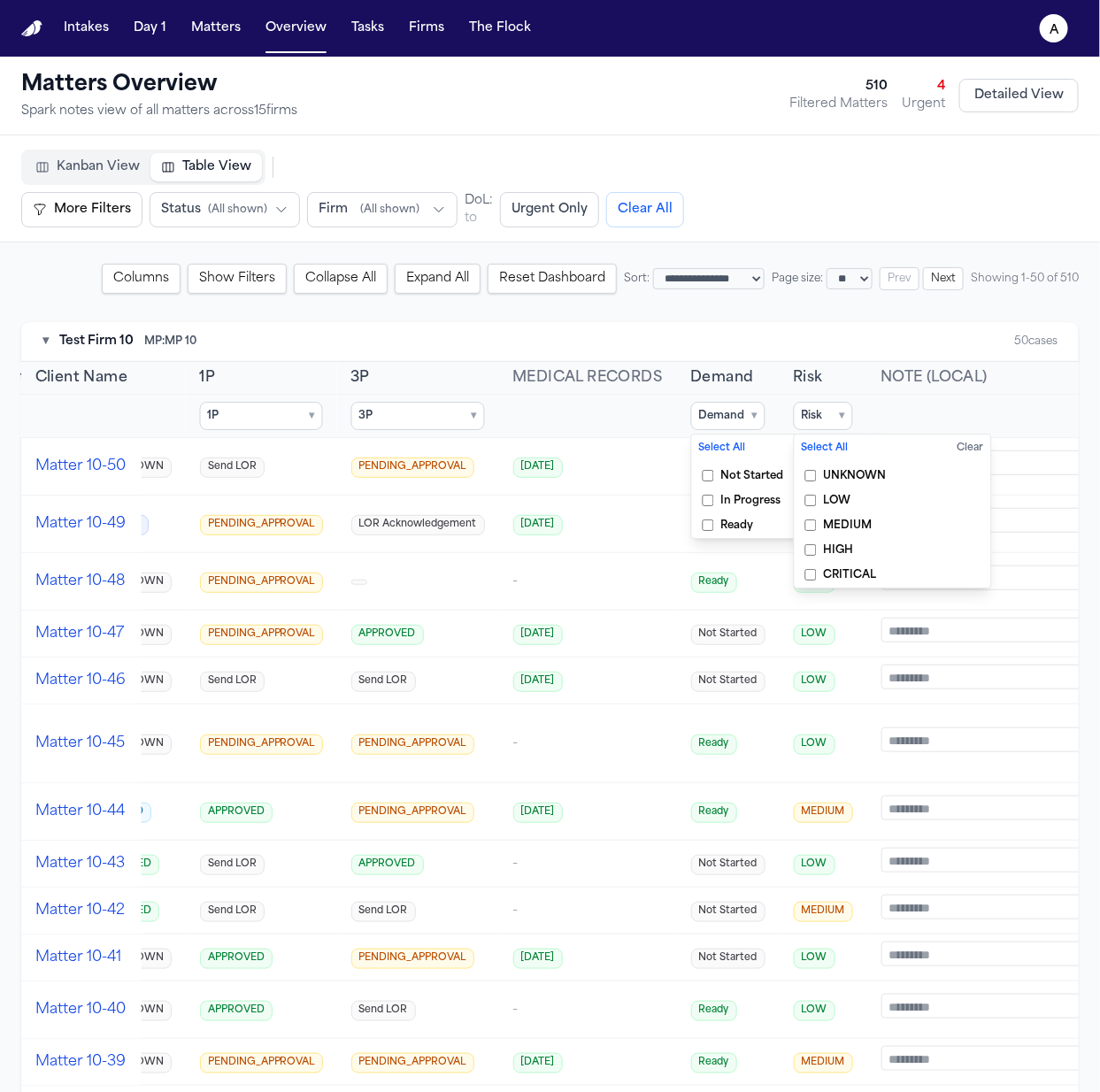
click at [823, 495] on span "LOW" at bounding box center [836, 501] width 27 height 14
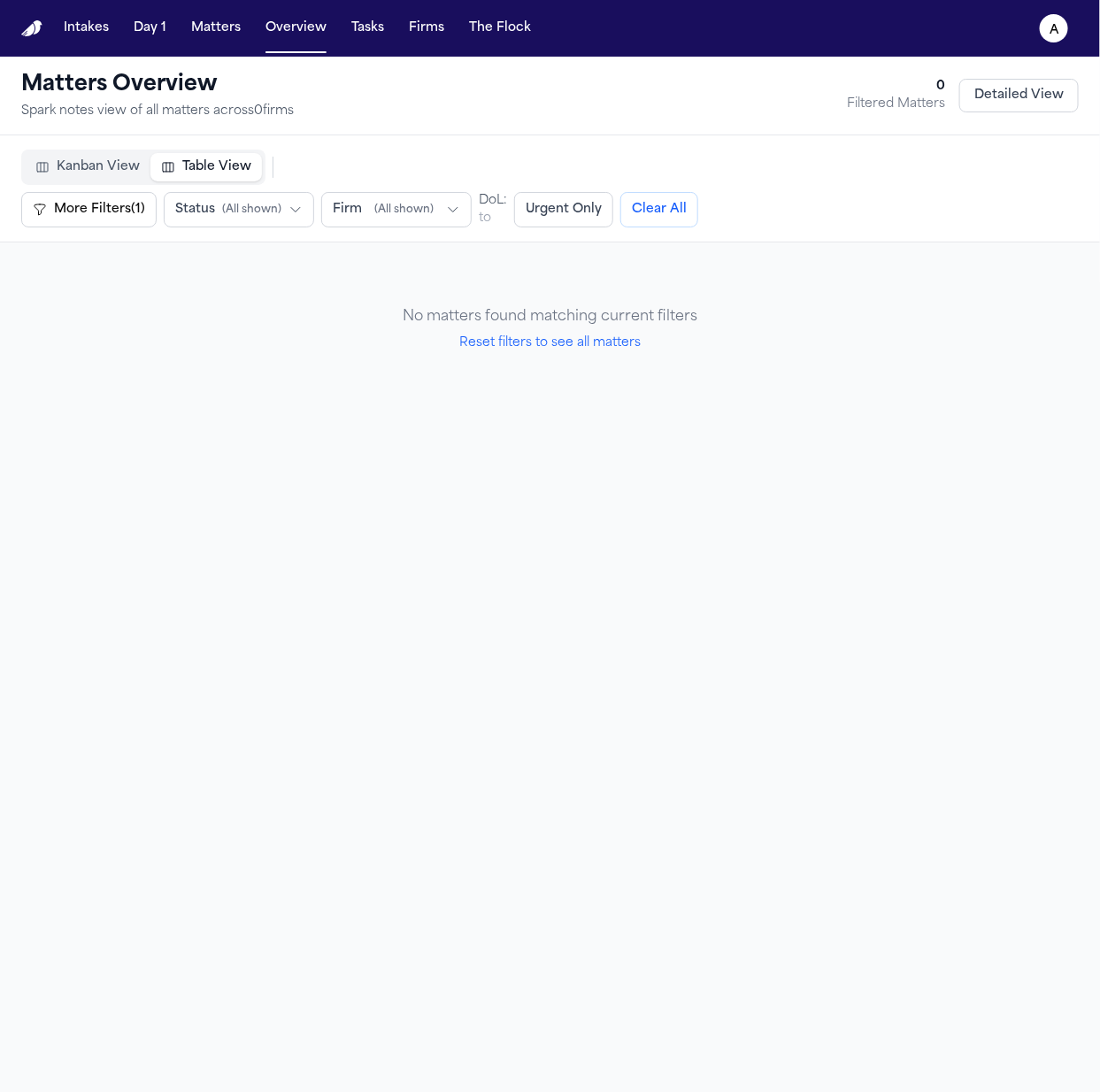
click at [475, 345] on button "Reset filters to see all matters" at bounding box center [550, 344] width 182 height 18
select select "**"
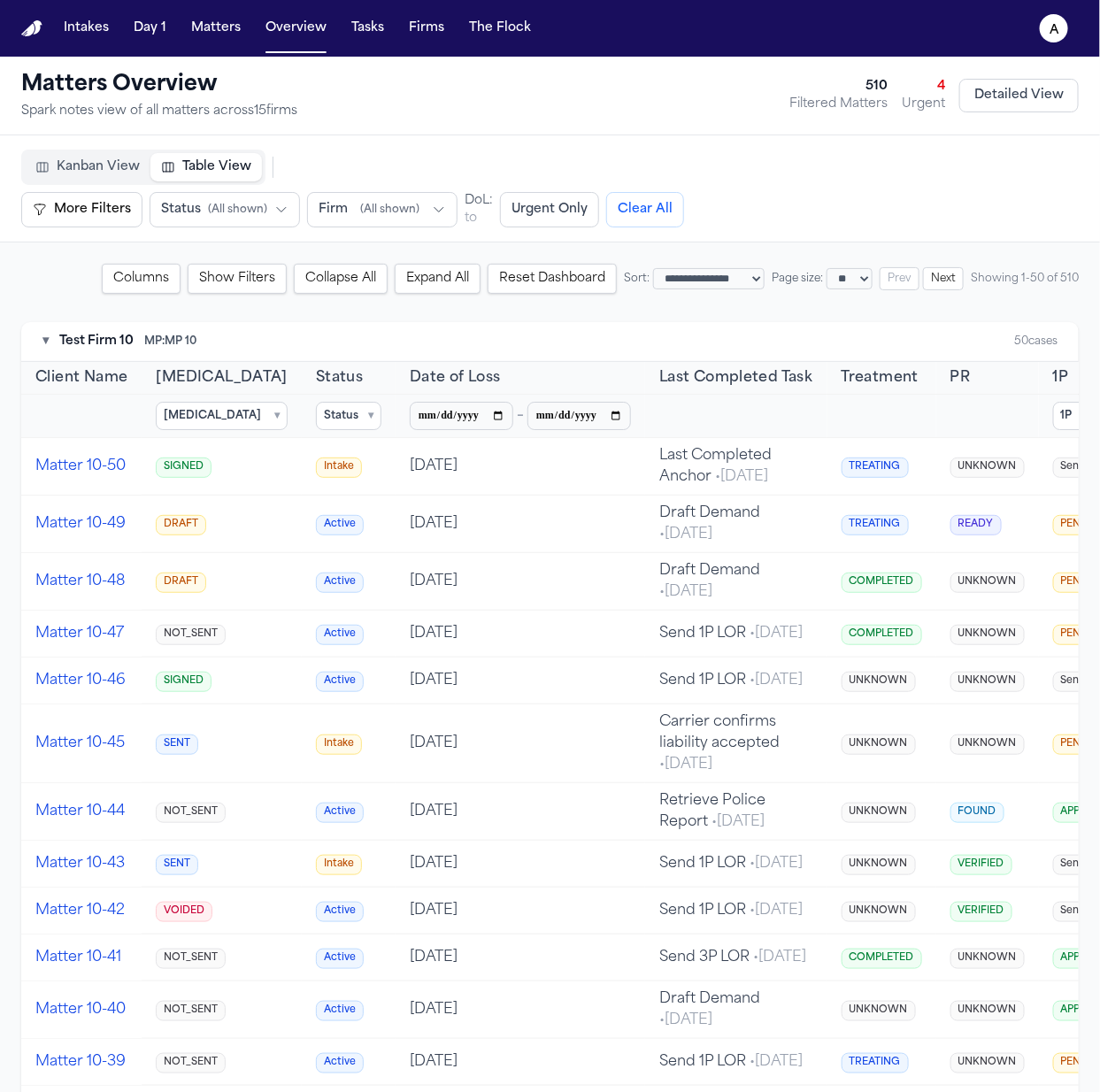
click at [488, 280] on button "Reset Dashboard" at bounding box center [551, 279] width 129 height 30
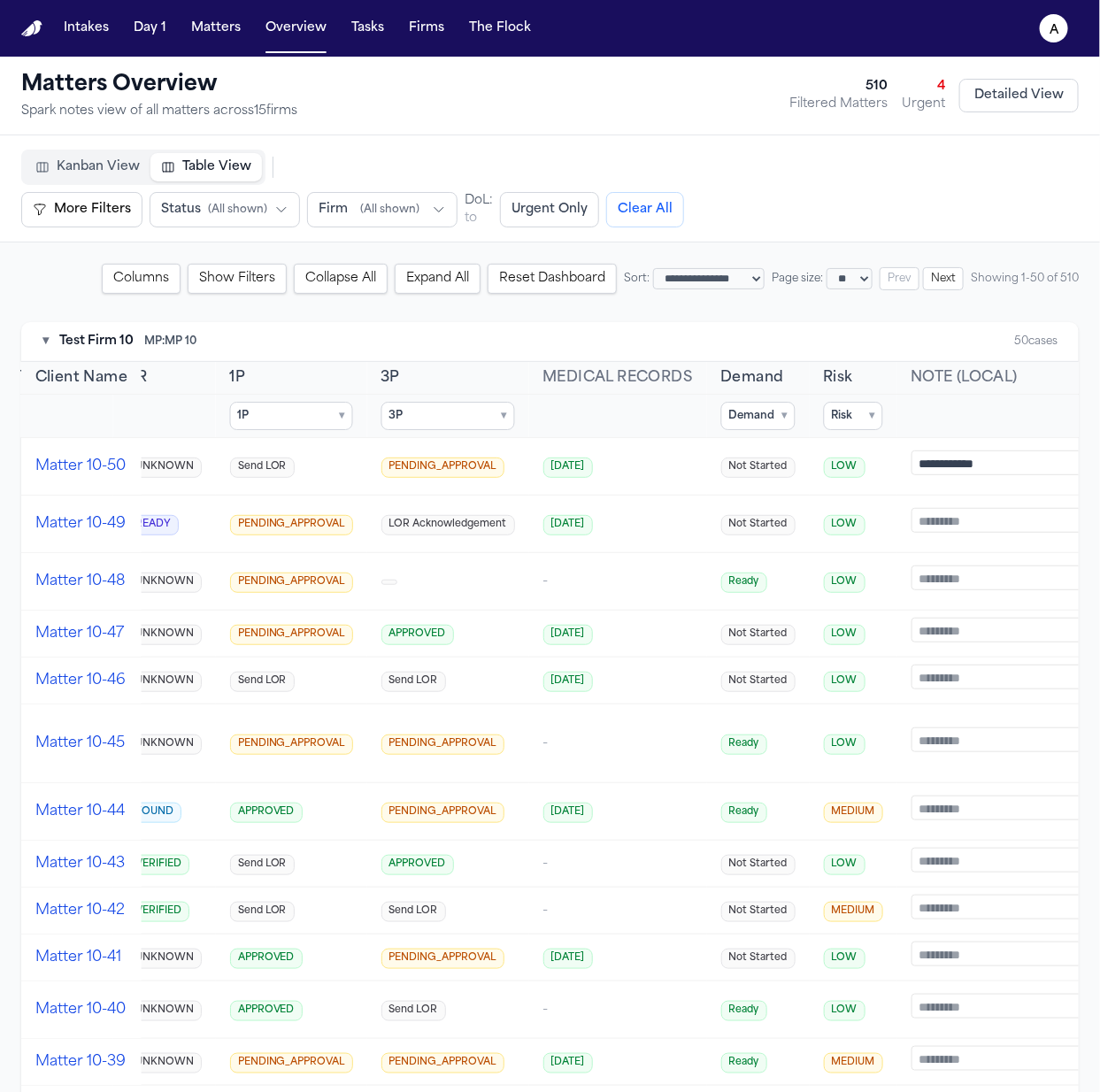
scroll to position [0, 929]
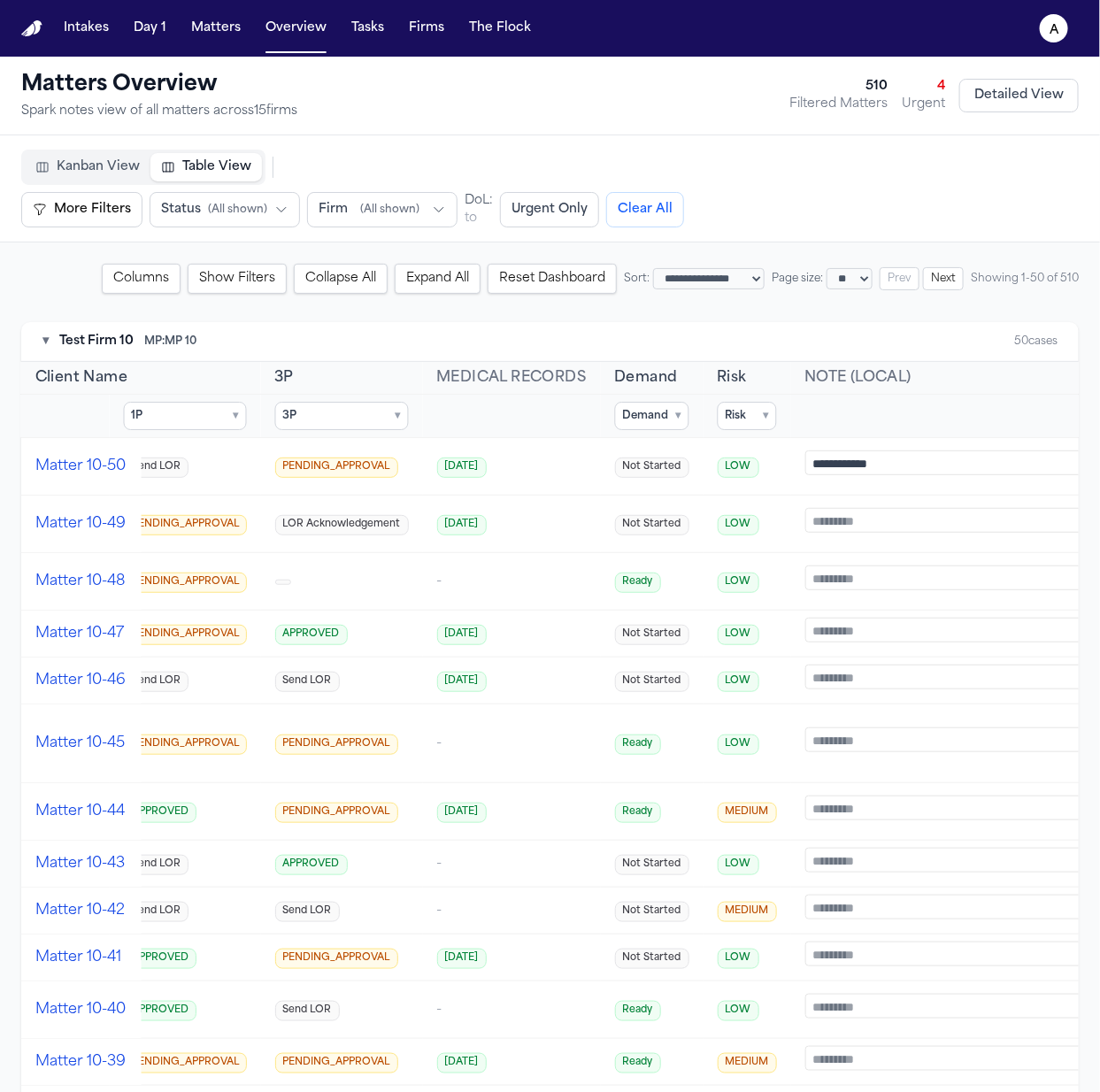
click at [625, 413] on summary "Demand ▾" at bounding box center [651, 416] width 74 height 28
click at [651, 498] on span "In Progress" at bounding box center [674, 501] width 60 height 14
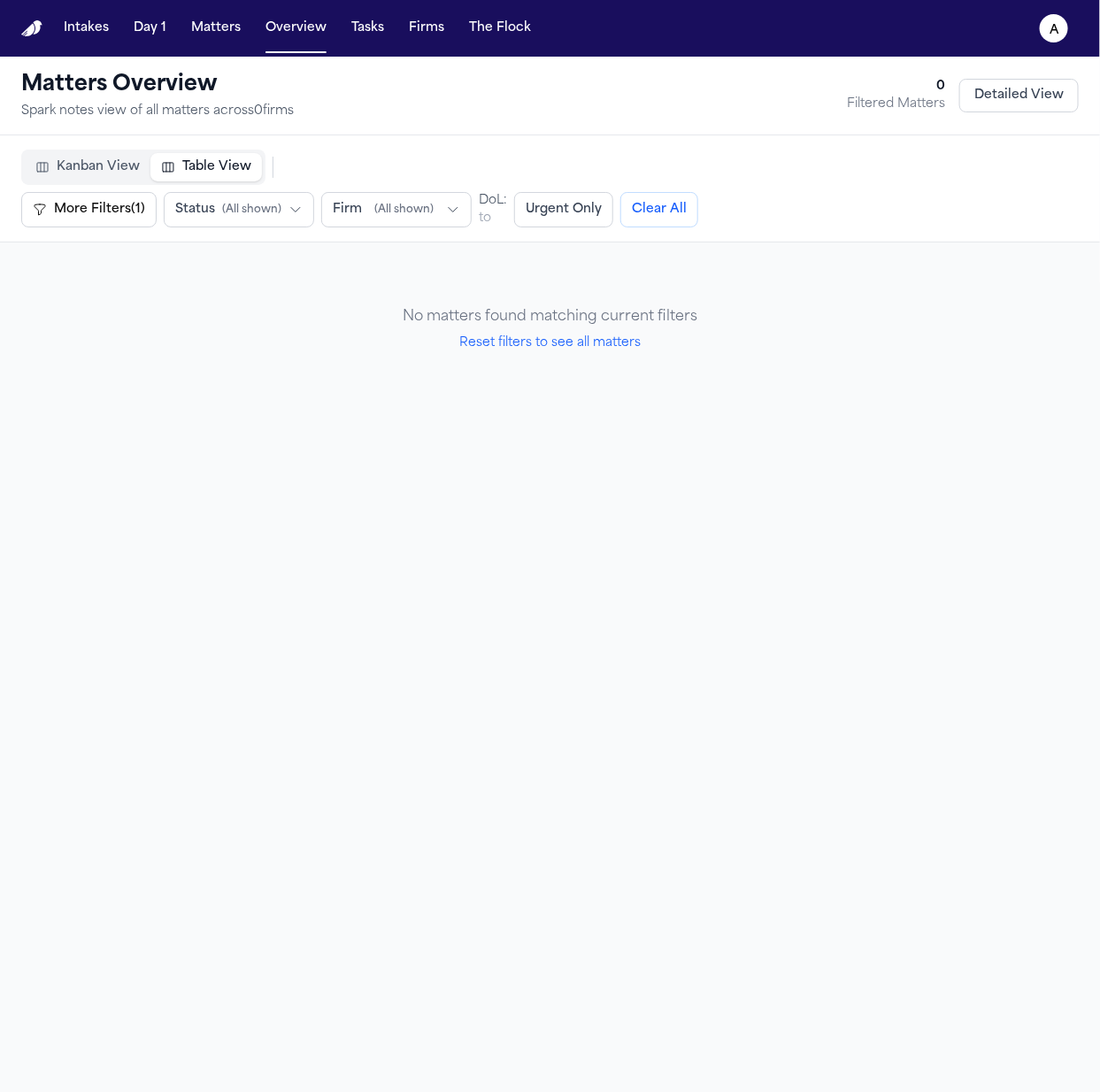
click at [586, 341] on button "Reset filters to see all matters" at bounding box center [550, 344] width 182 height 18
select select "**"
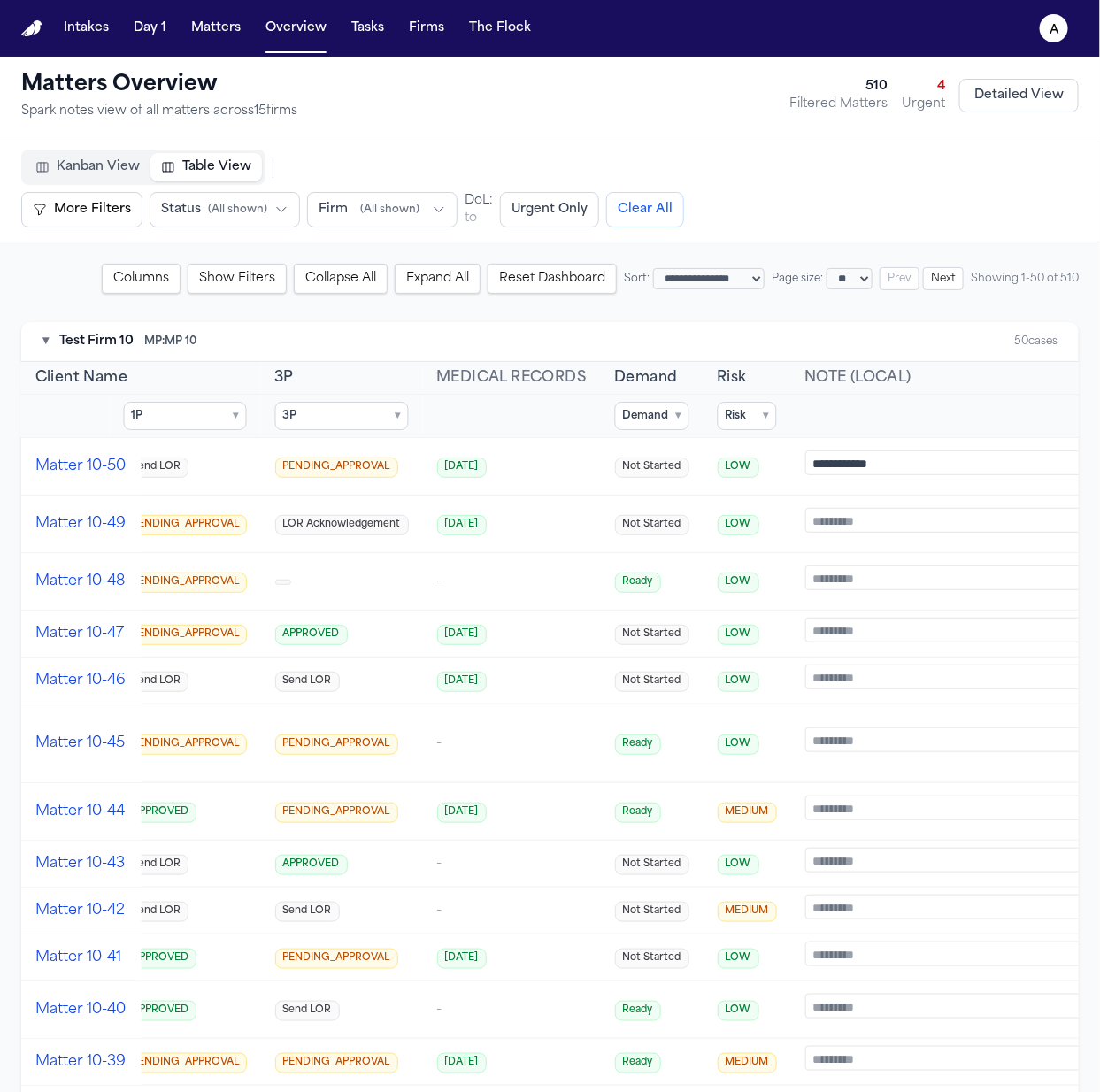
click at [717, 409] on summary "Risk ▾" at bounding box center [746, 416] width 59 height 28
click at [753, 538] on label "HIGH" at bounding box center [816, 549] width 197 height 25
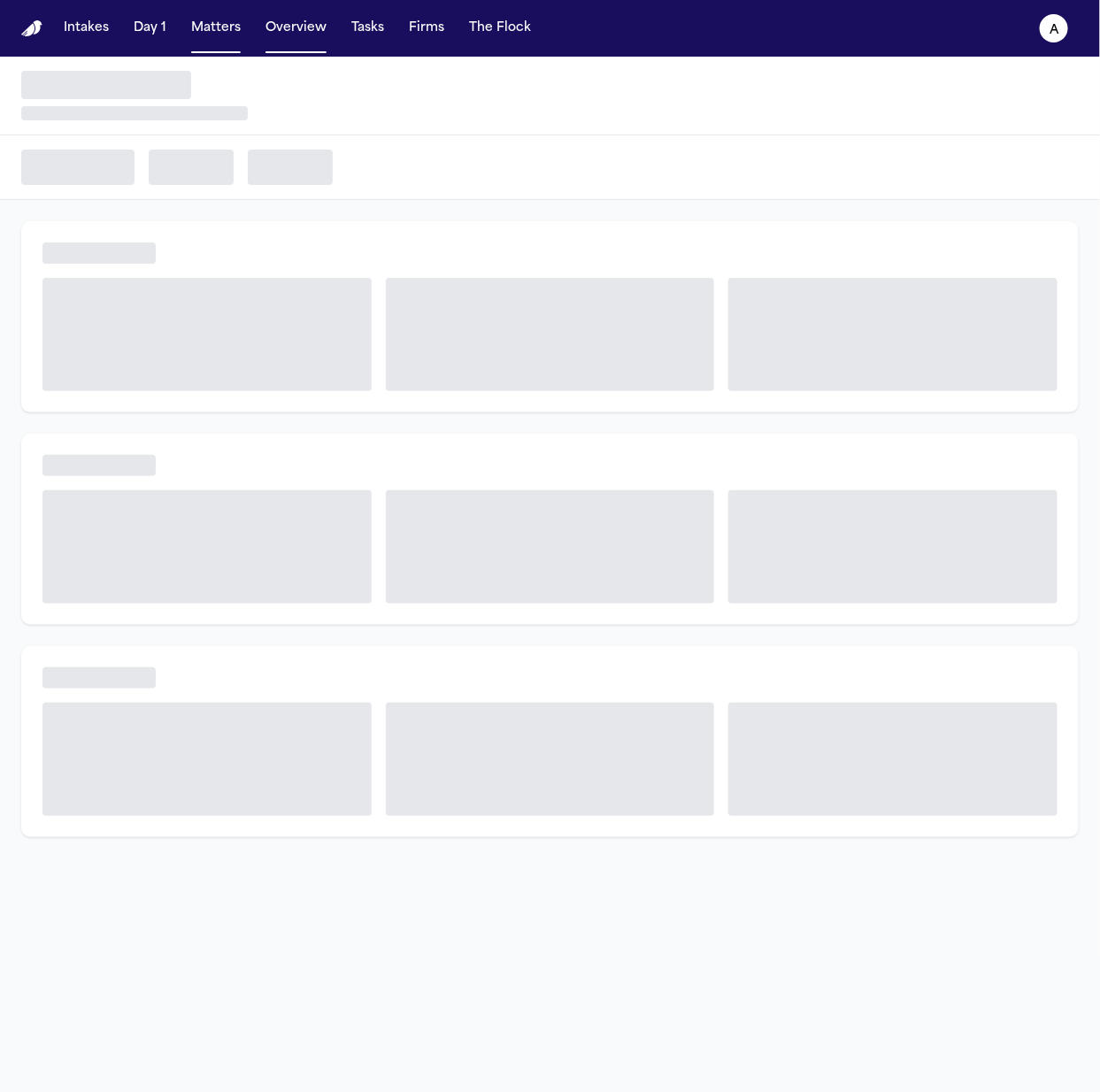
select select "**"
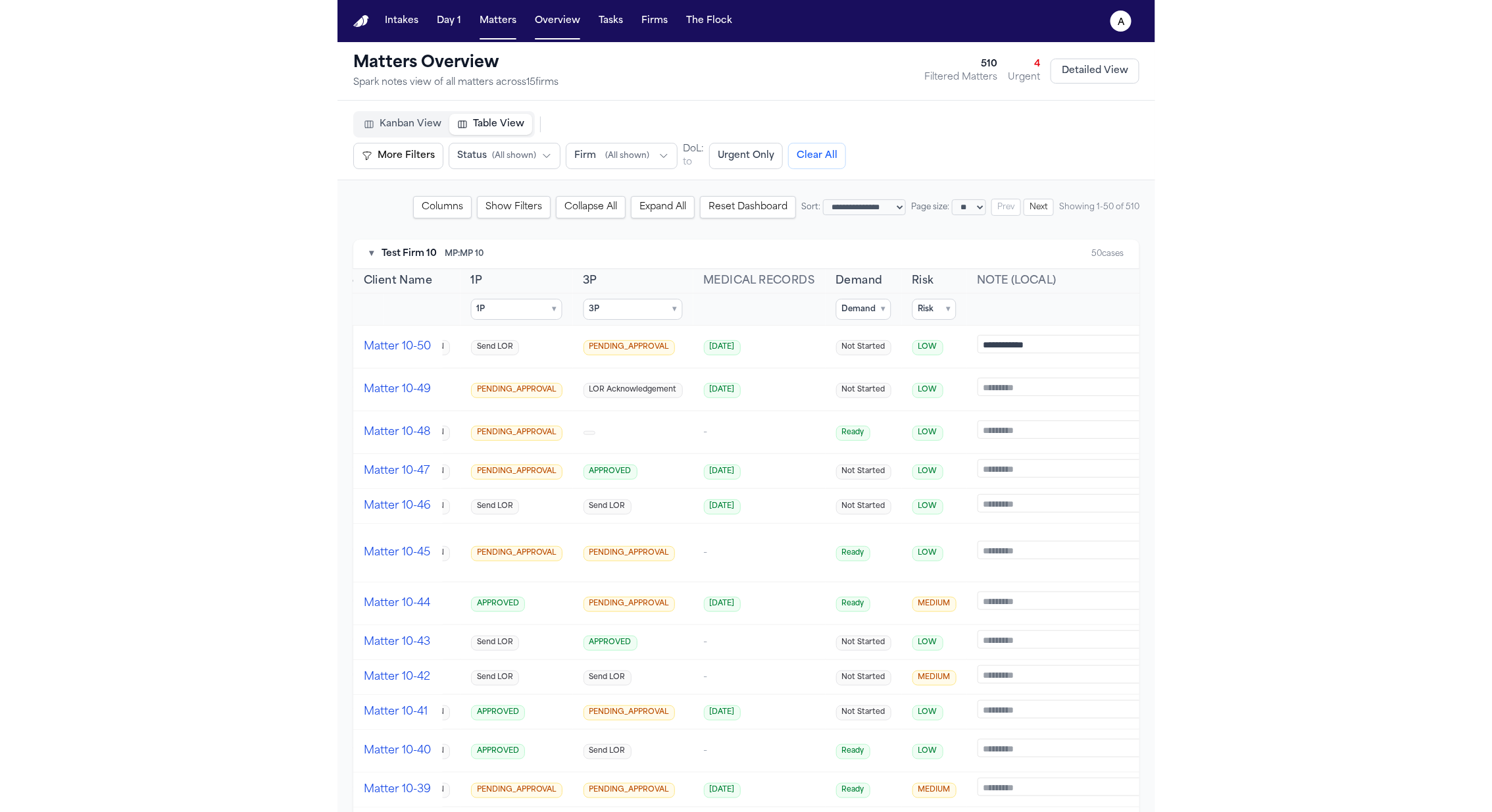
scroll to position [0, 691]
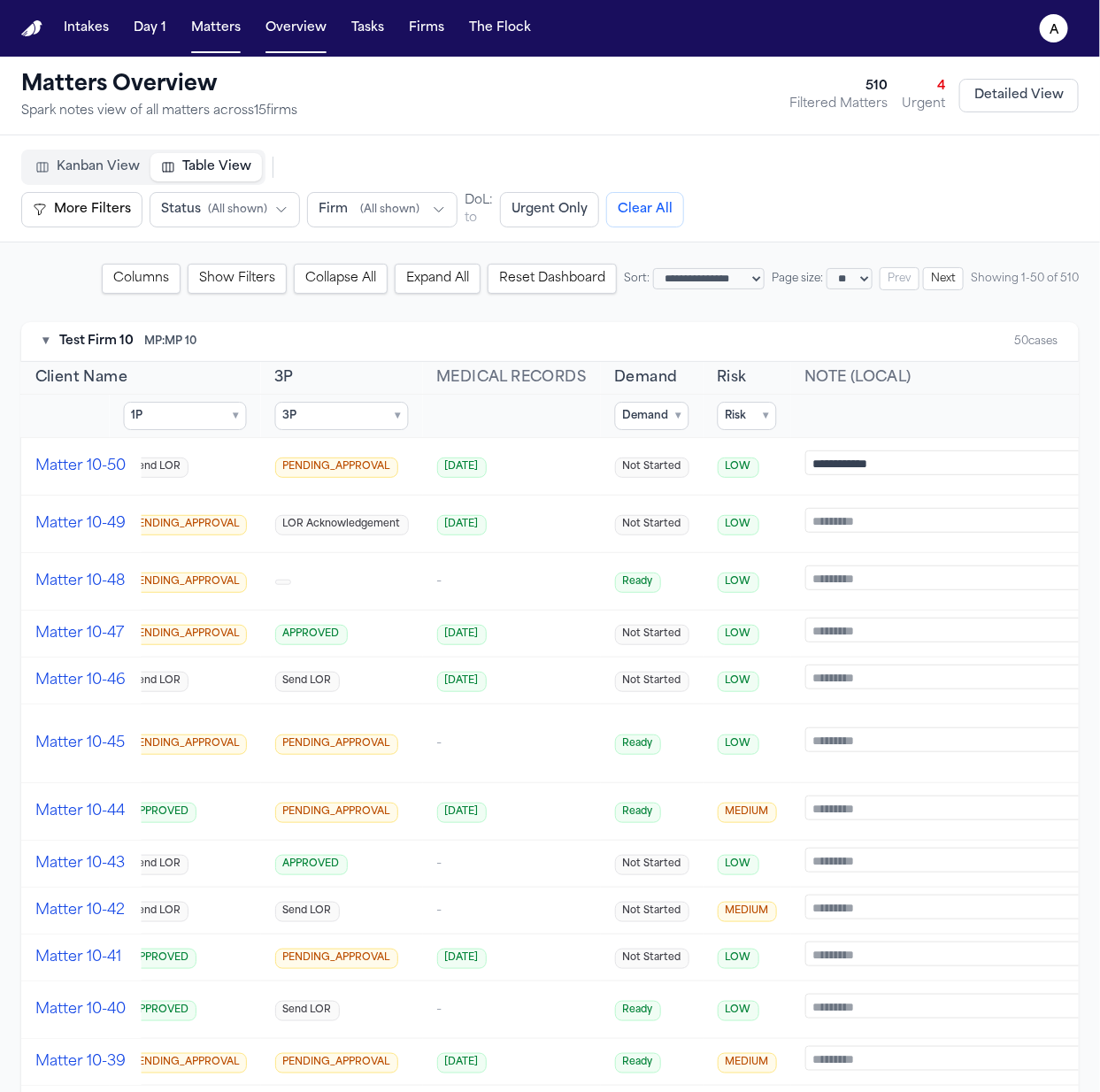
click at [717, 408] on summary "Risk ▾" at bounding box center [746, 416] width 59 height 28
click at [749, 524] on span "MEDIUM" at bounding box center [771, 526] width 49 height 14
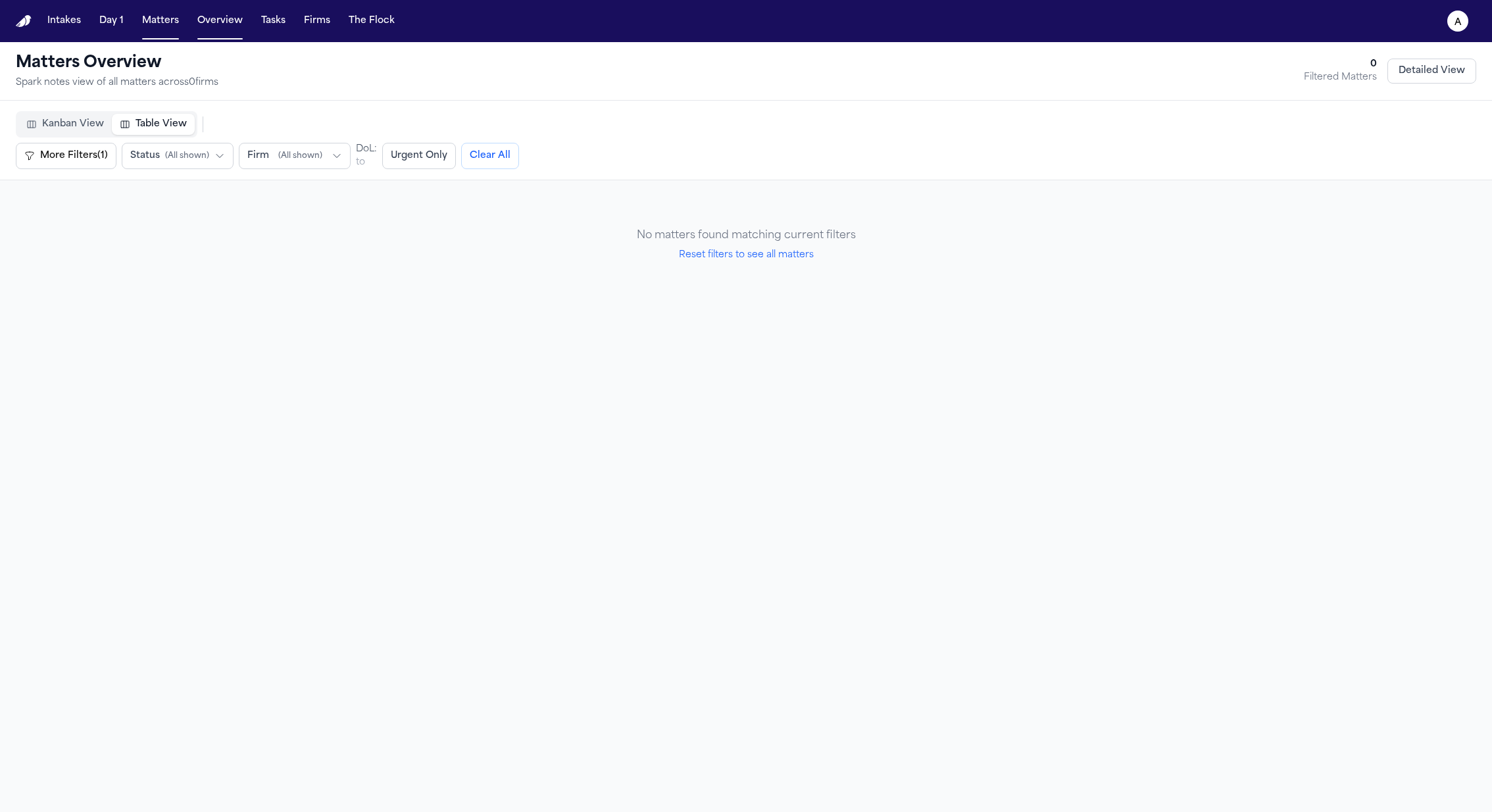
click at [766, 259] on button "Reset filters to see all matters" at bounding box center [747, 256] width 135 height 13
select select "**"
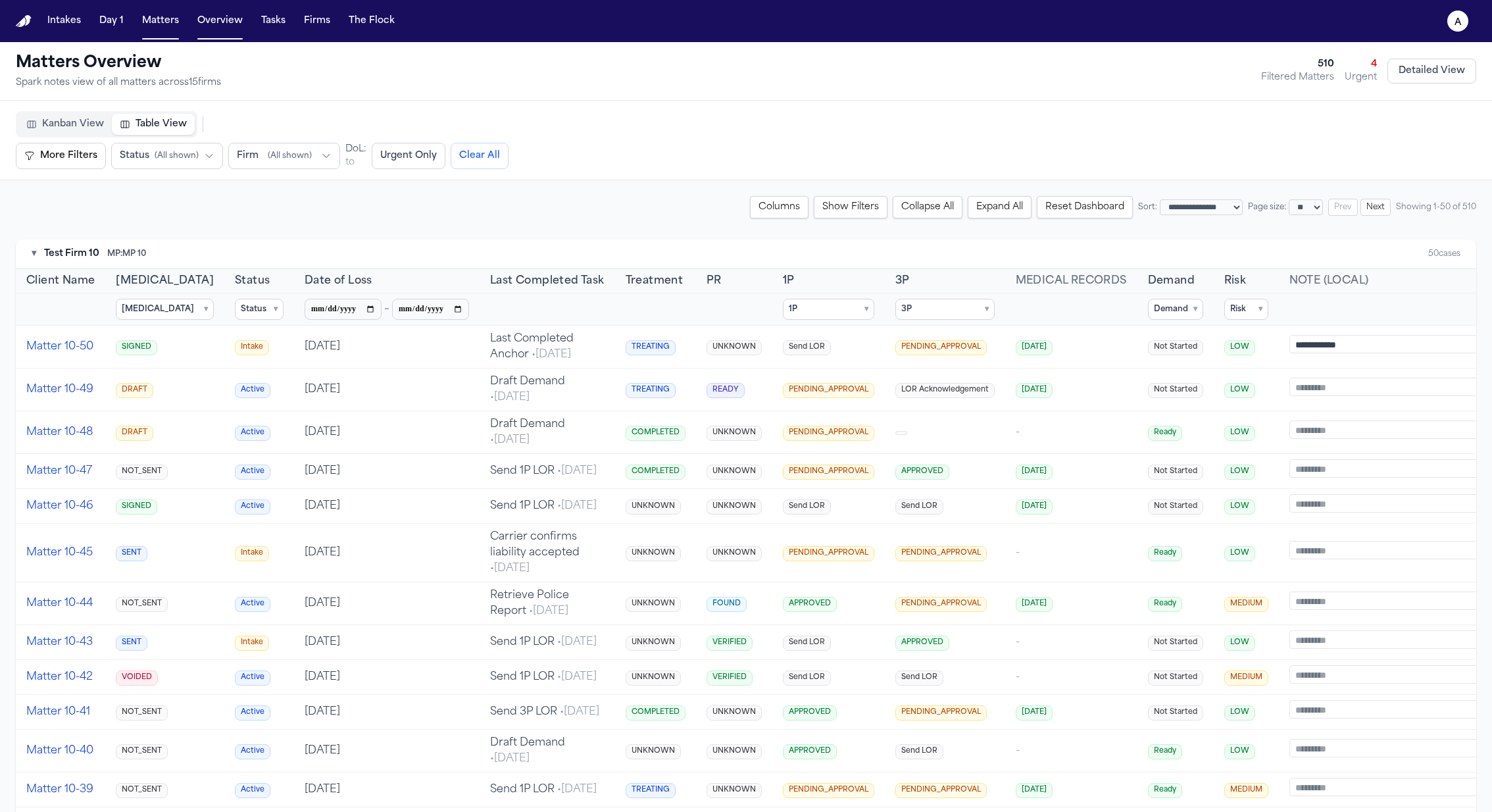
click at [817, 308] on summary "3P ▾" at bounding box center [945, 309] width 100 height 21
click at [817, 274] on th "3P" at bounding box center [945, 281] width 120 height 25
click at [817, 302] on summary "3P ▾" at bounding box center [945, 309] width 100 height 21
click at [817, 305] on span "▾" at bounding box center [866, 309] width 4 height 10
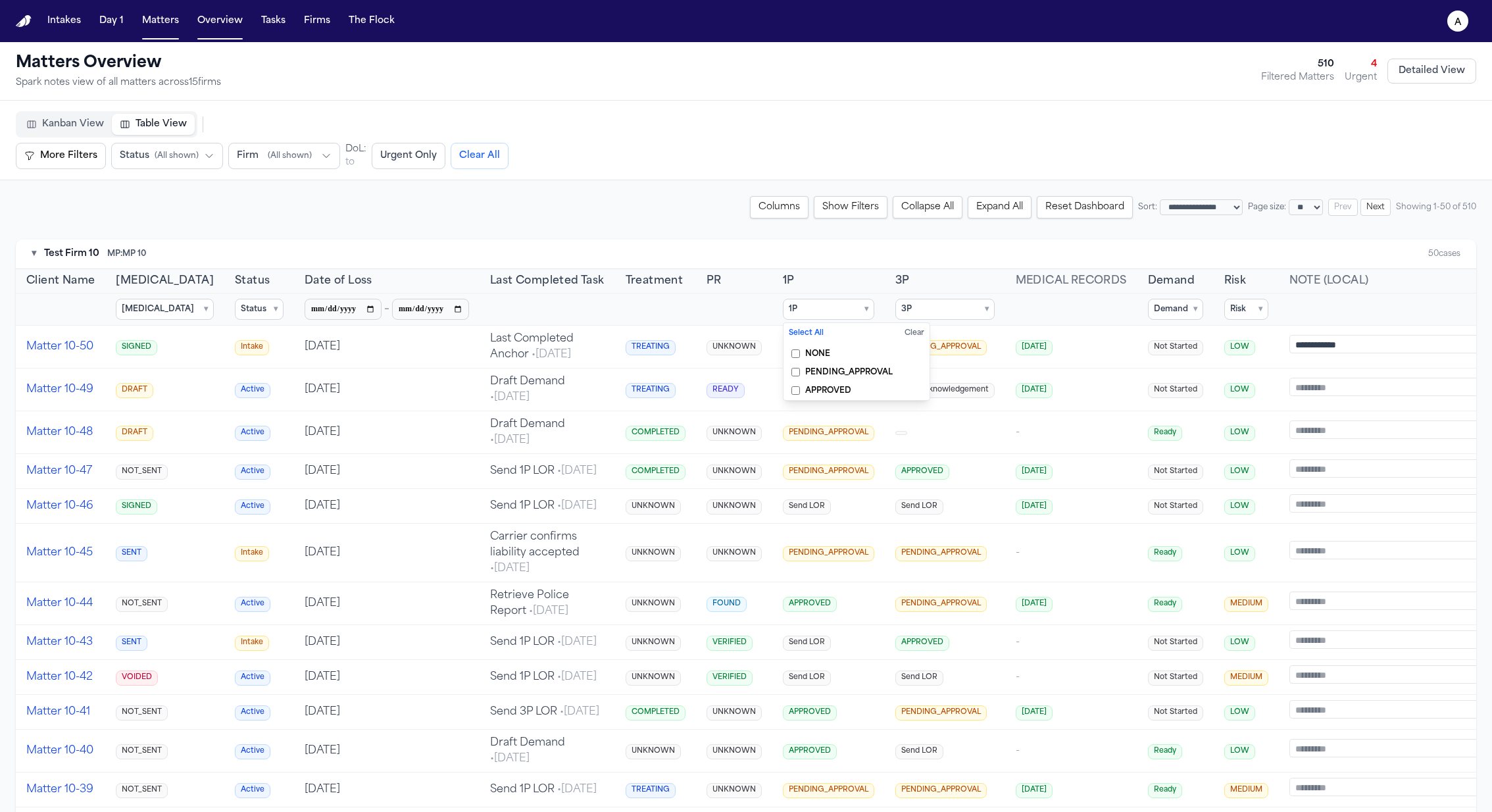
click at [817, 370] on span "PENDING_APPROVAL" at bounding box center [849, 372] width 88 height 10
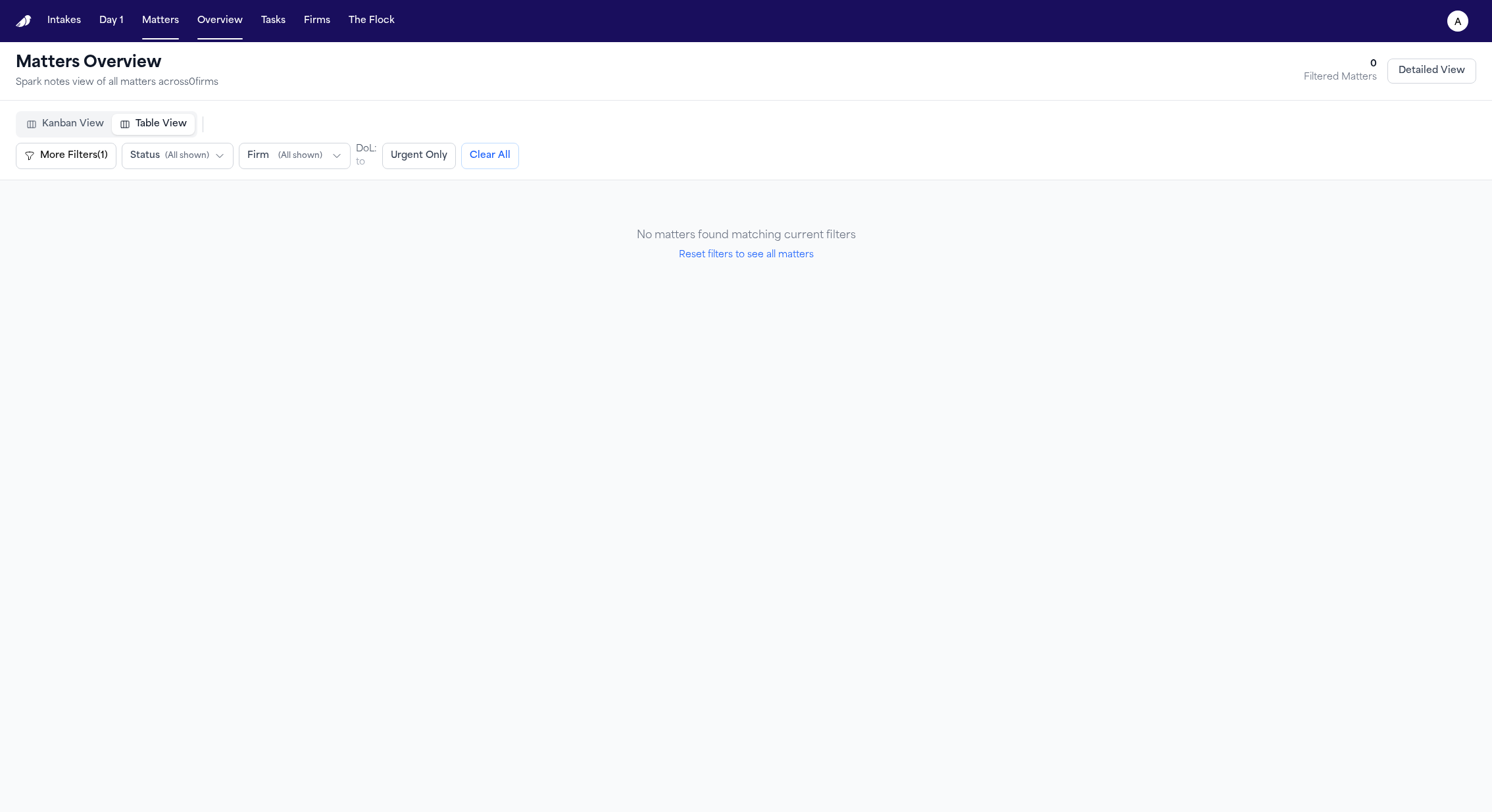
click at [795, 262] on button "Reset filters to see all matters" at bounding box center [747, 256] width 135 height 13
select select "**"
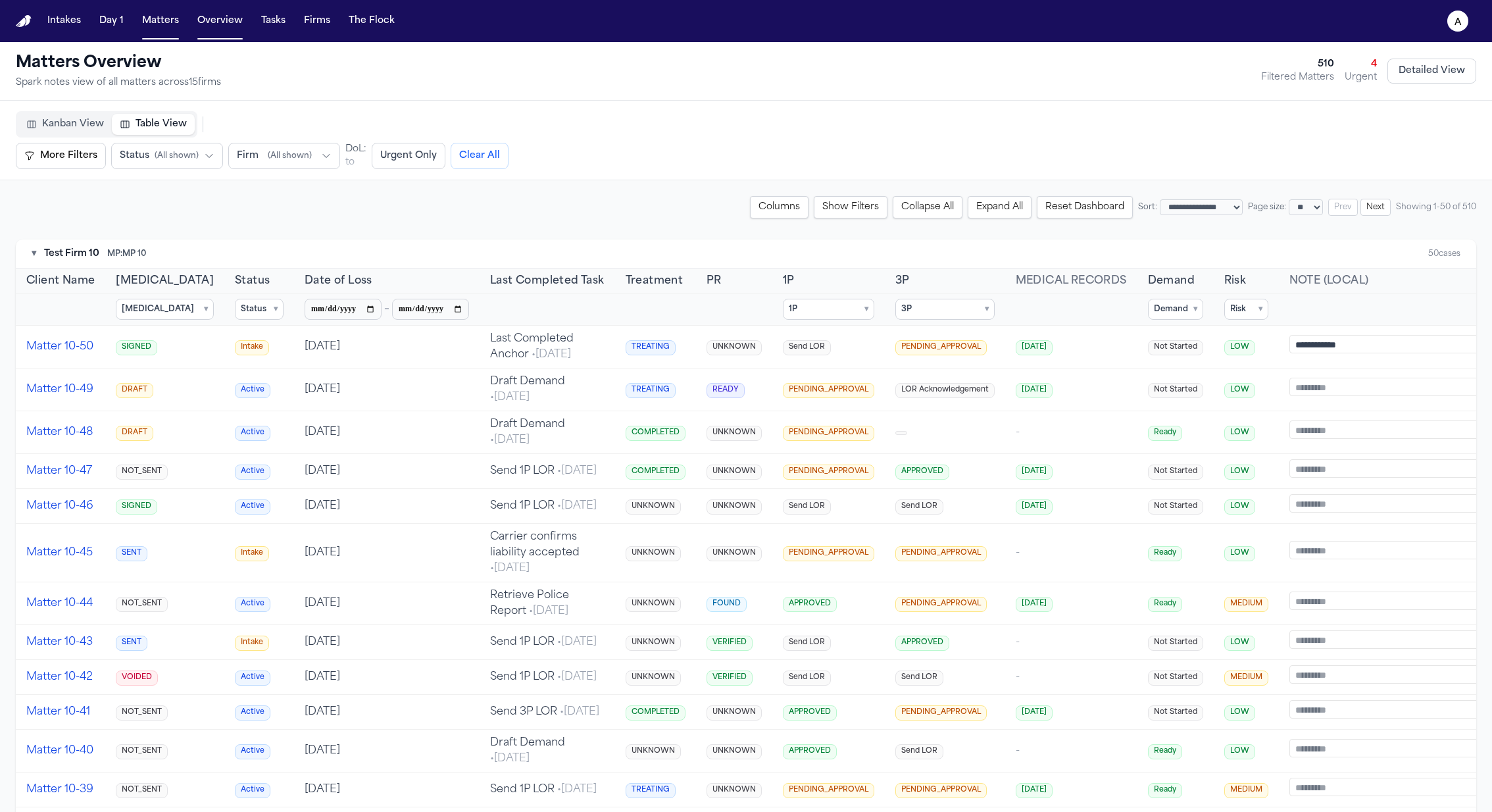
click at [817, 308] on summary "Risk ▾" at bounding box center [1246, 309] width 44 height 21
click at [817, 355] on span "UNKNOWN" at bounding box center [1270, 354] width 47 height 10
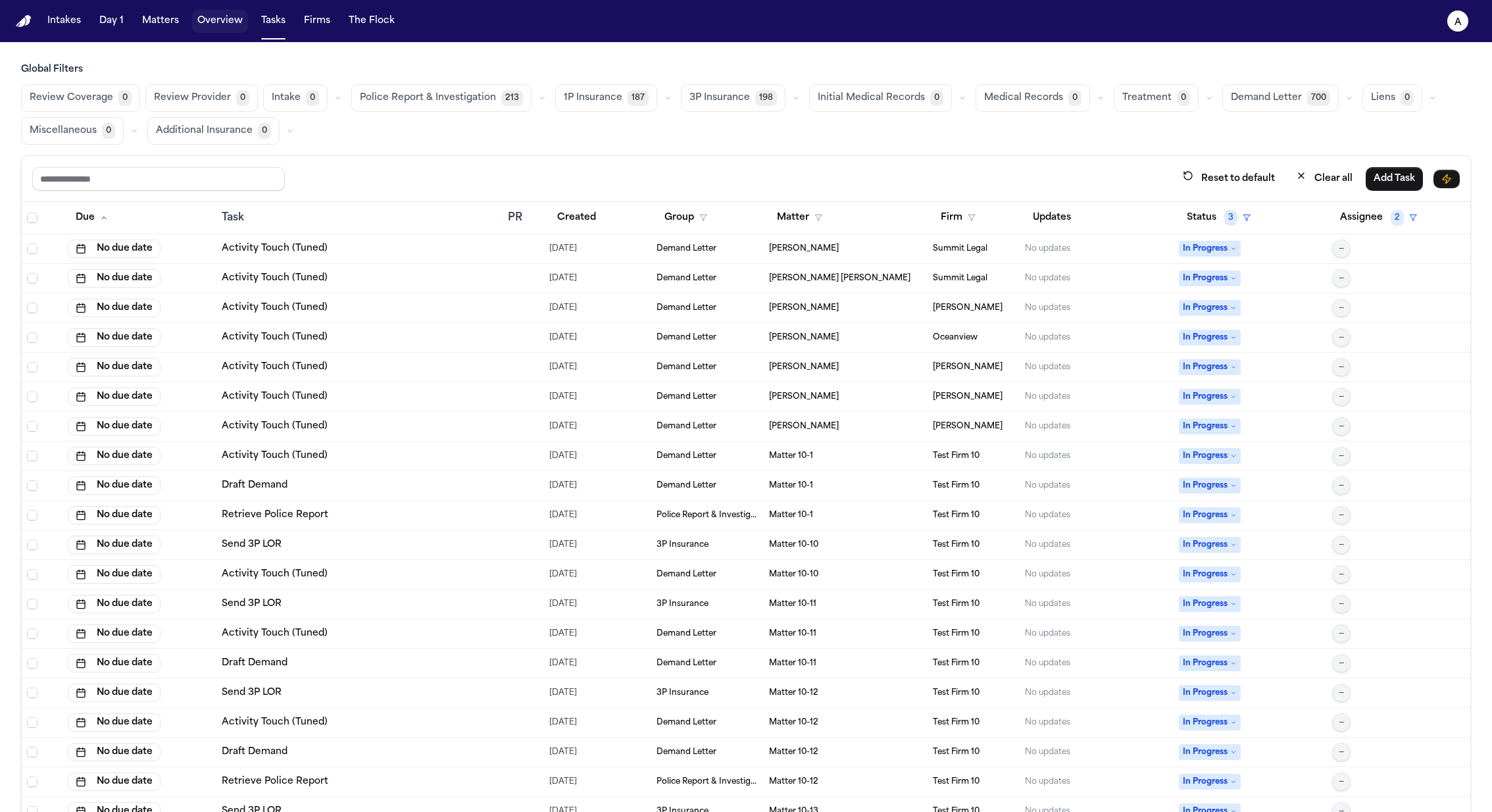
click at [230, 26] on button "Overview" at bounding box center [220, 21] width 56 height 24
select select "**"
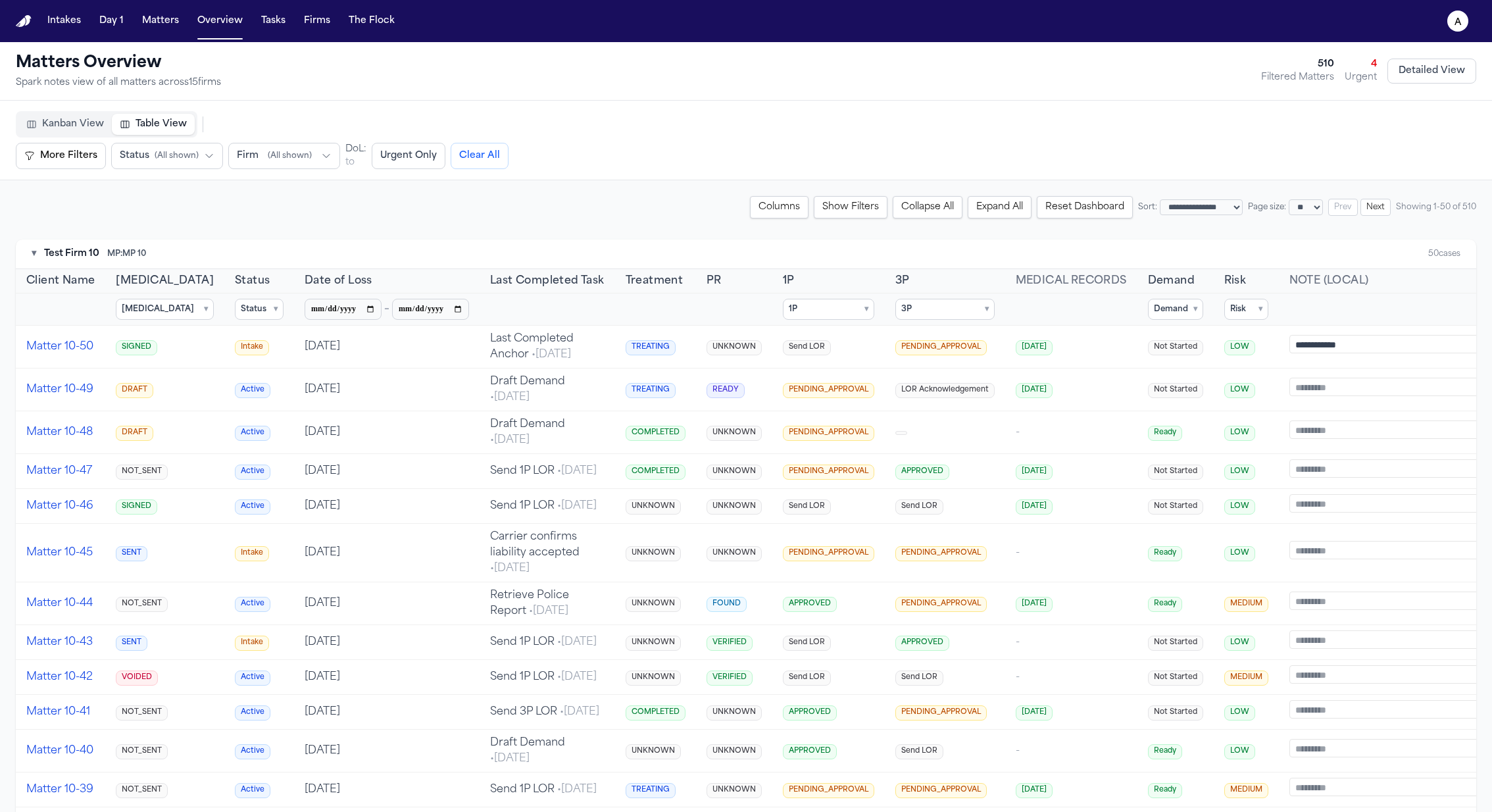
click at [817, 302] on summary "Risk ▾" at bounding box center [1246, 309] width 44 height 21
click at [817, 370] on label "LOW" at bounding box center [1298, 372] width 146 height 19
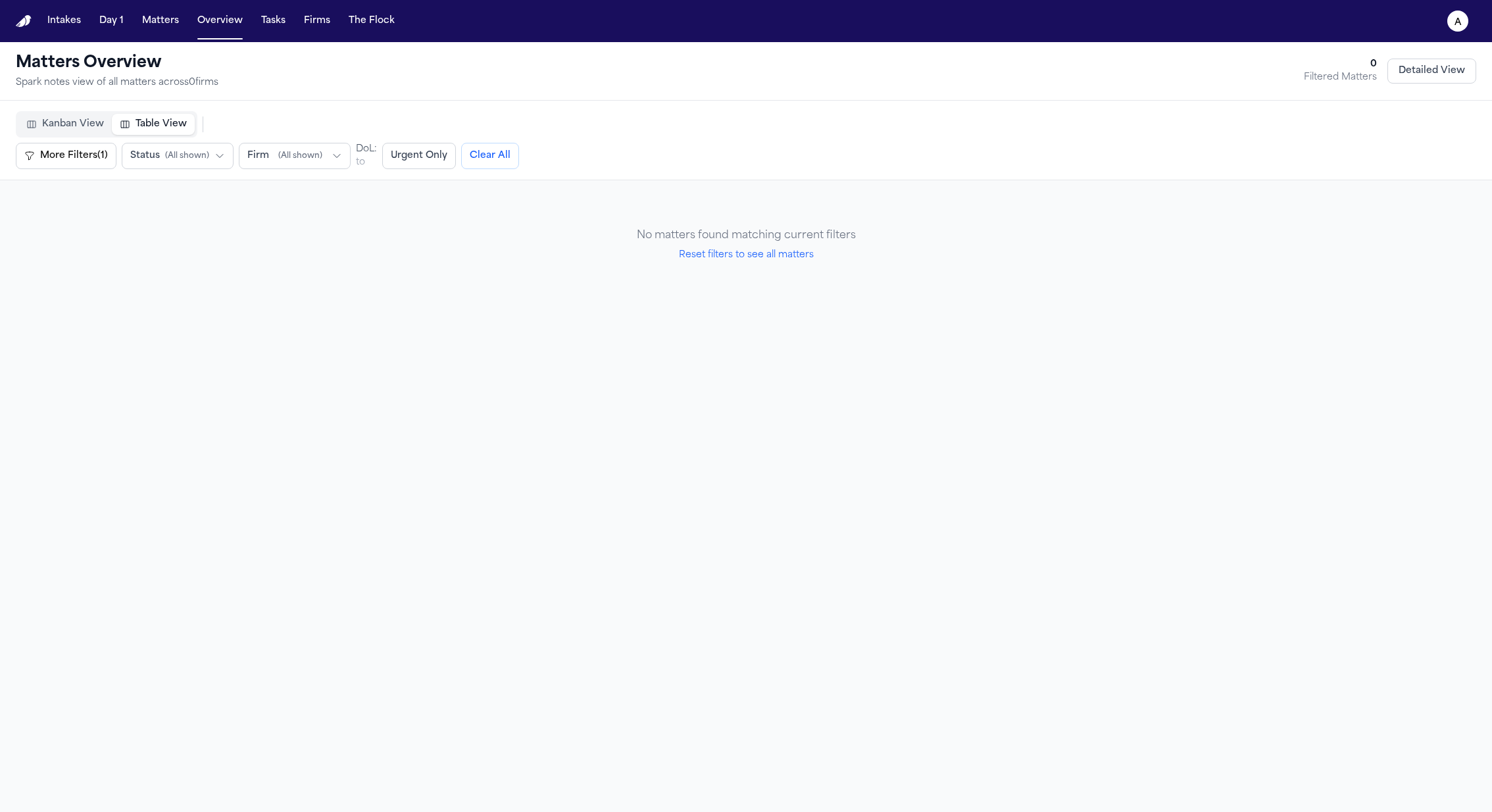
click at [694, 252] on button "Reset filters to see all matters" at bounding box center [747, 256] width 135 height 13
select select "**"
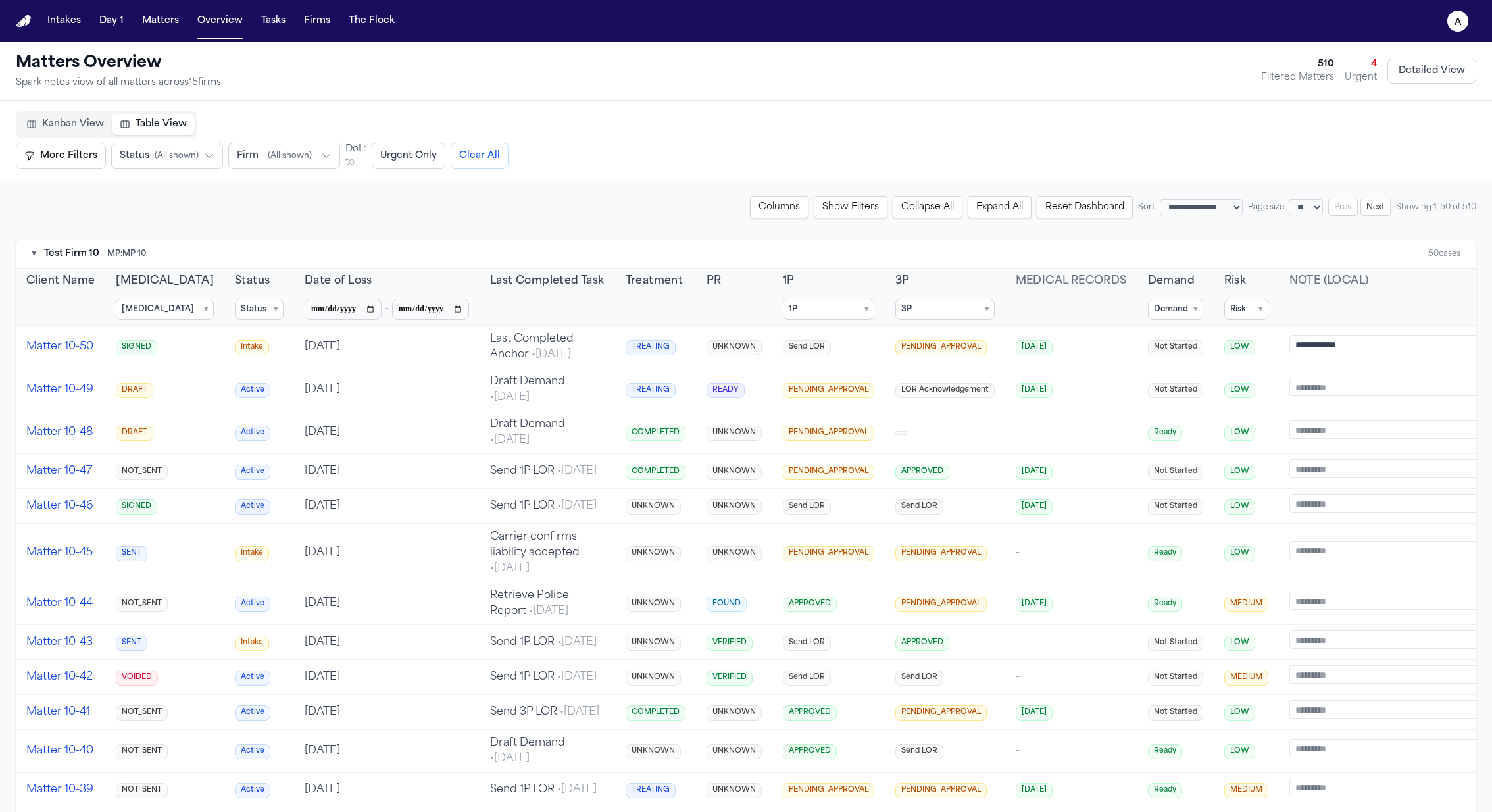
click at [235, 308] on summary "Status ▾" at bounding box center [259, 309] width 49 height 21
click at [257, 375] on span "Complete" at bounding box center [276, 372] width 39 height 10
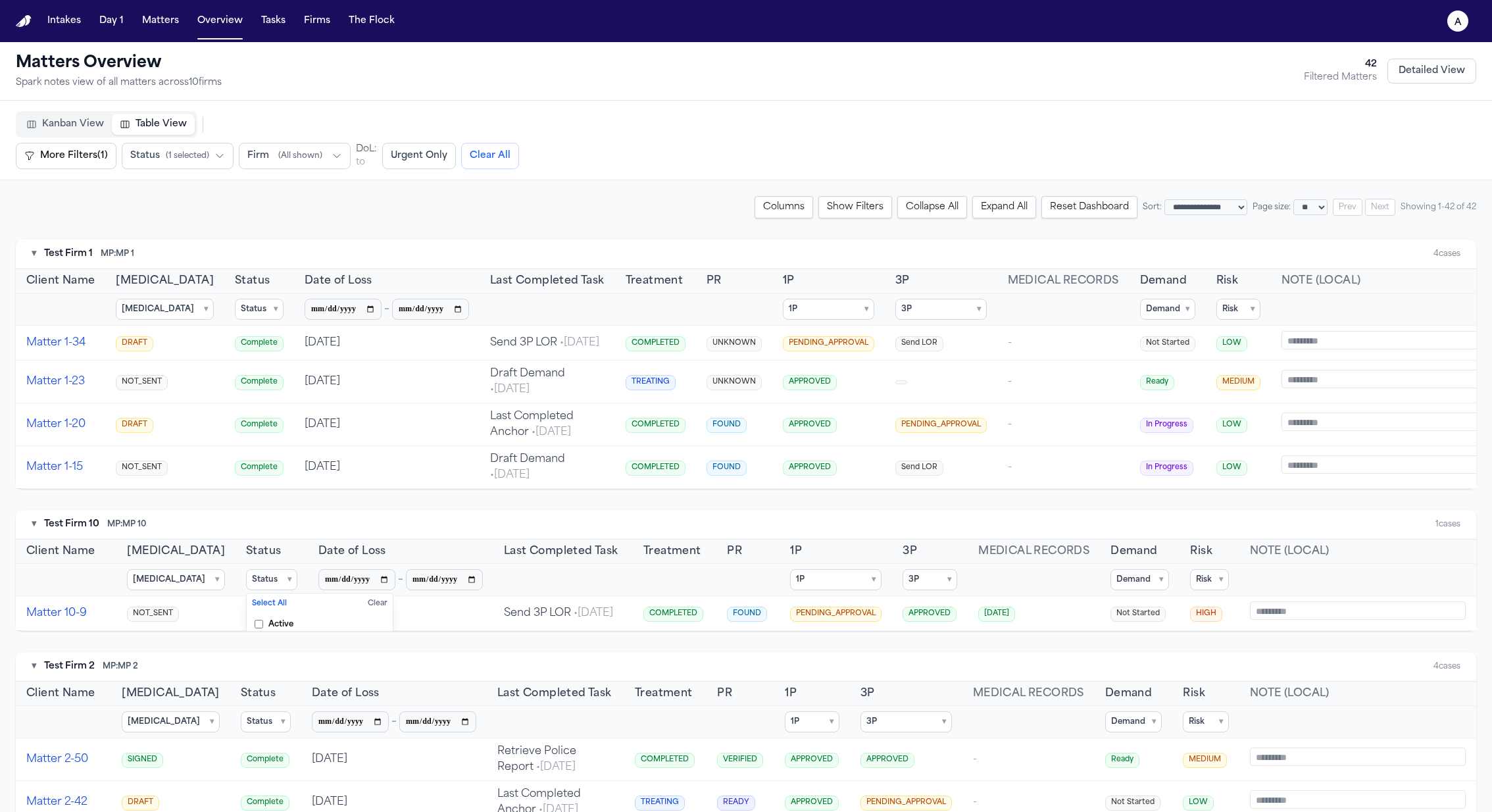
click at [154, 300] on summary "[MEDICAL_DATA] ▾" at bounding box center [165, 309] width 98 height 21
click at [160, 370] on span "DRAFT" at bounding box center [152, 372] width 27 height 10
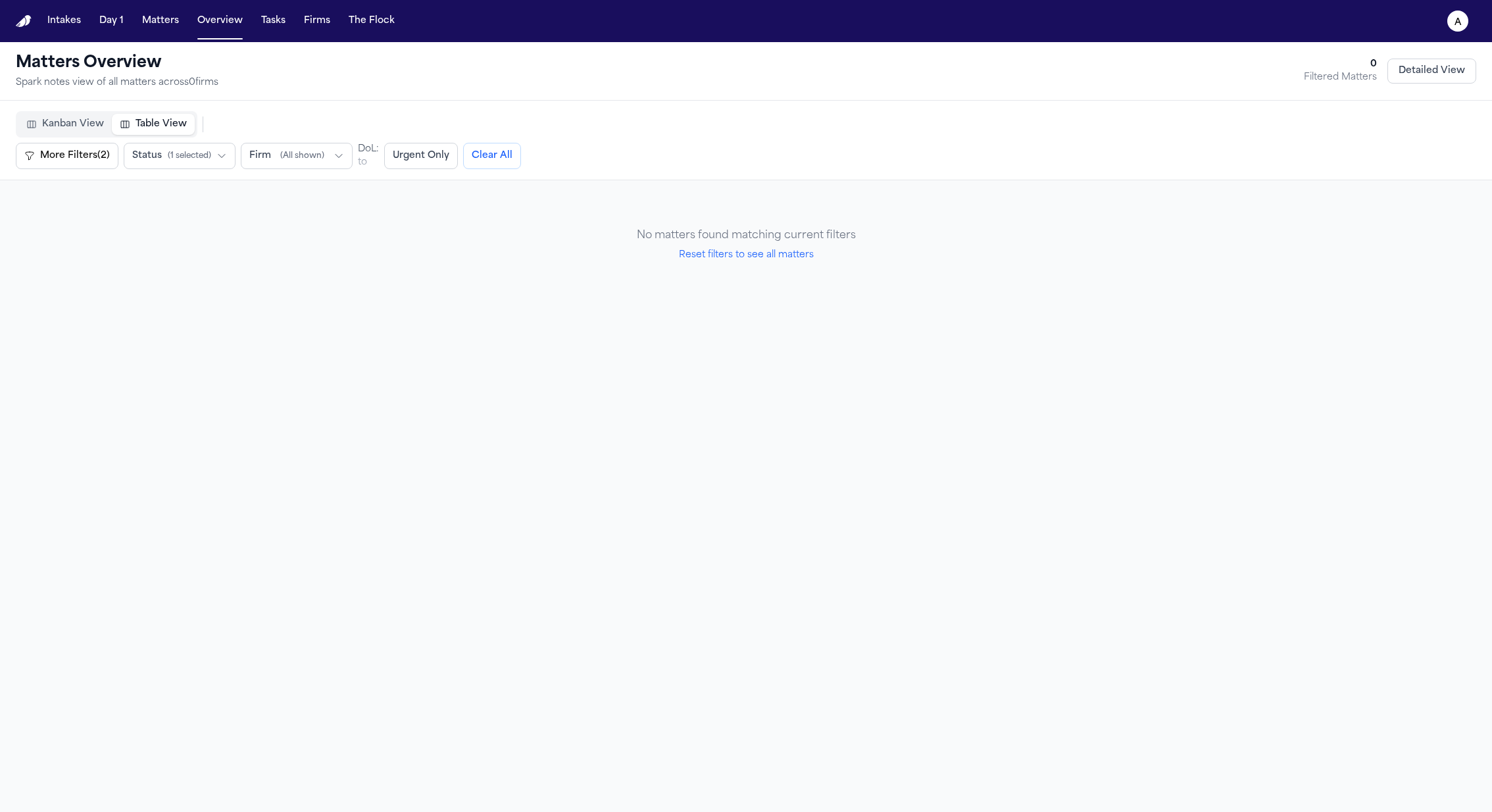
click at [759, 260] on button "Reset filters to see all matters" at bounding box center [747, 256] width 135 height 13
select select "**"
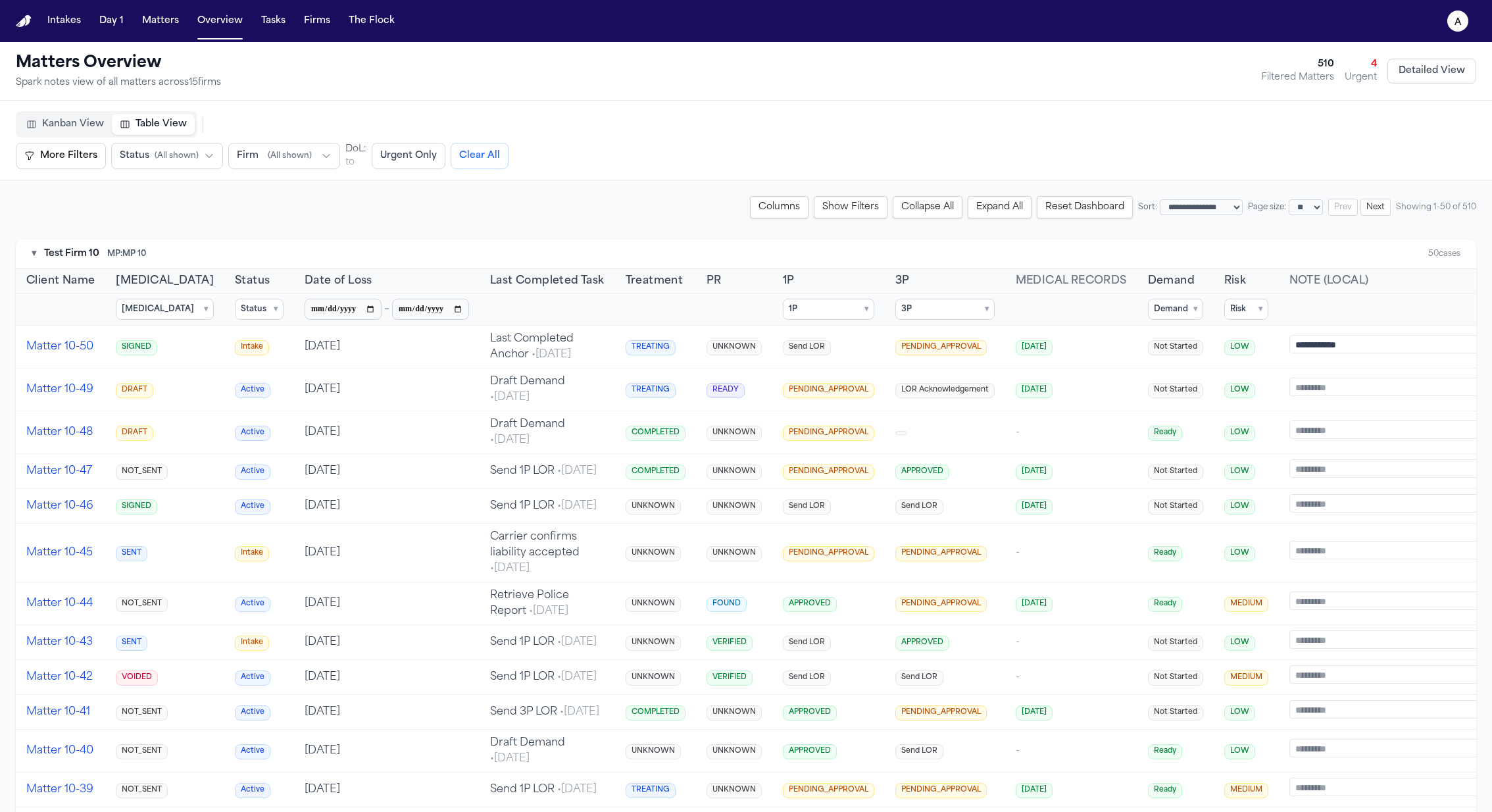
click at [235, 308] on summary "Status ▾" at bounding box center [259, 309] width 49 height 21
click at [257, 387] on span "Intake" at bounding box center [270, 391] width 25 height 10
